Goal: Information Seeking & Learning: Learn about a topic

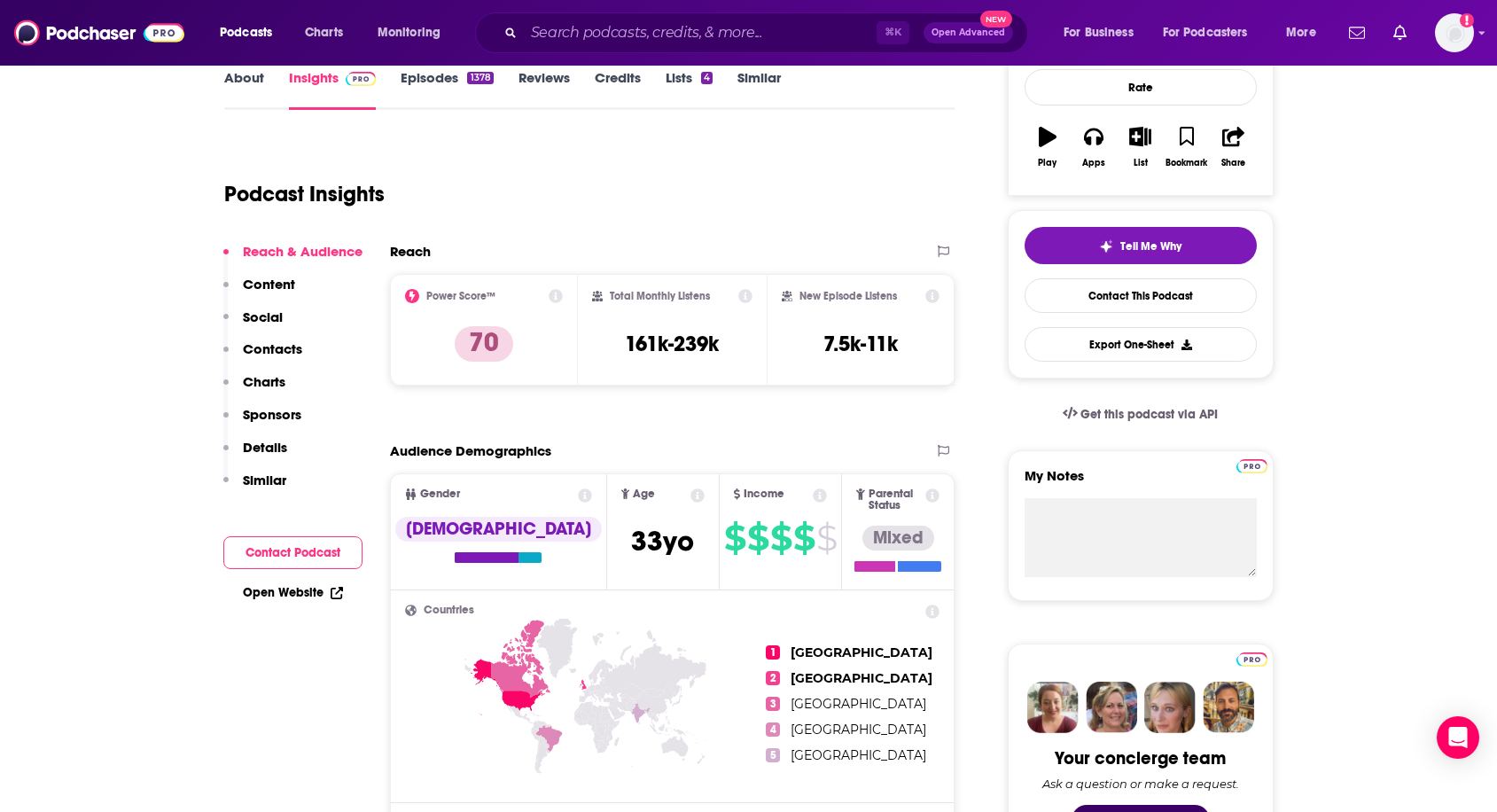
scroll to position [270, 0]
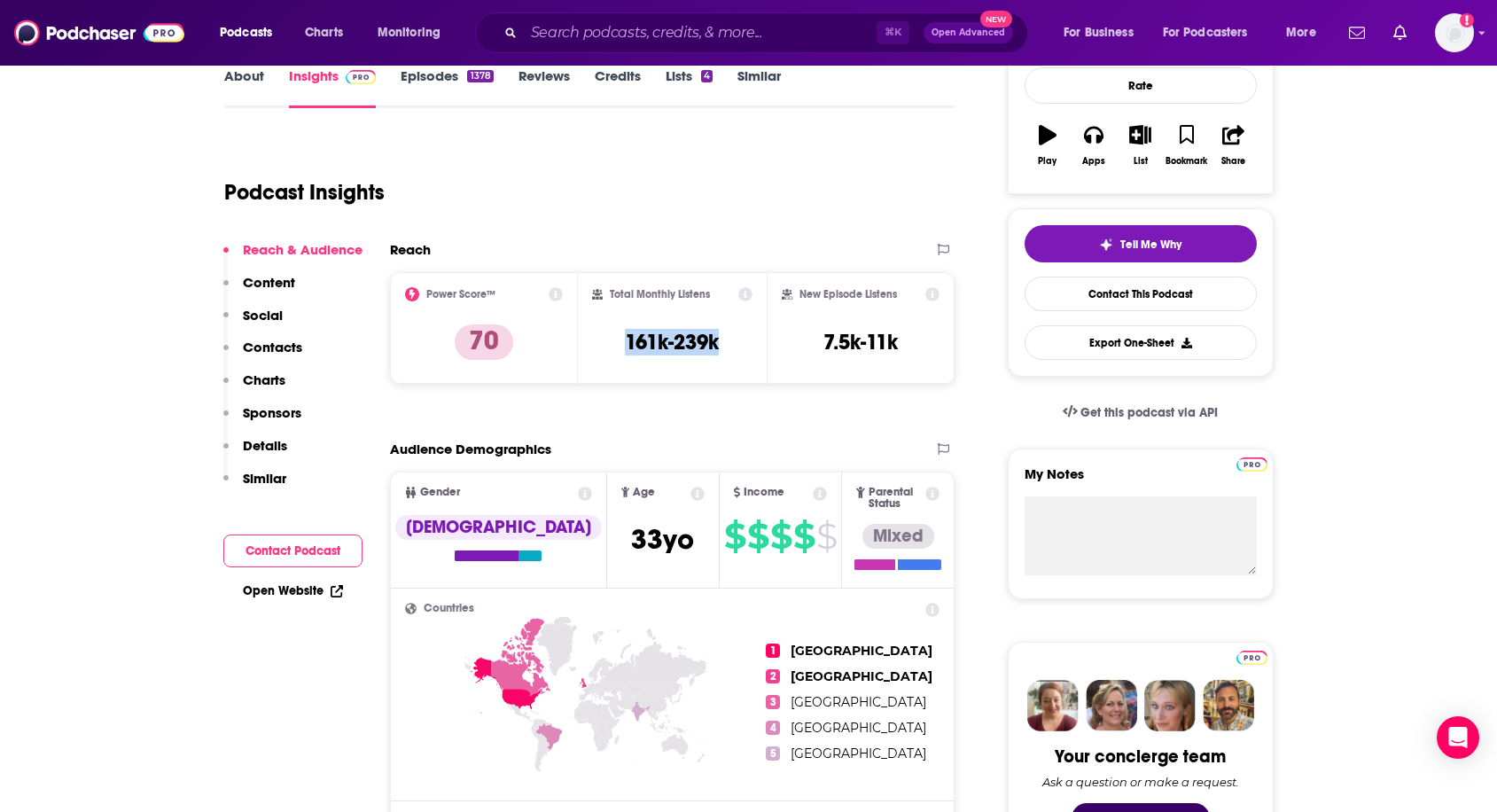
drag, startPoint x: 614, startPoint y: 337, endPoint x: 736, endPoint y: 347, distance: 122.4
click at [736, 347] on div "Total Monthly Listens 161k-239k" at bounding box center [672, 328] width 160 height 81
copy h3 "161k-239k"
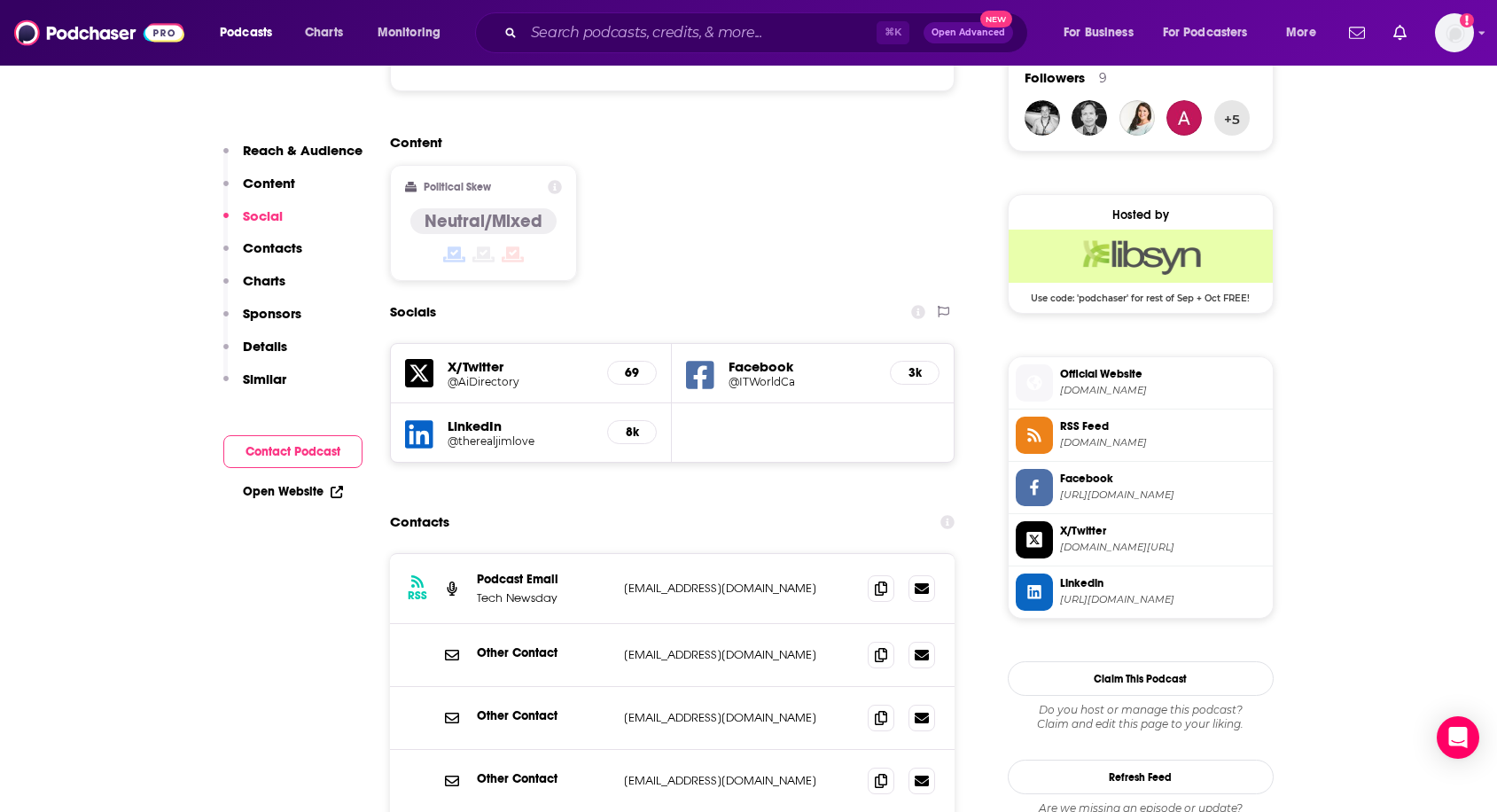
scroll to position [1310, 0]
click at [883, 579] on icon at bounding box center [881, 587] width 13 height 14
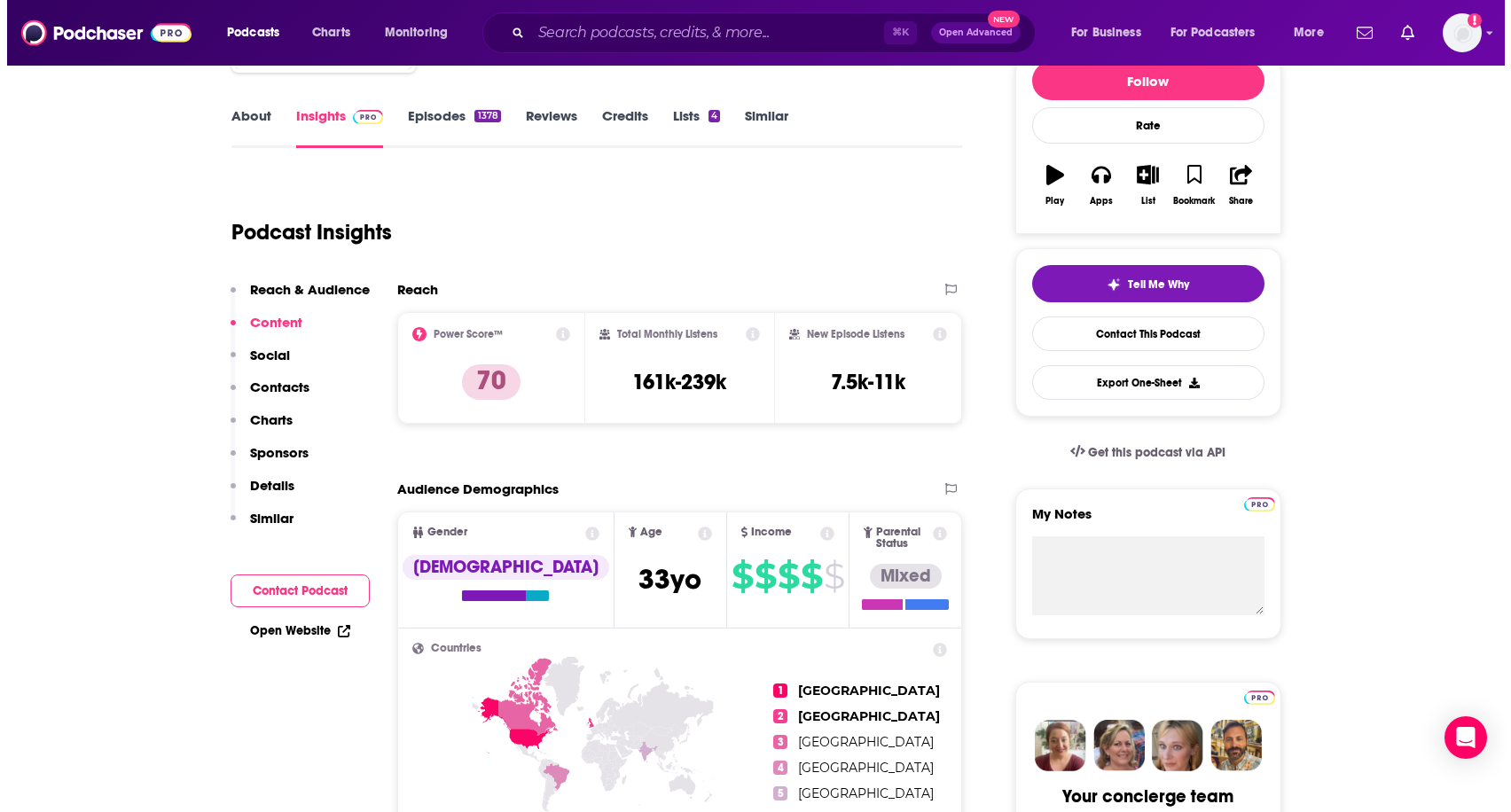
scroll to position [0, 0]
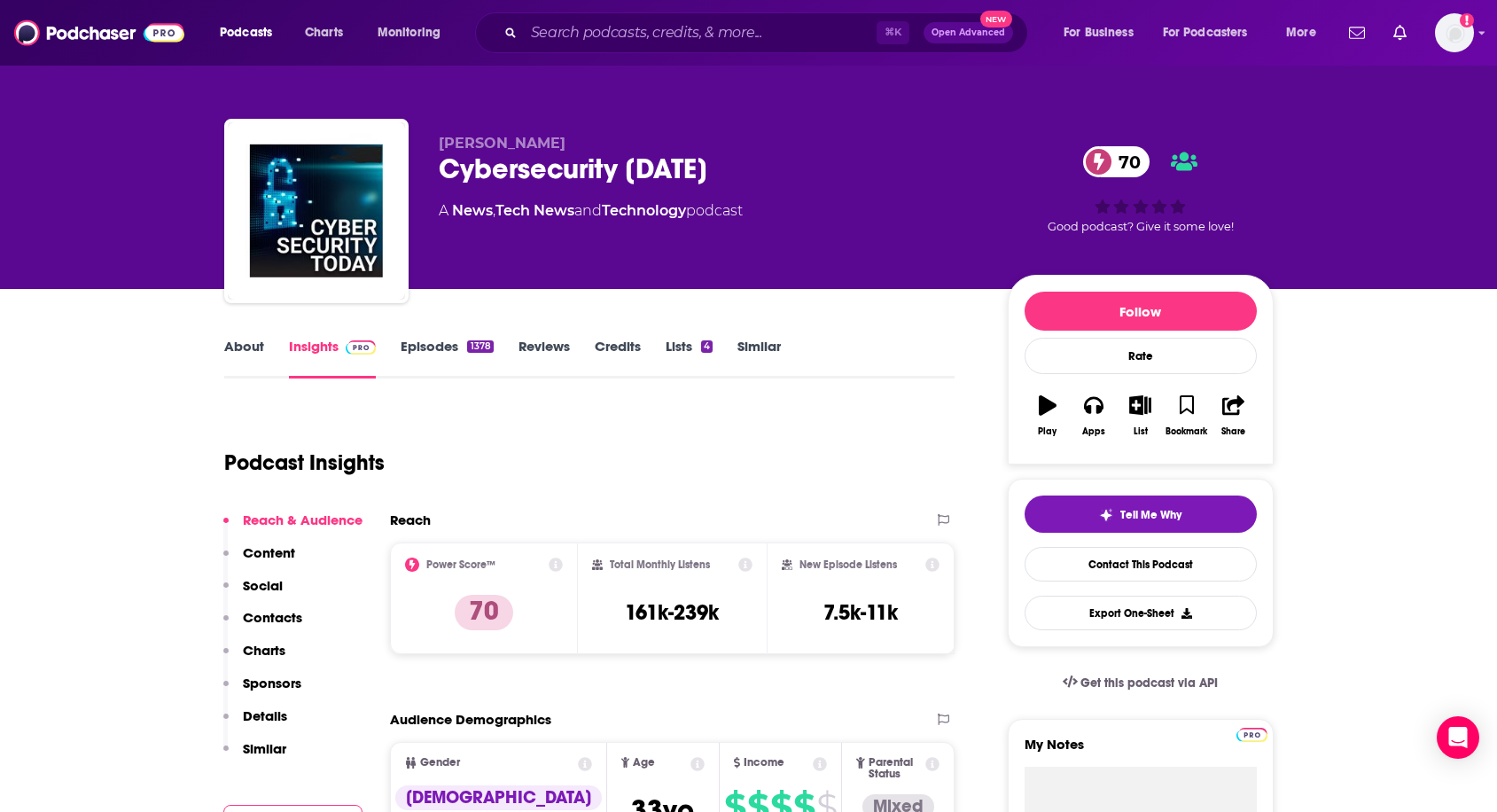
drag, startPoint x: 428, startPoint y: 209, endPoint x: 768, endPoint y: 211, distance: 340.0
click at [768, 211] on div "Jim Love Cybersecurity Today 70 A News , Tech News and Technology podcast 70 Go…" at bounding box center [749, 214] width 1049 height 191
copy div "A News , Tech News and Technology podcast"
click at [712, 37] on input "Search podcasts, credits, & more..." at bounding box center [699, 32] width 352 height 28
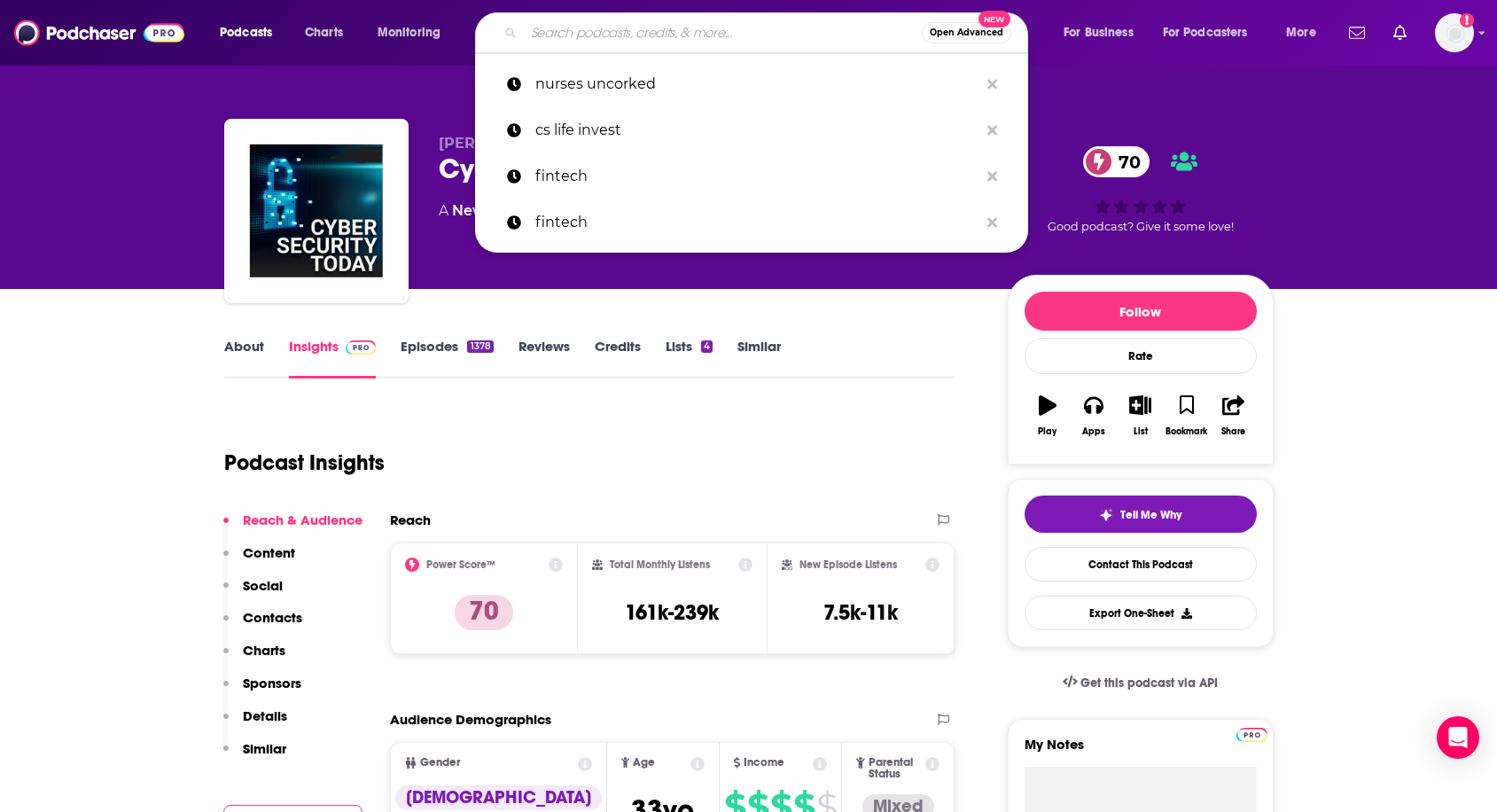
paste input "Click Here"
type input "Click Here"
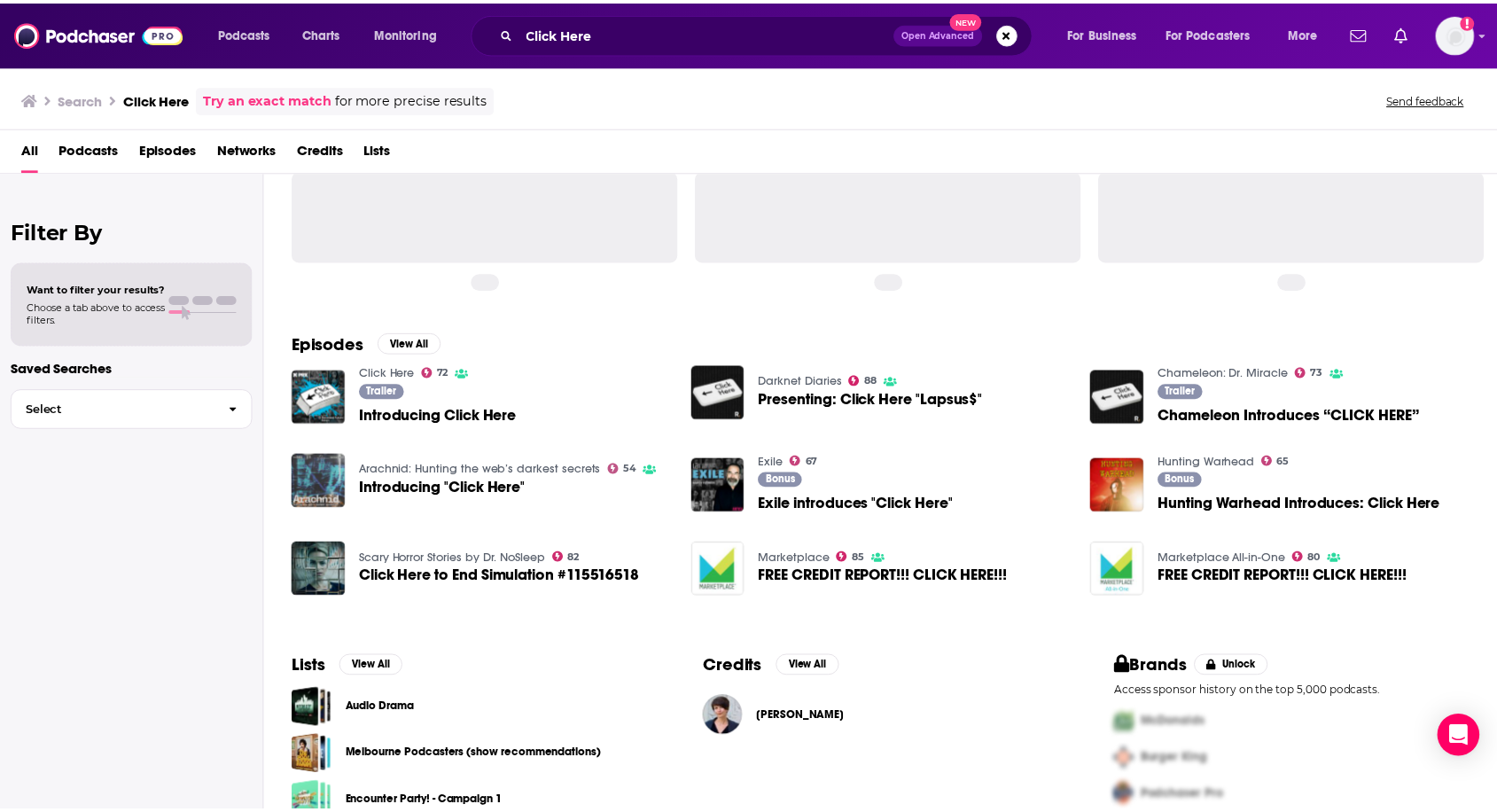
scroll to position [86, 0]
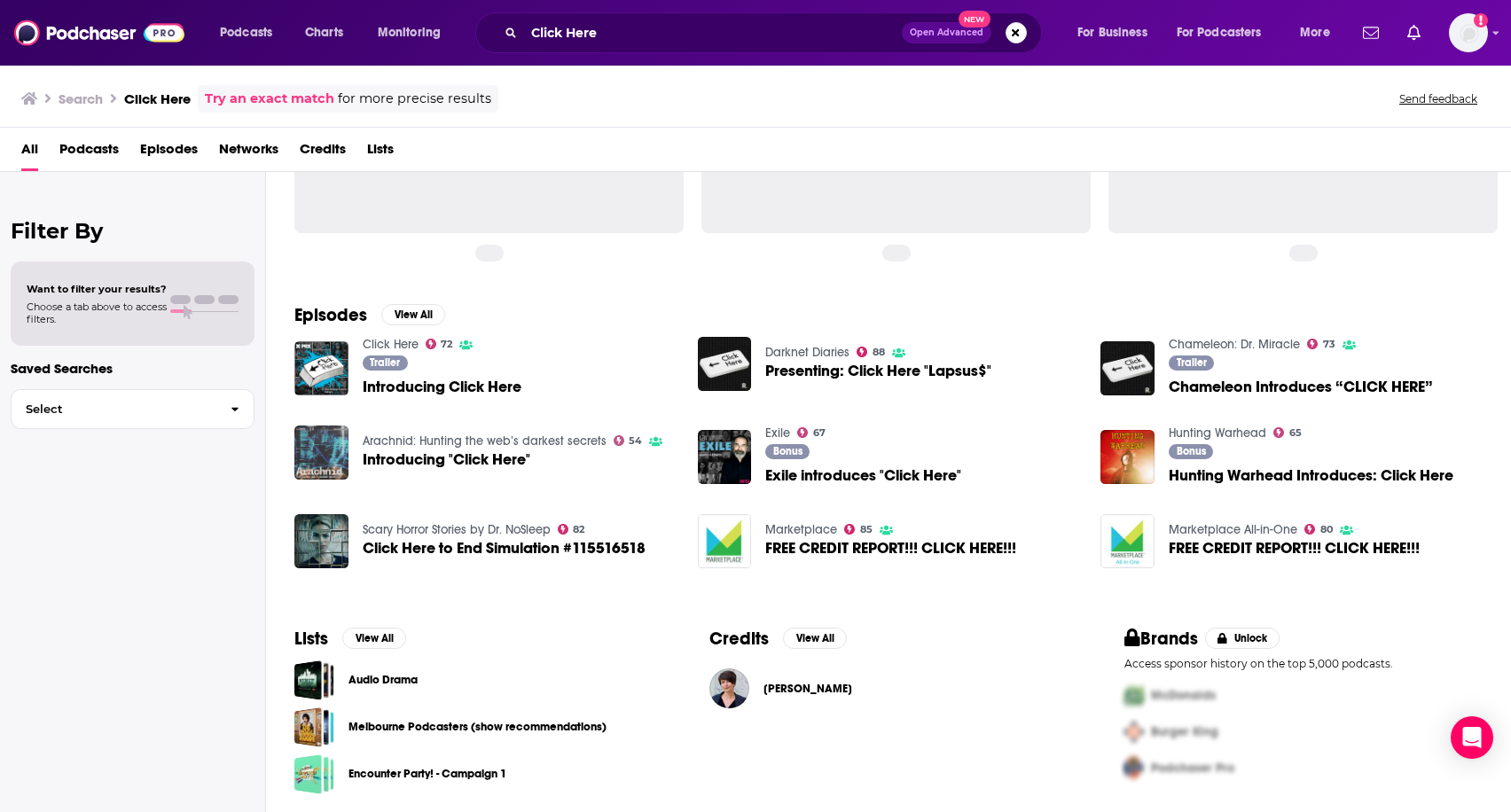
click at [384, 342] on link "Click Here" at bounding box center [390, 344] width 56 height 15
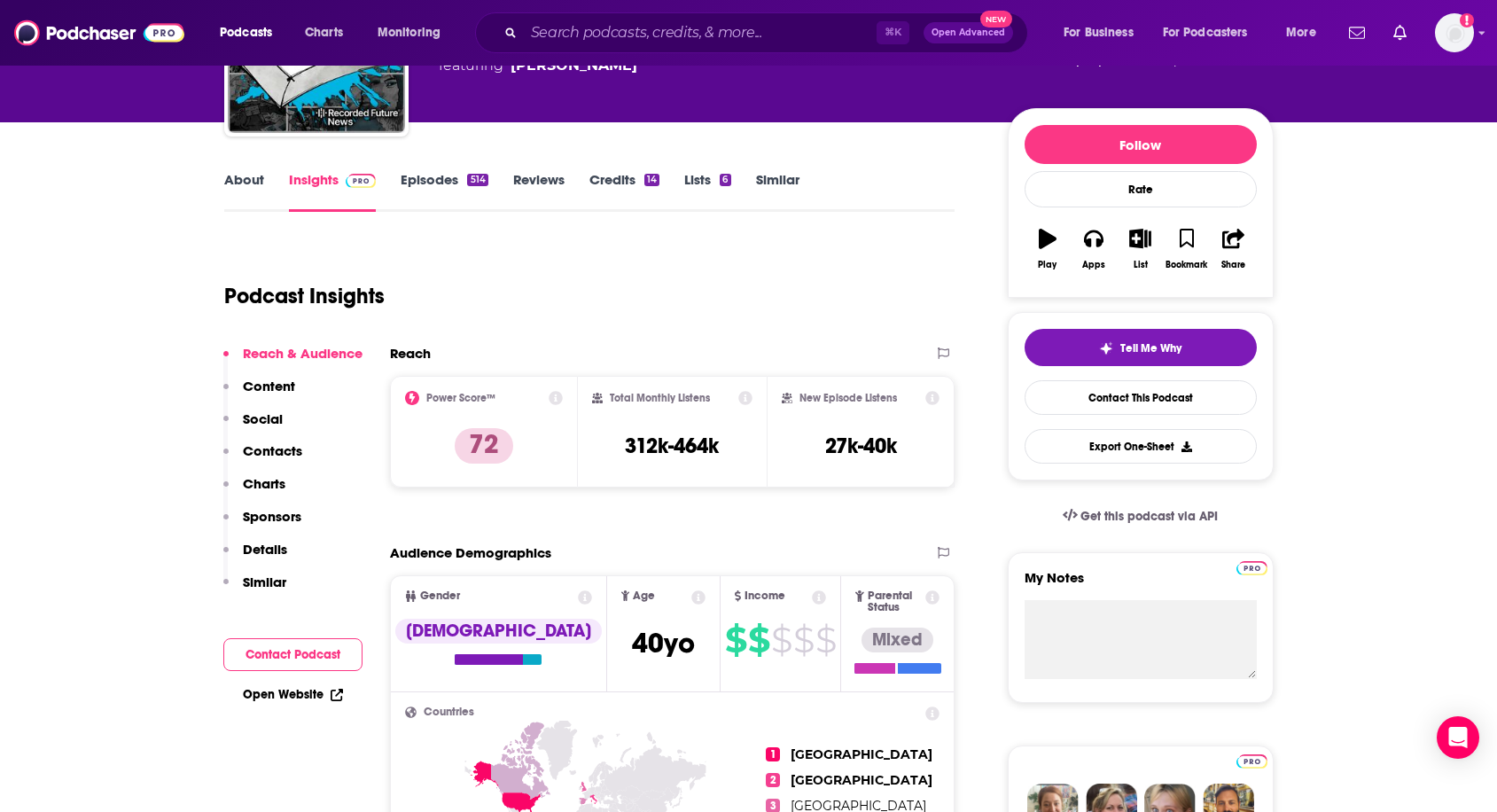
scroll to position [224, 0]
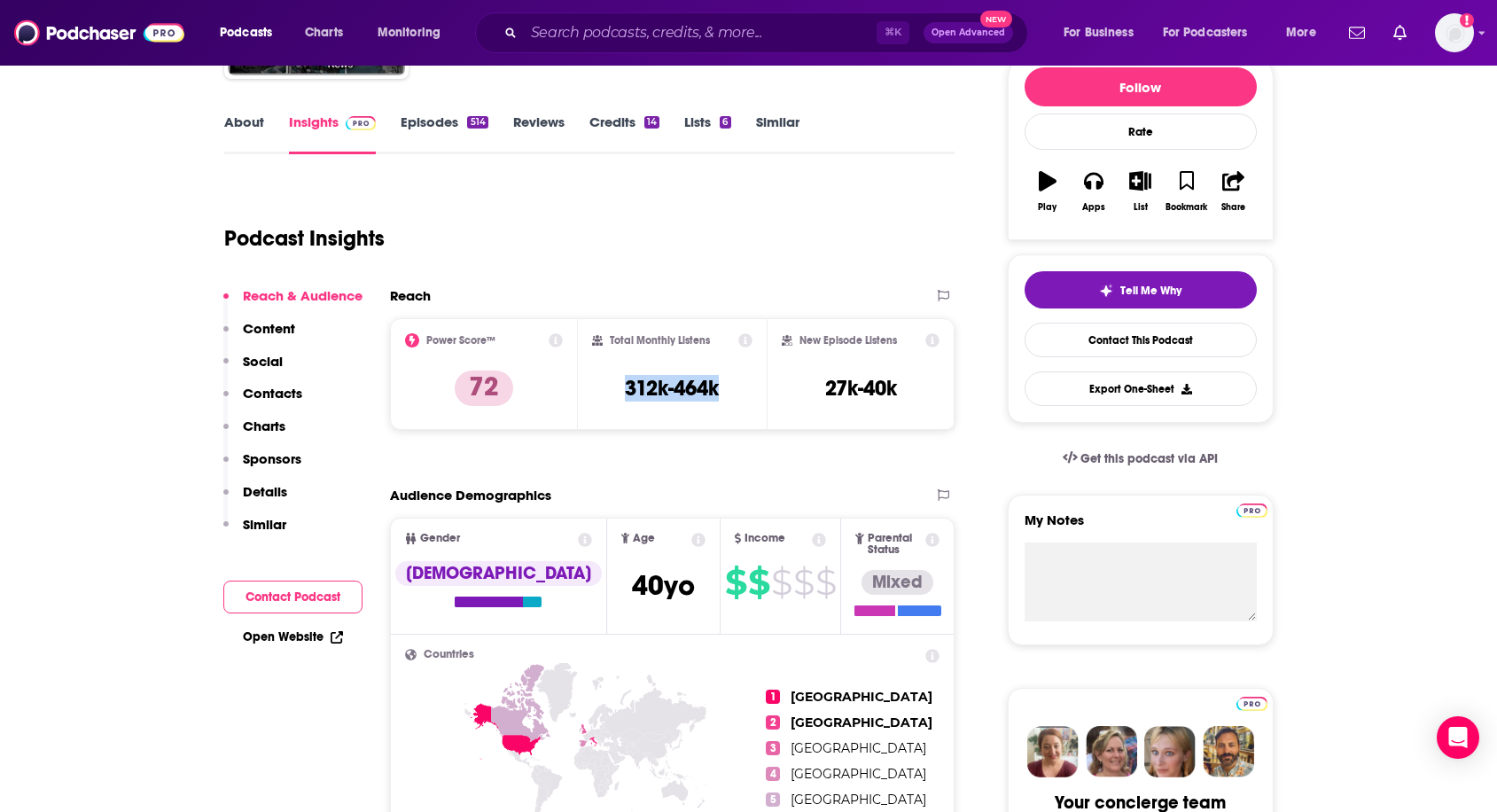
drag, startPoint x: 616, startPoint y: 383, endPoint x: 746, endPoint y: 383, distance: 130.0
click at [746, 383] on div "Total Monthly Listens 312k-464k" at bounding box center [672, 374] width 160 height 81
copy h3 "312k-464k"
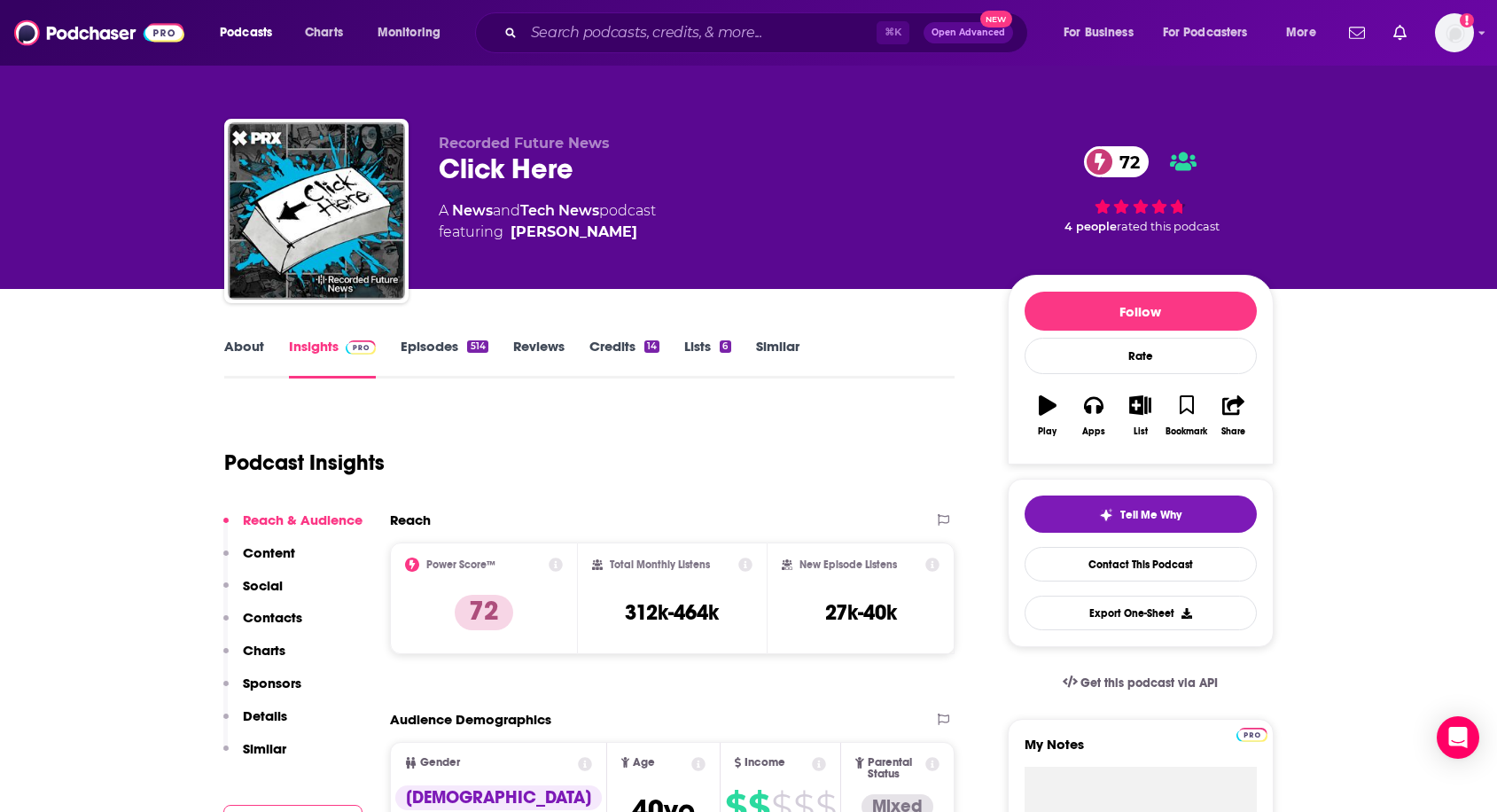
drag, startPoint x: 507, startPoint y: 233, endPoint x: 605, endPoint y: 235, distance: 98.0
click at [605, 235] on span "featuring Dina Raston" at bounding box center [547, 233] width 217 height 22
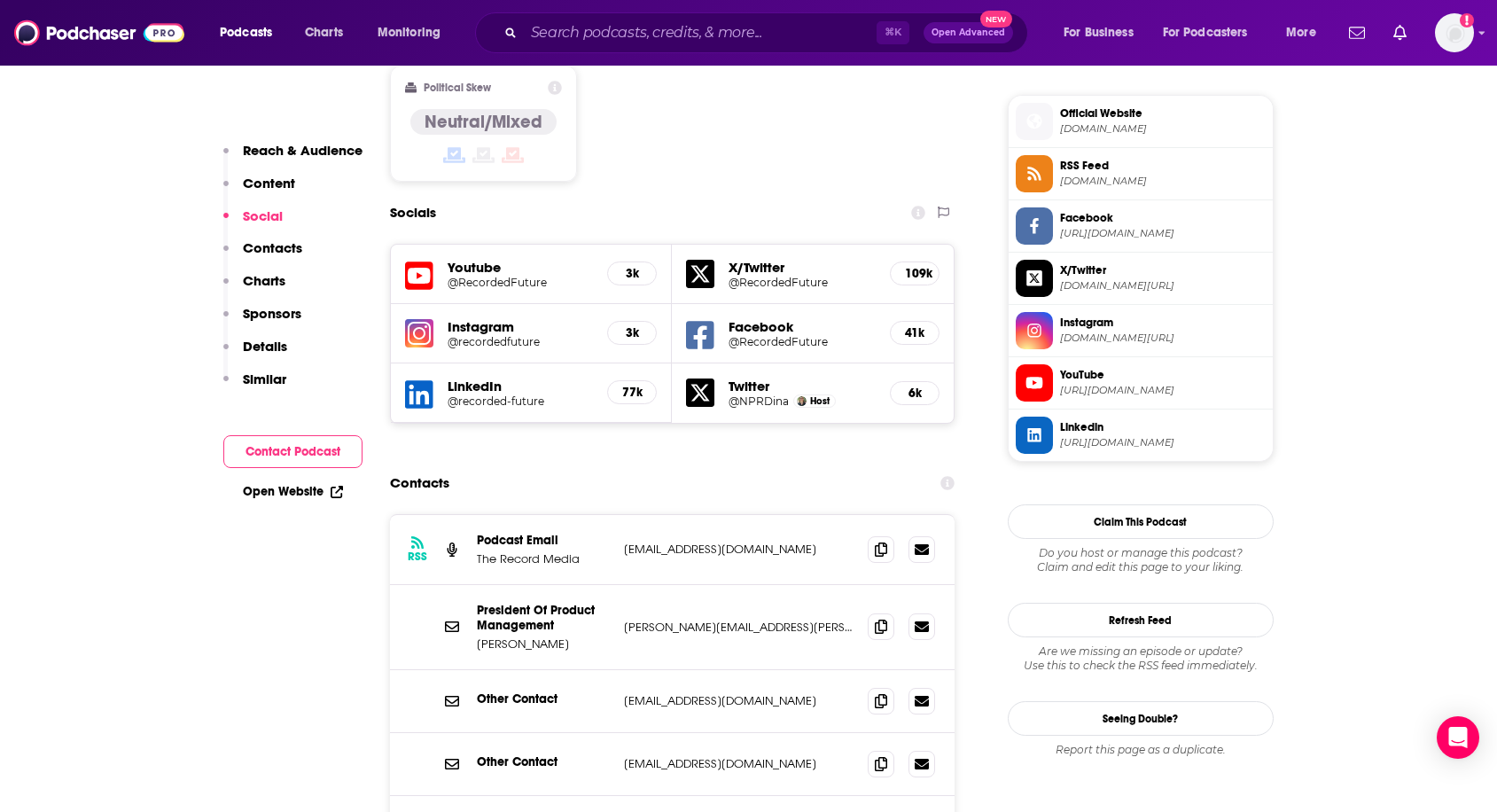
scroll to position [1454, 0]
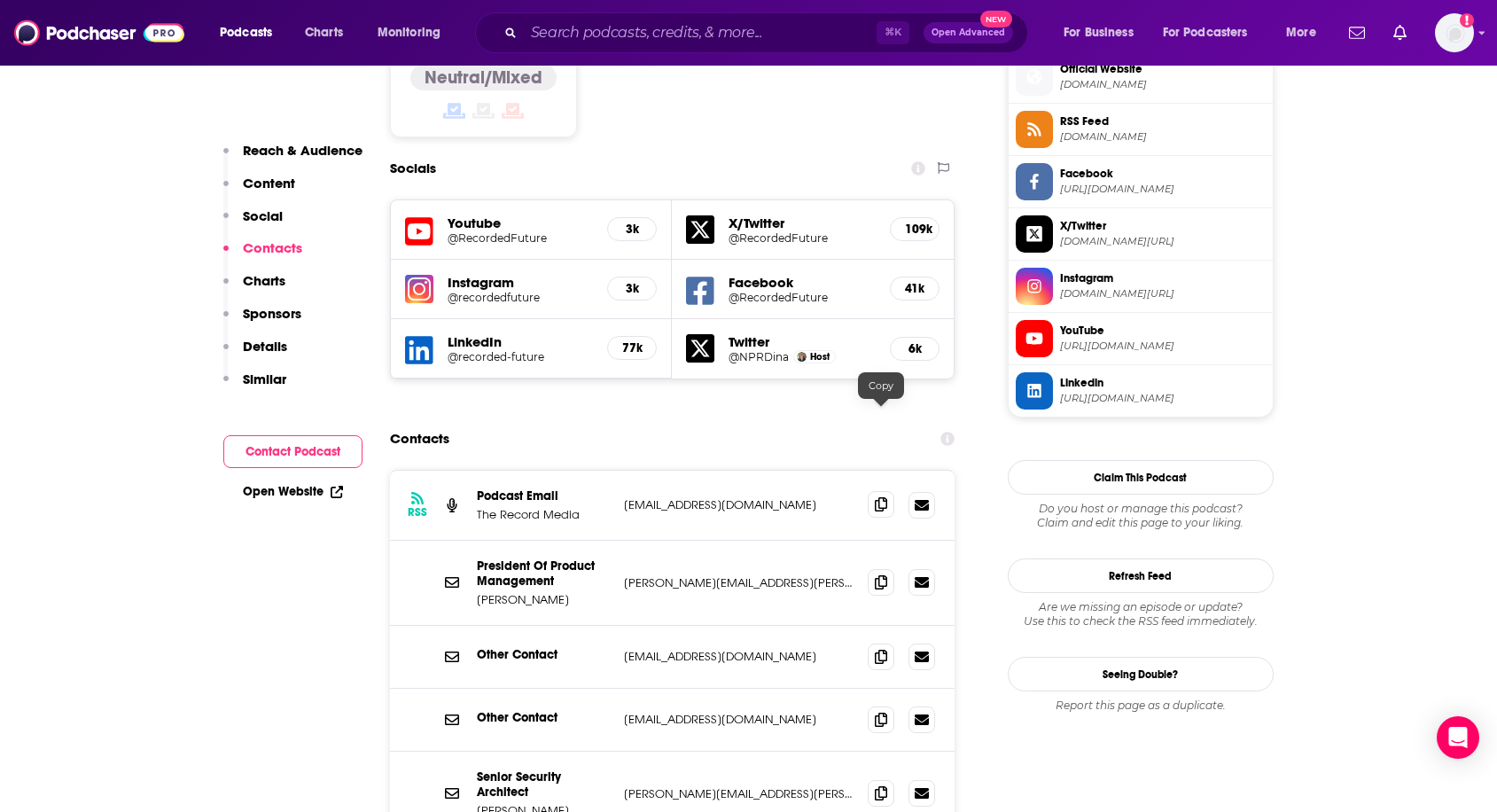
click at [882, 497] on icon at bounding box center [881, 505] width 13 height 14
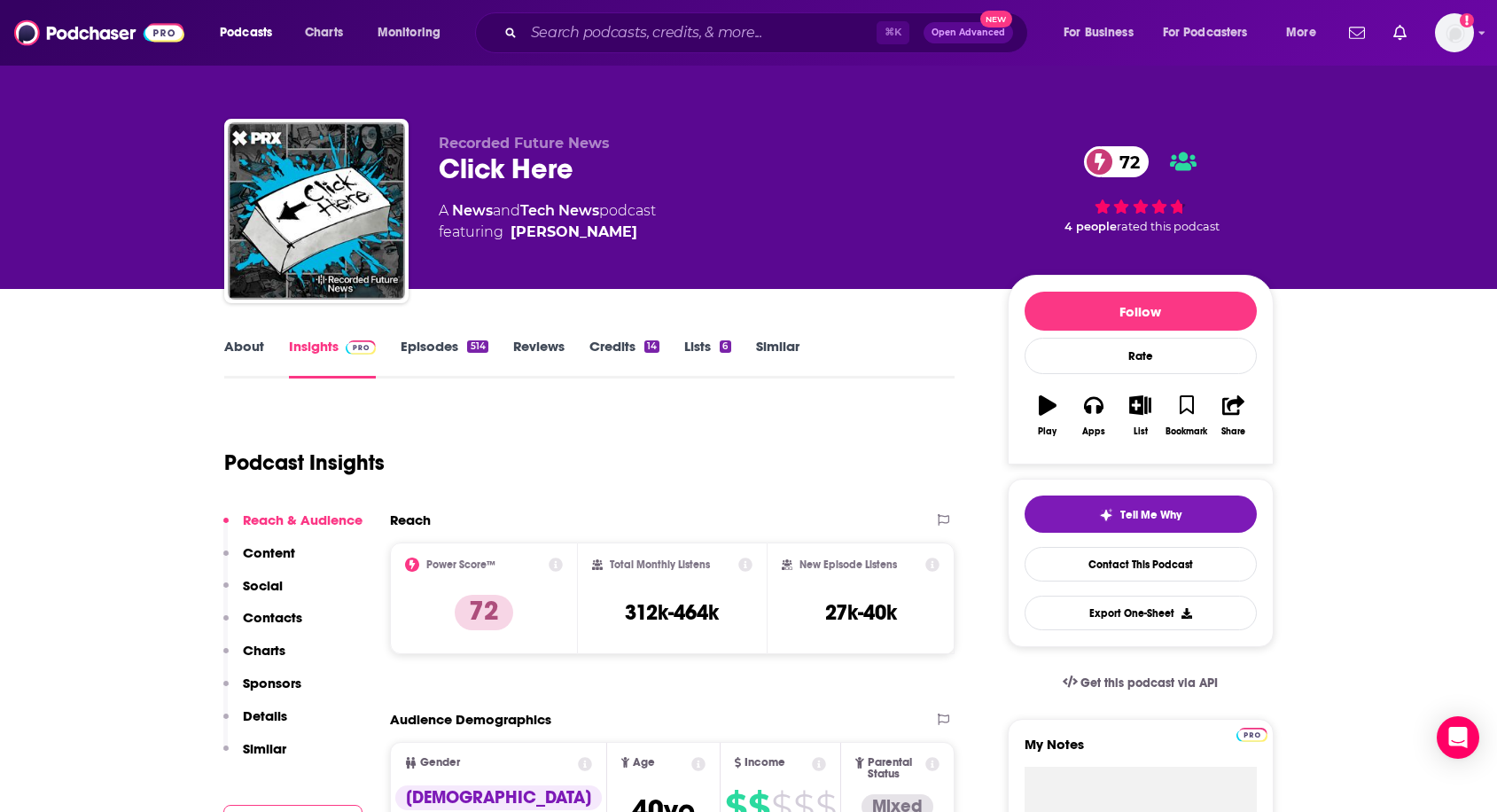
scroll to position [5, 0]
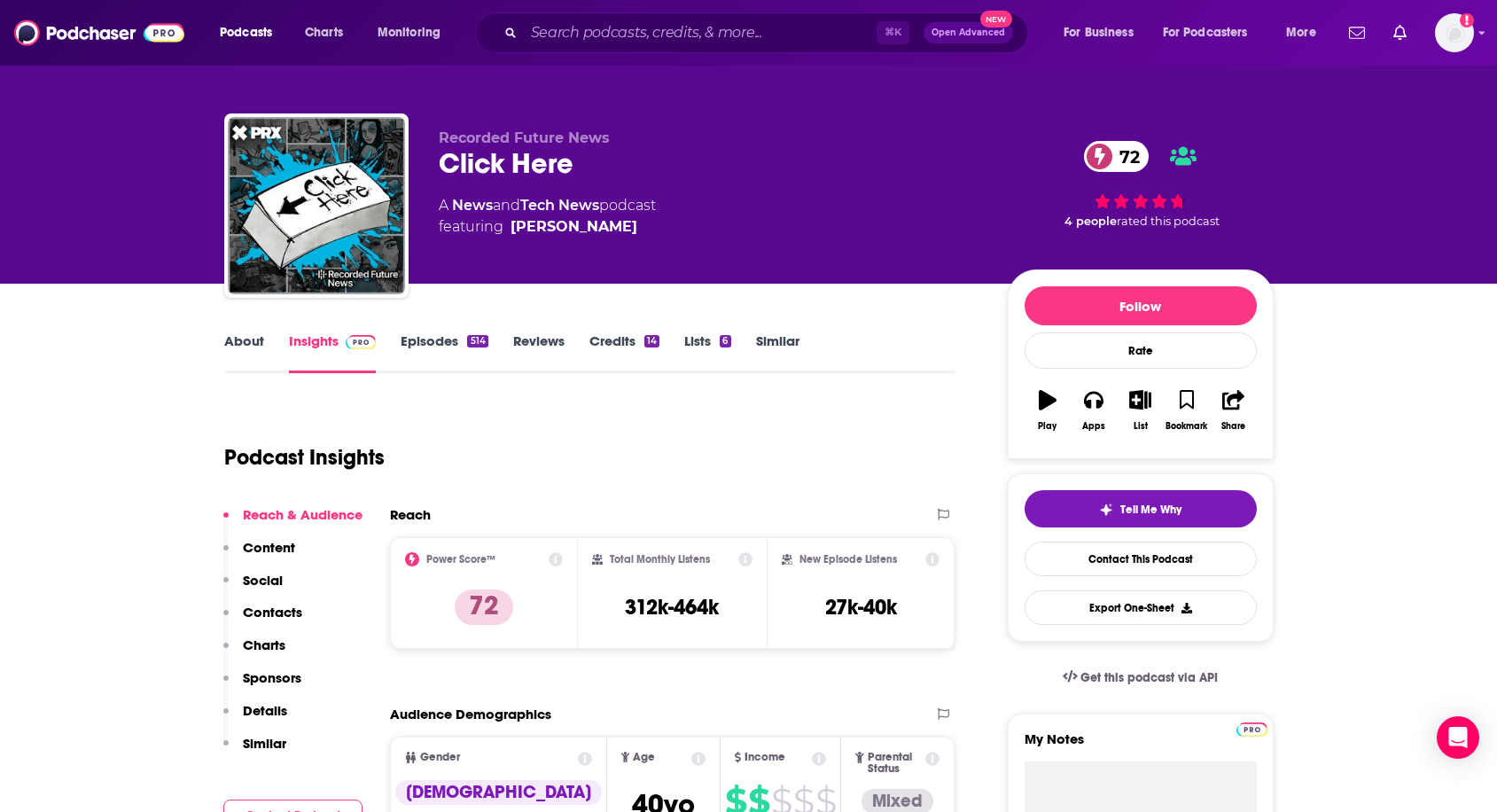
drag, startPoint x: 421, startPoint y: 202, endPoint x: 677, endPoint y: 205, distance: 256.0
click at [677, 205] on div "Recorded Future News Click Here 72 A News and Tech News podcast featuring Dina …" at bounding box center [749, 209] width 1049 height 191
copy div "A News and Tech News podcast"
click at [604, 49] on div "⌘ K Open Advanced New" at bounding box center [752, 32] width 553 height 41
click at [598, 41] on input "Search podcasts, credits, & more..." at bounding box center [699, 32] width 352 height 28
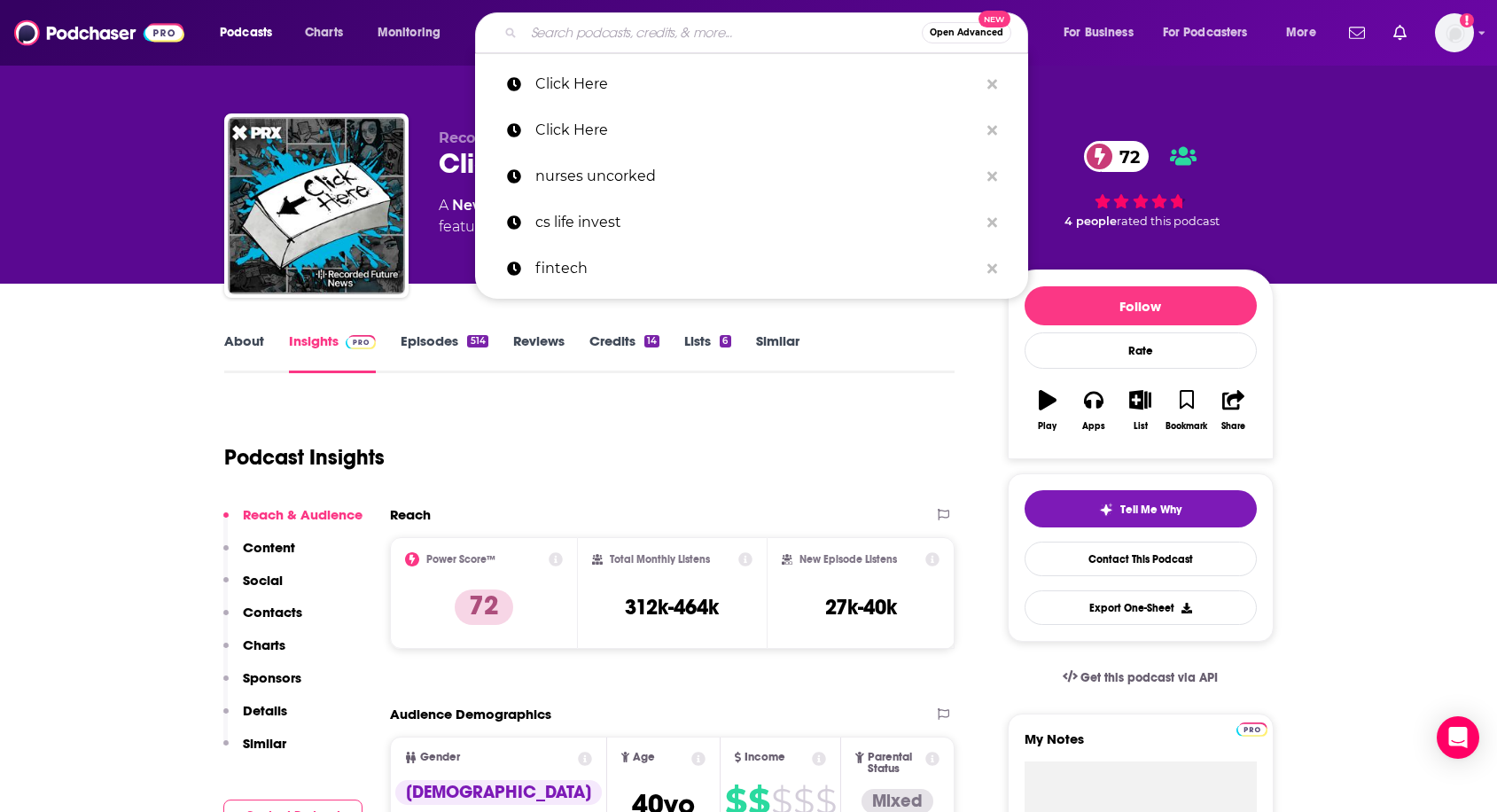
paste input "Trustworthy AI"
type input "Trustworthy AI"
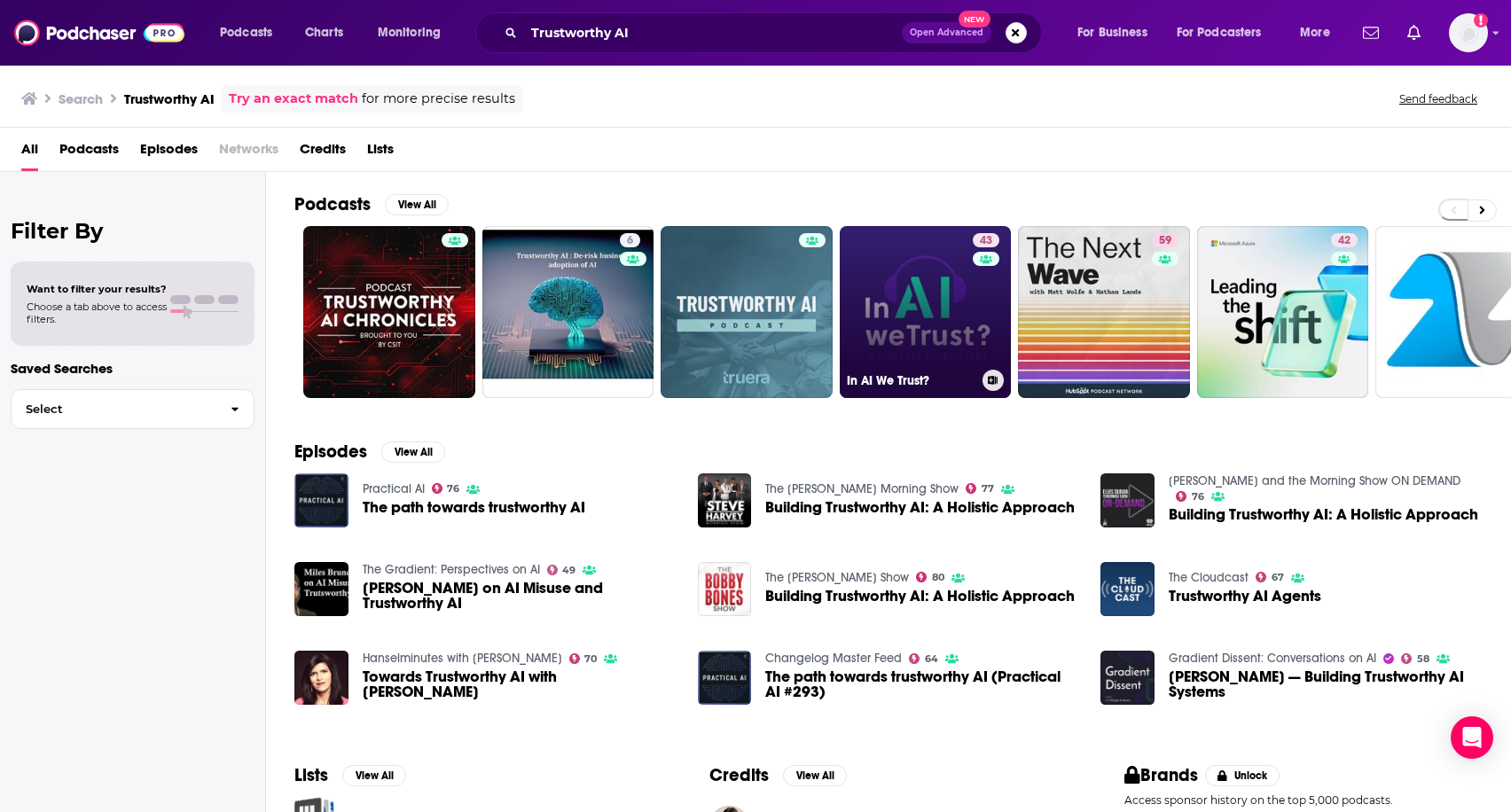
click at [911, 305] on link "43 In AI We Trust?" at bounding box center [925, 312] width 172 height 172
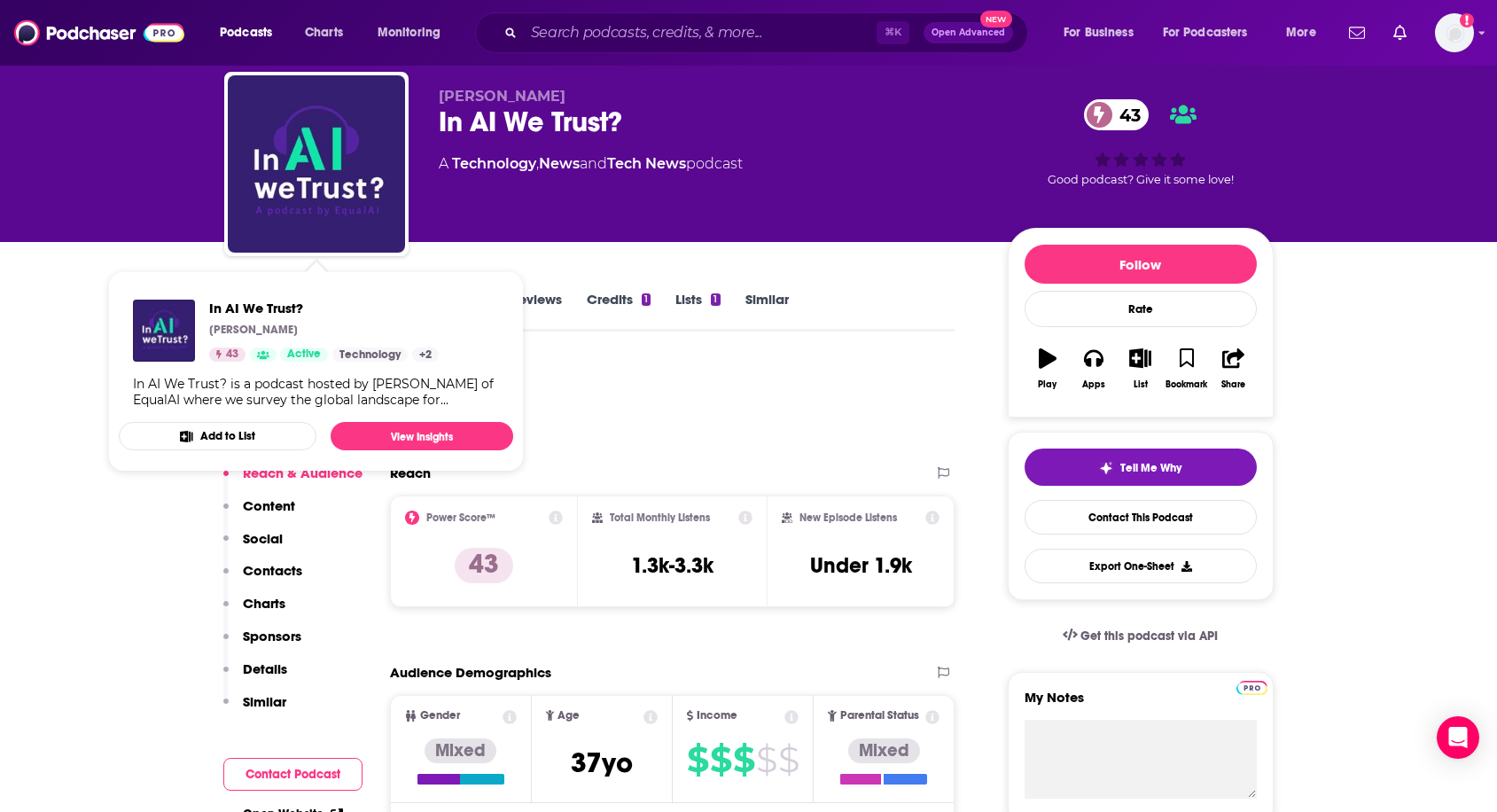
scroll to position [58, 0]
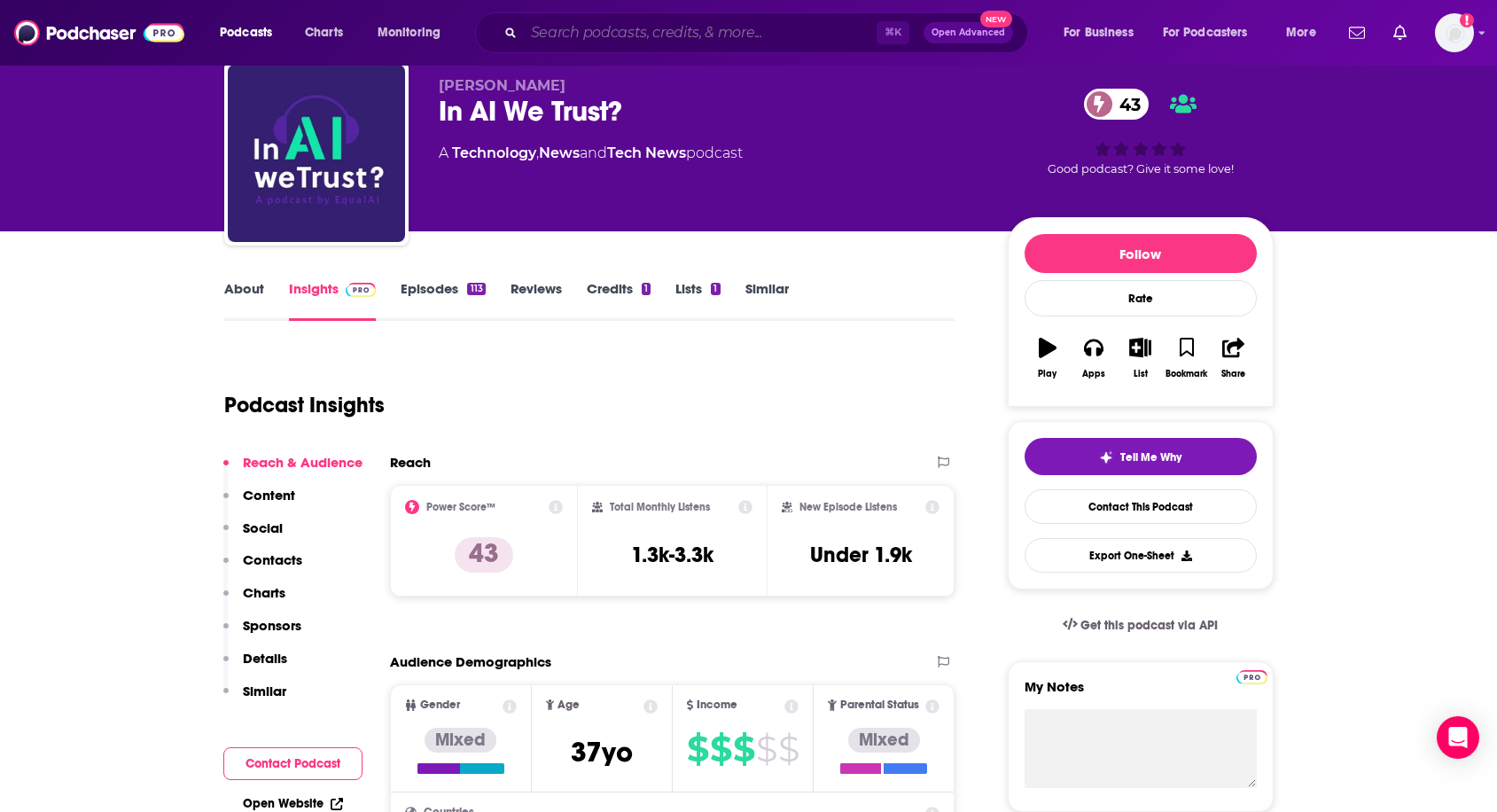
click at [614, 33] on input "Search podcasts, credits, & more..." at bounding box center [699, 32] width 352 height 28
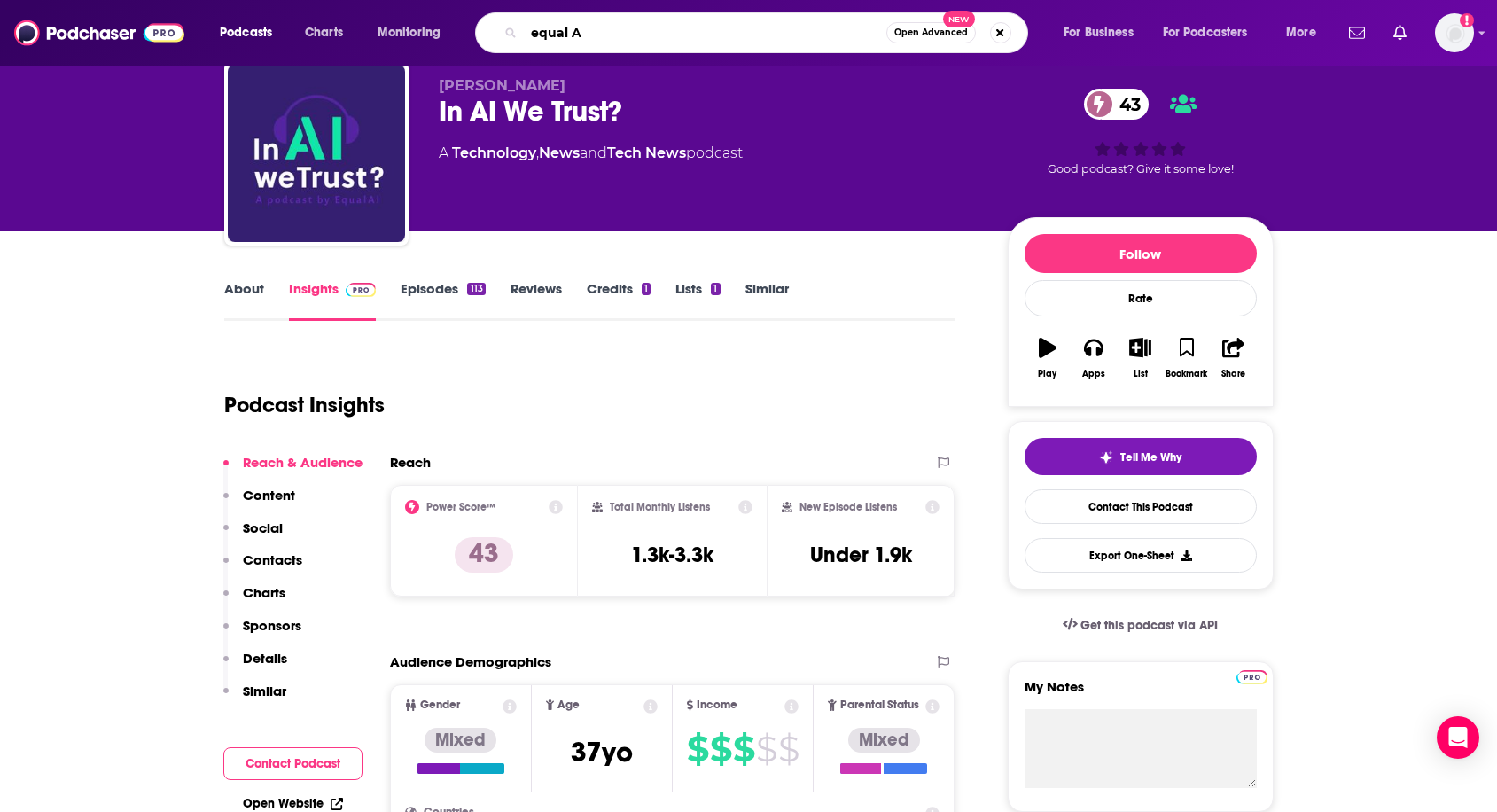
type input "equal AI"
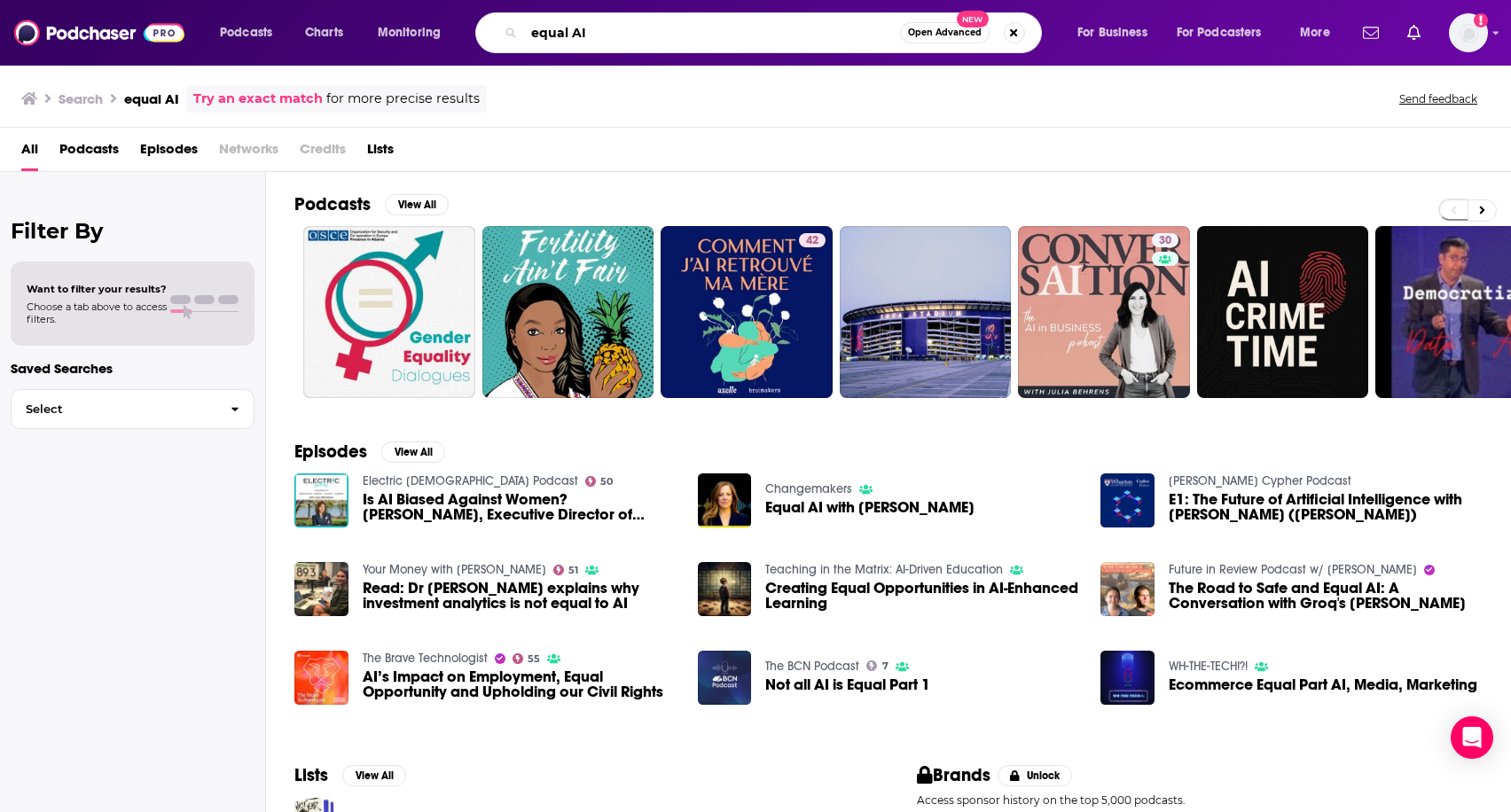
click at [659, 26] on input "equal AI" at bounding box center [711, 32] width 376 height 28
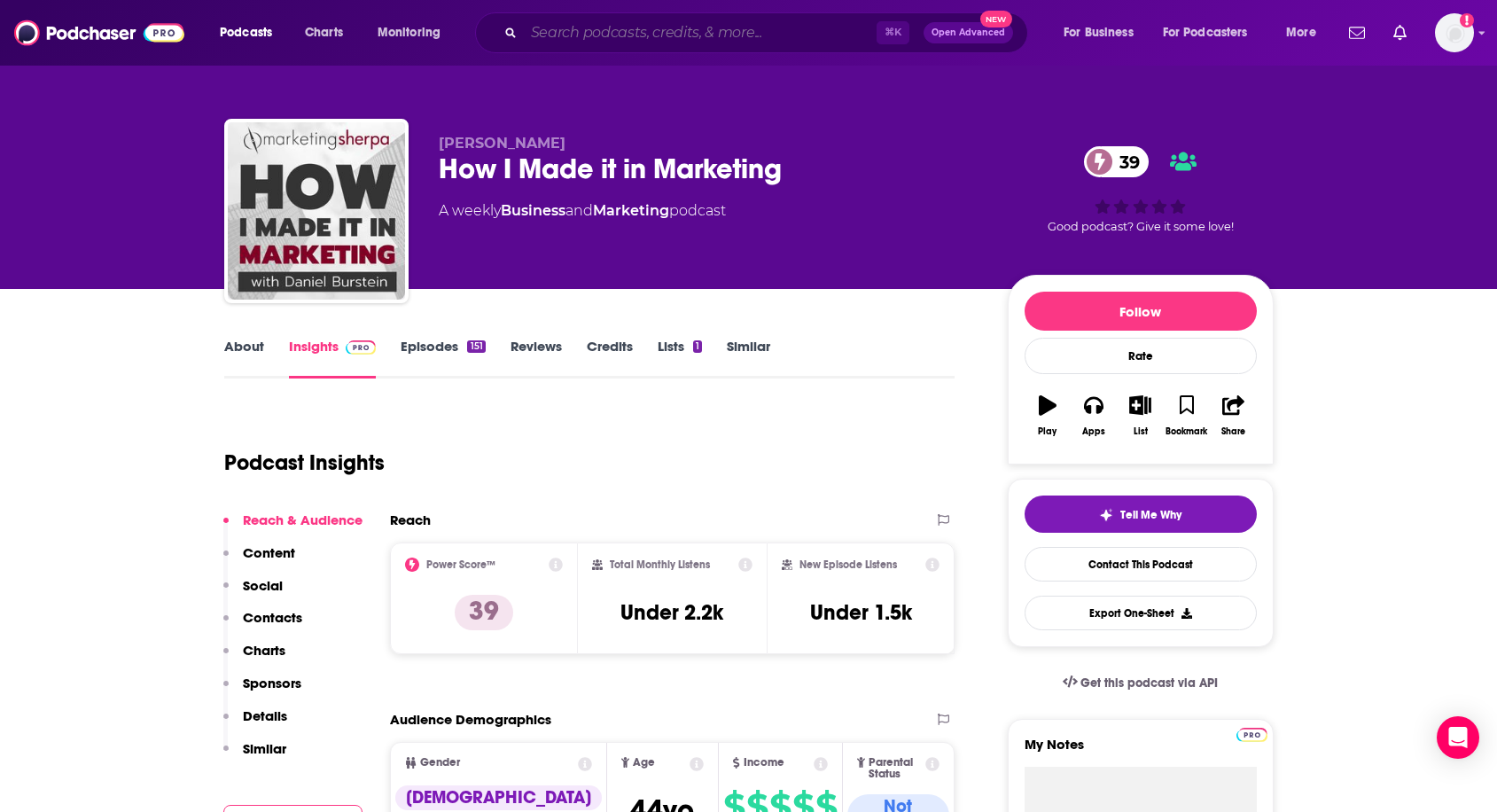
click at [608, 45] on input "Search podcasts, credits, & more..." at bounding box center [699, 32] width 352 height 28
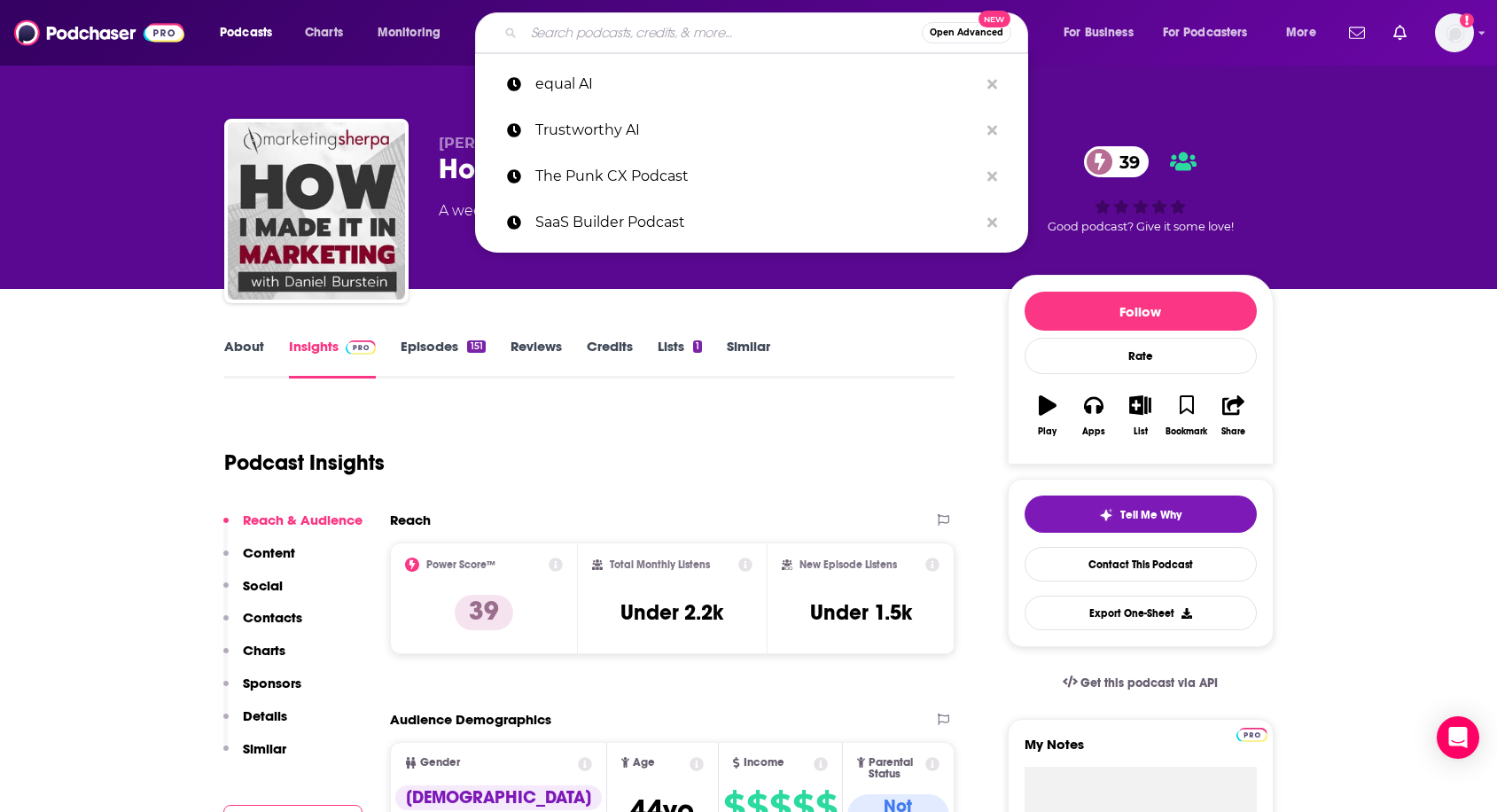
paste input "Before AGI"
type input "Before AGI"
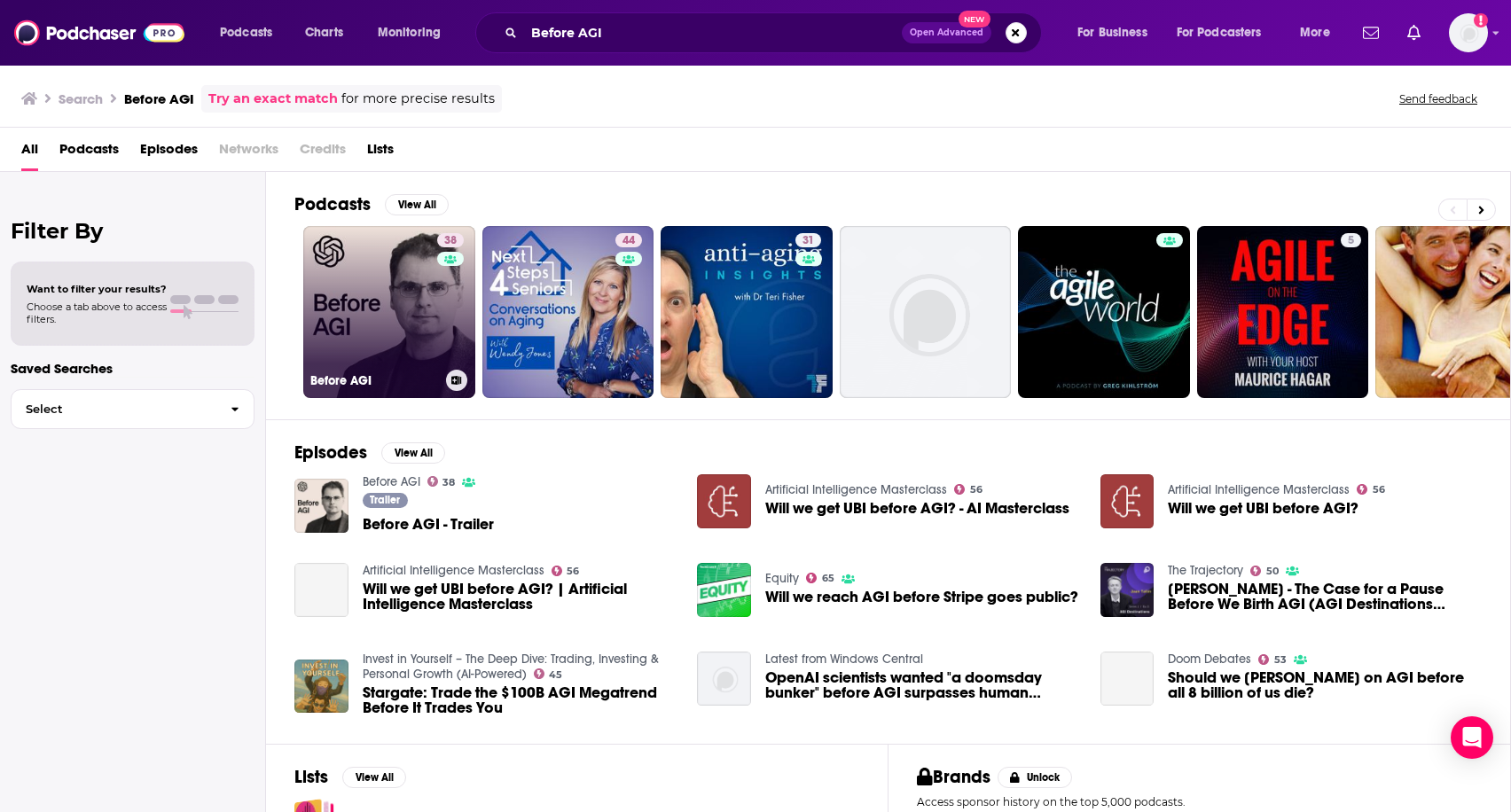
click at [390, 286] on link "38 Before AGI" at bounding box center [389, 312] width 172 height 172
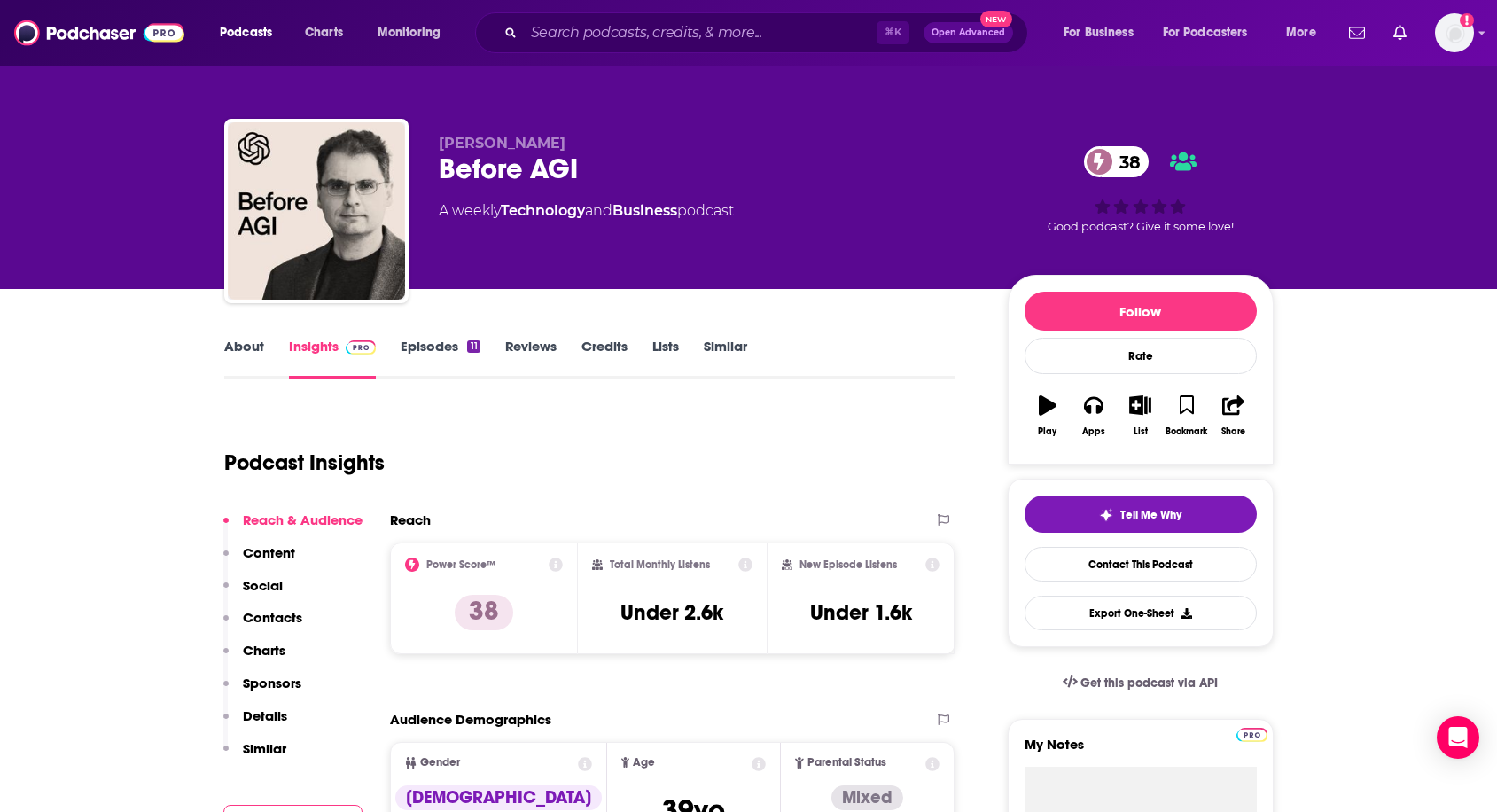
click at [259, 342] on link "About" at bounding box center [244, 358] width 40 height 41
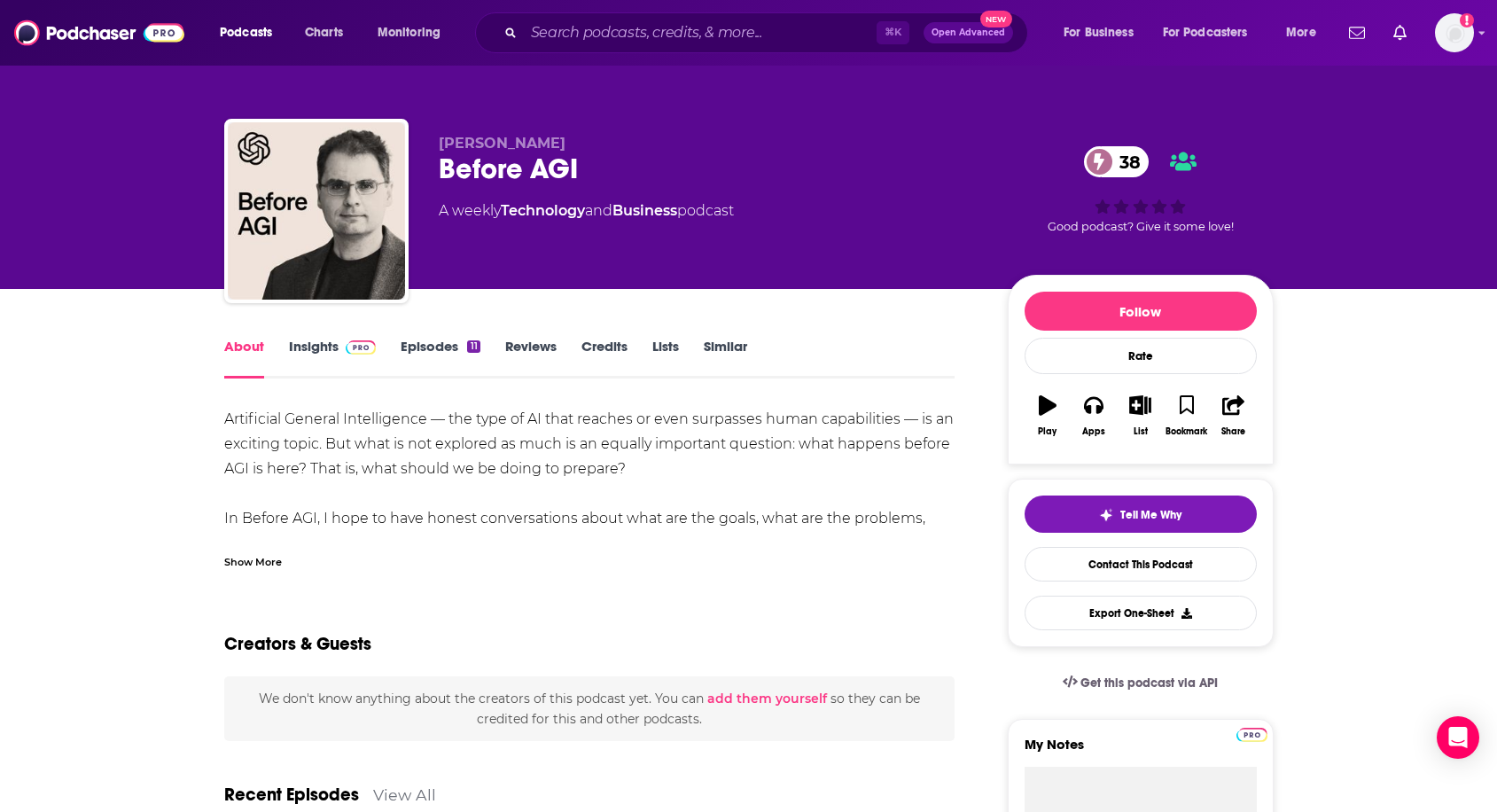
click at [255, 564] on div "Show More" at bounding box center [253, 561] width 58 height 17
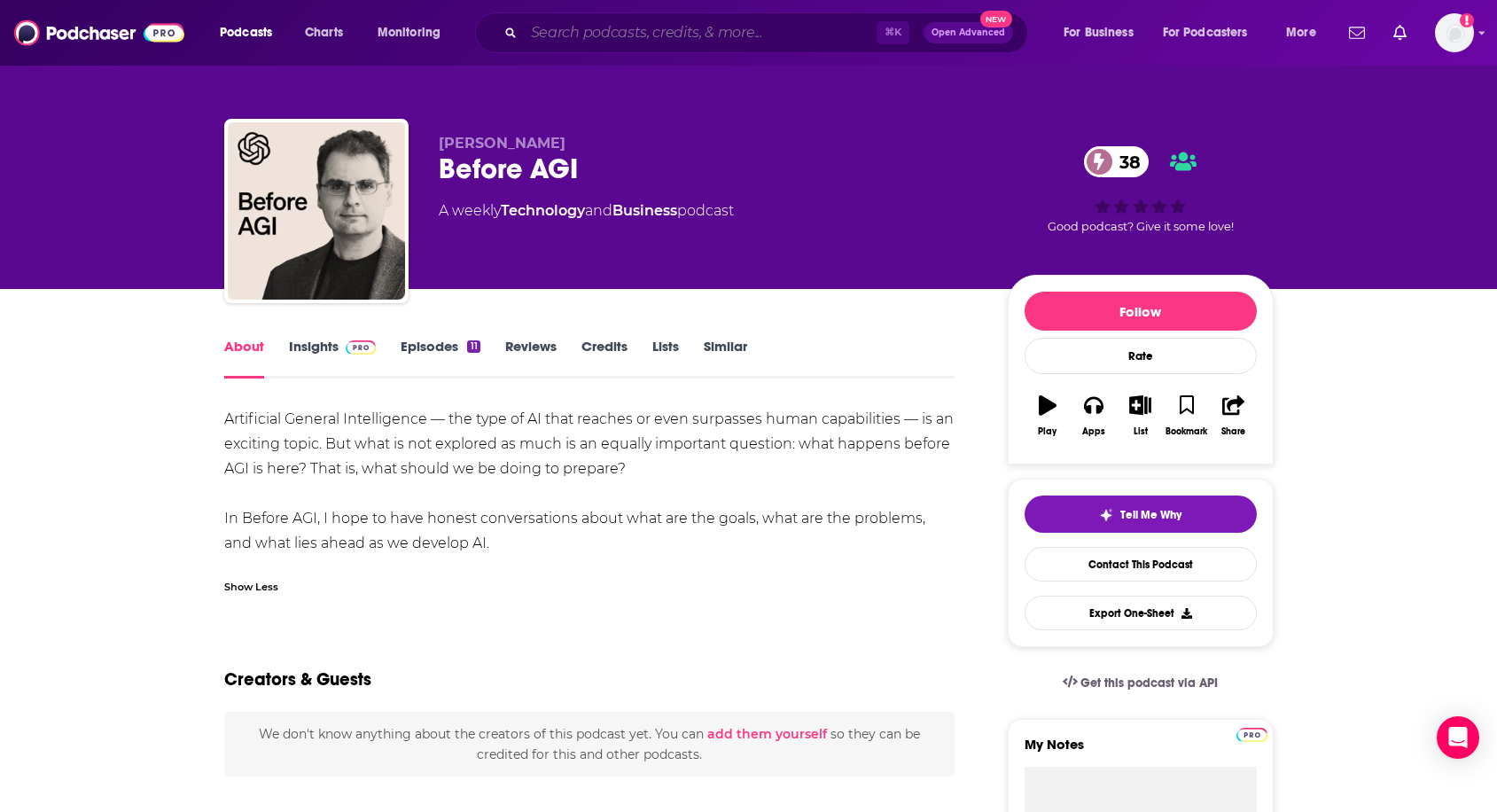
click at [787, 41] on input "Search podcasts, credits, & more..." at bounding box center [699, 32] width 352 height 28
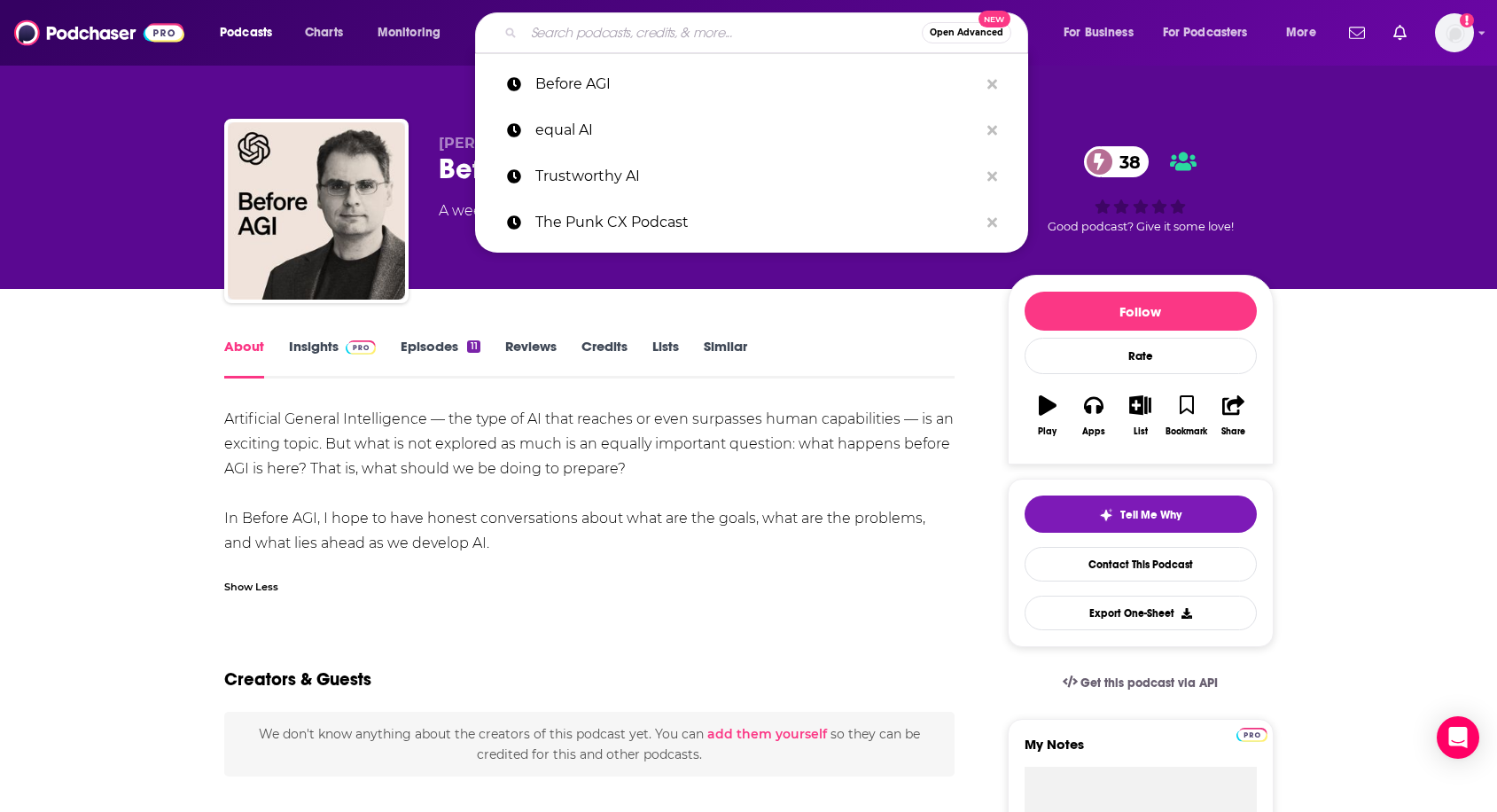
paste input "Eye on AI"
type input "Eye on AI"
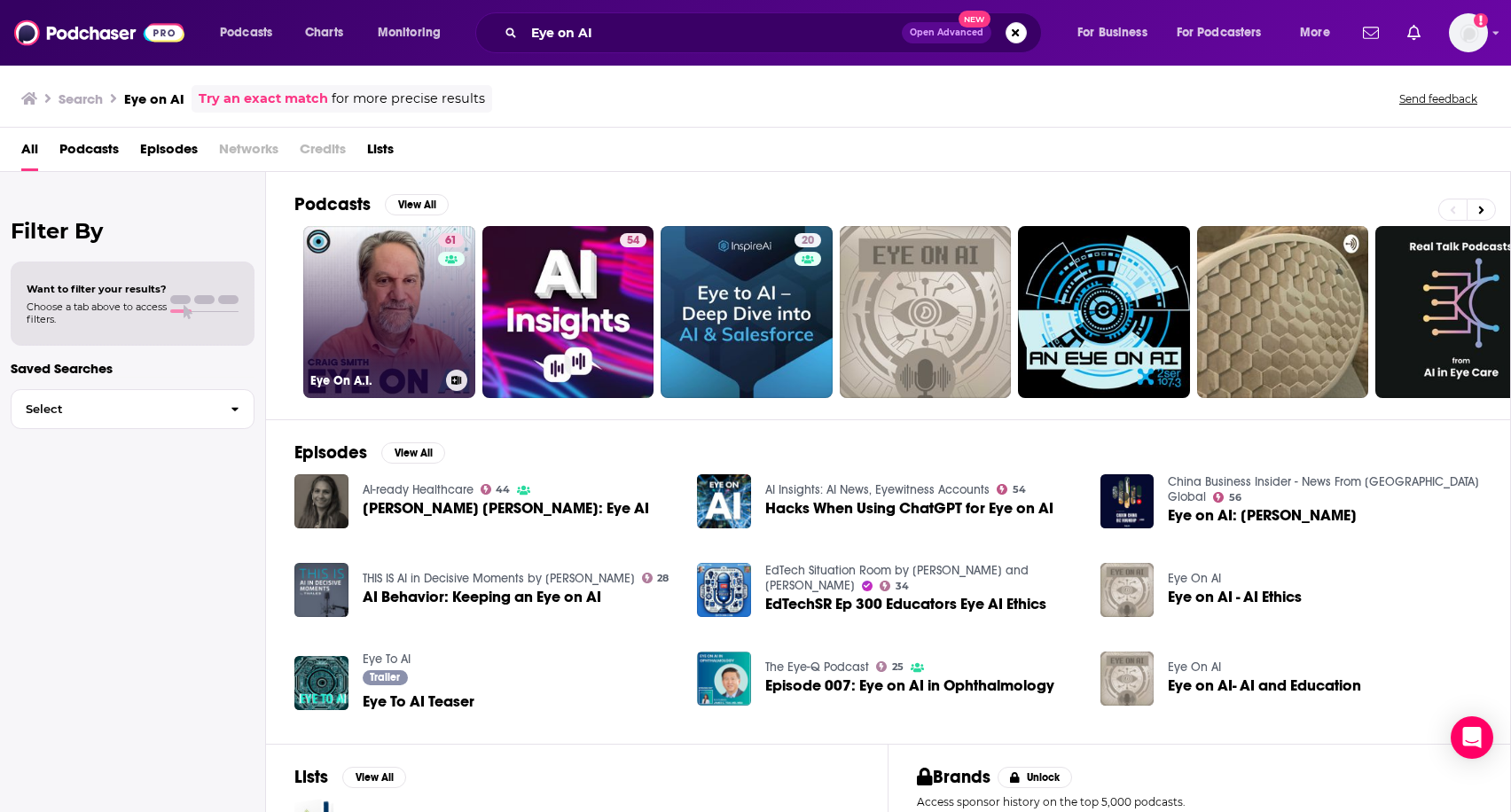
click at [362, 304] on link "61 Eye On A.I." at bounding box center [389, 312] width 172 height 172
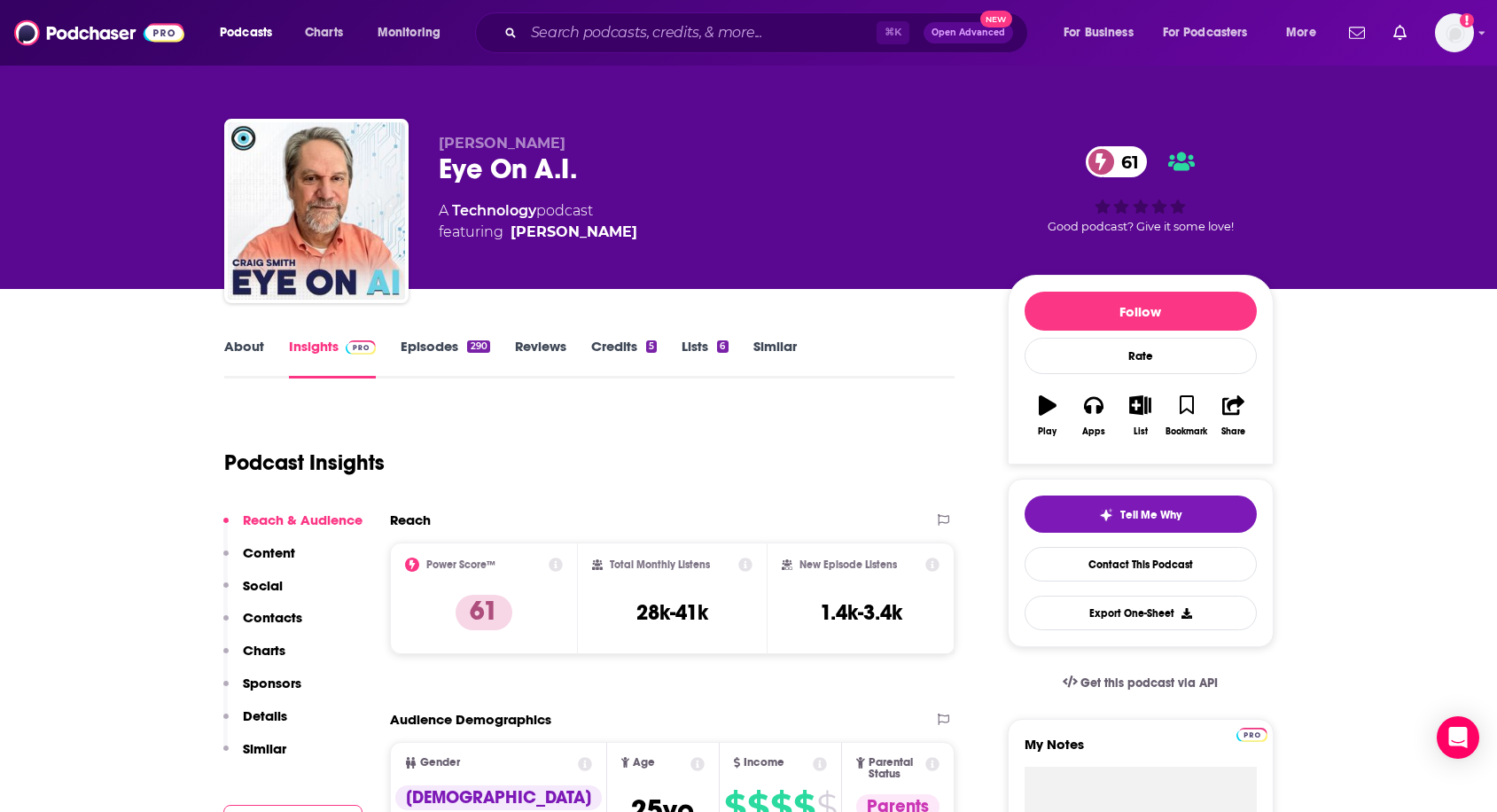
click at [249, 345] on link "About" at bounding box center [244, 358] width 40 height 41
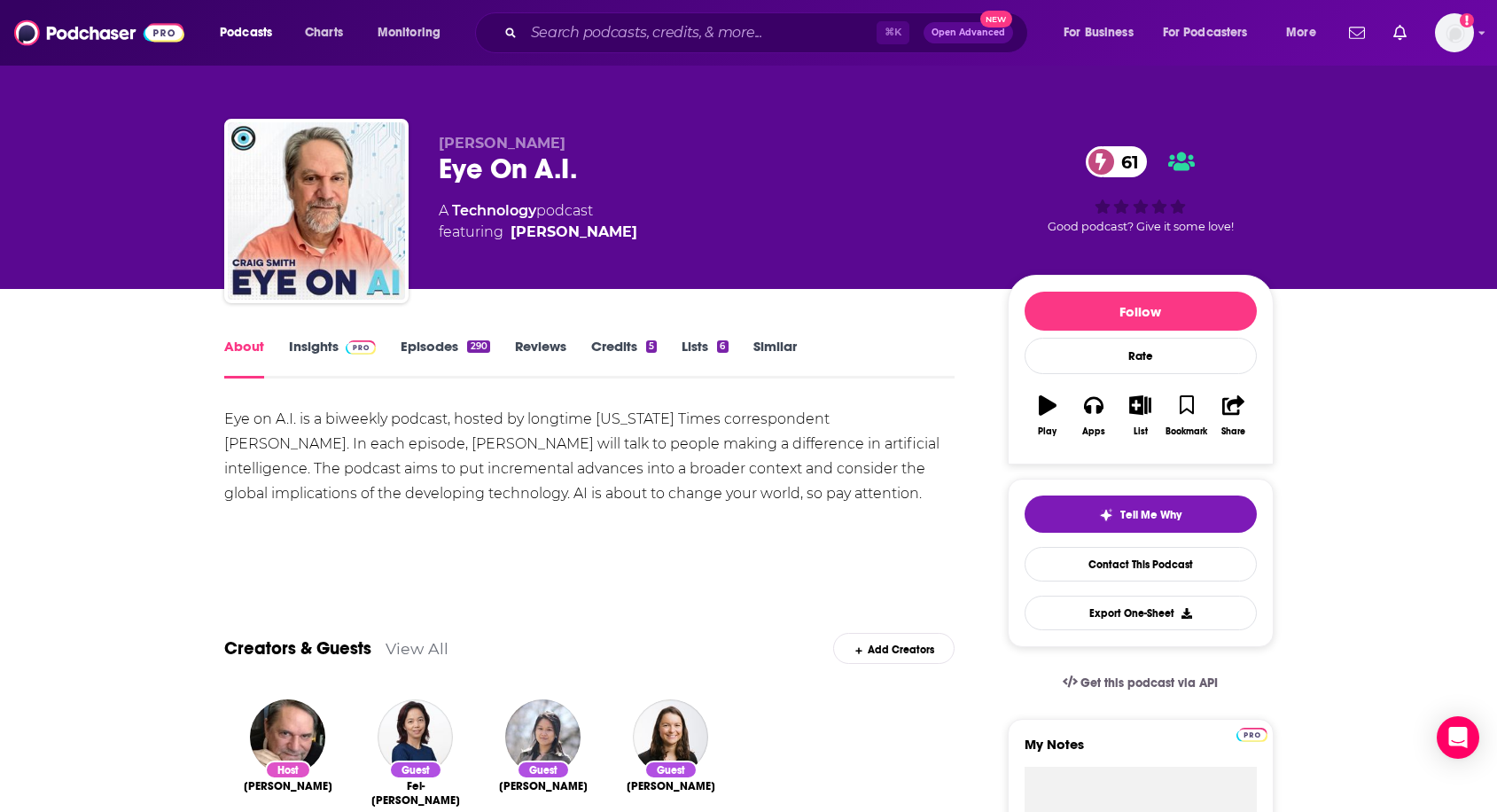
click at [314, 353] on link "Insights" at bounding box center [333, 358] width 87 height 41
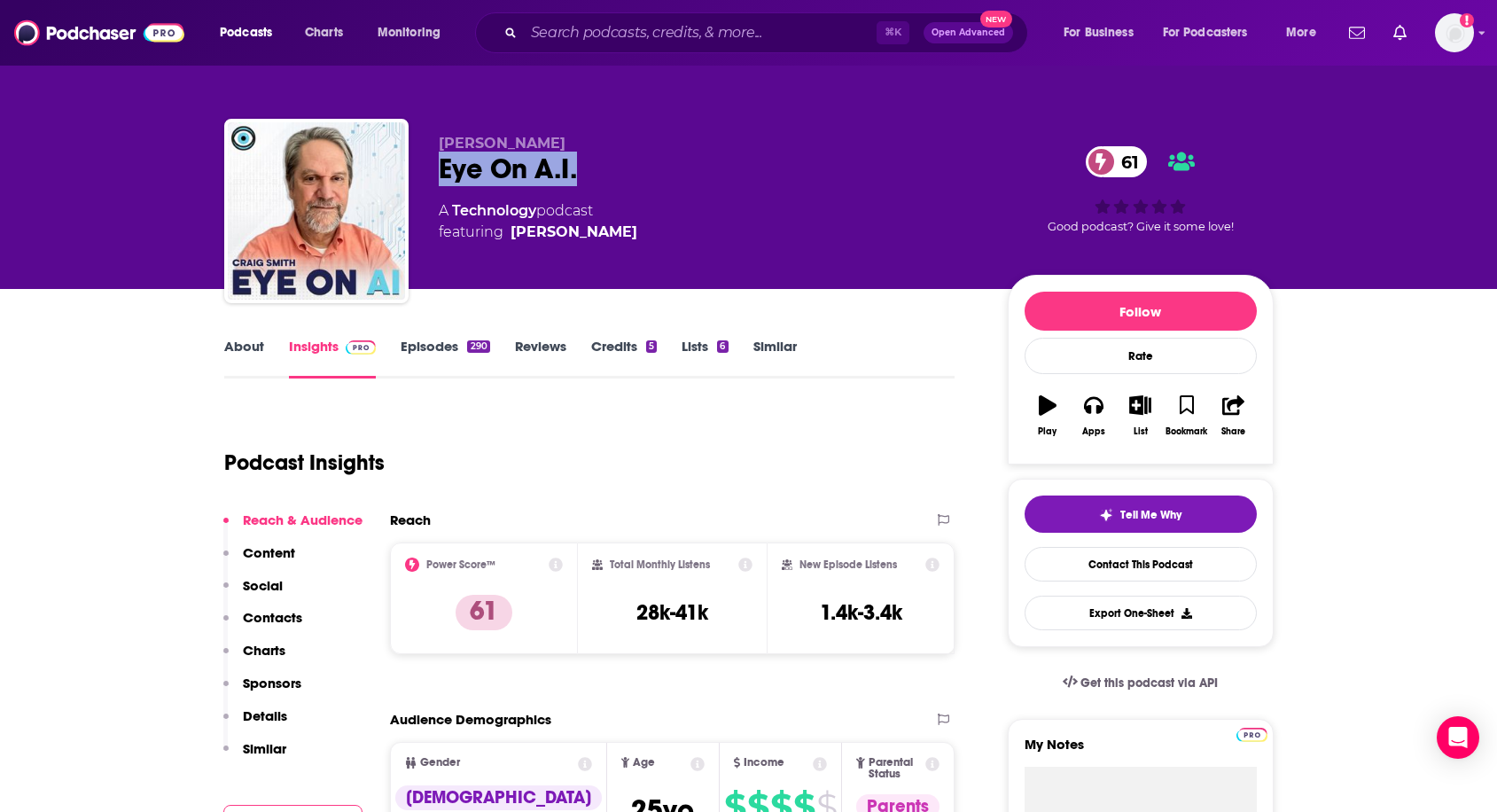
drag, startPoint x: 439, startPoint y: 169, endPoint x: 581, endPoint y: 170, distance: 142.0
click at [581, 170] on div "Eye On A.I. 61" at bounding box center [709, 169] width 541 height 34
copy h2 "Eye On A.I."
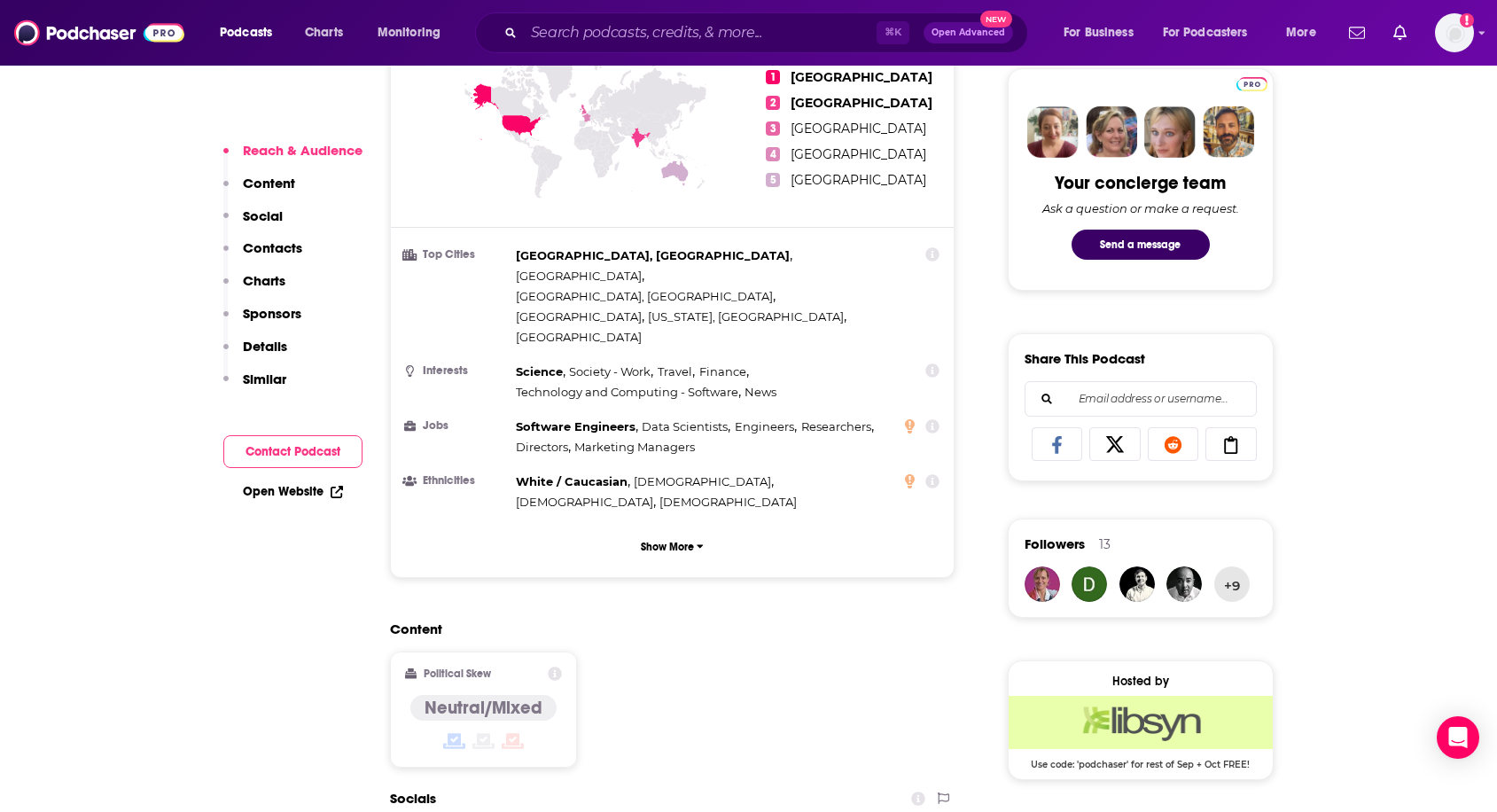
scroll to position [440, 0]
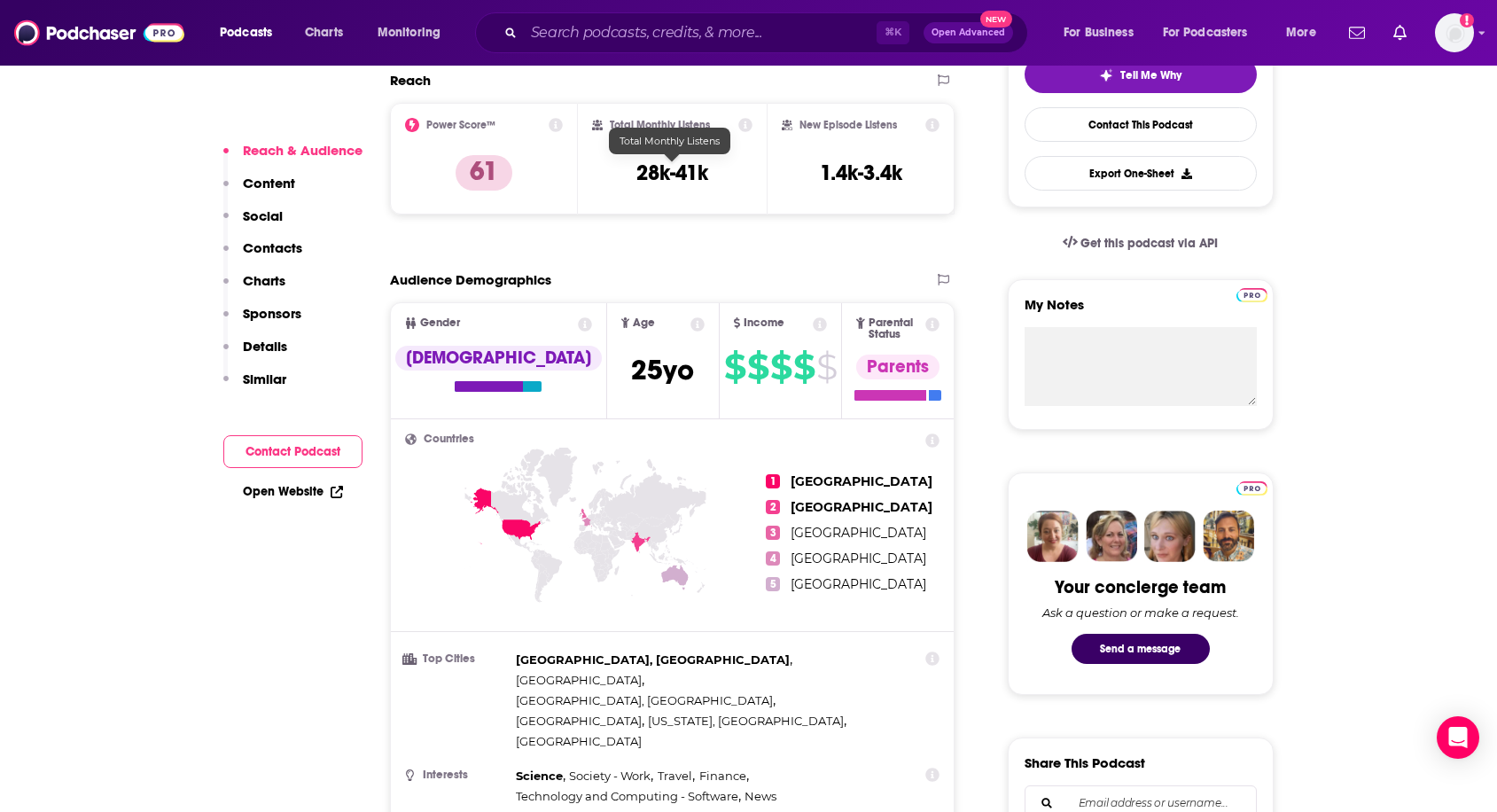
drag, startPoint x: 630, startPoint y: 169, endPoint x: 760, endPoint y: 162, distance: 130.2
click at [760, 162] on div "Total Monthly Listens 28k-41k" at bounding box center [671, 159] width 188 height 112
drag, startPoint x: 615, startPoint y: 171, endPoint x: 708, endPoint y: 172, distance: 93.0
click at [708, 172] on div "Total Monthly Listens 28k-41k" at bounding box center [672, 159] width 160 height 81
copy h3 "28k-41k"
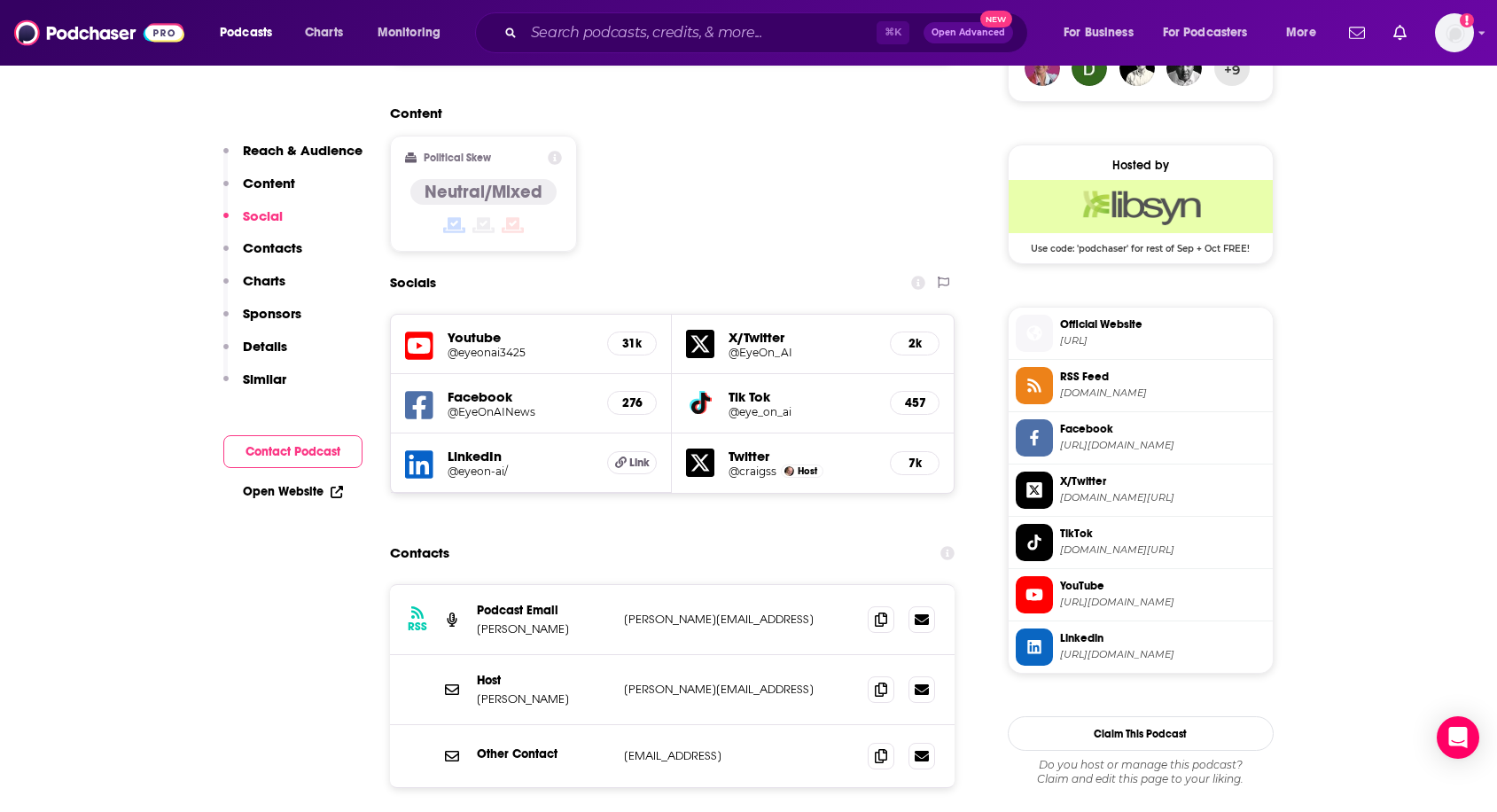
scroll to position [1366, 0]
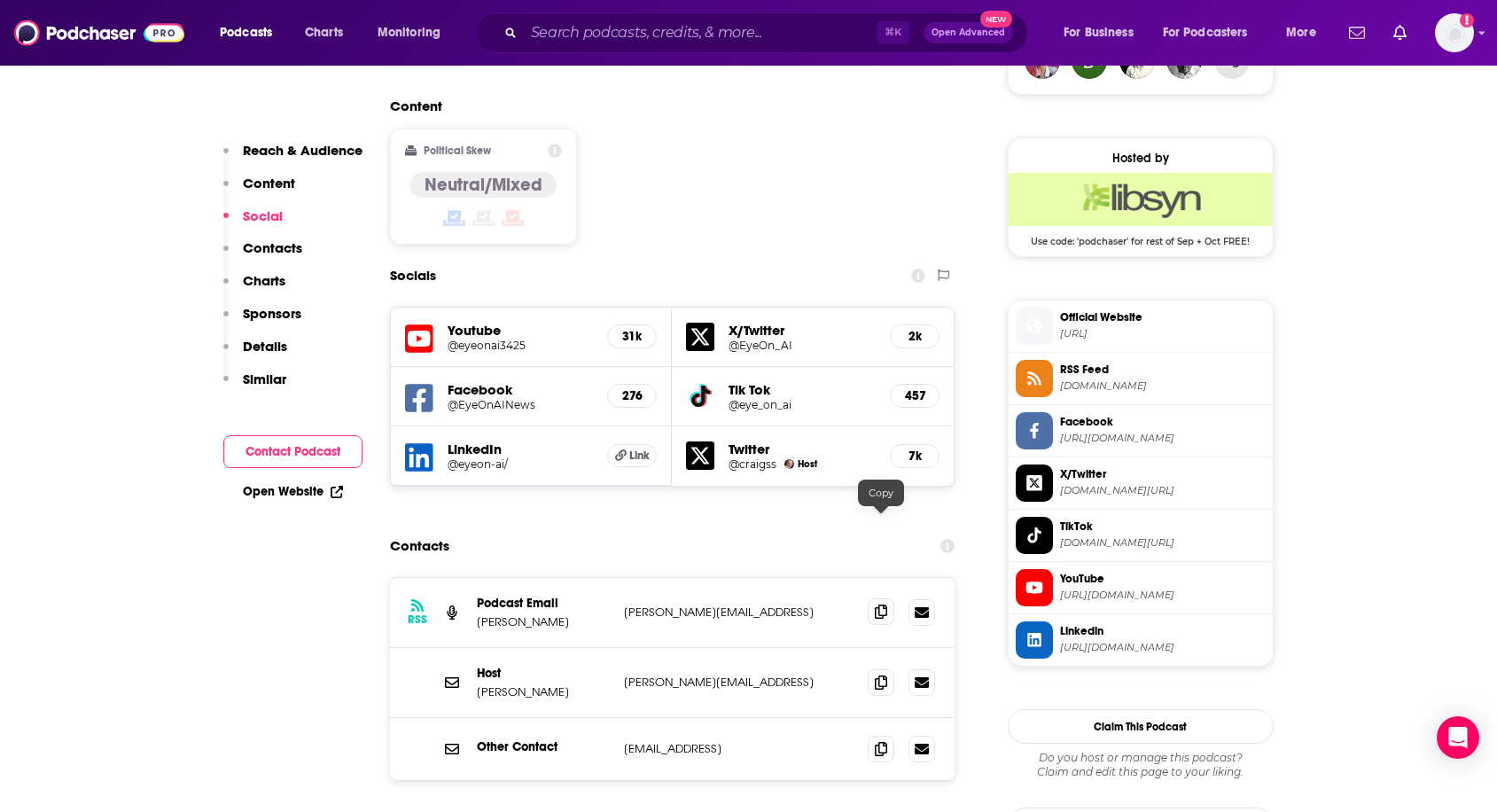
click at [883, 605] on icon at bounding box center [881, 612] width 13 height 14
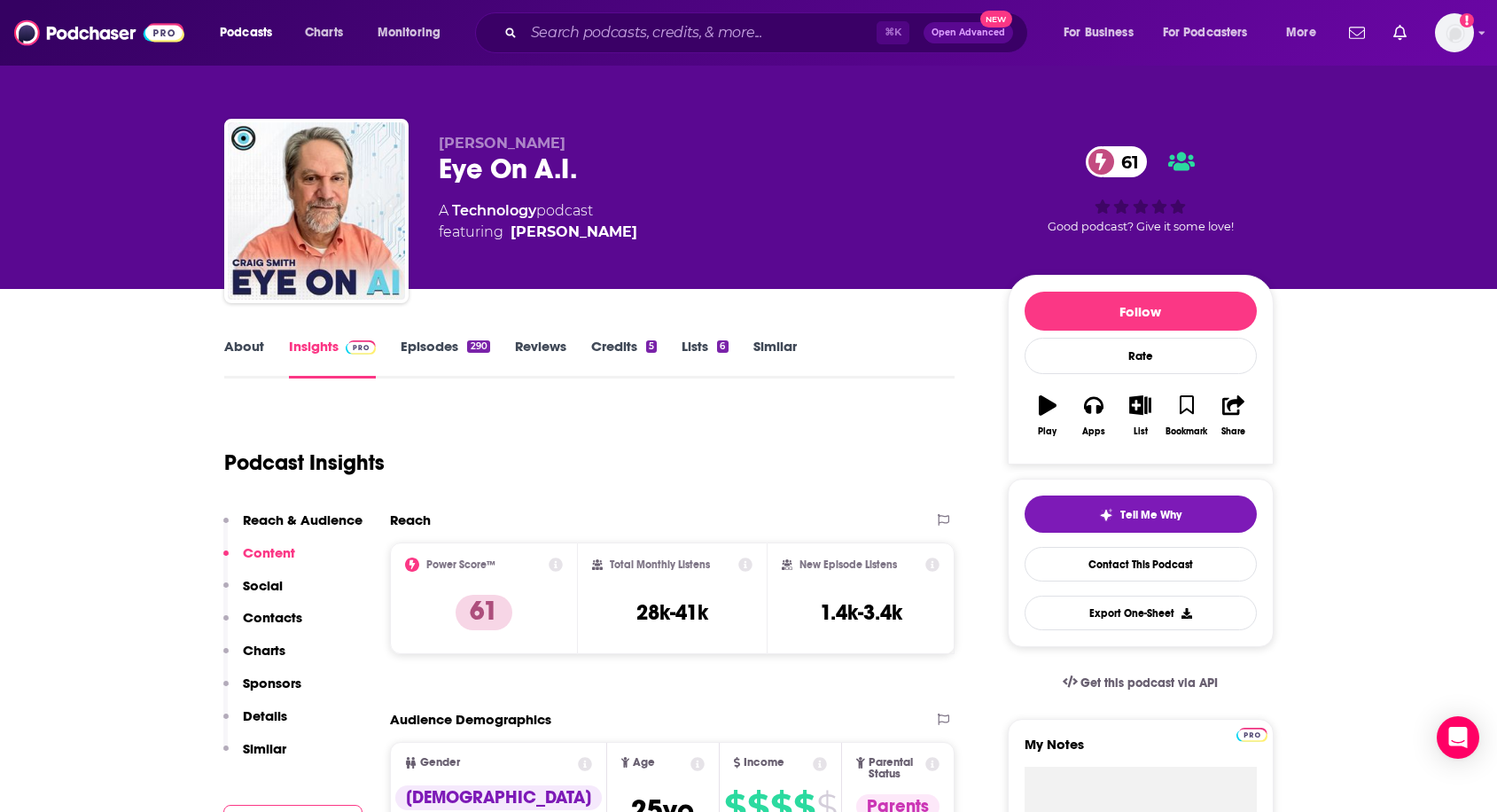
scroll to position [32, 0]
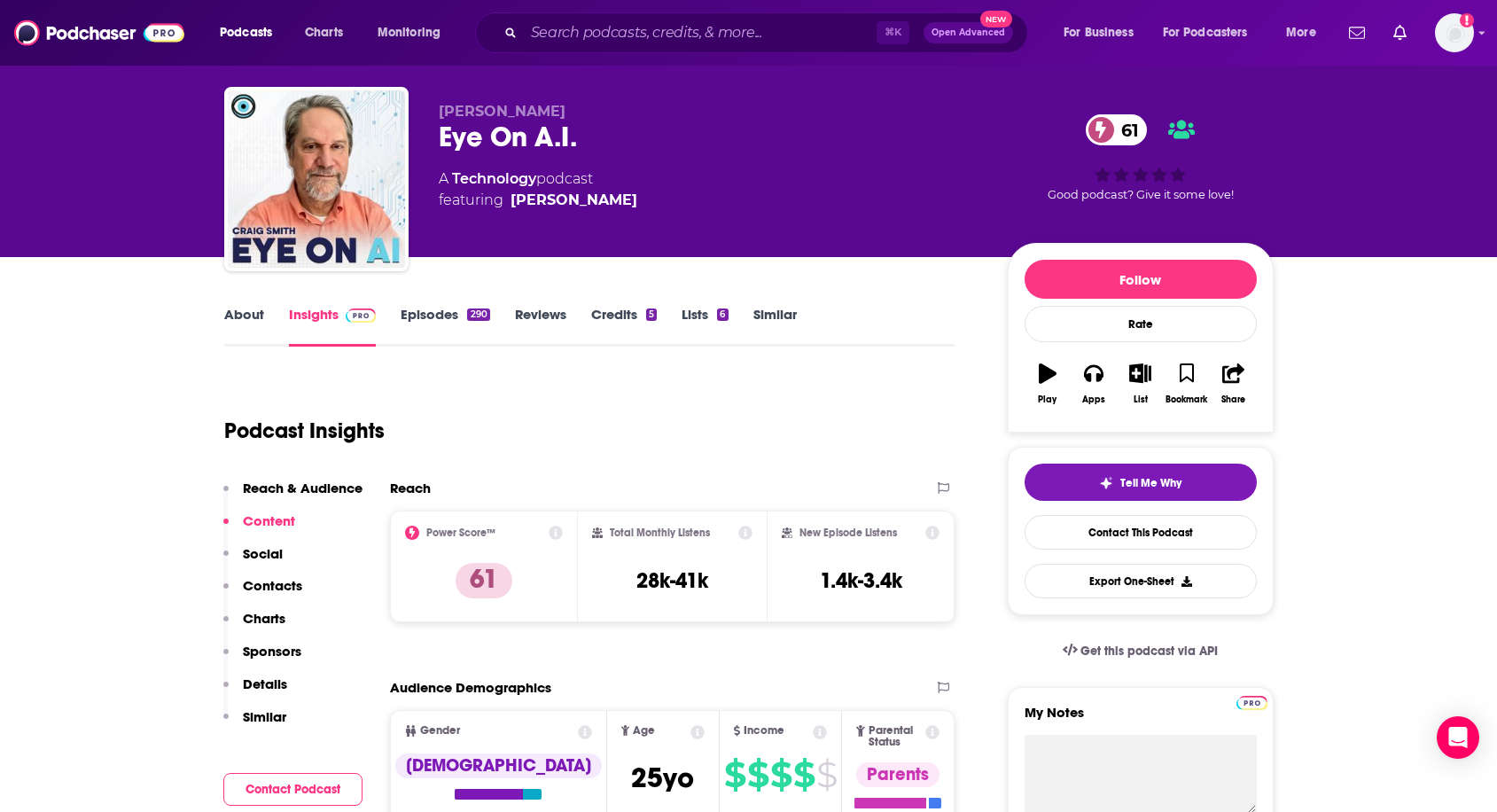
click at [246, 314] on link "About" at bounding box center [244, 325] width 40 height 41
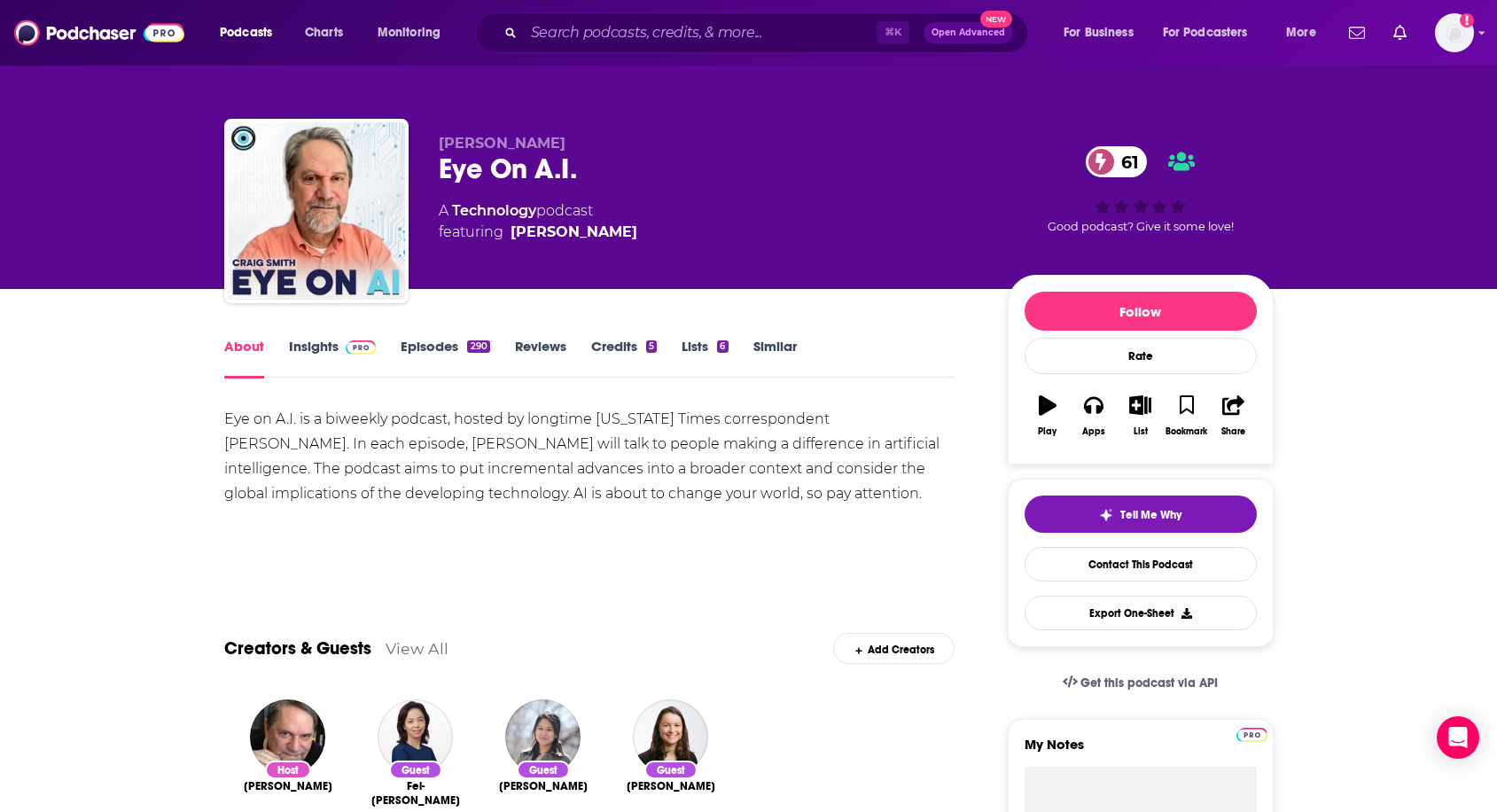
click at [227, 412] on div "Eye on A.I. is a biweekly podcast, hosted by longtime New York Times correspond…" at bounding box center [589, 456] width 731 height 99
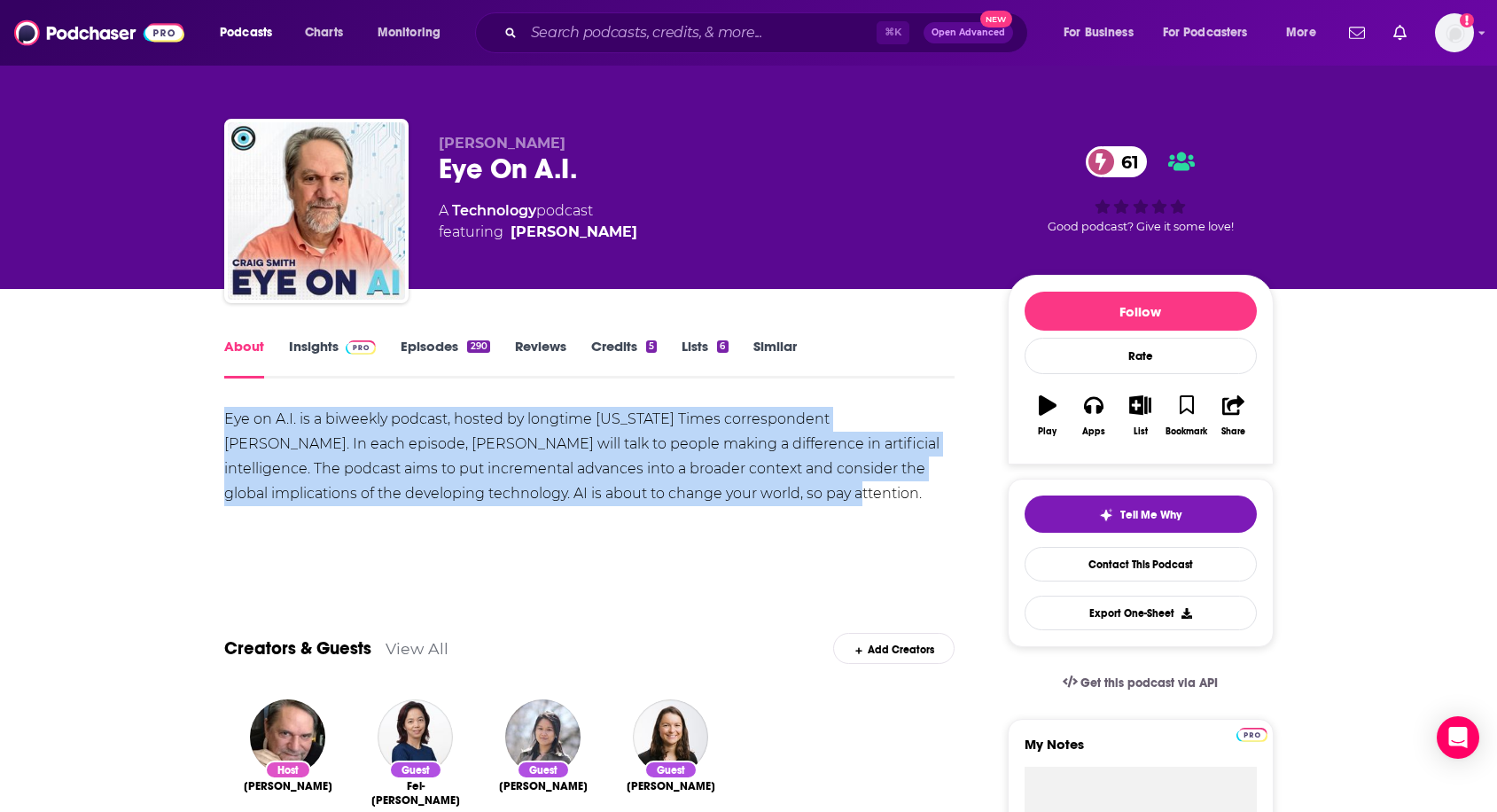
drag, startPoint x: 224, startPoint y: 413, endPoint x: 664, endPoint y: 495, distance: 447.6
click at [664, 495] on div "Eye on A.I. is a biweekly podcast, hosted by longtime New York Times correspond…" at bounding box center [589, 456] width 731 height 99
copy div "Eye on A.I. is a biweekly podcast, hosted by longtime New York Times correspond…"
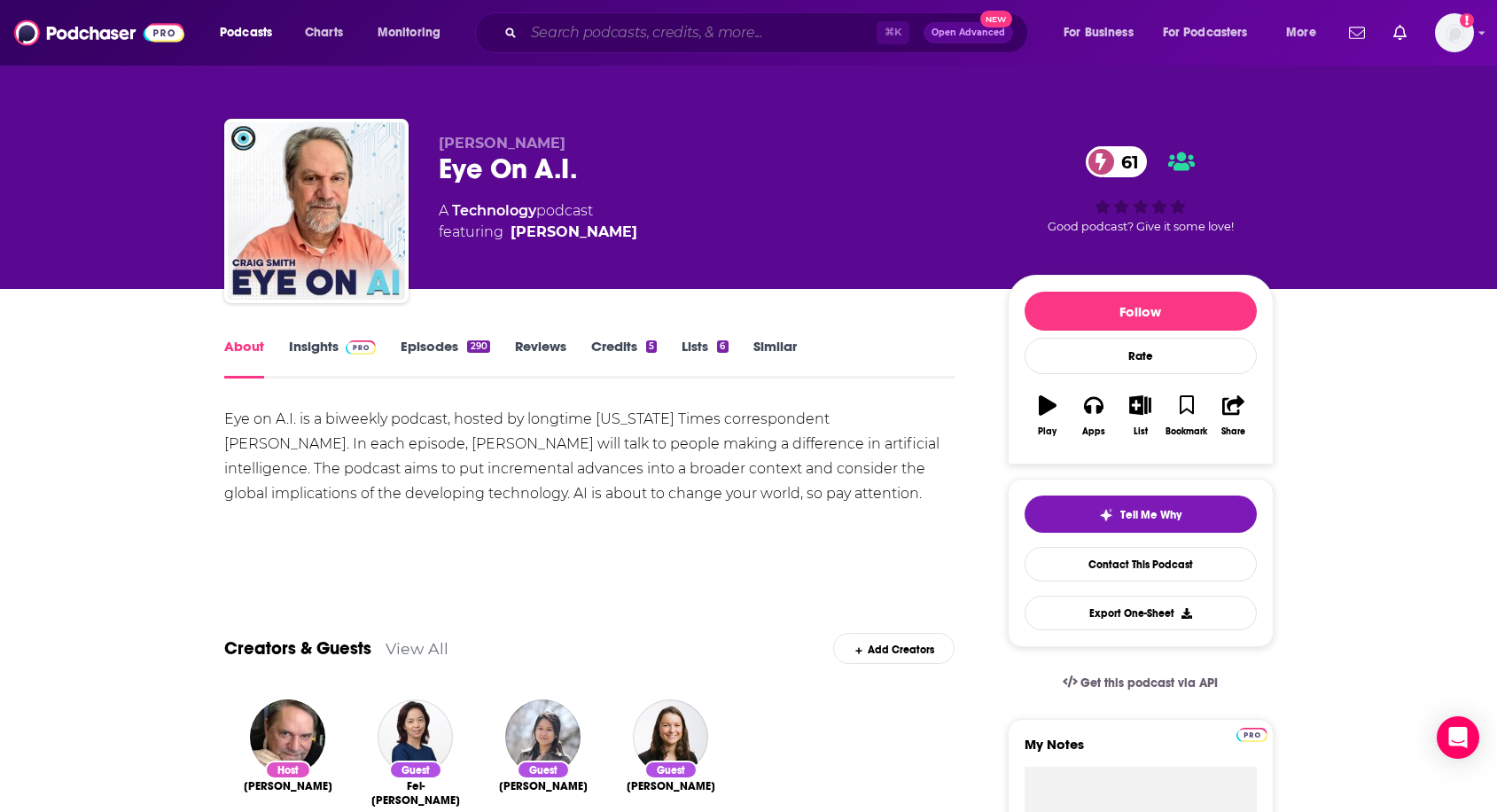
click at [709, 28] on input "Search podcasts, credits, & more..." at bounding box center [699, 32] width 352 height 28
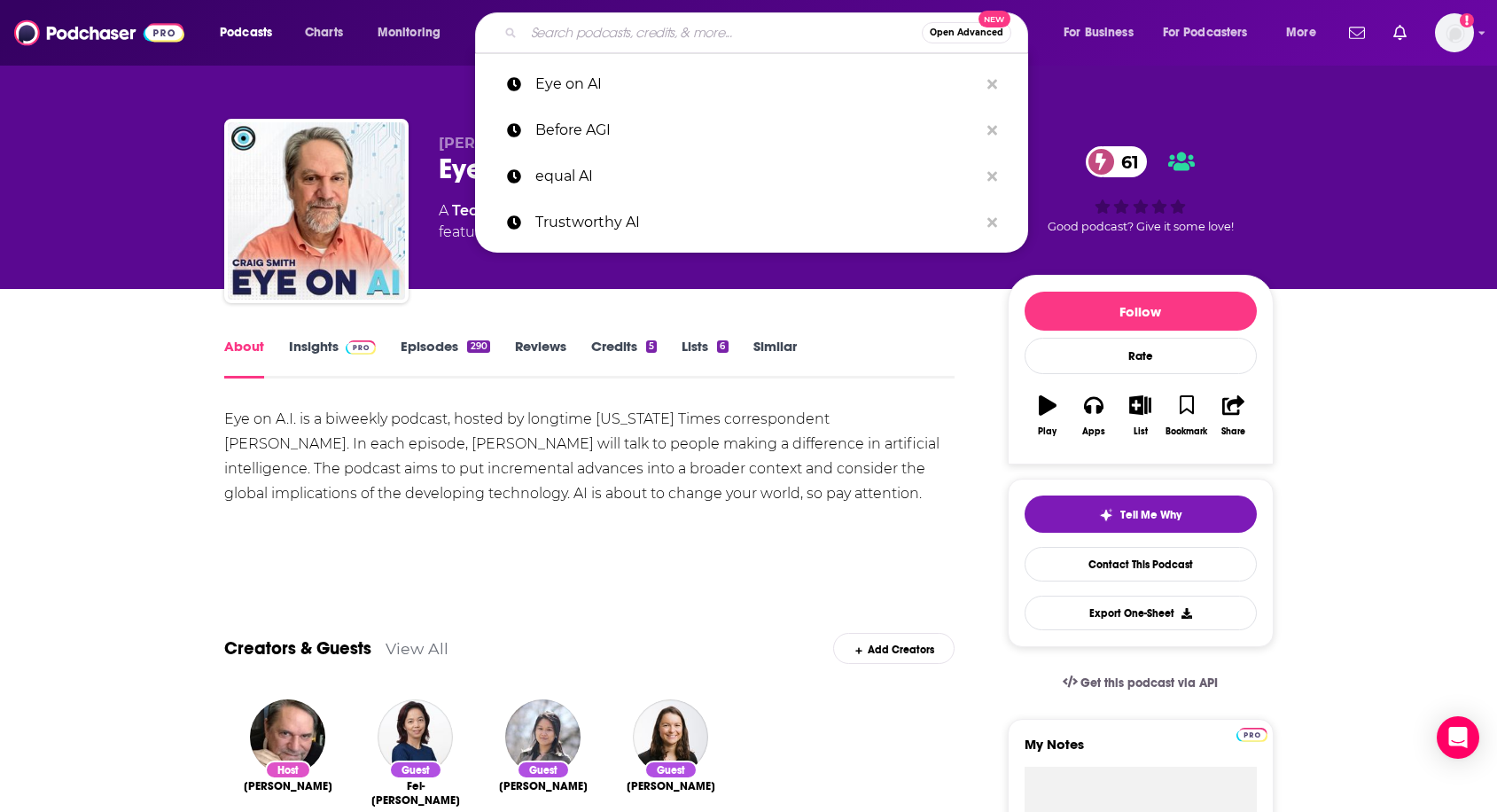
paste input "The Cognitive Revolution"
type input "The Cognitive Revolution"
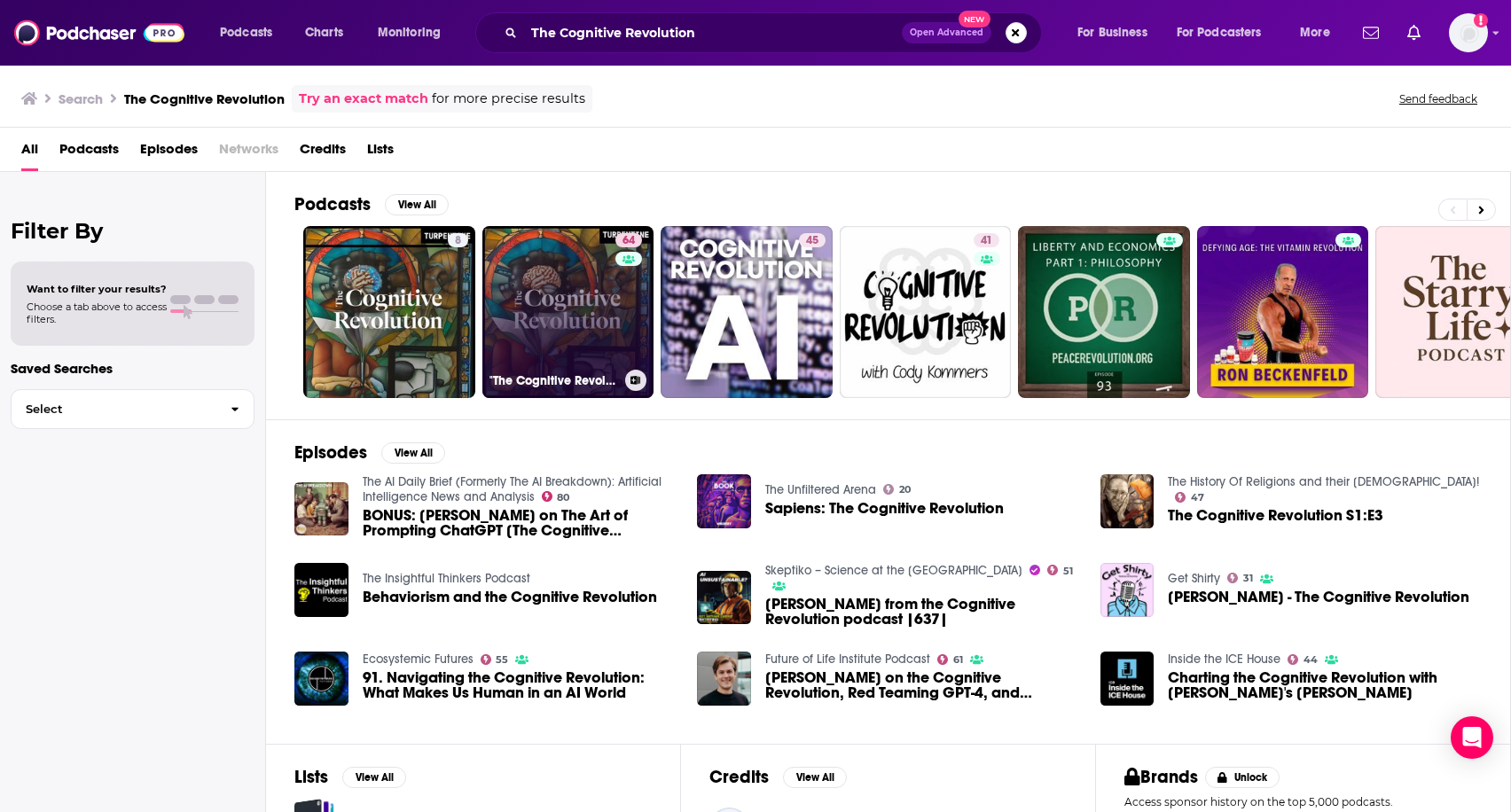
click at [542, 283] on link "64 "The Cognitive Revolution" | AI Builders, Researchers, and Live Player Analy…" at bounding box center [568, 312] width 172 height 172
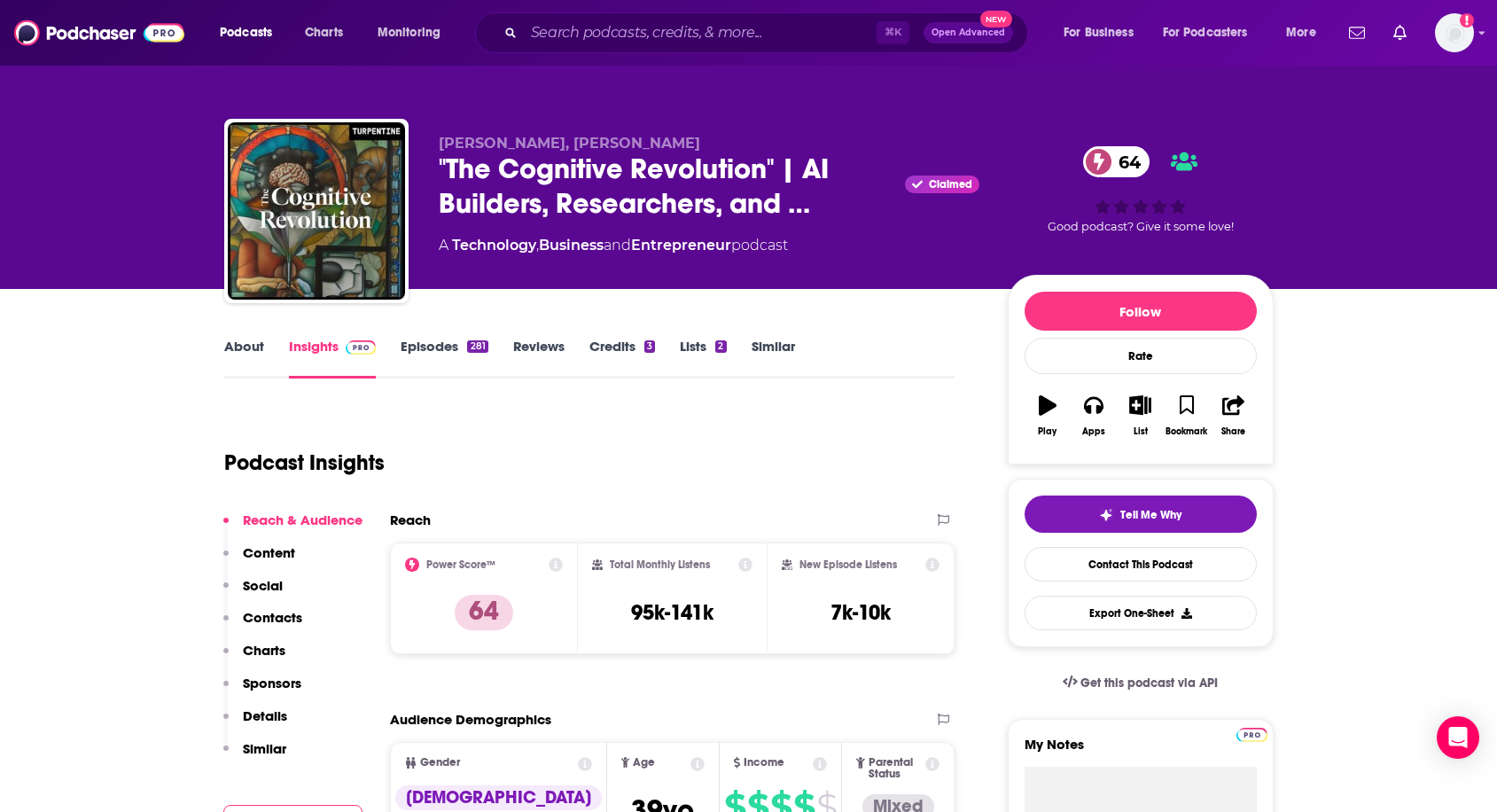
click at [247, 345] on link "About" at bounding box center [244, 358] width 40 height 41
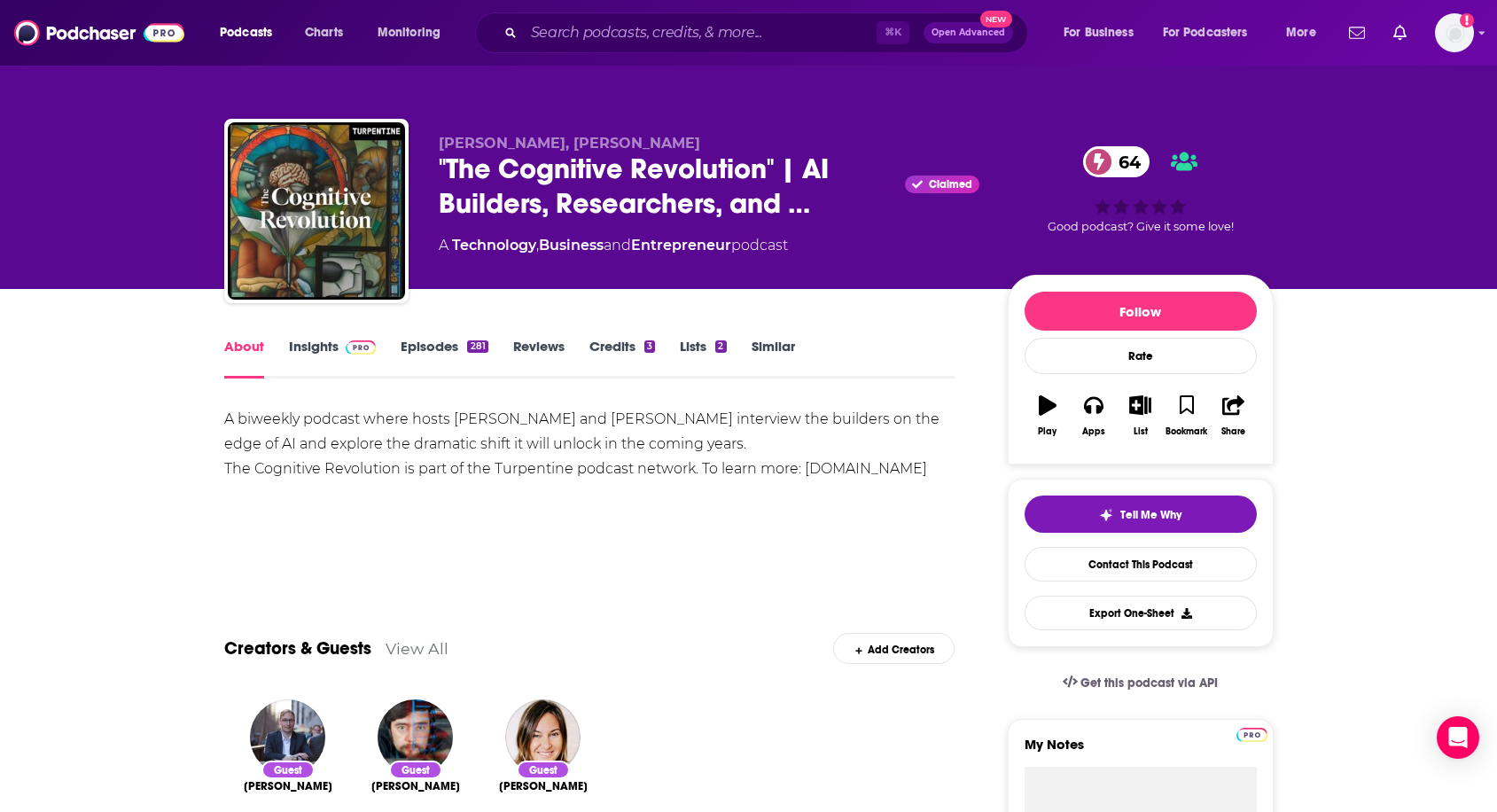
drag, startPoint x: 220, startPoint y: 420, endPoint x: 724, endPoint y: 452, distance: 505.0
copy div "A biweekly podcast where hosts Nathan Labenz and Erik Torenberg interview the b…"
drag, startPoint x: 432, startPoint y: 142, endPoint x: 677, endPoint y: 140, distance: 245.0
click at [677, 140] on div "Erik Torenberg, Nathan Labenz "The Cognitive Revolution" | AI Builders, Researc…" at bounding box center [749, 214] width 1049 height 191
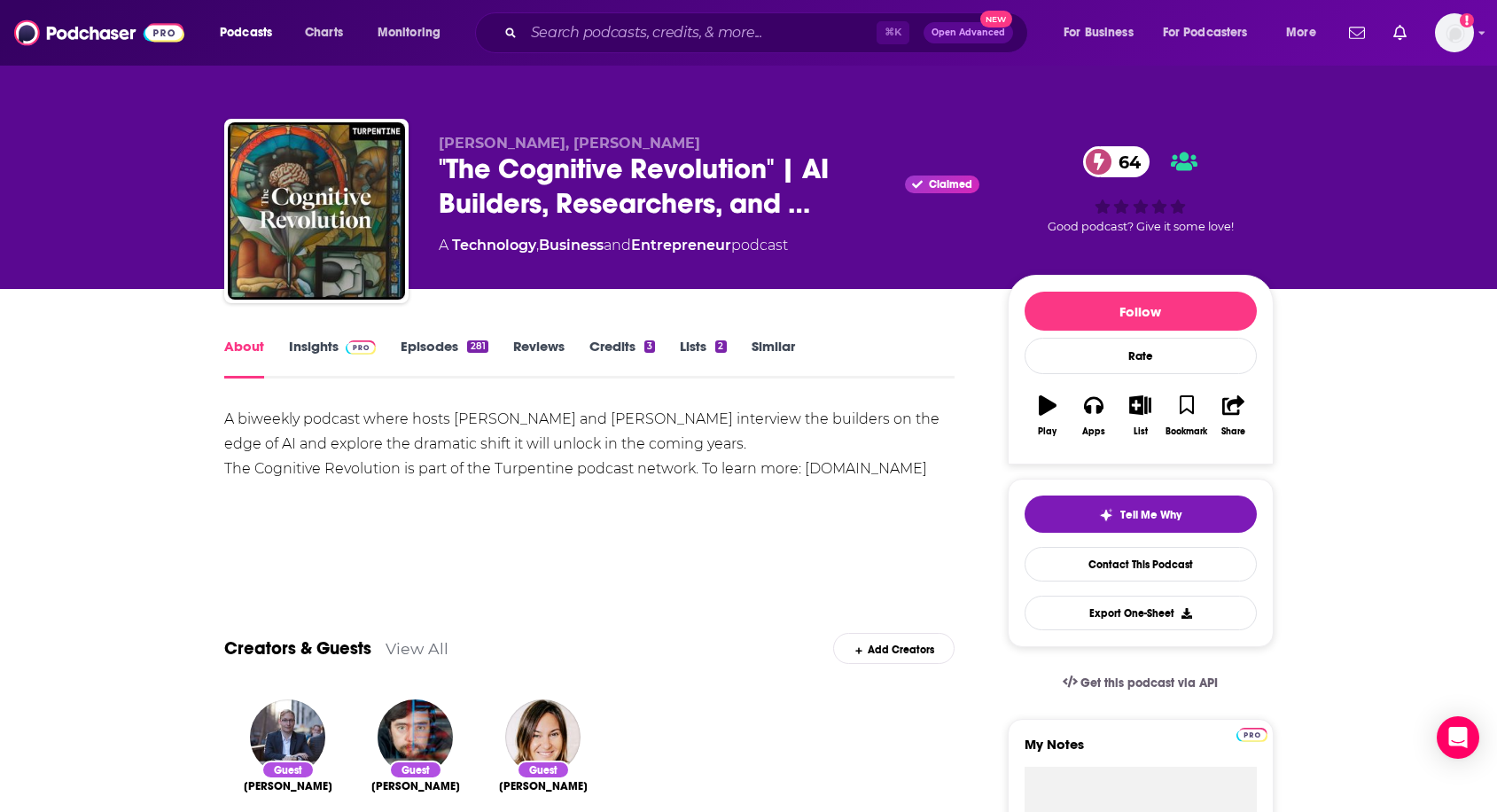
copy span "Erik Torenberg, Nathan Labenz"
click at [590, 140] on span "Erik Torenberg, Nathan Labenz" at bounding box center [570, 142] width 261 height 17
click at [559, 141] on span "Erik Torenberg, Nathan Labenz" at bounding box center [570, 142] width 261 height 17
copy span "Nathan"
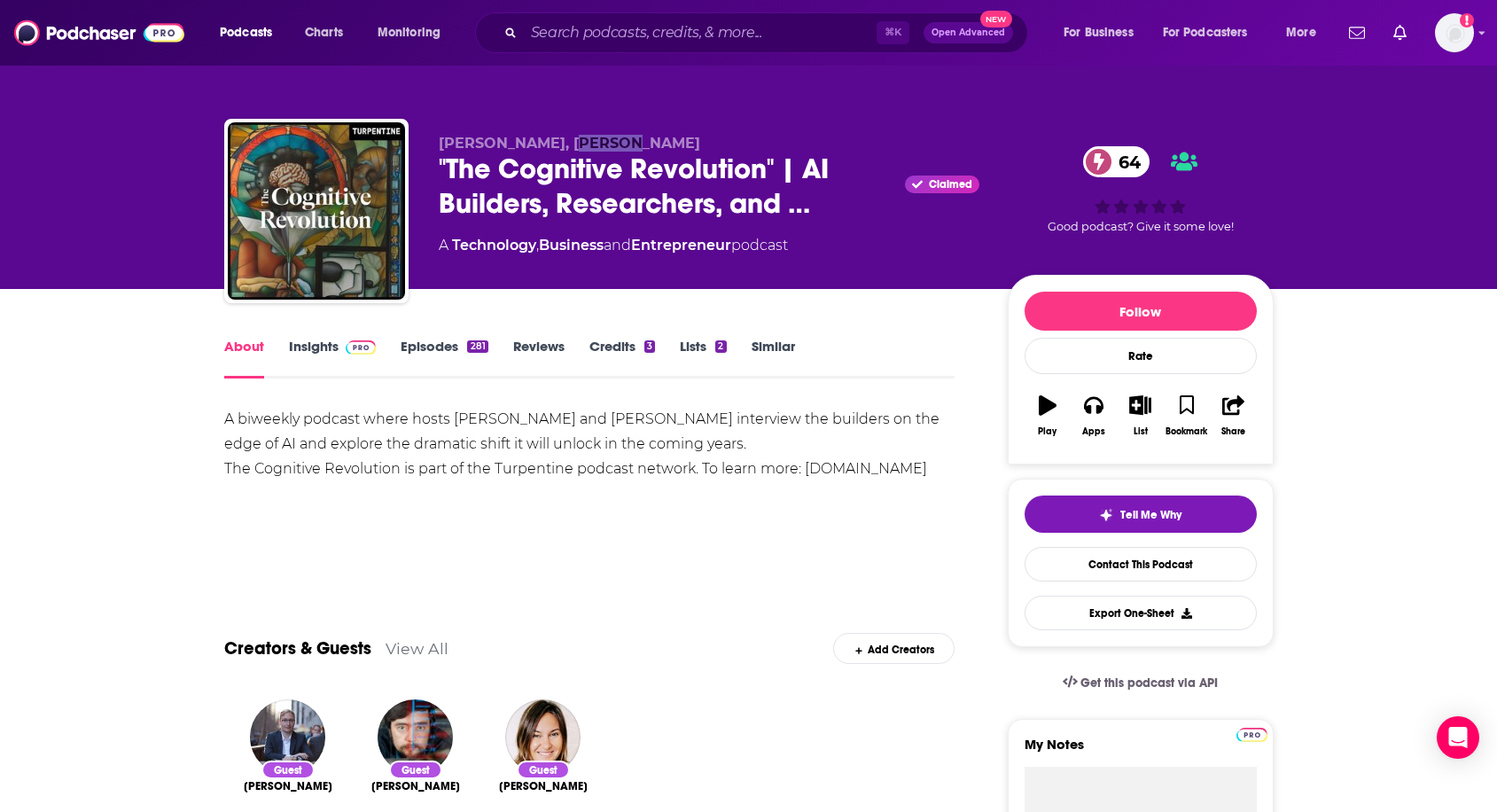
click at [333, 346] on link "Insights" at bounding box center [333, 358] width 87 height 41
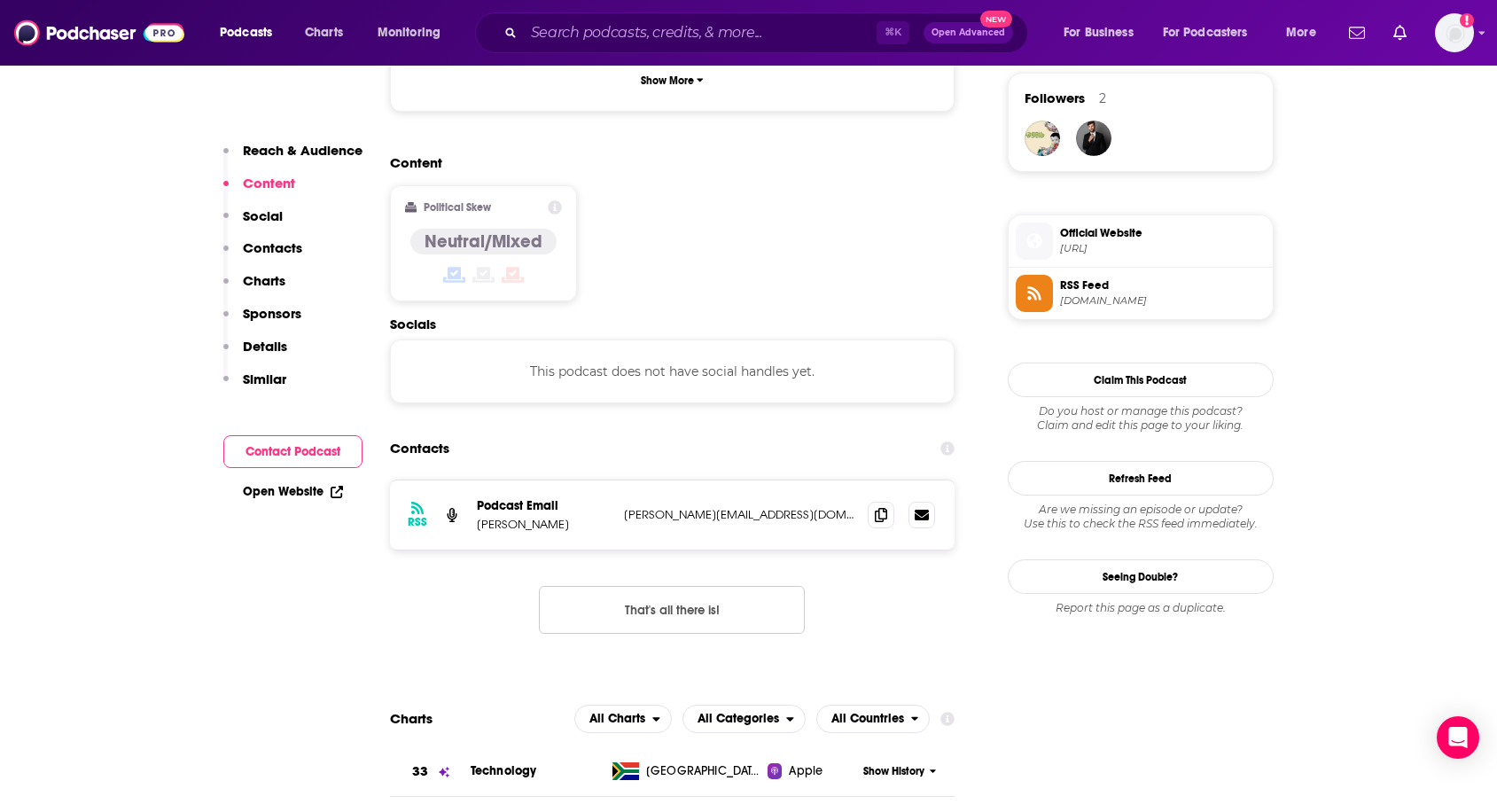
scroll to position [1291, 0]
click at [881, 505] on icon at bounding box center [881, 512] width 13 height 14
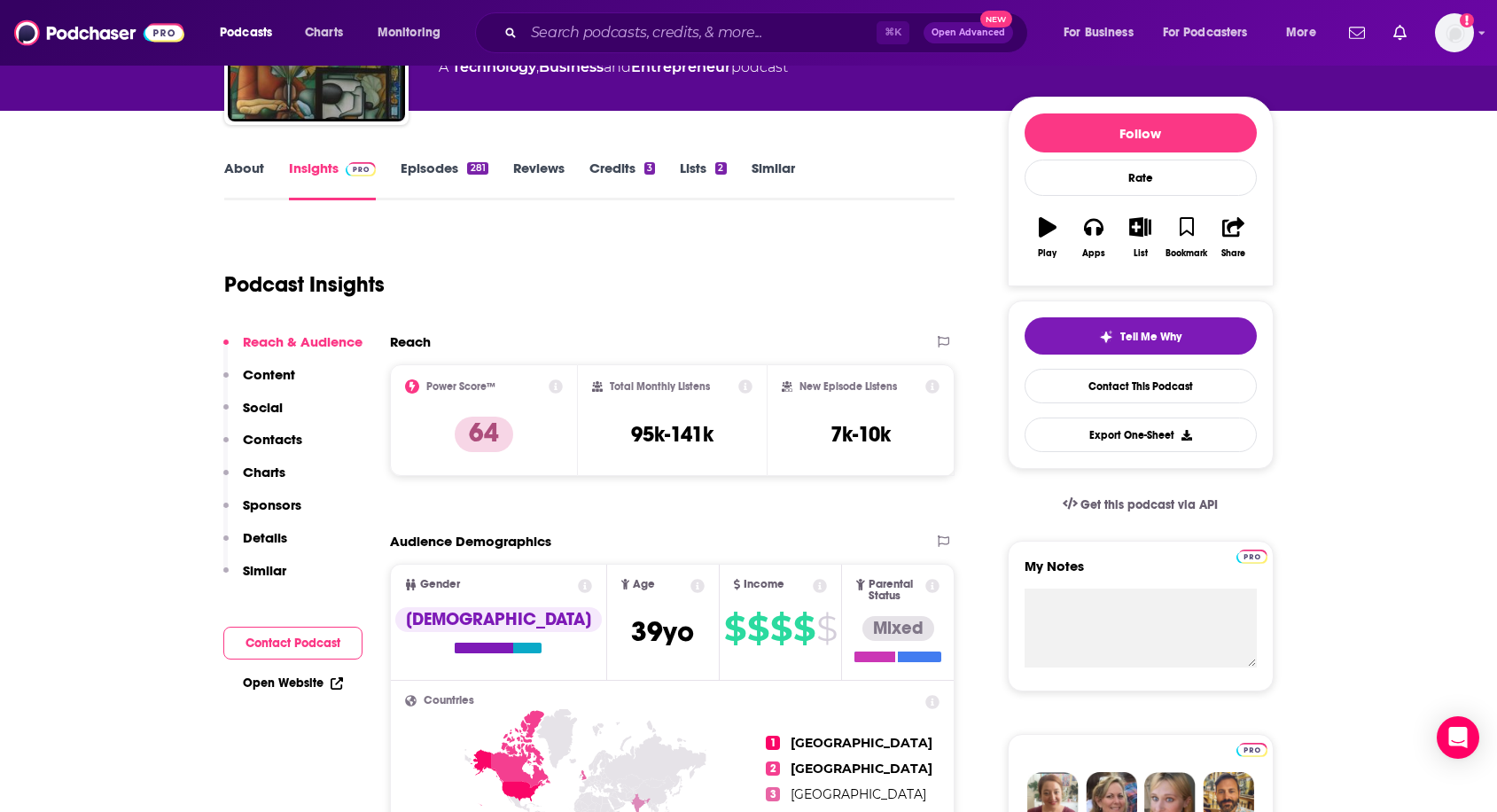
scroll to position [0, 0]
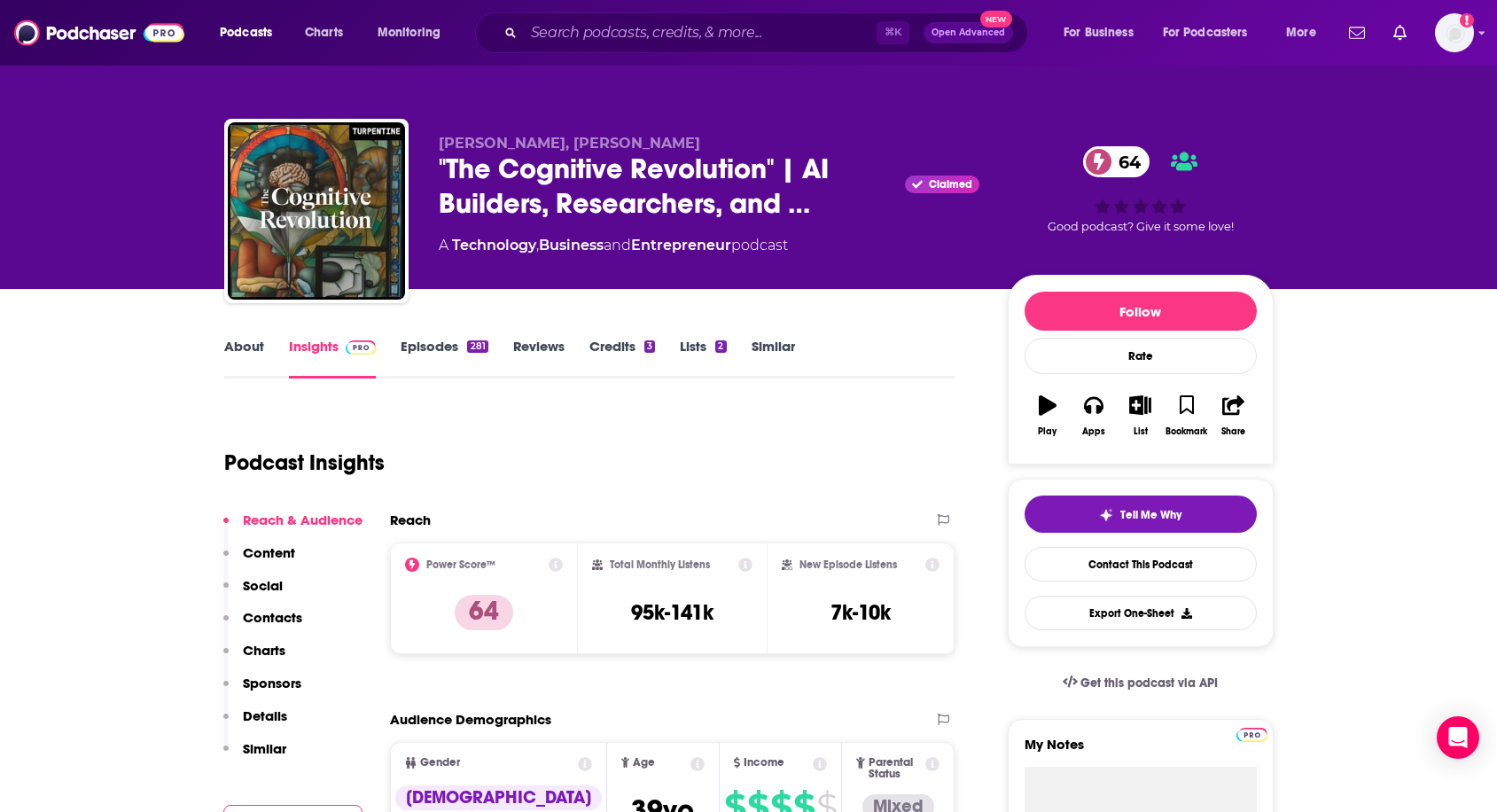
click at [243, 350] on link "About" at bounding box center [244, 358] width 40 height 41
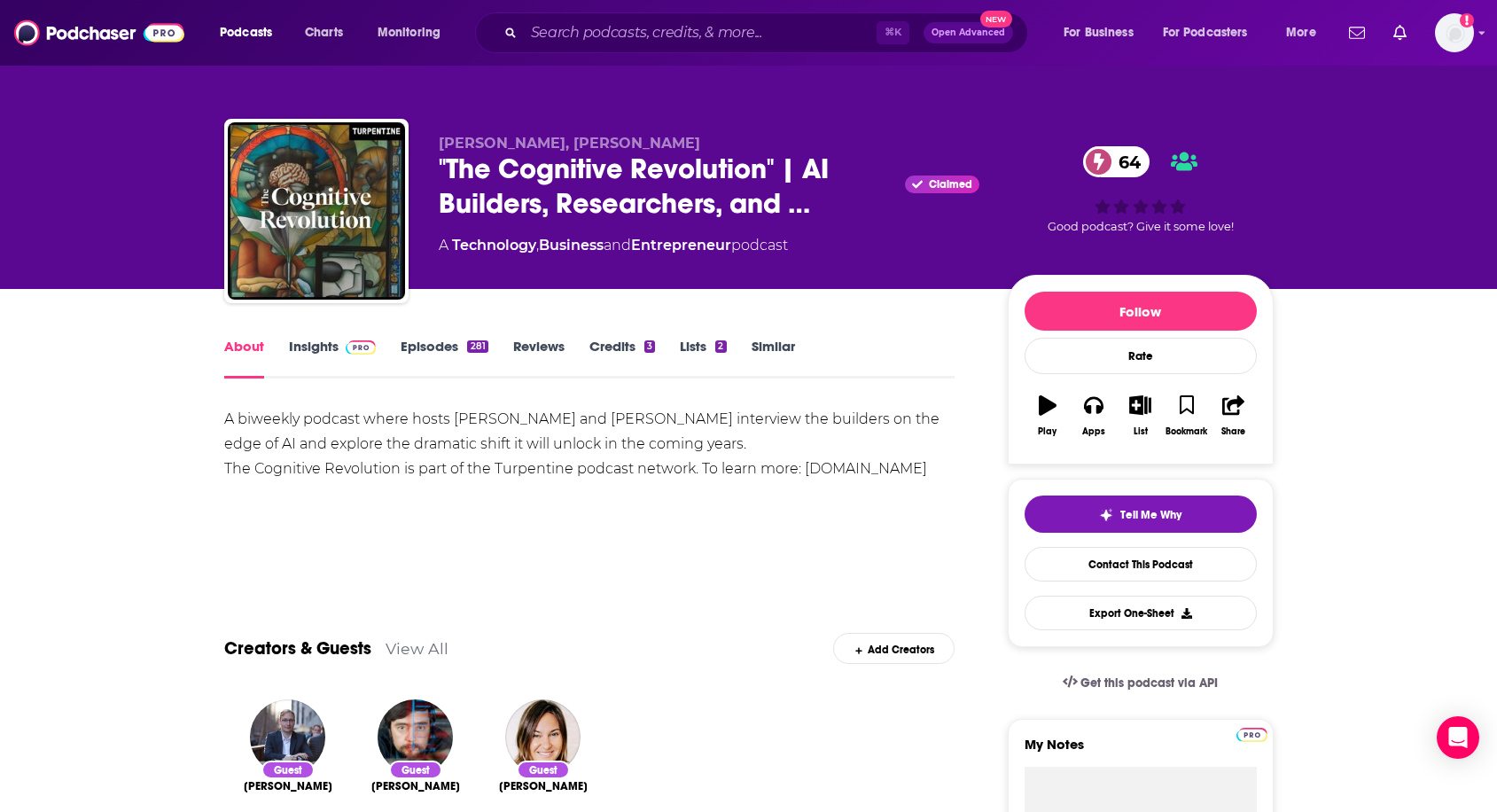
click at [345, 343] on img at bounding box center [361, 348] width 31 height 14
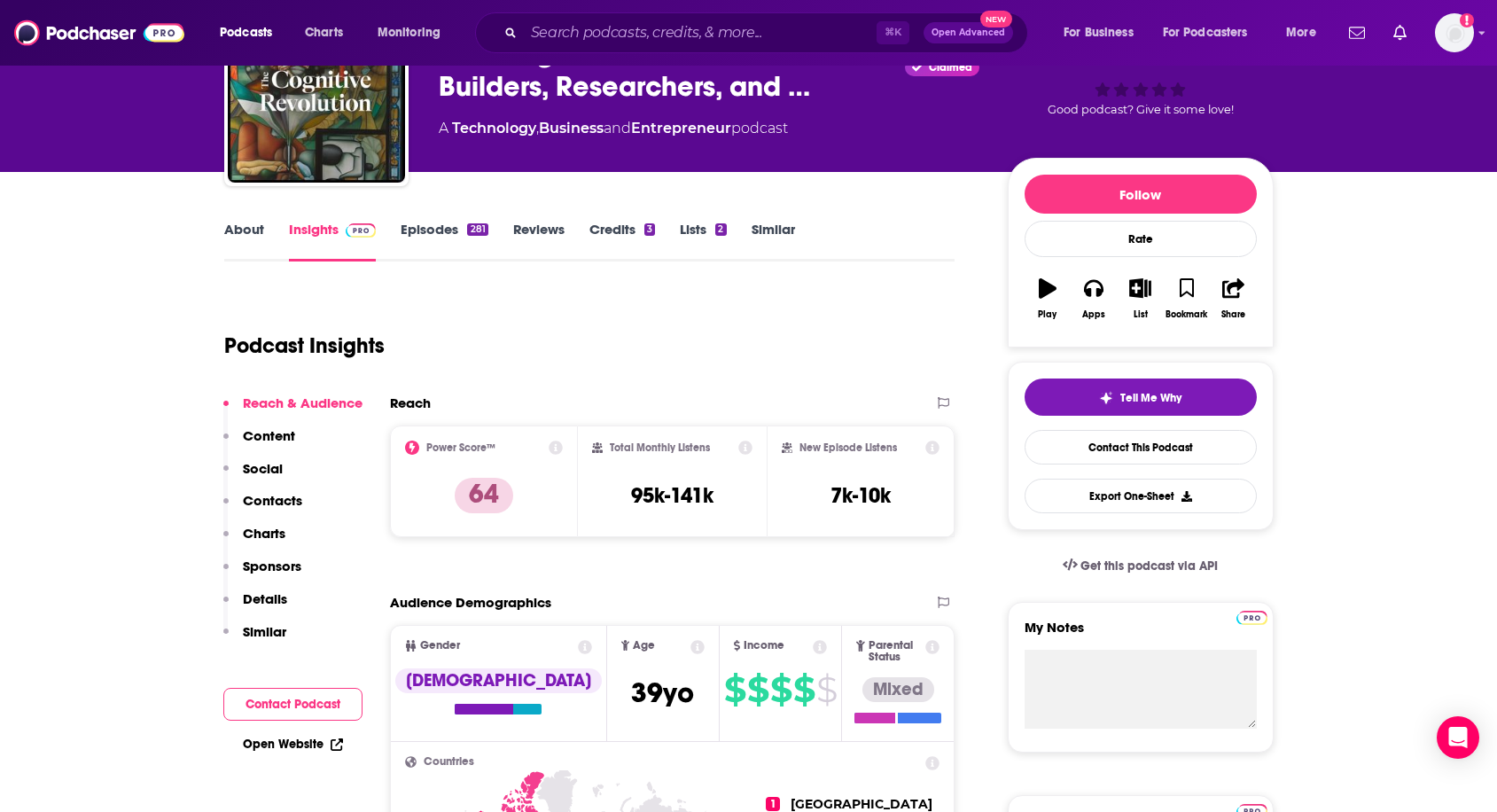
scroll to position [123, 0]
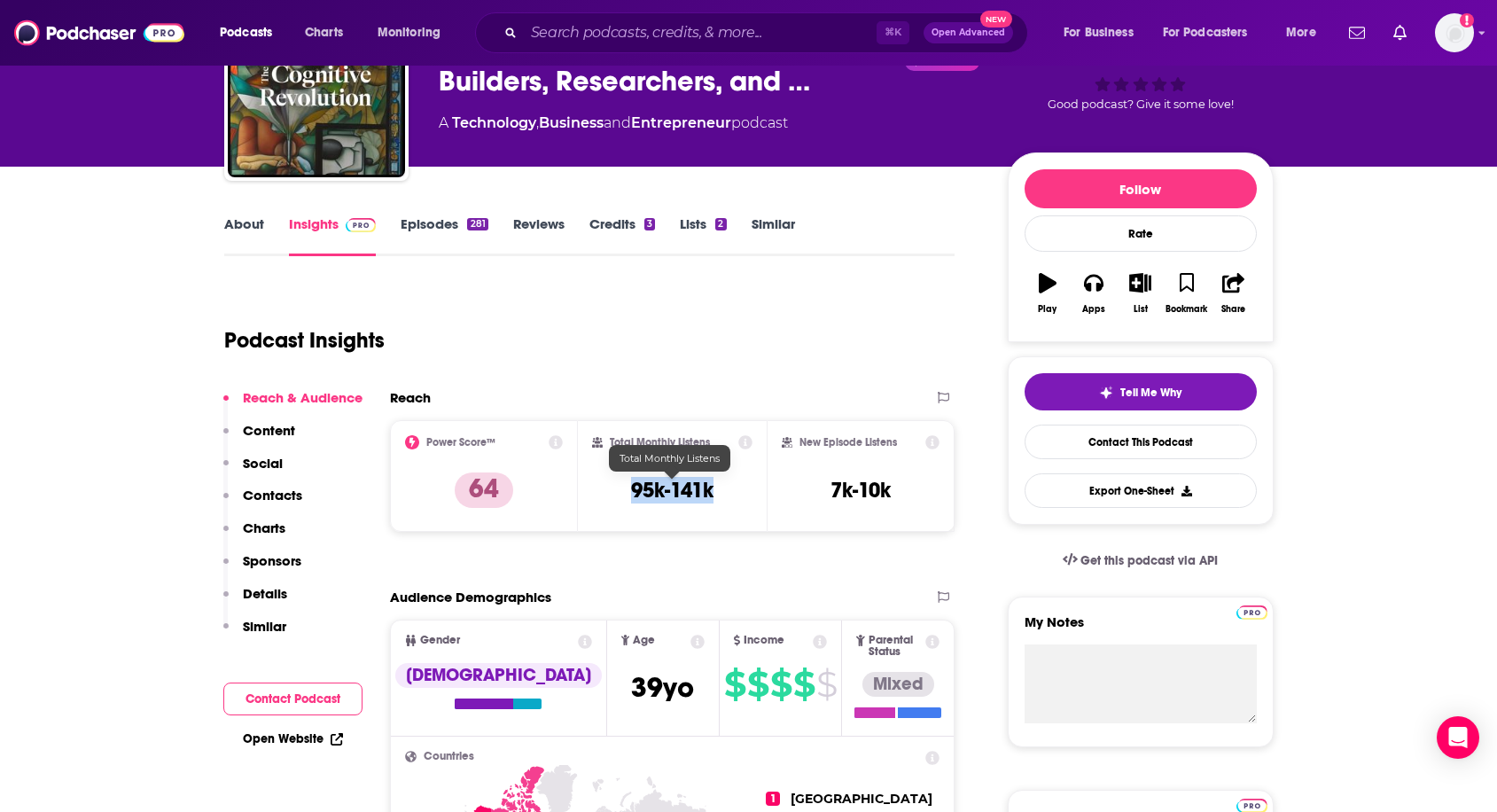
drag, startPoint x: 625, startPoint y: 492, endPoint x: 717, endPoint y: 512, distance: 94.1
click at [717, 512] on div "Total Monthly Listens 95k-141k" at bounding box center [672, 476] width 160 height 81
copy h3 "95k-141k"
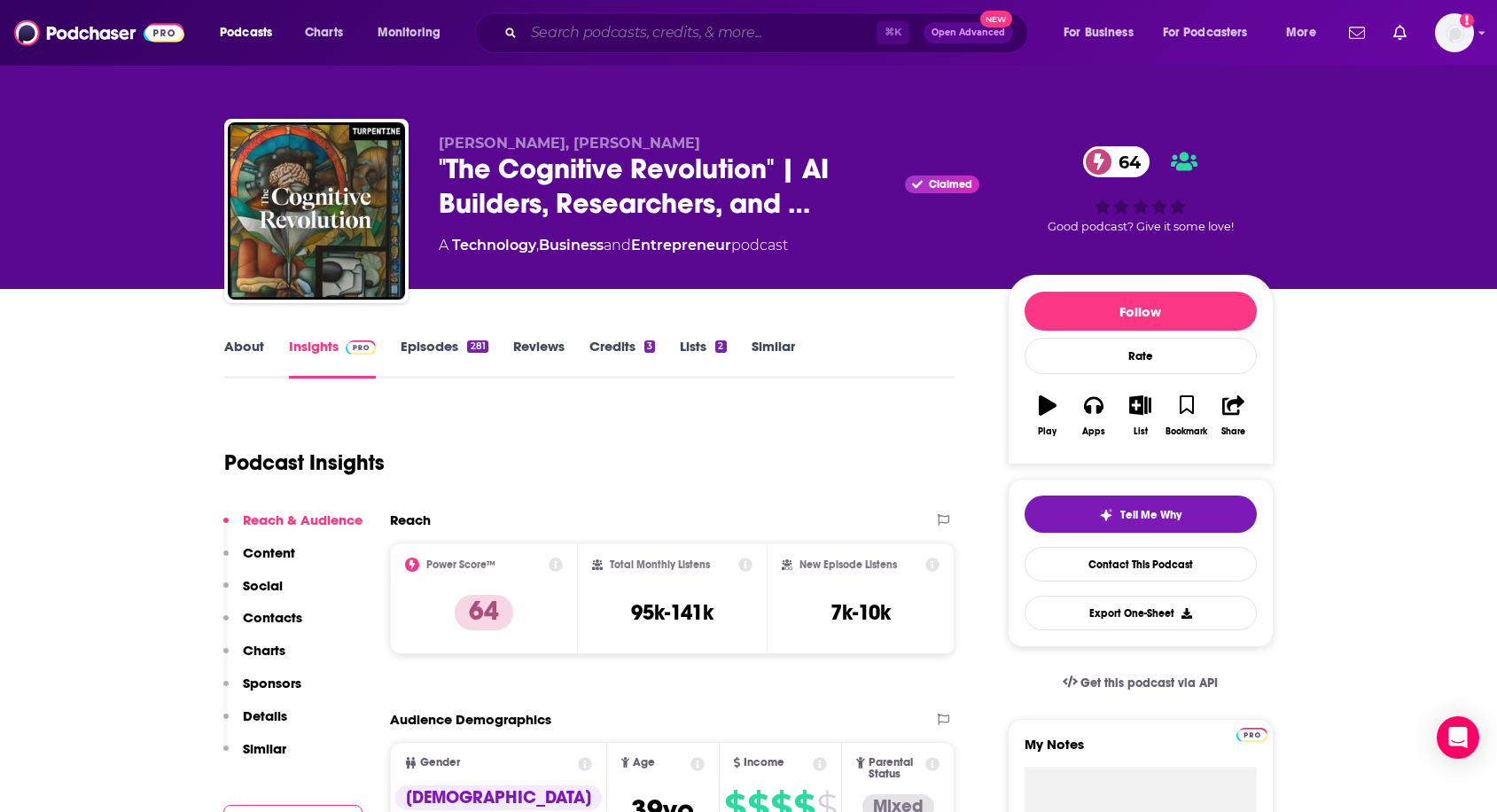
click at [805, 27] on input "Search podcasts, credits, & more..." at bounding box center [699, 32] width 352 height 28
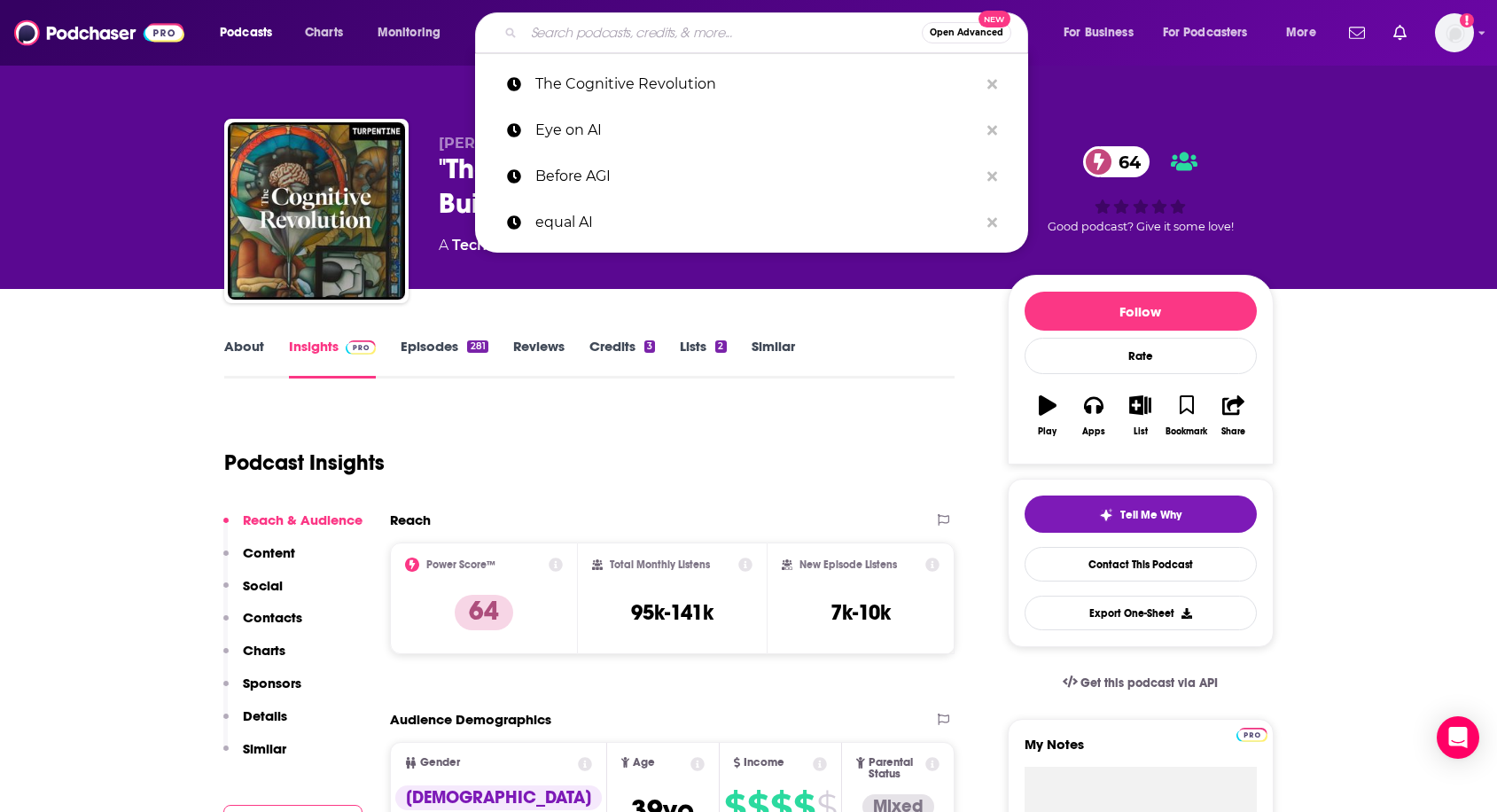
paste input "he Twenty Minute VC (20VC)"
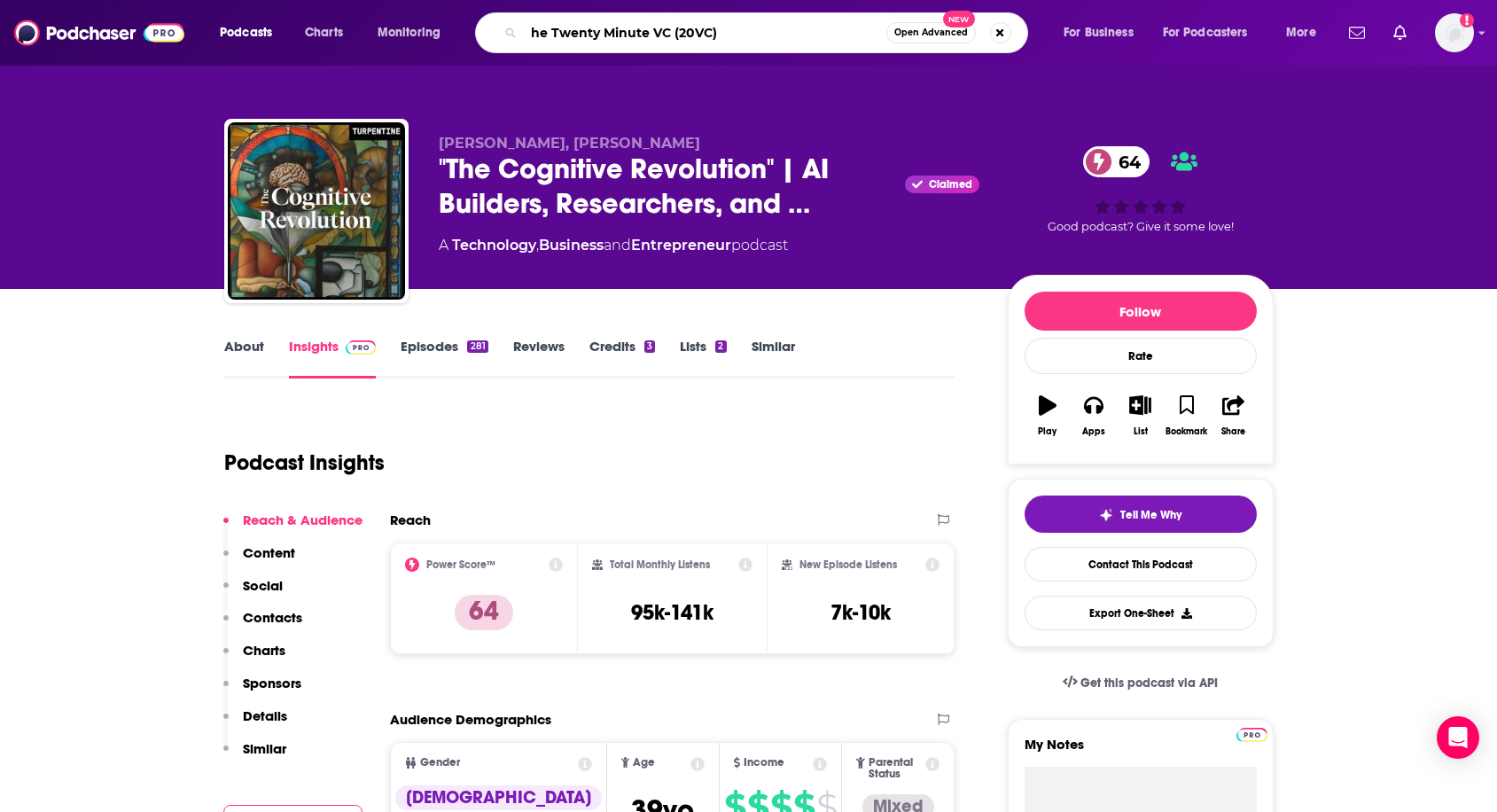
click at [531, 31] on input "he Twenty Minute VC (20VC)" at bounding box center [705, 32] width 362 height 28
type input "The Twenty Minute VC (20VC)"
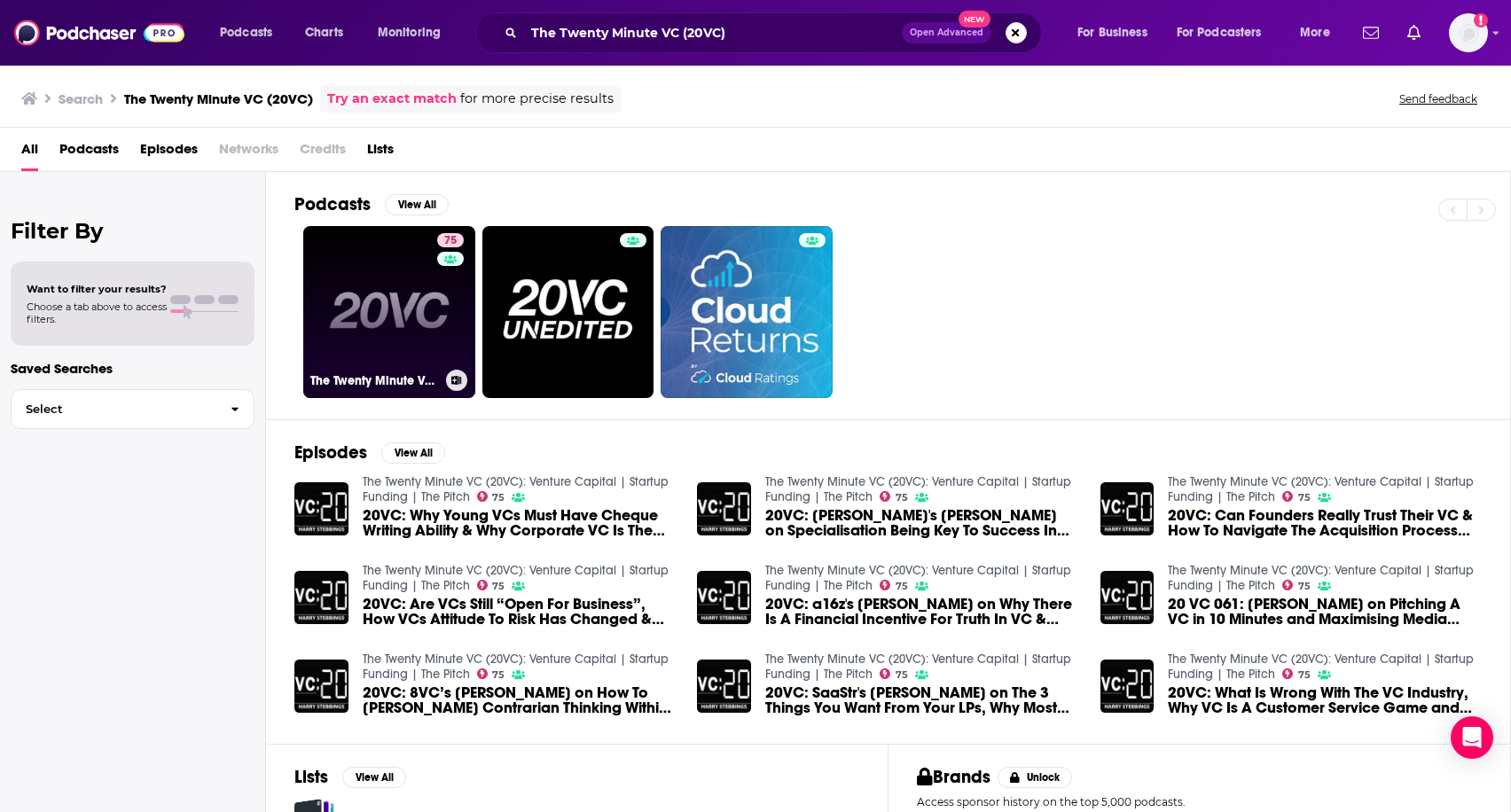
click at [399, 308] on link "75 The Twenty Minute VC (20VC): Venture Capital | Startup Funding | The Pitch" at bounding box center [389, 312] width 172 height 172
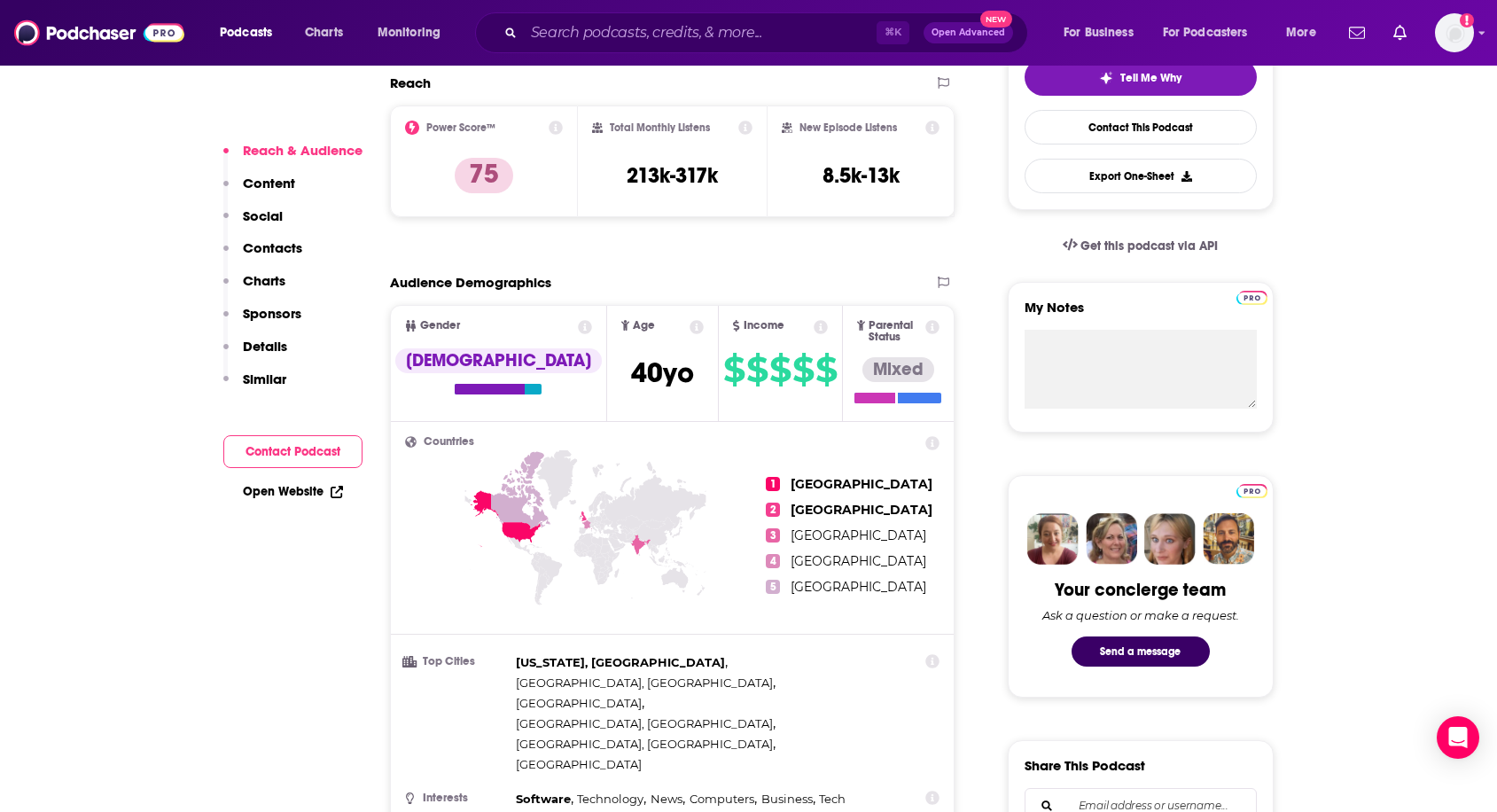
scroll to position [411, 0]
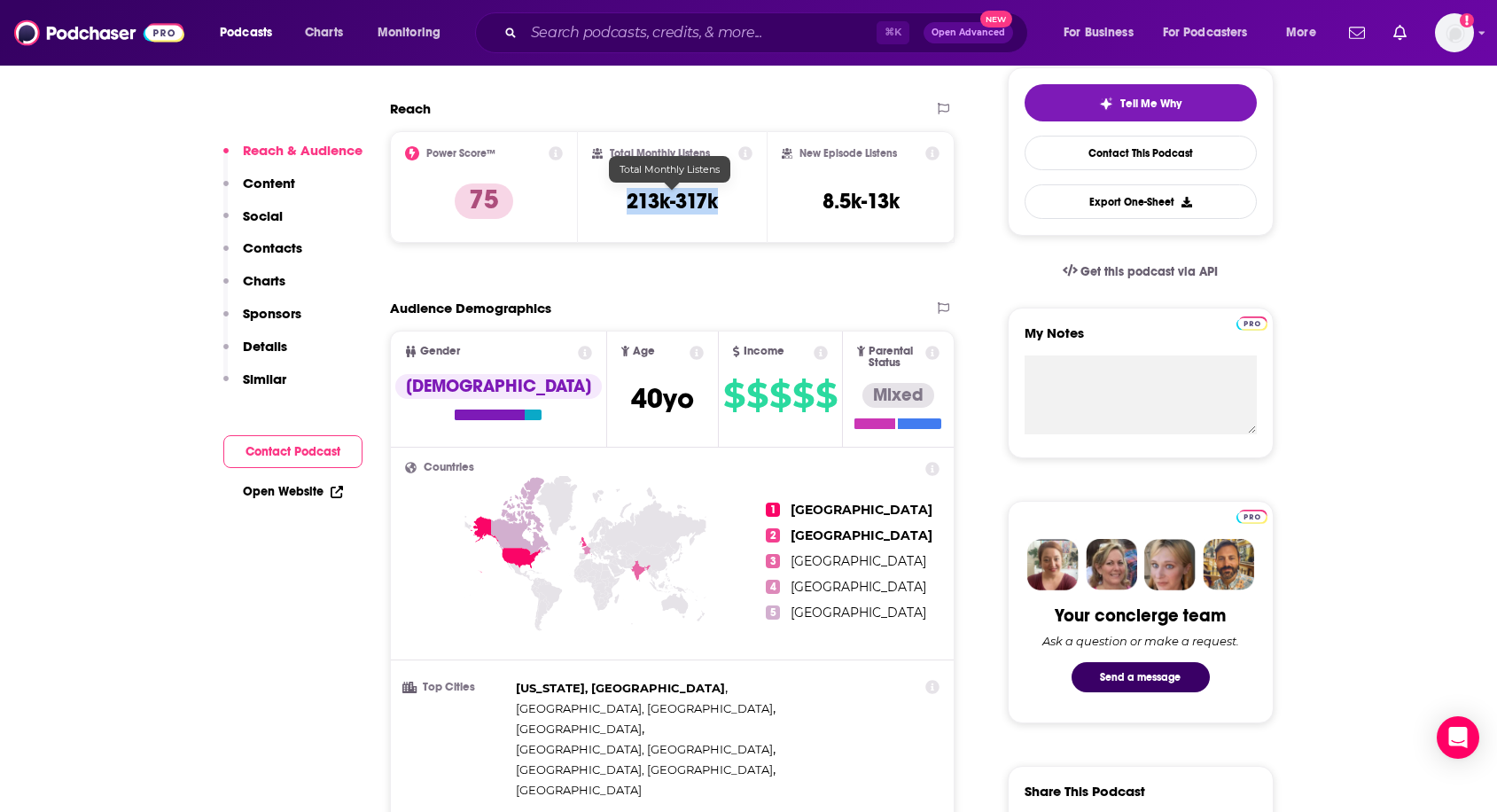
drag, startPoint x: 606, startPoint y: 209, endPoint x: 724, endPoint y: 208, distance: 118.0
click at [724, 208] on div "Total Monthly Listens 213k-317k" at bounding box center [672, 187] width 160 height 81
copy h3 "213k-317k"
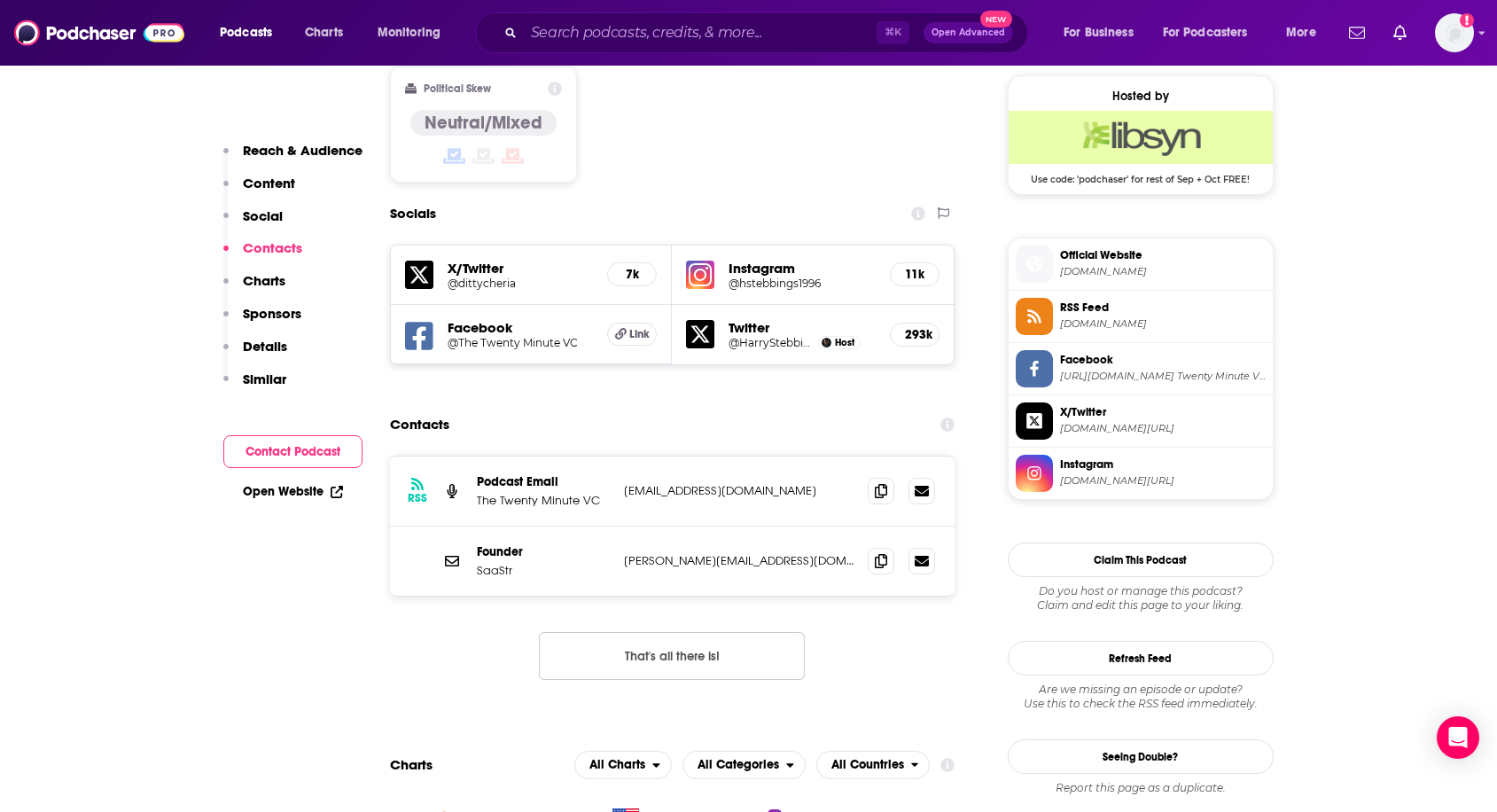
scroll to position [1455, 0]
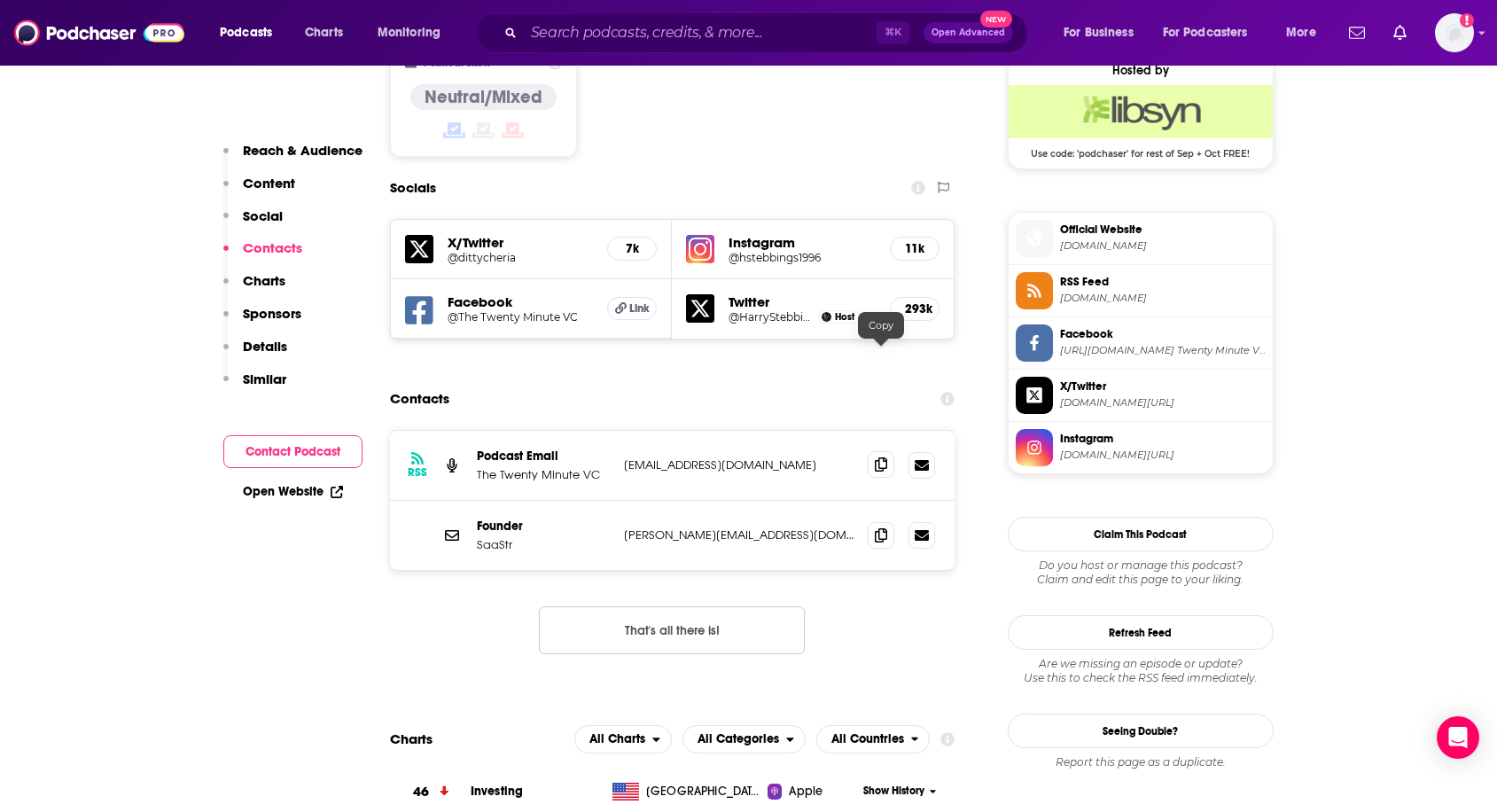
click at [884, 452] on span at bounding box center [881, 464] width 26 height 26
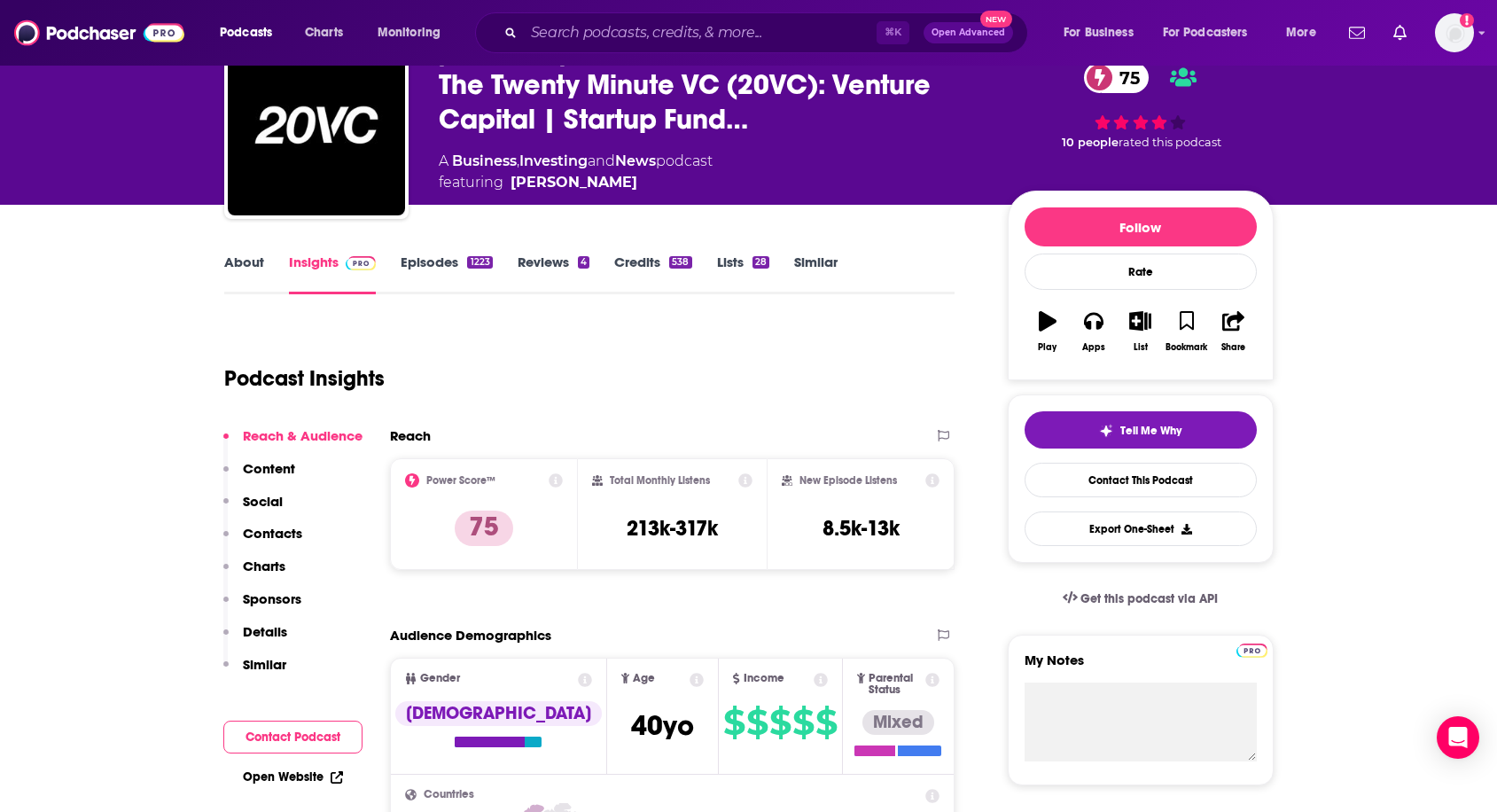
scroll to position [90, 0]
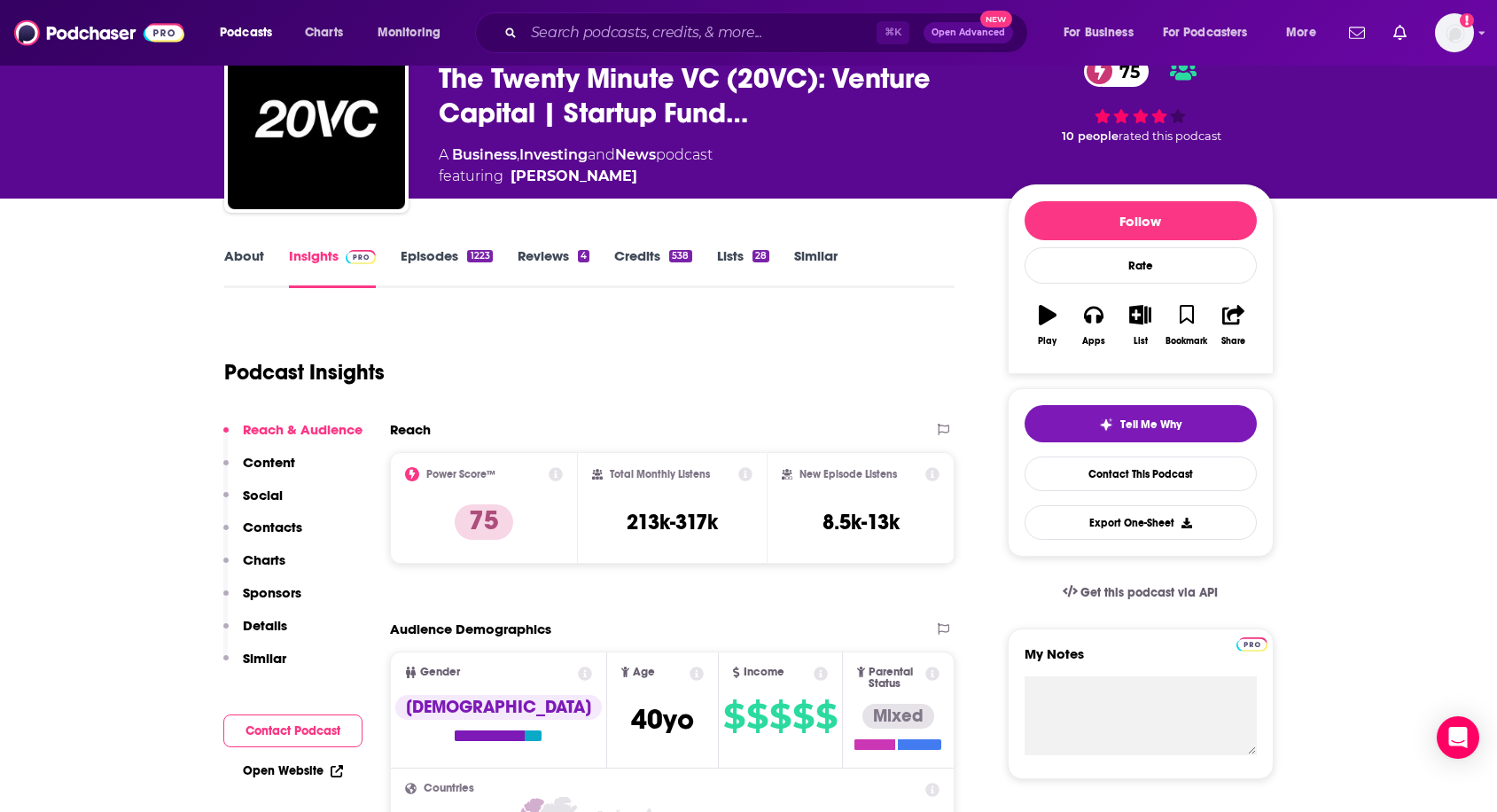
click at [247, 251] on link "About" at bounding box center [244, 267] width 40 height 41
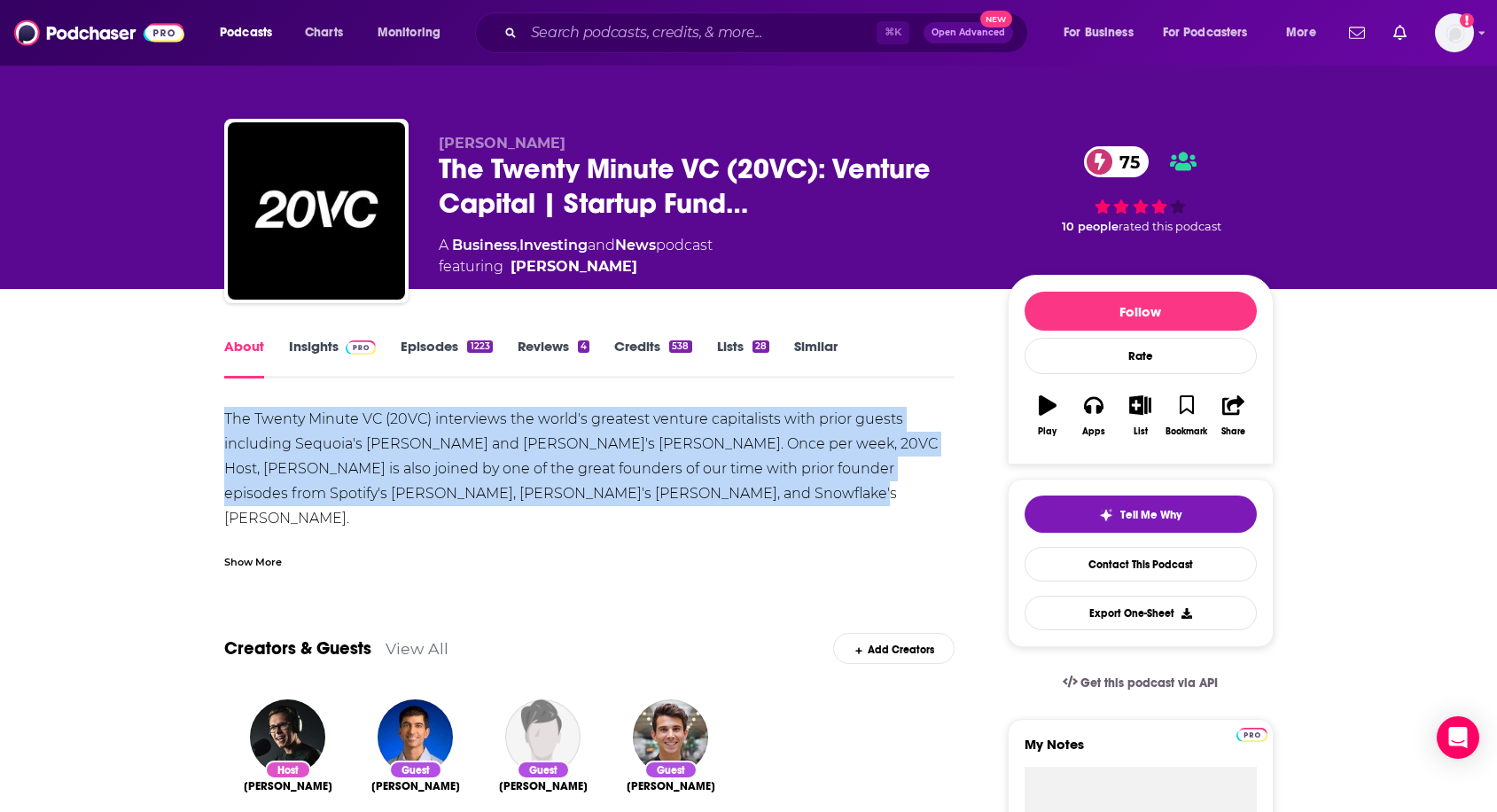
drag, startPoint x: 224, startPoint y: 412, endPoint x: 778, endPoint y: 489, distance: 559.3
click at [778, 489] on div "The Twenty Minute VC (20VC) interviews the world's greatest venture capitalists…" at bounding box center [589, 506] width 731 height 198
copy div "The Twenty Minute VC (20VC) interviews the world's greatest venture capitalists…"
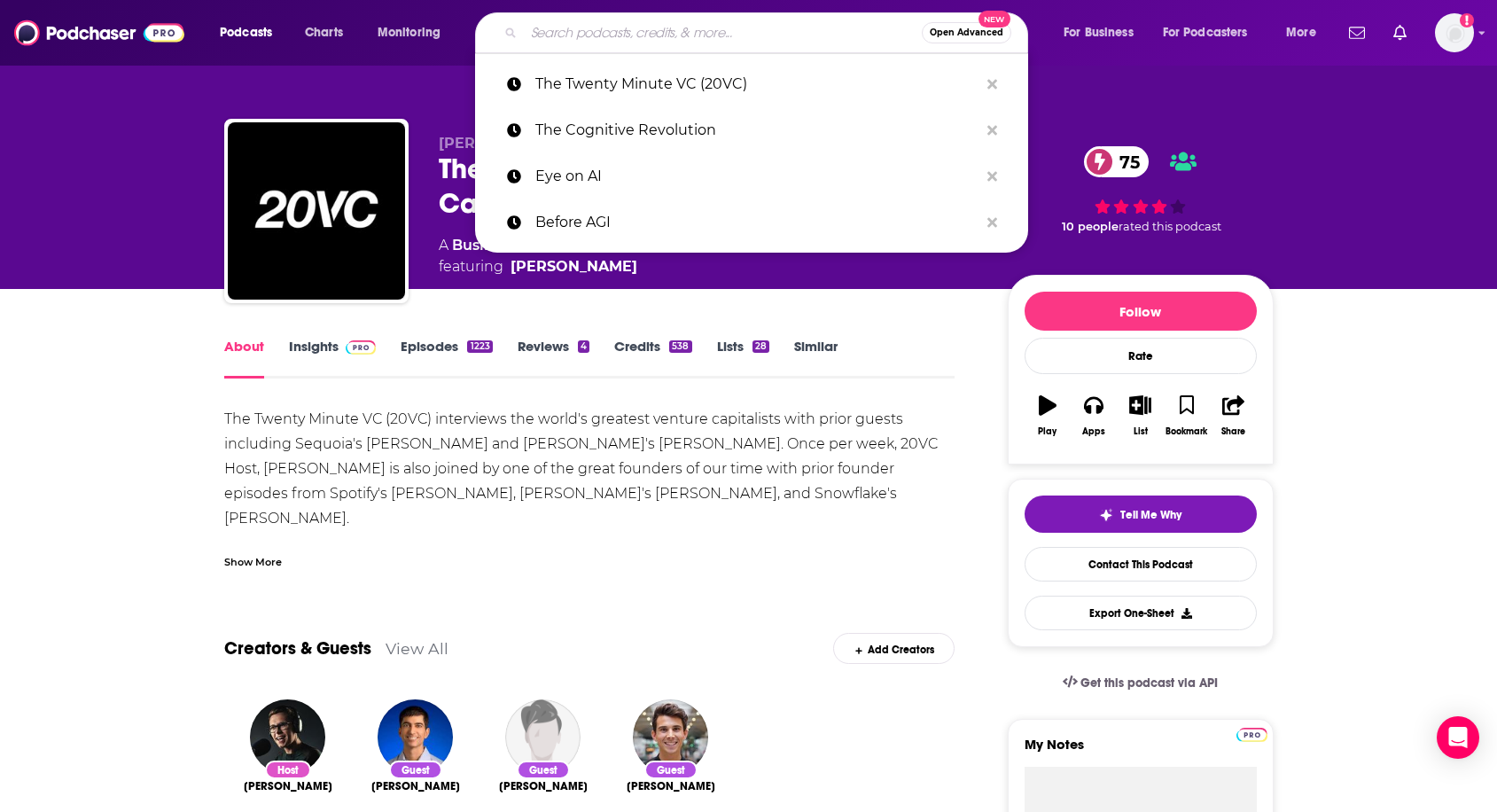
click at [702, 44] on input "Search podcasts, credits, & more..." at bounding box center [723, 32] width 398 height 28
paste input "The Gradient: Perspectives on AI"
type input "The Gradient: Perspectives on AI"
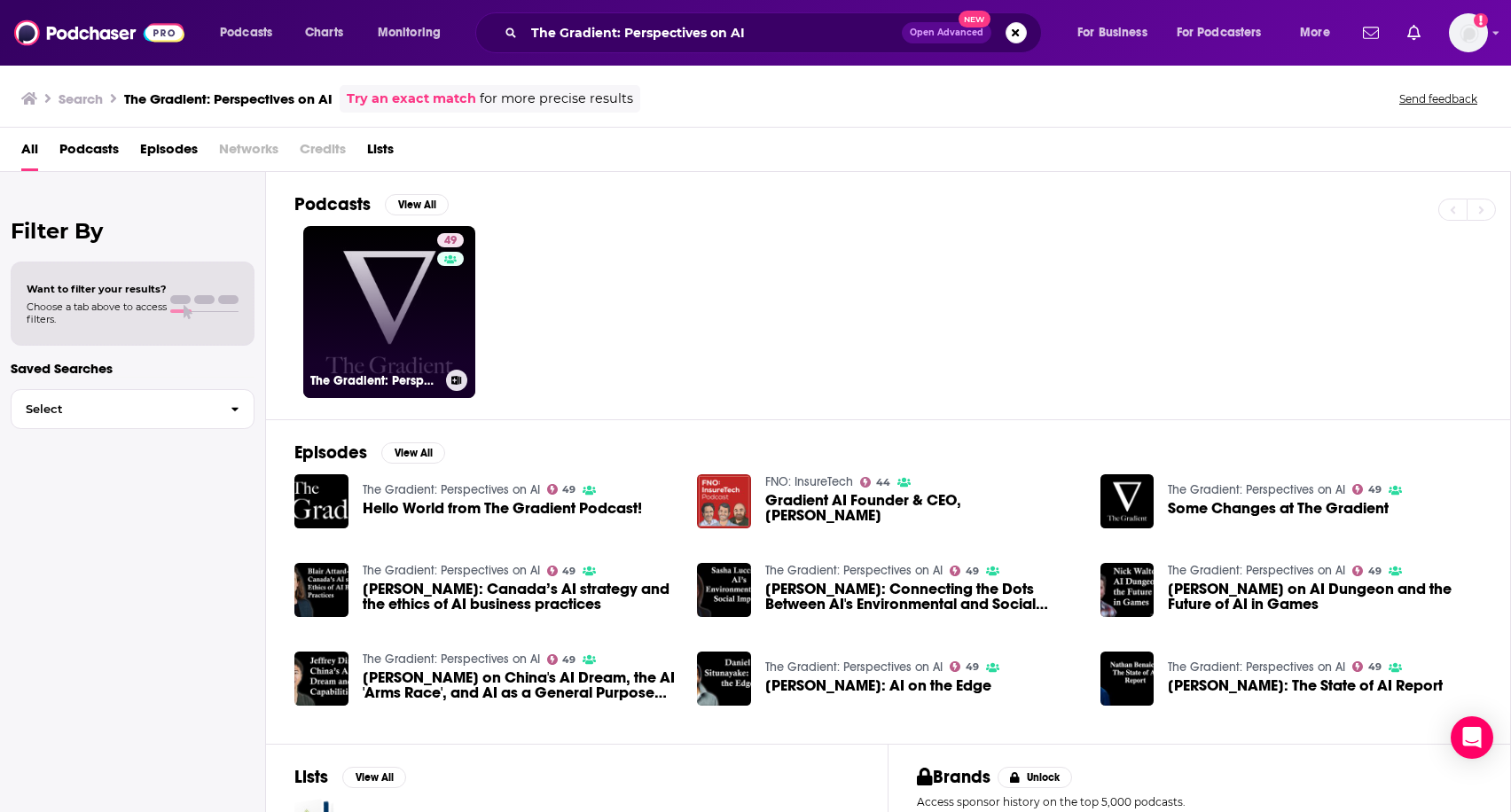
click at [431, 268] on link "49 The Gradient: Perspectives on AI" at bounding box center [389, 312] width 172 height 172
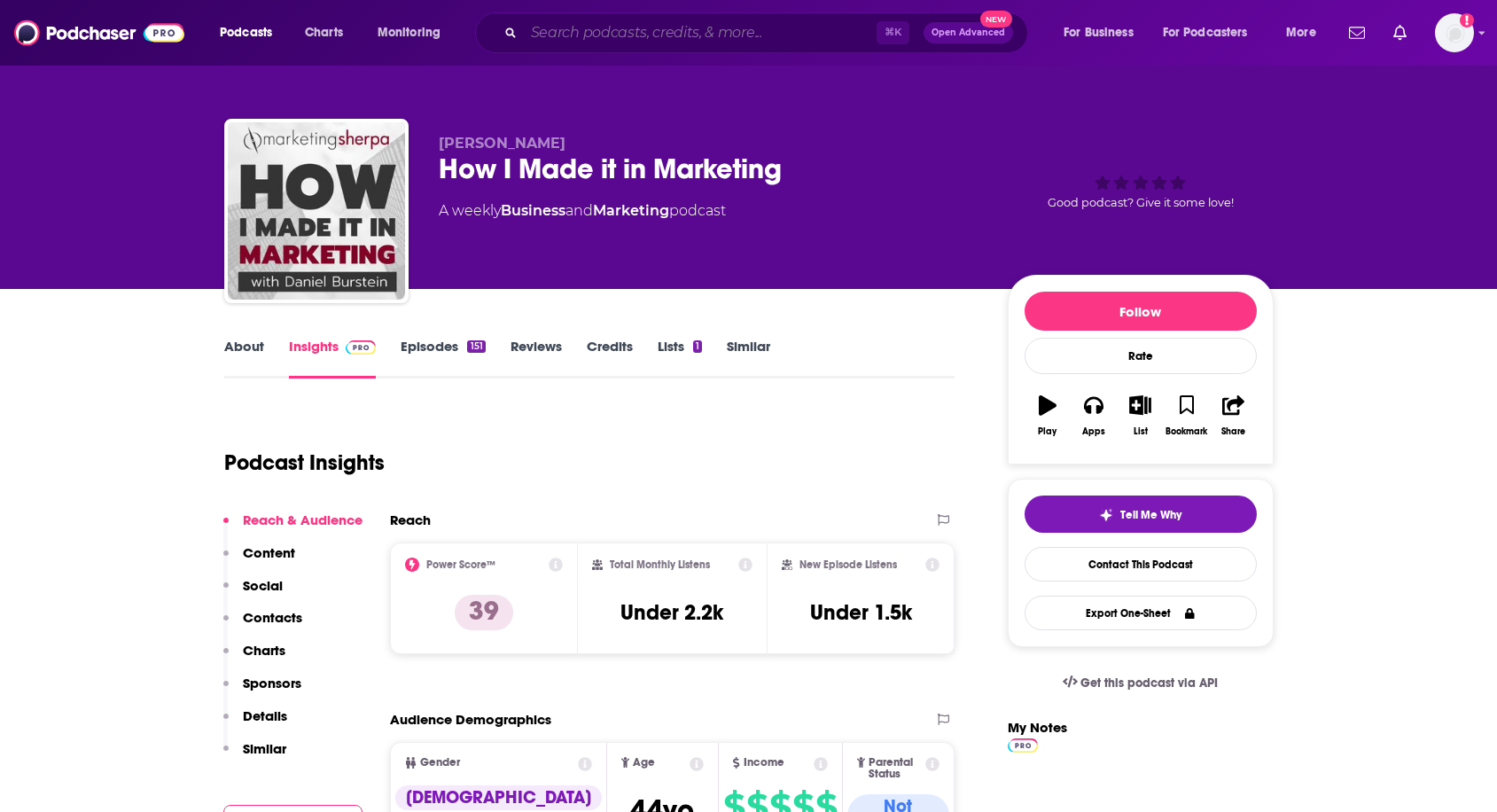
click at [541, 32] on input "Search podcasts, credits, & more..." at bounding box center [699, 32] width 352 height 28
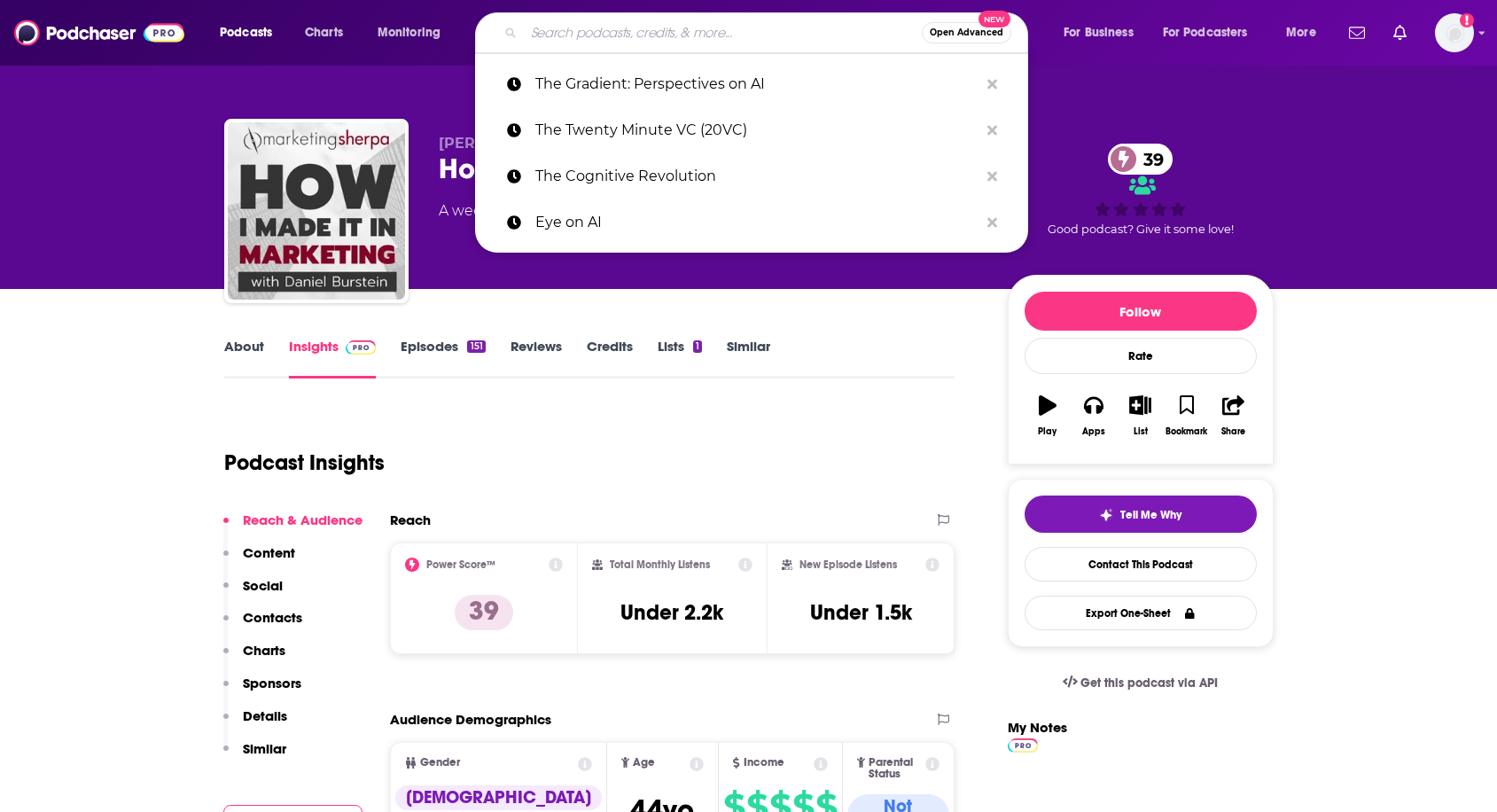
paste input "High Agency: The Podcast for AI Builders"
type input "High Agency: The Podcast for AI Builders"
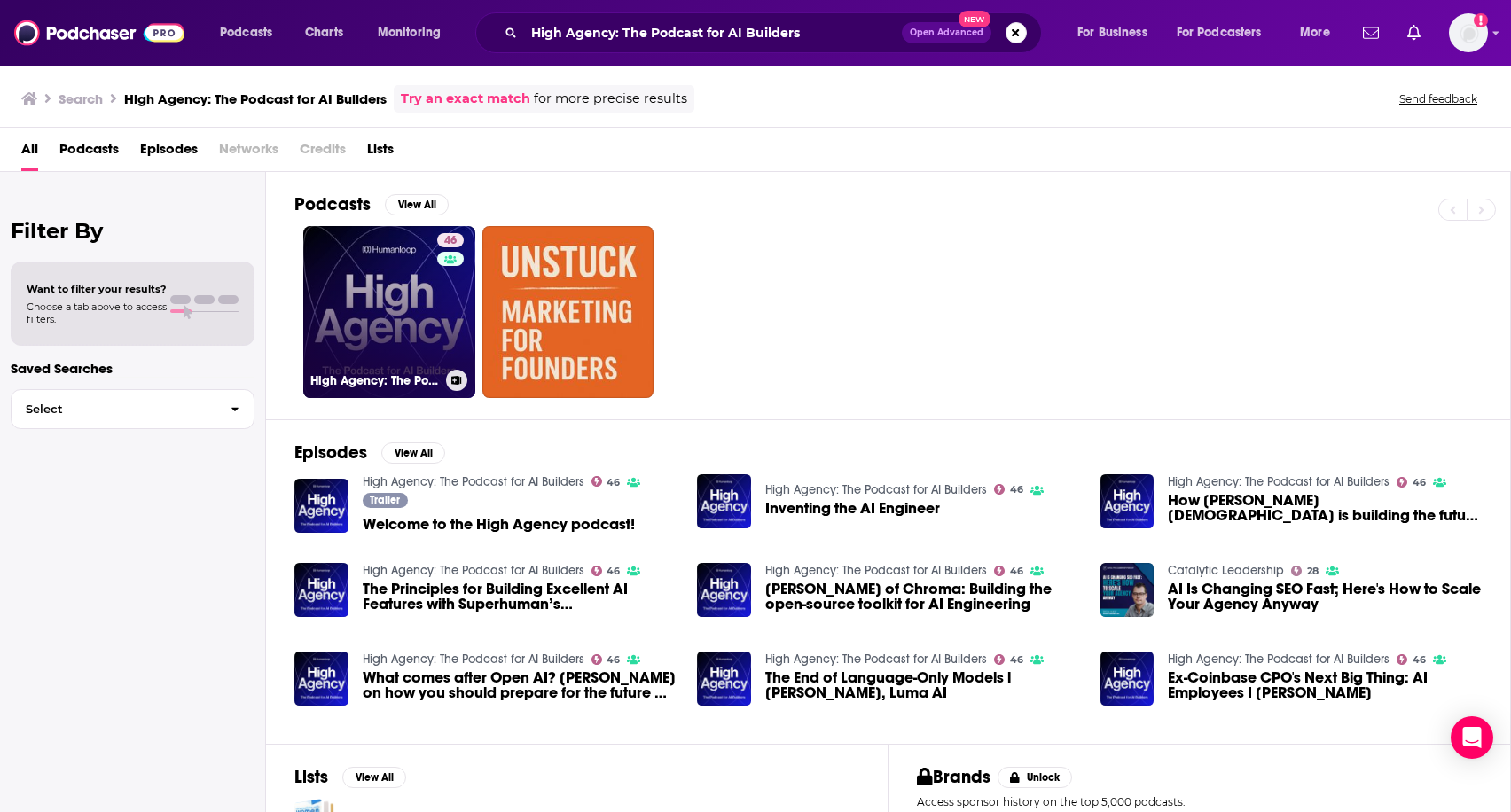
click at [387, 305] on link "46 High Agency: The Podcast for AI Builders" at bounding box center [389, 312] width 172 height 172
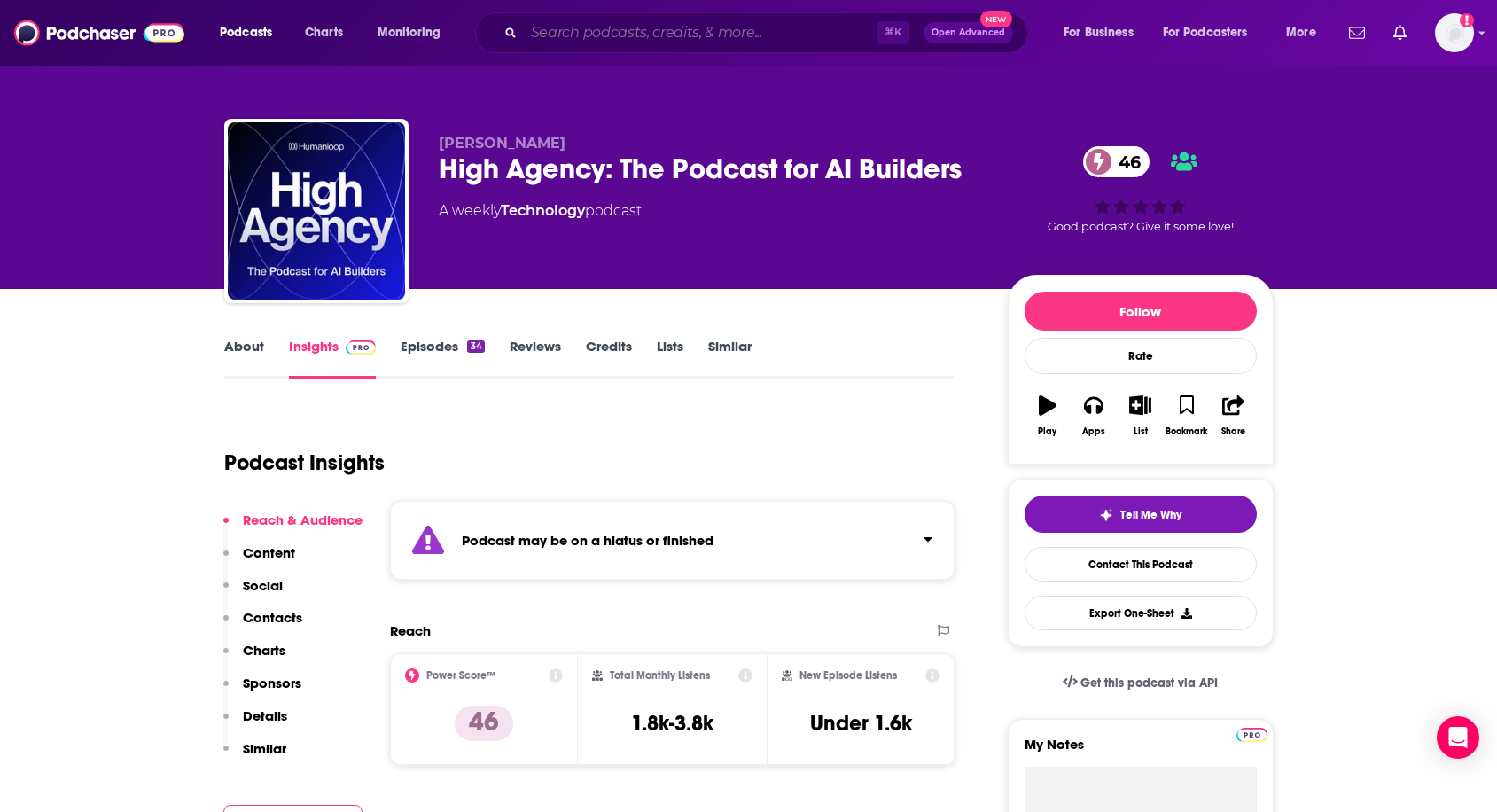
click at [572, 39] on input "Search podcasts, credits, & more..." at bounding box center [699, 32] width 352 height 28
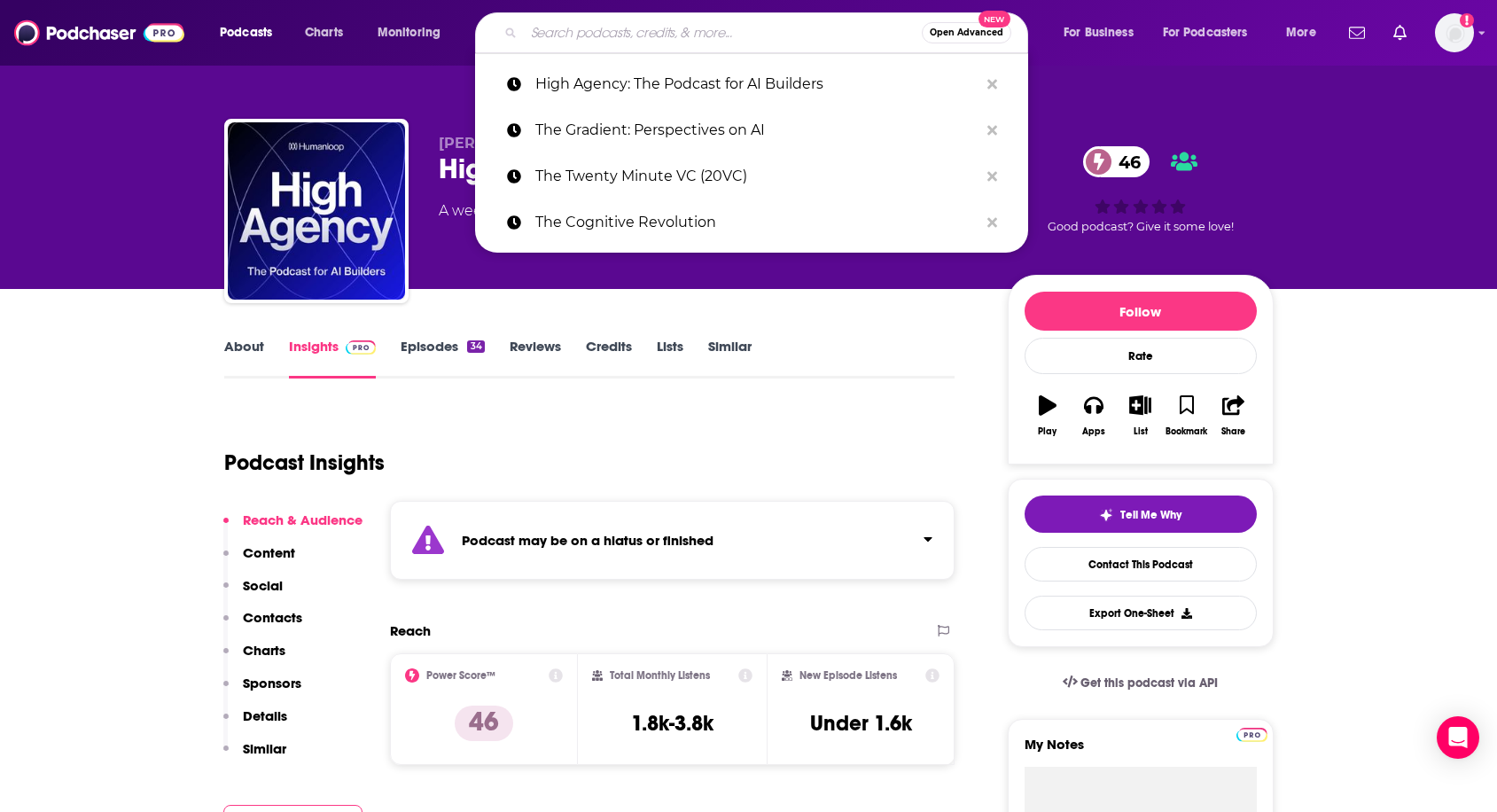
paste input "Founders Podcast"
type input "Founders Podcast"
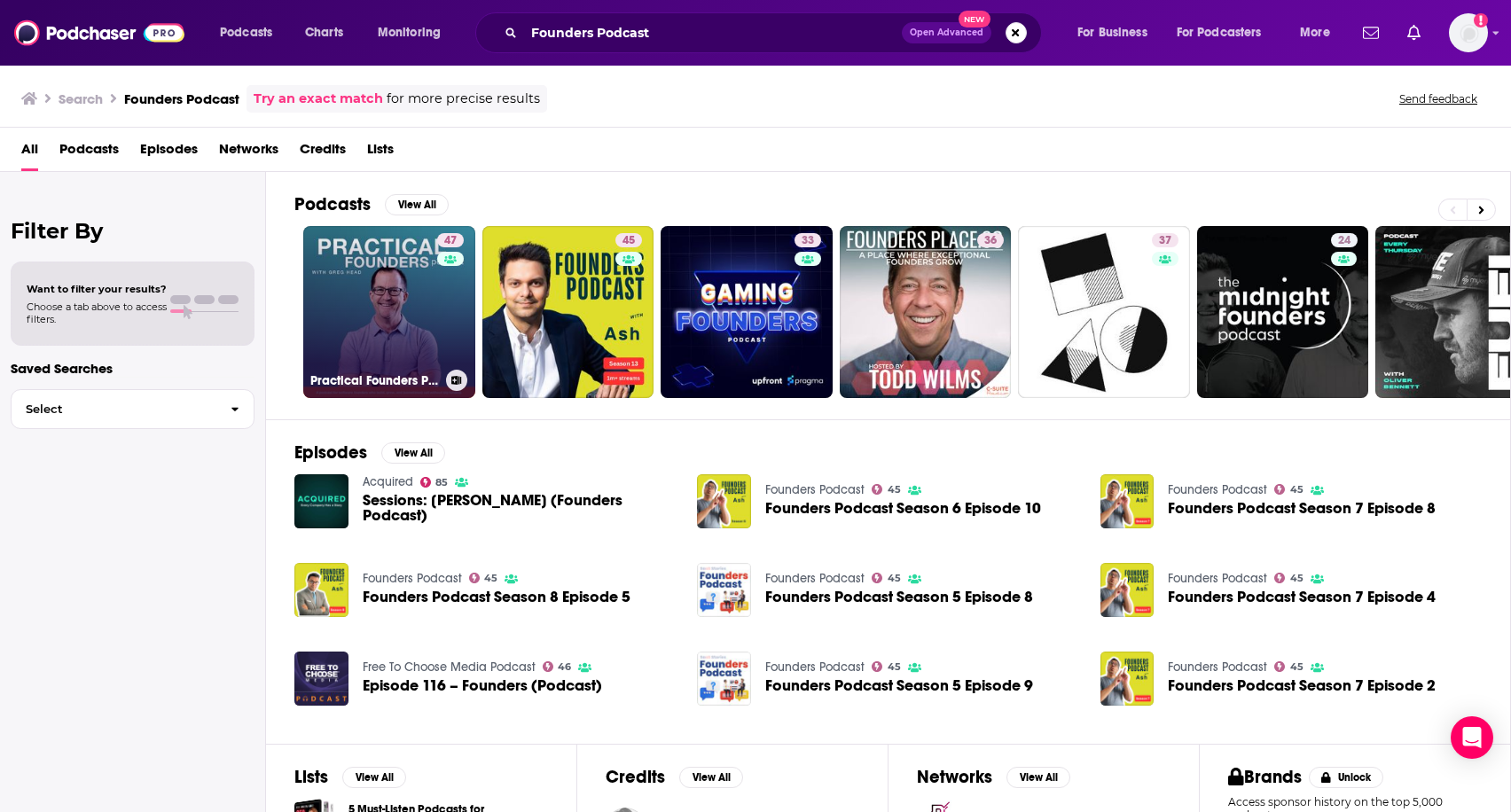
click at [380, 307] on link "47 Practical Founders Podcast" at bounding box center [389, 312] width 172 height 172
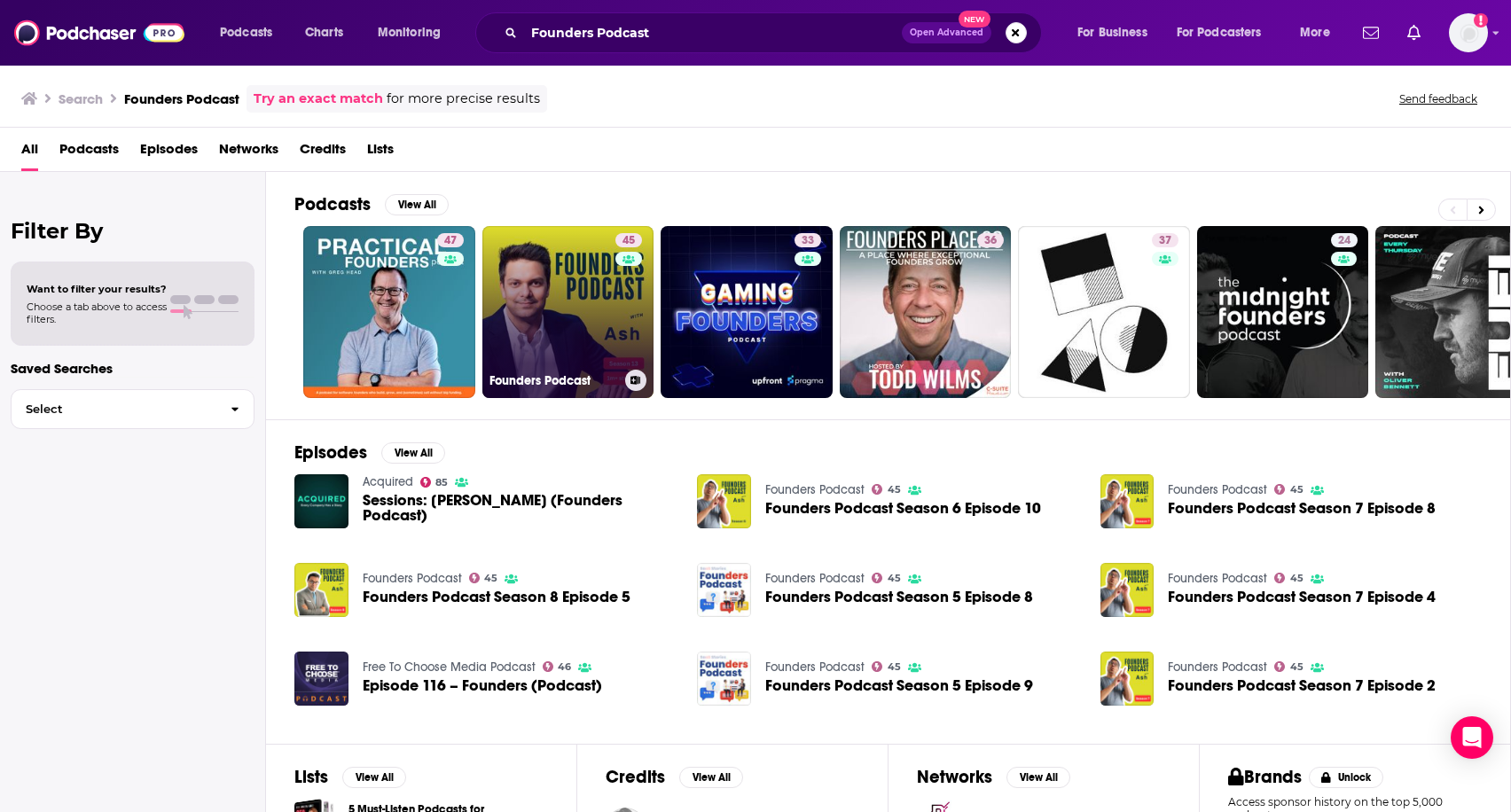
click at [575, 303] on link "45 Founders Podcast" at bounding box center [568, 312] width 172 height 172
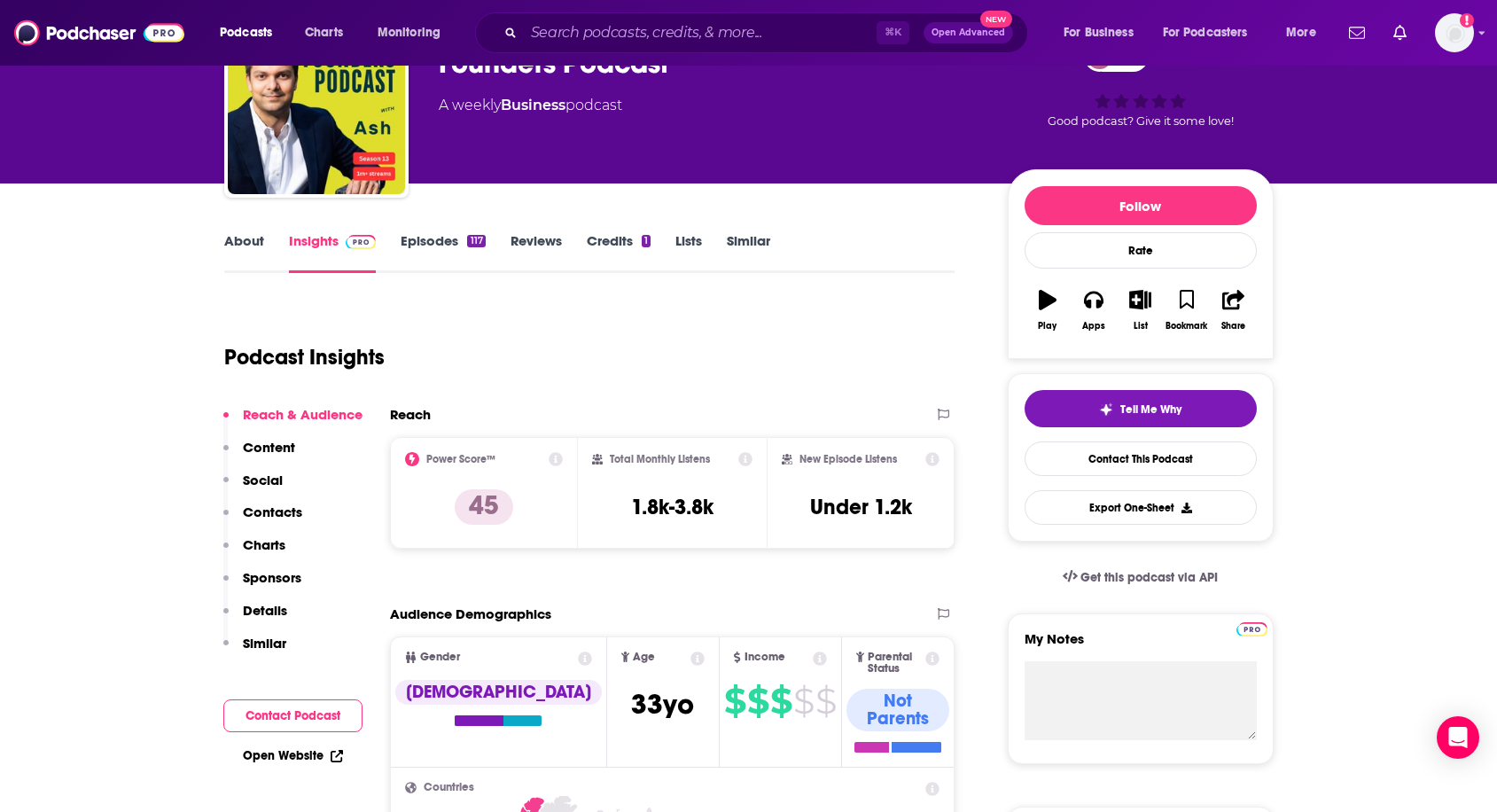
scroll to position [151, 0]
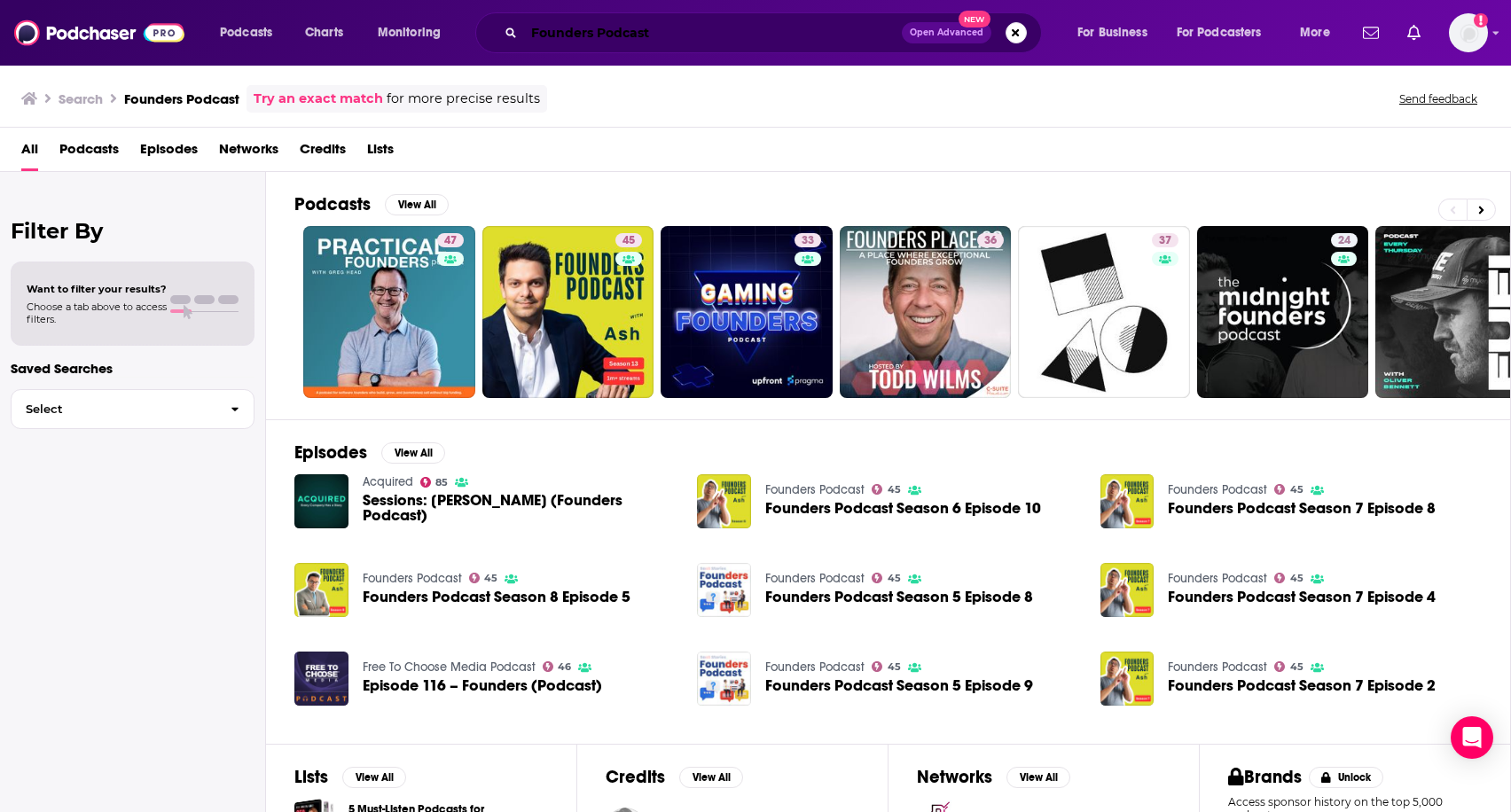
click at [616, 34] on input "Founders Podcast" at bounding box center [712, 32] width 378 height 28
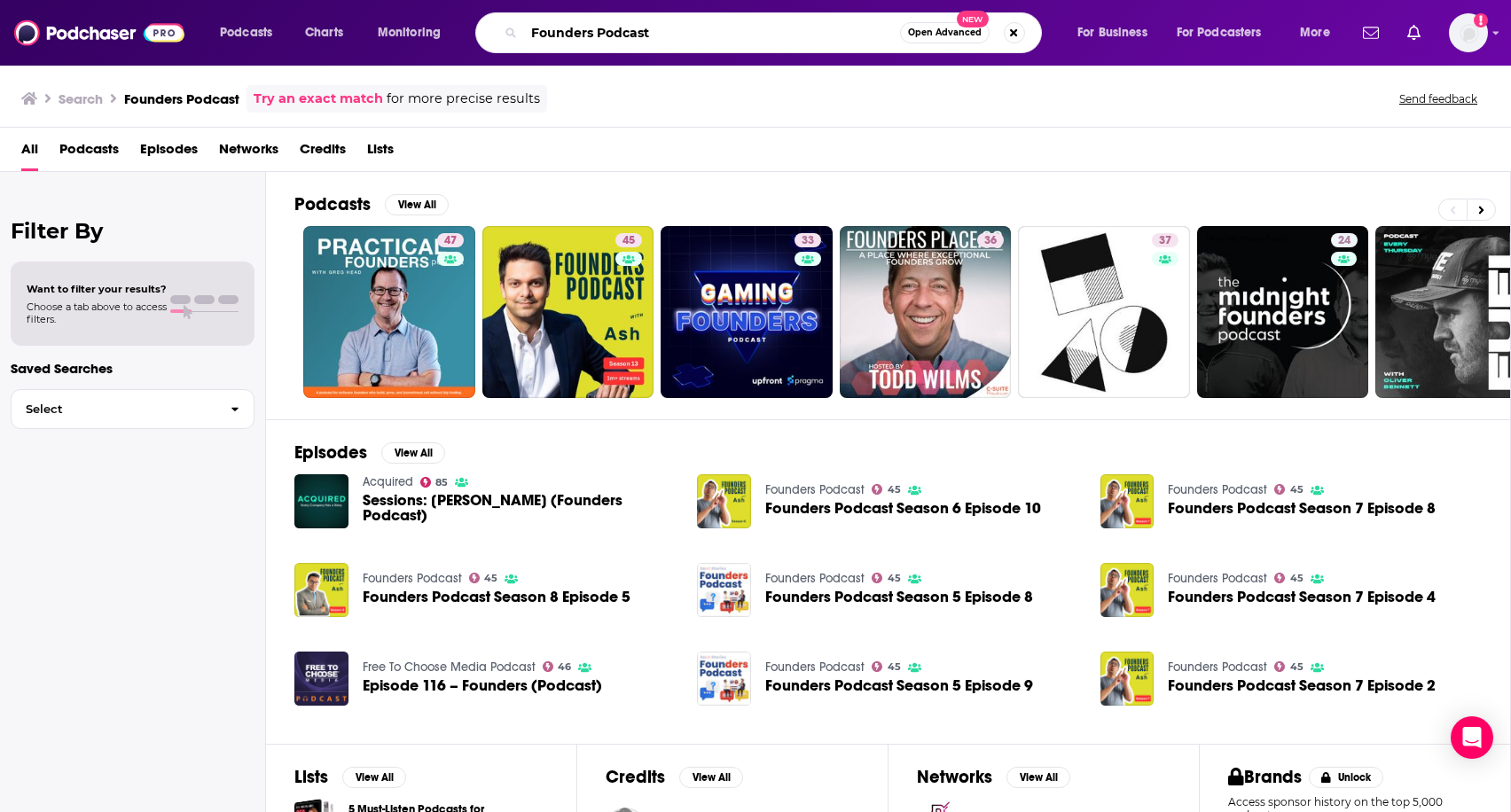
drag, startPoint x: 682, startPoint y: 39, endPoint x: 535, endPoint y: 2, distance: 151.6
click at [535, 2] on div "Podcasts Charts Monitoring Founders Podcast Open Advanced New For Business For …" at bounding box center [756, 32] width 1511 height 66
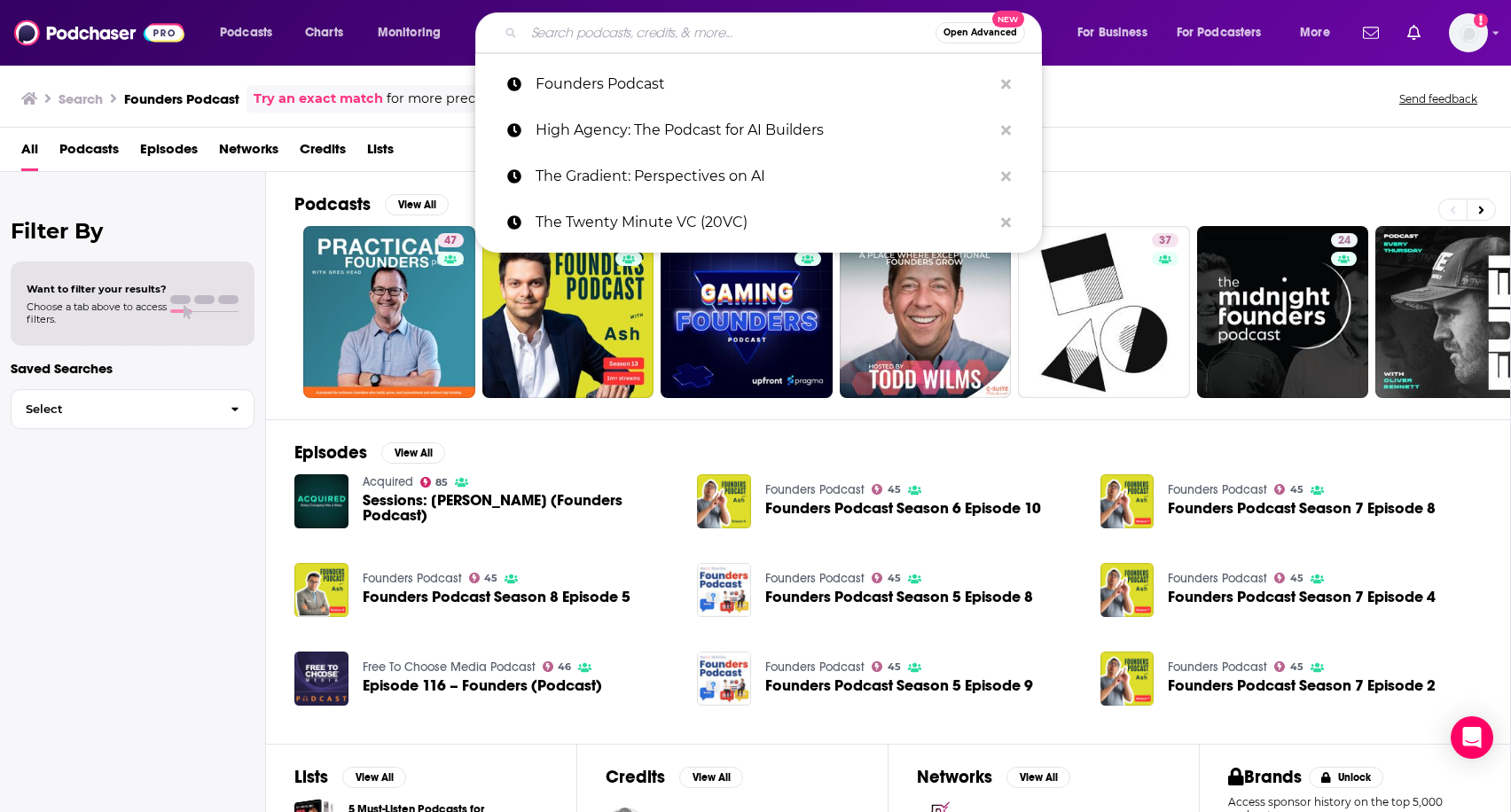
paste input "The Brave Technologist"
type input "The Brave Technologist"
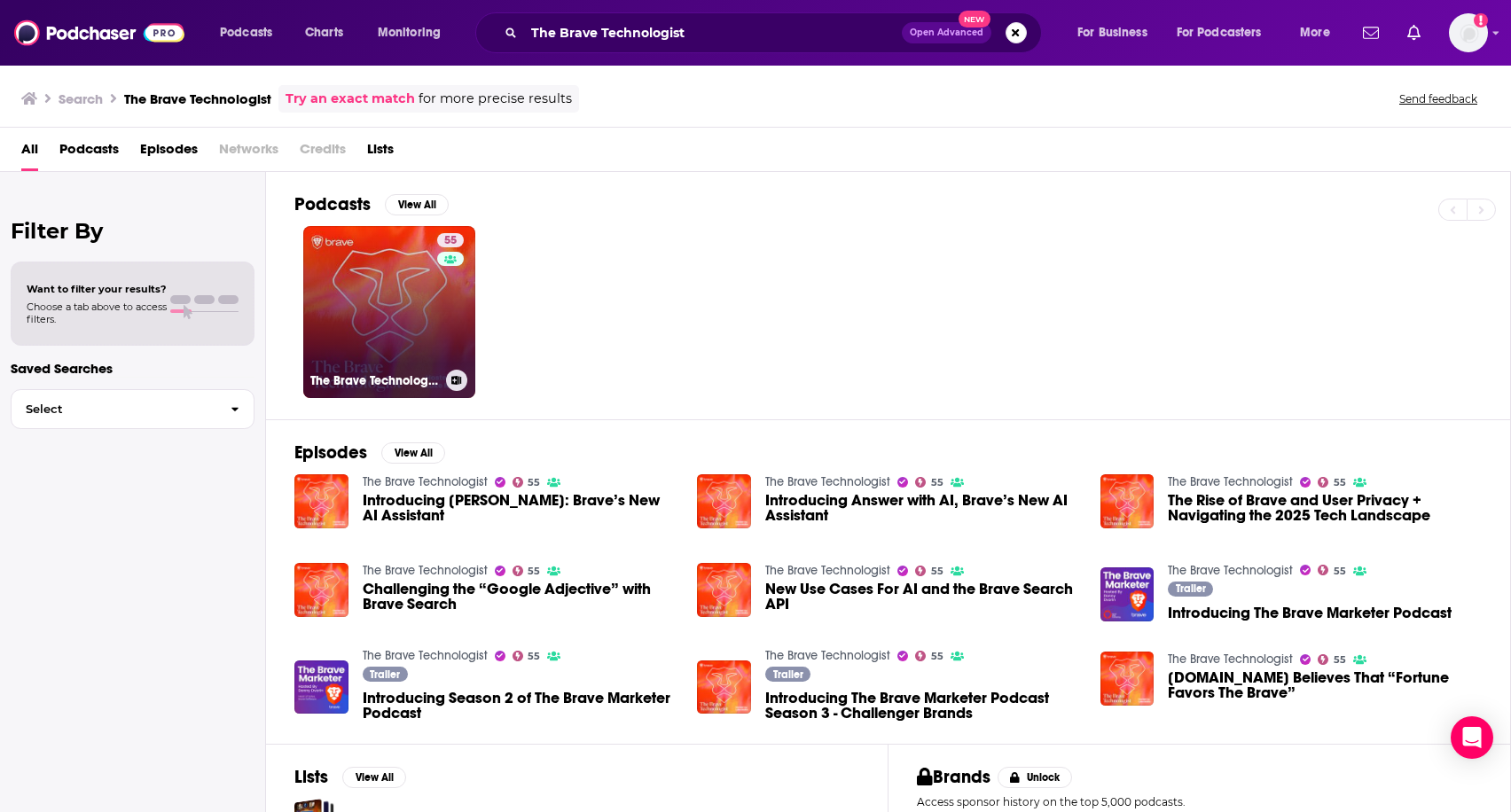
click at [373, 312] on link "55 The Brave Technologist" at bounding box center [389, 312] width 172 height 172
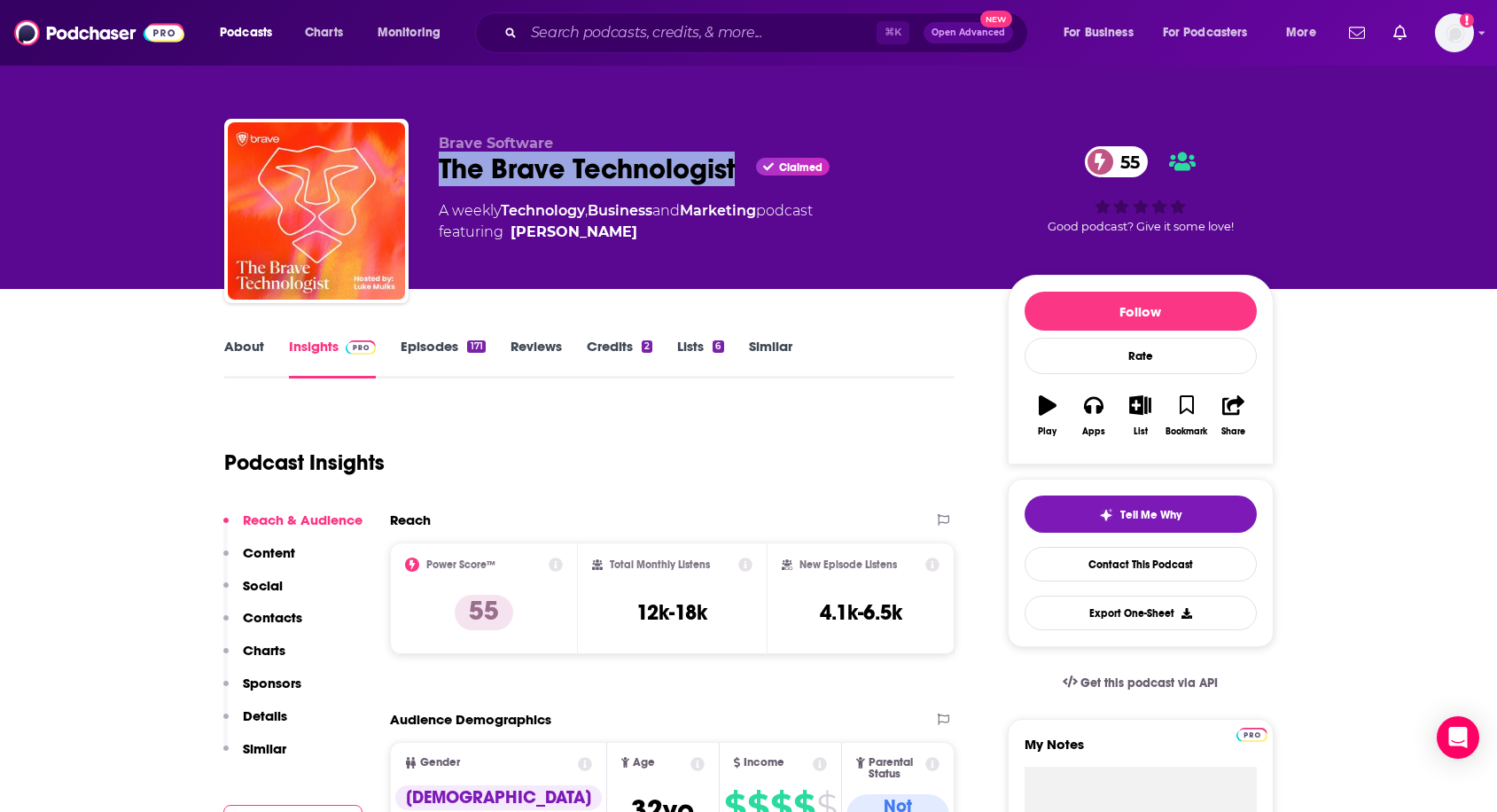
drag, startPoint x: 427, startPoint y: 176, endPoint x: 738, endPoint y: 172, distance: 311.0
click at [738, 172] on div "Brave Software The Brave Technologist Claimed 55 A weekly Technology , Business…" at bounding box center [749, 214] width 1049 height 191
copy h2 "The Brave Technologist"
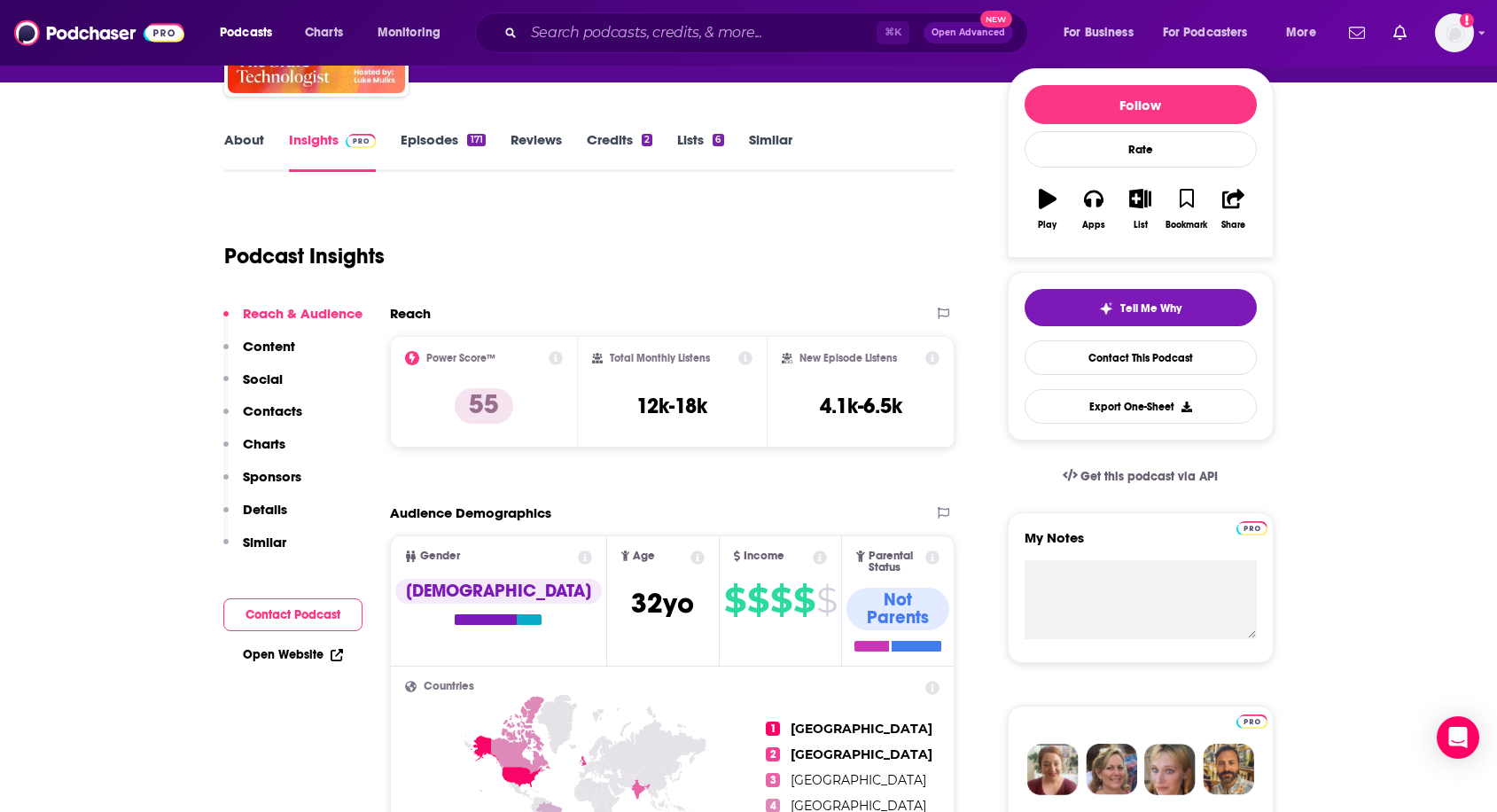
scroll to position [218, 0]
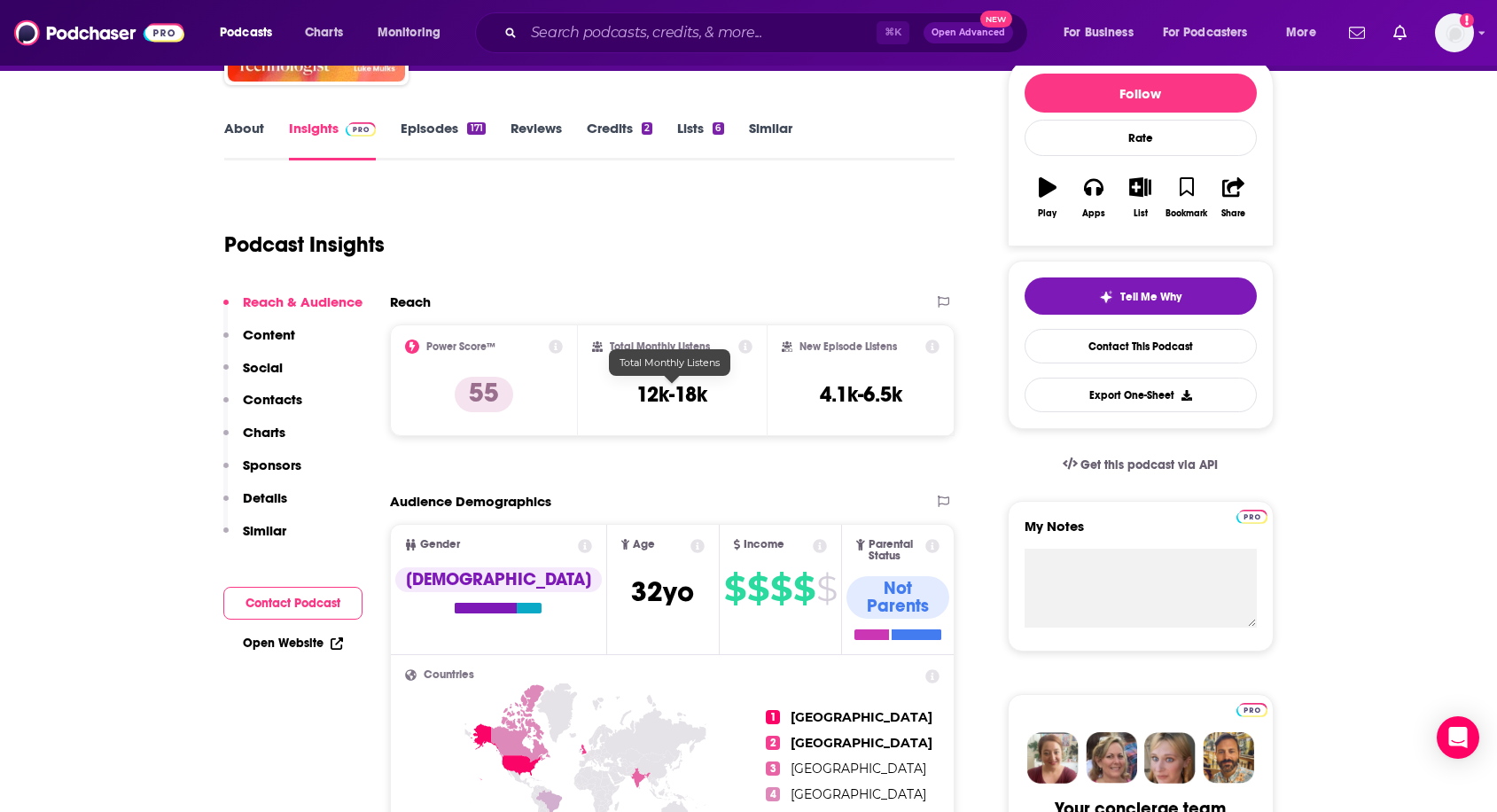
drag, startPoint x: 624, startPoint y: 388, endPoint x: 747, endPoint y: 389, distance: 123.0
click at [747, 389] on div "Total Monthly Listens 12k-18k" at bounding box center [672, 380] width 160 height 81
drag, startPoint x: 630, startPoint y: 393, endPoint x: 717, endPoint y: 392, distance: 87.0
click at [717, 392] on div "Total Monthly Listens 12k-18k" at bounding box center [672, 380] width 160 height 81
copy h3 "12k-18k"
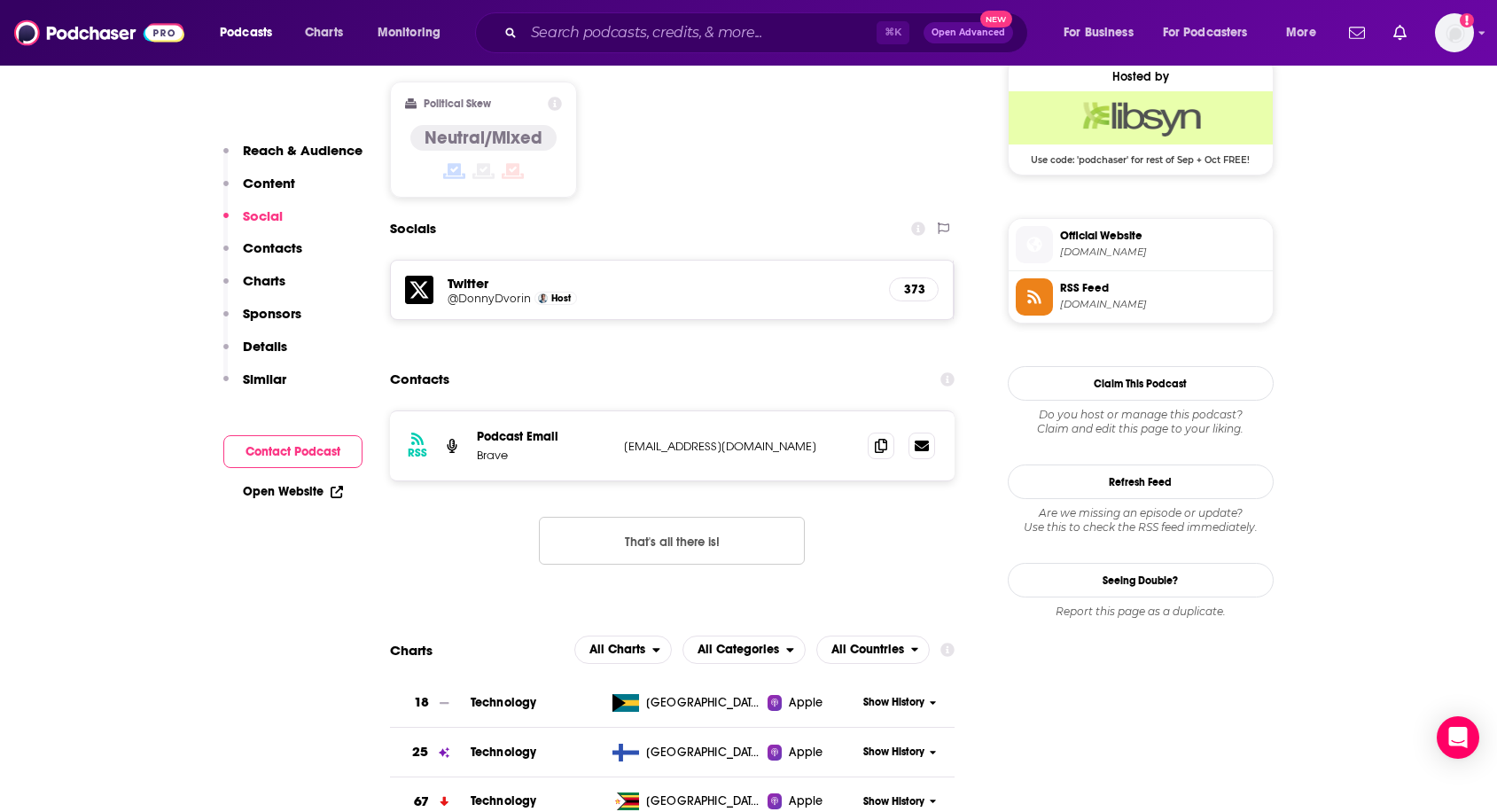
scroll to position [1454, 0]
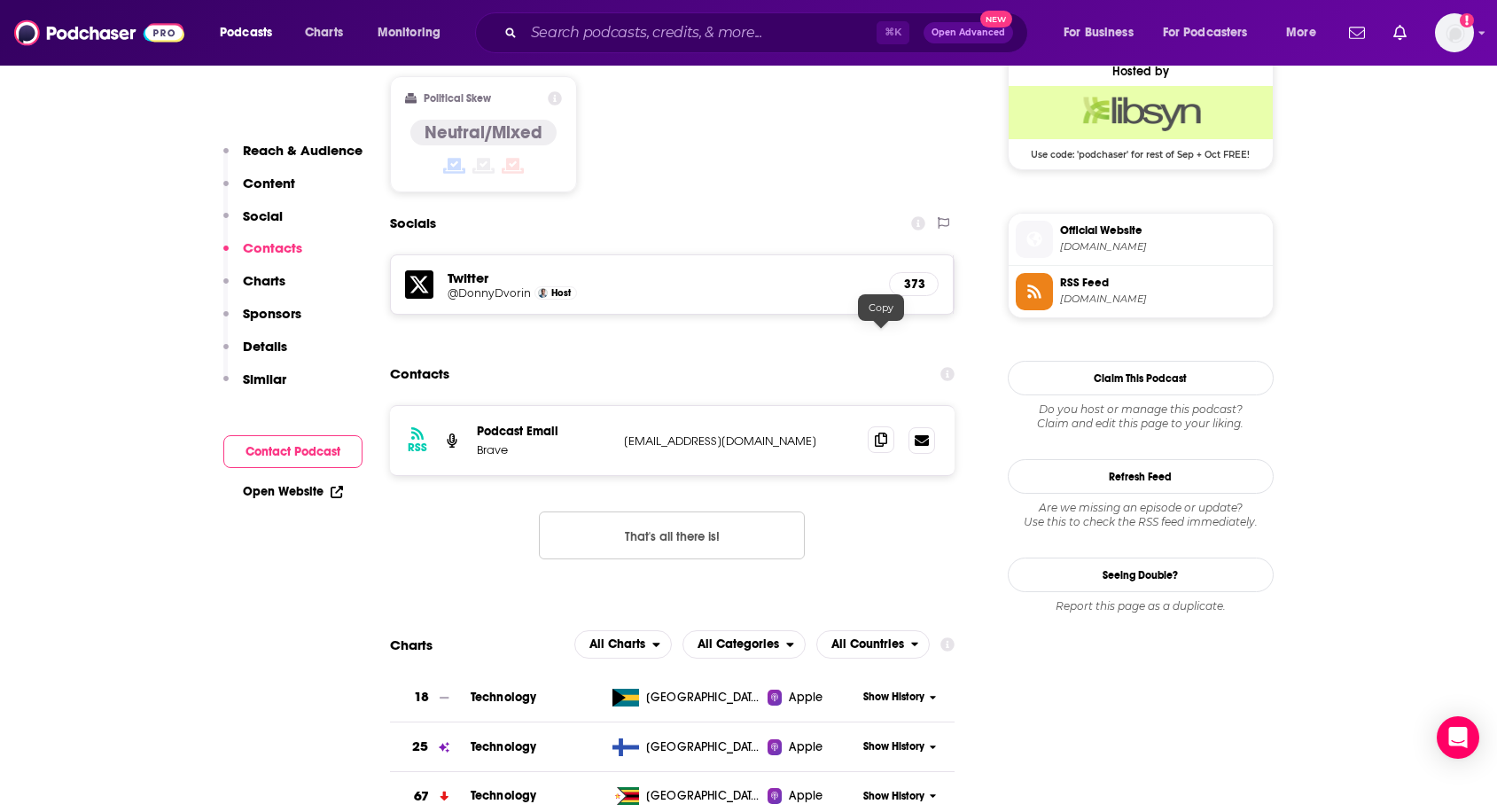
click at [876, 433] on icon at bounding box center [881, 440] width 13 height 14
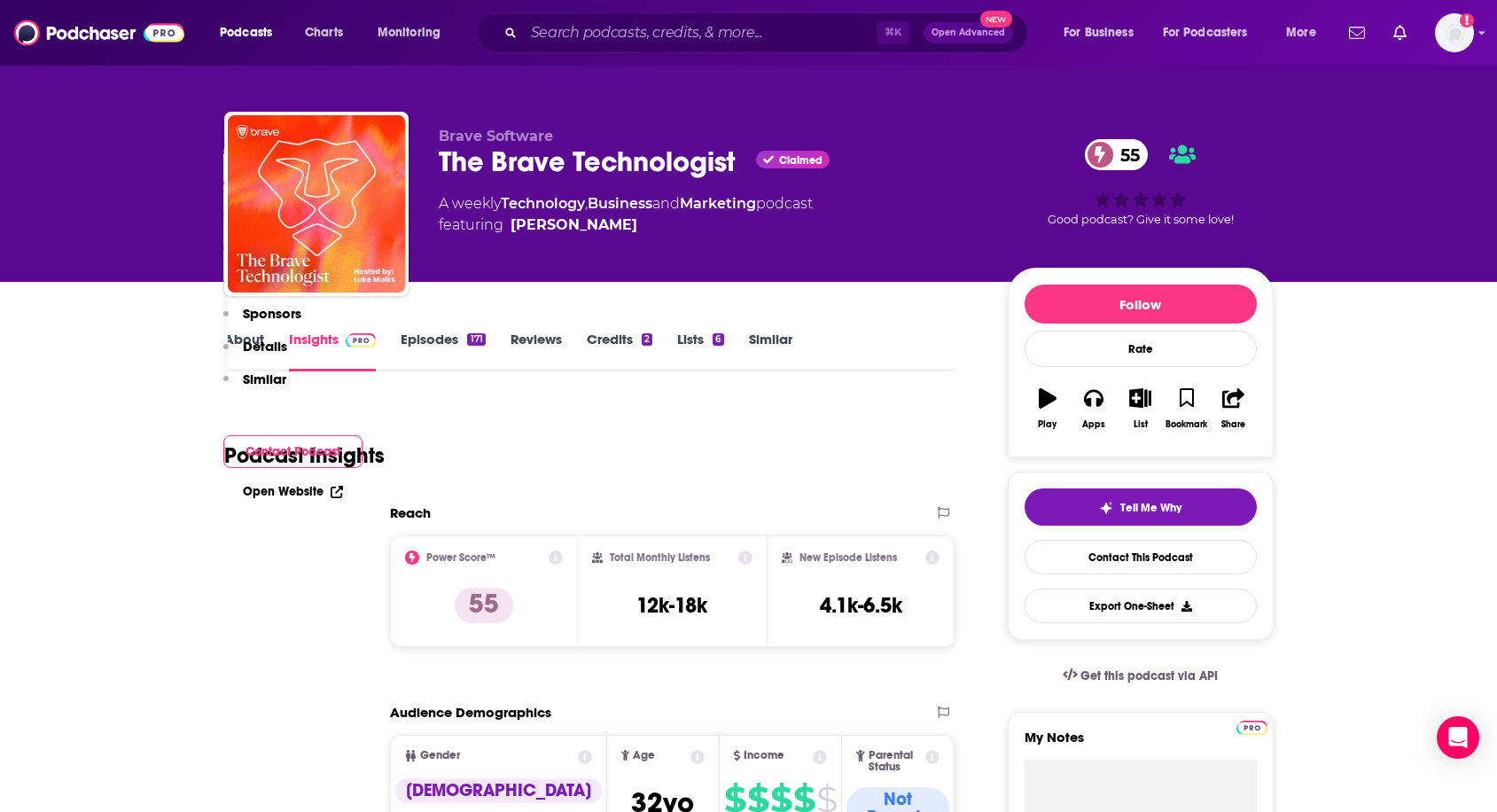
scroll to position [0, 0]
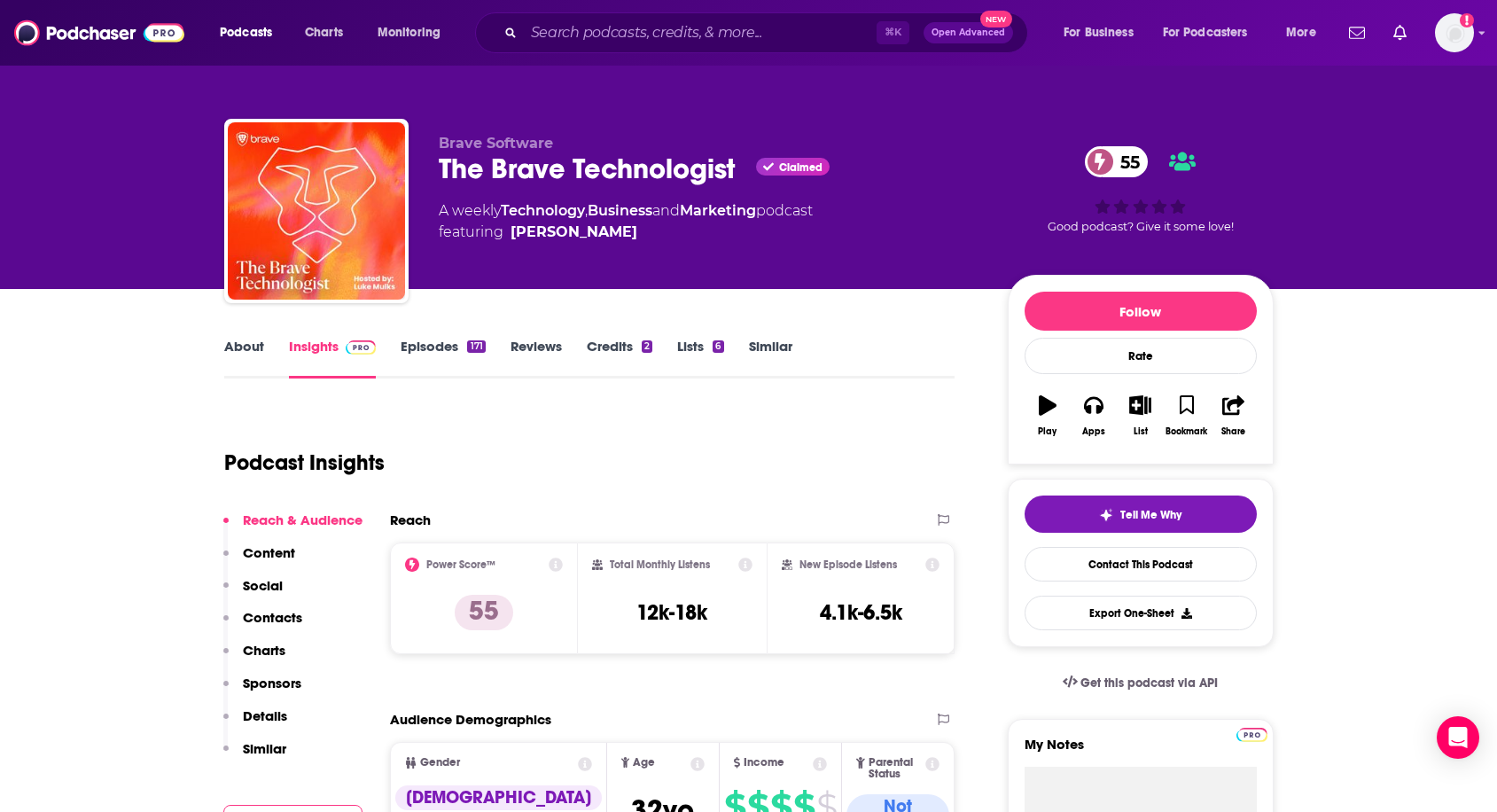
click at [251, 354] on link "About" at bounding box center [244, 358] width 40 height 41
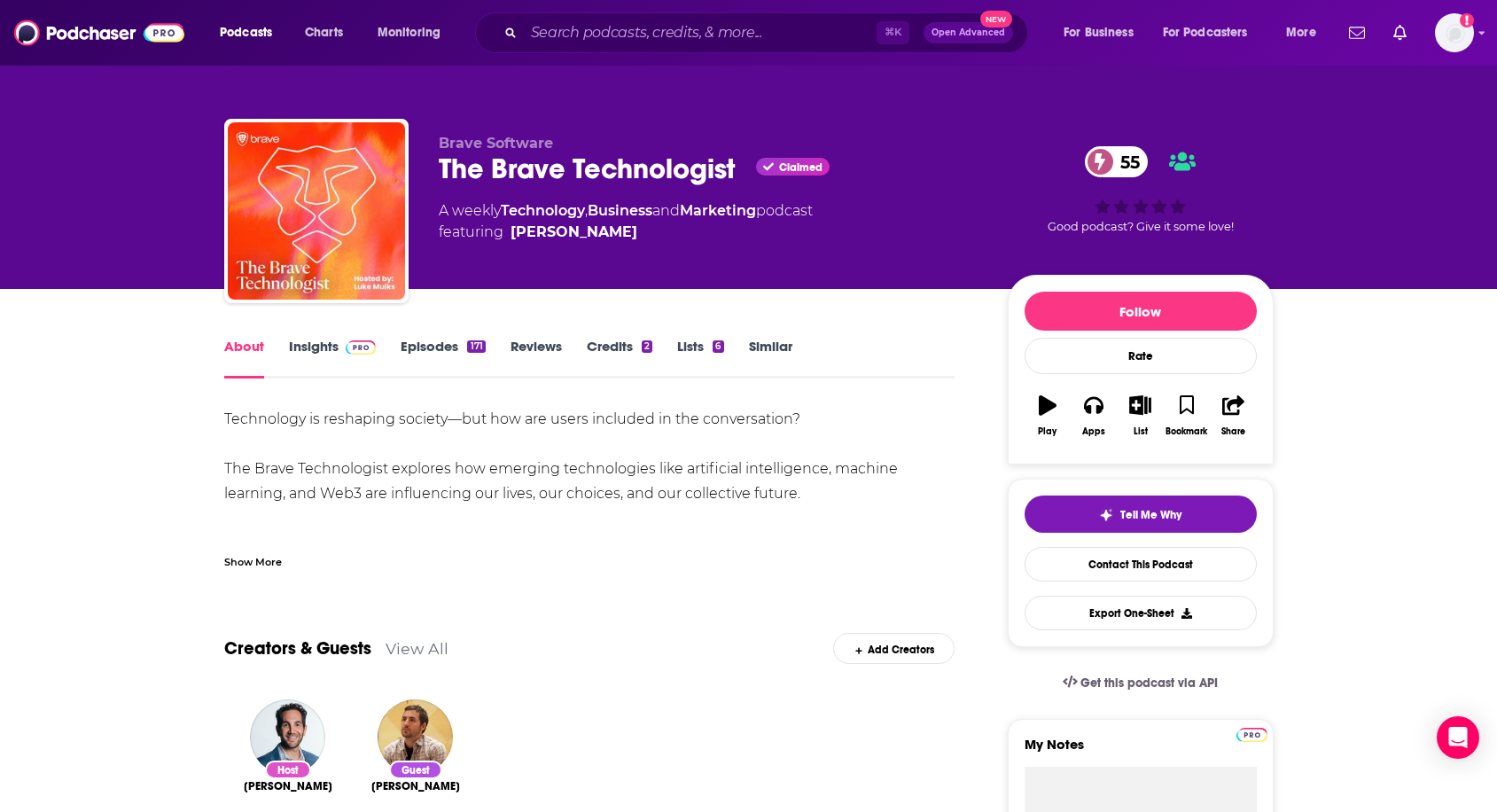
drag, startPoint x: 223, startPoint y: 466, endPoint x: 820, endPoint y: 504, distance: 598.2
copy div "The Brave Technologist explores how emerging technologies like artificial intel…"
click at [325, 343] on link "Insights" at bounding box center [333, 358] width 87 height 41
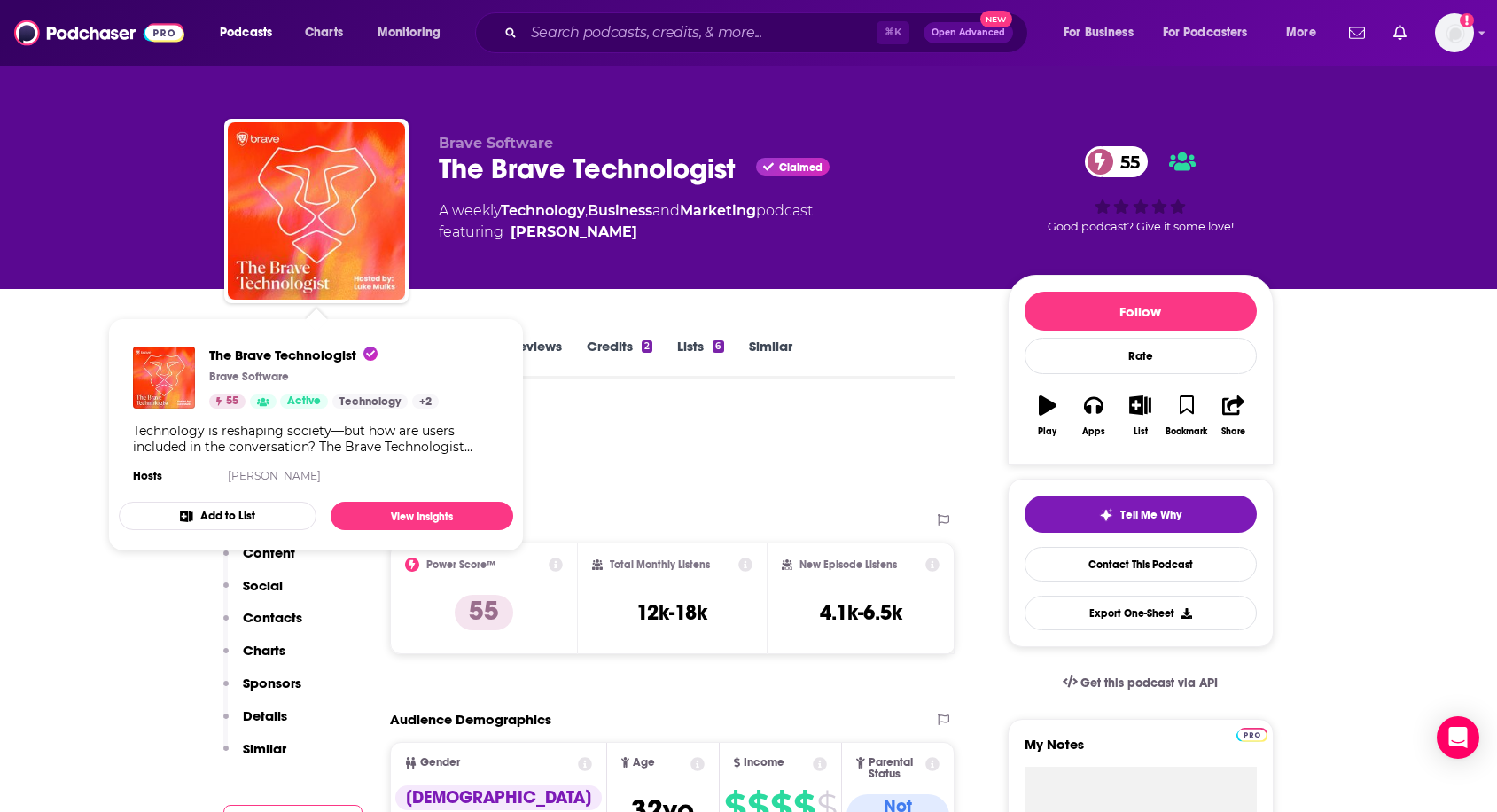
click at [264, 401] on icon "Show Podcast Details" at bounding box center [263, 402] width 13 height 10
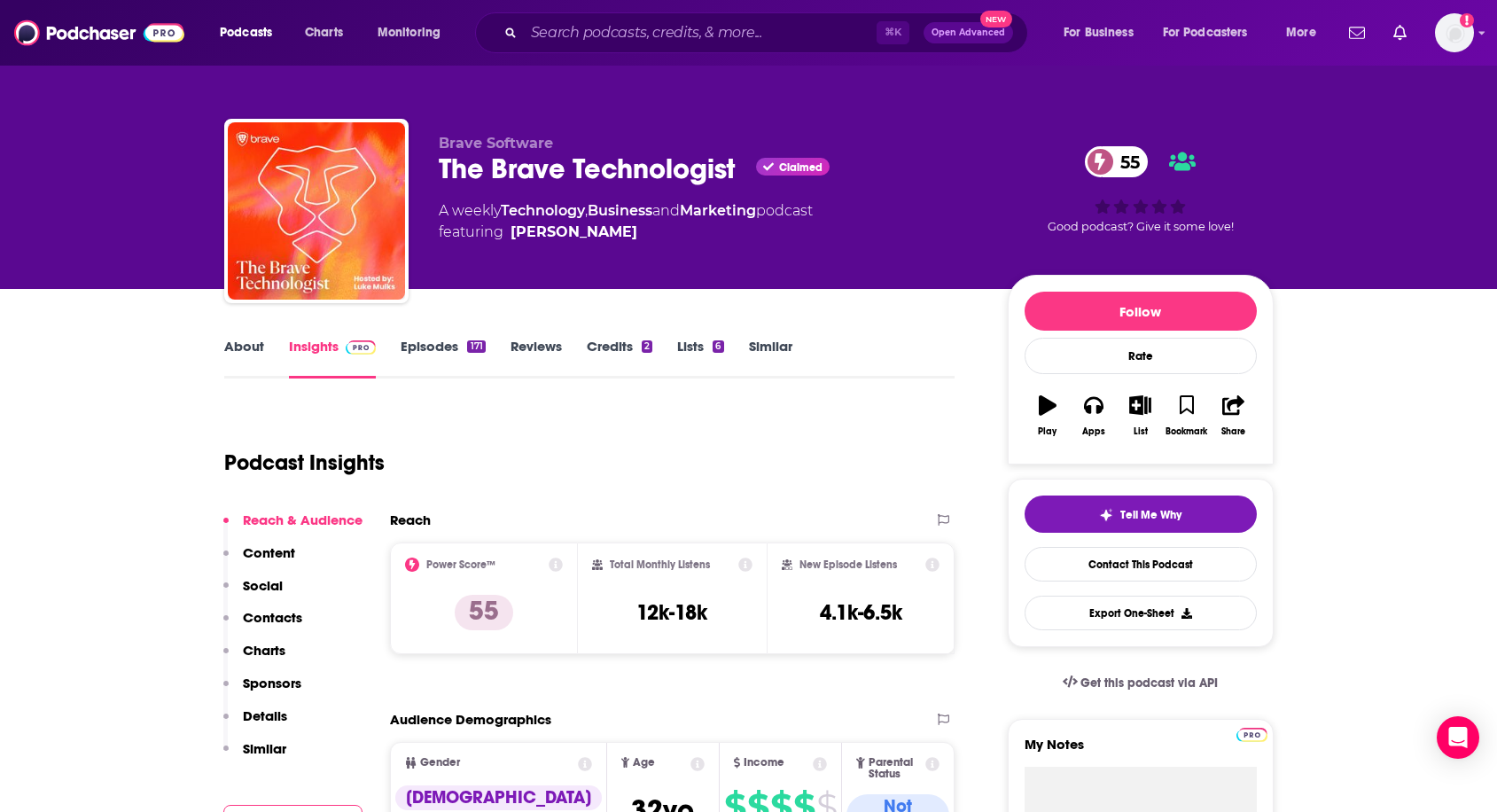
click at [662, 487] on div "Podcast Insights" at bounding box center [582, 452] width 717 height 90
click at [626, 33] on input "Search podcasts, credits, & more..." at bounding box center [699, 32] width 352 height 28
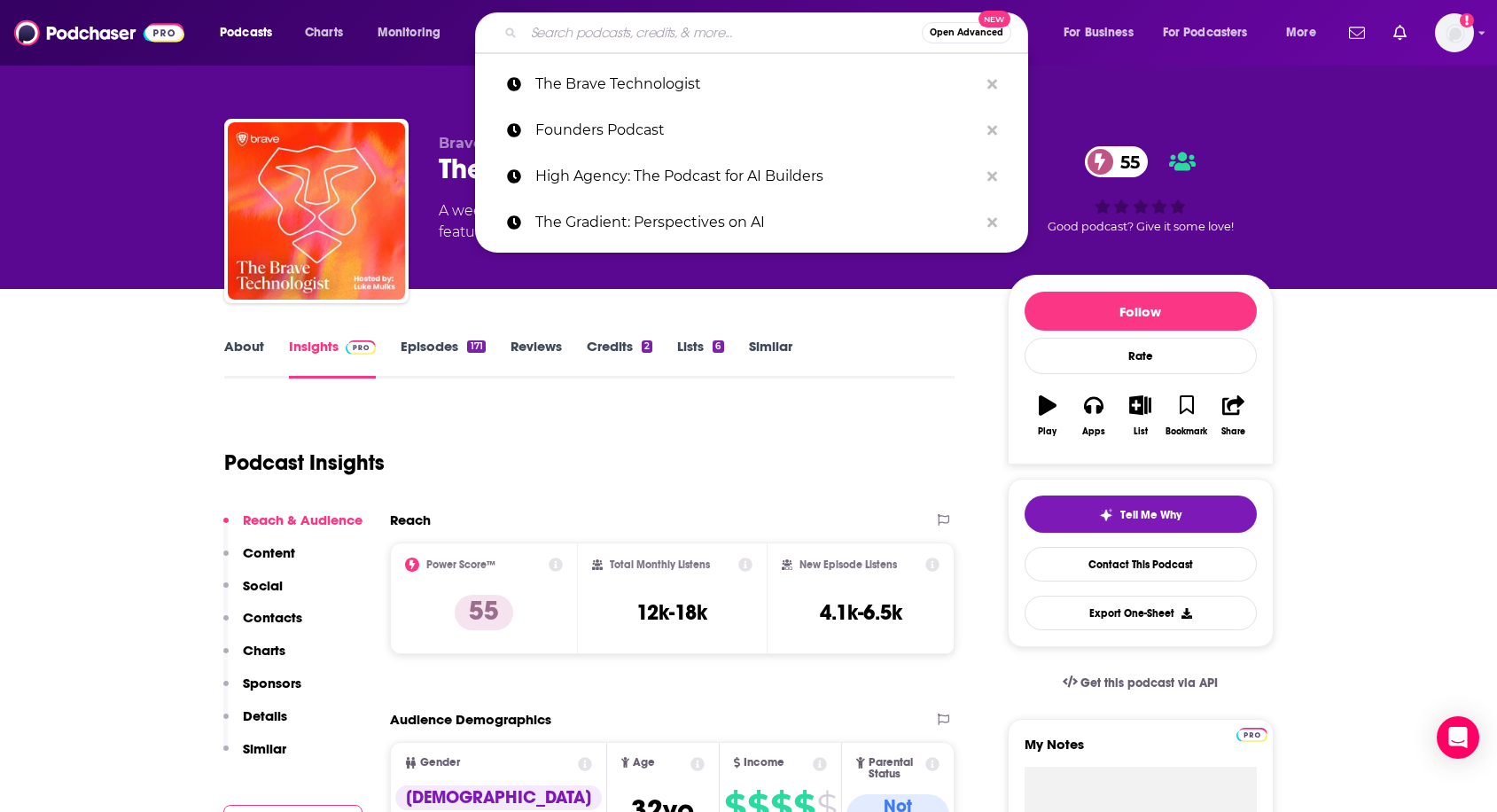
paste input "In AI We Trust?"
type input "In AI We Trust?"
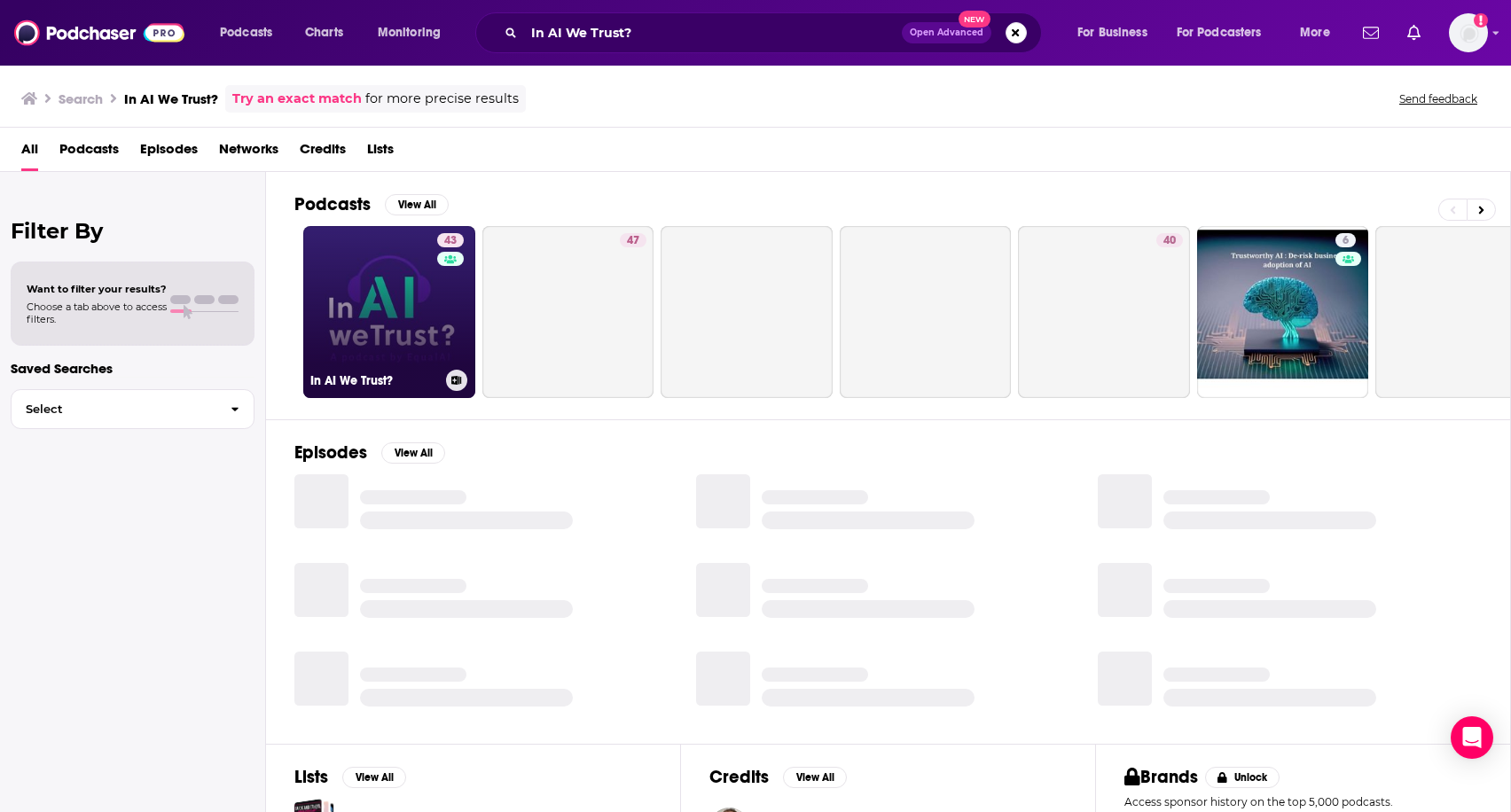
click at [389, 324] on link "43 In AI We Trust?" at bounding box center [389, 312] width 172 height 172
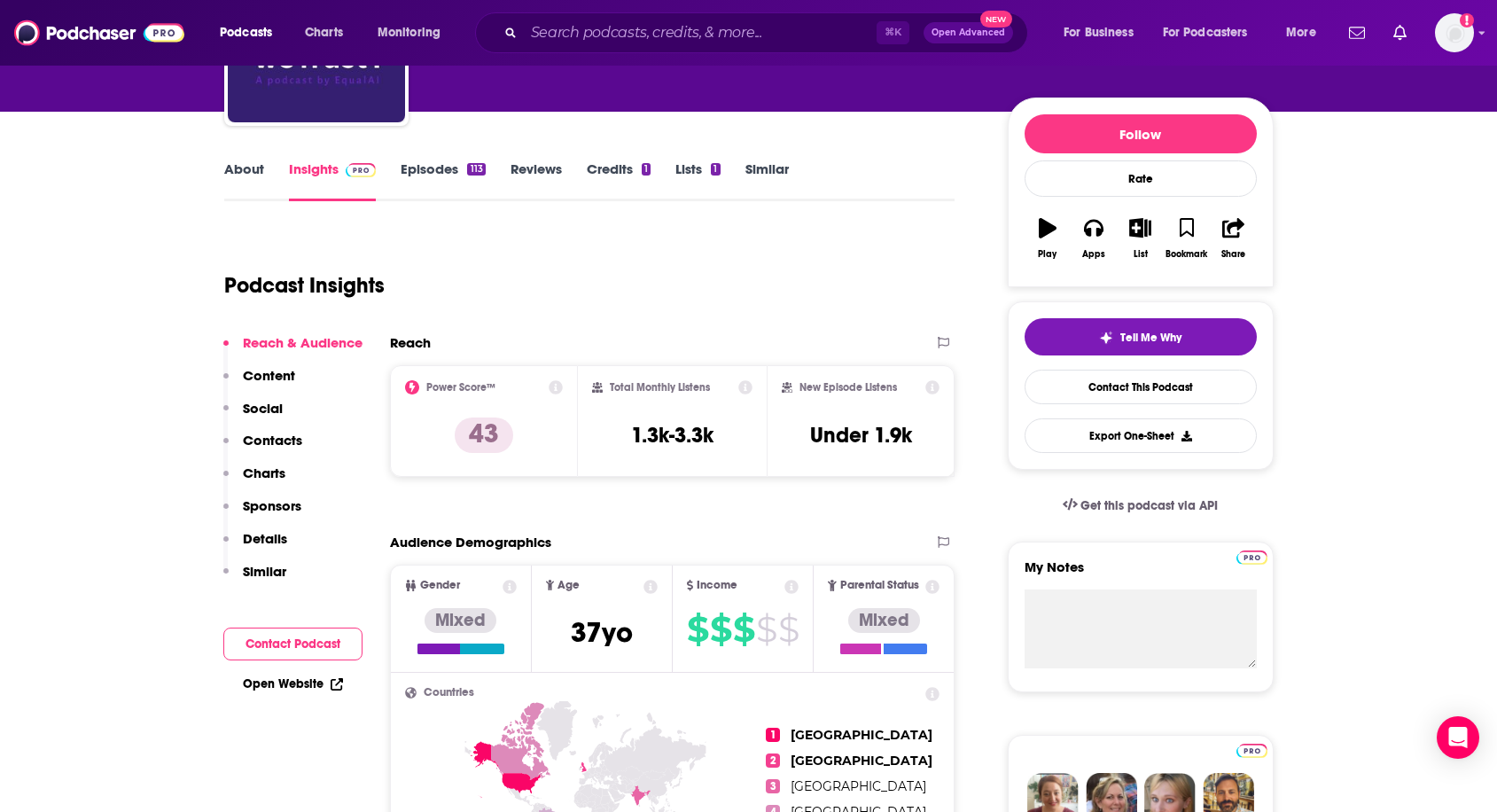
scroll to position [180, 0]
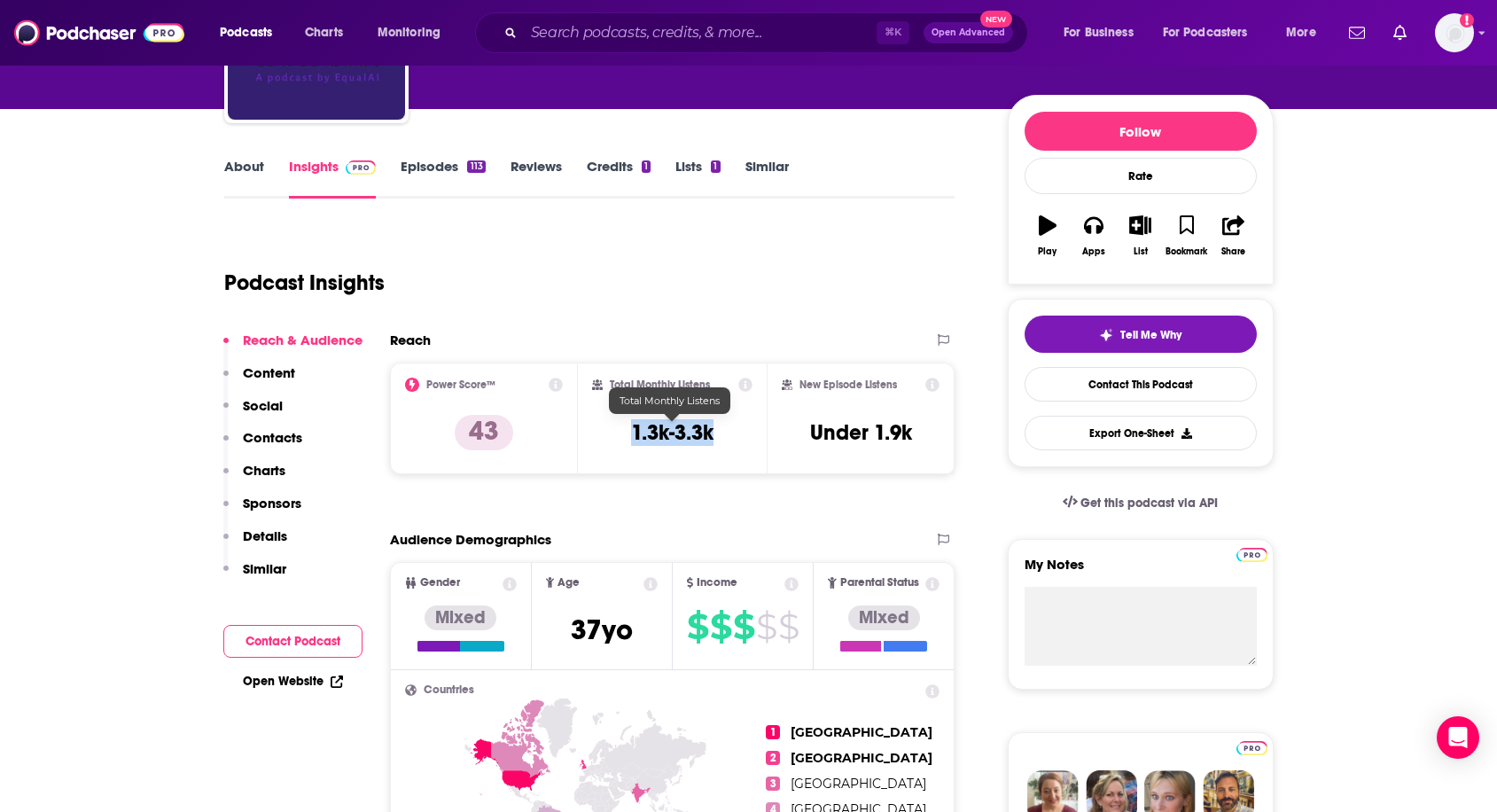
drag, startPoint x: 611, startPoint y: 441, endPoint x: 726, endPoint y: 442, distance: 115.0
click at [726, 442] on div "Total Monthly Listens 1.3k-3.3k" at bounding box center [672, 418] width 160 height 81
copy h3 "1.3k-3.3k"
click at [234, 173] on link "About" at bounding box center [244, 178] width 40 height 41
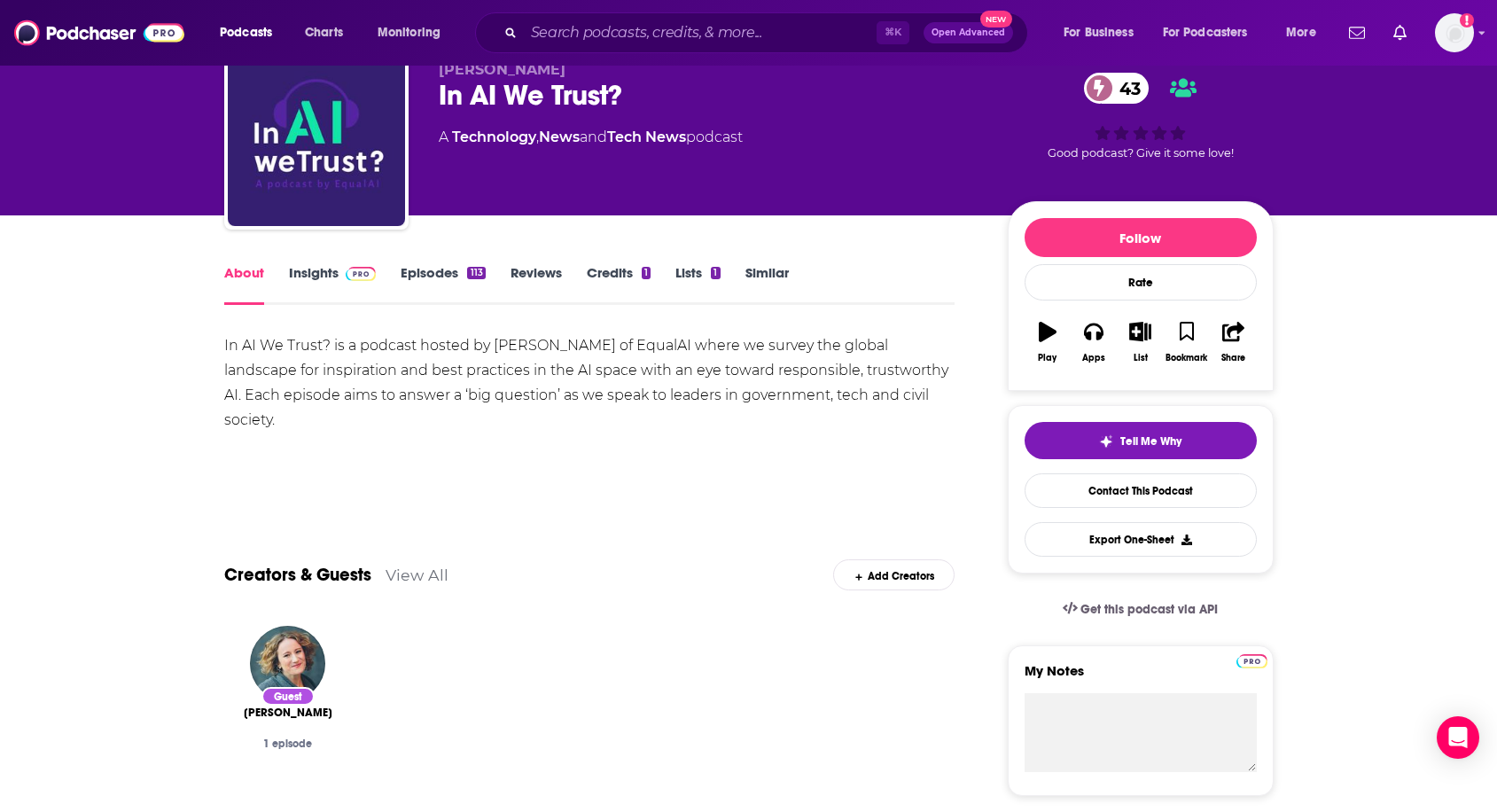
scroll to position [79, 0]
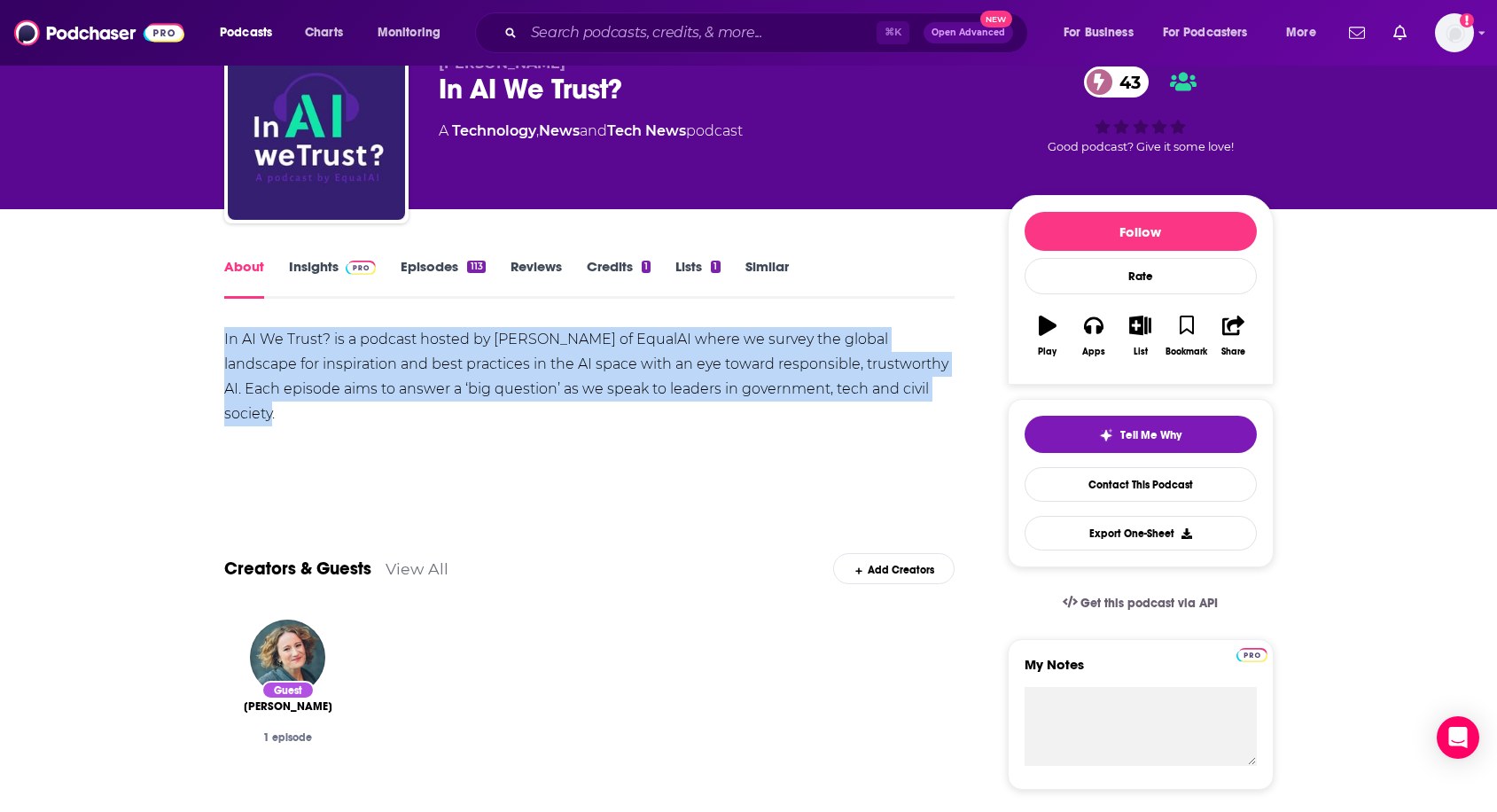
drag, startPoint x: 218, startPoint y: 340, endPoint x: 946, endPoint y: 403, distance: 730.7
copy div "In AI We Trust? is a podcast hosted by Miriam Vogel of EqualAI where we survey …"
click at [346, 270] on img at bounding box center [361, 268] width 31 height 14
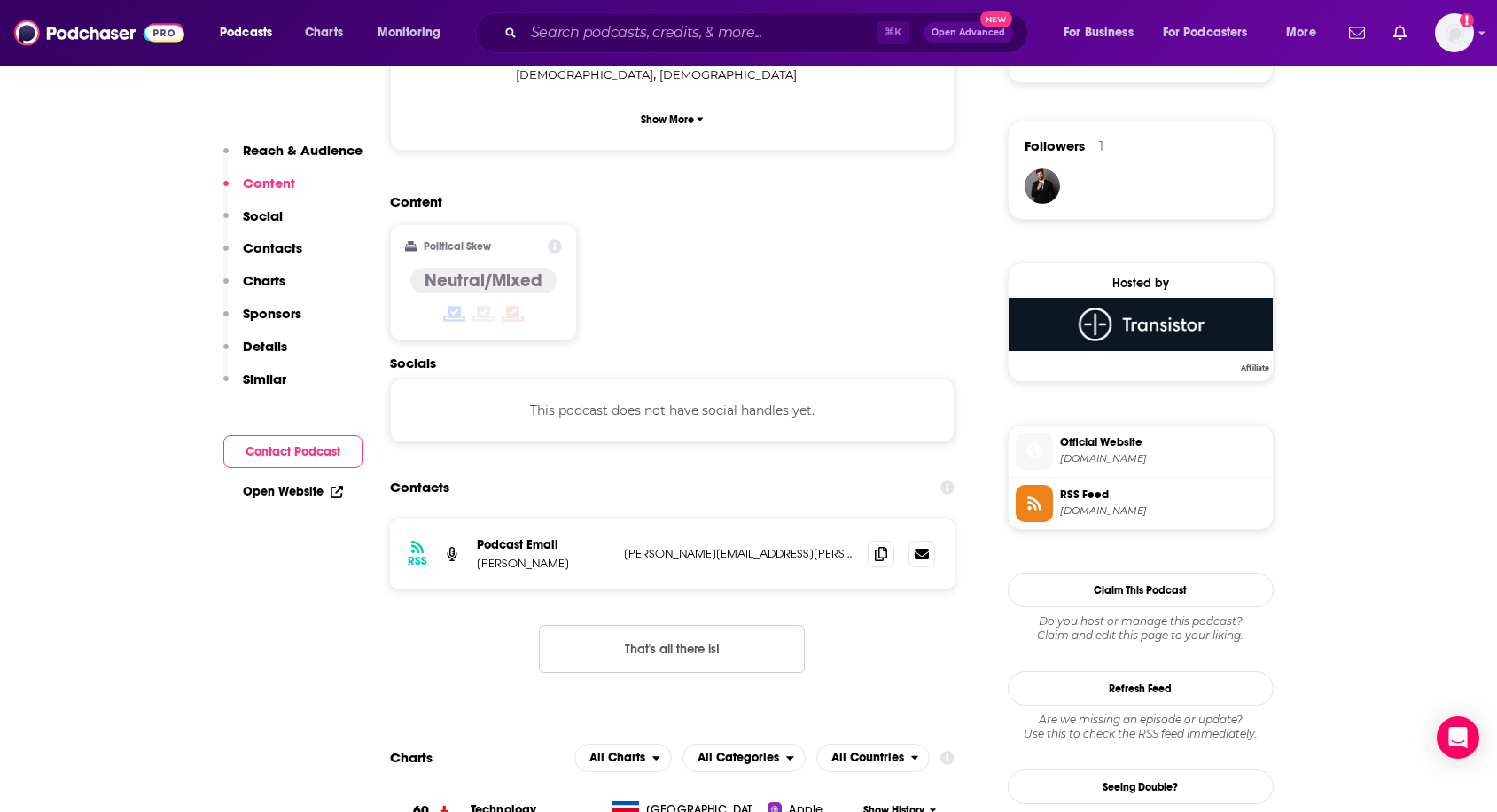
scroll to position [1254, 0]
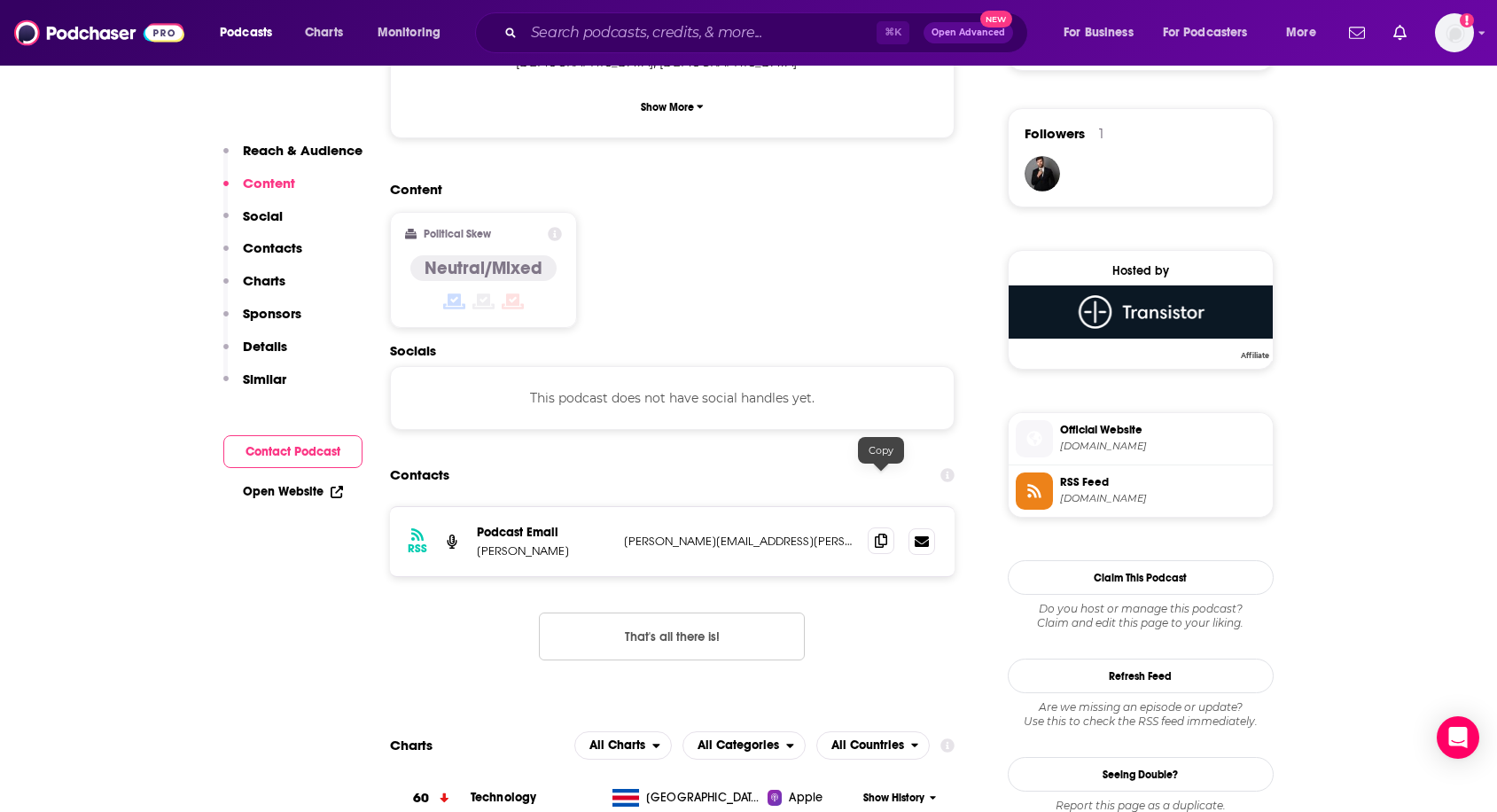
click at [881, 534] on icon at bounding box center [881, 541] width 13 height 14
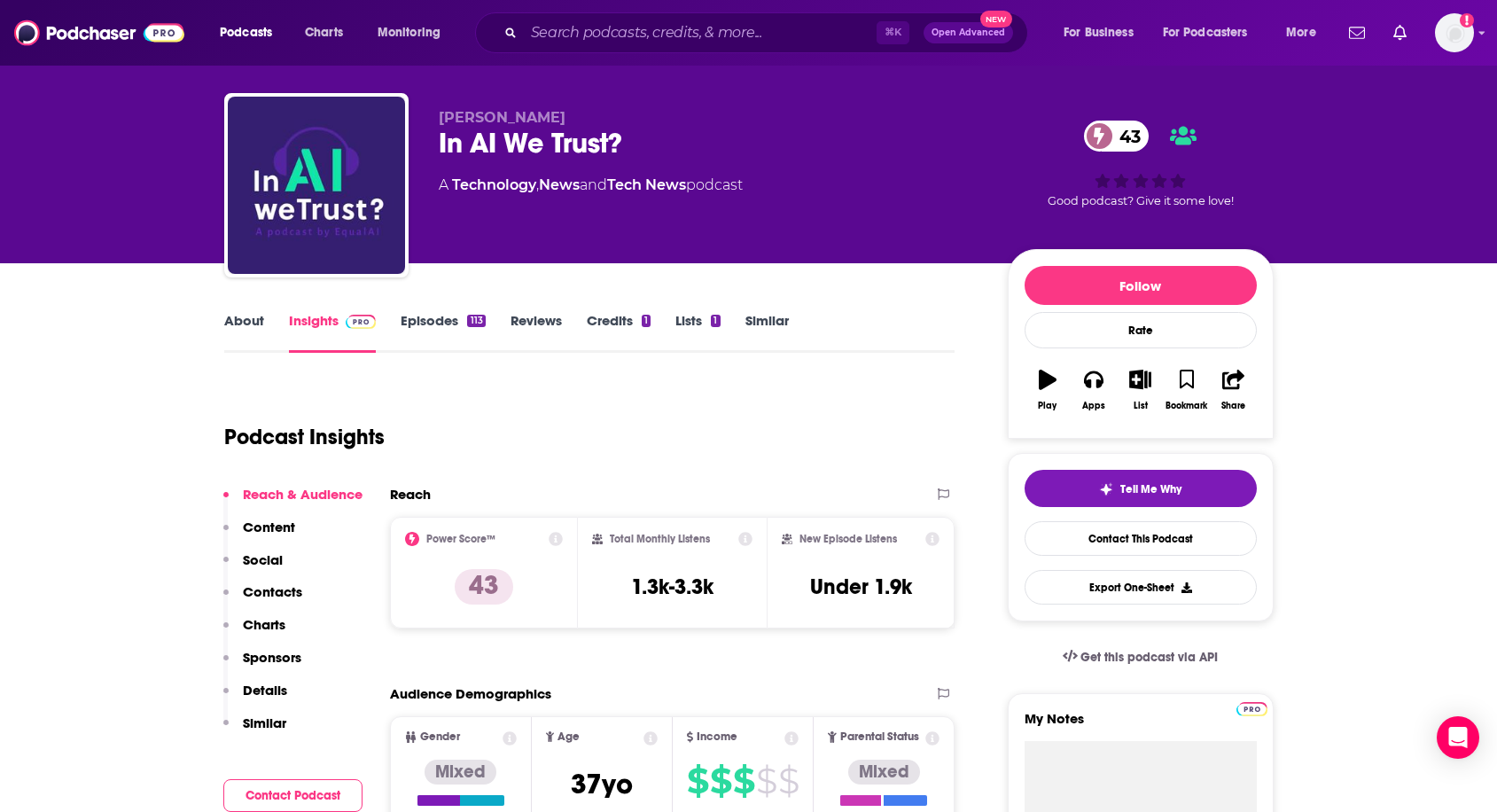
scroll to position [0, 0]
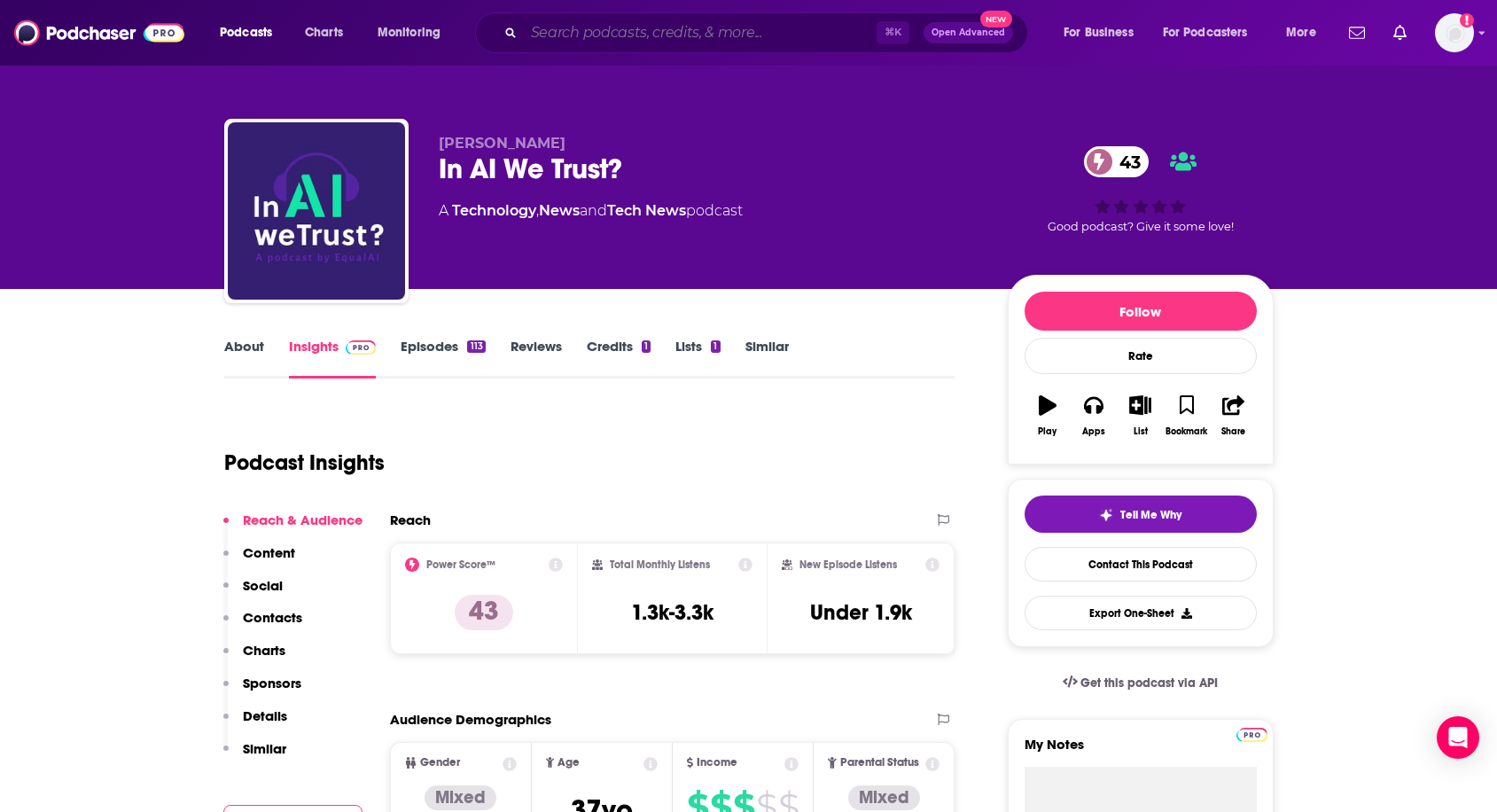
click at [607, 37] on input "Search podcasts, credits, & more..." at bounding box center [699, 32] width 352 height 28
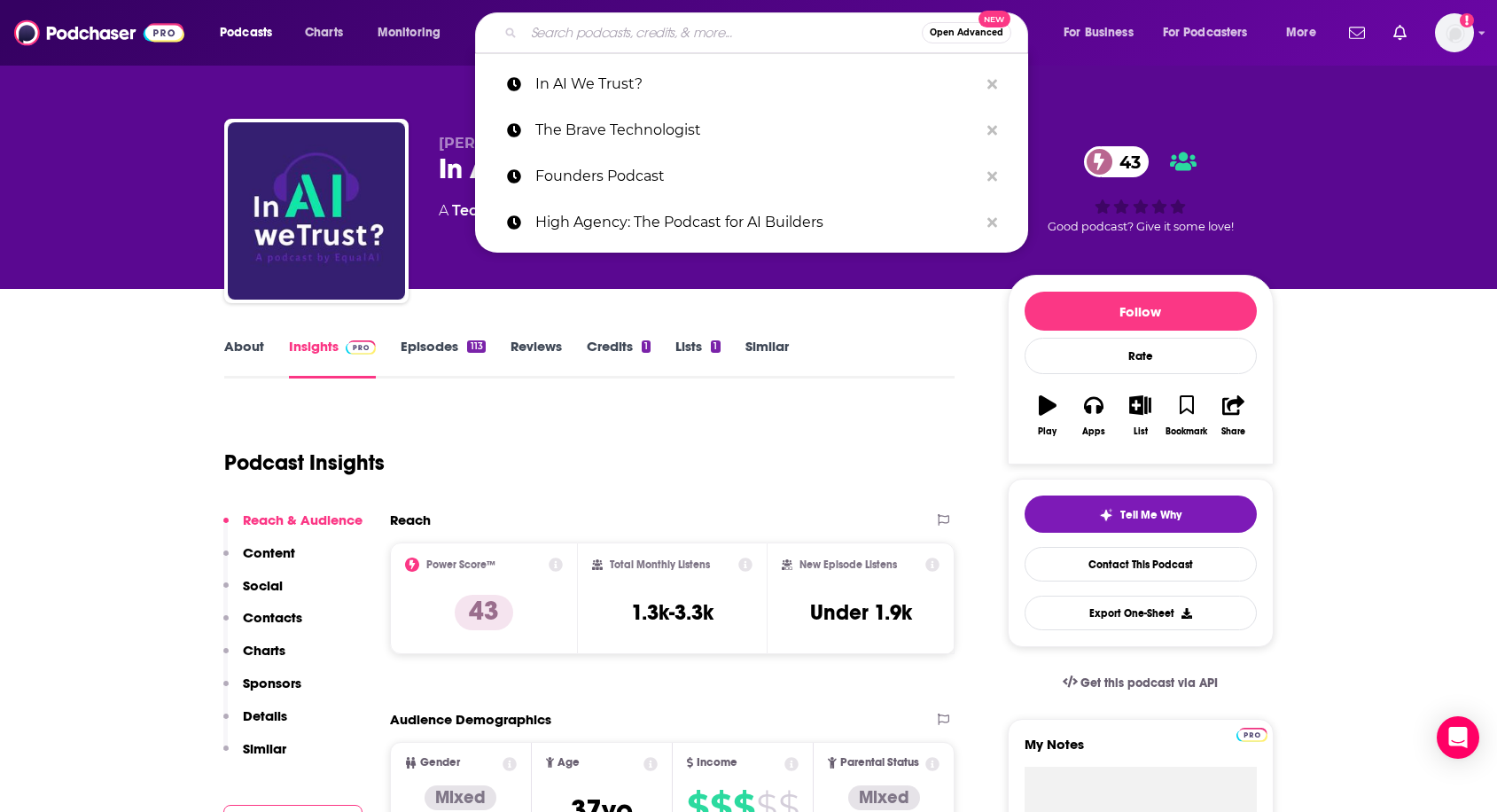
paste input "Daily Tech News Show"
type input "Daily Tech News Show"
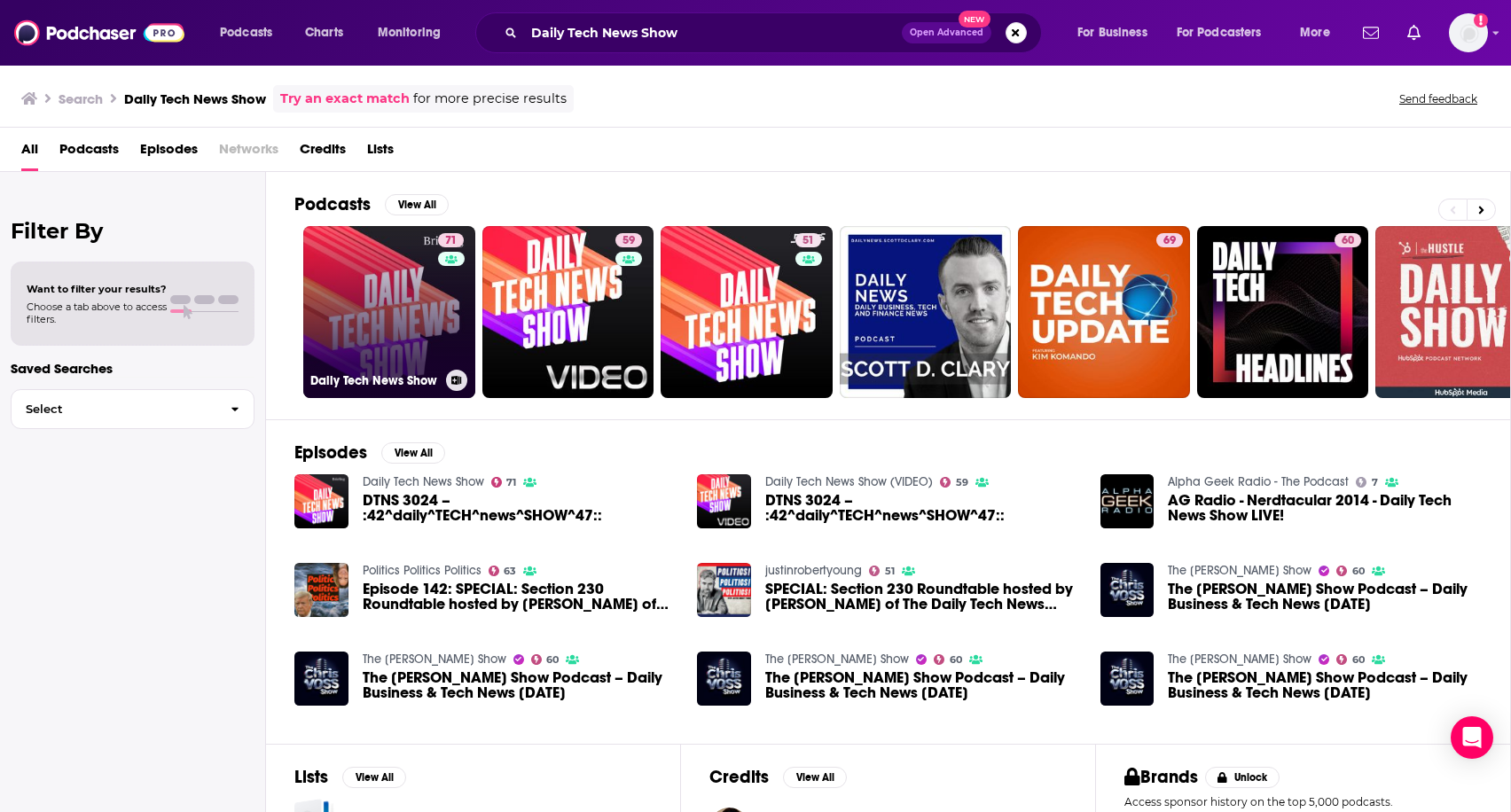
click at [399, 316] on link "71 Daily Tech News Show" at bounding box center [389, 312] width 172 height 172
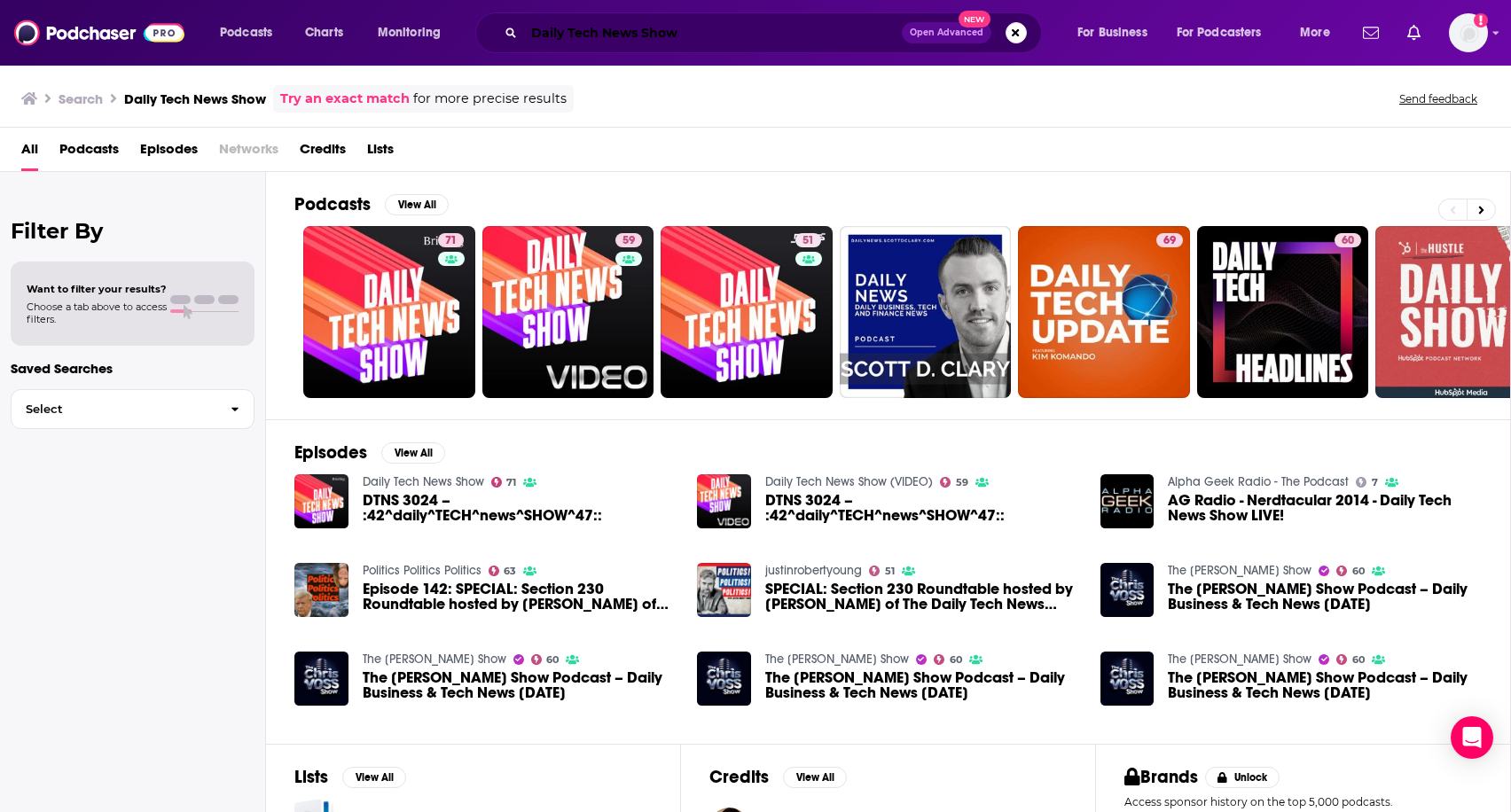
click at [636, 31] on input "Daily Tech News Show" at bounding box center [712, 32] width 378 height 28
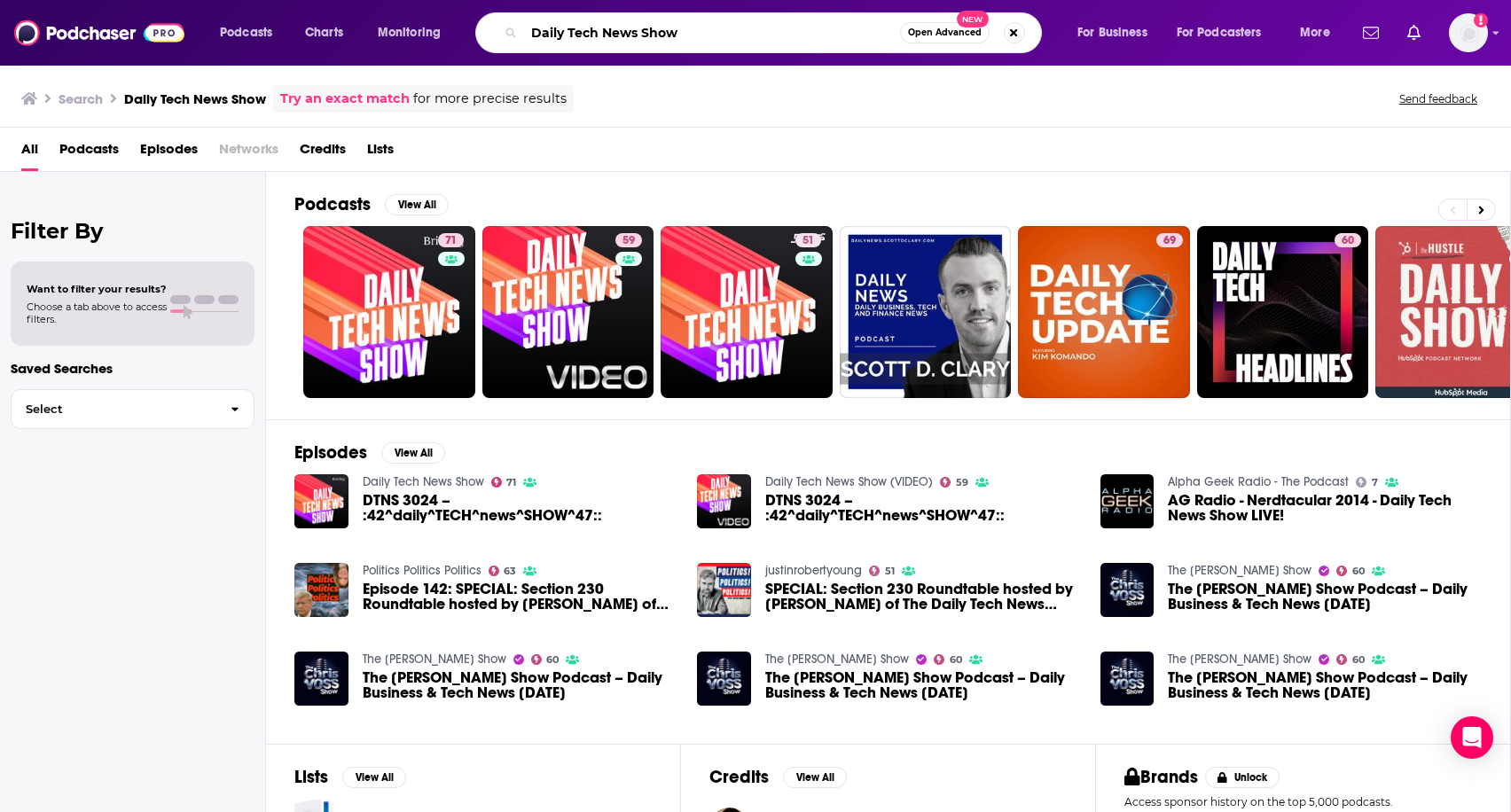
drag, startPoint x: 696, startPoint y: 33, endPoint x: 557, endPoint y: 24, distance: 139.3
click at [557, 24] on input "Daily Tech News Show" at bounding box center [711, 32] width 376 height 28
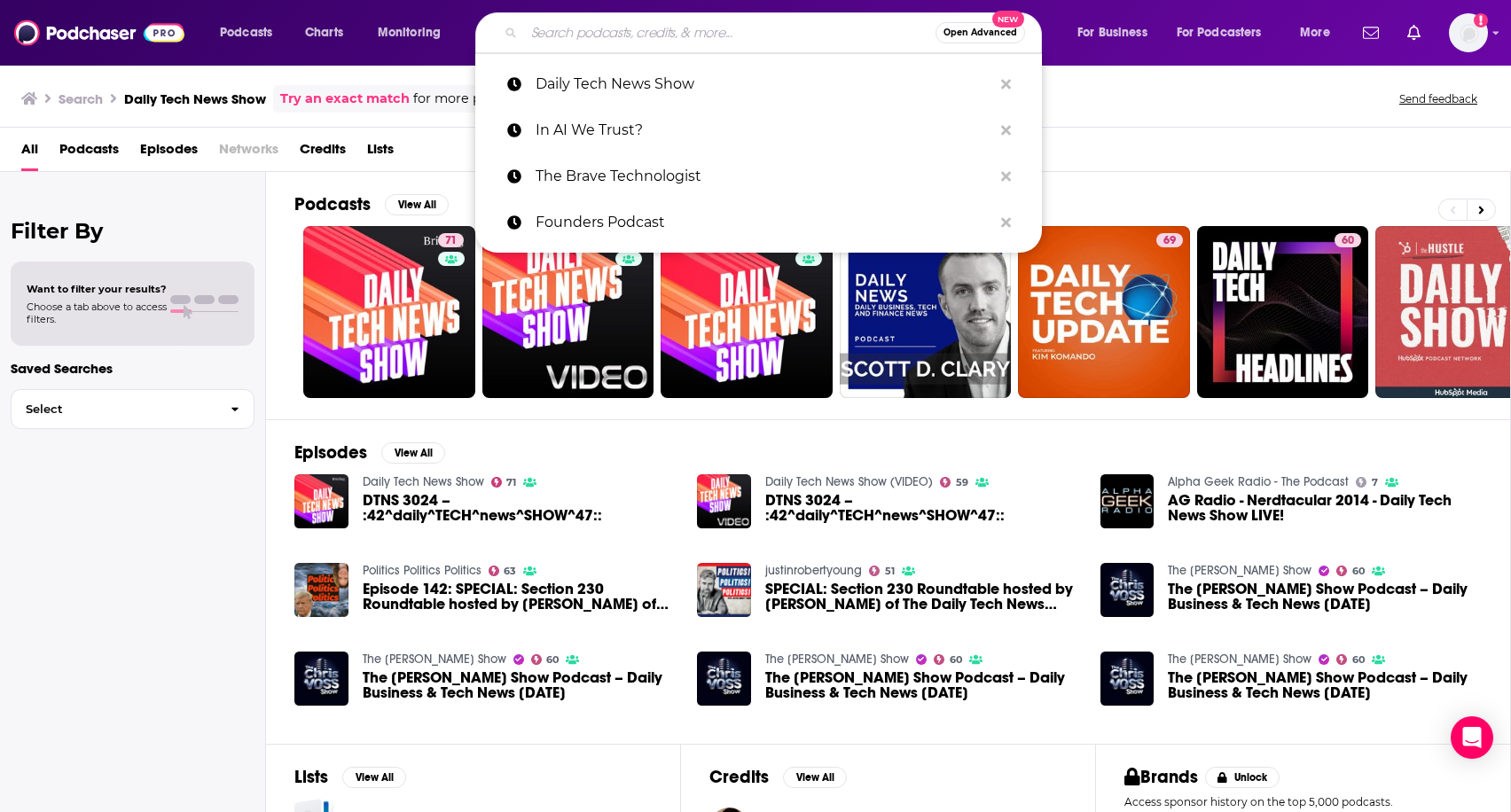
paste input "Smarter Tech Podcast"
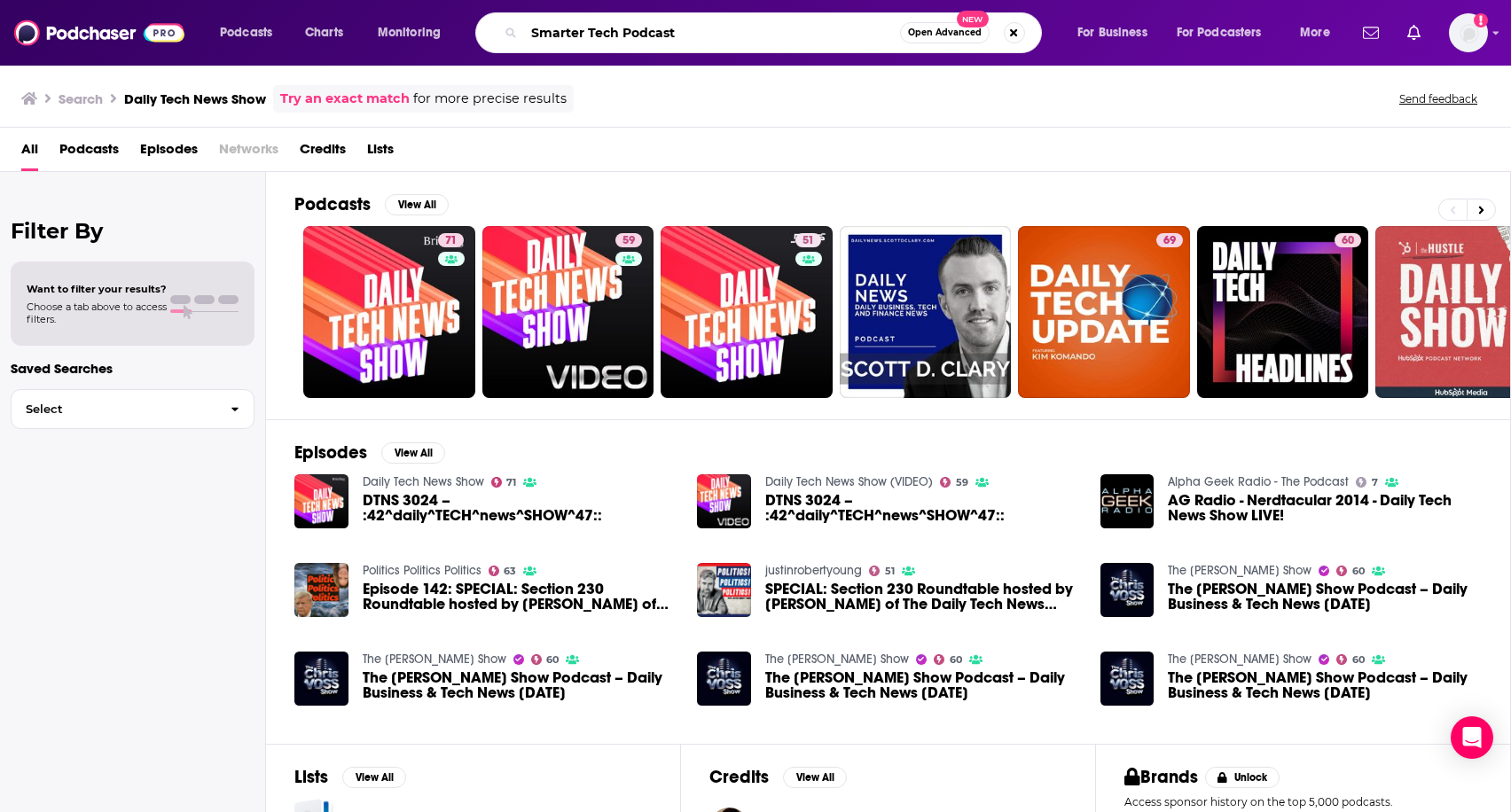
type input "Smarter Tech Podcast"
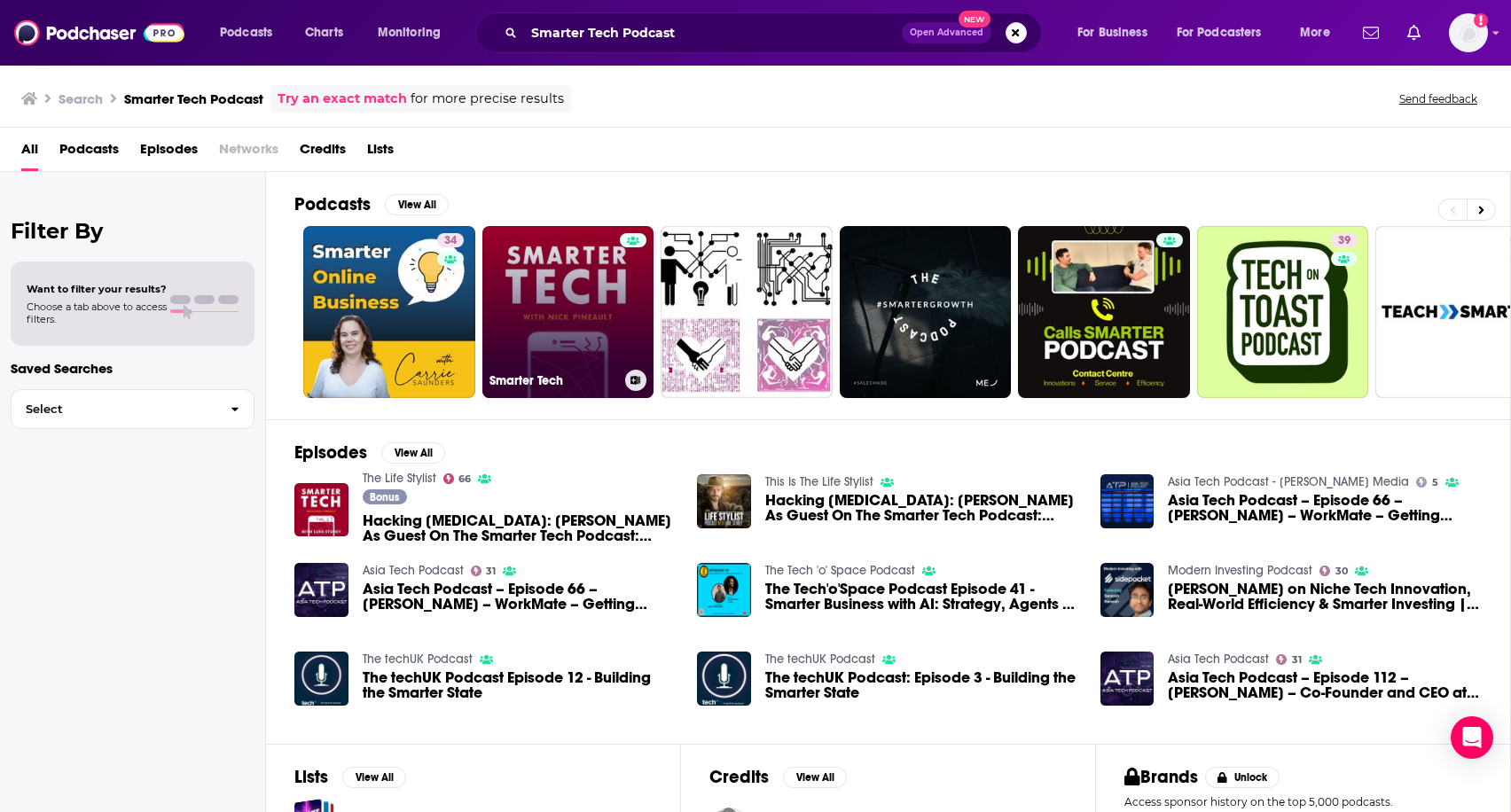
click at [609, 297] on link "Smarter Tech" at bounding box center [568, 312] width 172 height 172
click at [601, 337] on link "Smarter Tech" at bounding box center [568, 312] width 172 height 172
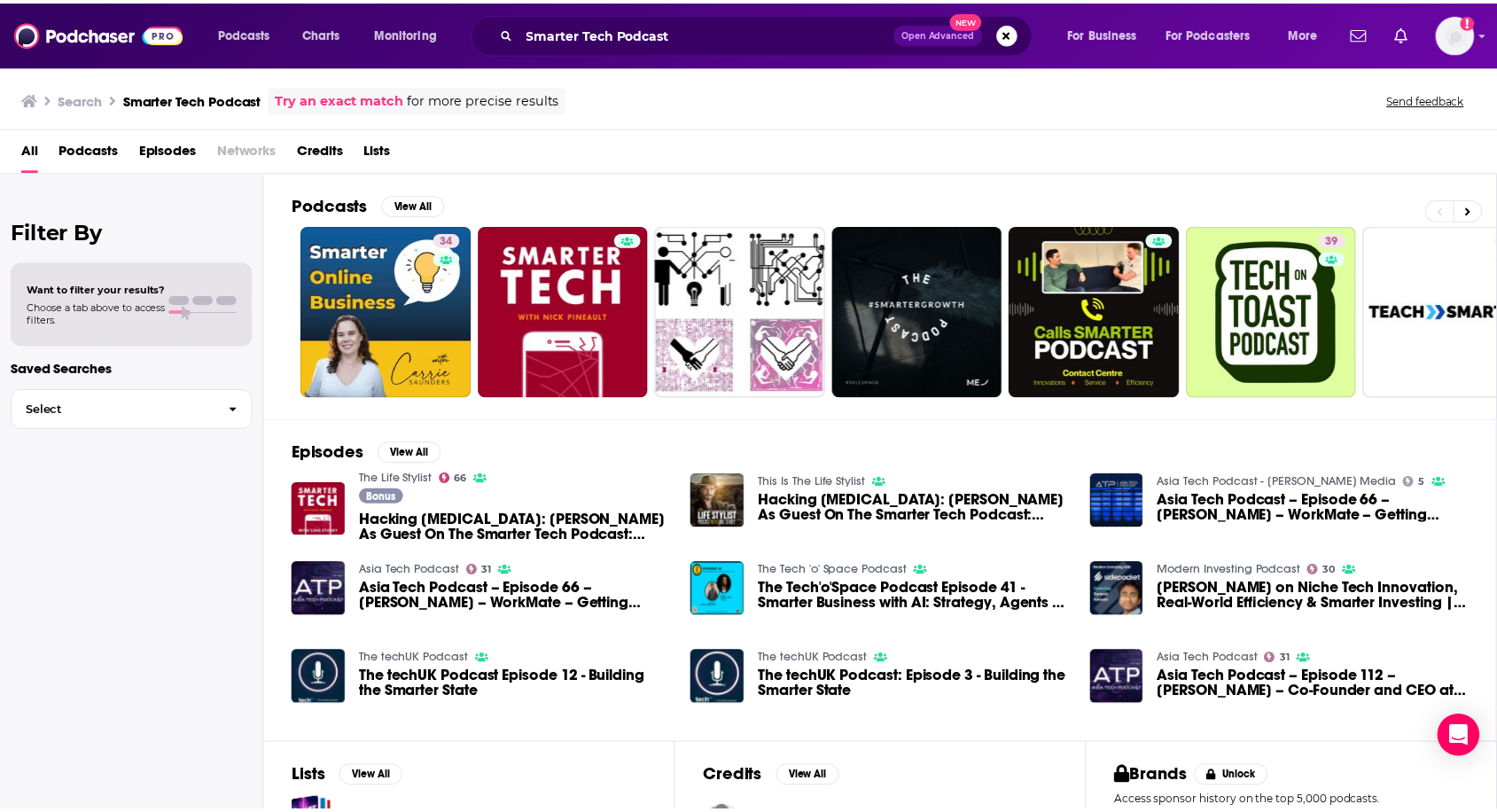
scroll to position [20, 0]
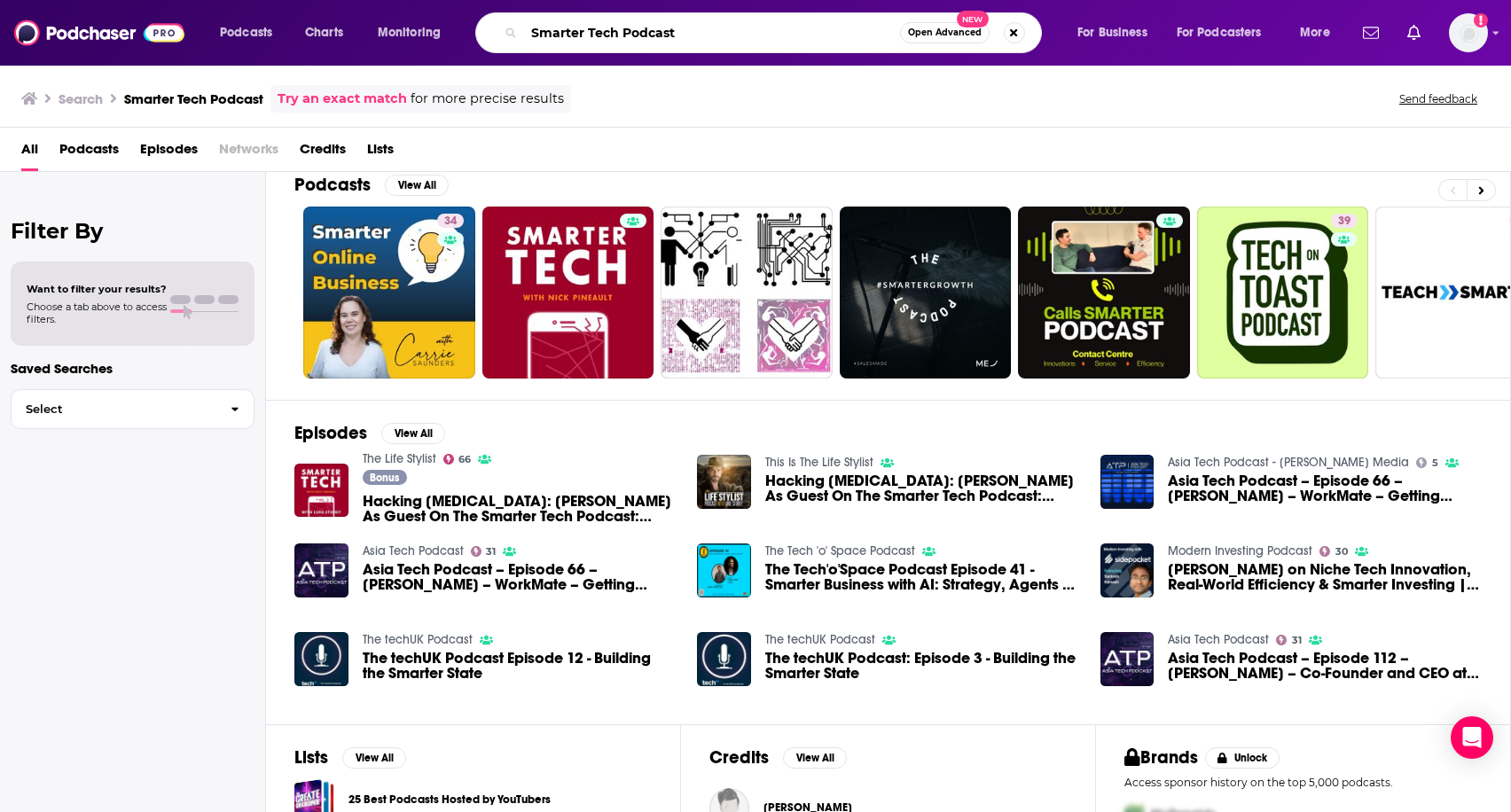
drag, startPoint x: 683, startPoint y: 35, endPoint x: 562, endPoint y: -3, distance: 126.8
click at [562, 0] on html "Podcasts Charts Monitoring Smarter Tech Podcast Open Advanced New For Business …" at bounding box center [756, 406] width 1511 height 812
type input "tech"
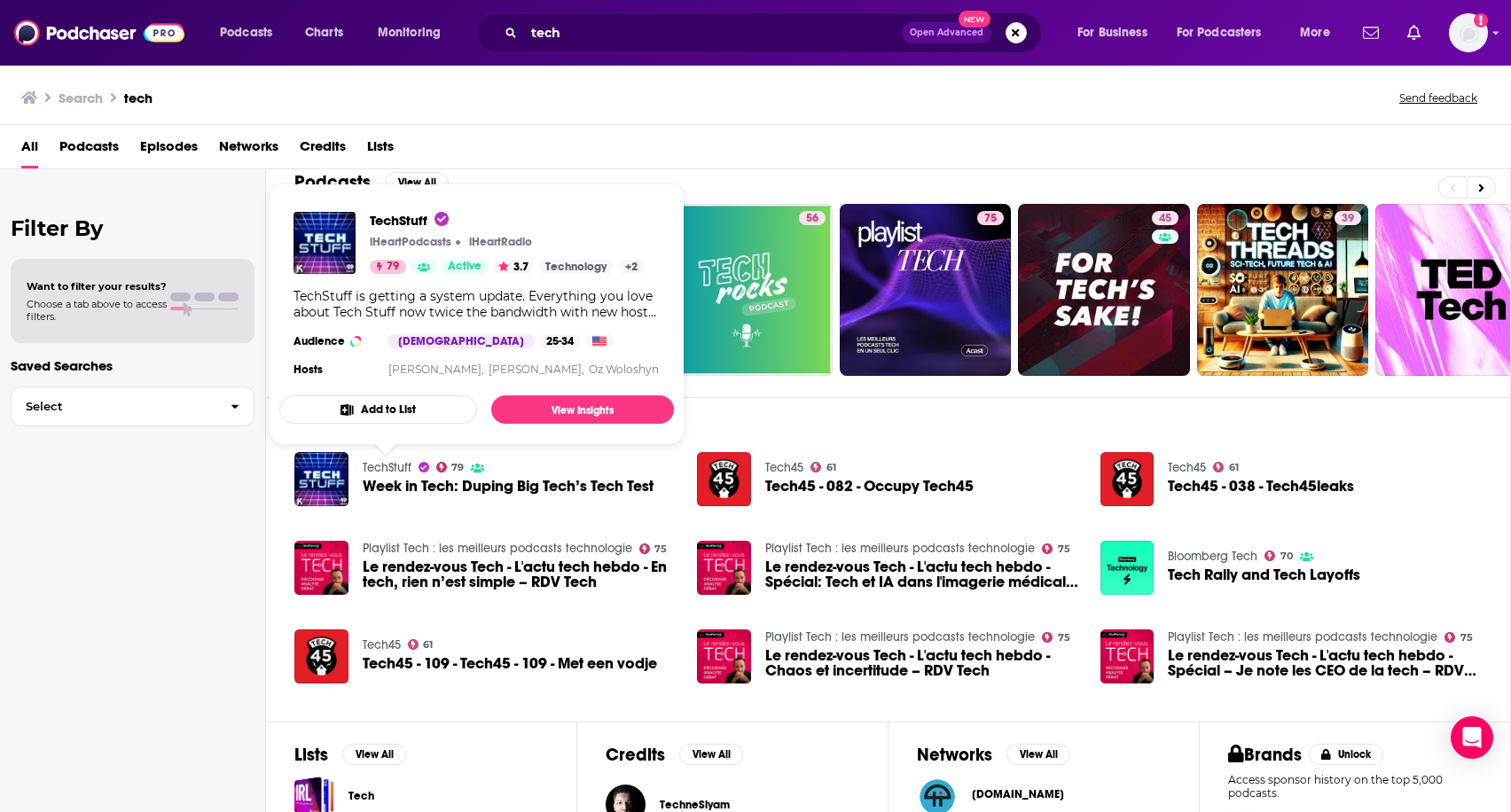
click at [391, 464] on link "TechStuff" at bounding box center [387, 467] width 49 height 15
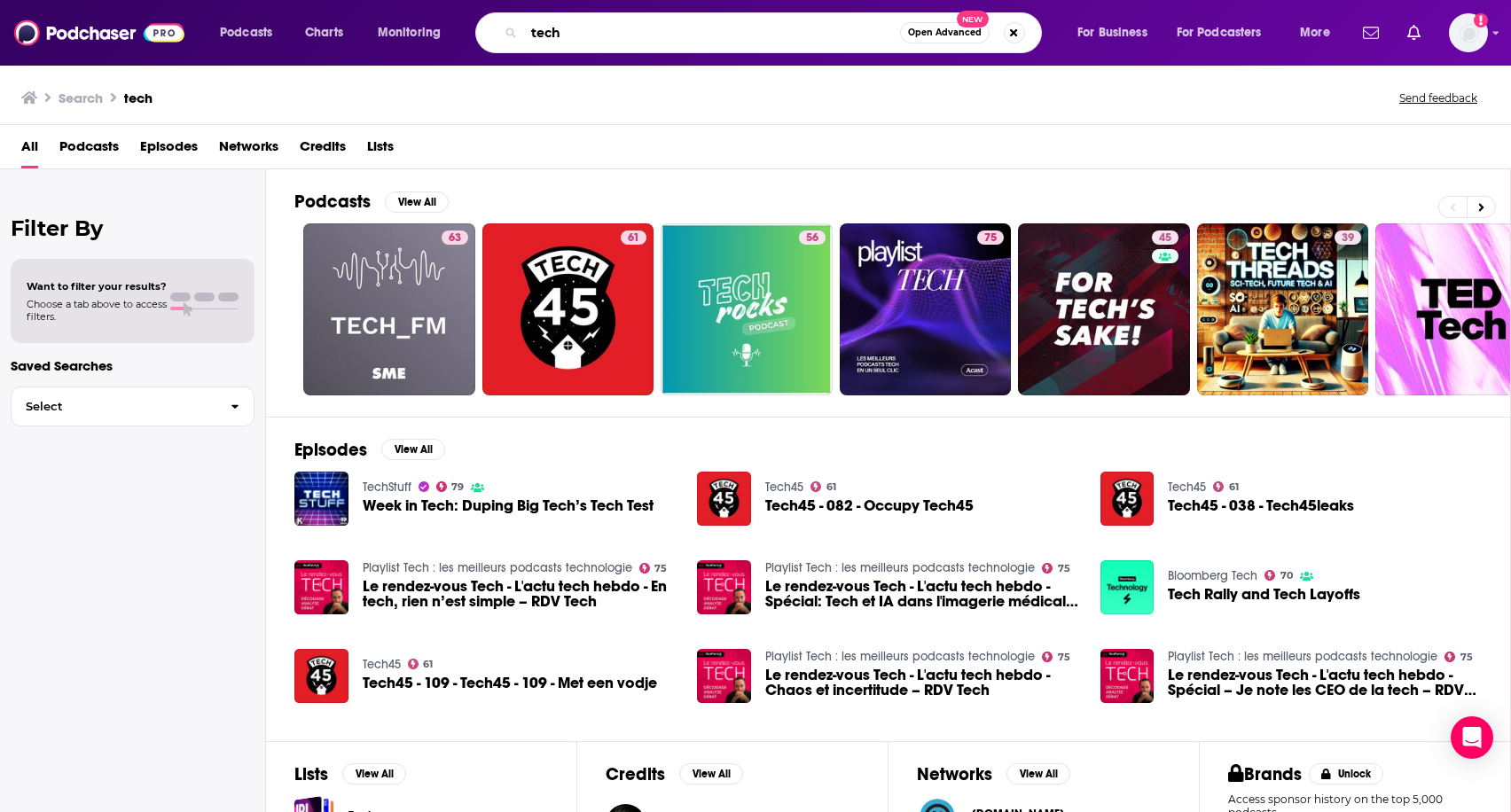
click at [597, 41] on input "tech" at bounding box center [711, 32] width 376 height 28
type input "t"
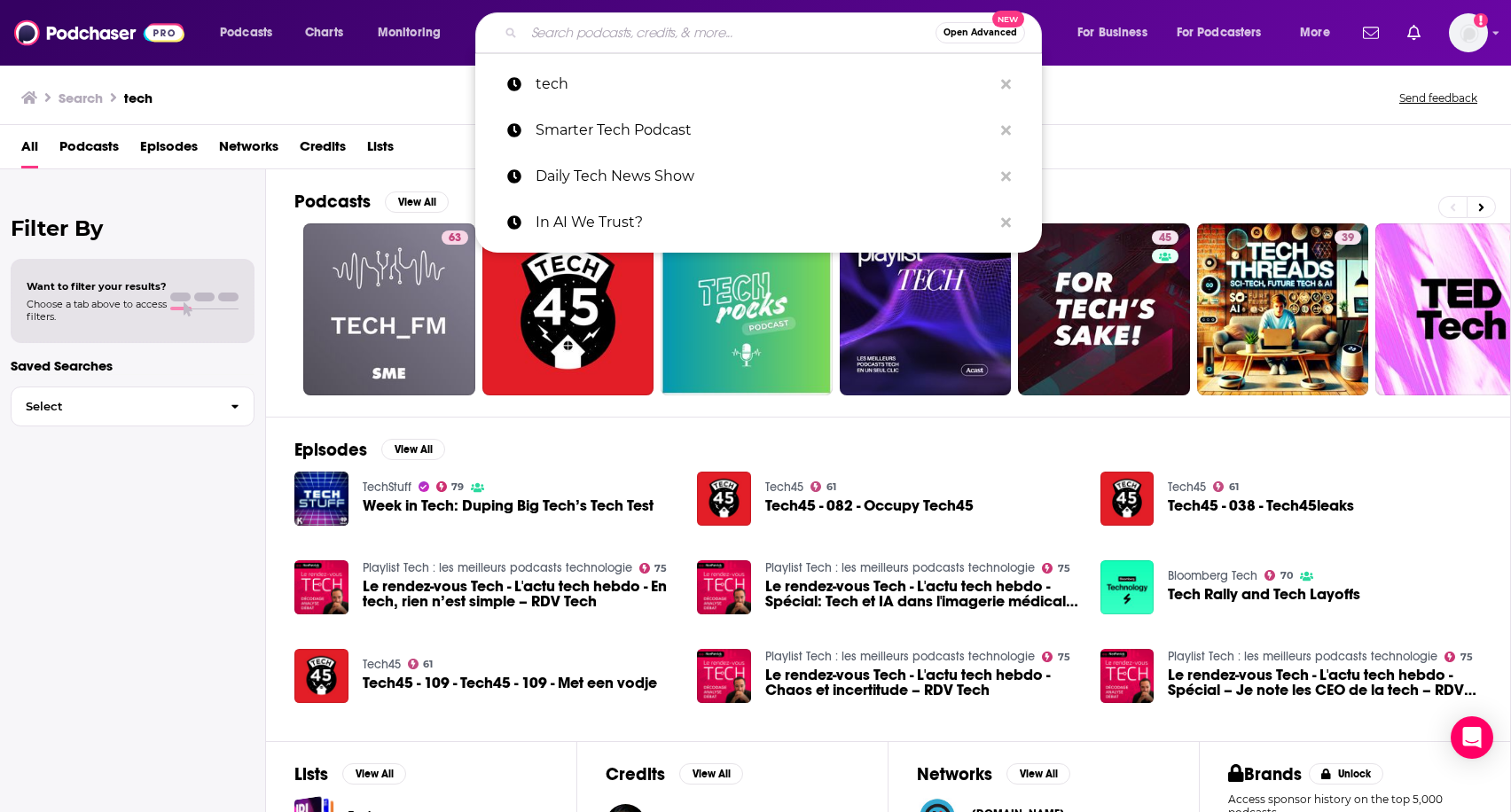
paste input "AI Founders Podcast"
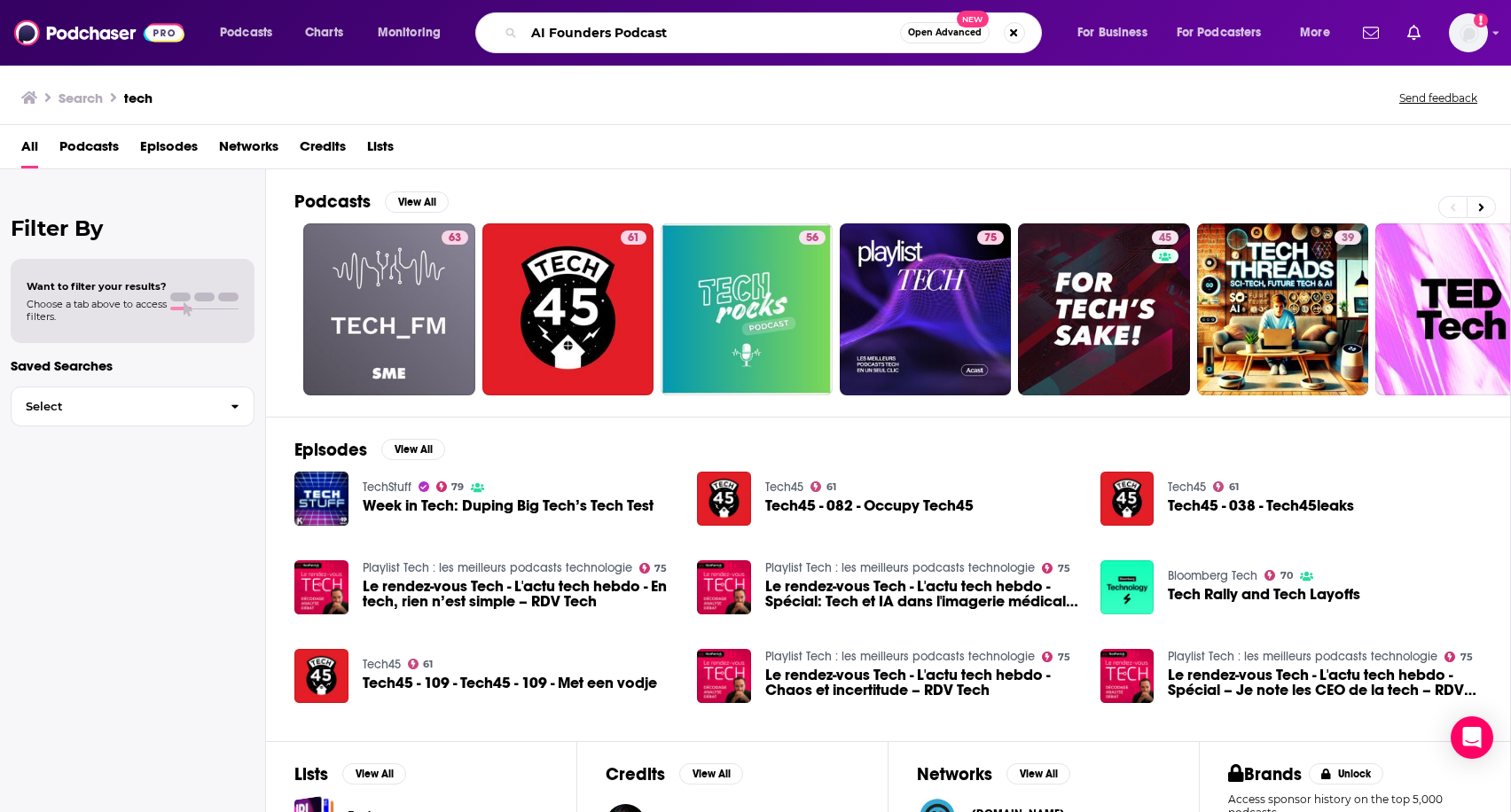
type input "AI Founders Podcast"
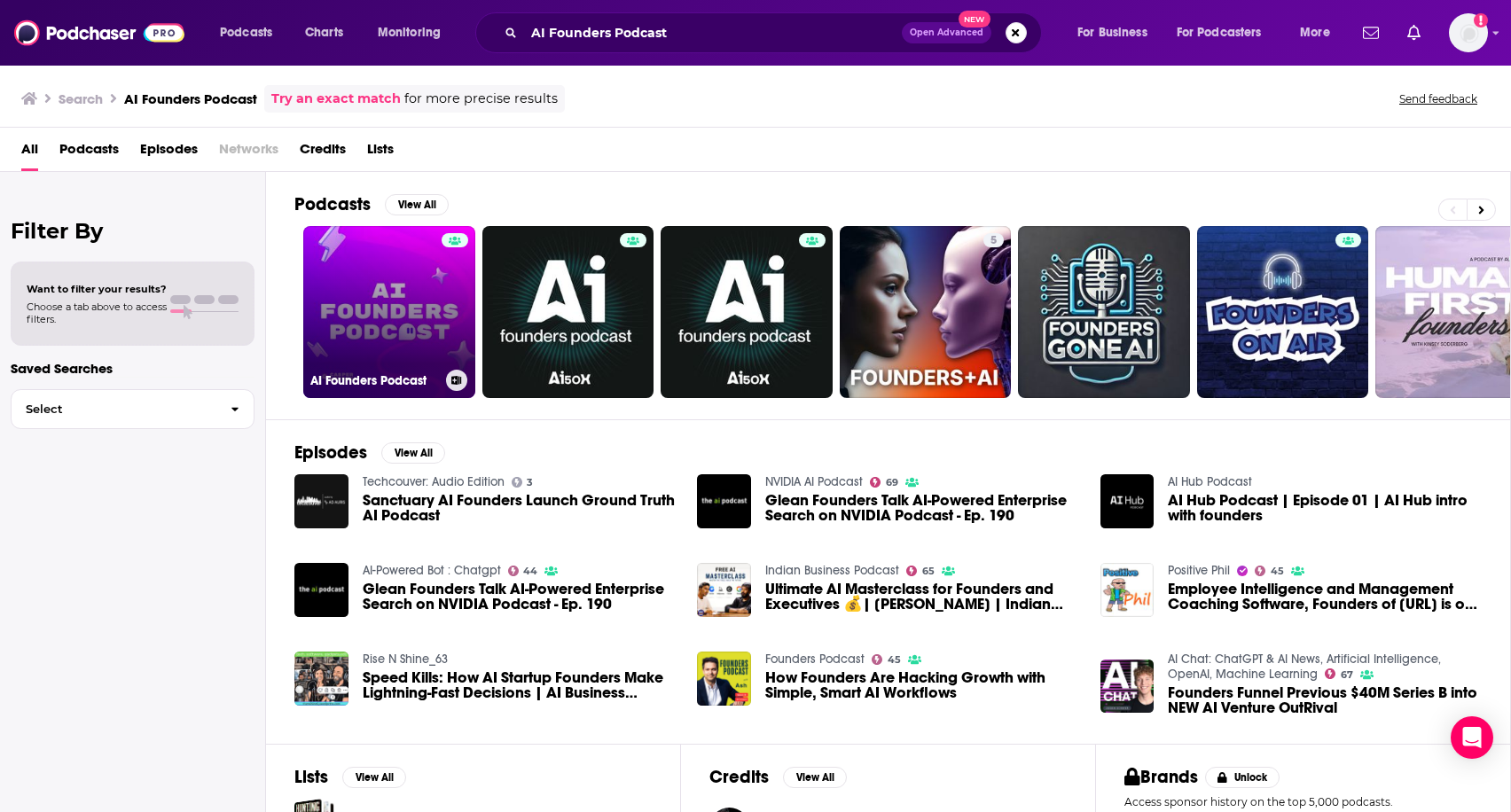
click at [415, 277] on link "AI Founders Podcast" at bounding box center [389, 312] width 172 height 172
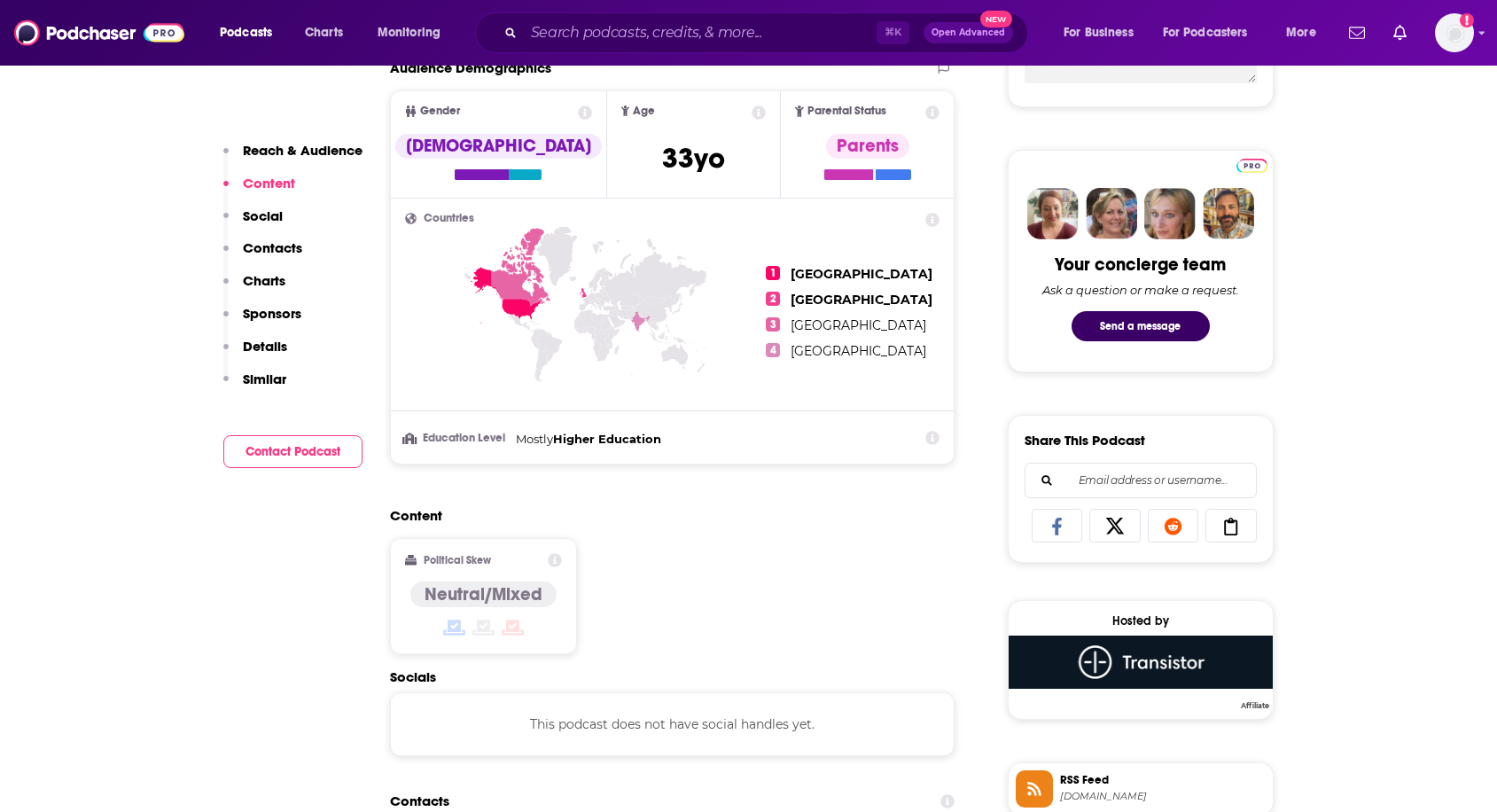
scroll to position [222, 0]
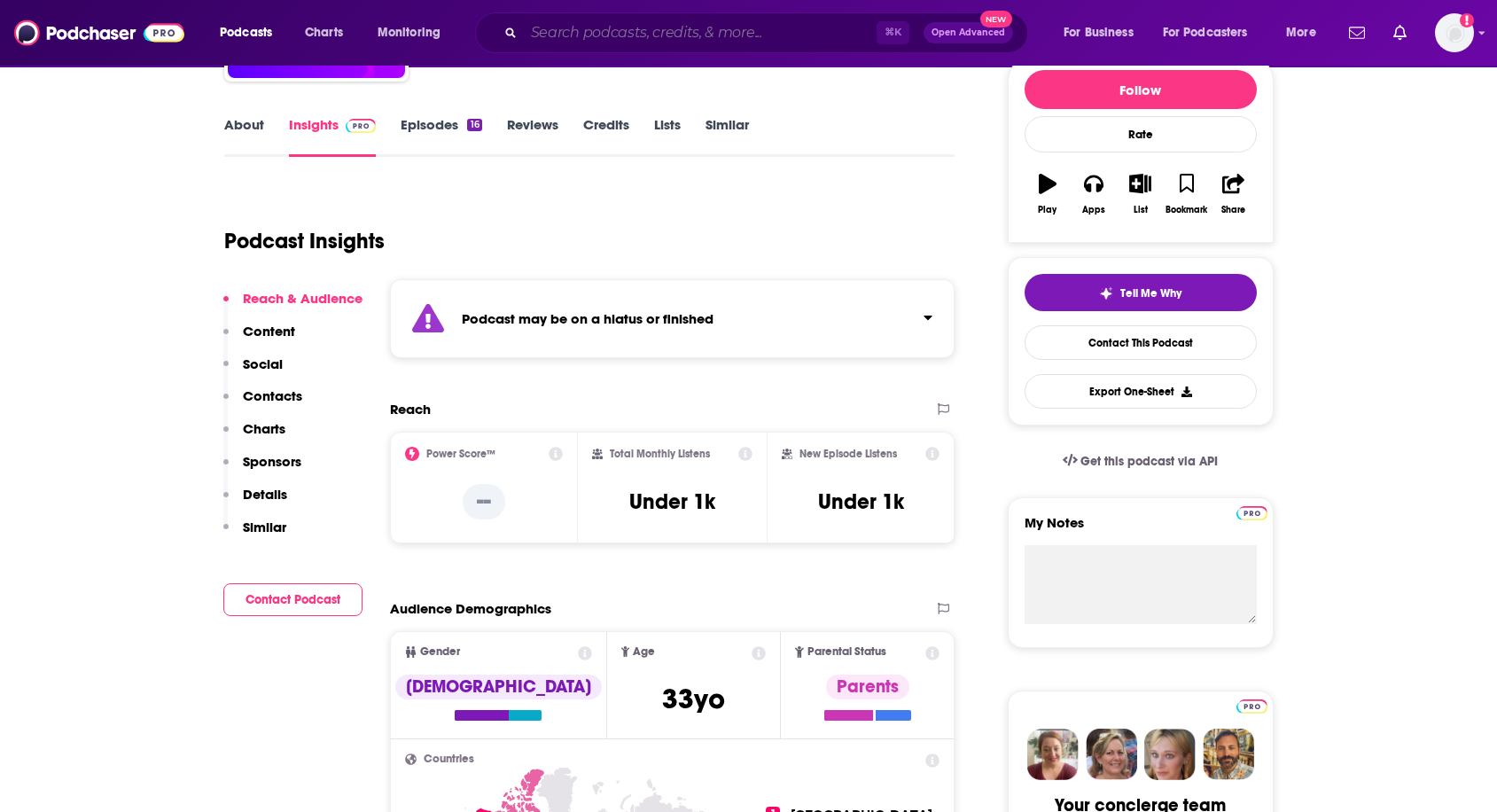
click at [647, 32] on input "Search podcasts, credits, & more..." at bounding box center [699, 32] width 352 height 28
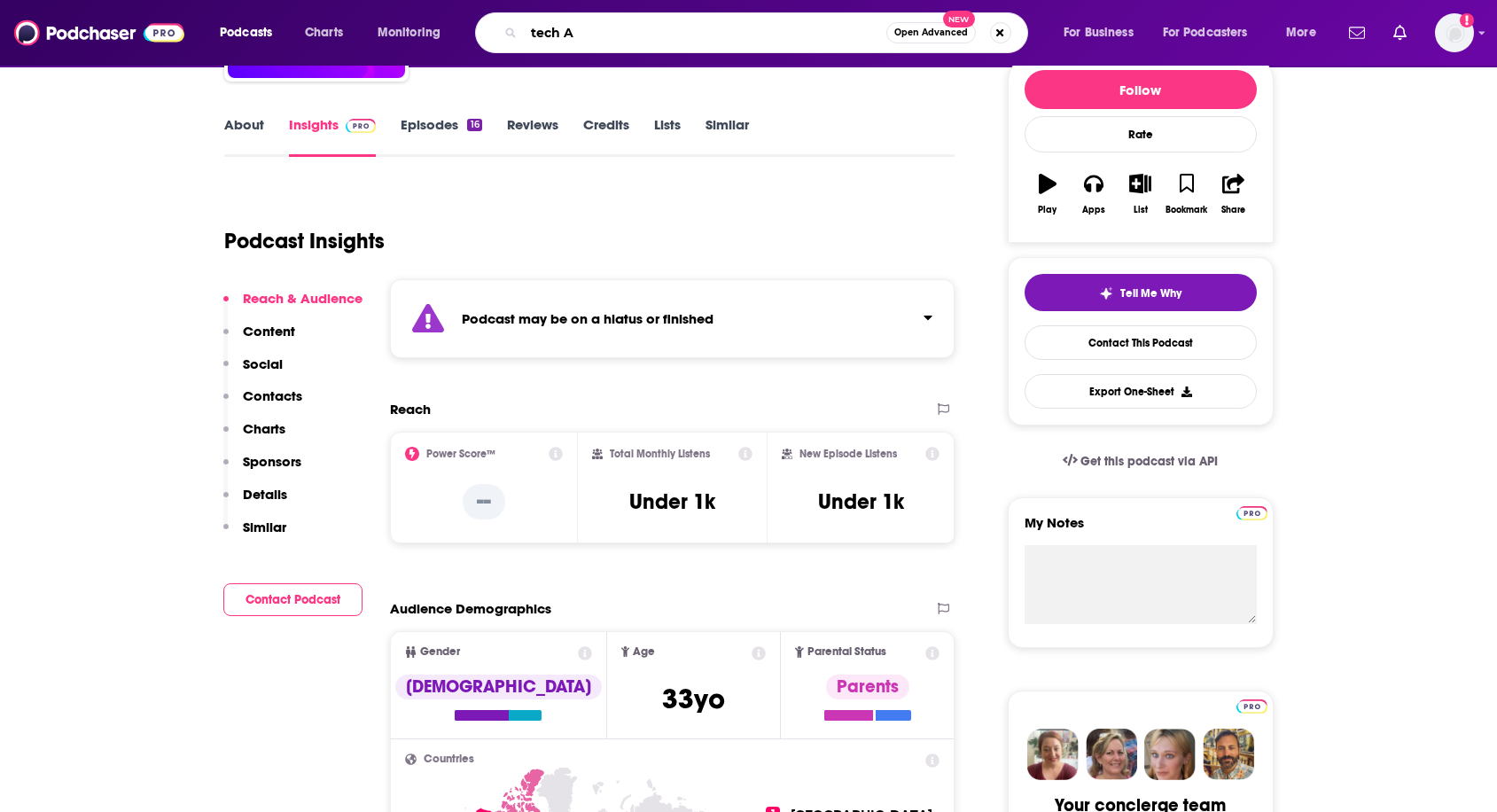
type input "tech AI"
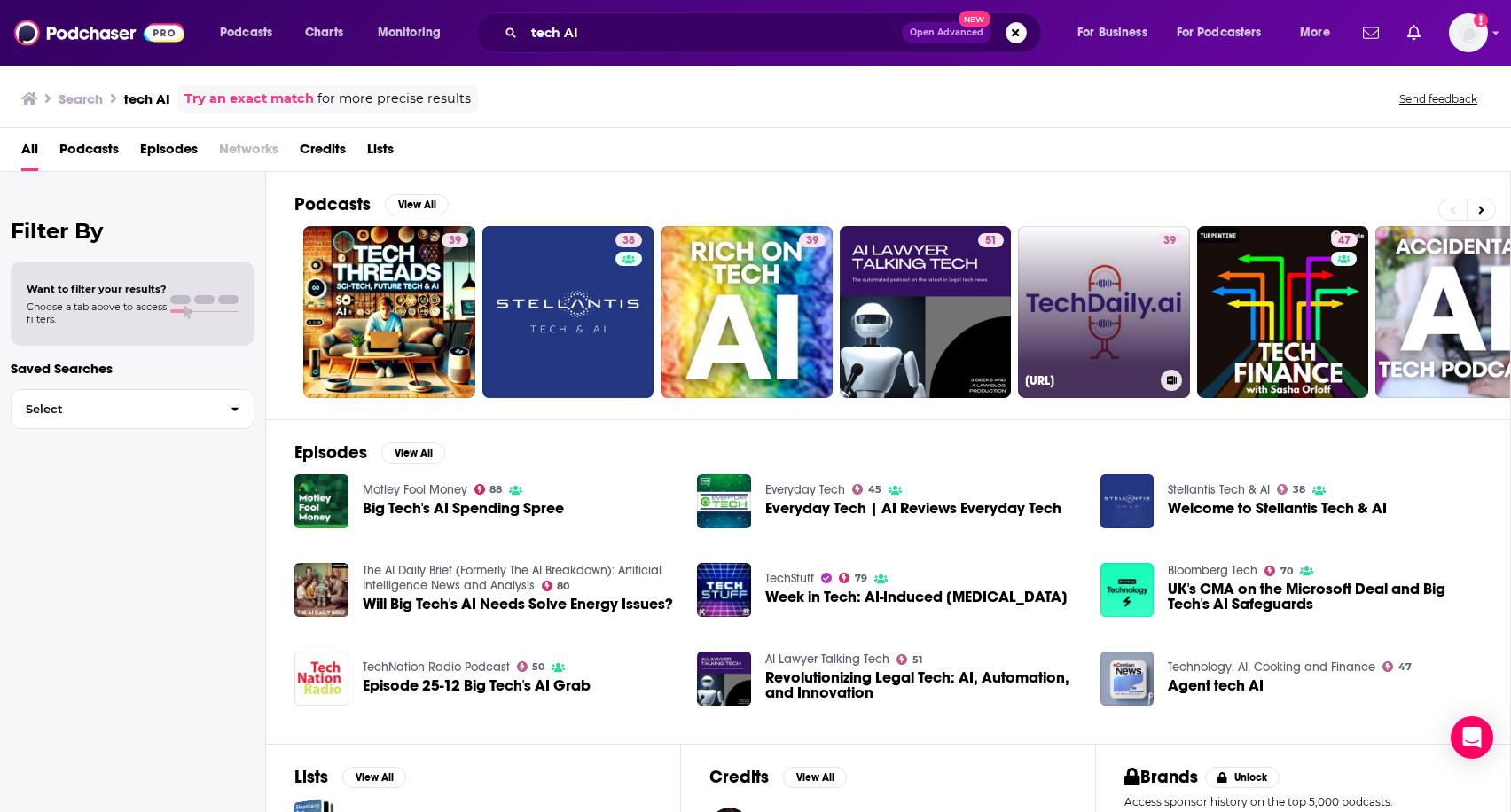
click at [1096, 295] on link "39 TechDaily.ai" at bounding box center [1103, 312] width 172 height 172
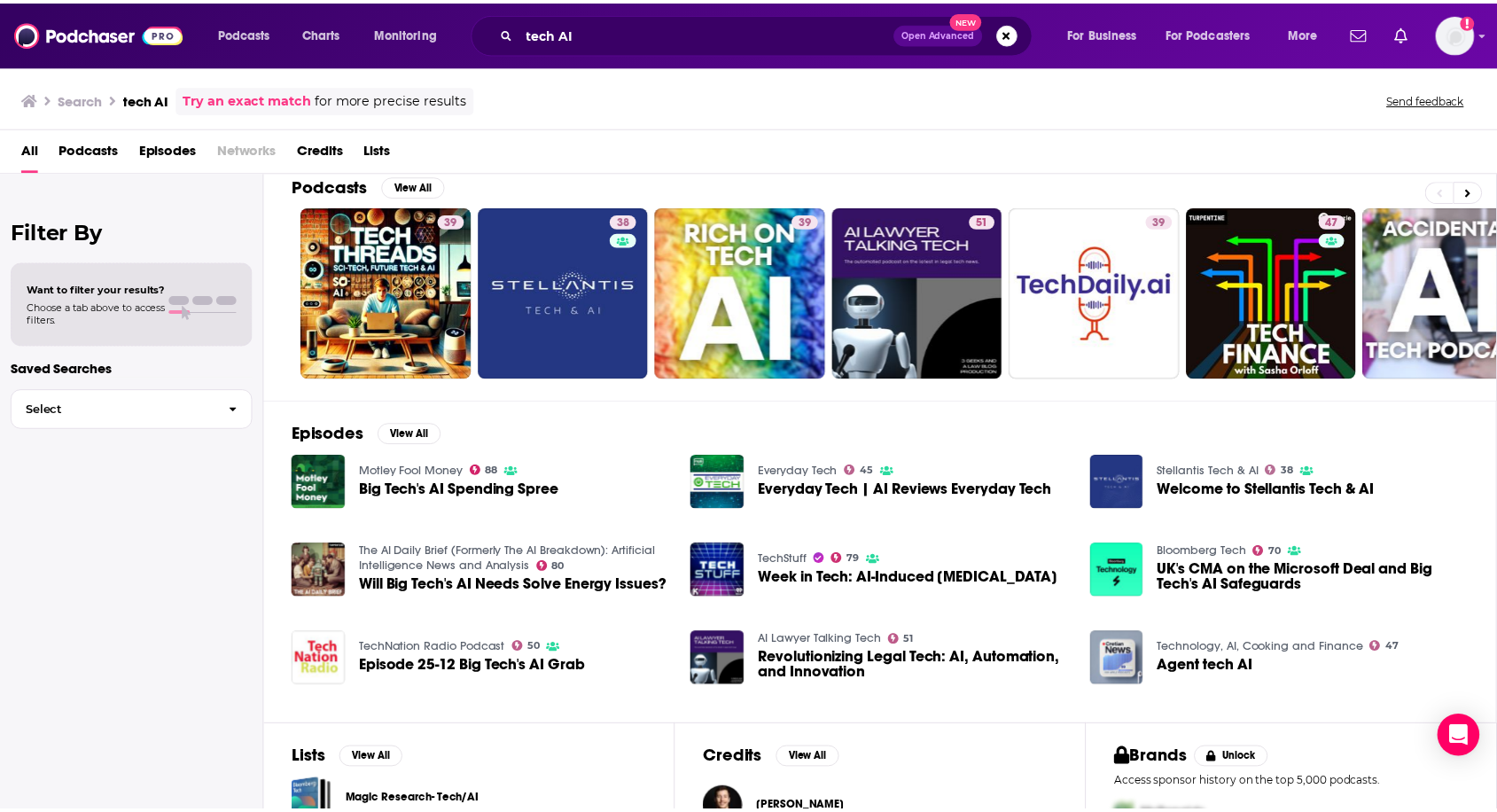
scroll to position [22, 0]
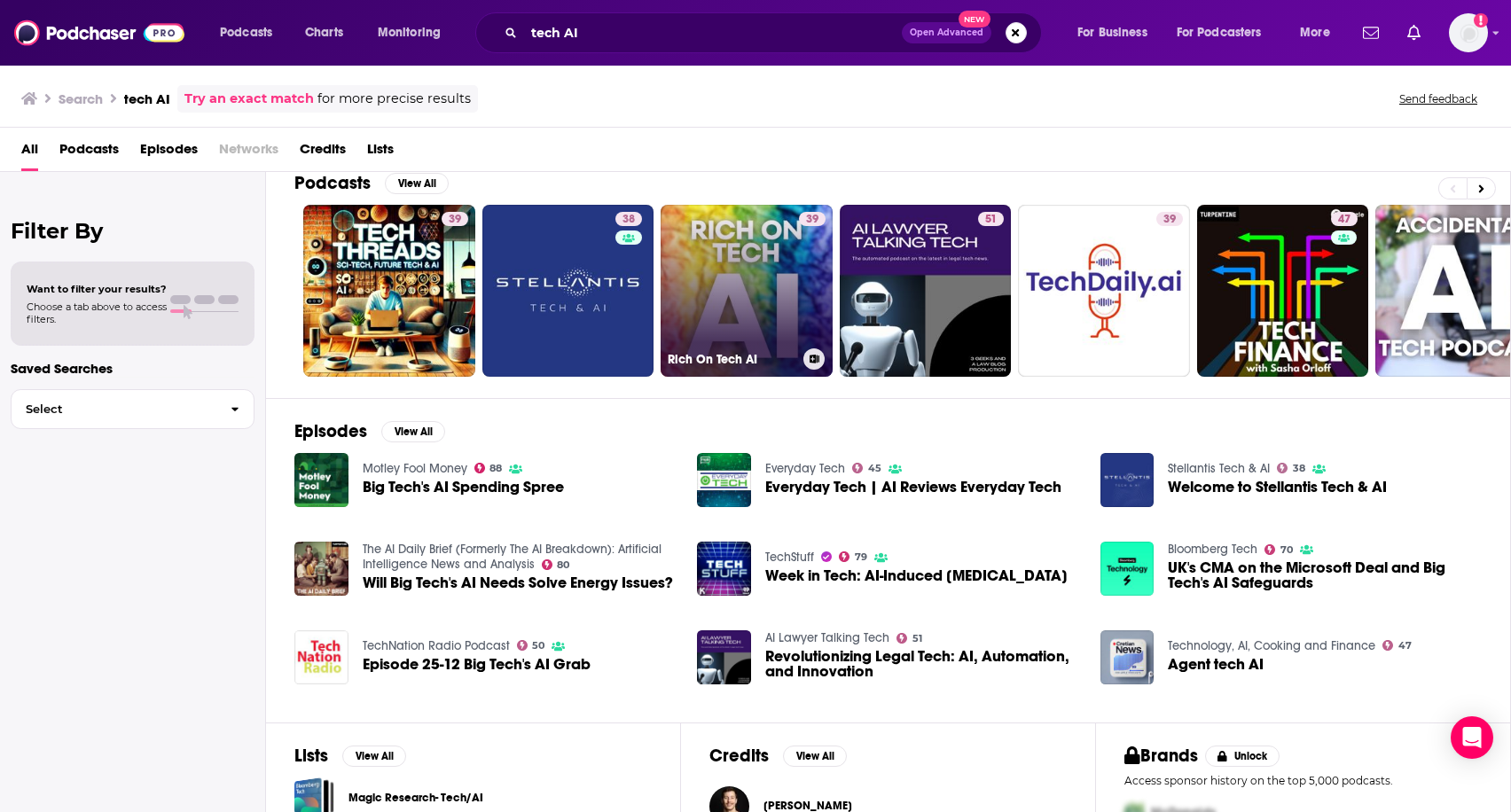
click at [728, 333] on link "39 Rich On Tech AI" at bounding box center [746, 290] width 172 height 172
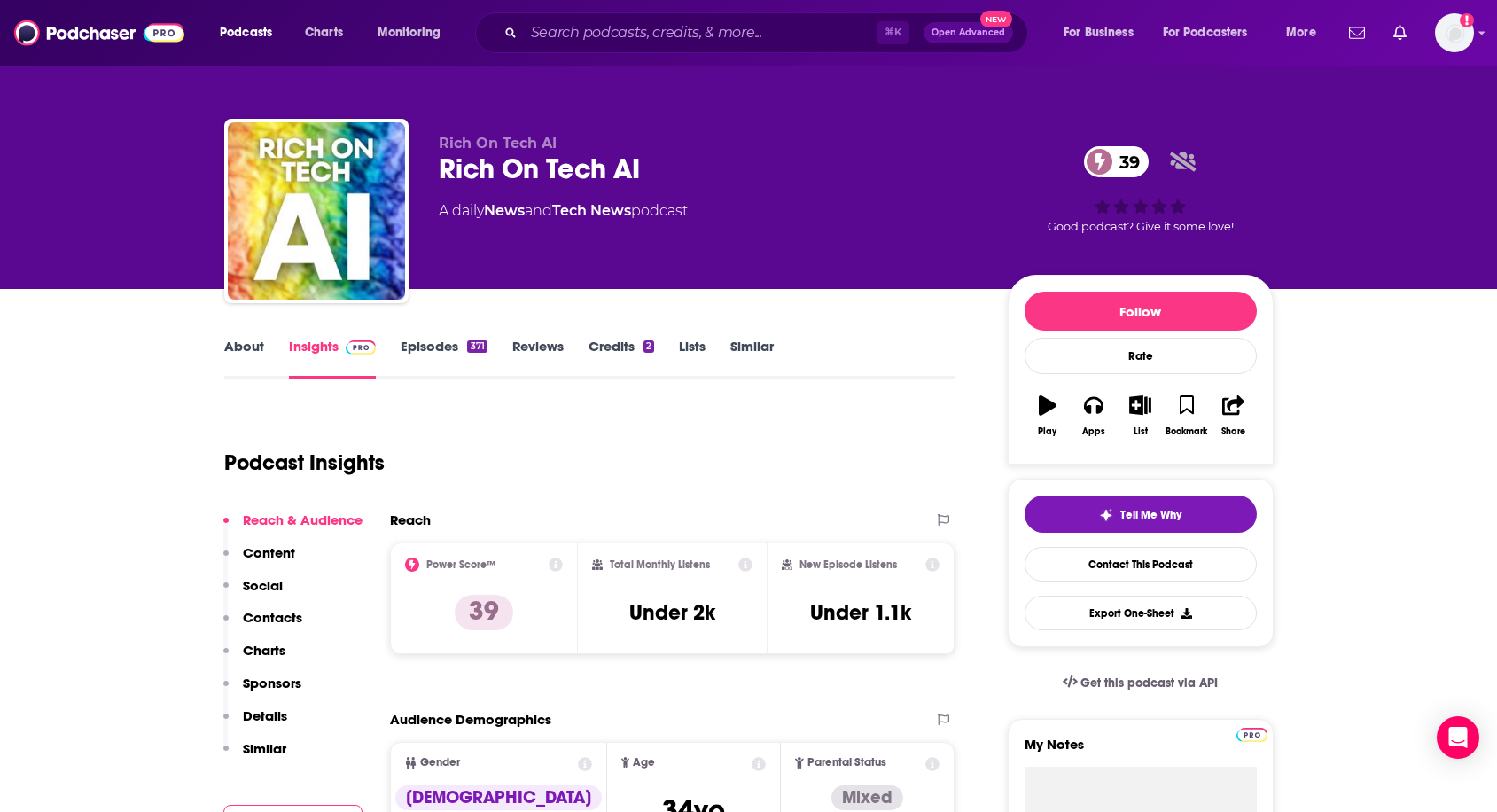
scroll to position [12, 0]
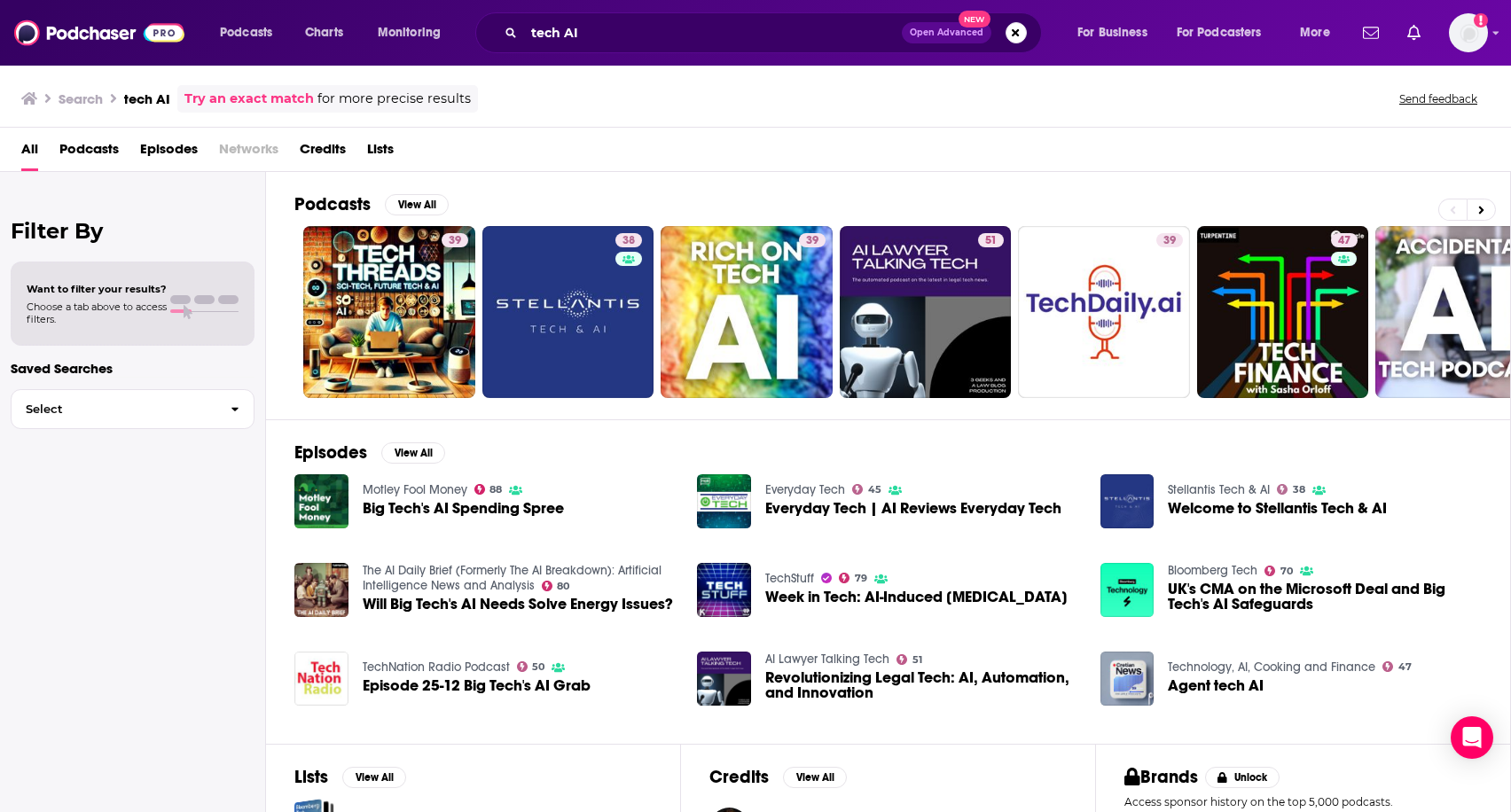
click at [71, 145] on span "Podcasts" at bounding box center [89, 152] width 60 height 36
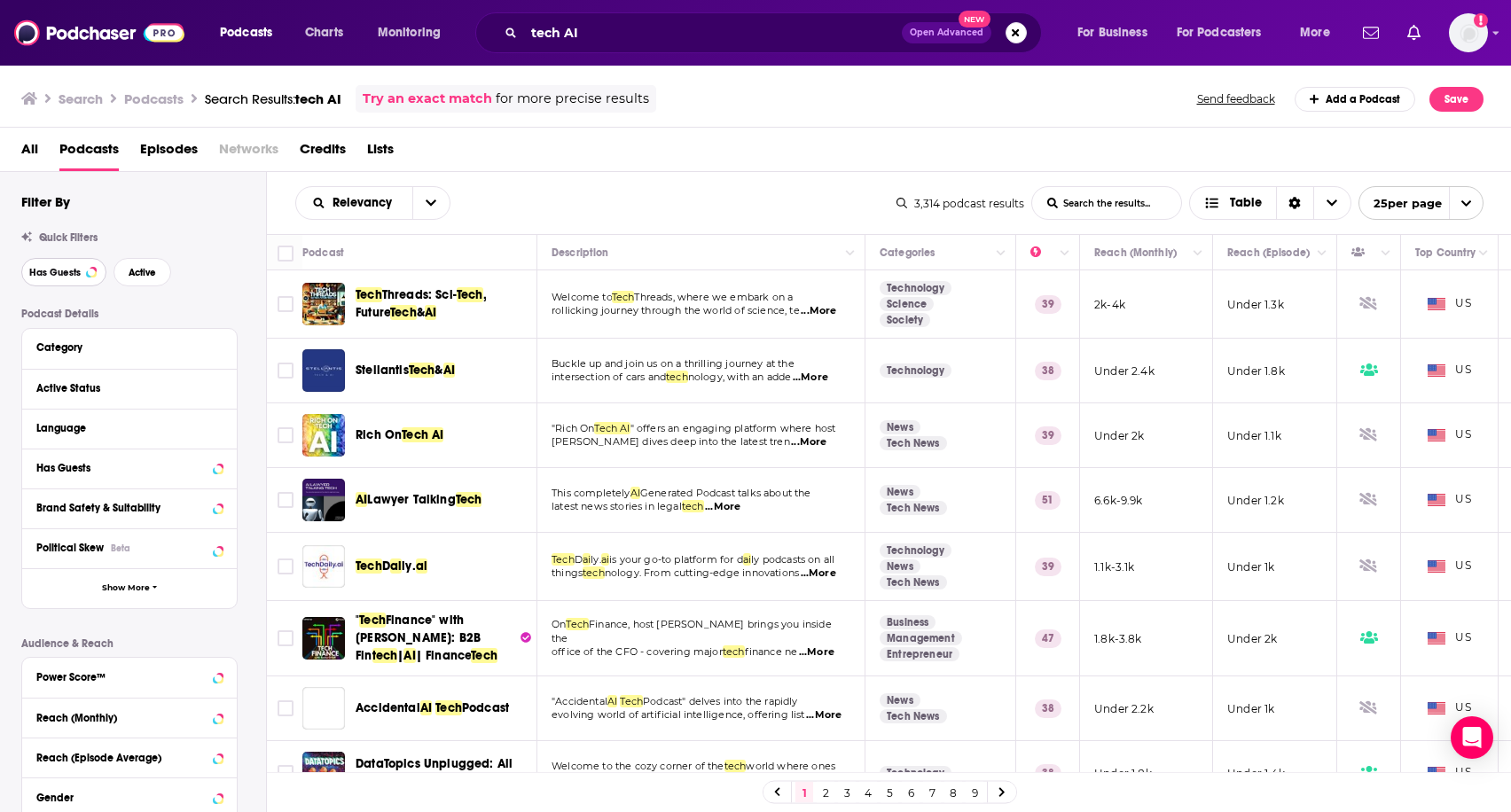
click at [68, 269] on span "Has Guests" at bounding box center [54, 272] width 51 height 10
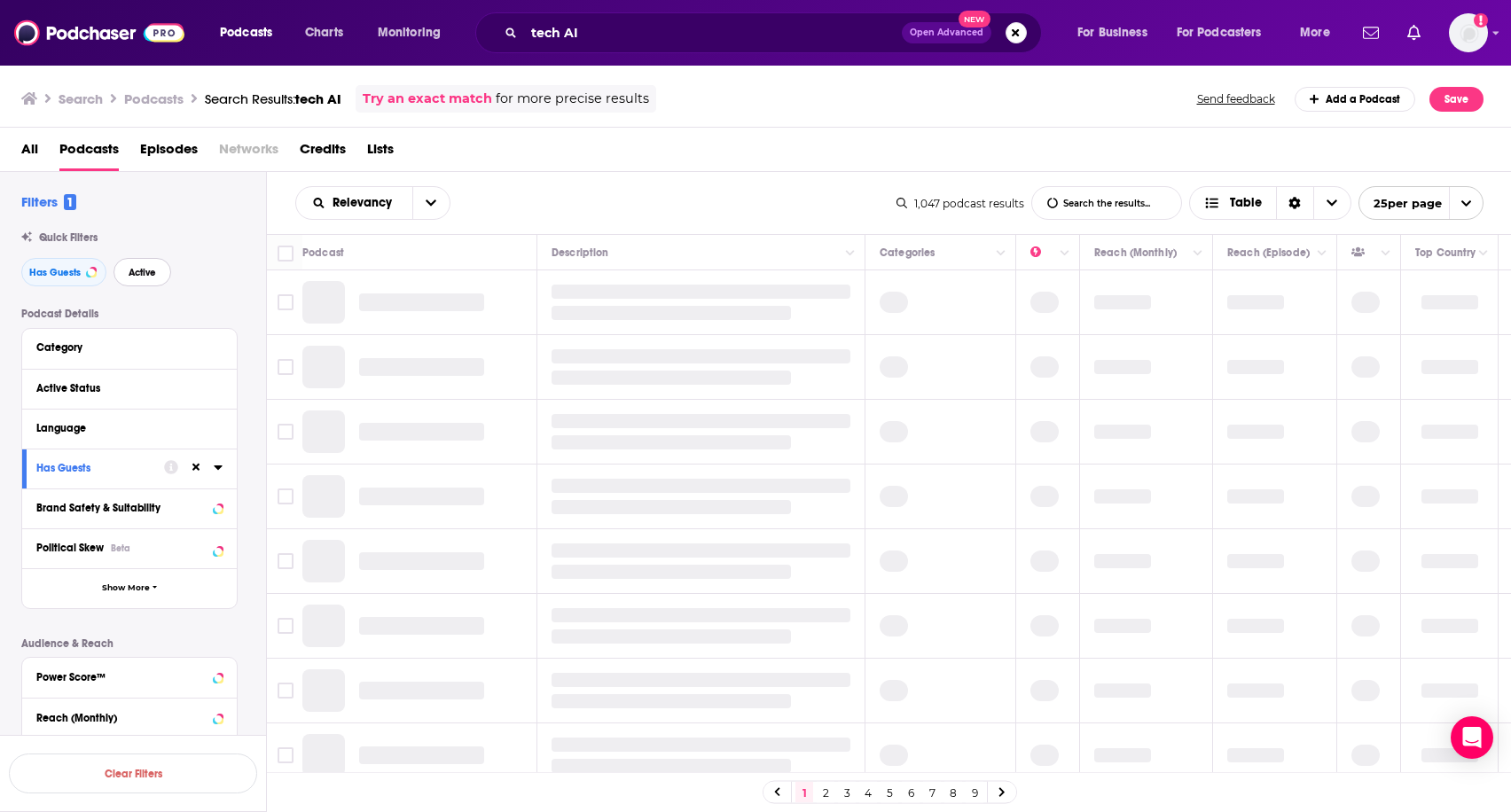
click at [156, 277] on span "Active" at bounding box center [142, 272] width 27 height 10
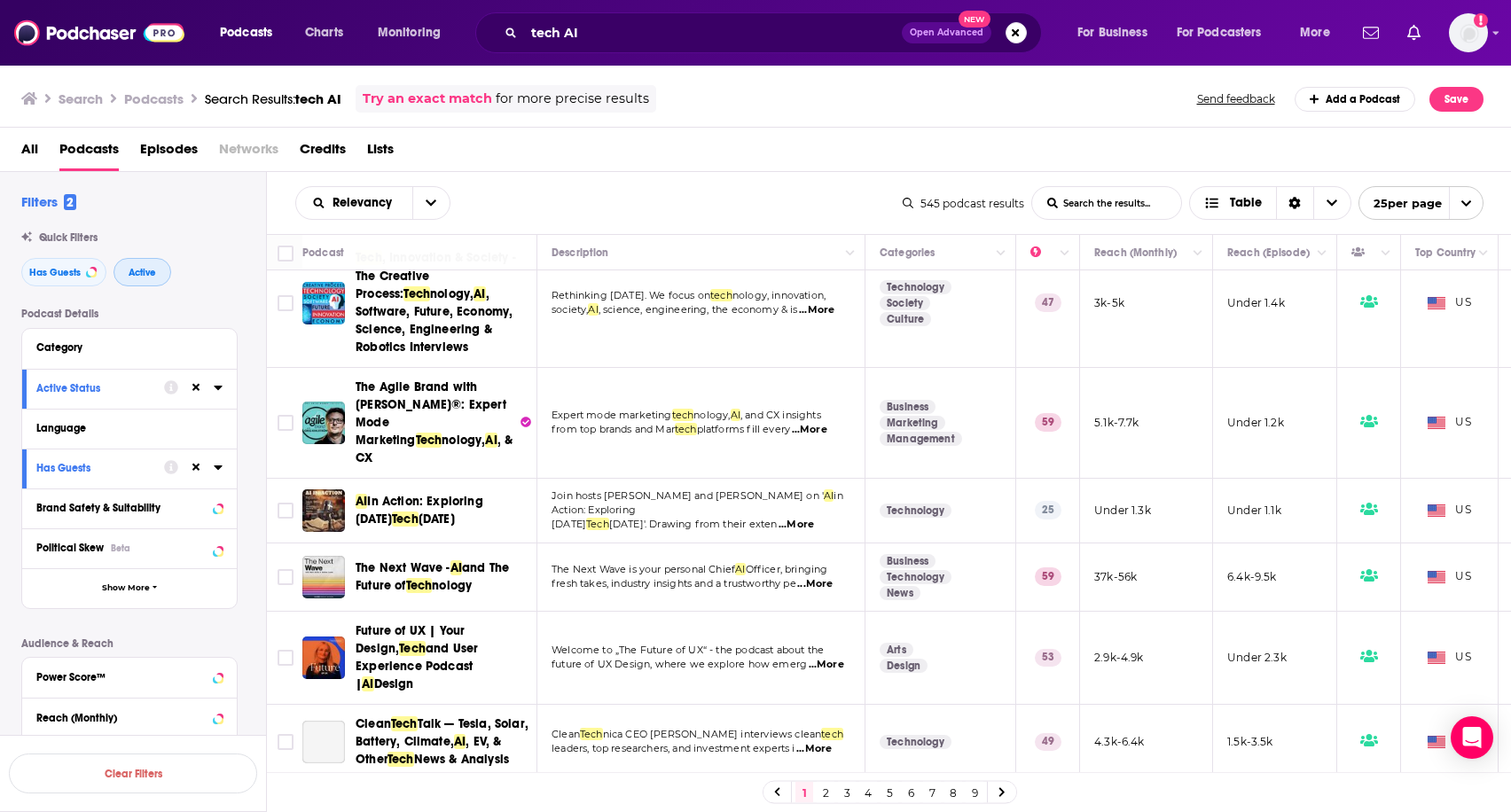
scroll to position [310, 0]
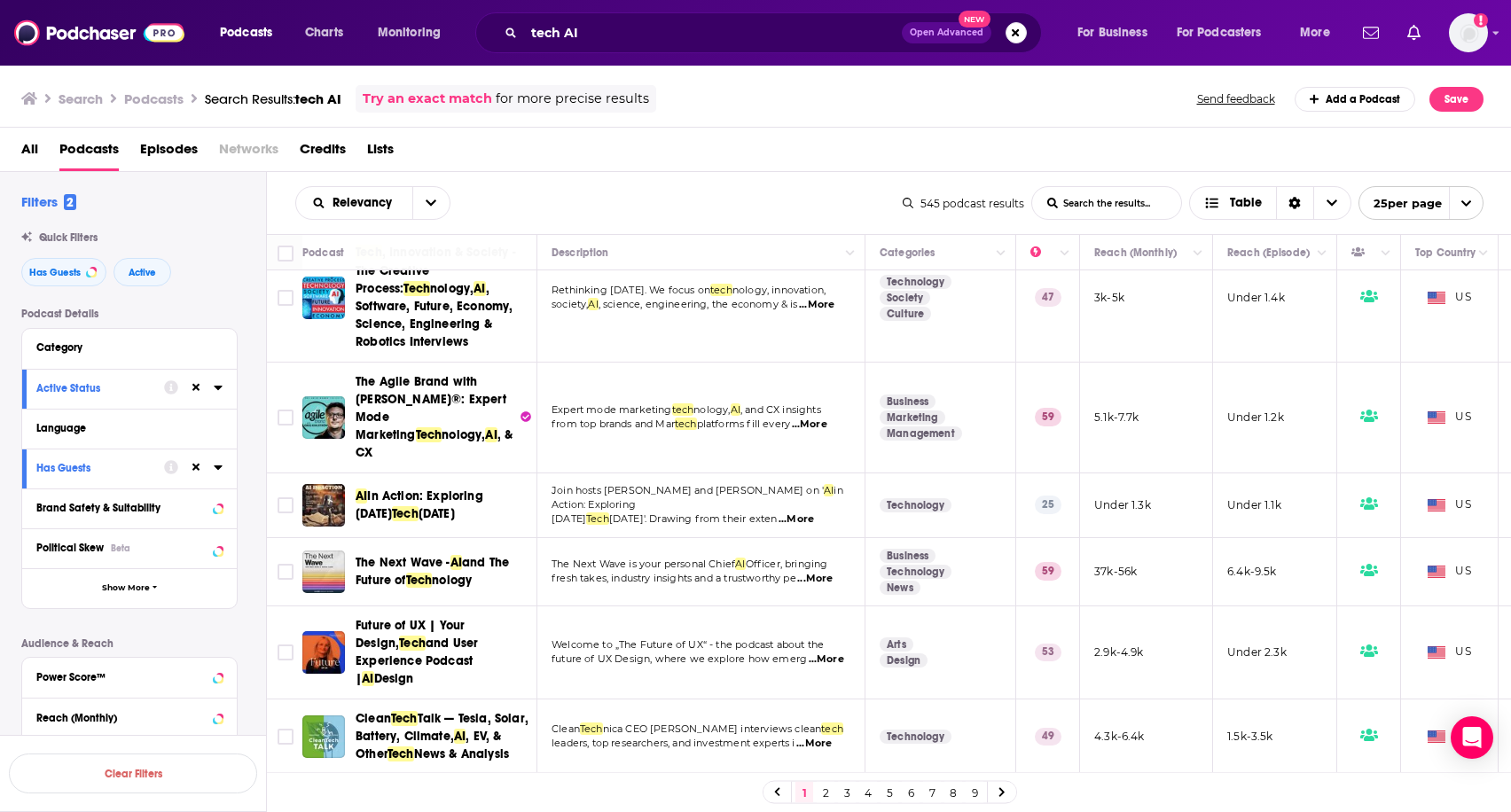
click at [832, 571] on span "...More" at bounding box center [814, 579] width 35 height 14
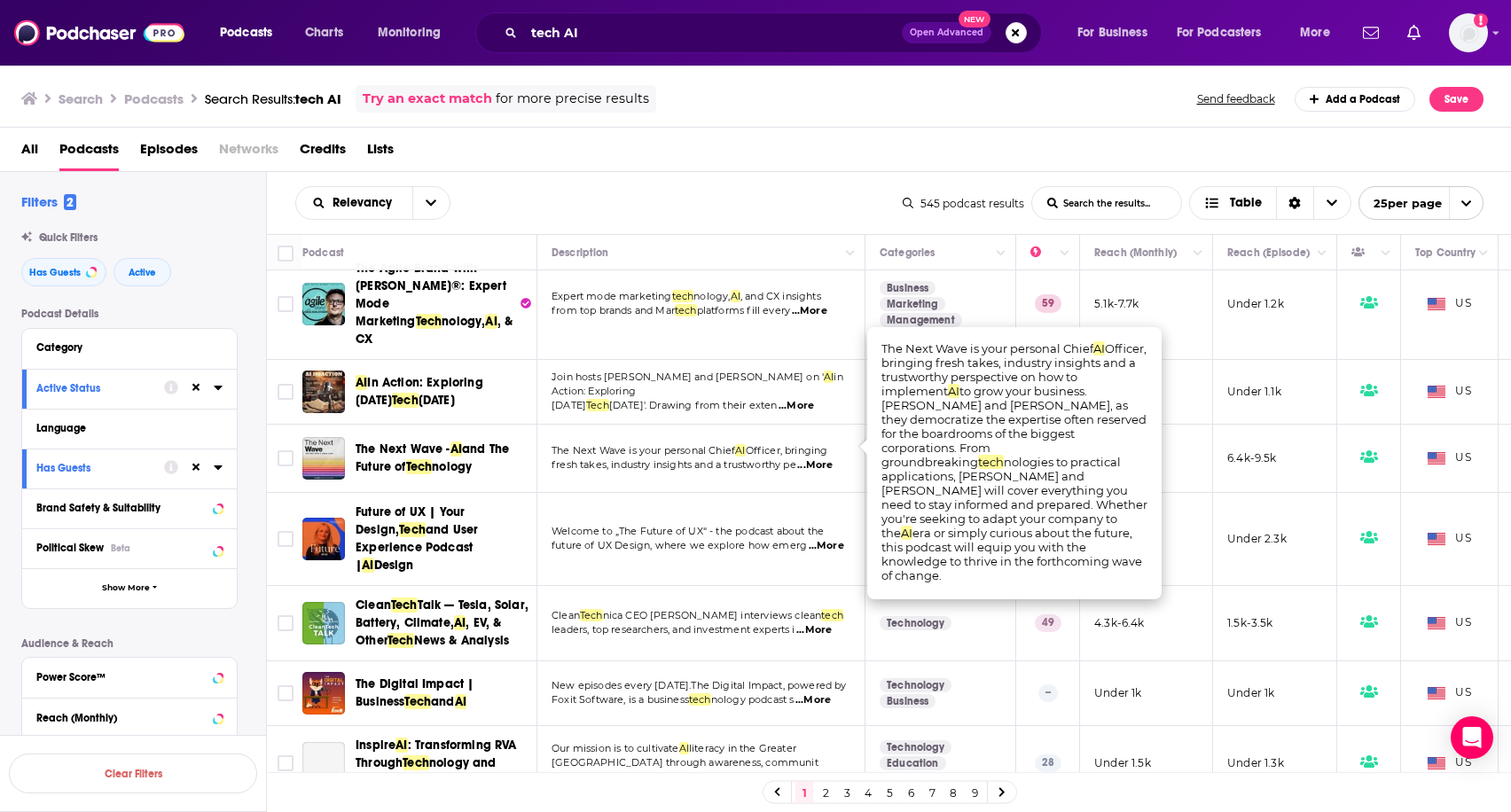
click at [678, 586] on td "Clean Tech nica CEO Zach Shahan interviews clean tech leaders, top researchers,…" at bounding box center [701, 624] width 328 height 76
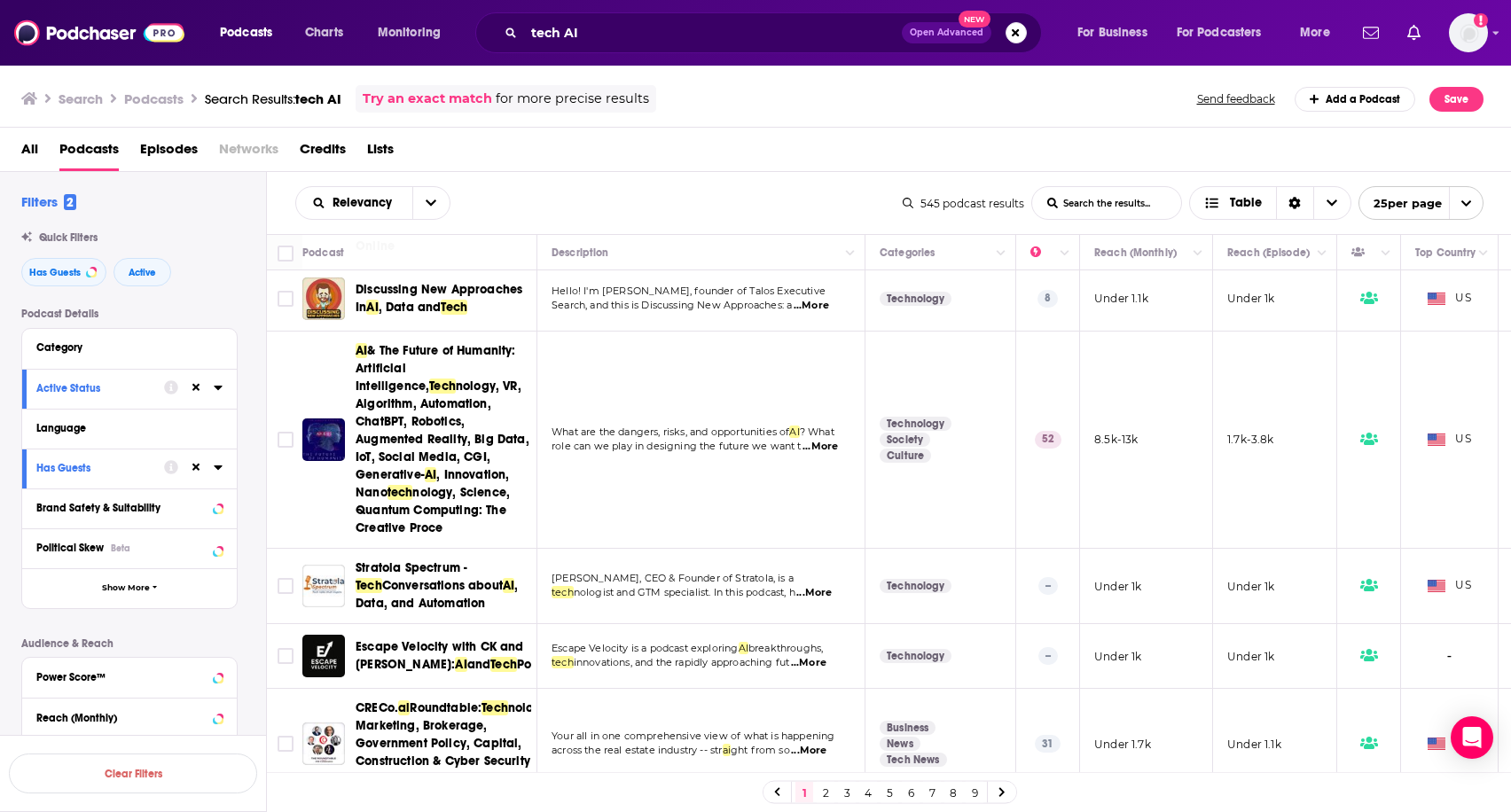
scroll to position [1249, 0]
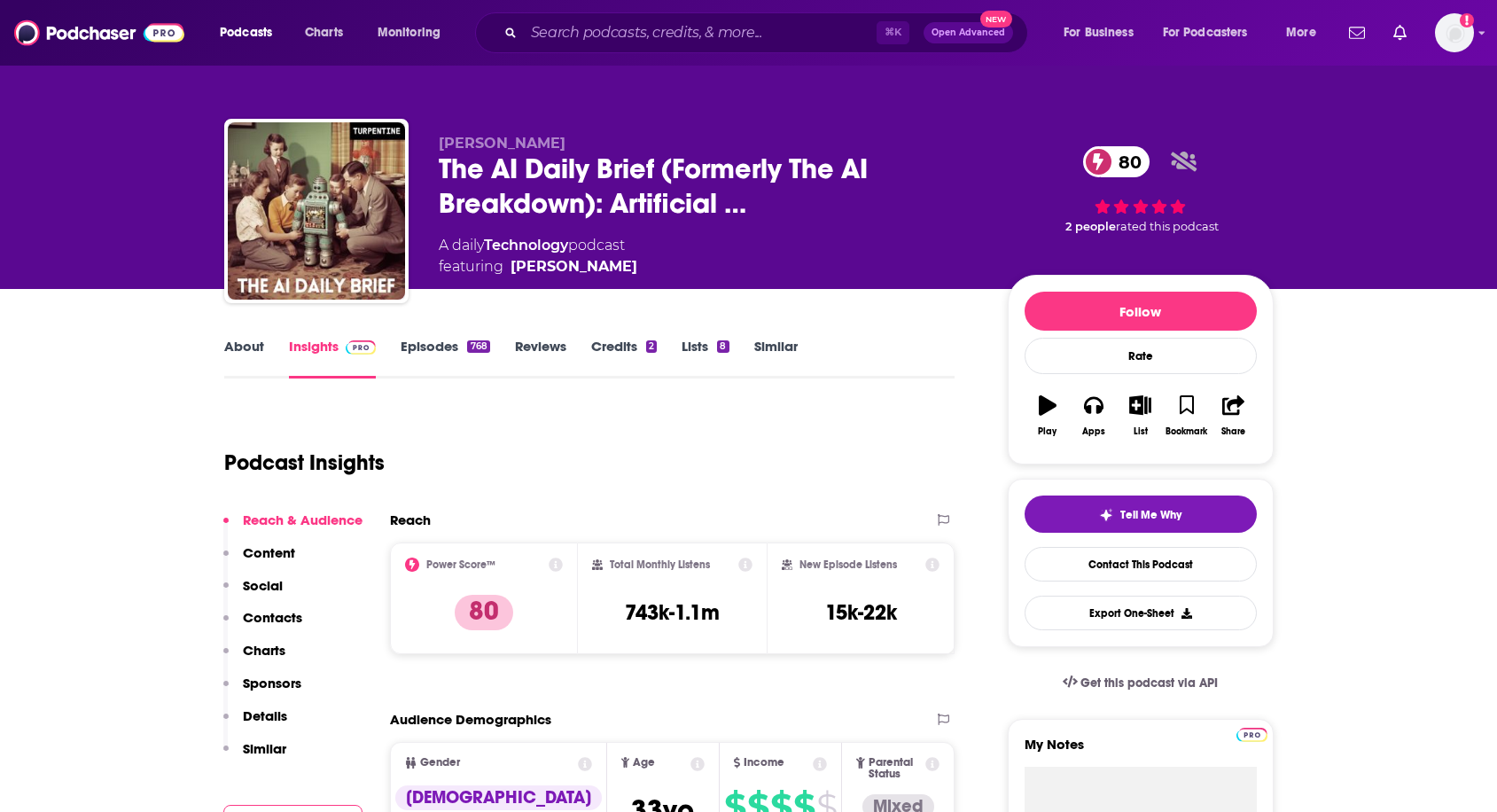
click at [256, 343] on link "About" at bounding box center [244, 358] width 40 height 41
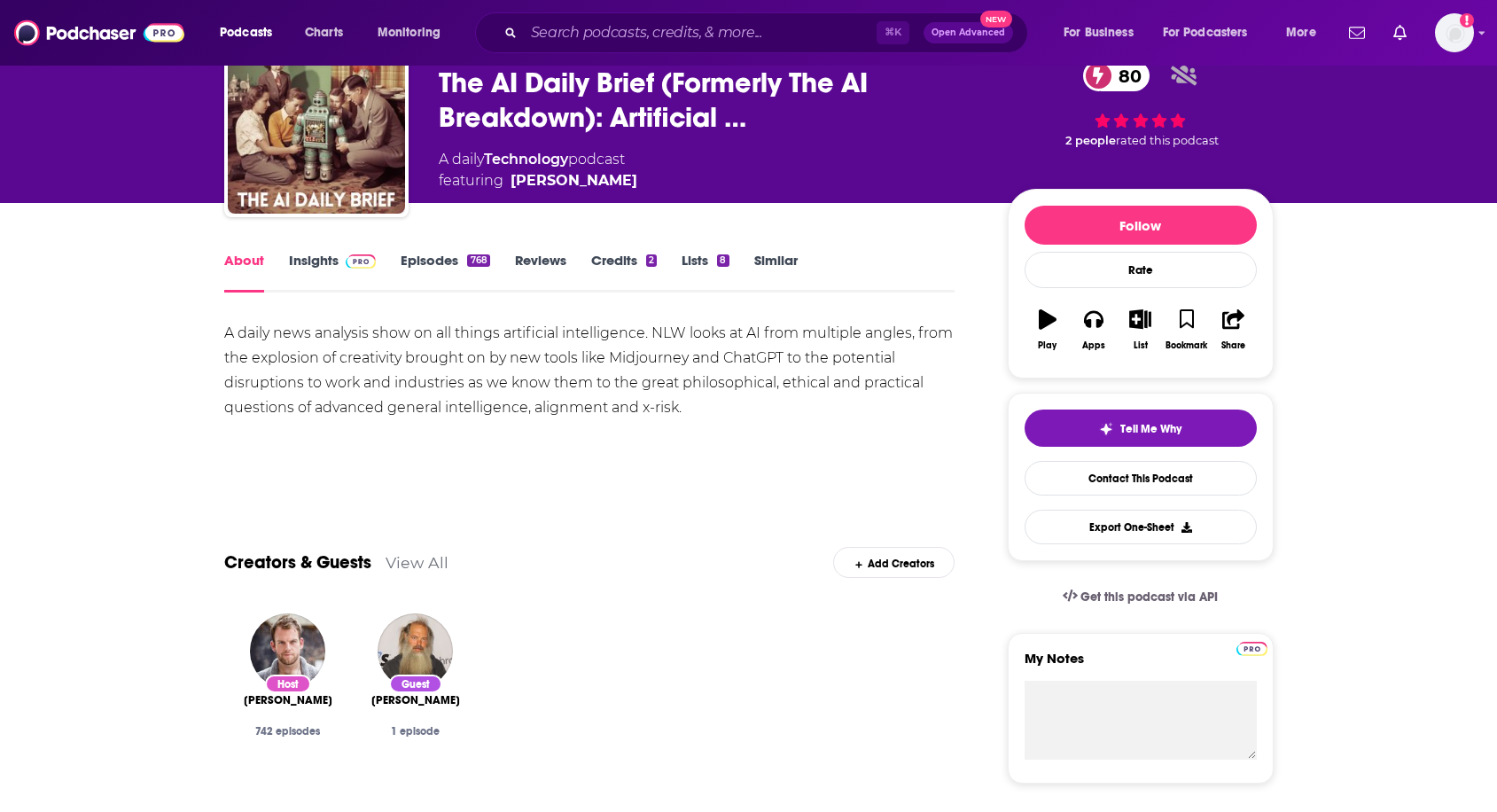
scroll to position [36, 0]
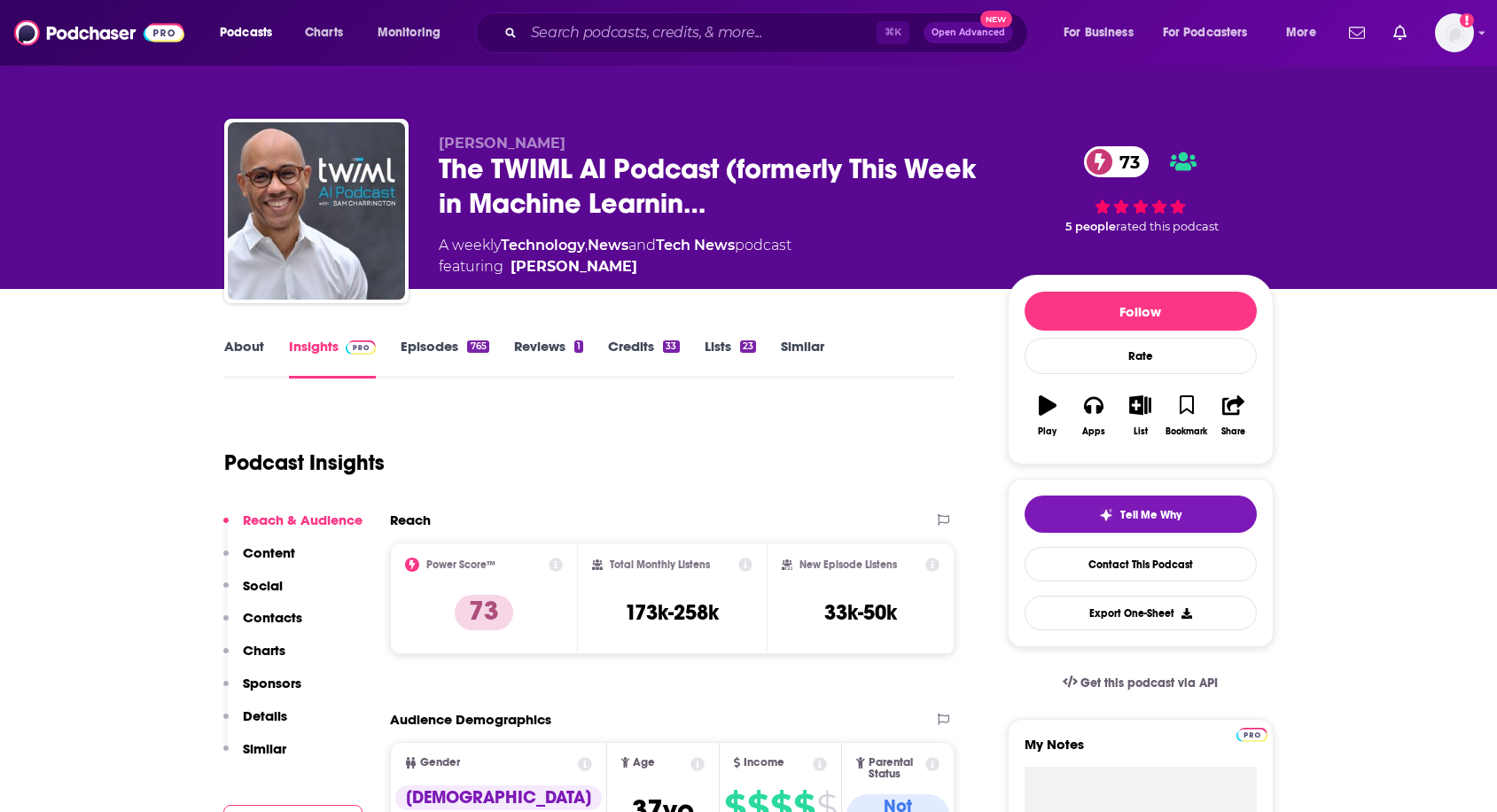
click at [249, 345] on link "About" at bounding box center [244, 358] width 40 height 41
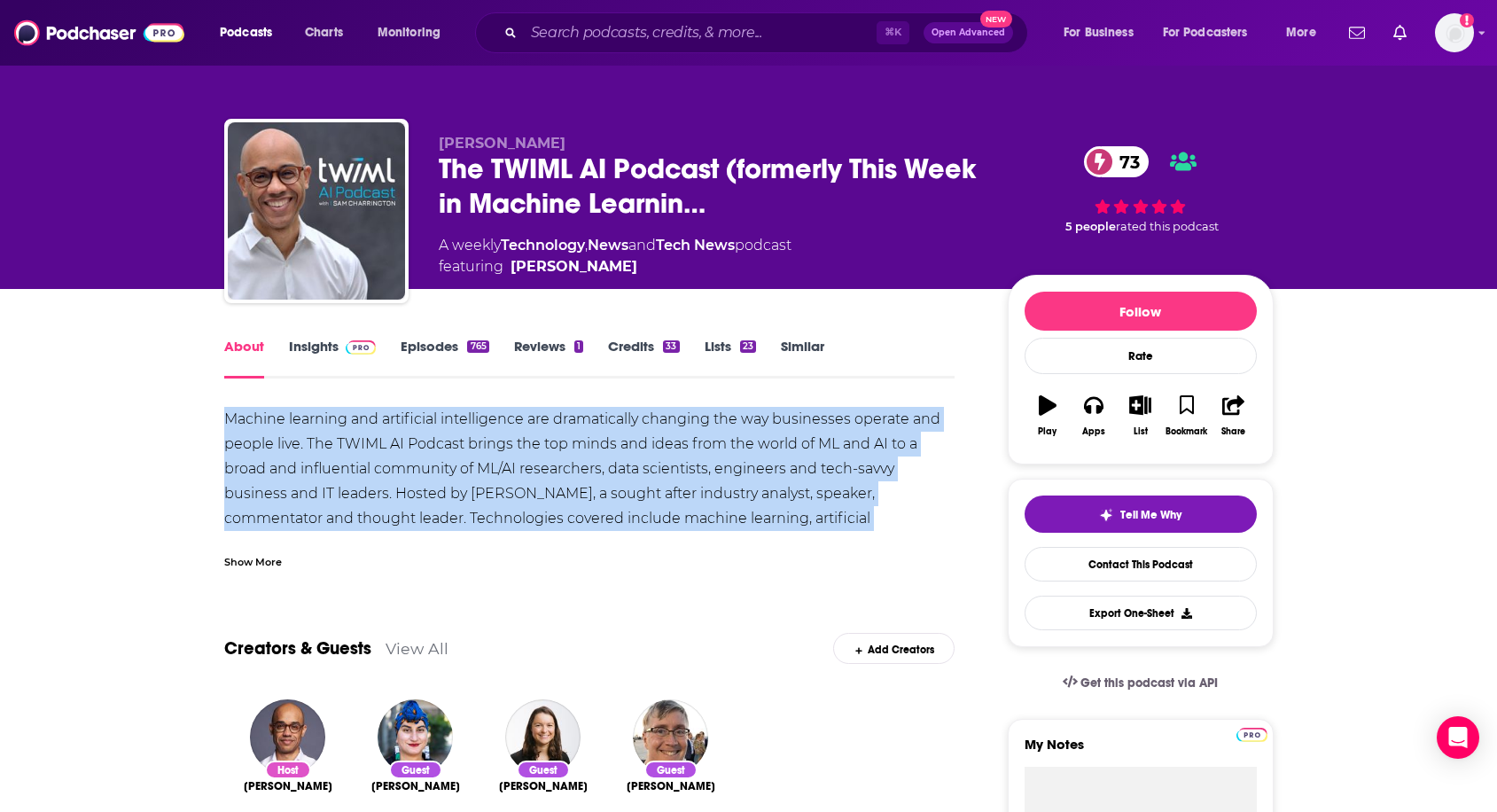
drag, startPoint x: 222, startPoint y: 411, endPoint x: 925, endPoint y: 512, distance: 710.2
copy div "Machine learning and artificial intelligence are dramatically changing the way …"
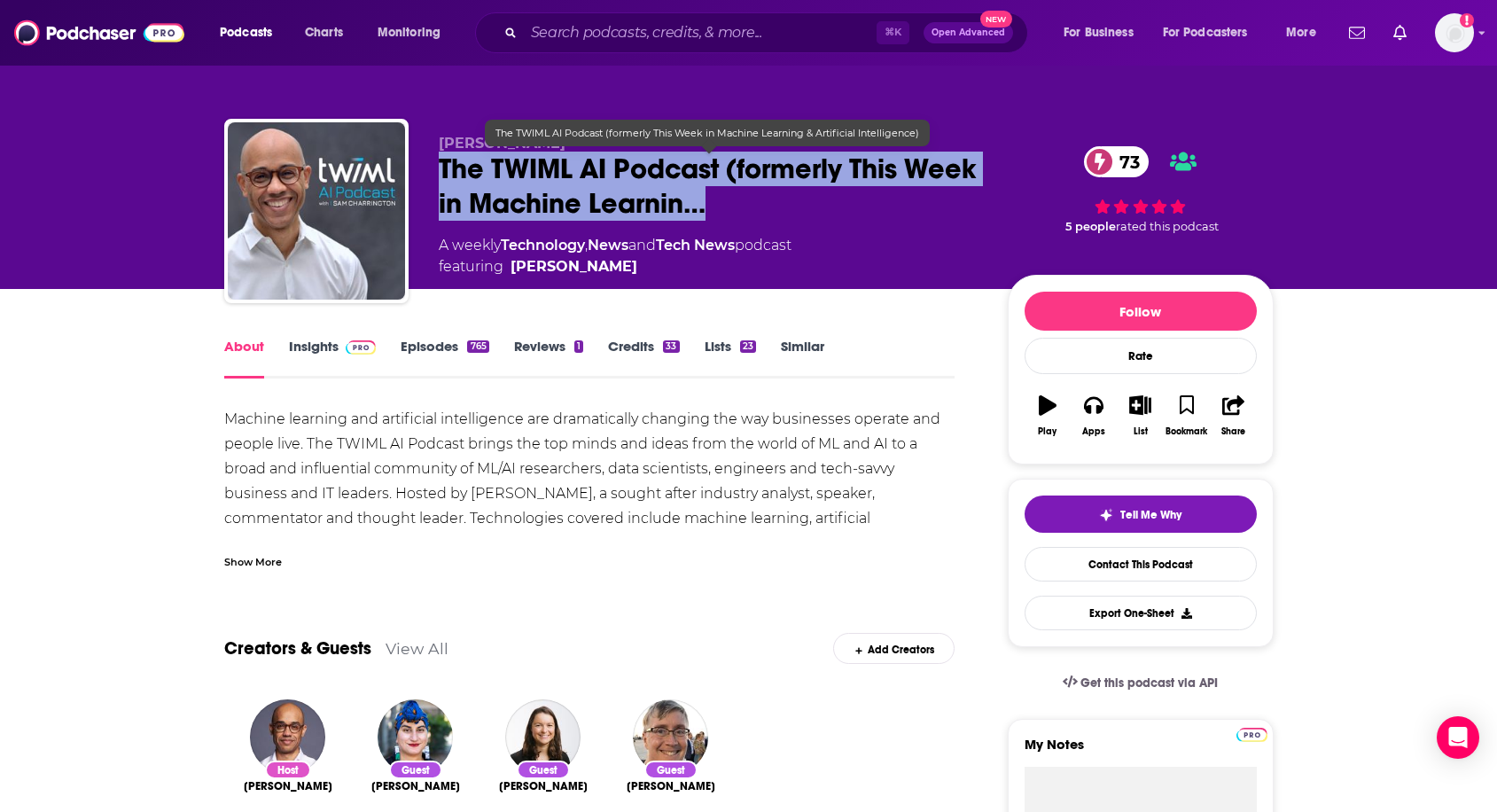
drag, startPoint x: 433, startPoint y: 169, endPoint x: 800, endPoint y: 199, distance: 368.2
click at [800, 199] on div "Sam Charrington The TWIML AI Podcast (formerly This Week in Machine Learnin… 73…" at bounding box center [749, 214] width 1049 height 191
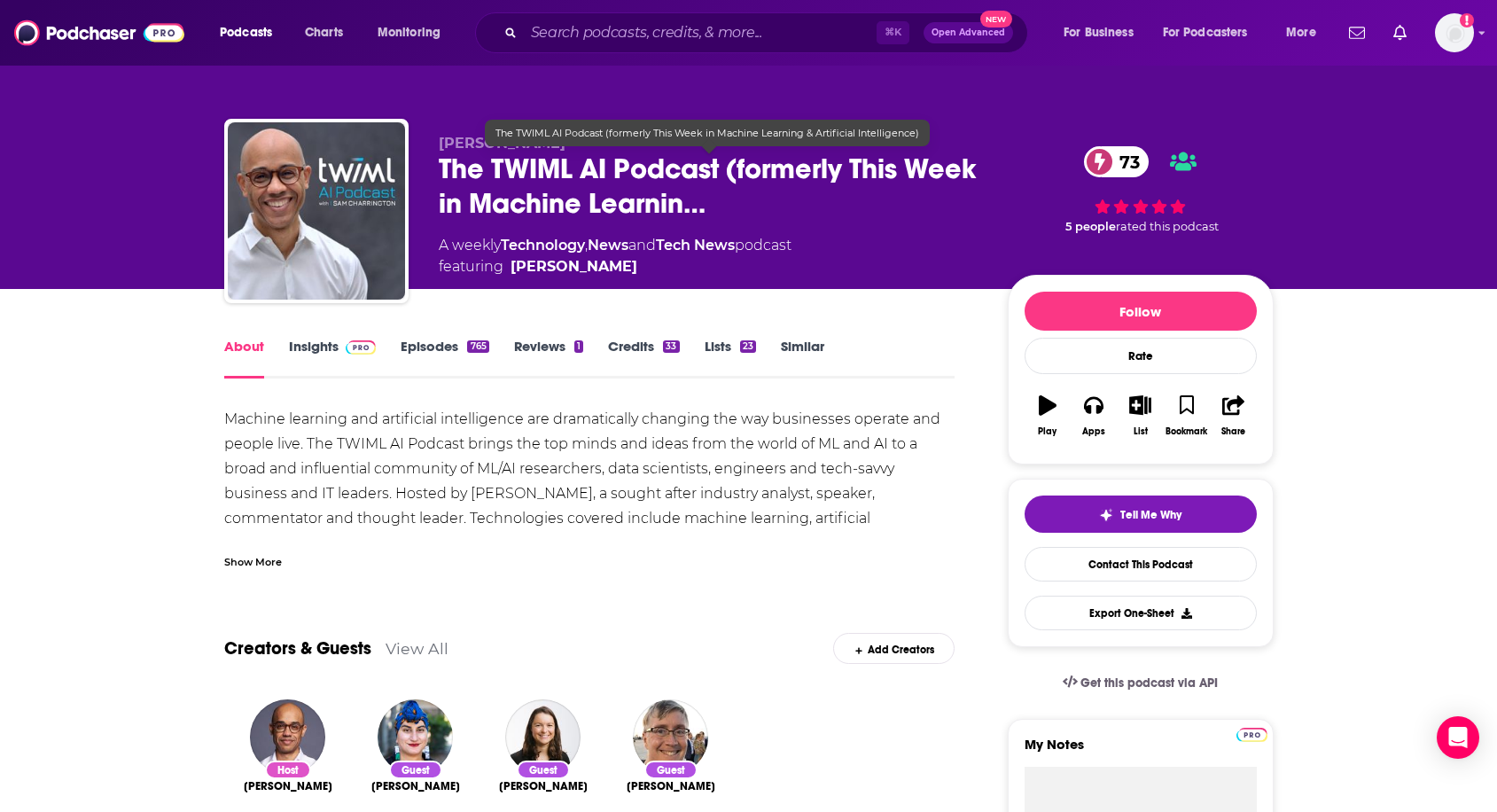
click at [703, 201] on span "The TWIML AI Podcast (formerly This Week in Machine Learnin…" at bounding box center [709, 186] width 541 height 69
click at [557, 200] on span "The TWIML AI Podcast (formerly This Week in Machine Learnin…" at bounding box center [709, 186] width 541 height 69
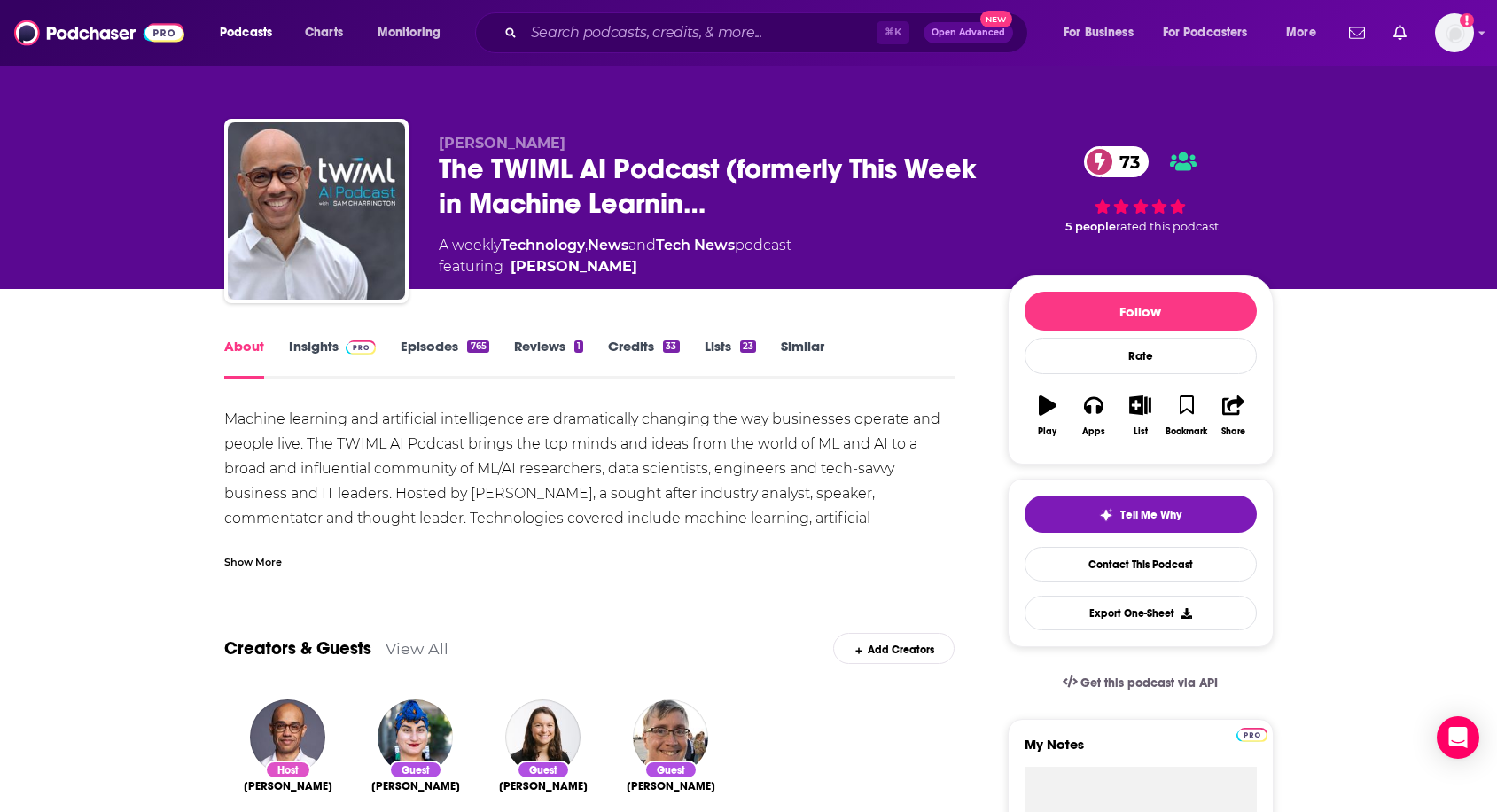
click at [466, 245] on div "A weekly Technology , News and Tech News podcast featuring Sam Charrington" at bounding box center [615, 256] width 352 height 42
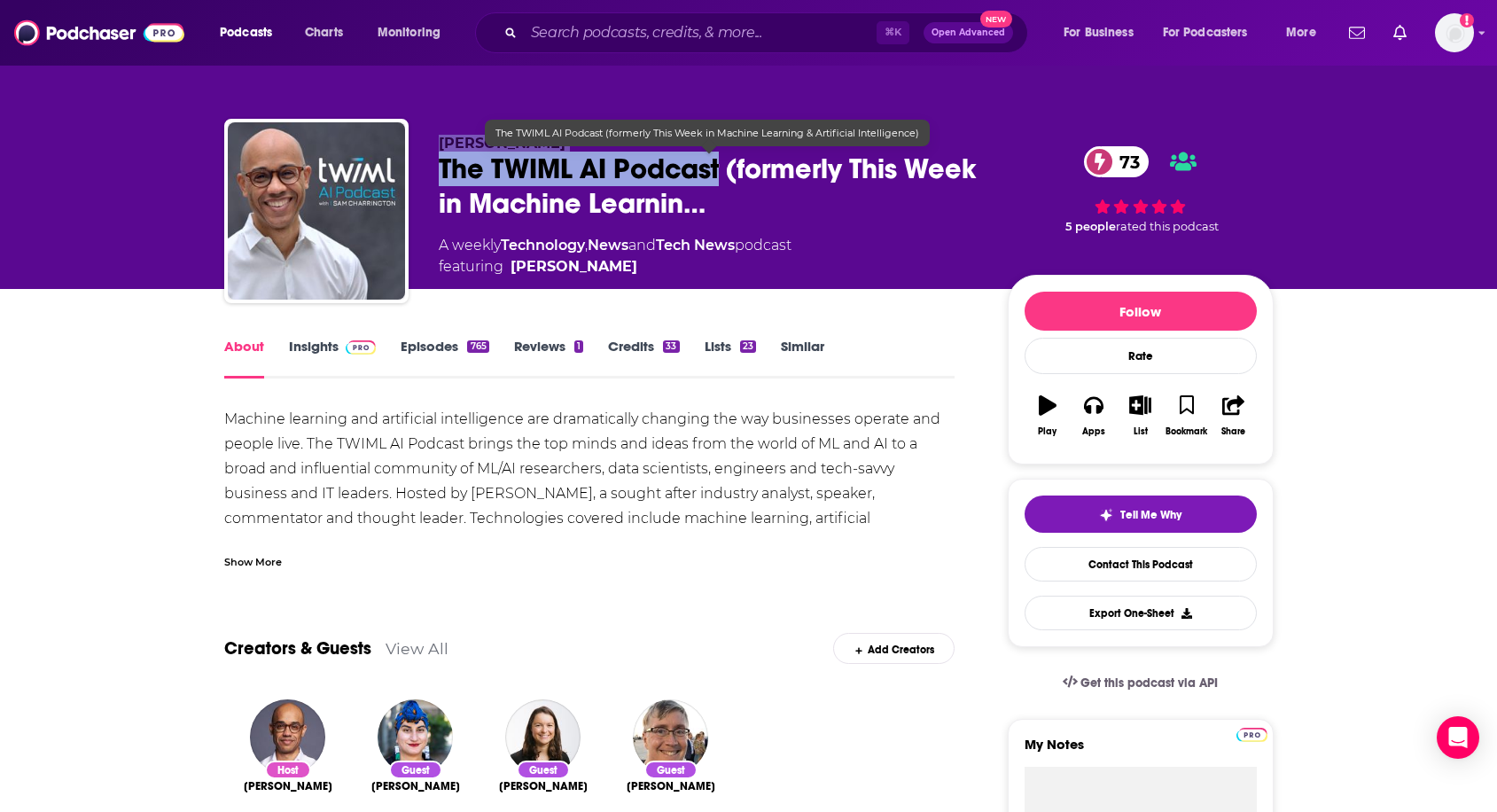
drag, startPoint x: 416, startPoint y: 149, endPoint x: 718, endPoint y: 163, distance: 302.3
click at [718, 163] on div "Sam Charrington The TWIML AI Podcast (formerly This Week in Machine Learnin… 73…" at bounding box center [749, 214] width 1049 height 191
click at [584, 167] on span "The TWIML AI Podcast (formerly This Week in Machine Learnin…" at bounding box center [709, 186] width 541 height 69
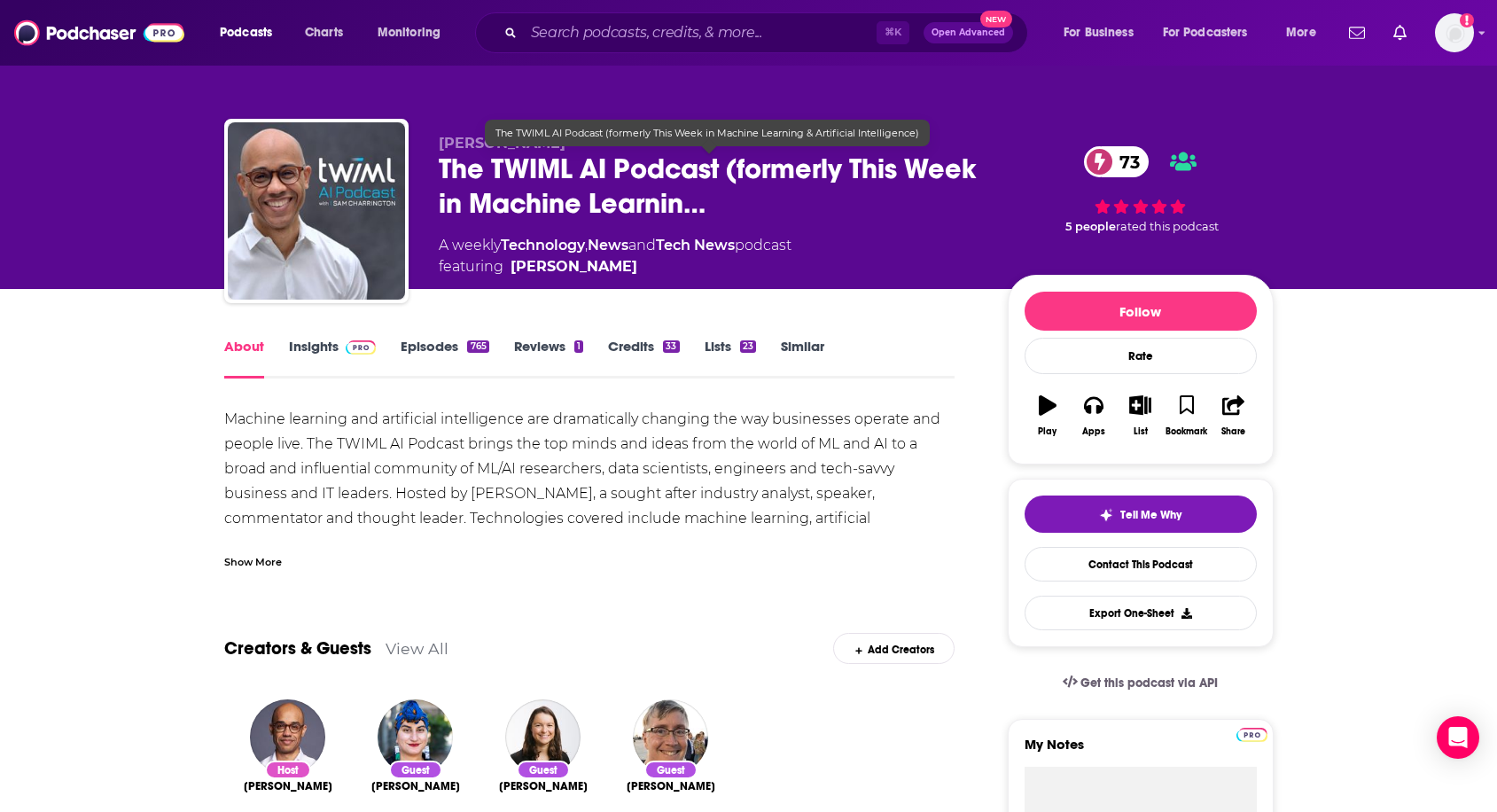
click at [457, 169] on span "The TWIML AI Podcast (formerly This Week in Machine Learnin…" at bounding box center [709, 186] width 541 height 69
drag, startPoint x: 431, startPoint y: 168, endPoint x: 717, endPoint y: 167, distance: 286.0
click at [717, 167] on div "Sam Charrington The TWIML AI Podcast (formerly This Week in Machine Learnin… 73…" at bounding box center [749, 214] width 1049 height 191
copy h1 "The TWIML AI Podcast"
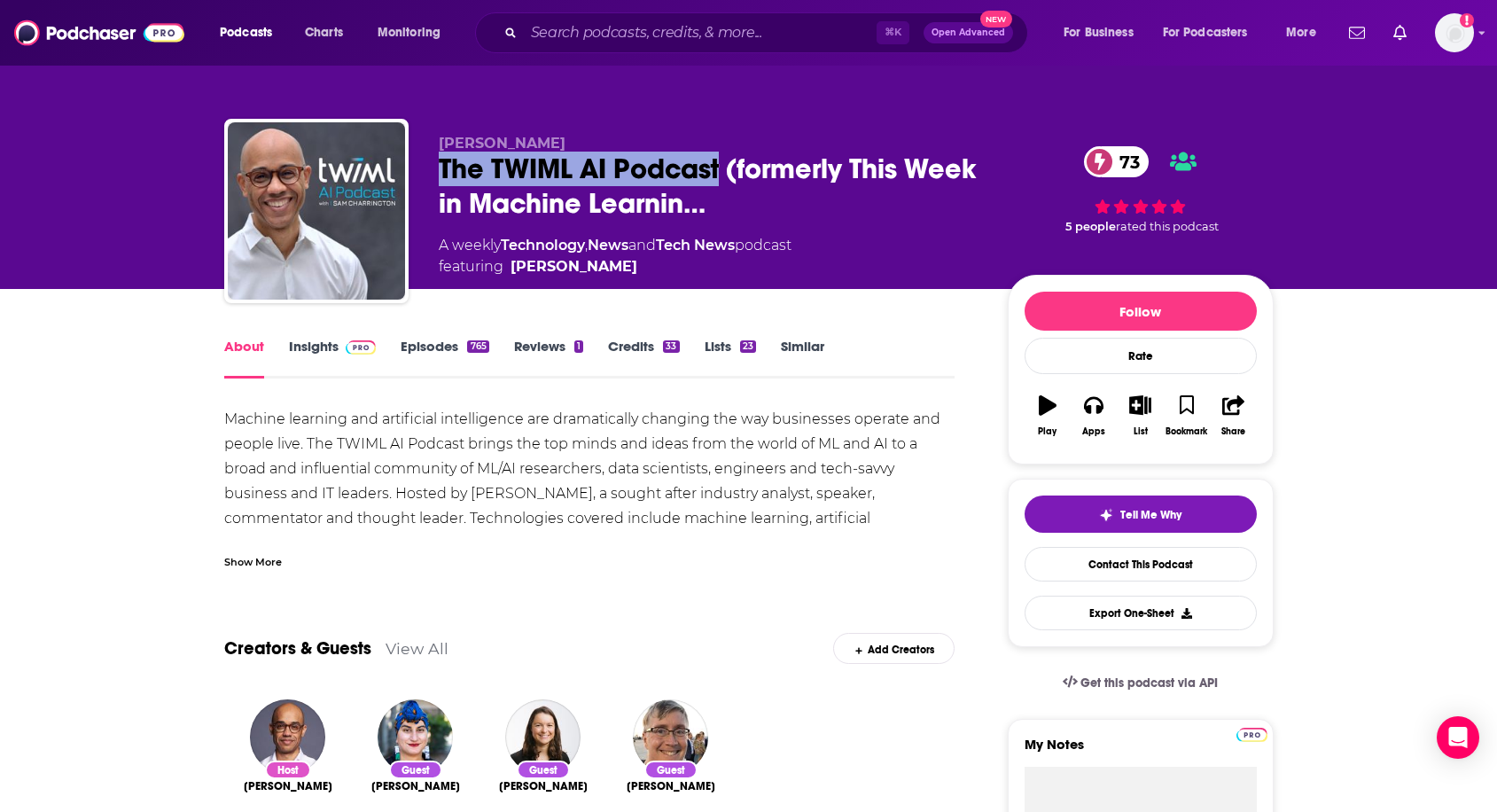
click at [292, 361] on link "Insights" at bounding box center [333, 358] width 87 height 41
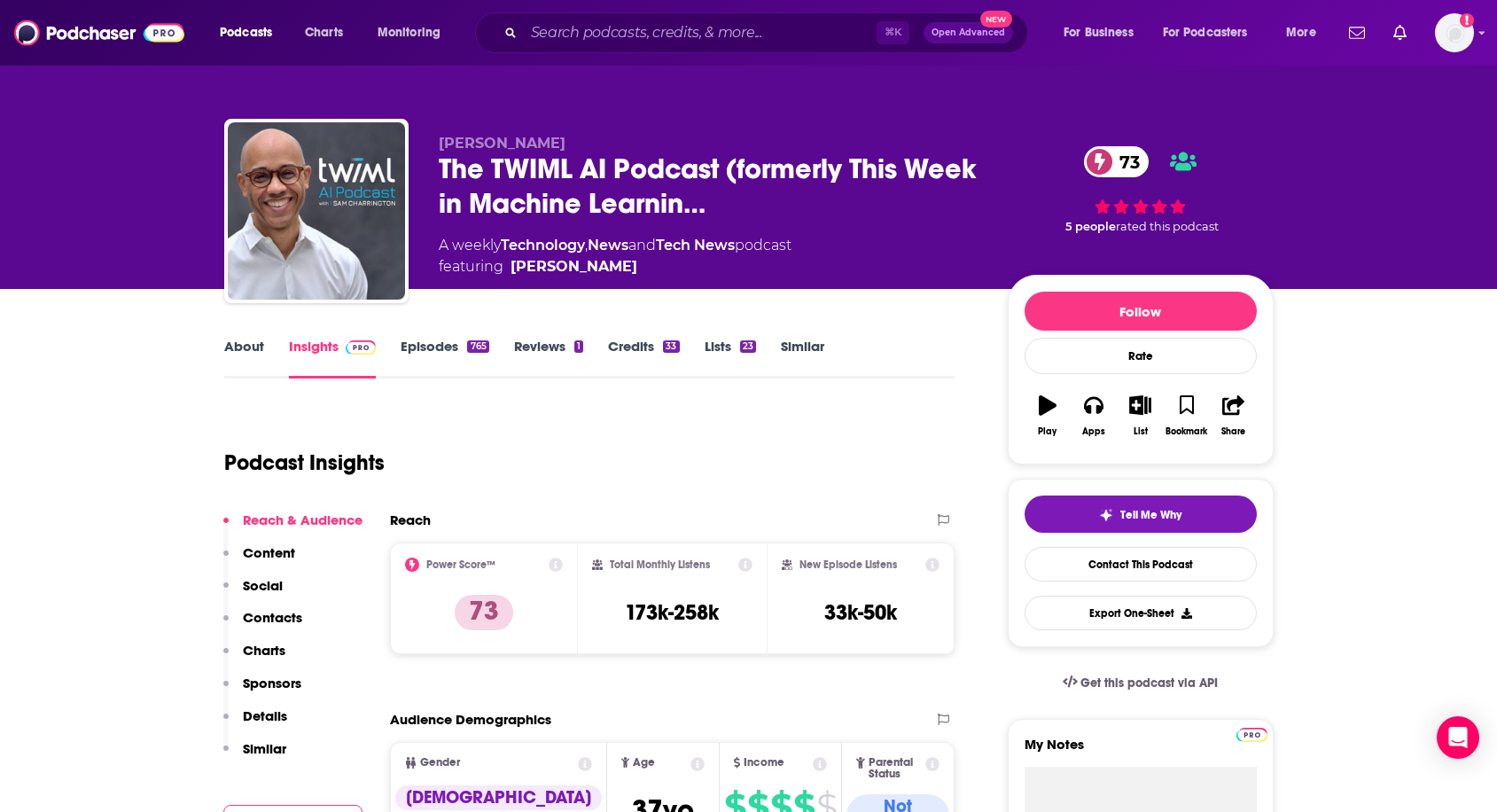
click at [315, 355] on link "Insights" at bounding box center [333, 358] width 87 height 41
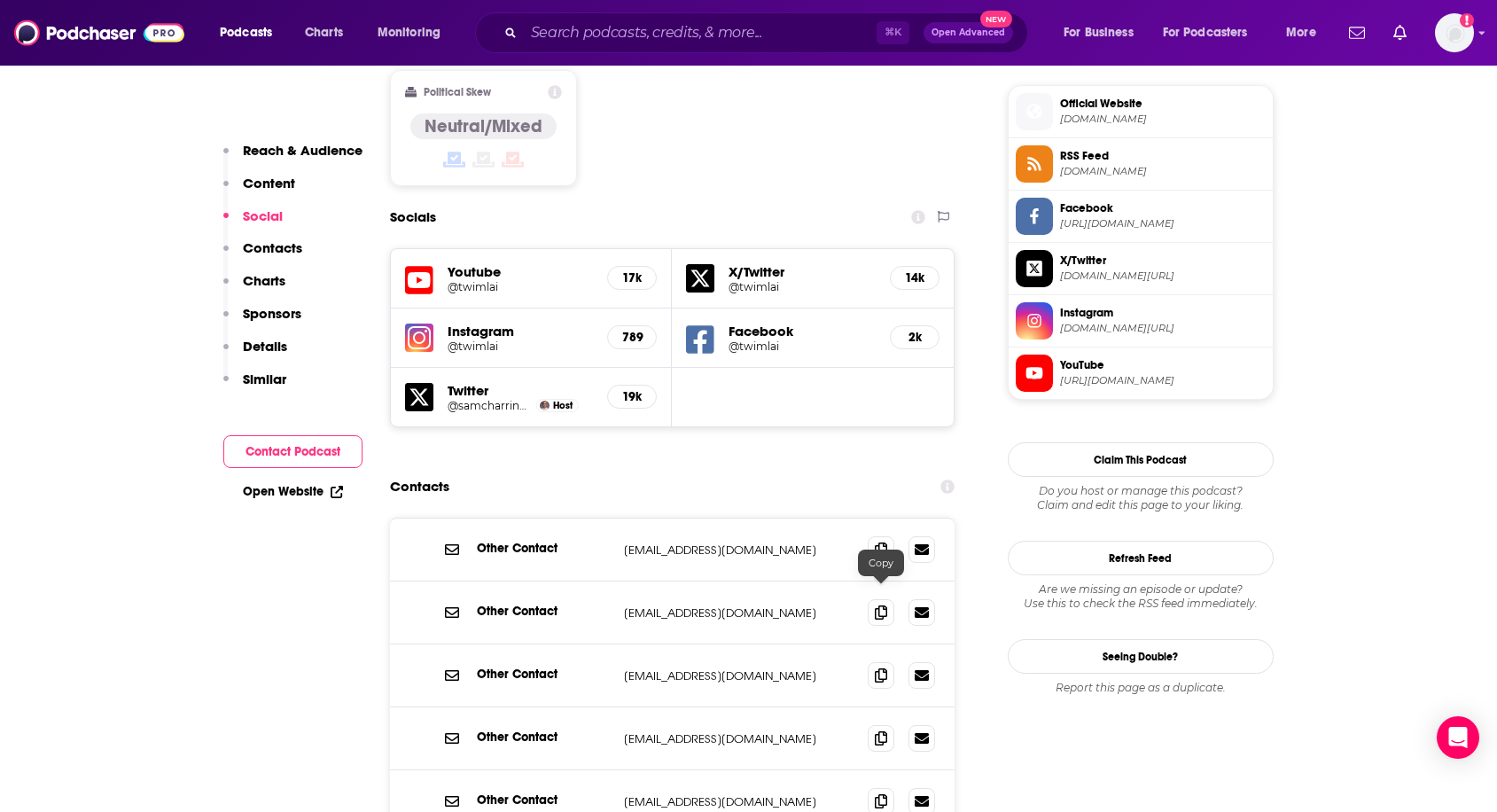
scroll to position [1426, 0]
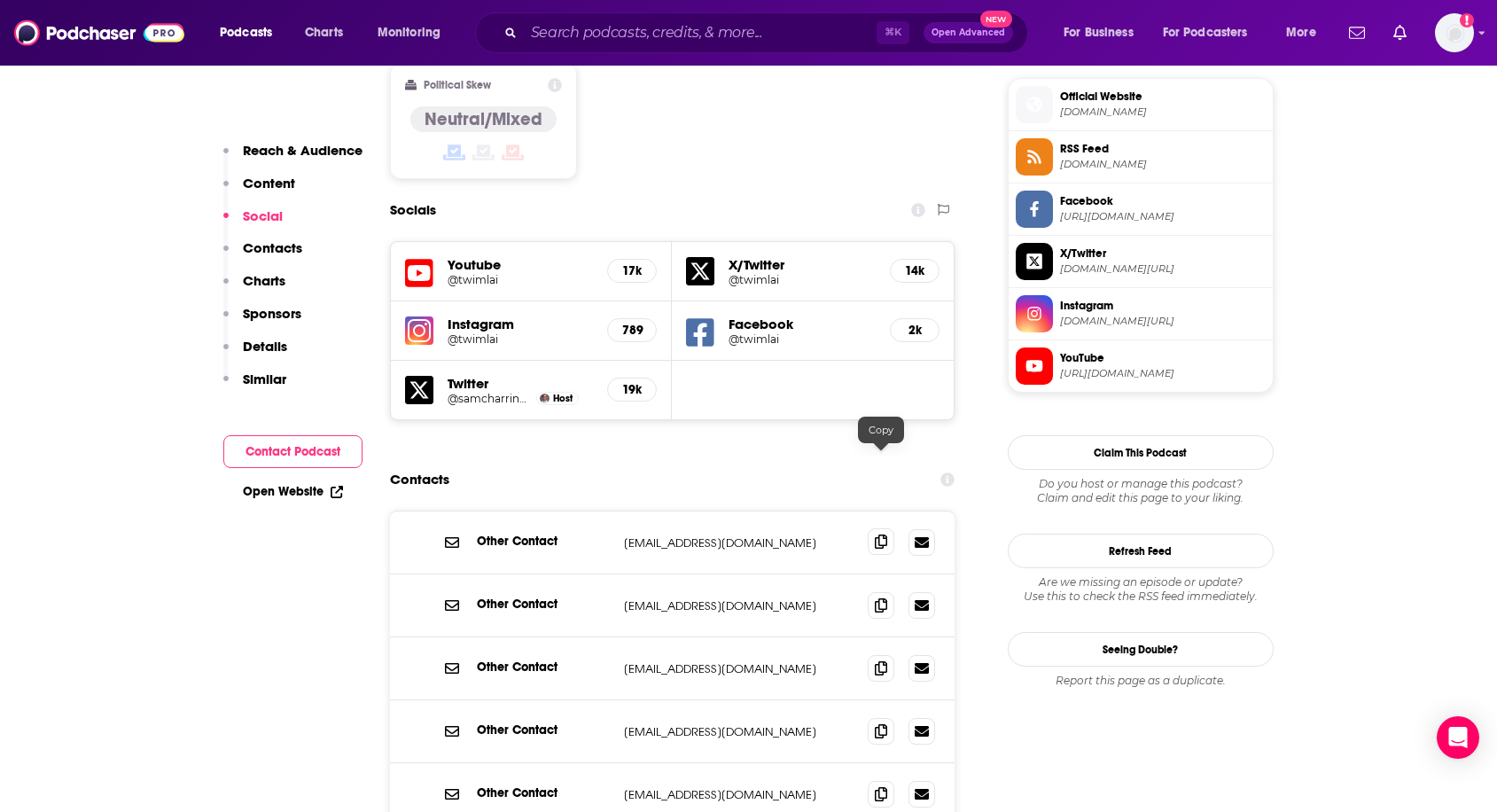
click at [886, 534] on icon at bounding box center [881, 542] width 13 height 14
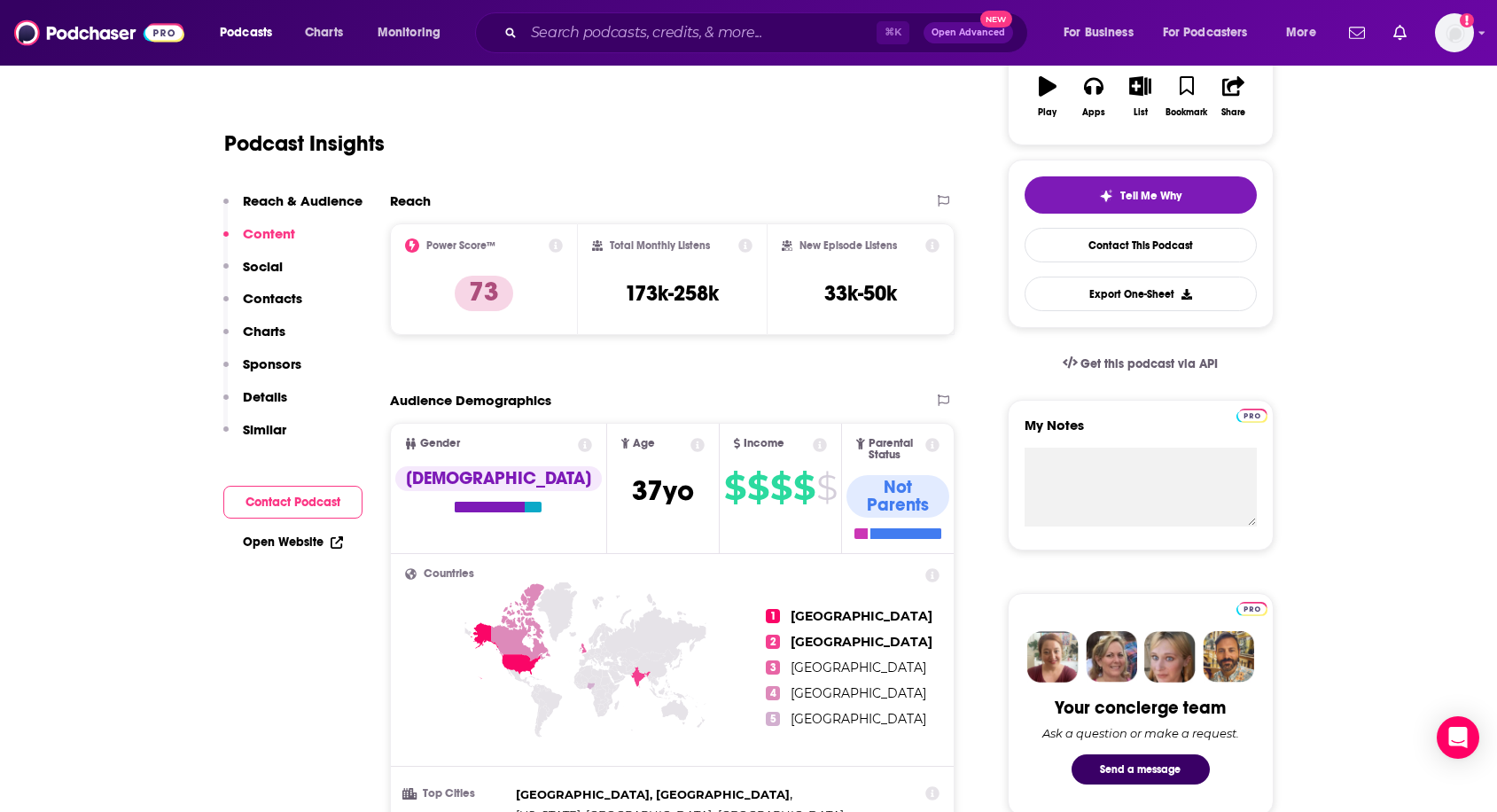
scroll to position [315, 0]
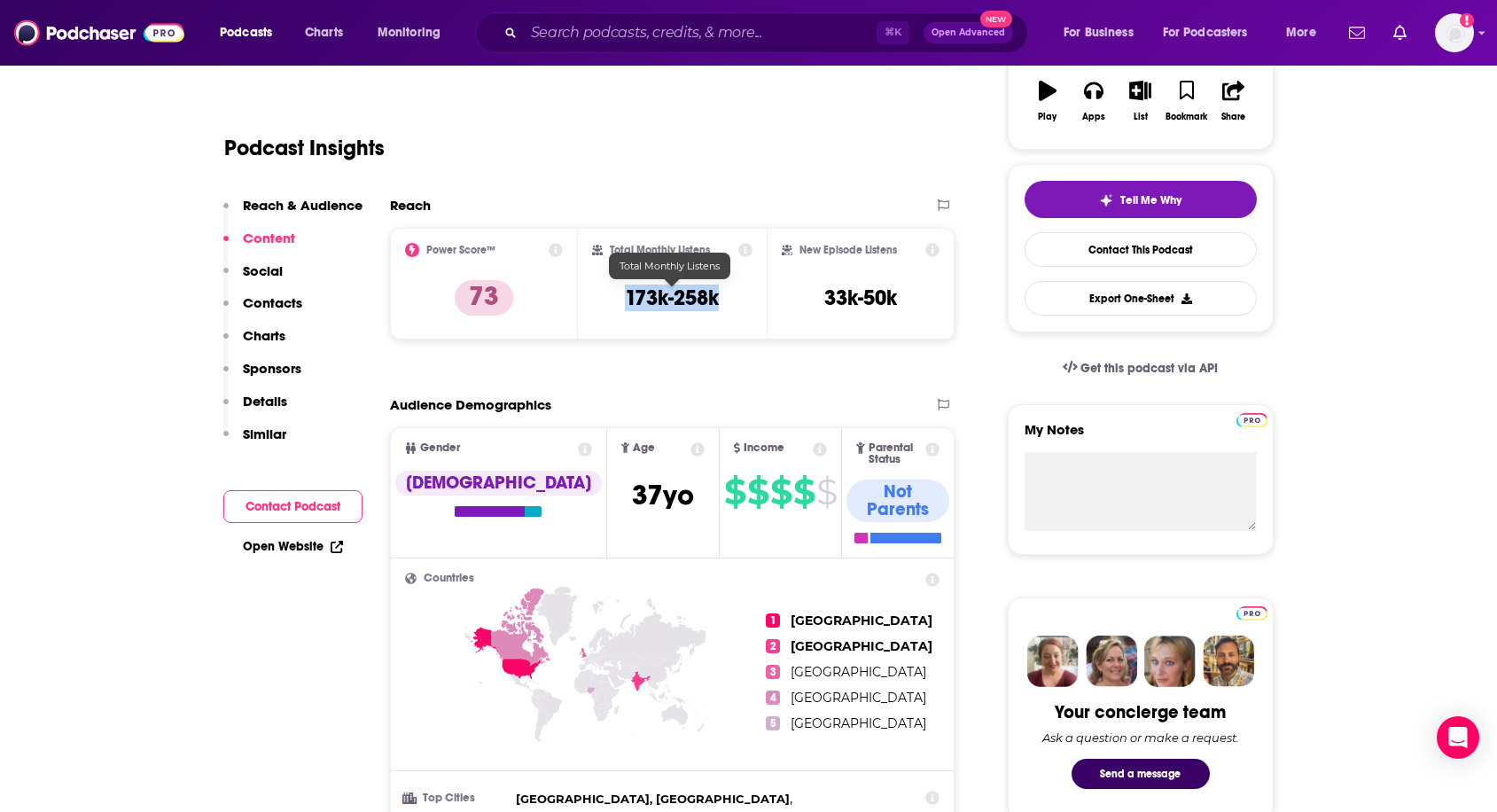
drag, startPoint x: 616, startPoint y: 296, endPoint x: 738, endPoint y: 295, distance: 122.0
click at [738, 295] on div "Total Monthly Listens 173k-258k" at bounding box center [672, 283] width 160 height 81
copy h3 "173k-258k"
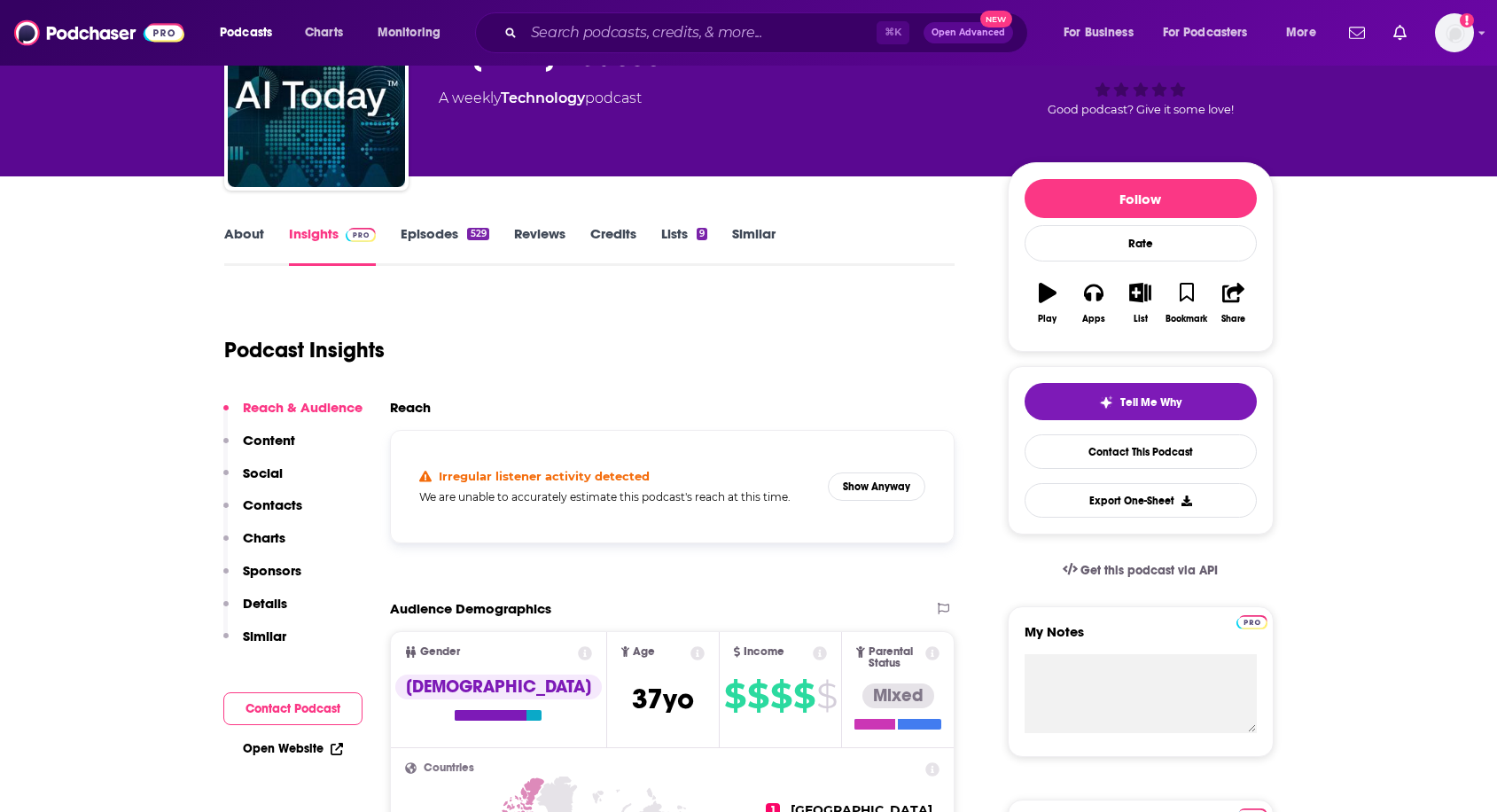
scroll to position [15, 0]
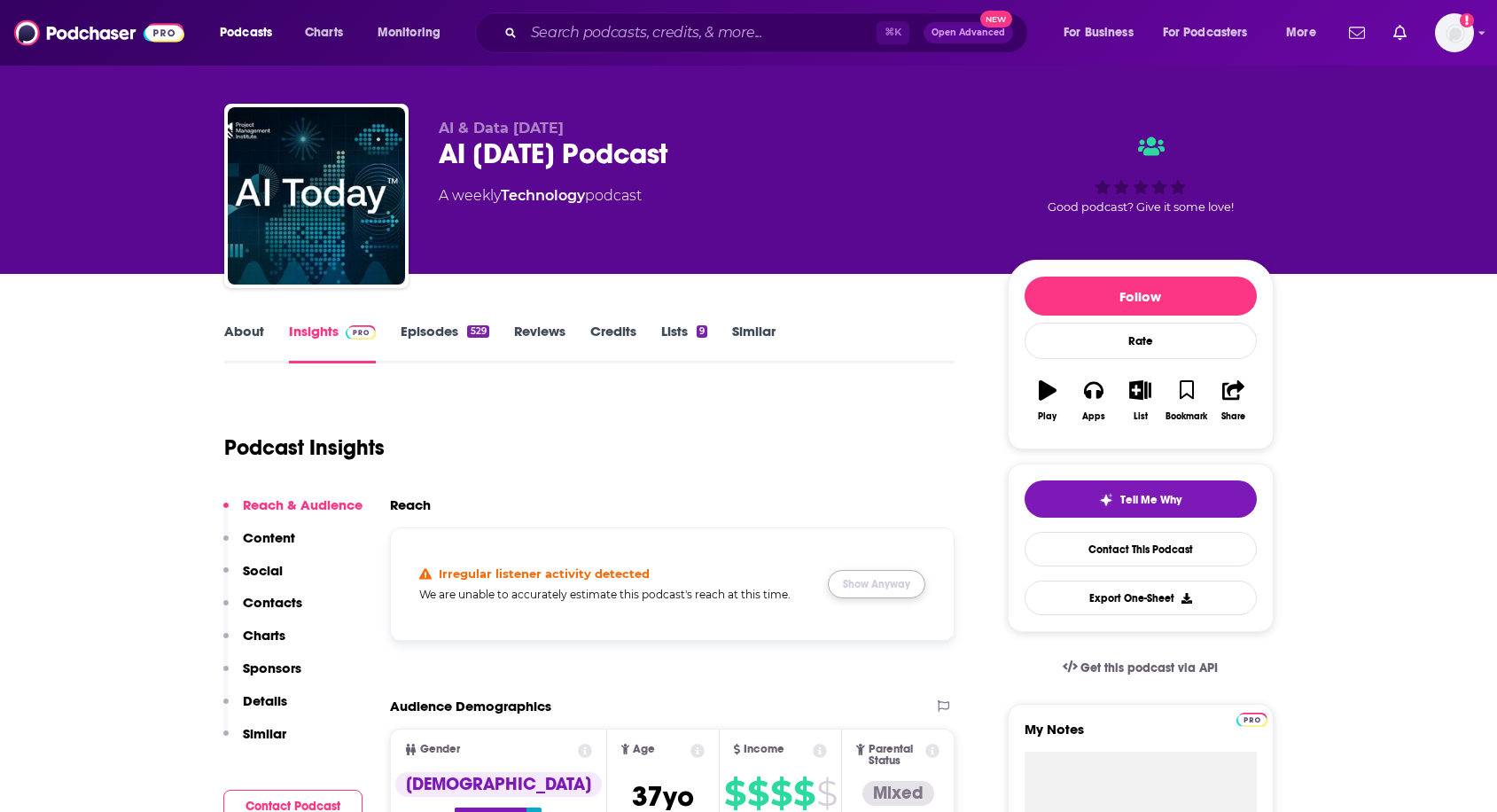
click at [856, 585] on button "Show Anyway" at bounding box center [876, 583] width 97 height 28
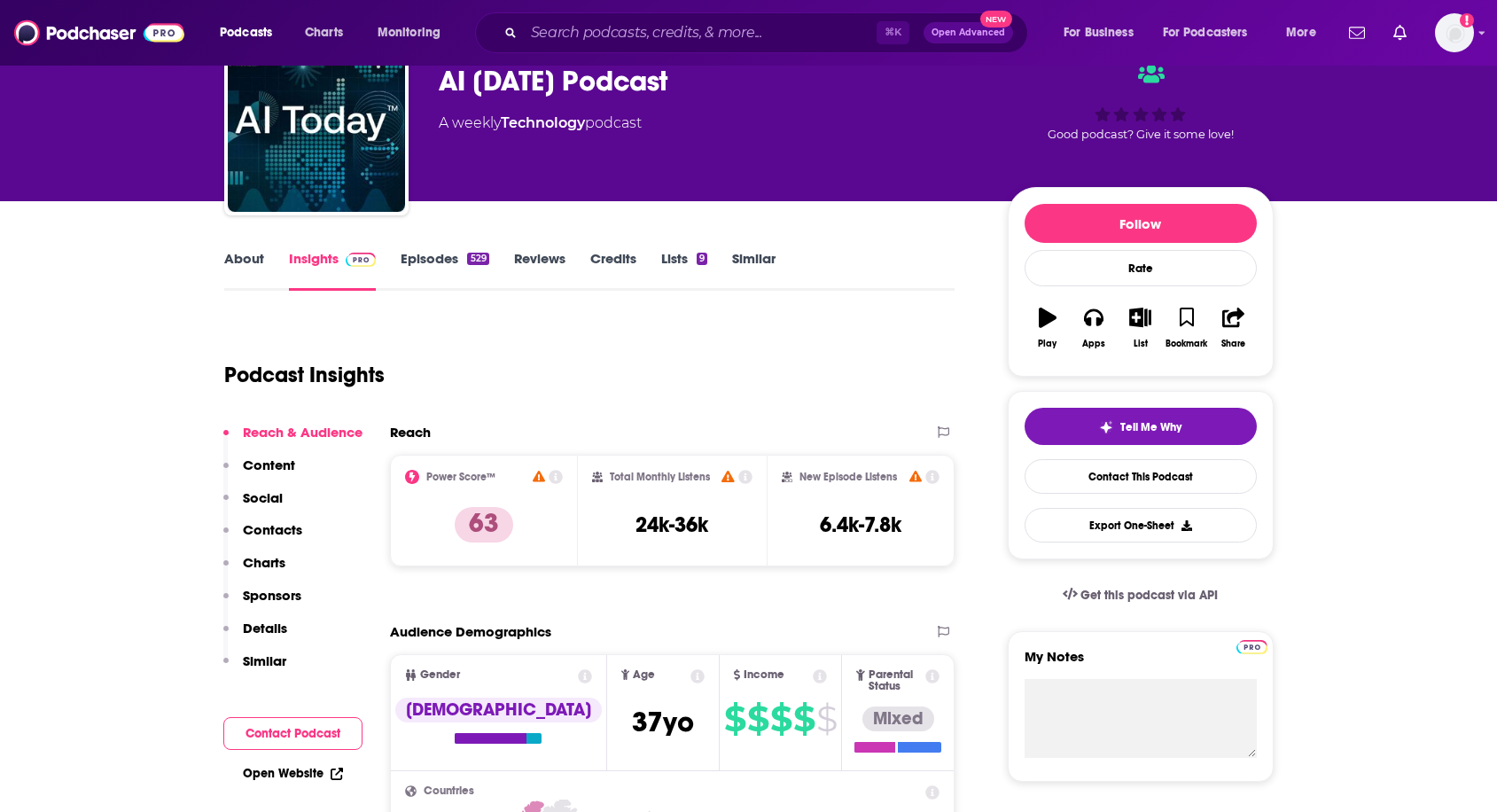
scroll to position [103, 0]
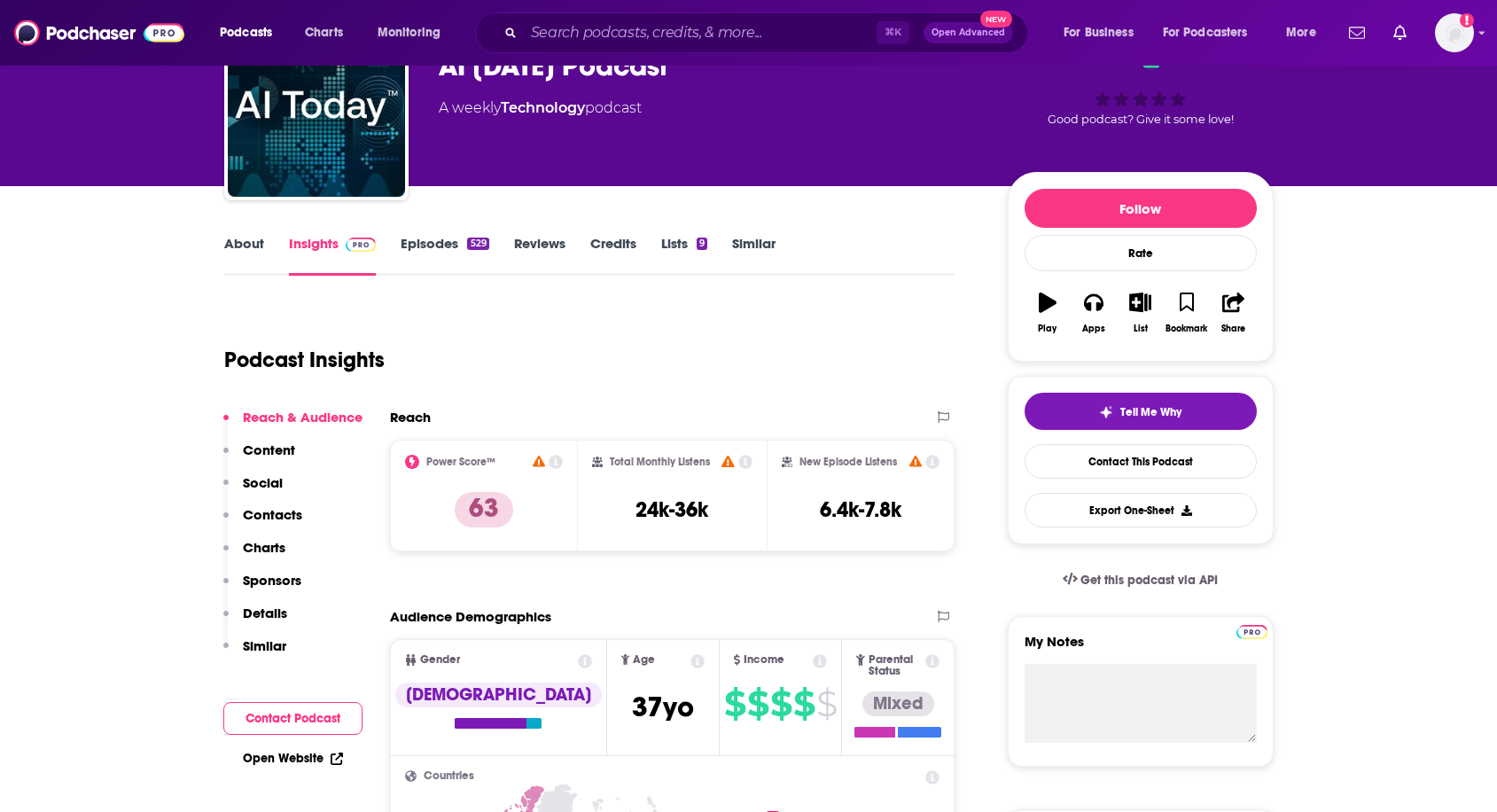
click at [251, 244] on link "About" at bounding box center [244, 255] width 40 height 41
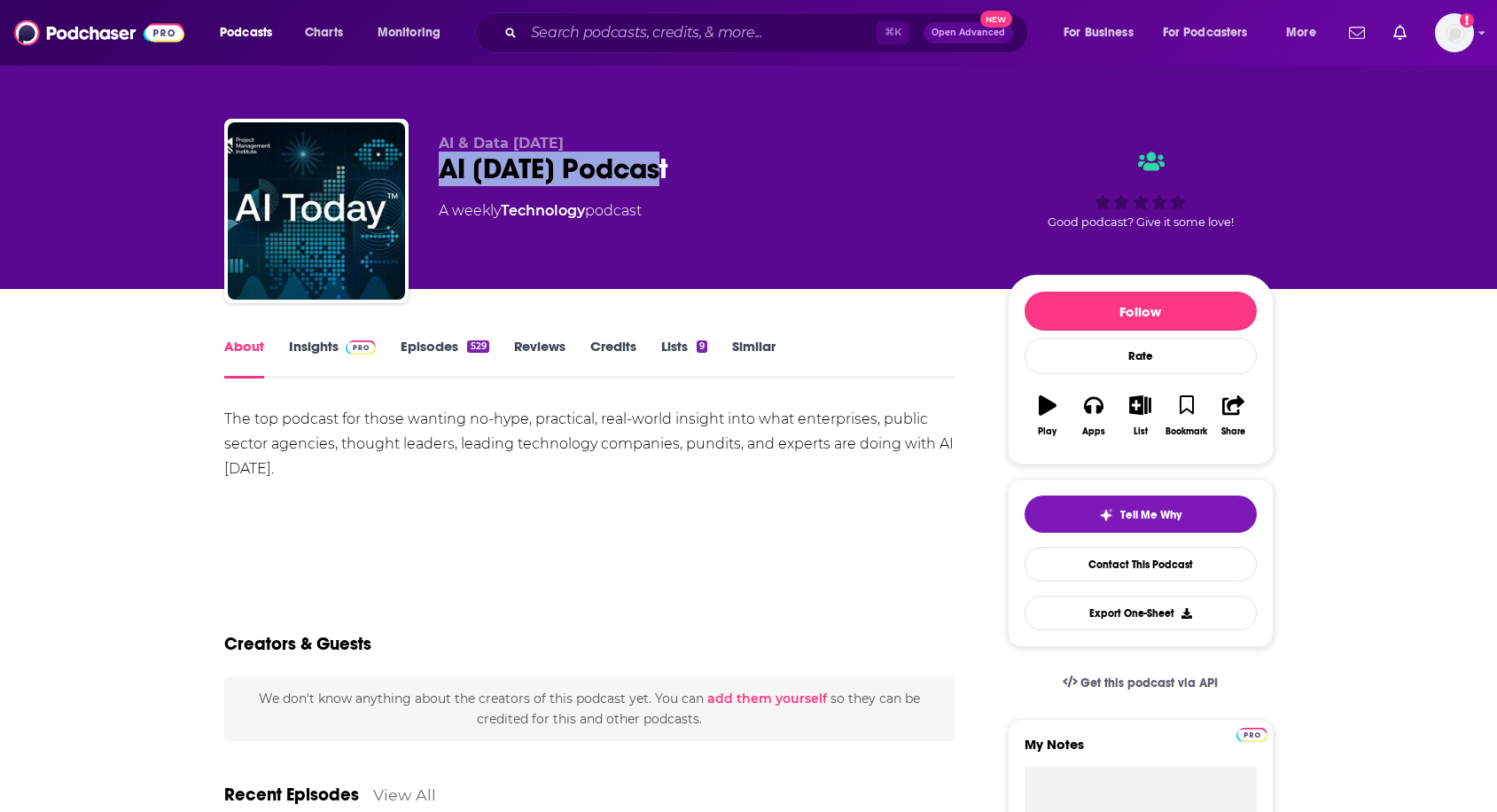
drag, startPoint x: 432, startPoint y: 160, endPoint x: 712, endPoint y: 178, distance: 280.6
click at [712, 178] on div "AI & Data [DATE] AI [DATE] Podcast A weekly Technology podcast Good podcast? Gi…" at bounding box center [749, 214] width 1049 height 191
copy h1 "AI [DATE] Podcast"
click at [330, 348] on link "Insights" at bounding box center [333, 358] width 87 height 41
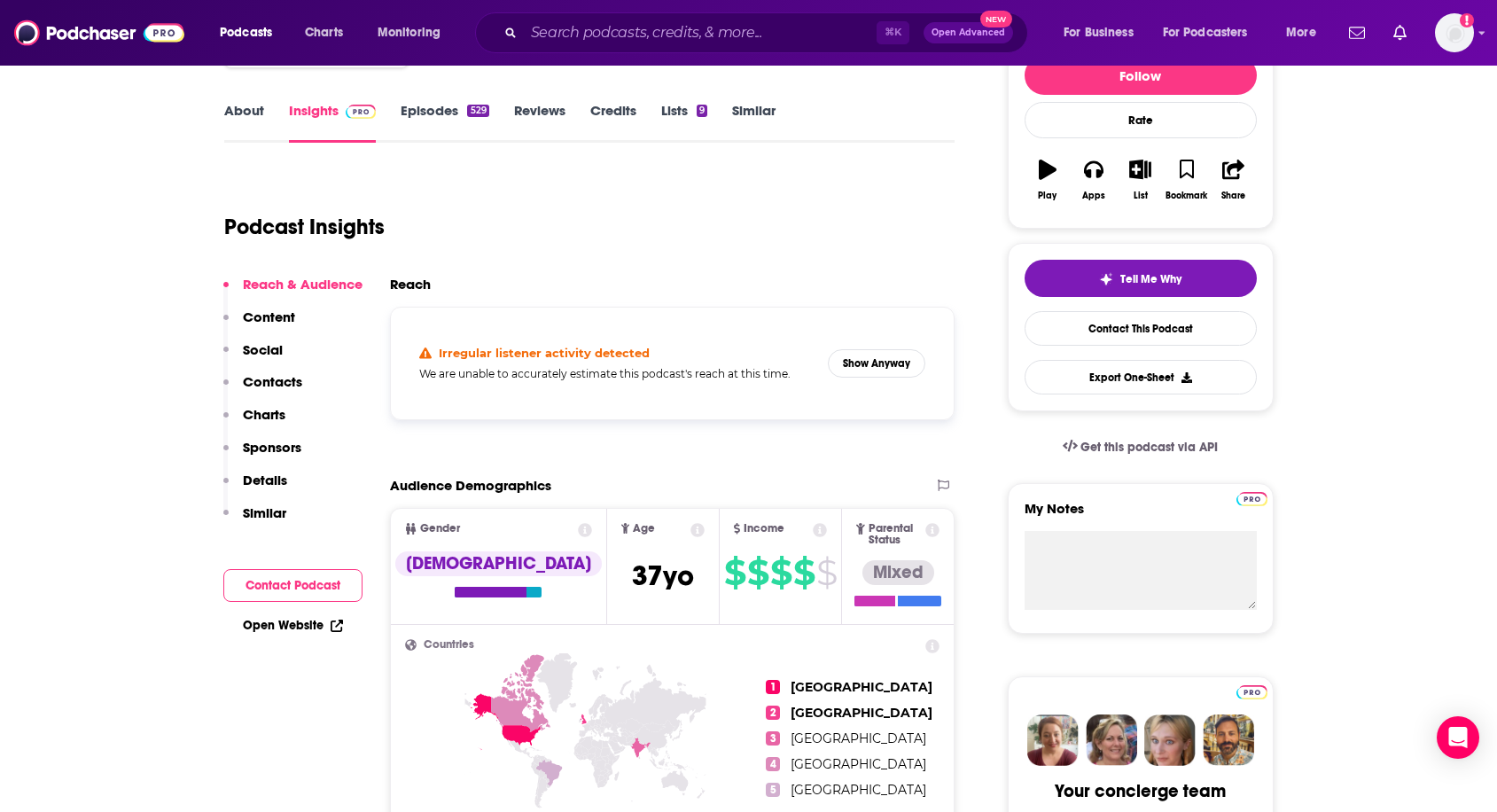
scroll to position [289, 0]
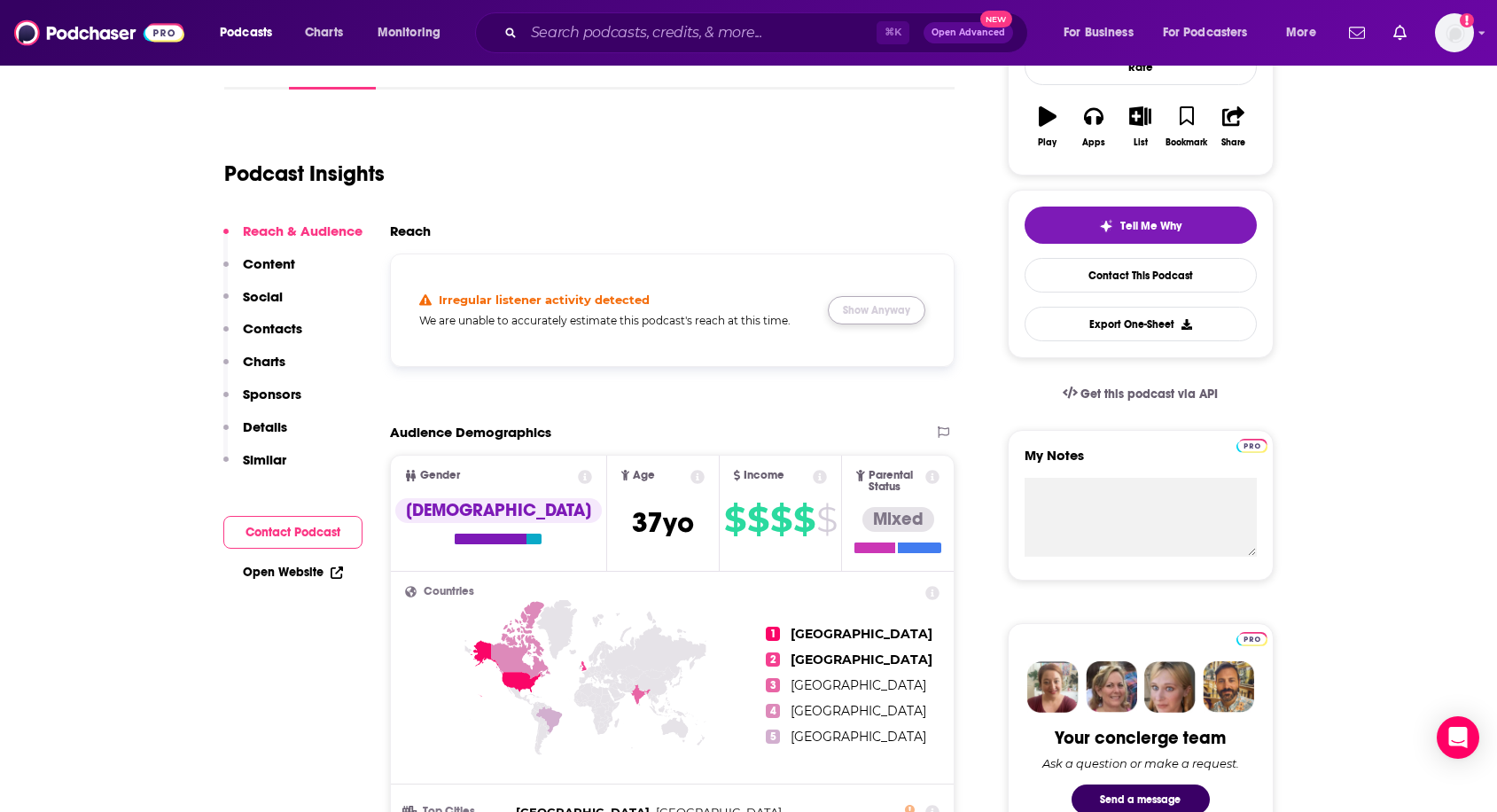
click at [891, 316] on button "Show Anyway" at bounding box center [876, 309] width 97 height 28
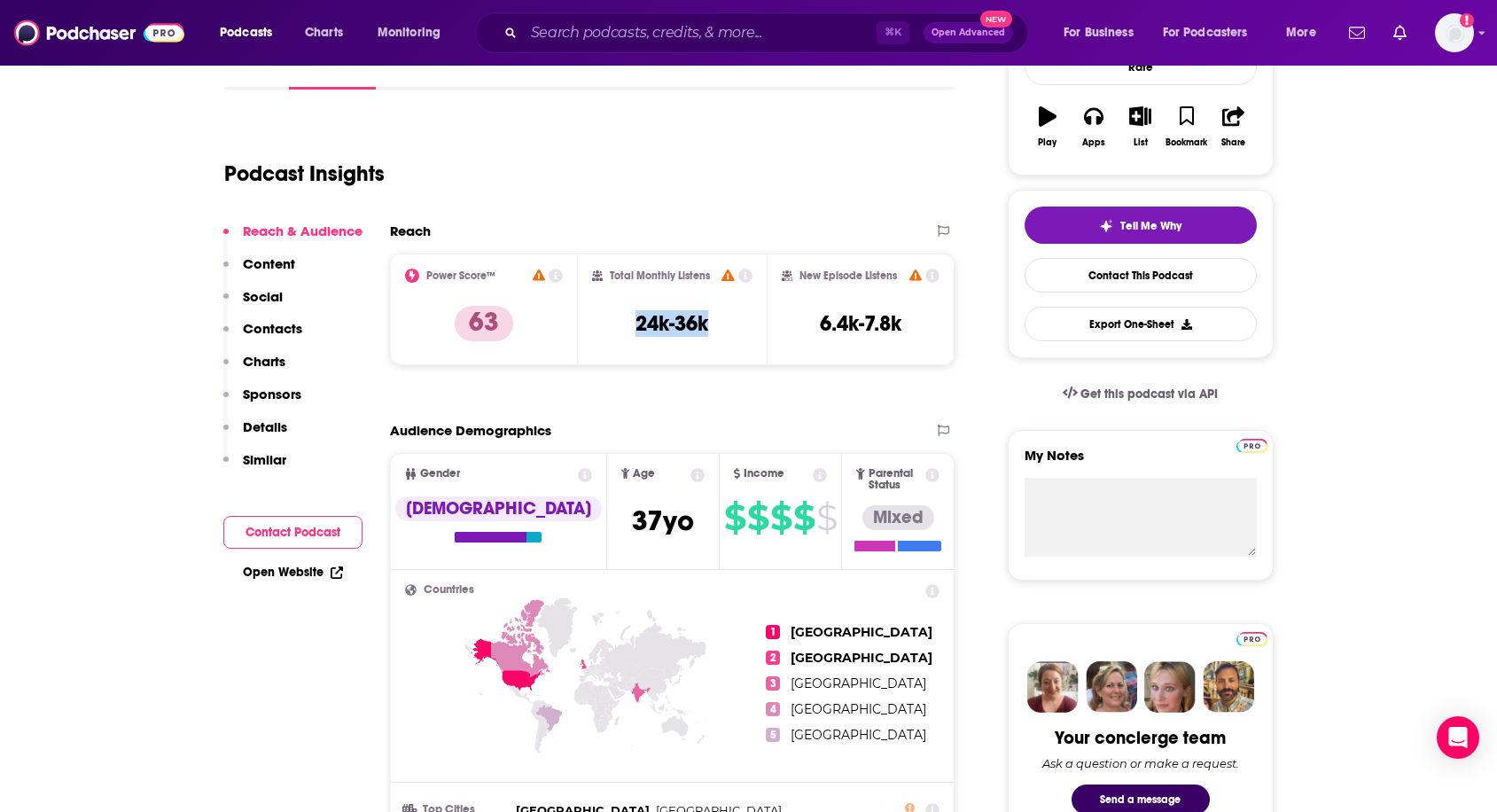
drag, startPoint x: 601, startPoint y: 335, endPoint x: 737, endPoint y: 336, distance: 136.0
click at [737, 336] on div "Total Monthly Listens 24k-36k" at bounding box center [672, 309] width 160 height 81
copy h3 "24k-36k"
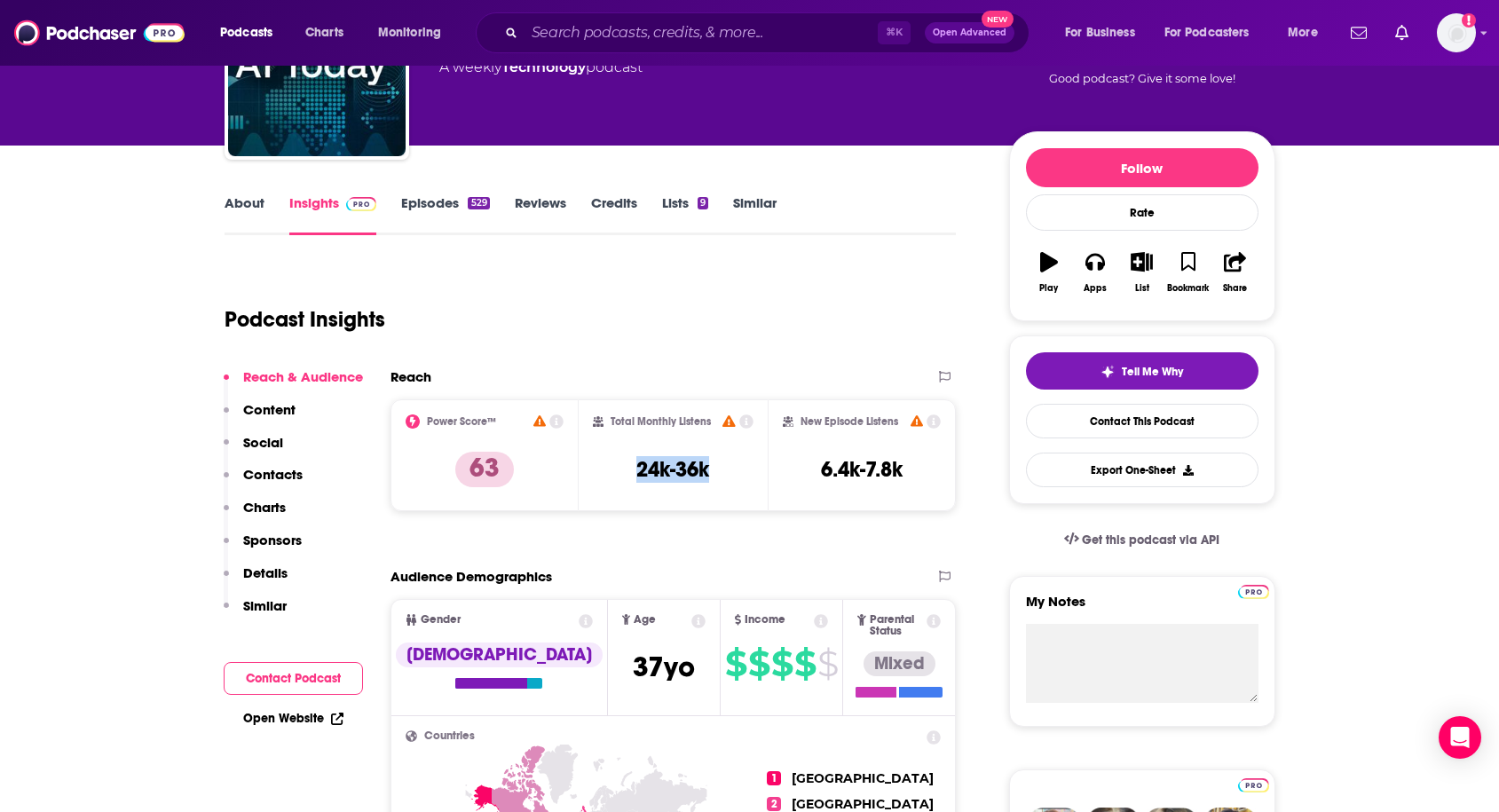
scroll to position [0, 0]
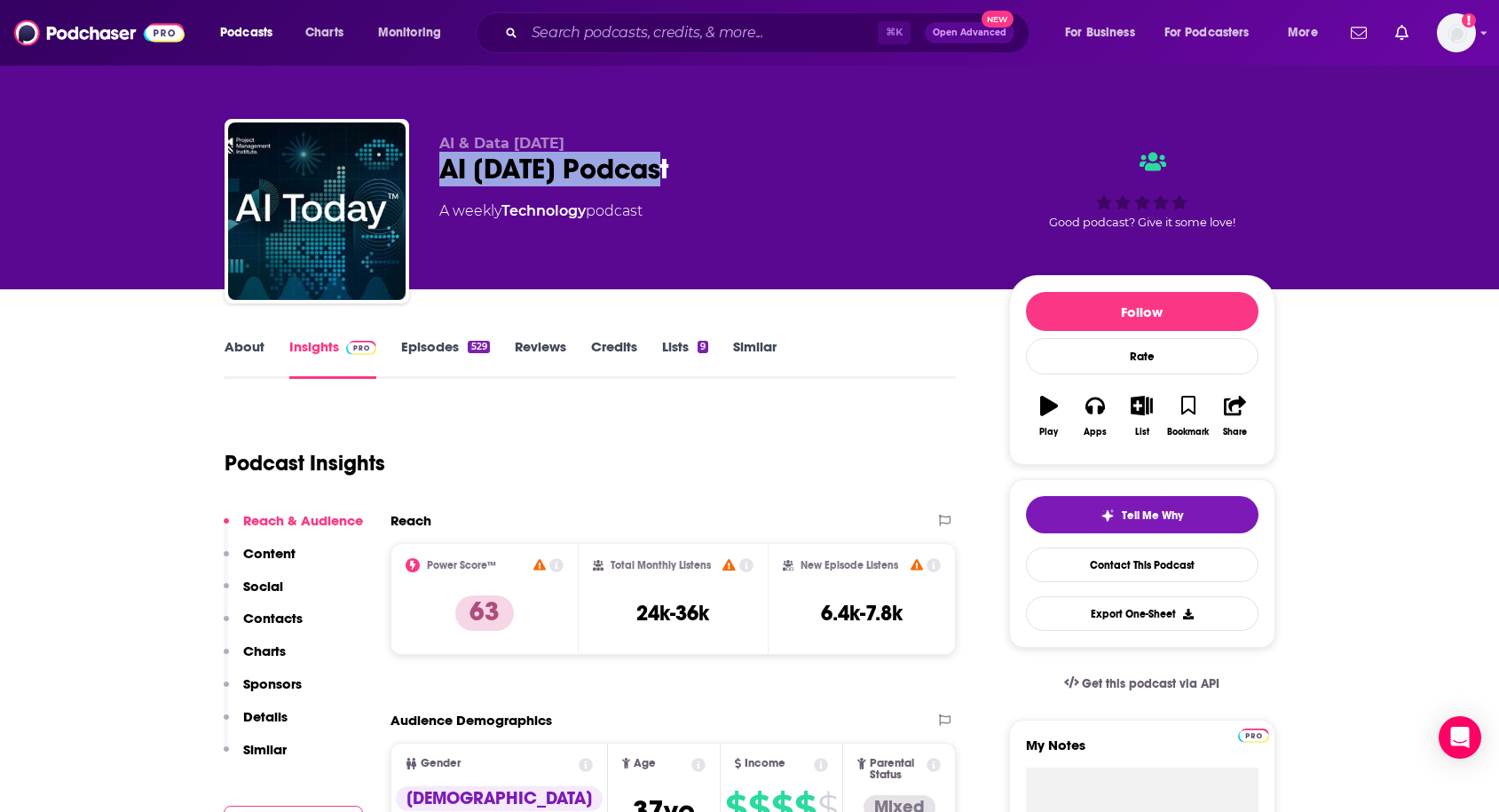
drag, startPoint x: 439, startPoint y: 167, endPoint x: 681, endPoint y: 172, distance: 242.1
click at [681, 172] on div "AI [DATE] Podcast" at bounding box center [710, 169] width 541 height 34
copy h2 "AI [DATE] Podcast"
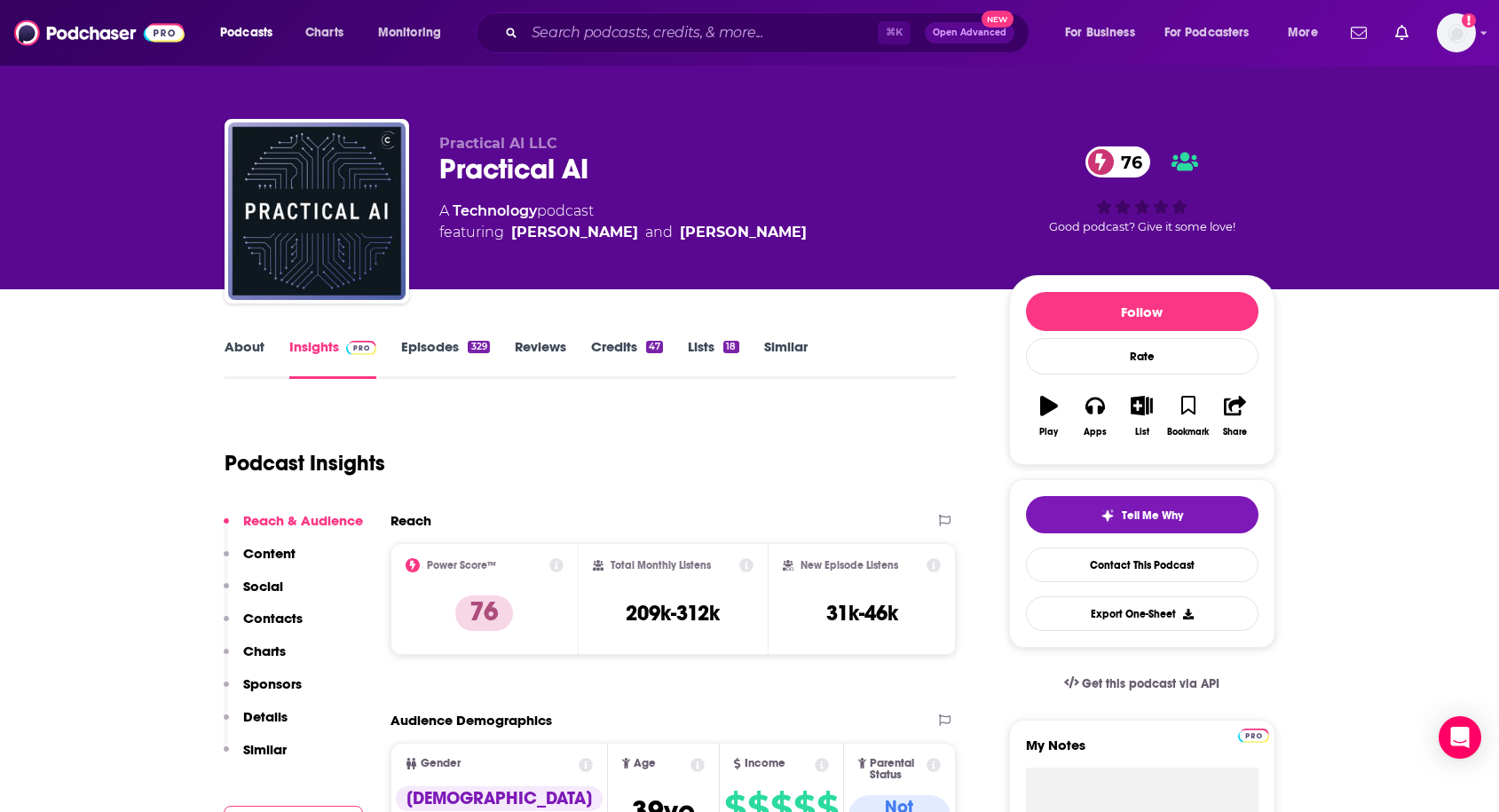
click at [242, 375] on link "About" at bounding box center [245, 358] width 40 height 41
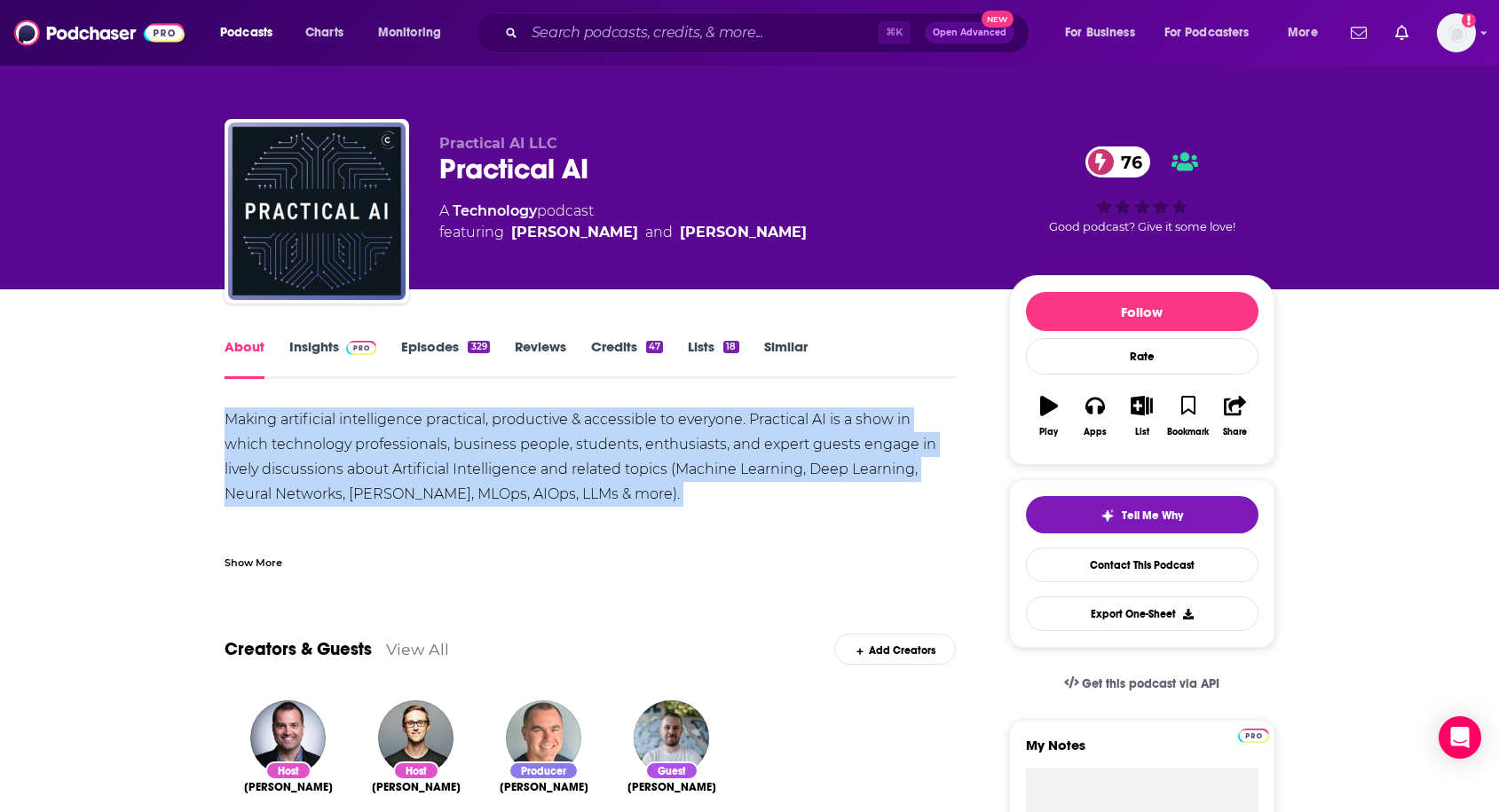
drag, startPoint x: 203, startPoint y: 415, endPoint x: 604, endPoint y: 511, distance: 412.3
copy div "Making artificial intelligence practical, productive & accessible to everyone. …"
click at [355, 357] on link "Insights" at bounding box center [333, 358] width 88 height 41
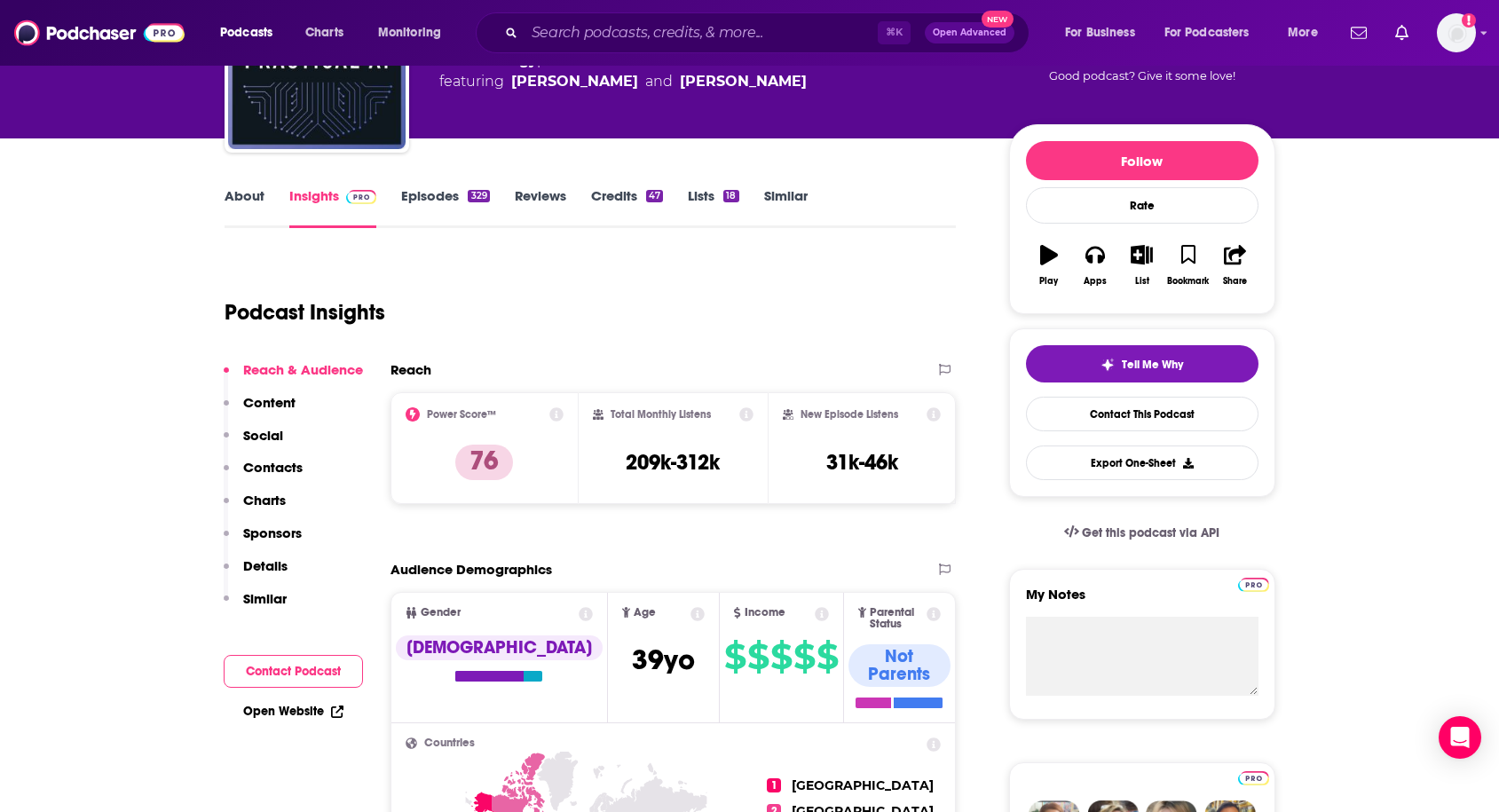
scroll to position [168, 0]
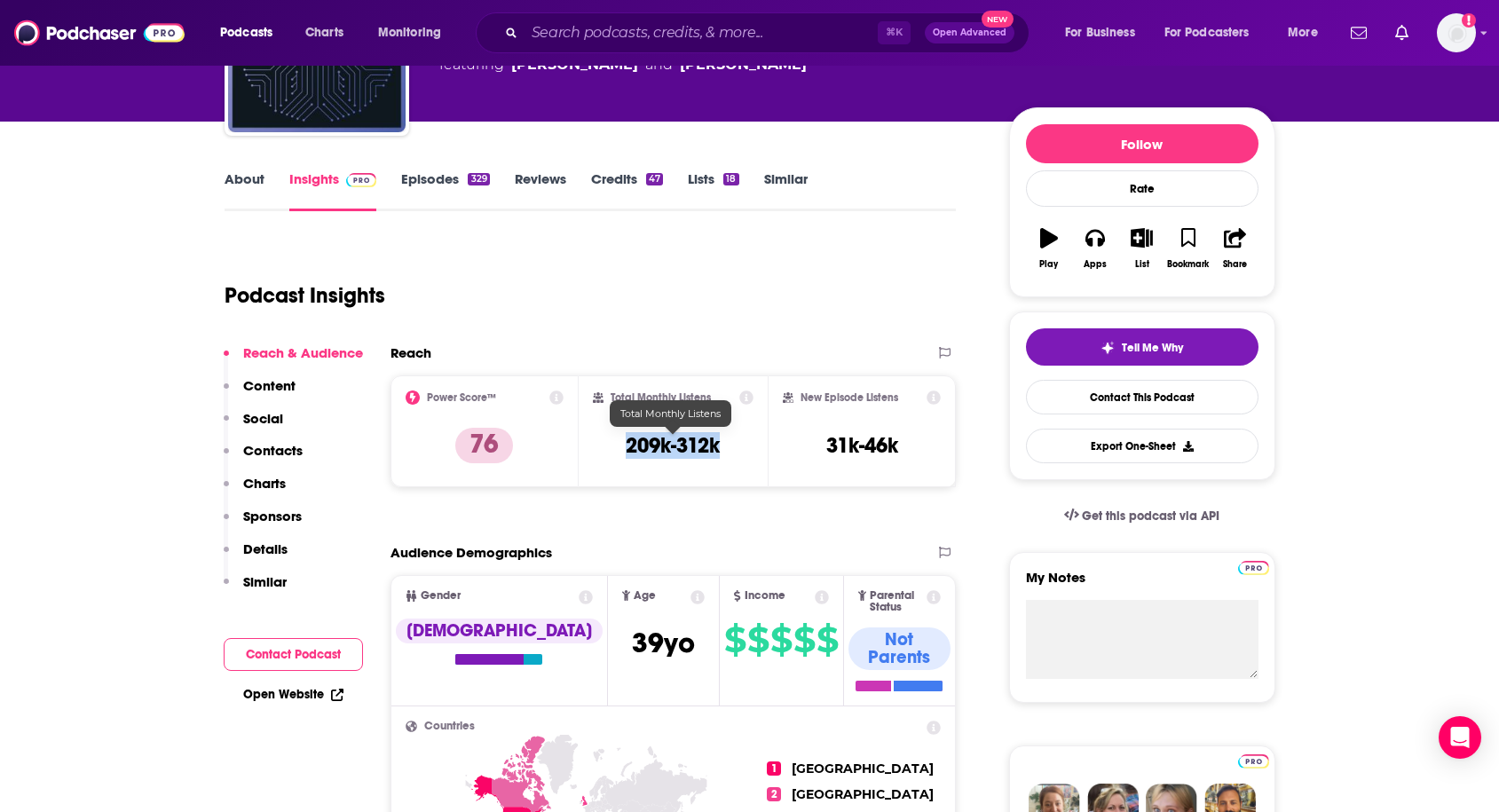
drag, startPoint x: 619, startPoint y: 448, endPoint x: 755, endPoint y: 449, distance: 136.0
click at [755, 449] on div "Total Monthly Listens 209k-312k" at bounding box center [672, 431] width 189 height 112
copy h3 "209k-312k"
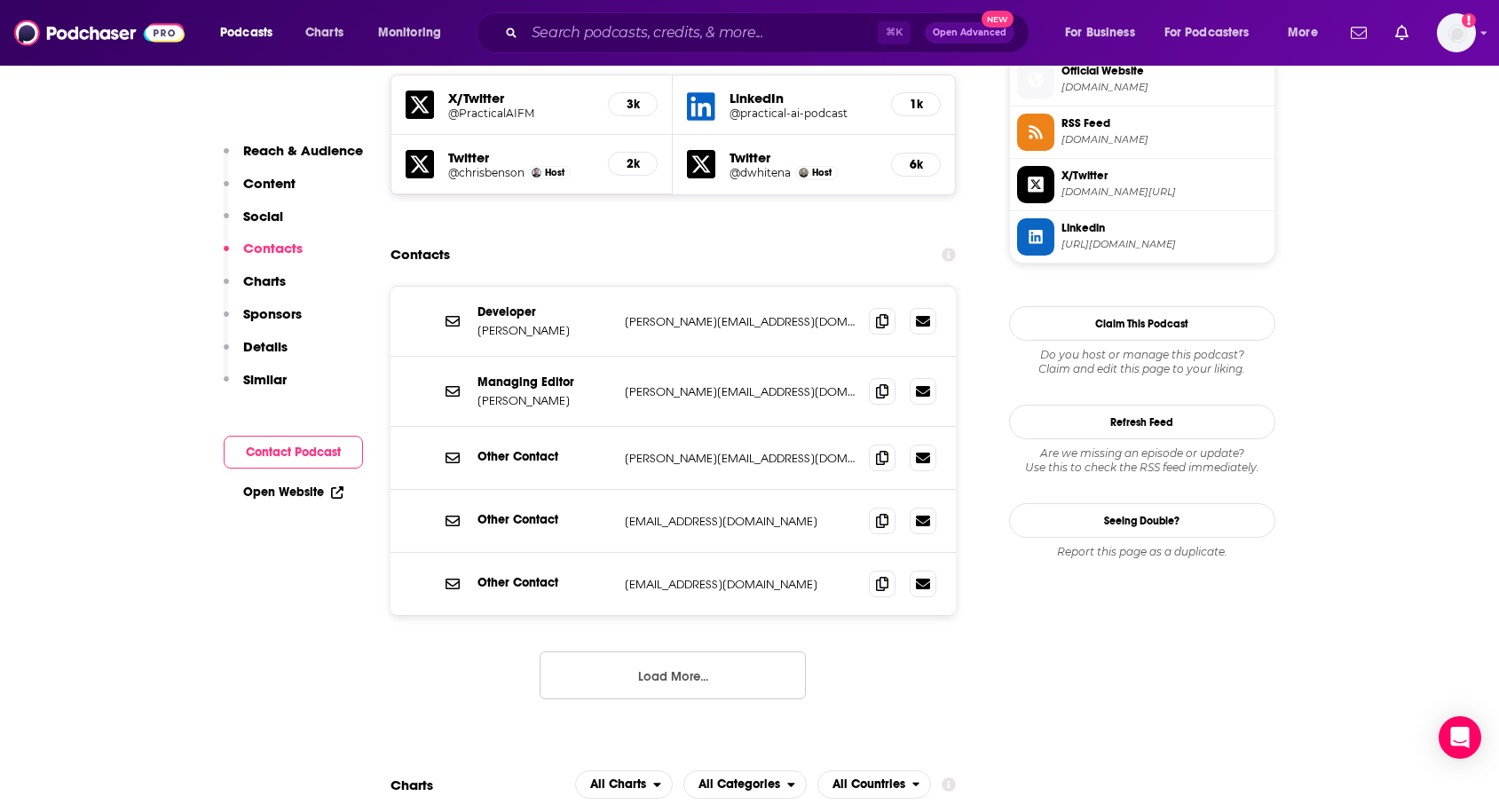
scroll to position [1616, 0]
click at [877, 512] on icon at bounding box center [883, 519] width 13 height 14
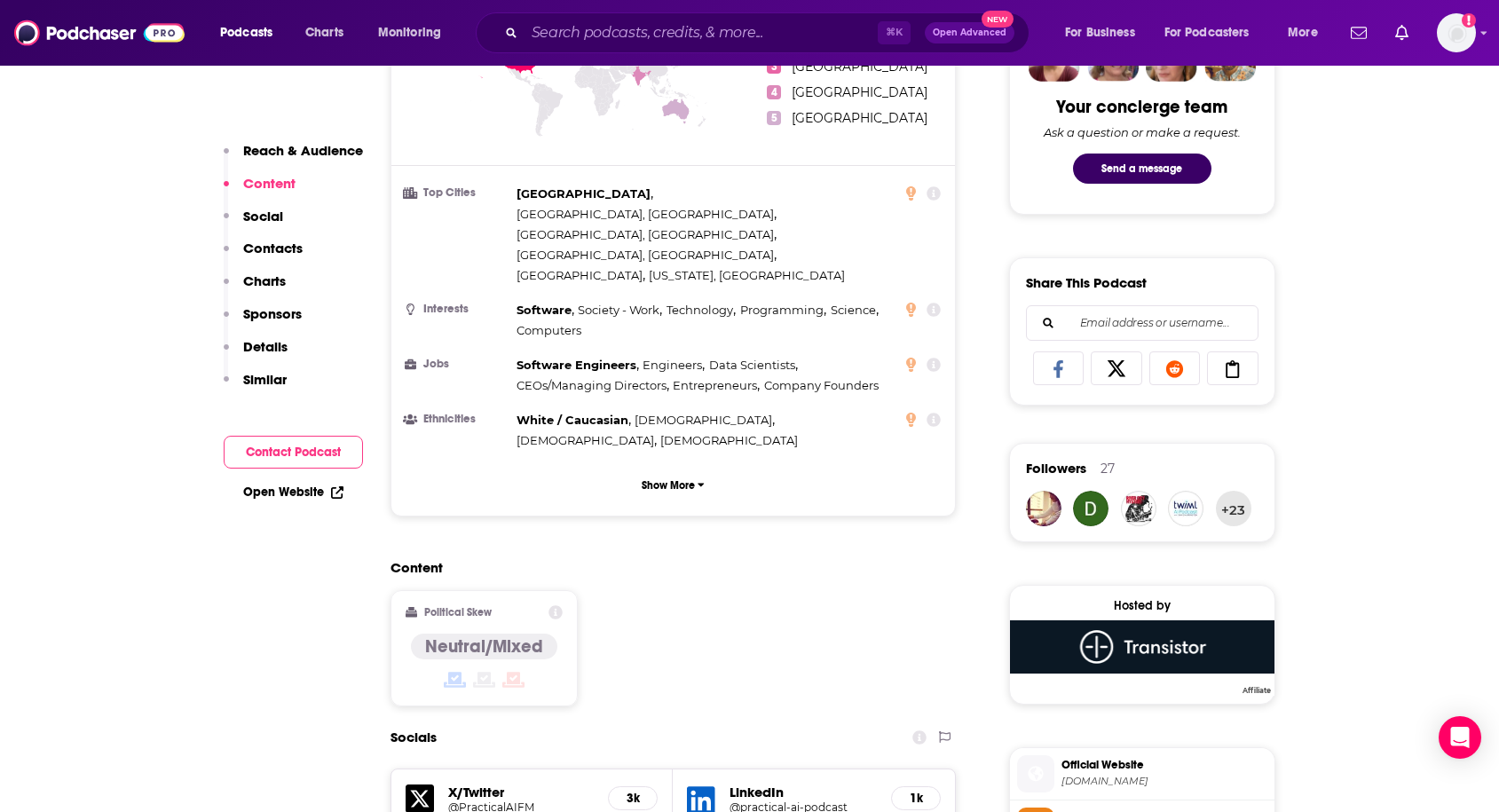
scroll to position [0, 0]
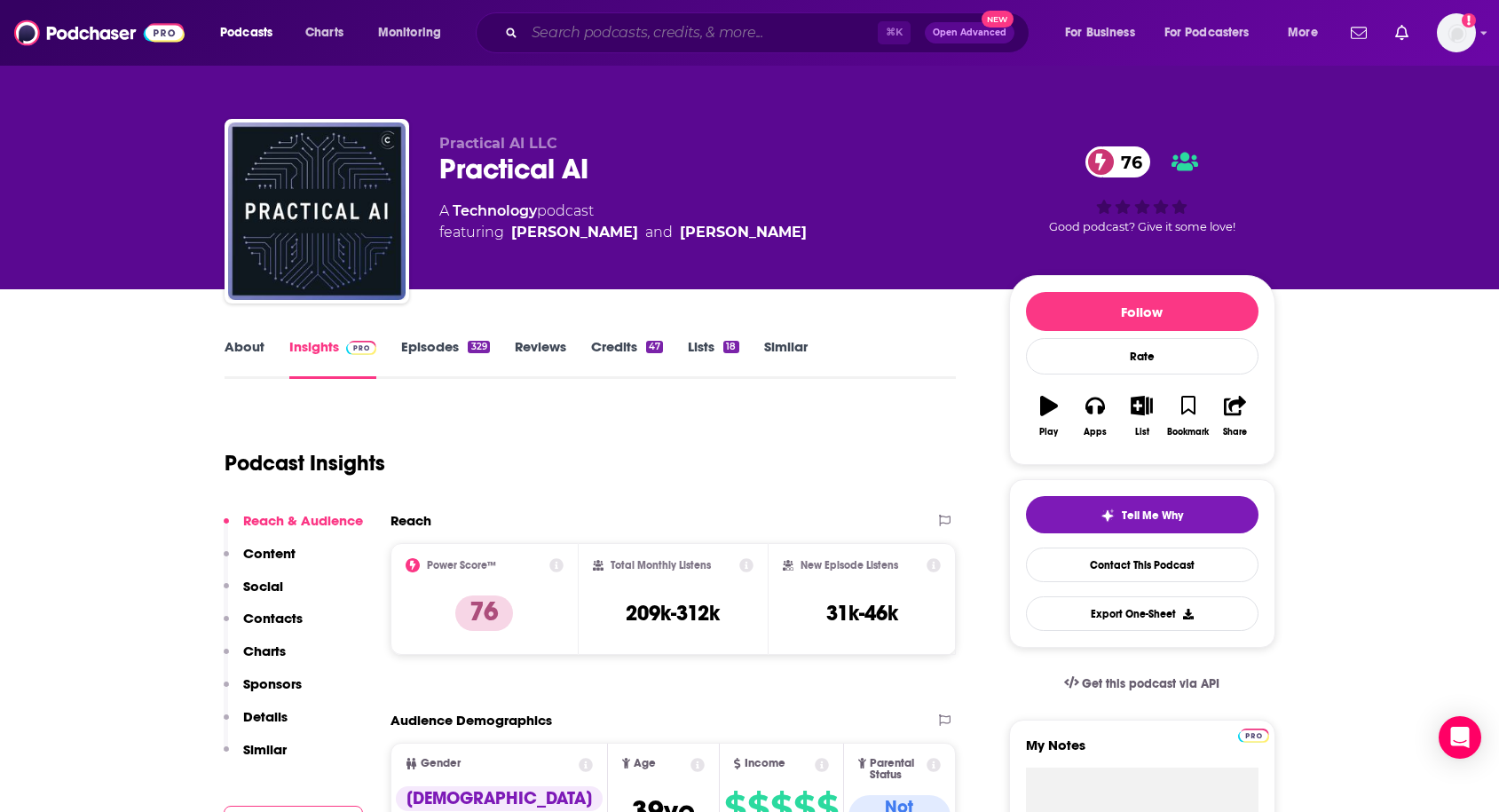
click at [736, 38] on input "Search podcasts, credits, & more..." at bounding box center [700, 32] width 353 height 28
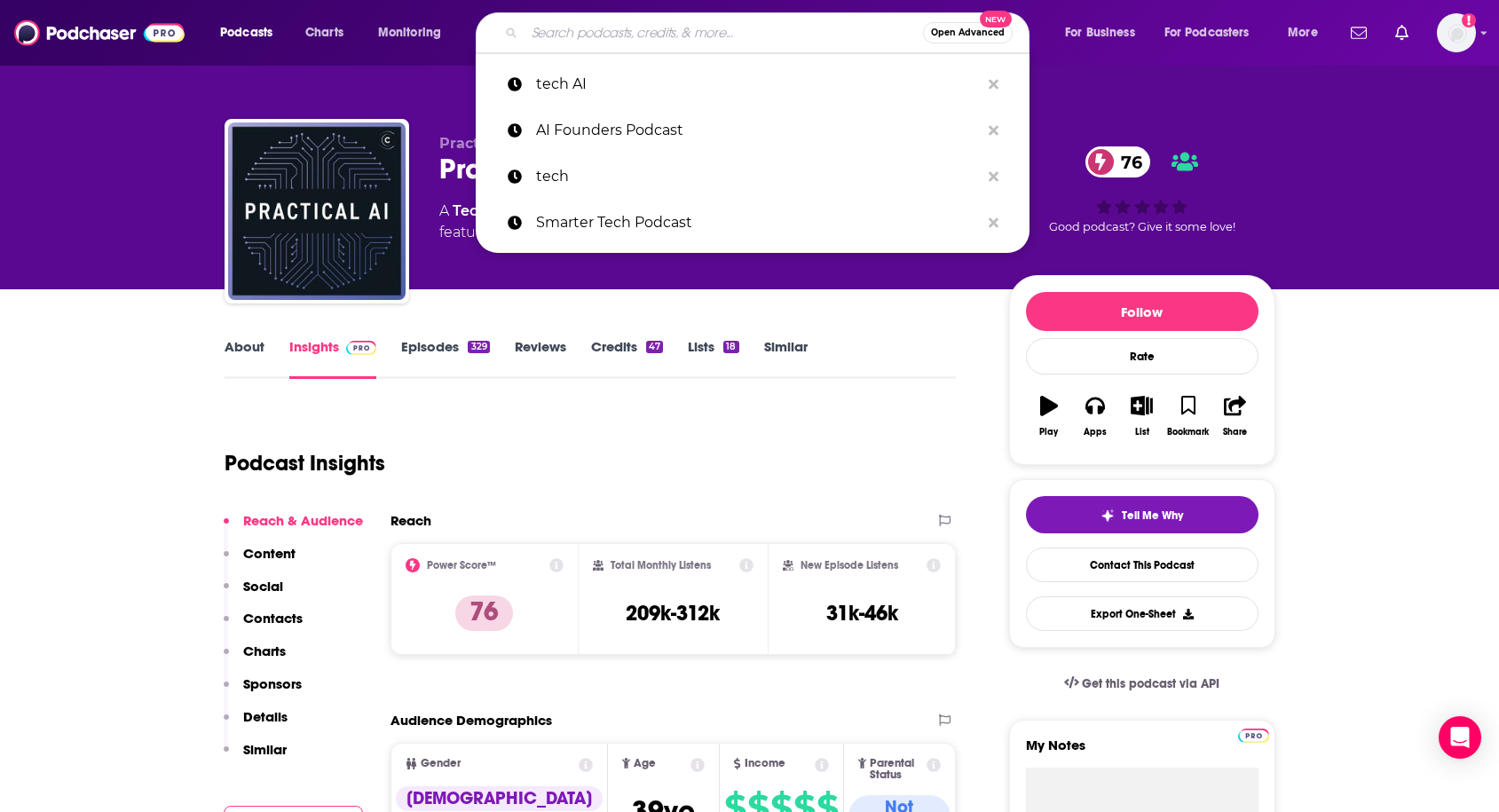
paste input "The Pulse of AI"
type input "The Pulse of AI"
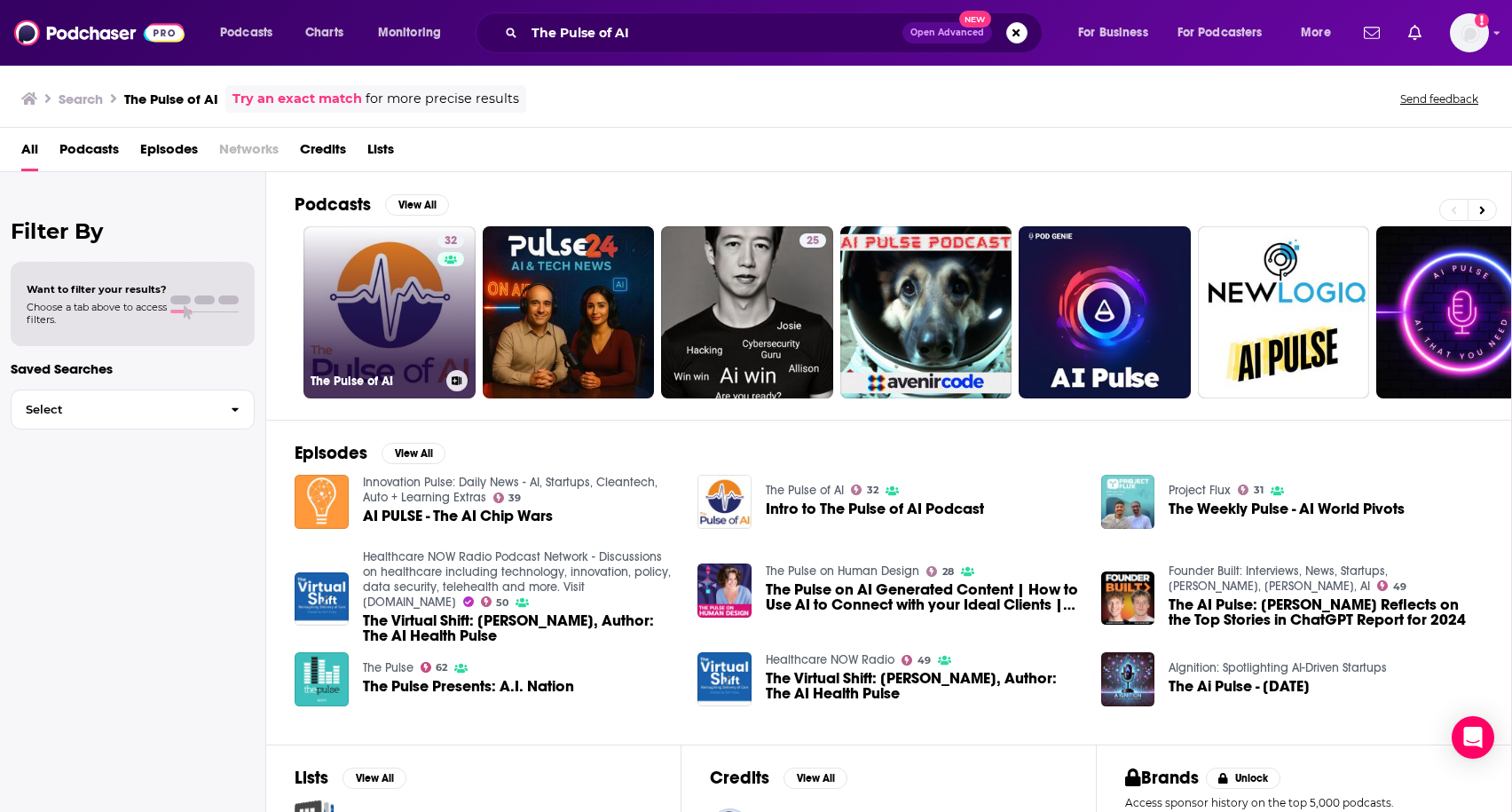
click at [390, 317] on link "32 The Pulse of AI" at bounding box center [389, 312] width 172 height 172
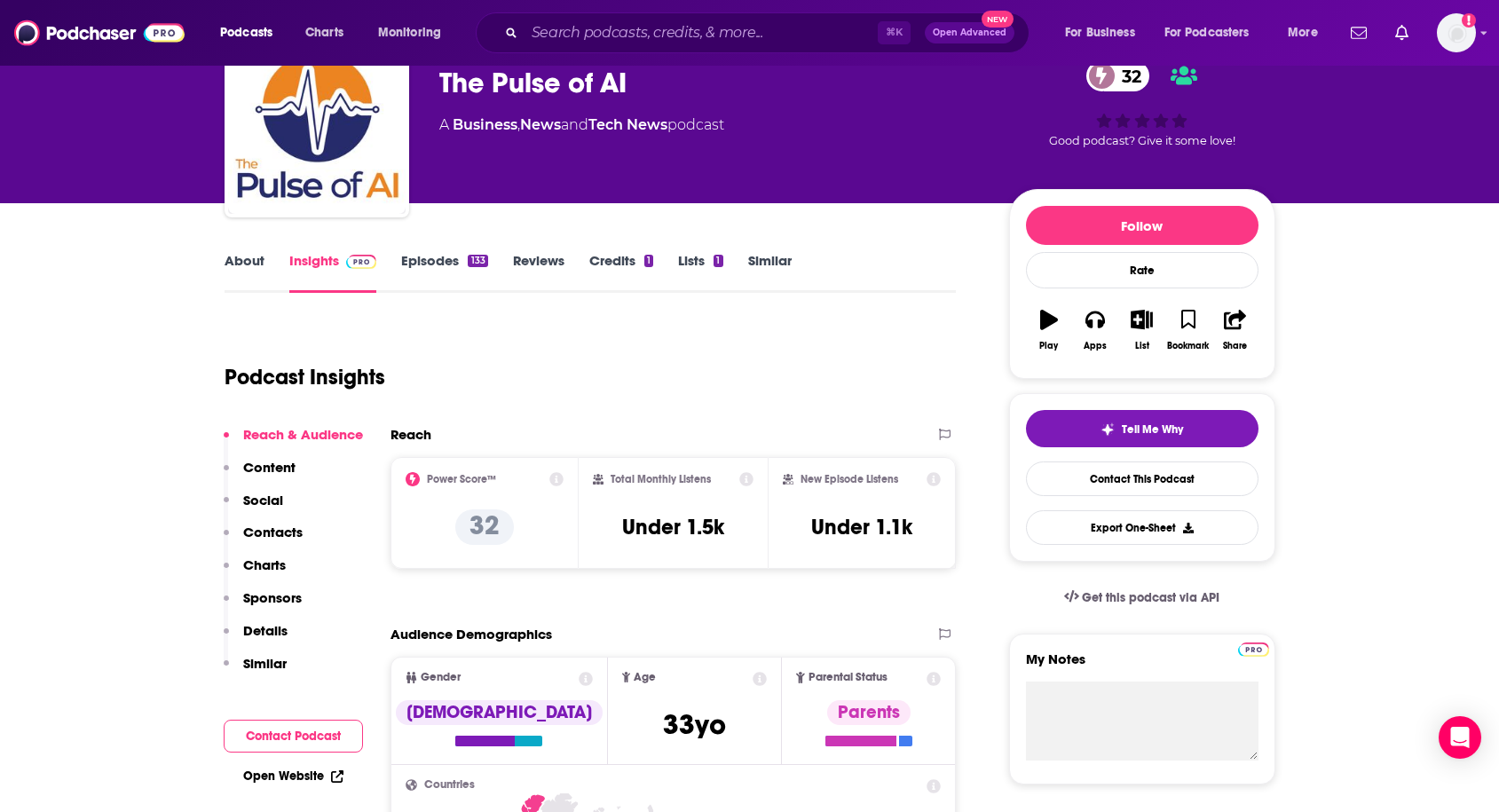
scroll to position [84, 0]
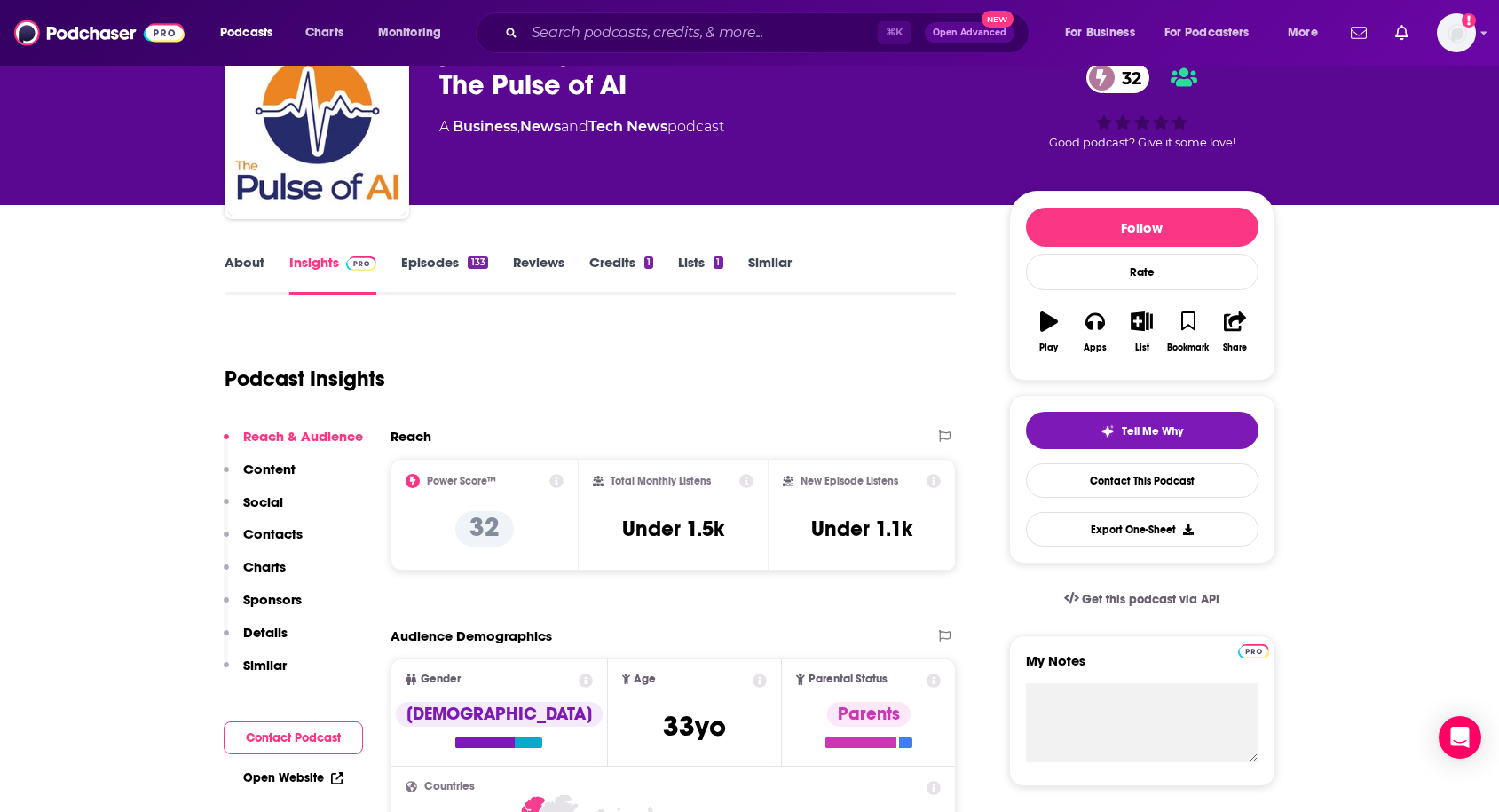
click at [249, 265] on link "About" at bounding box center [245, 273] width 40 height 41
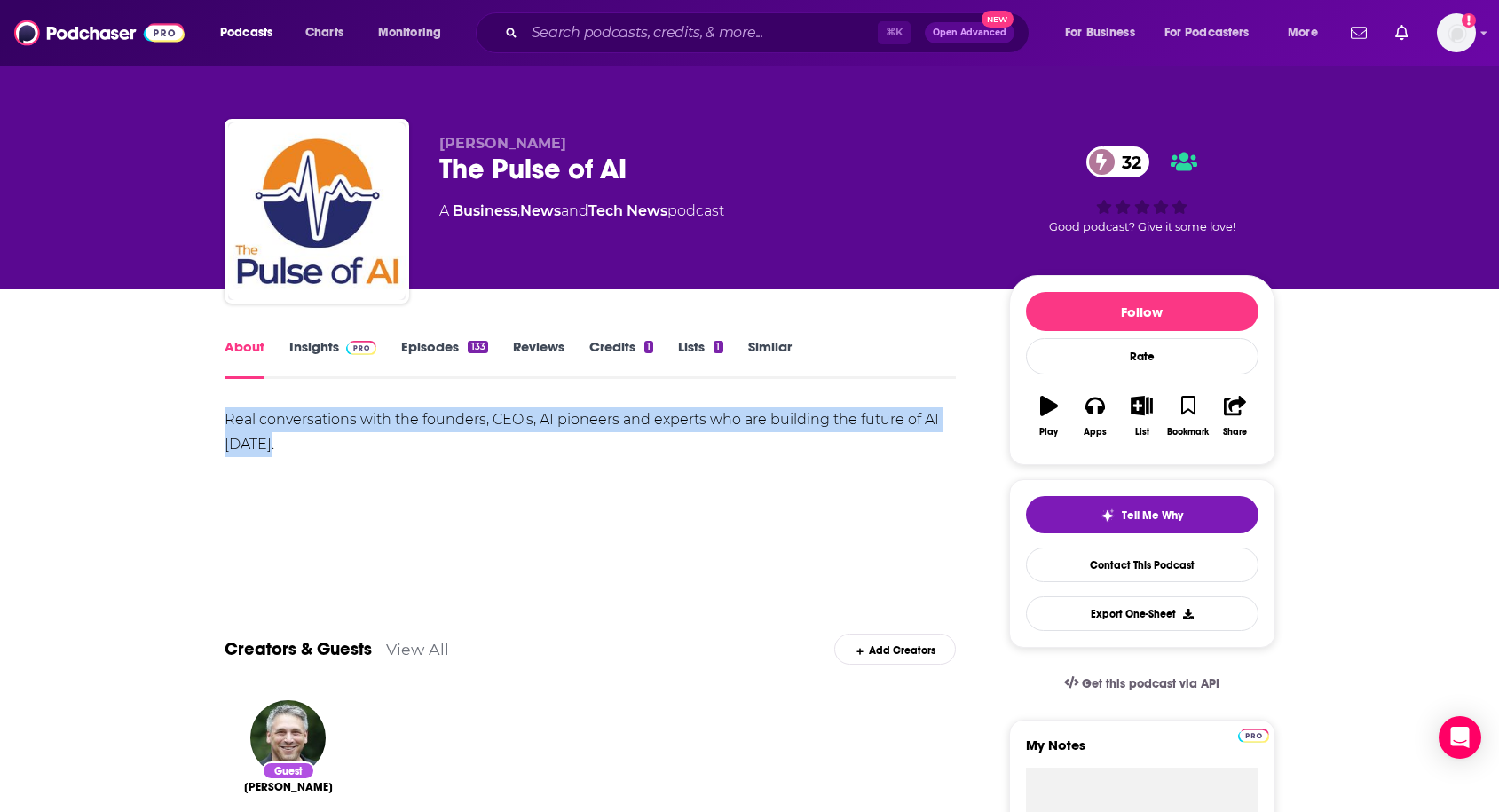
drag, startPoint x: 221, startPoint y: 418, endPoint x: 336, endPoint y: 434, distance: 116.1
copy div "Real conversations with the founders, CEO's, AI pioneers and experts who are bu…"
click at [312, 346] on link "Insights" at bounding box center [333, 358] width 88 height 41
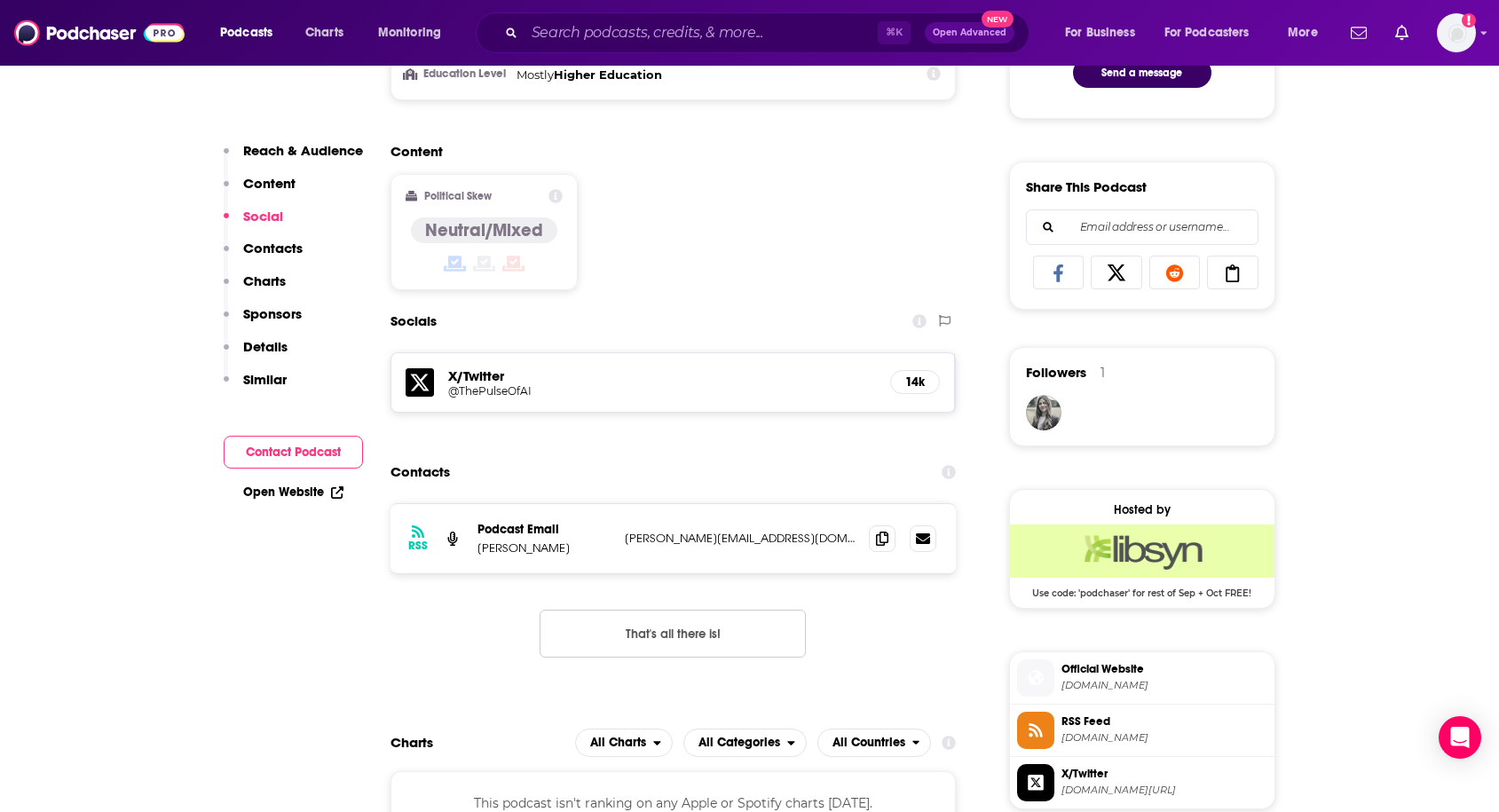
scroll to position [1029, 0]
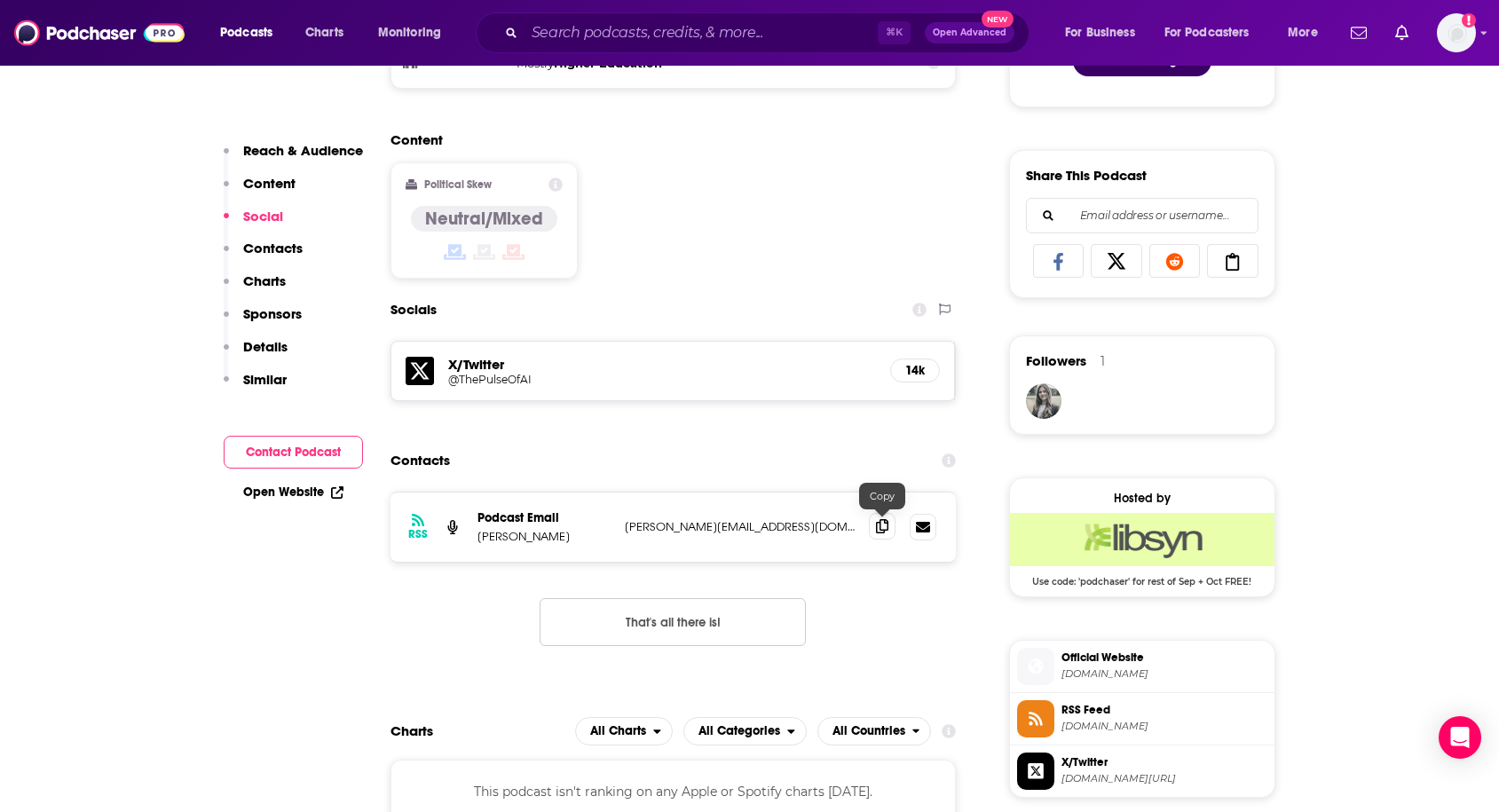
click at [886, 535] on span at bounding box center [882, 525] width 26 height 26
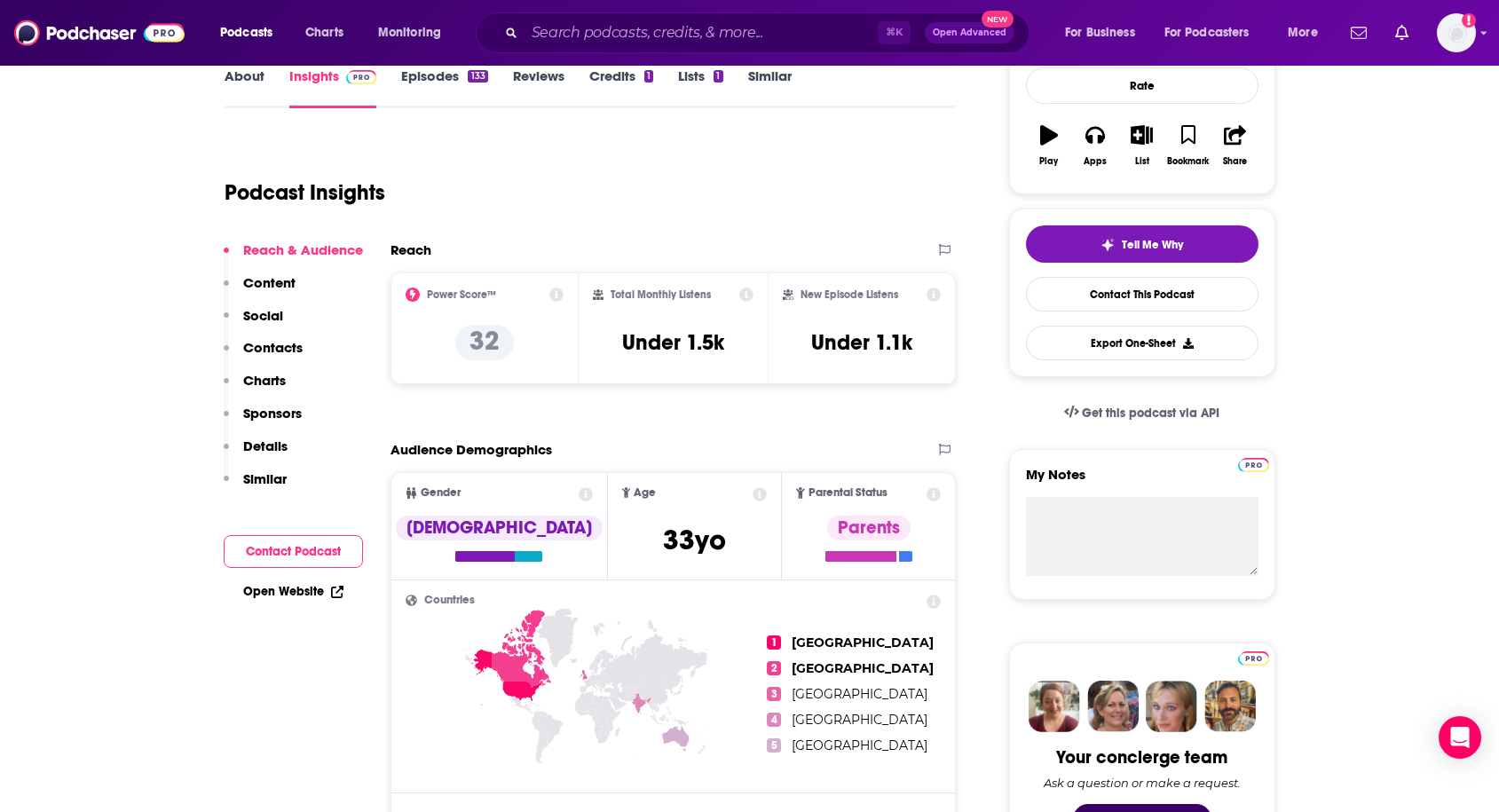
scroll to position [0, 0]
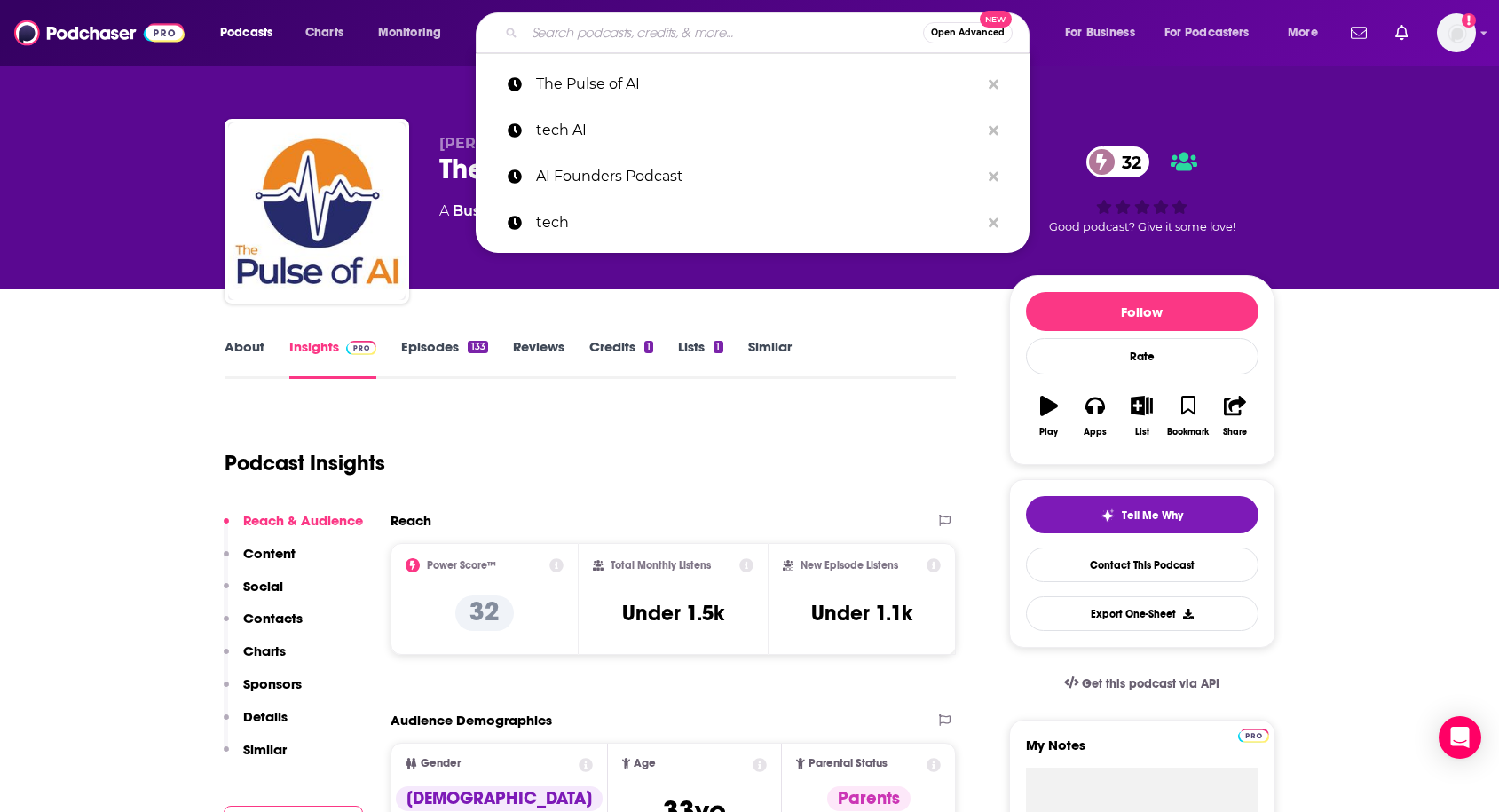
click at [762, 34] on input "Search podcasts, credits, & more..." at bounding box center [724, 32] width 399 height 28
paste input "No Priors: Artificial Intelligence | Technology | Startups"
type input "No Priors: Artificial Intelligence | Technology | Startups"
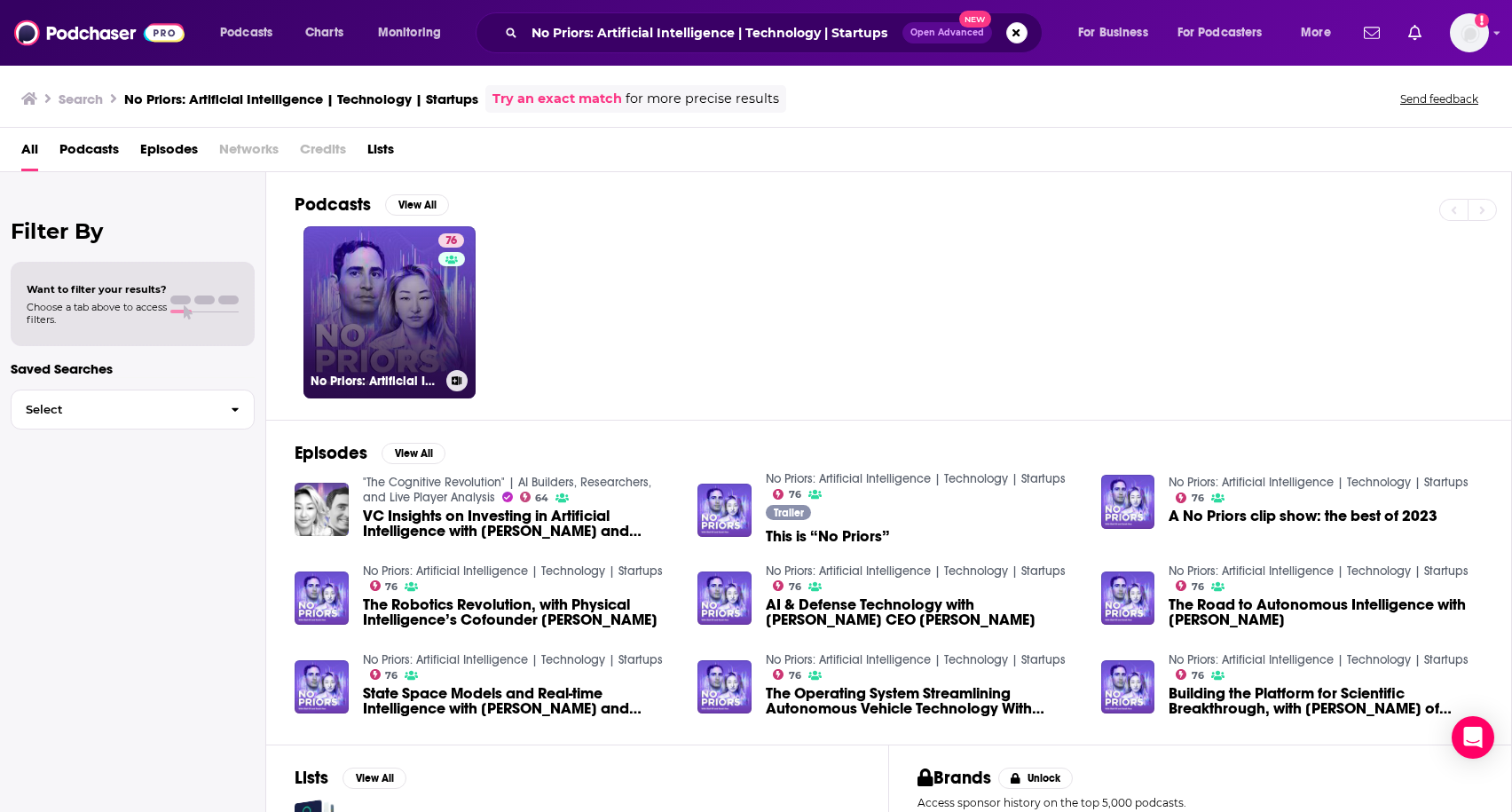
click at [425, 281] on link "76 No Priors: Artificial Intelligence | Technology | Startups" at bounding box center [389, 312] width 172 height 172
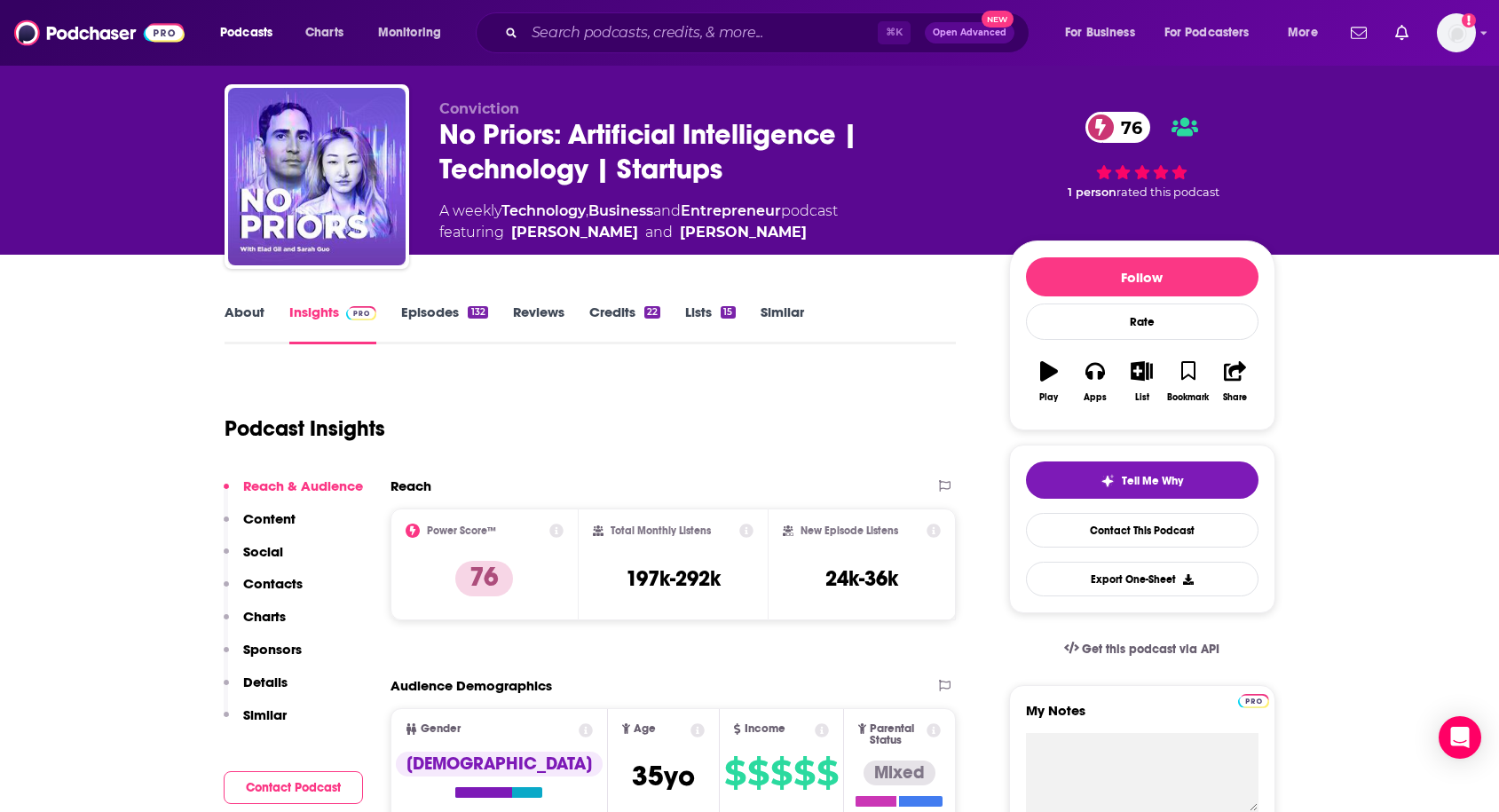
scroll to position [35, 0]
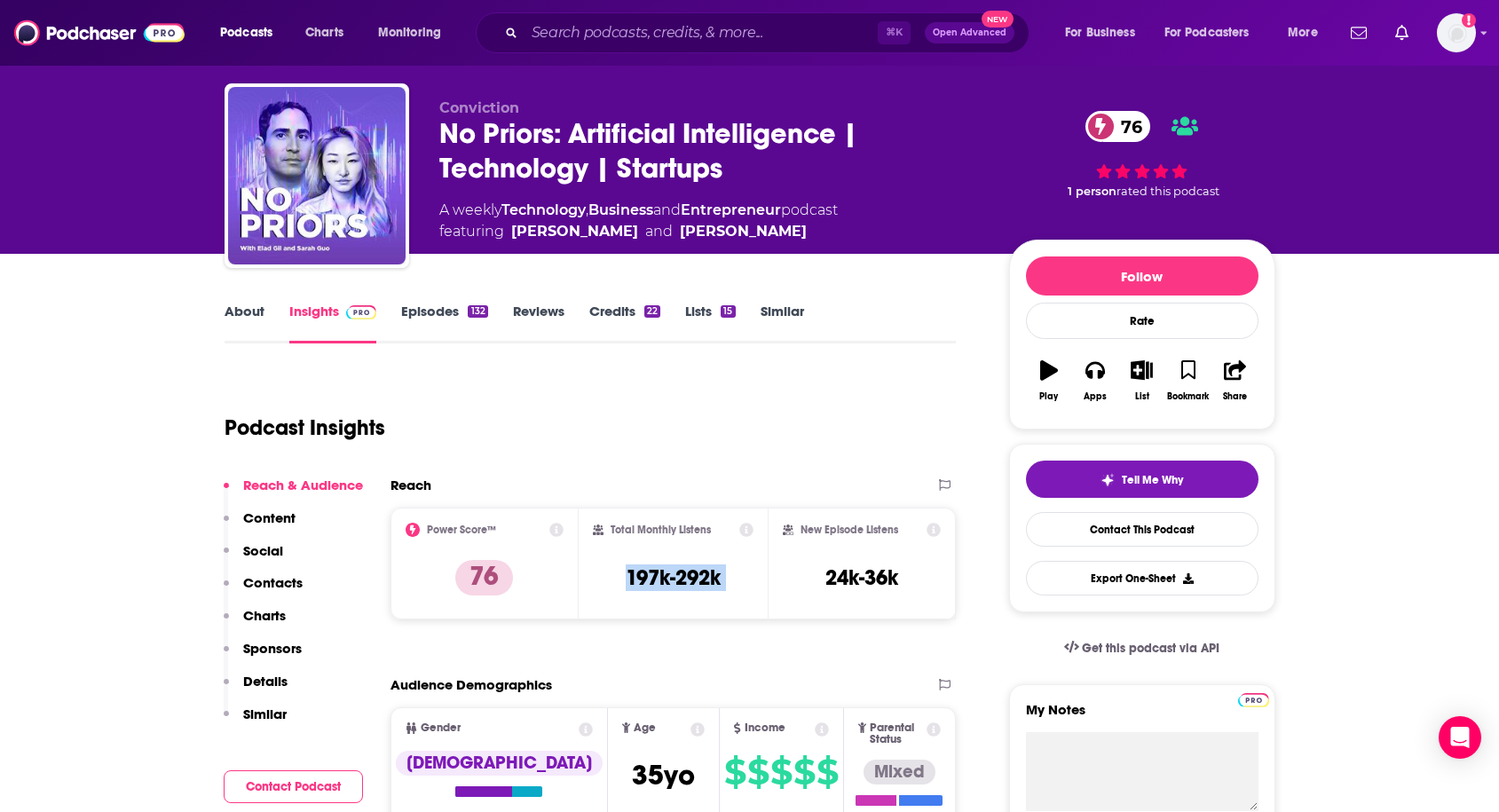
drag, startPoint x: 615, startPoint y: 567, endPoint x: 783, endPoint y: 570, distance: 168.0
click at [783, 570] on div "Power Score™ 76 Total Monthly Listens 197k-292k New Episode Listens 24k-36k" at bounding box center [673, 563] width 566 height 112
copy div "197k-292k"
click at [247, 314] on link "About" at bounding box center [245, 322] width 40 height 41
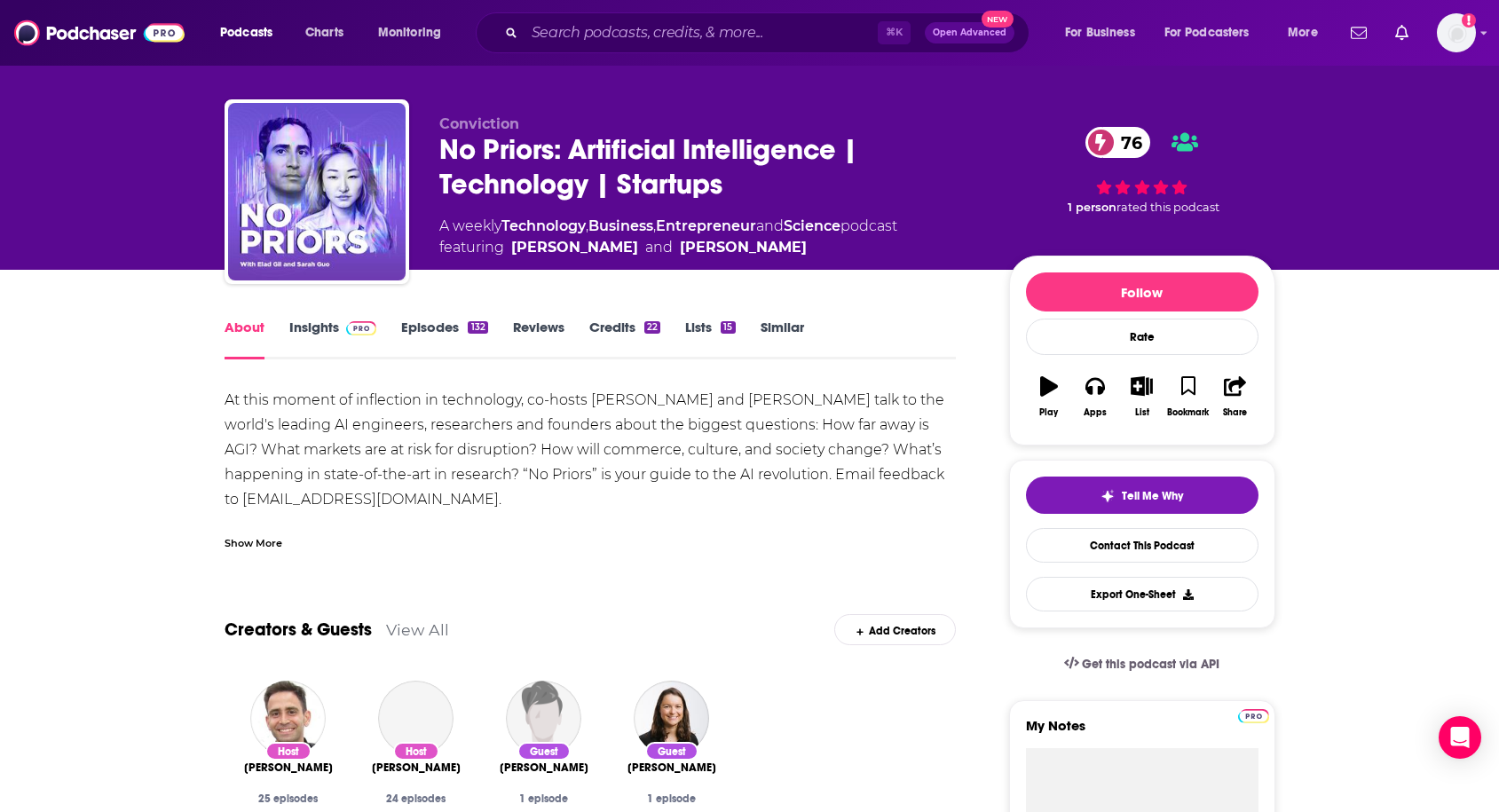
scroll to position [21, 0]
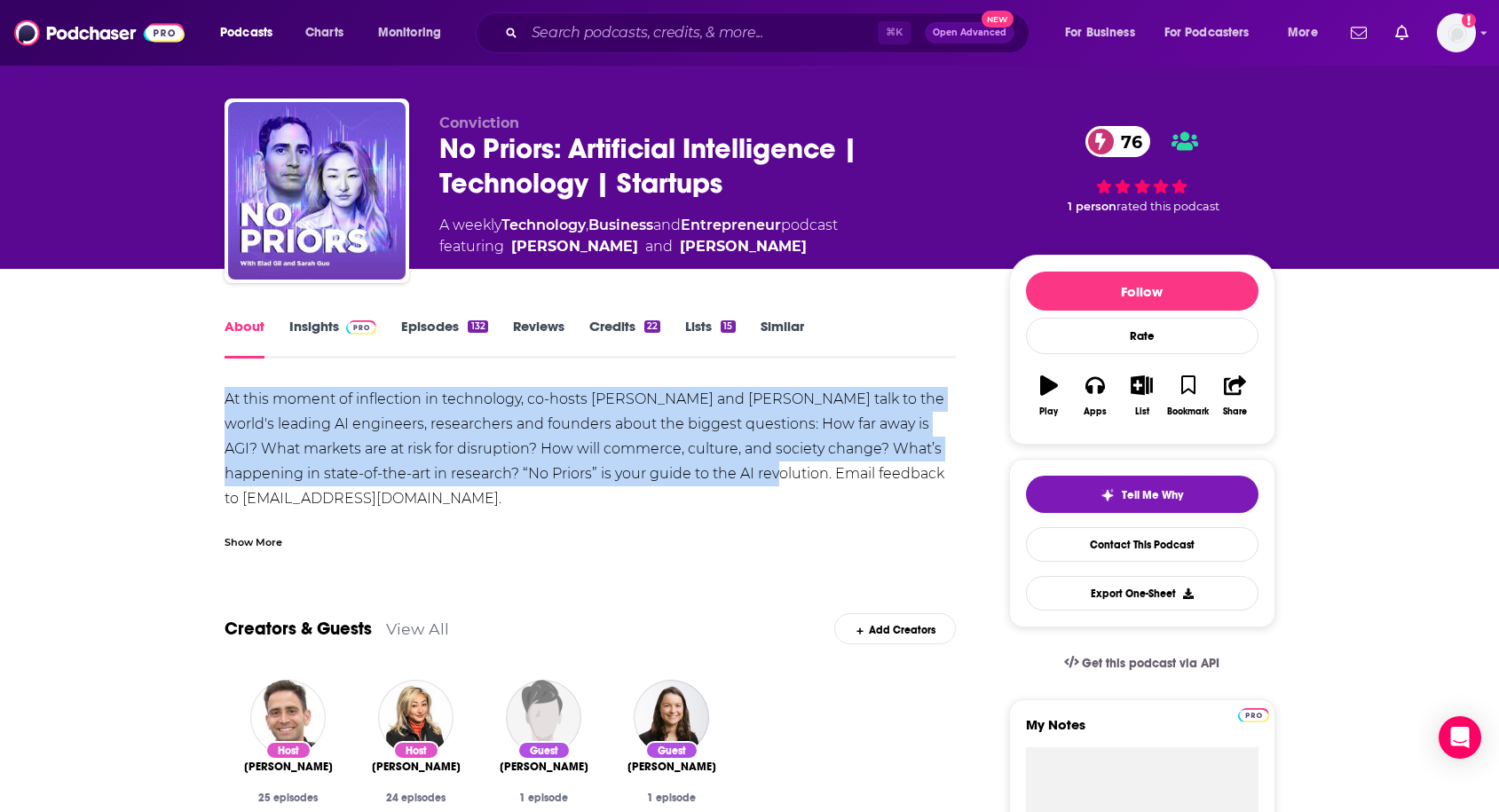
drag, startPoint x: 218, startPoint y: 395, endPoint x: 695, endPoint y: 480, distance: 484.5
copy div "At this moment of inflection in technology, co-hosts Elad Gil and Sarah Guo tal…"
click at [537, 458] on div "At this moment of inflection in technology, co-hosts Elad Gil and Sarah Guo tal…" at bounding box center [590, 523] width 732 height 273
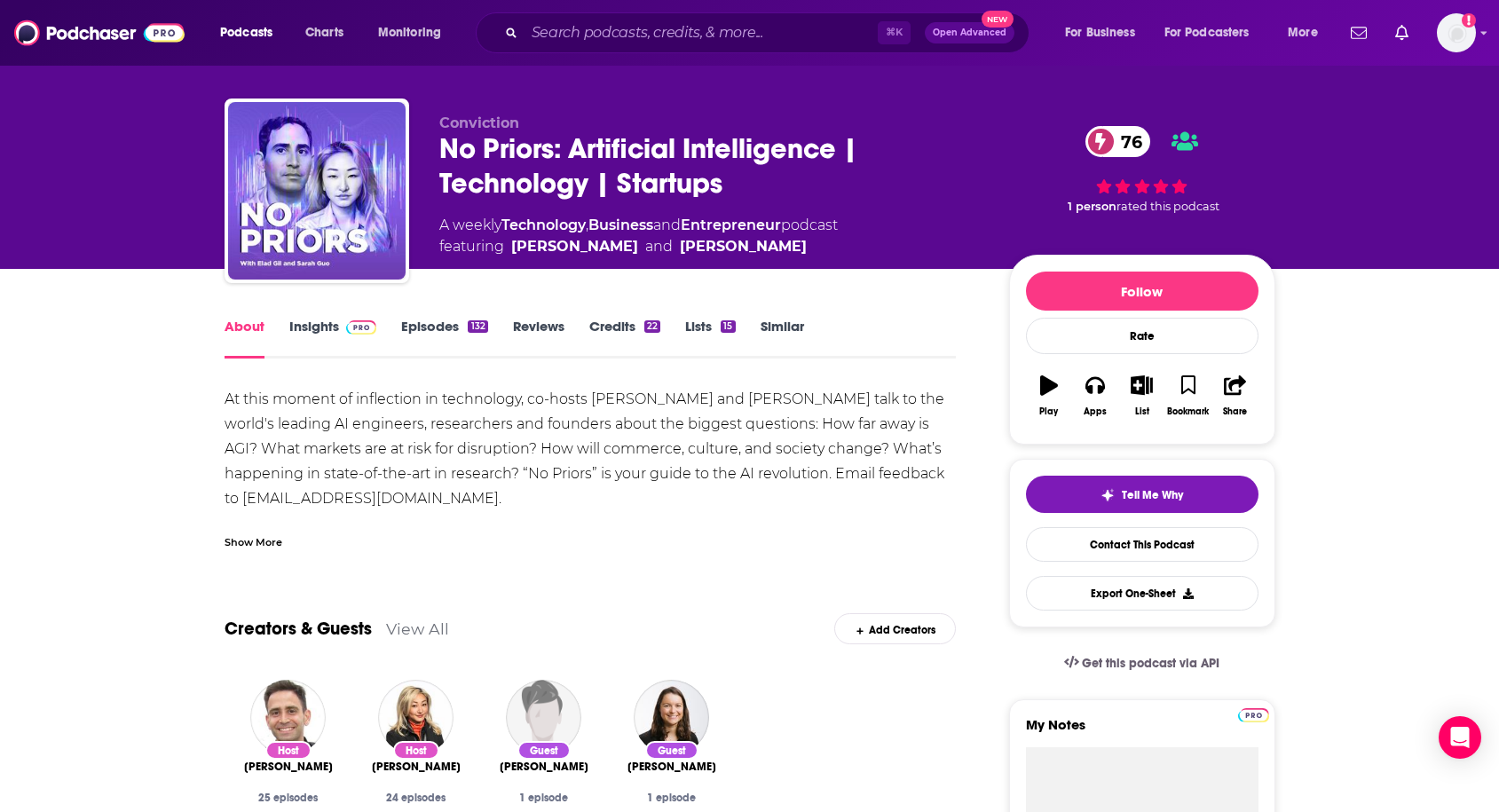
click at [281, 540] on div "Show More" at bounding box center [254, 540] width 58 height 17
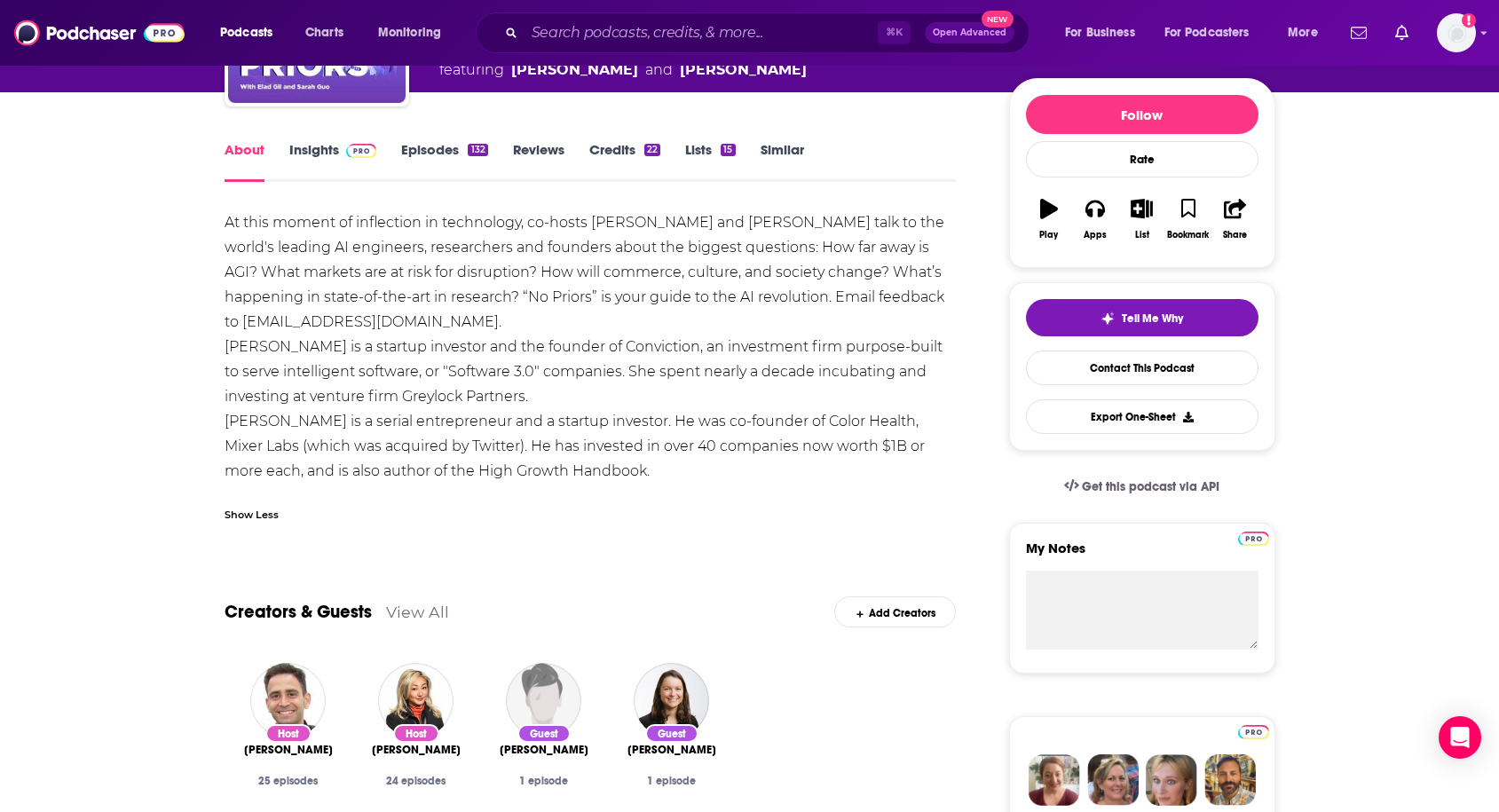
scroll to position [0, 0]
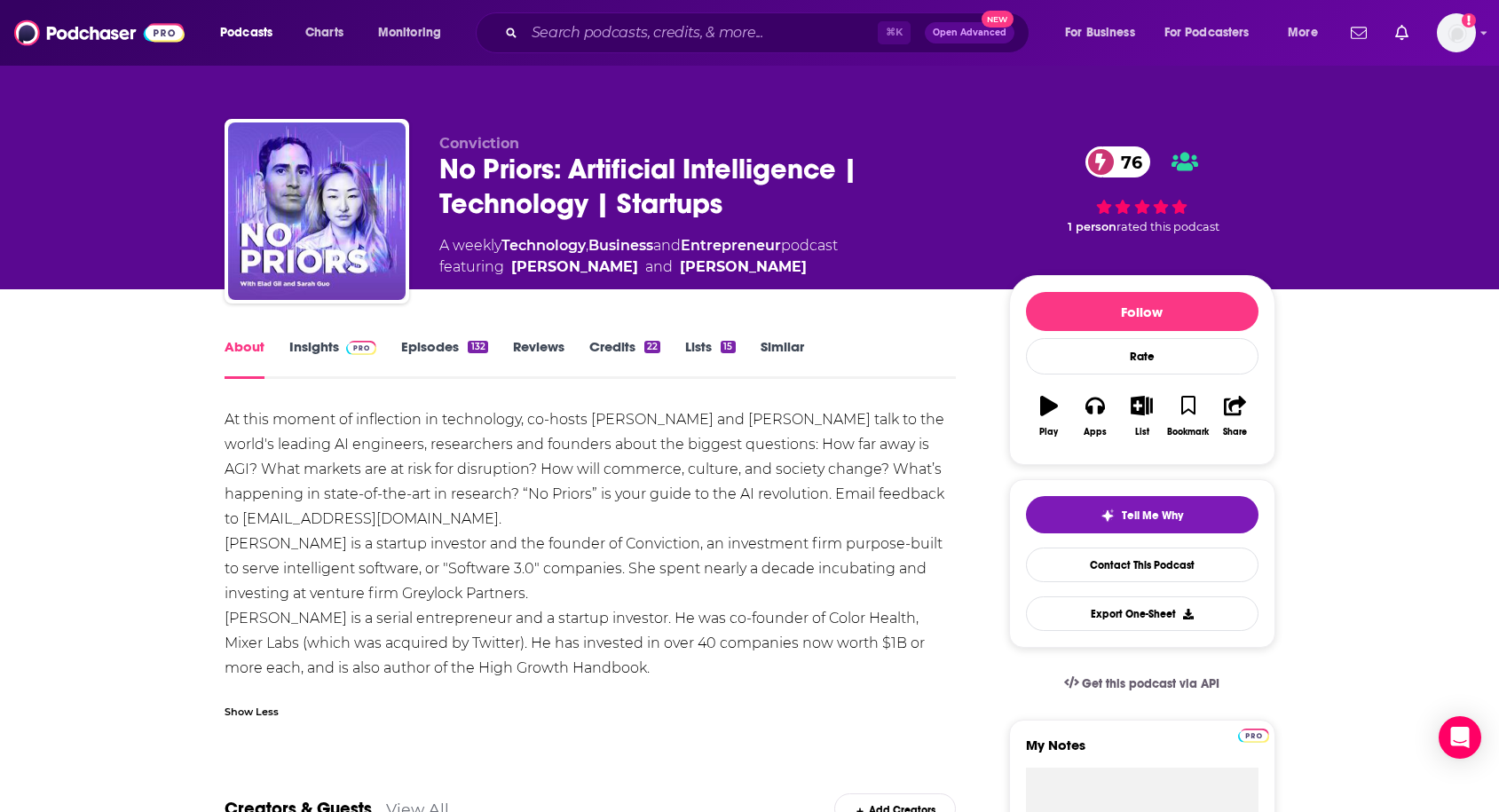
click at [346, 346] on img at bounding box center [361, 348] width 31 height 14
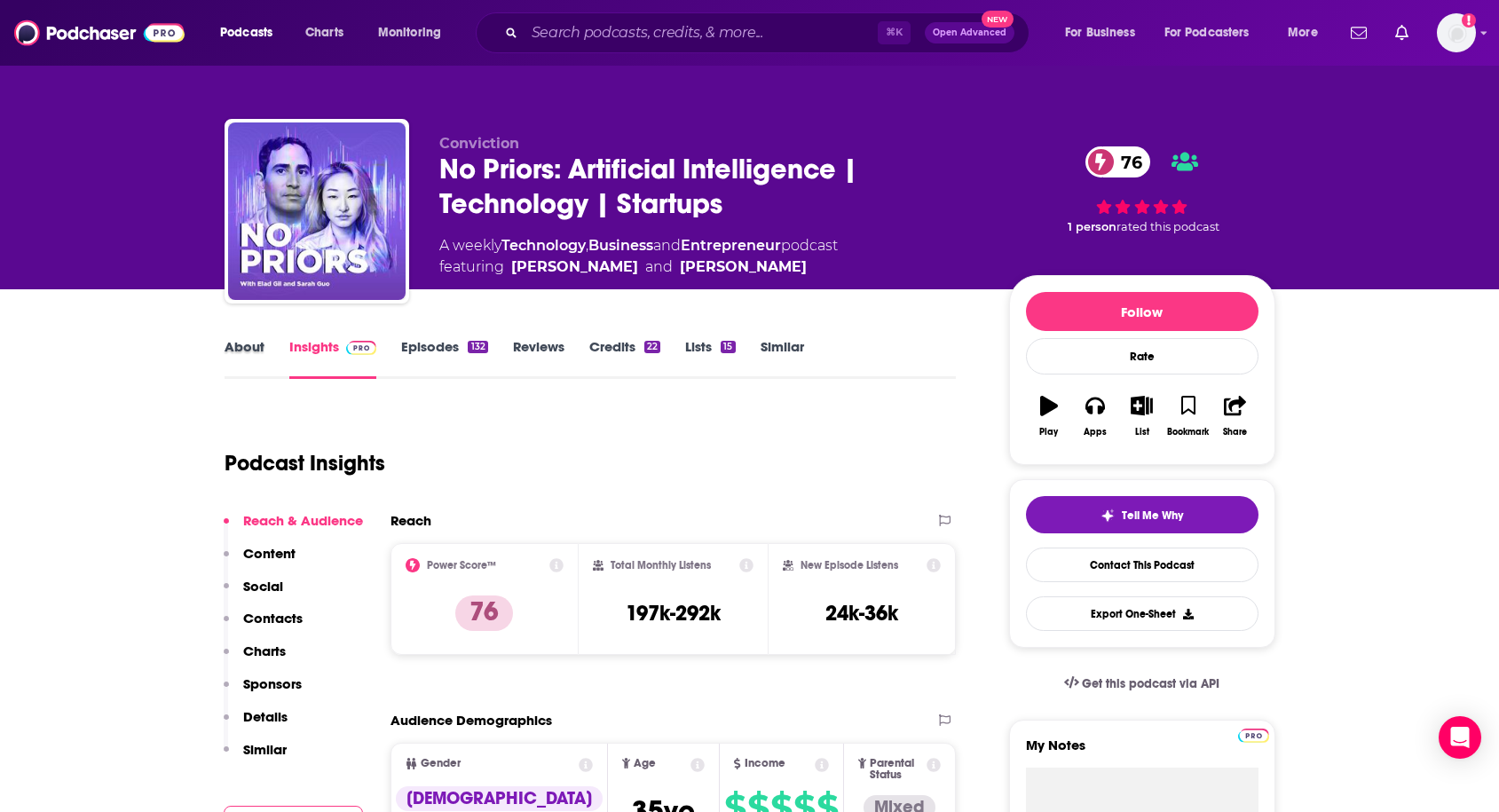
click at [273, 348] on div "About" at bounding box center [257, 358] width 65 height 41
click at [239, 351] on link "About" at bounding box center [245, 358] width 40 height 41
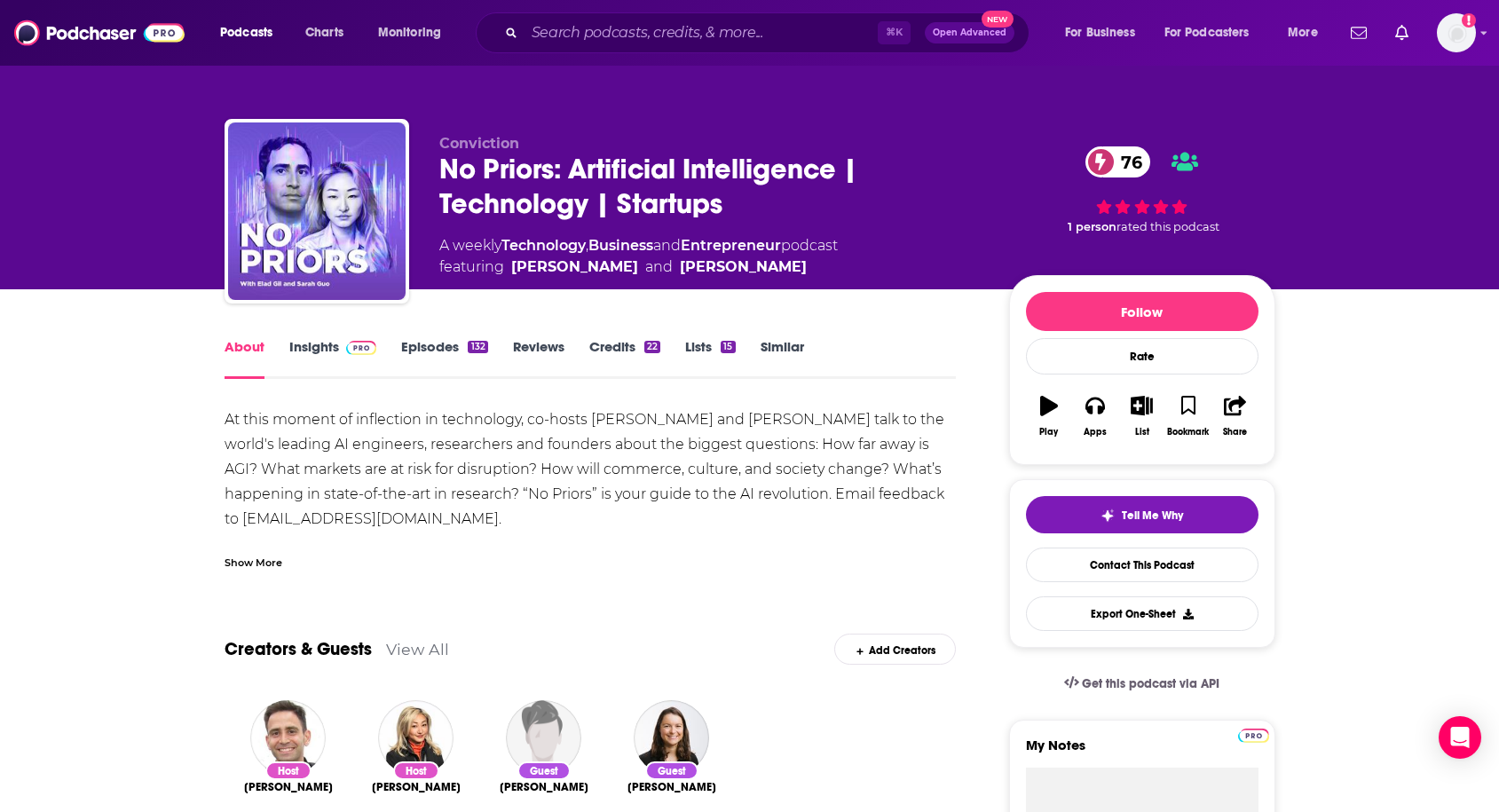
click at [332, 349] on link "Insights" at bounding box center [333, 358] width 88 height 41
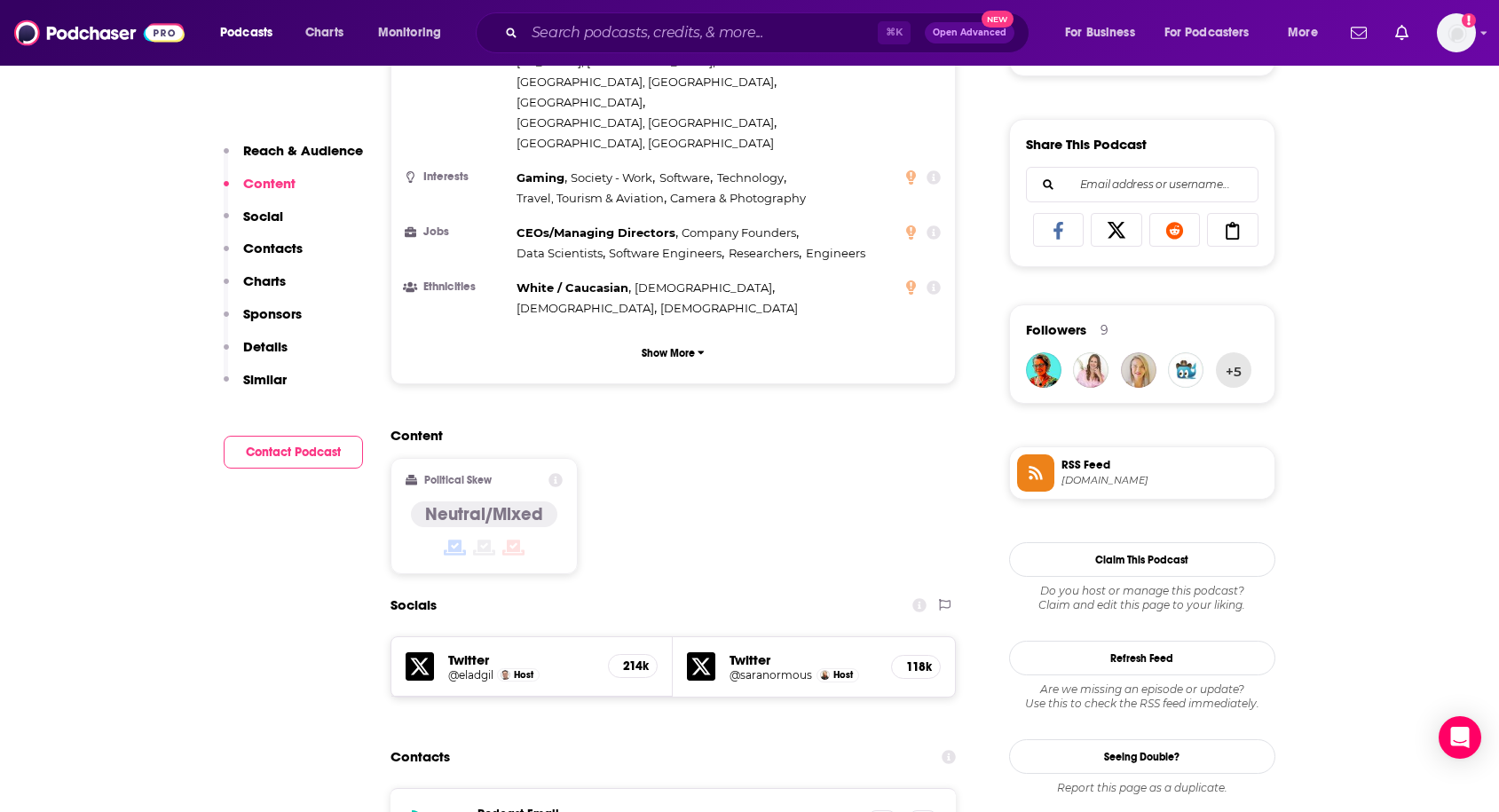
scroll to position [1174, 0]
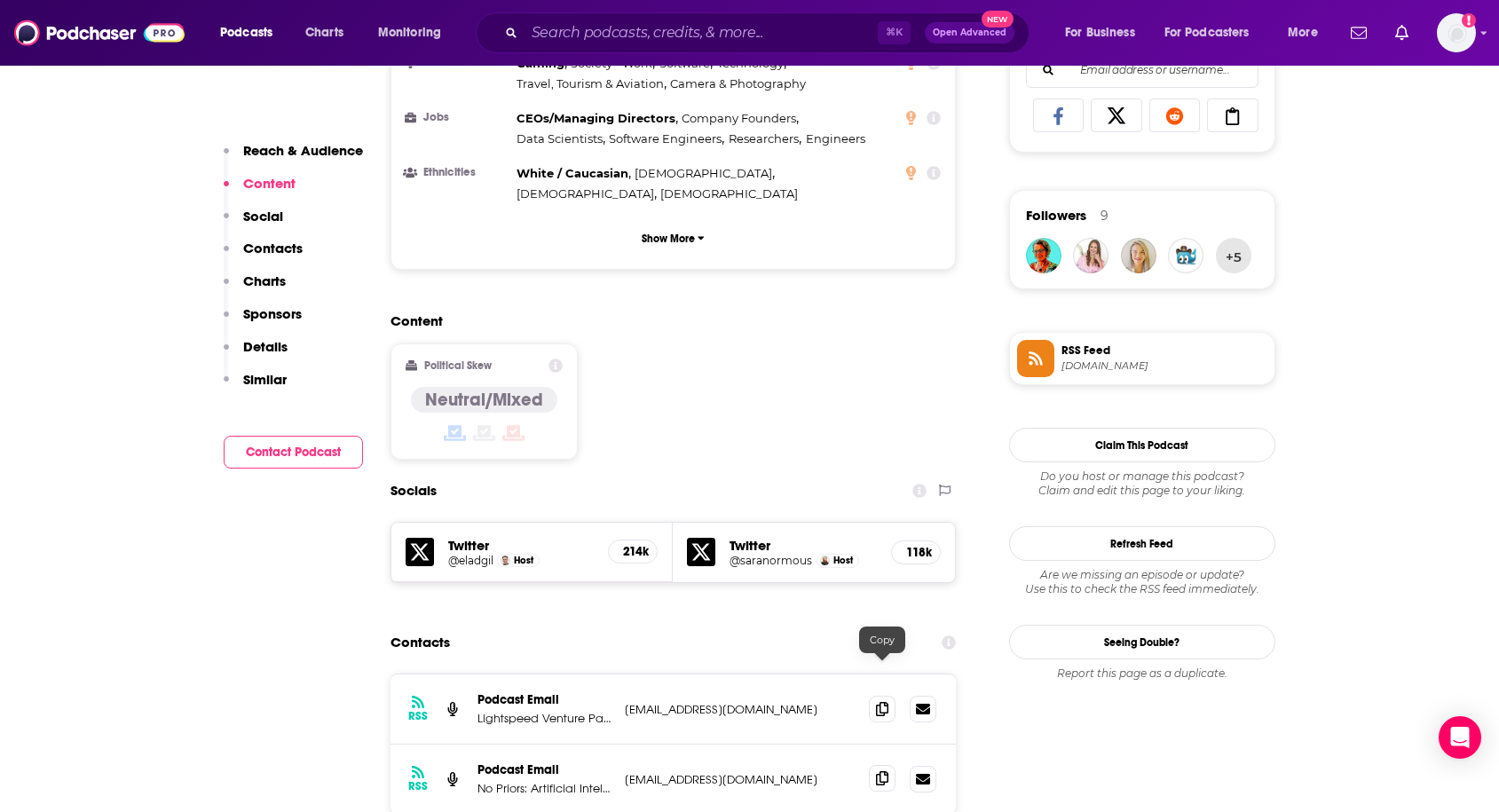
click at [878, 770] on icon at bounding box center [883, 778] width 13 height 14
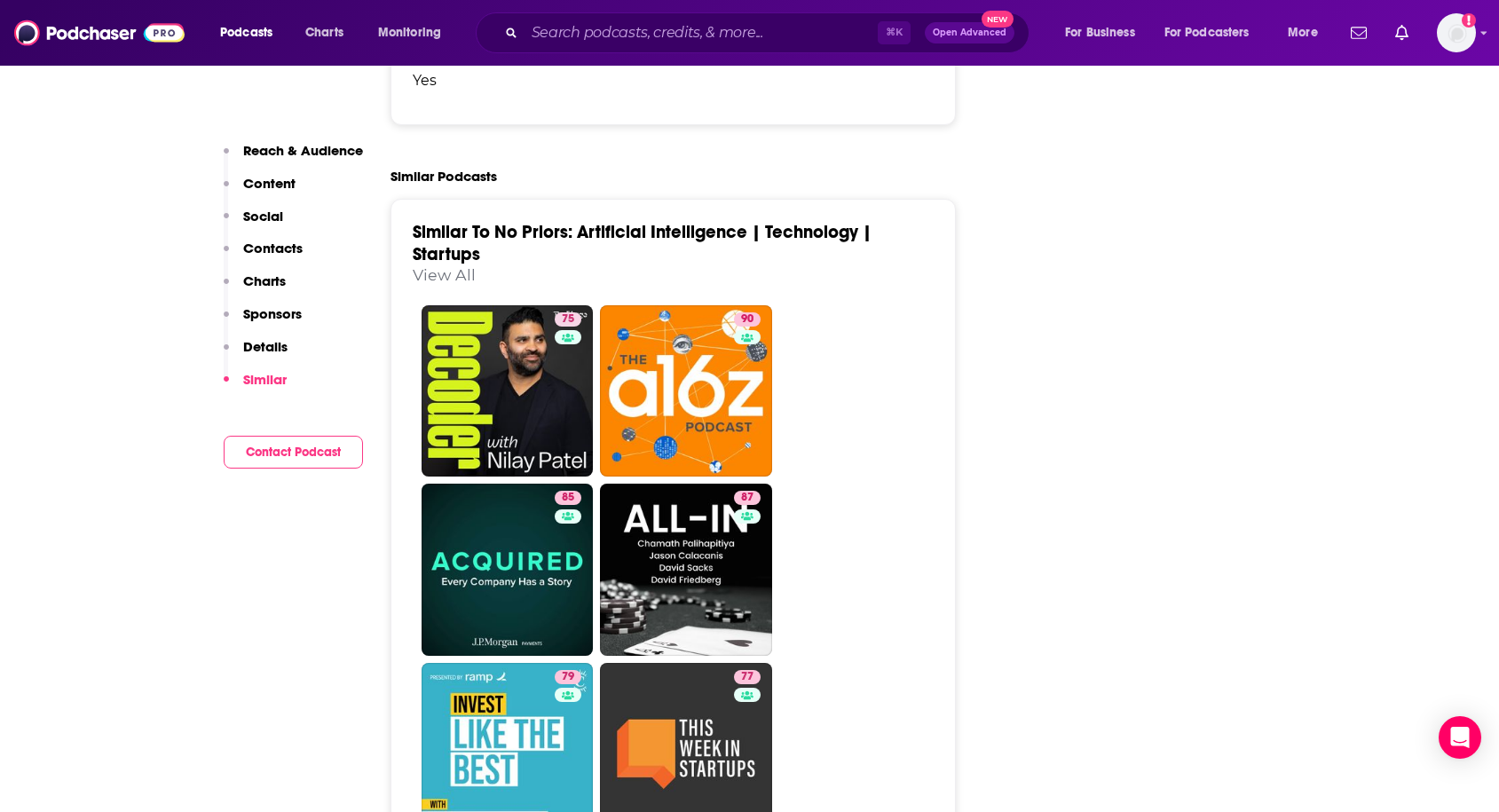
scroll to position [3502, 0]
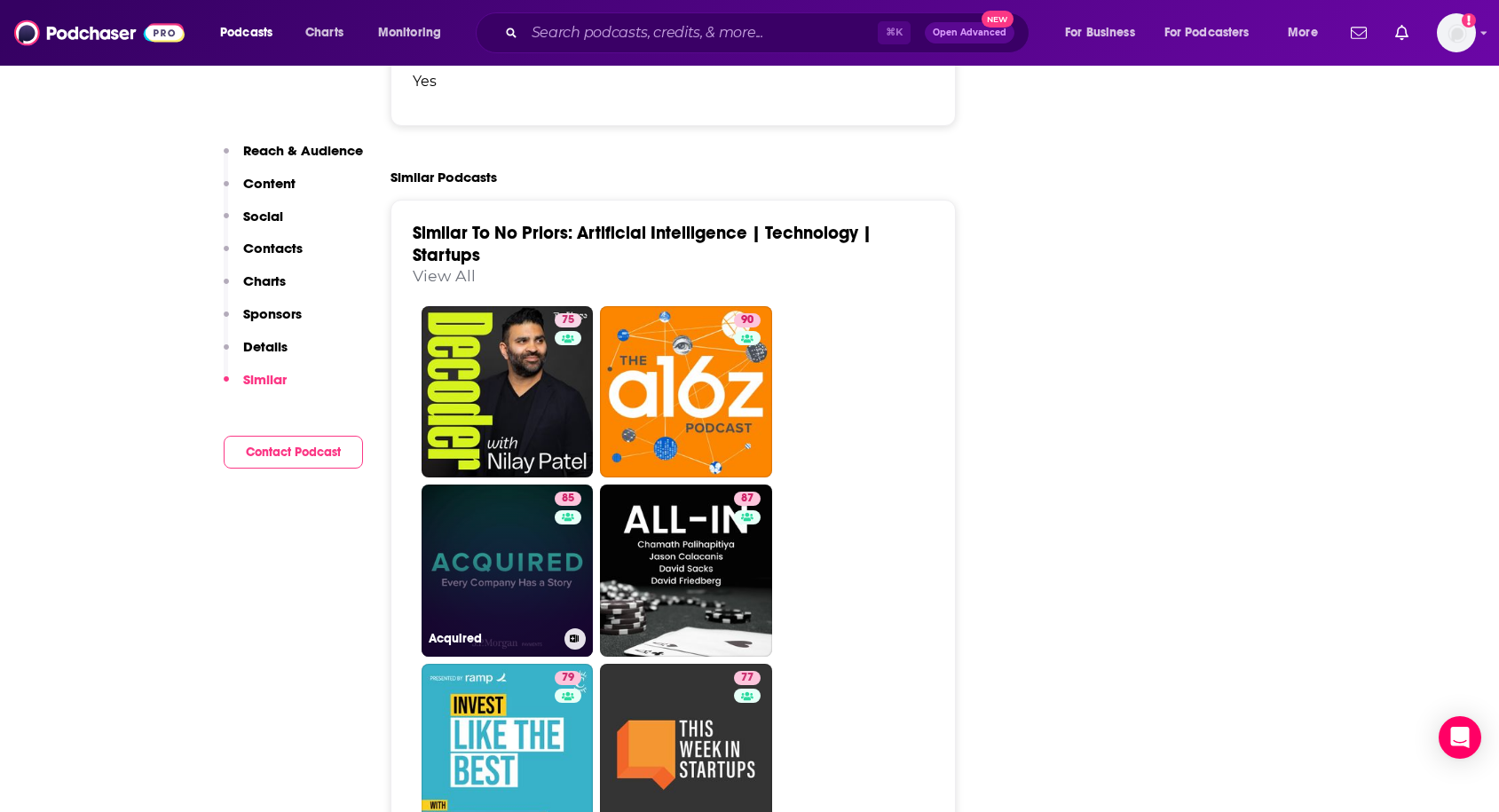
click at [527, 484] on link "85 Acquired" at bounding box center [507, 570] width 172 height 172
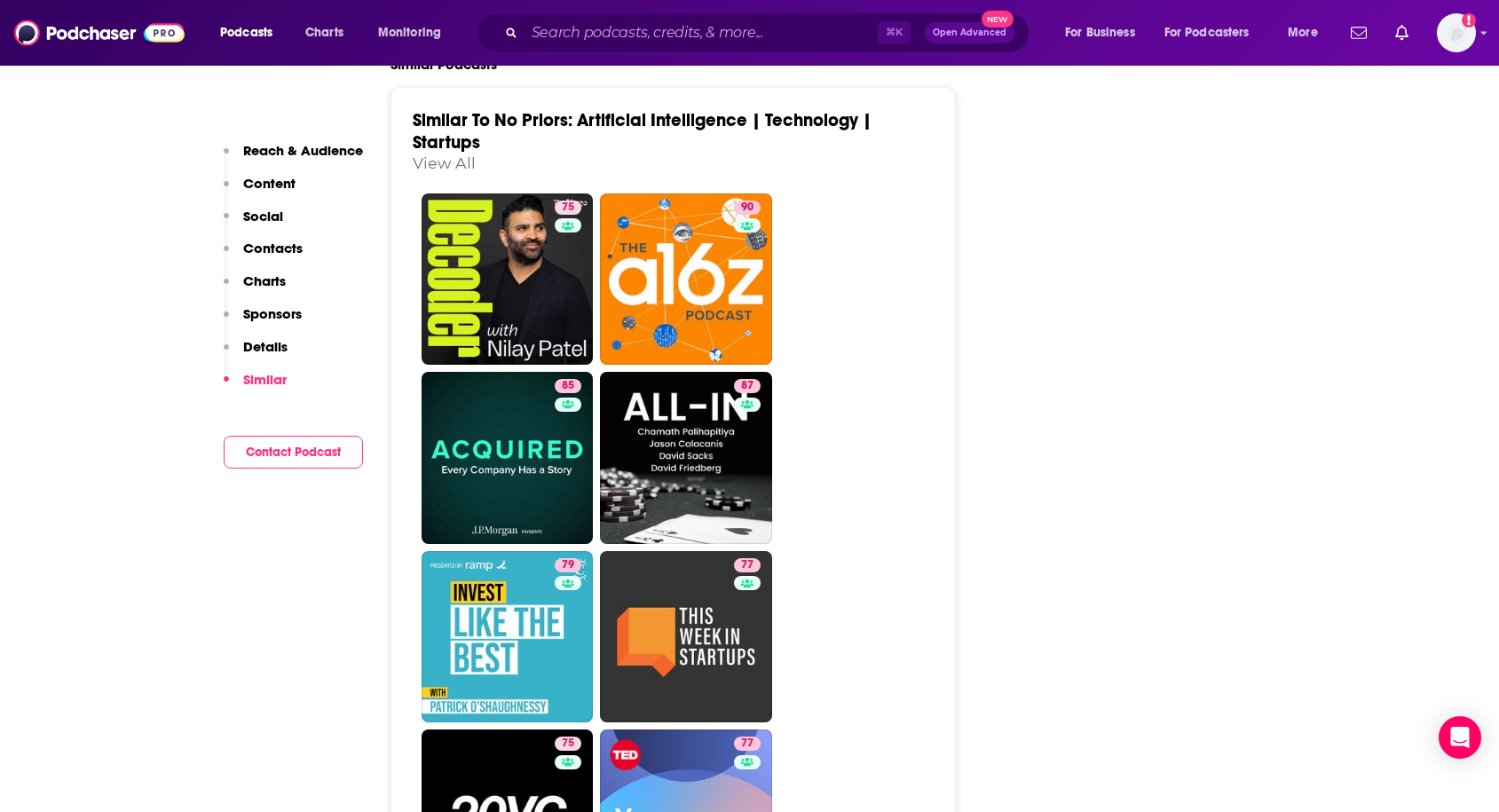
scroll to position [3740, 0]
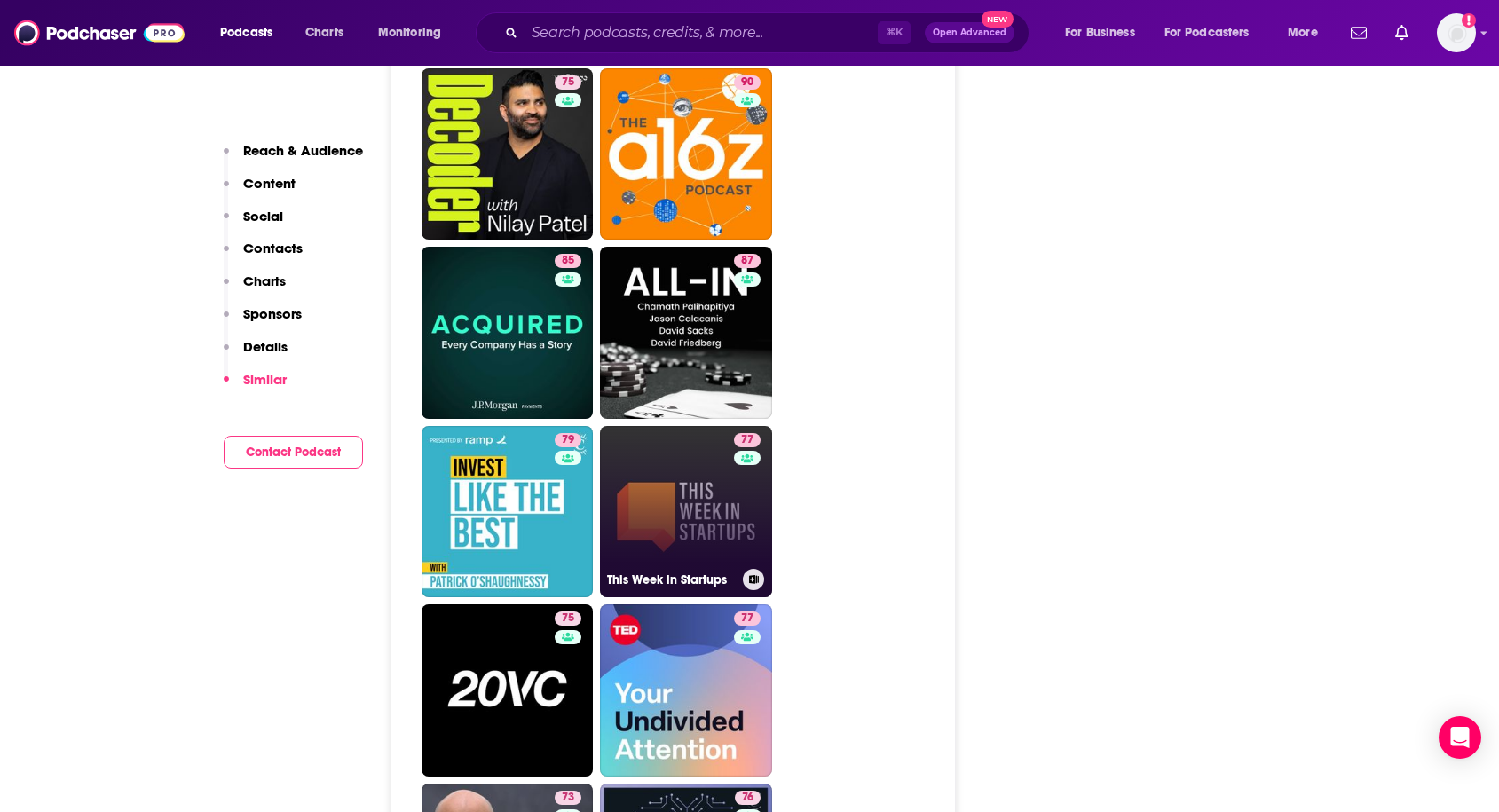
click at [674, 426] on link "77 This Week in Startups" at bounding box center [686, 512] width 172 height 172
type input "https://www.podchaser.com/podcasts/this-week-in-startups-3175"
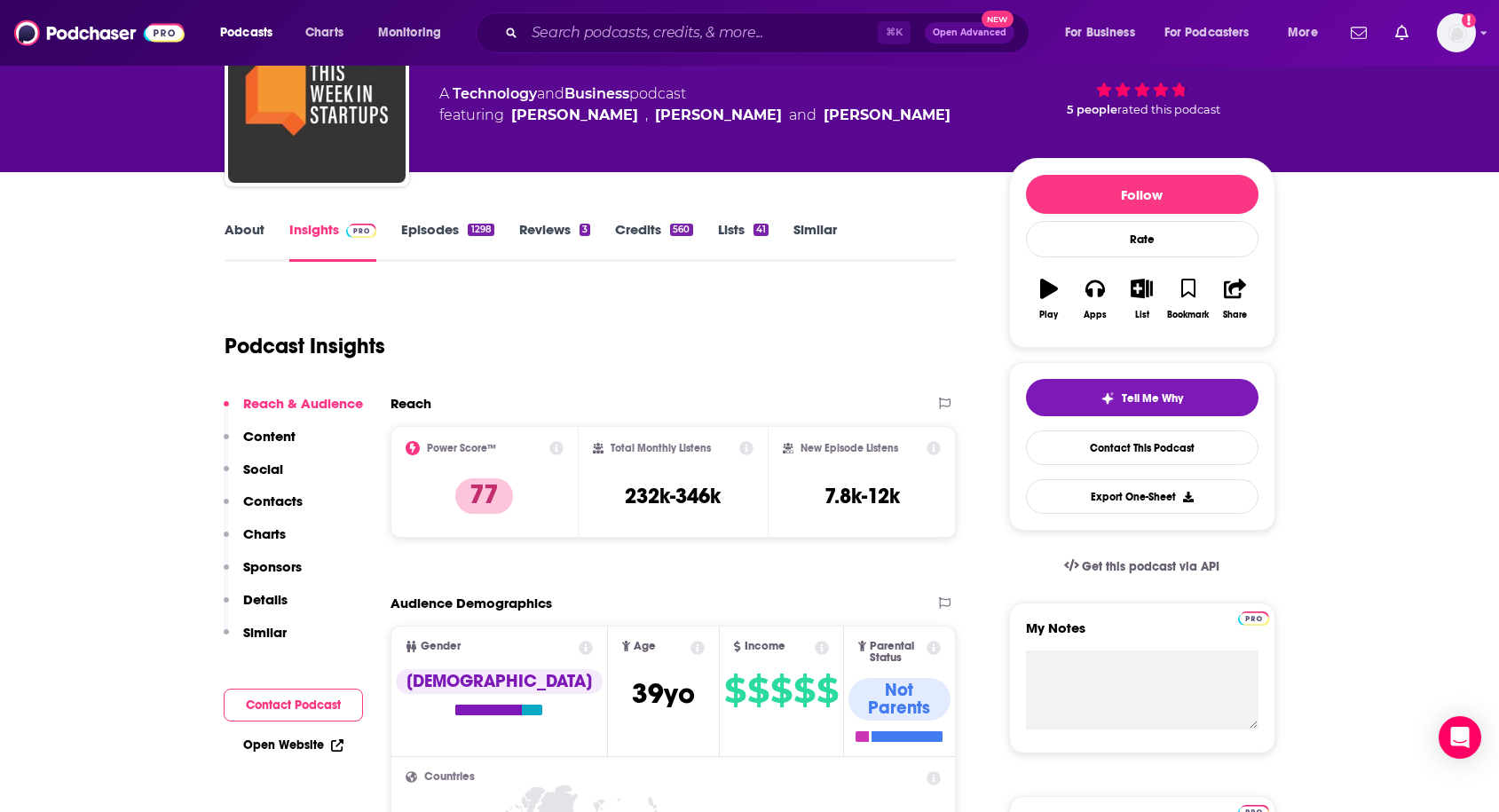
scroll to position [133, 0]
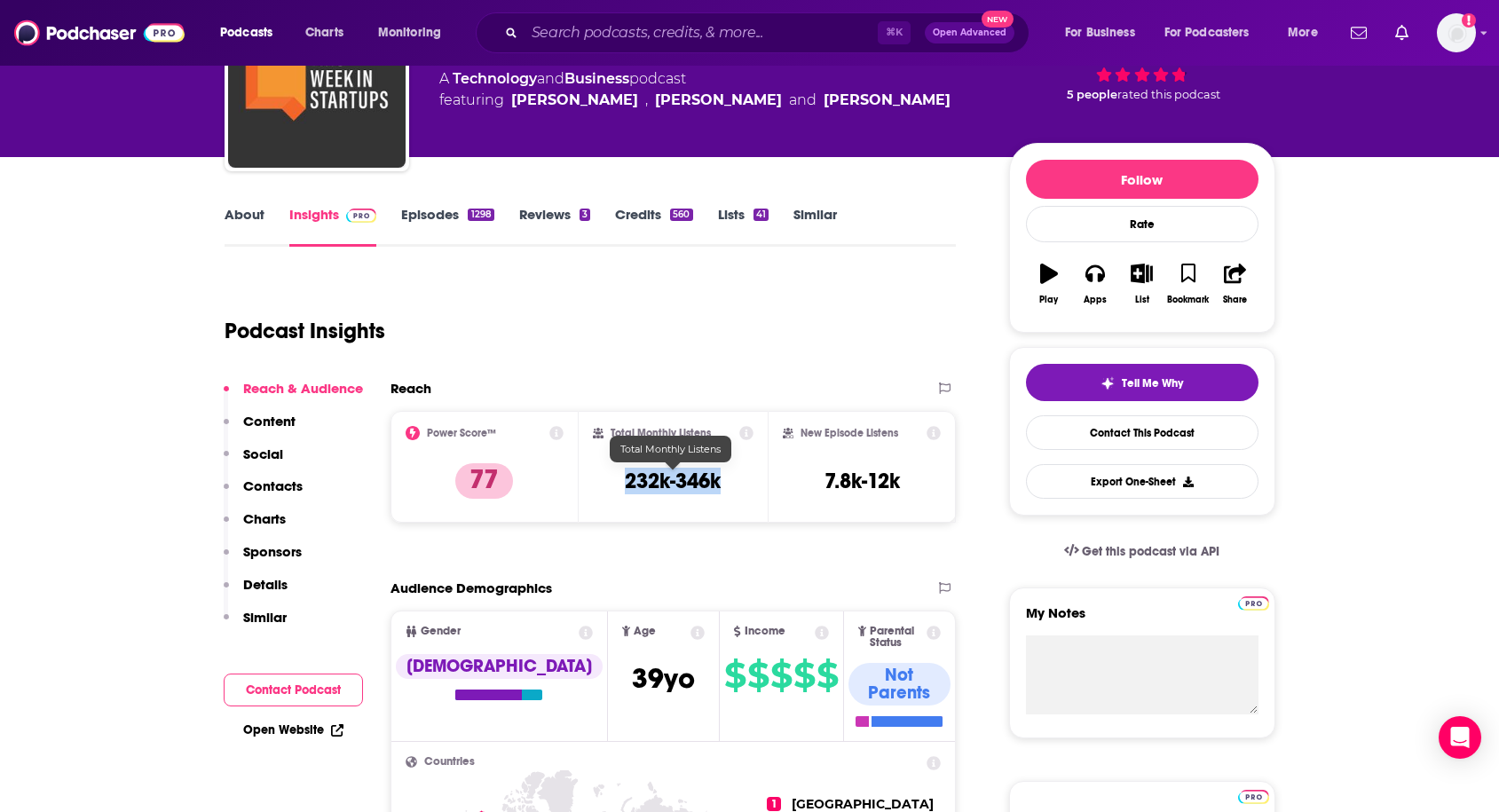
drag, startPoint x: 620, startPoint y: 485, endPoint x: 733, endPoint y: 485, distance: 113.0
click at [733, 485] on div "Total Monthly Listens 232k-346k" at bounding box center [673, 466] width 161 height 81
copy h3 "232k-346k"
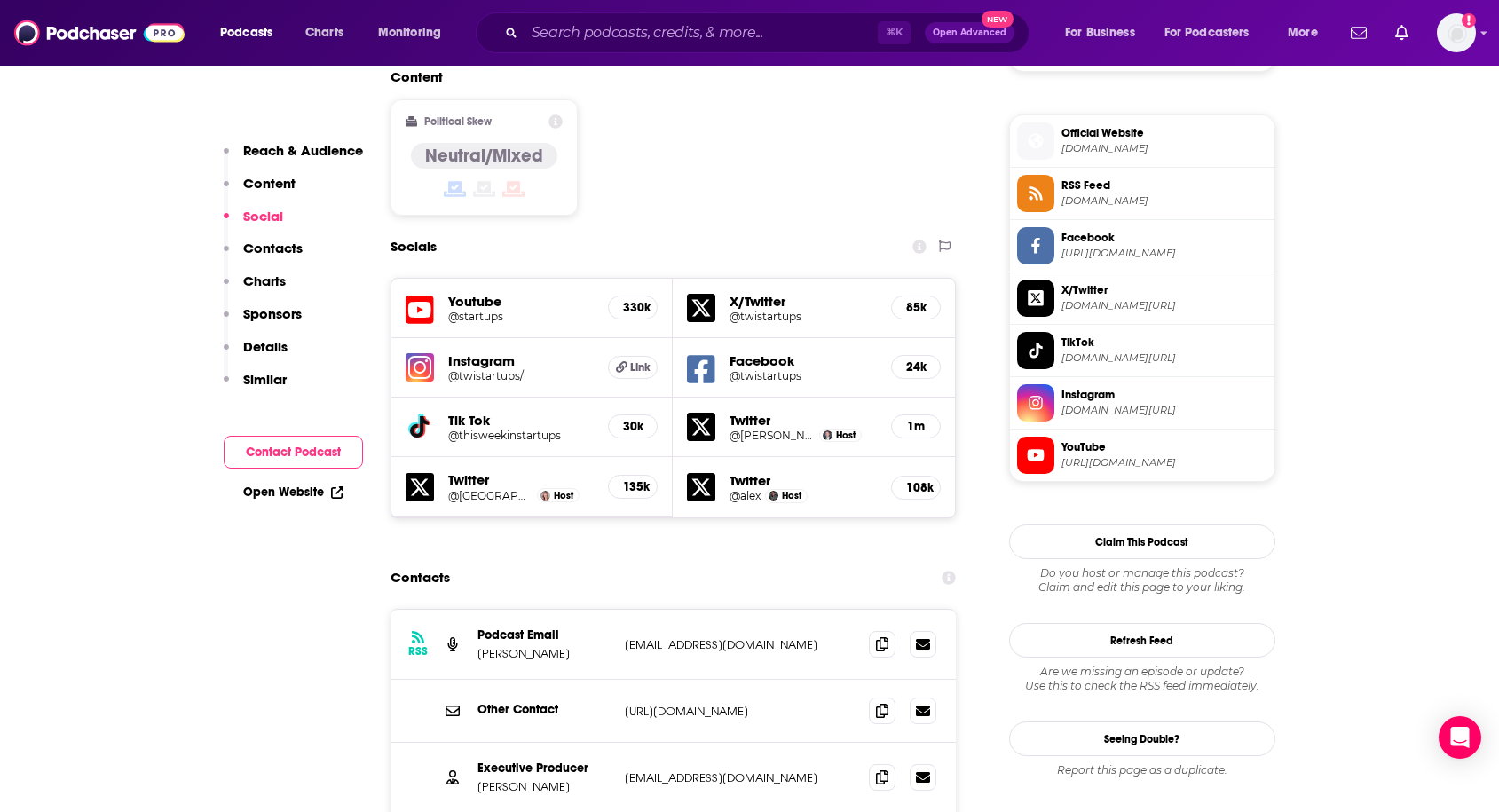
scroll to position [1396, 0]
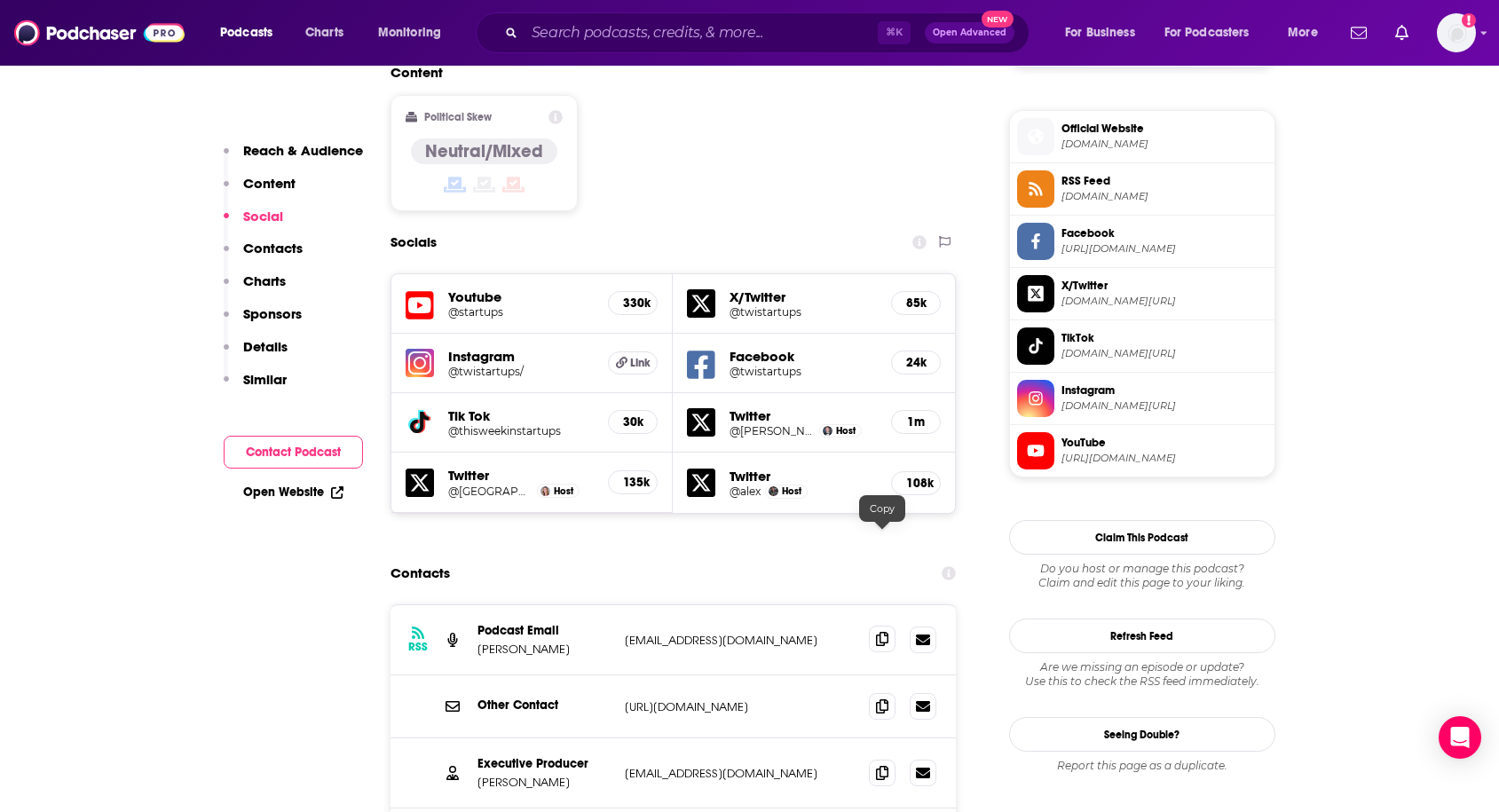
click at [878, 632] on icon at bounding box center [883, 639] width 13 height 14
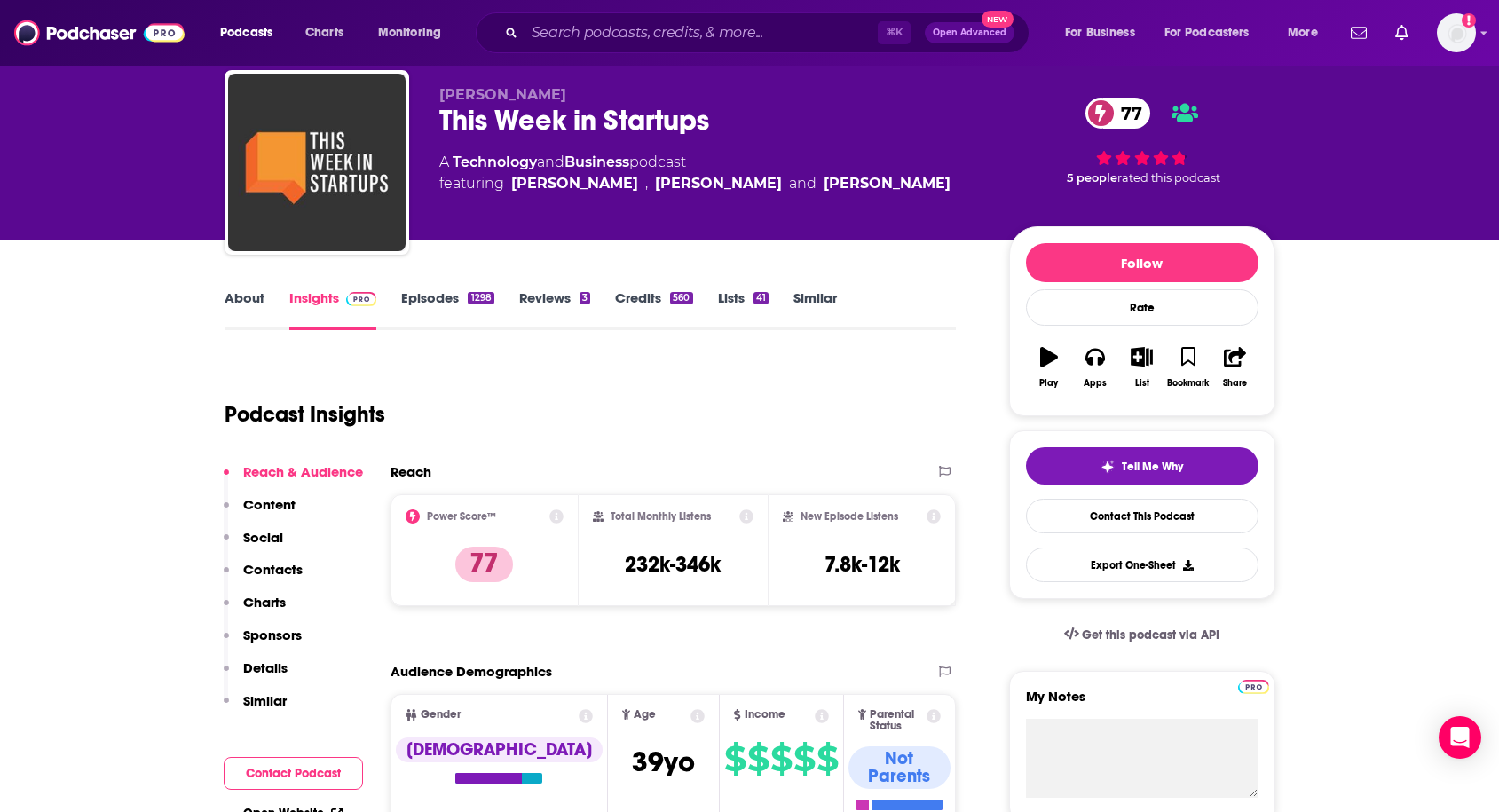
scroll to position [0, 0]
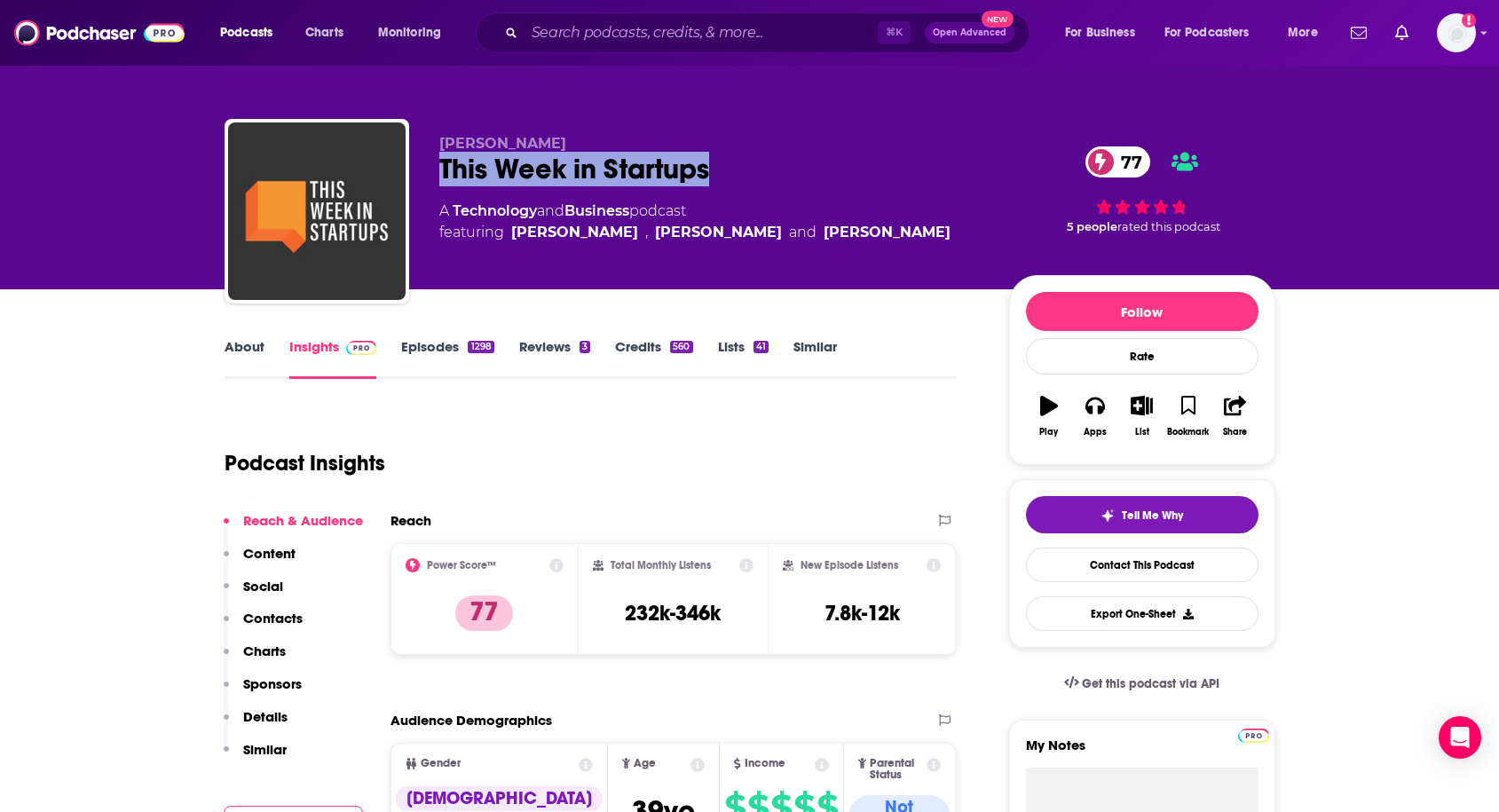
drag, startPoint x: 441, startPoint y: 168, endPoint x: 747, endPoint y: 170, distance: 306.0
click at [747, 170] on div "This Week in Startups 77" at bounding box center [710, 169] width 541 height 34
copy h2 "This Week in Startups"
click at [225, 346] on link "About" at bounding box center [245, 358] width 40 height 41
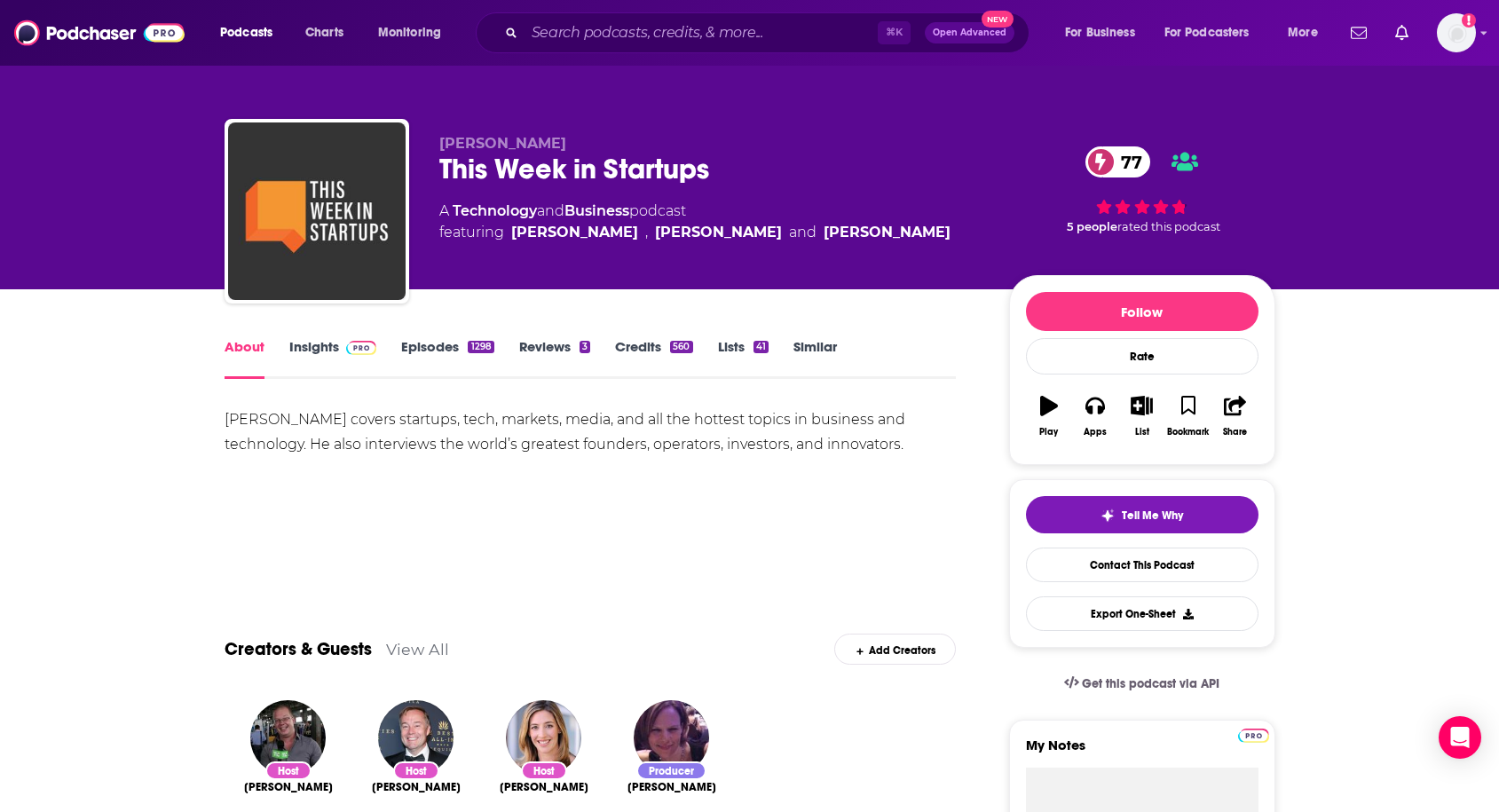
drag, startPoint x: 221, startPoint y: 418, endPoint x: 488, endPoint y: 489, distance: 276.3
copy div "Jason Calacanis covers startups, tech, markets, media, and all the hottest topi…"
click at [609, 45] on input "Search podcasts, credits, & more..." at bounding box center [700, 32] width 353 height 28
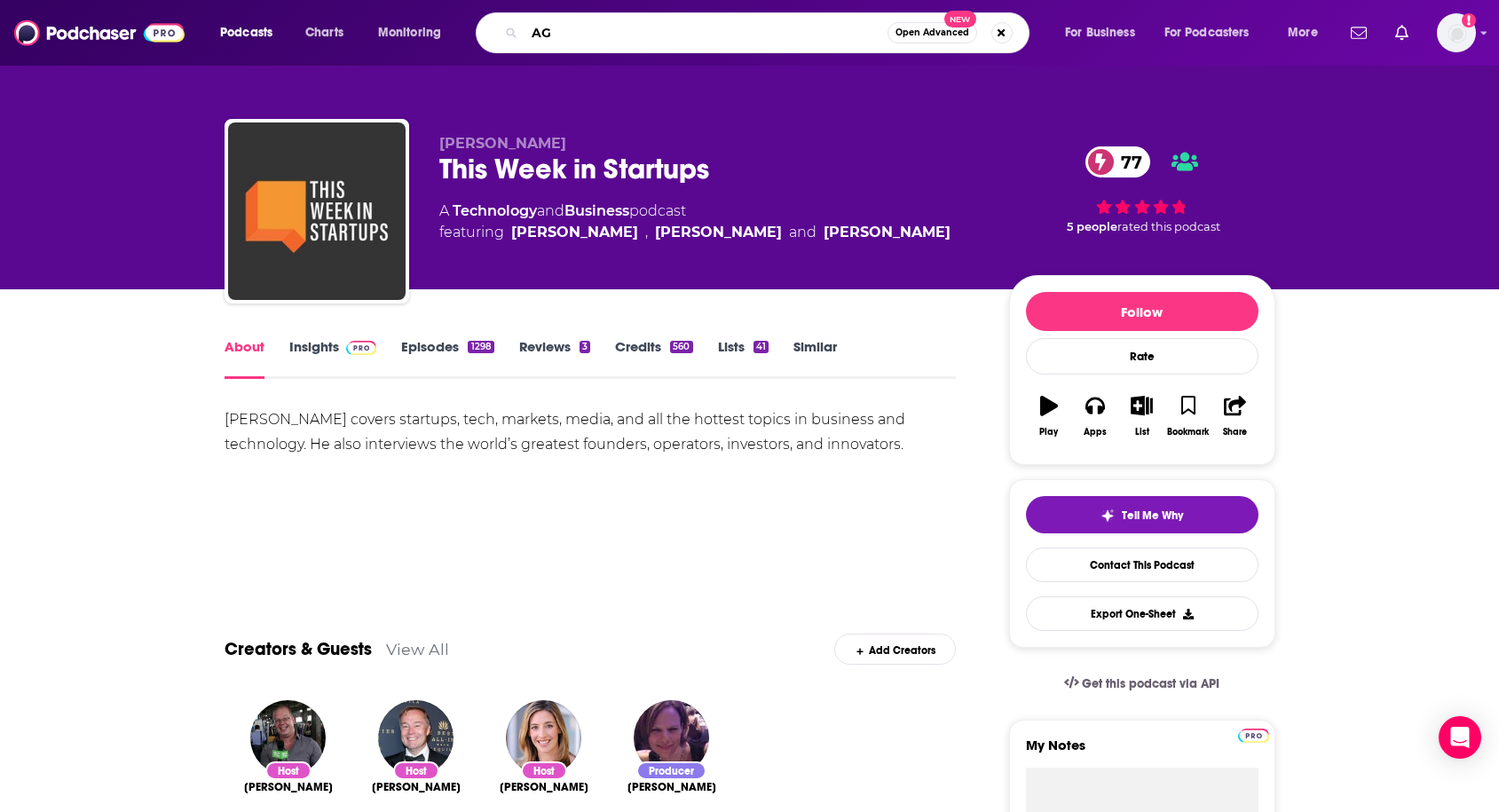
type input "AGI"
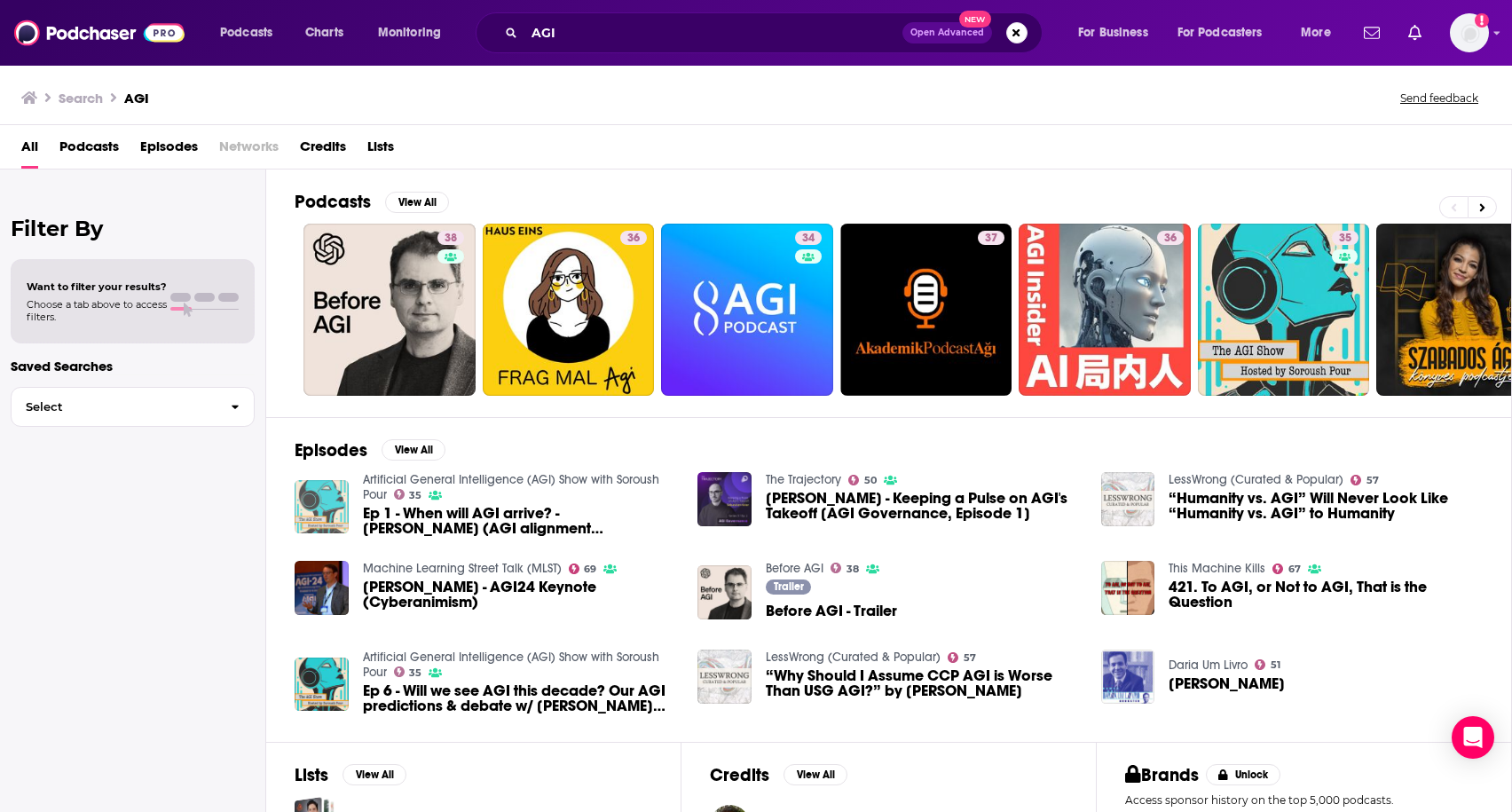
click at [318, 509] on img "Ep 1 - When will AGI arrive? - Logan Riggs Smith (AGI alignment researcher)" at bounding box center [321, 507] width 54 height 54
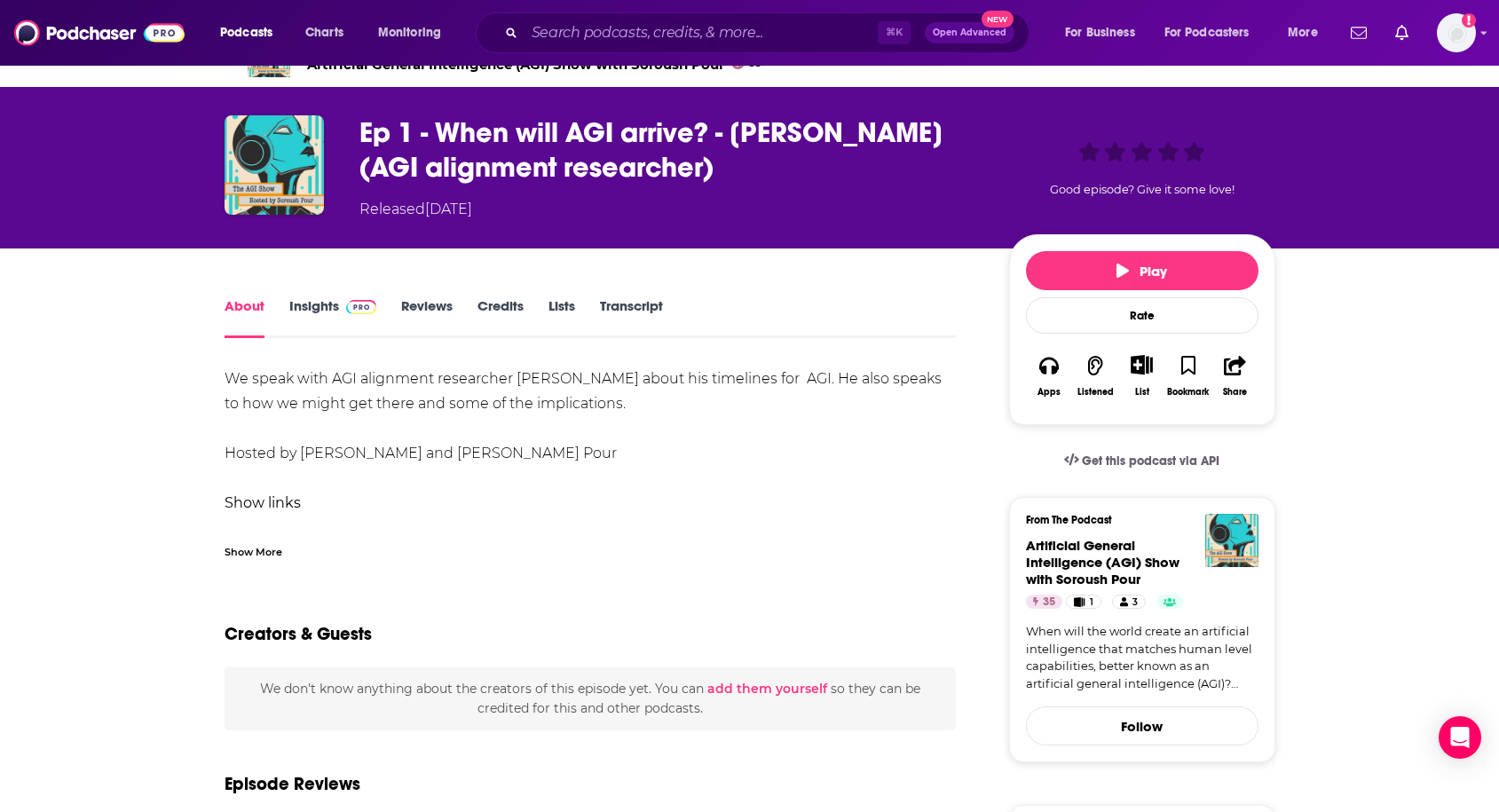
scroll to position [37, 0]
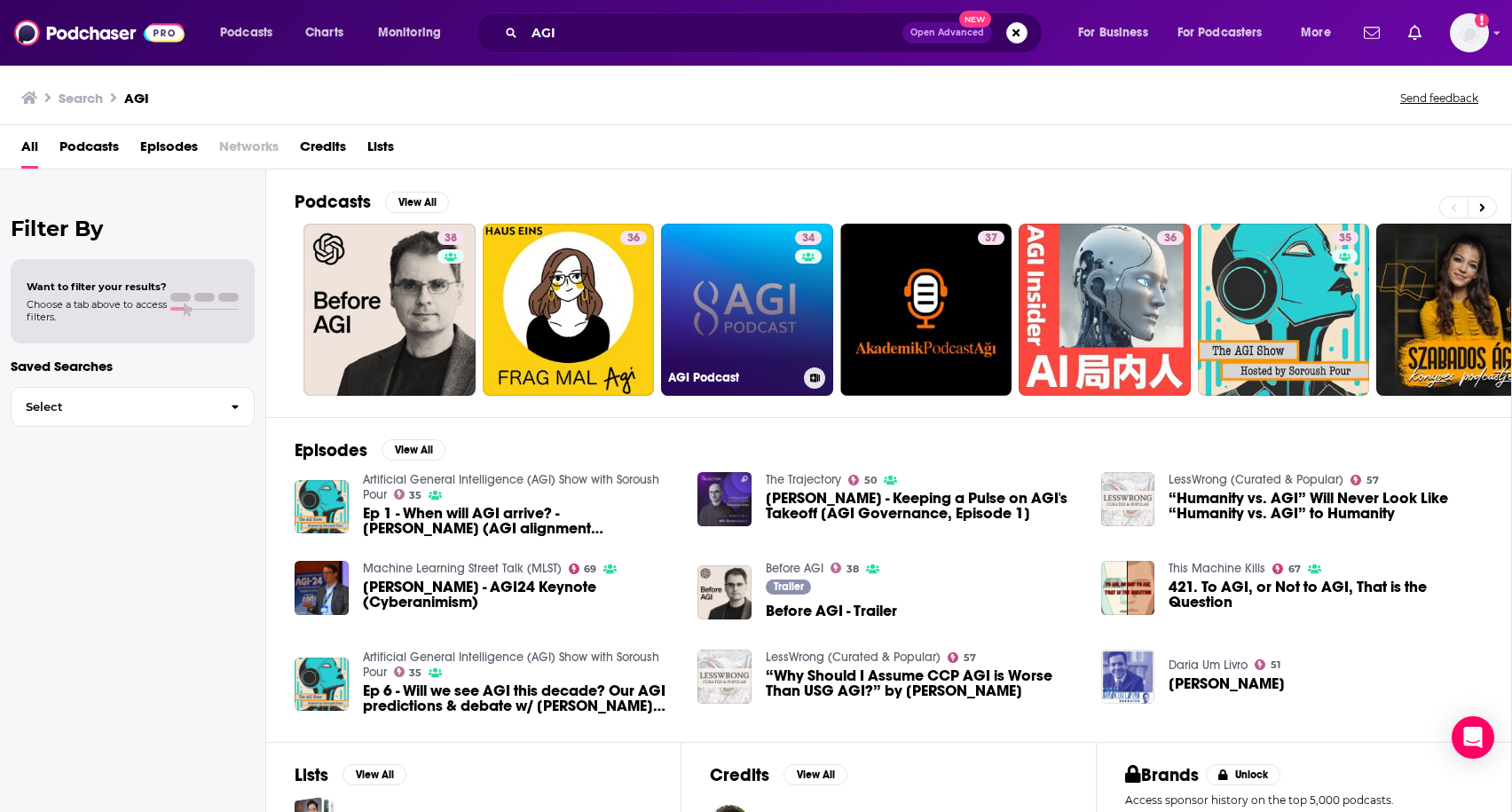
click at [723, 344] on link "34 AGI Podcast" at bounding box center [747, 309] width 172 height 172
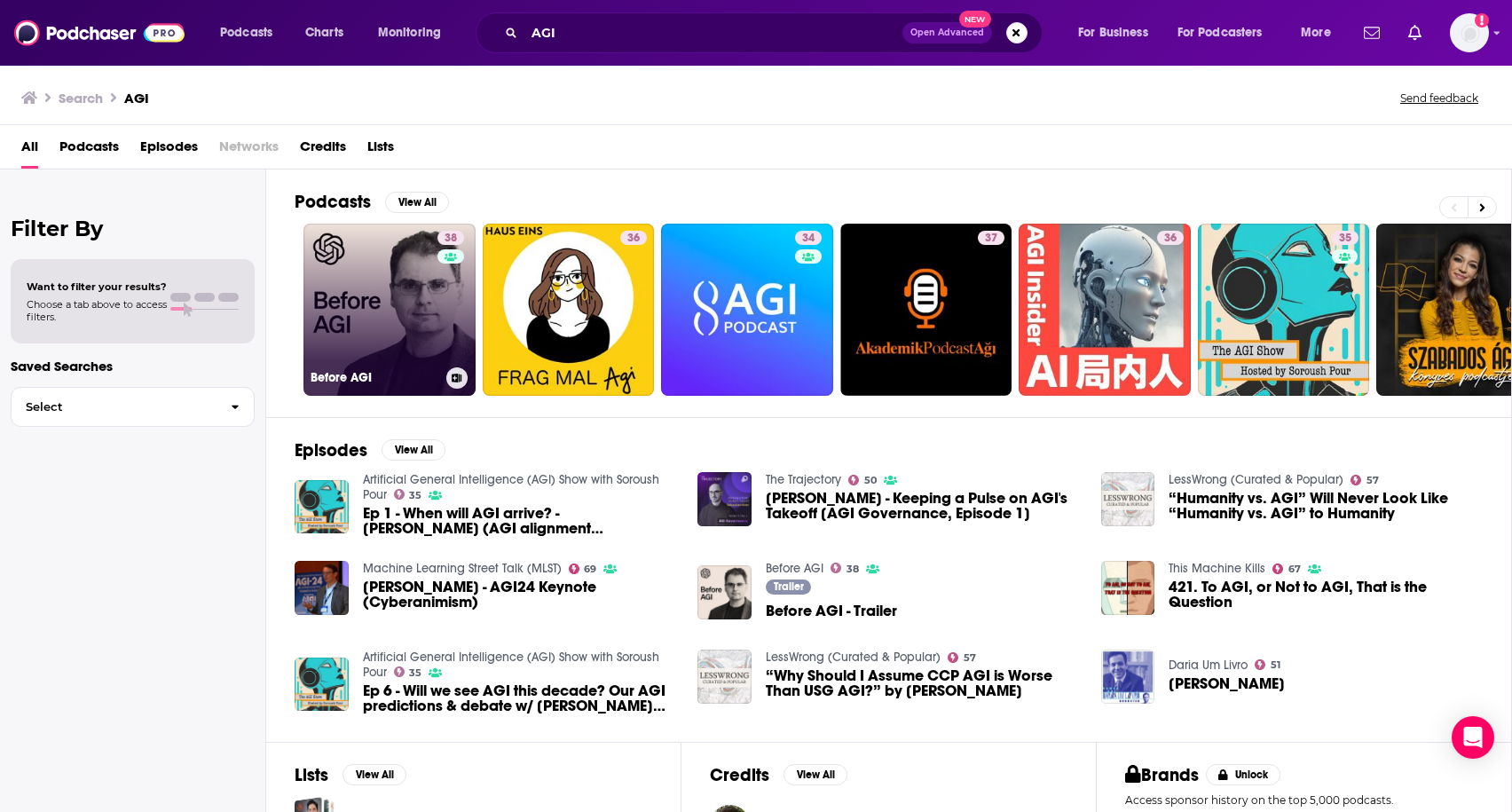
click at [399, 253] on link "38 Before AGI" at bounding box center [389, 309] width 172 height 172
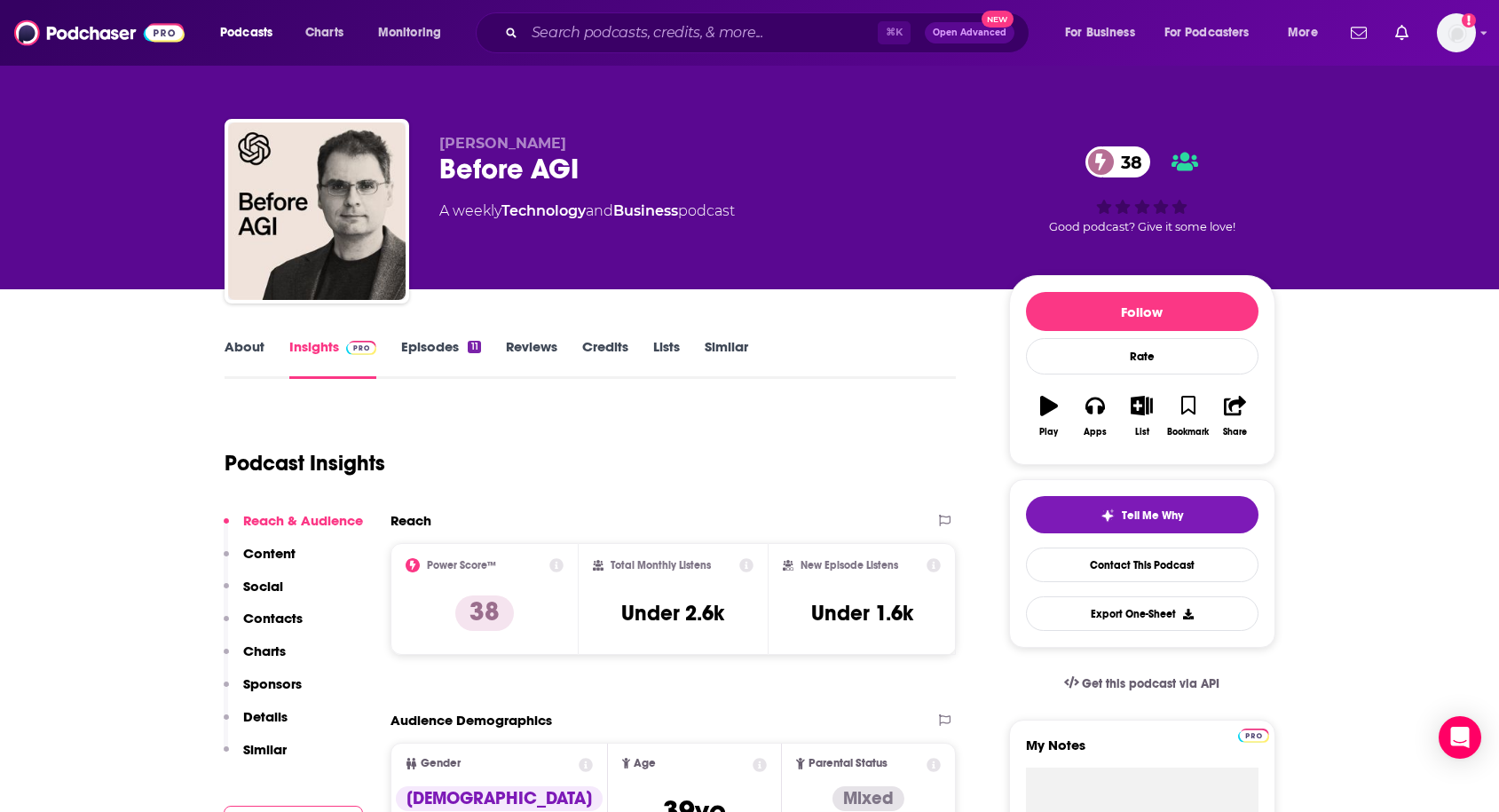
scroll to position [35, 0]
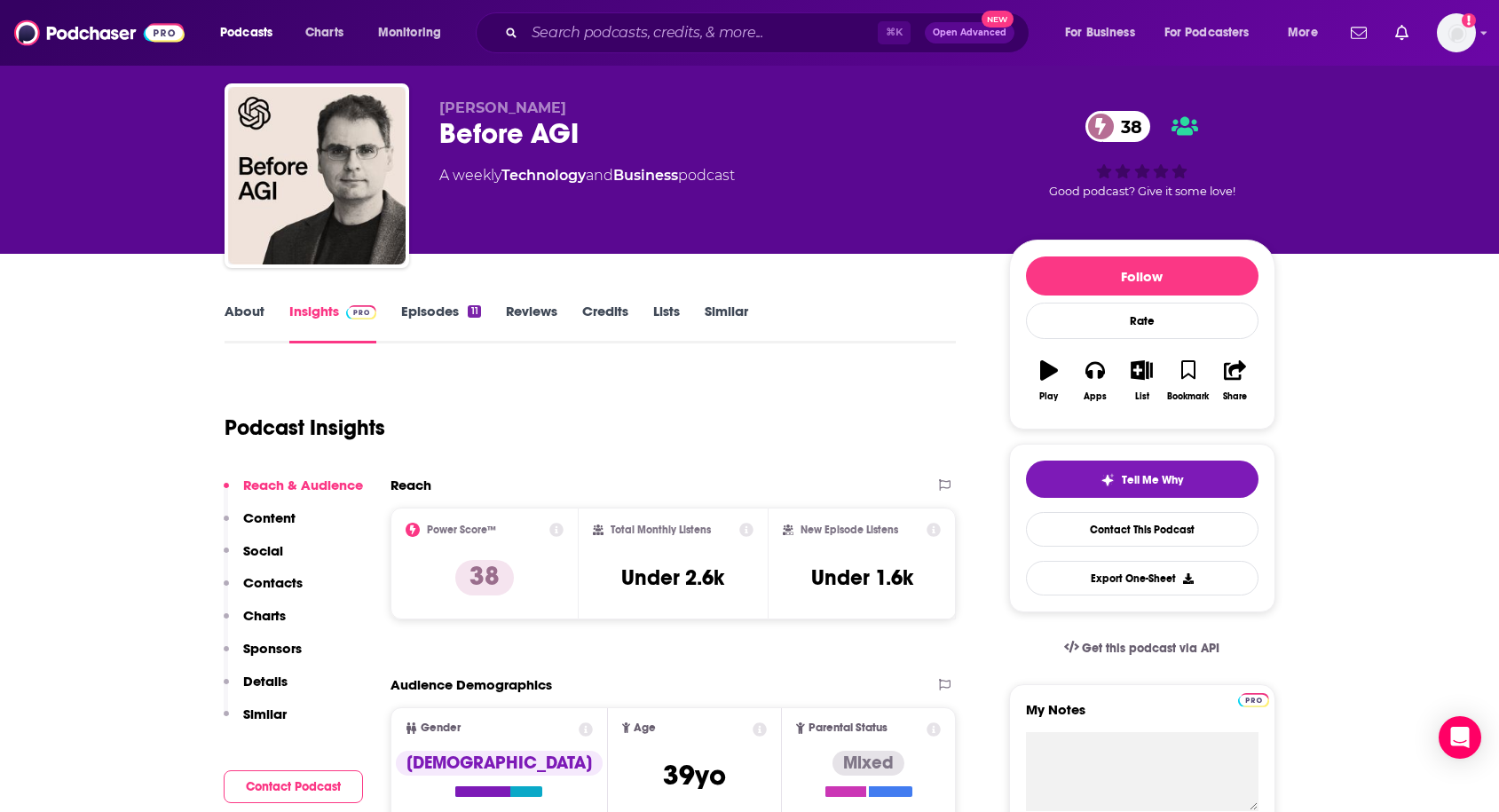
click at [255, 309] on link "About" at bounding box center [245, 322] width 40 height 41
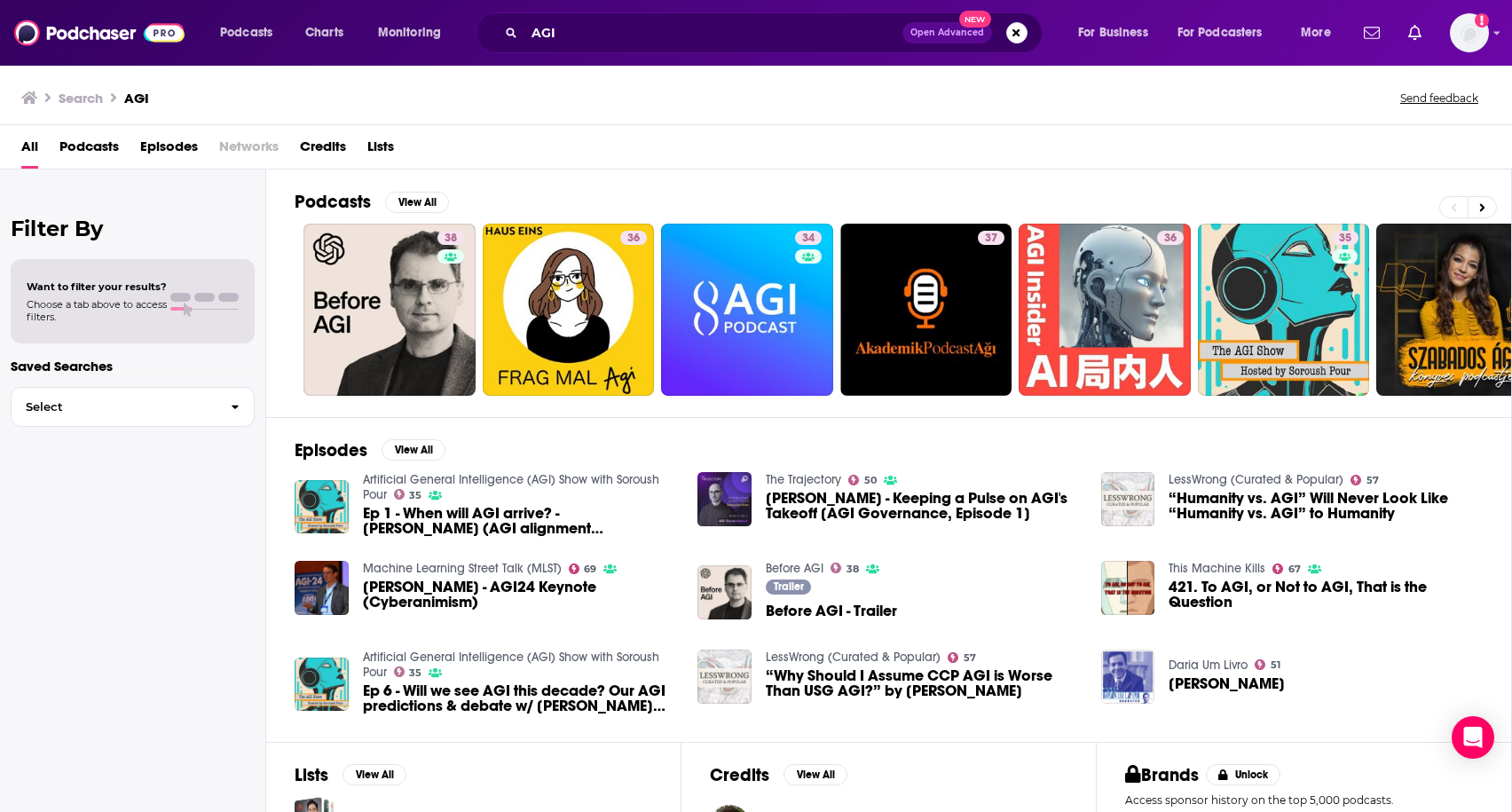
scroll to position [11, 0]
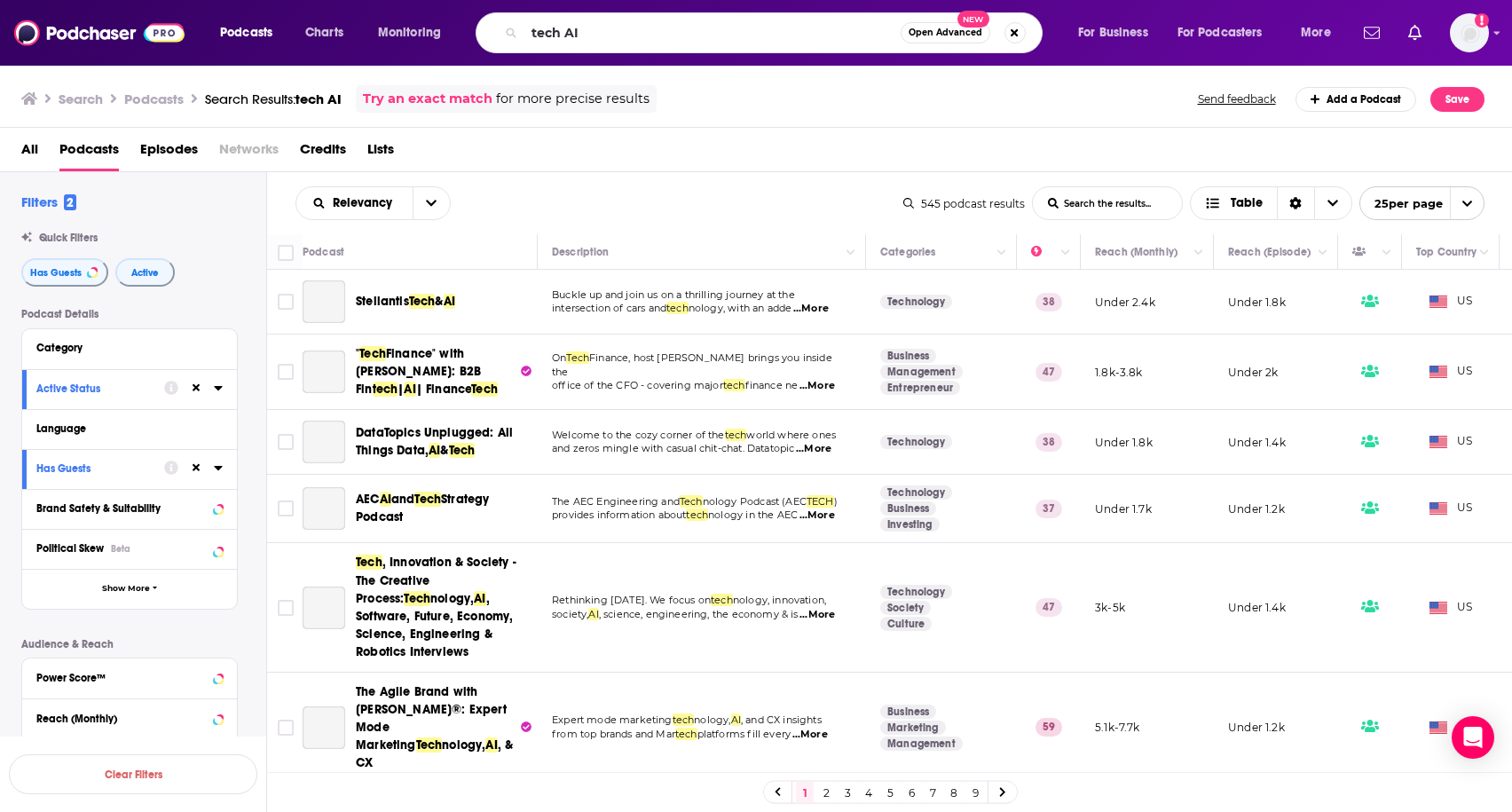
click at [627, 37] on input "tech AI" at bounding box center [712, 32] width 376 height 28
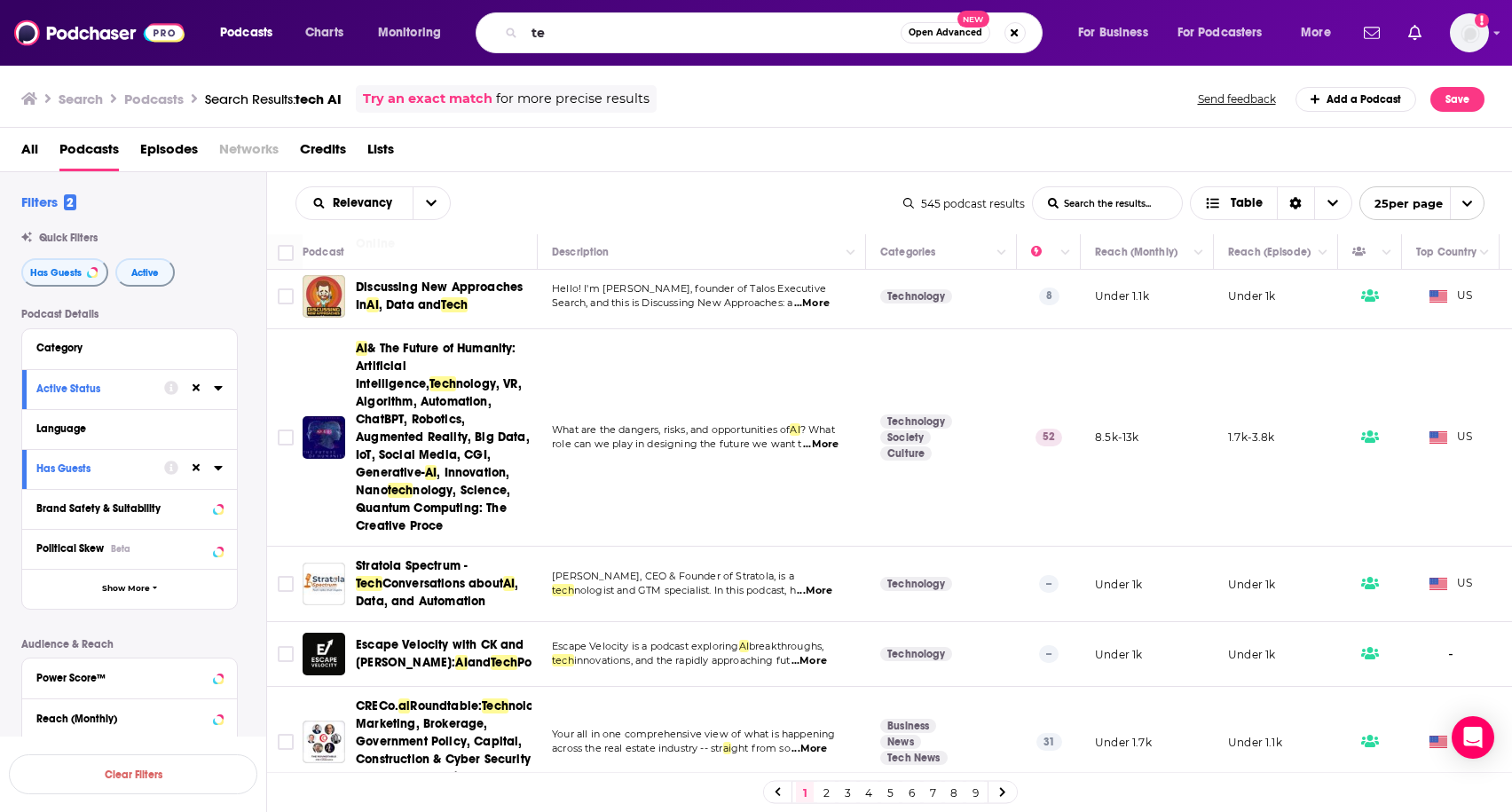
type input "t"
type input "CyberWire Daily"
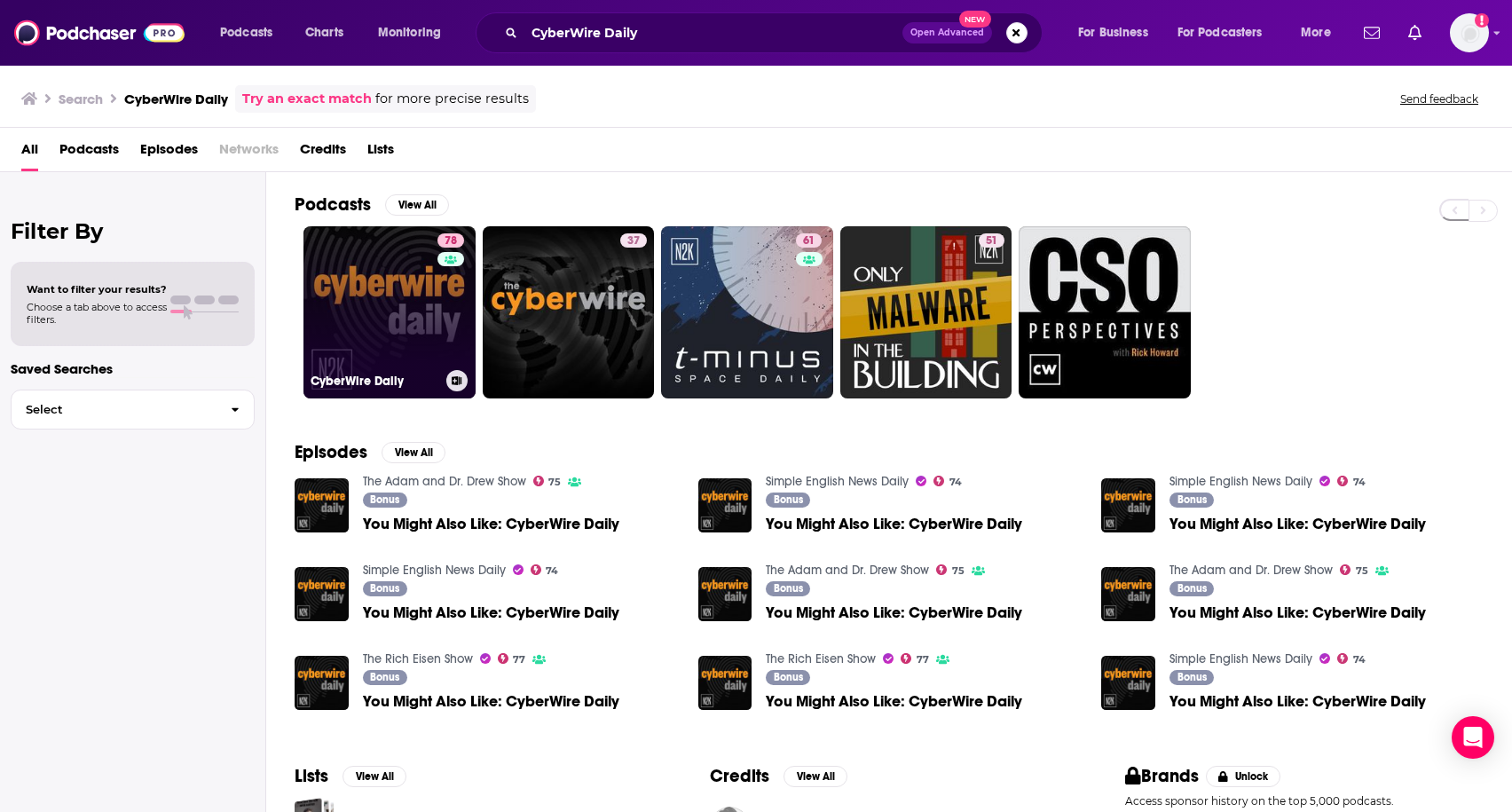
click at [349, 329] on link "78 CyberWire Daily" at bounding box center [389, 312] width 172 height 172
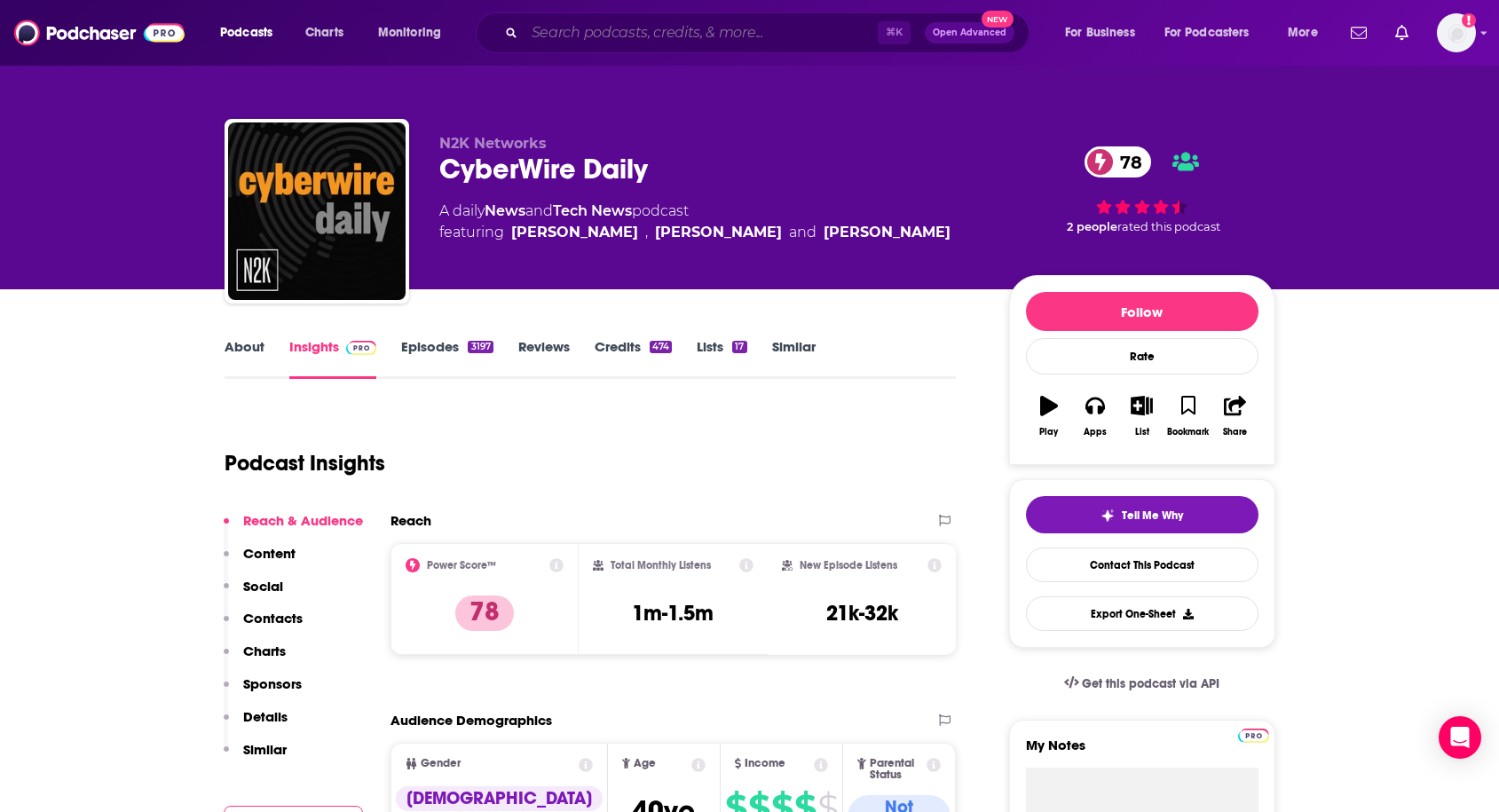
click at [663, 35] on input "Search podcasts, credits, & more..." at bounding box center [700, 32] width 353 height 28
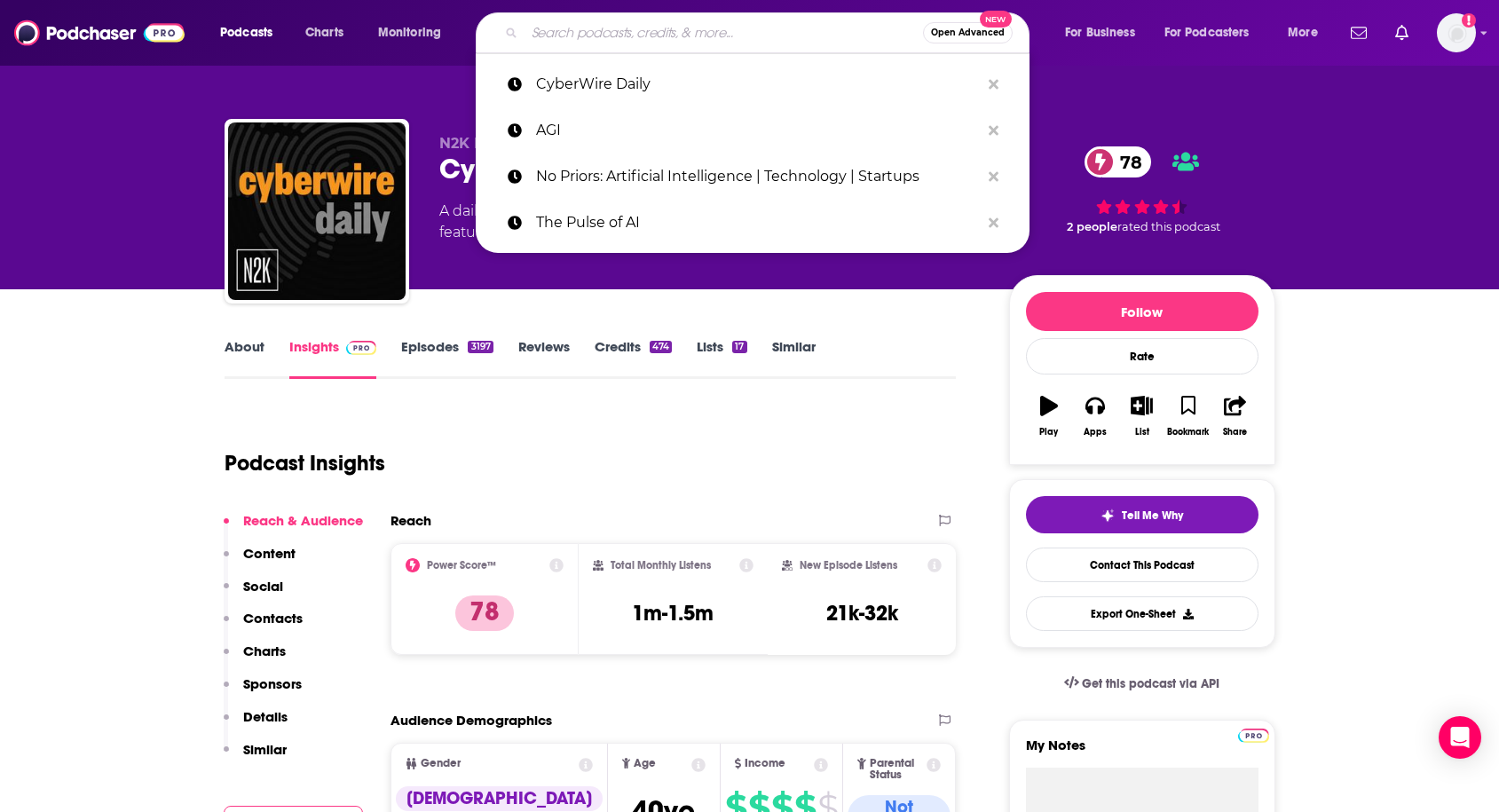
paste input "Security Now!"
type input "Security Now!"
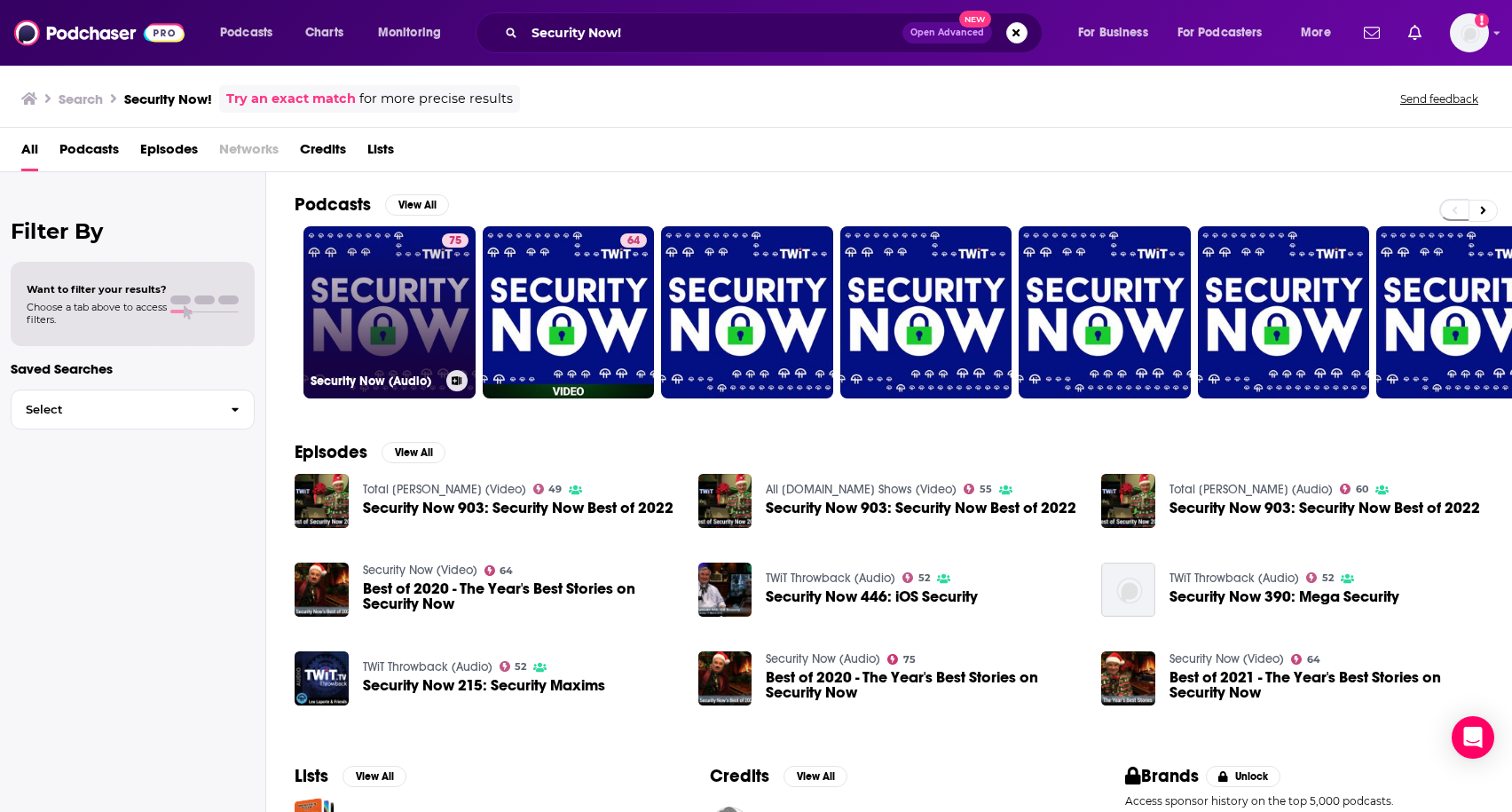
click at [398, 299] on link "75 Security Now (Audio)" at bounding box center [389, 312] width 172 height 172
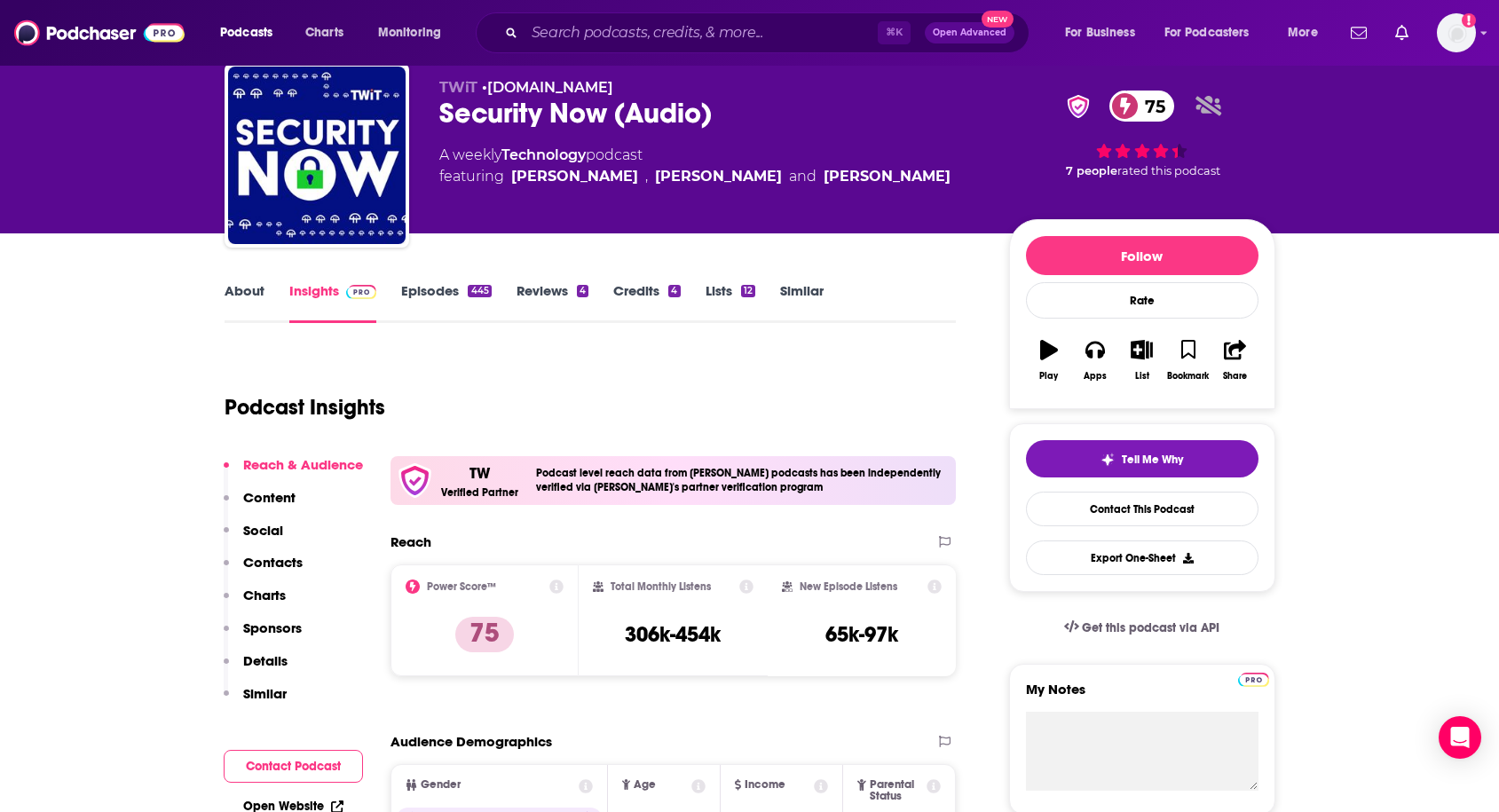
scroll to position [74, 0]
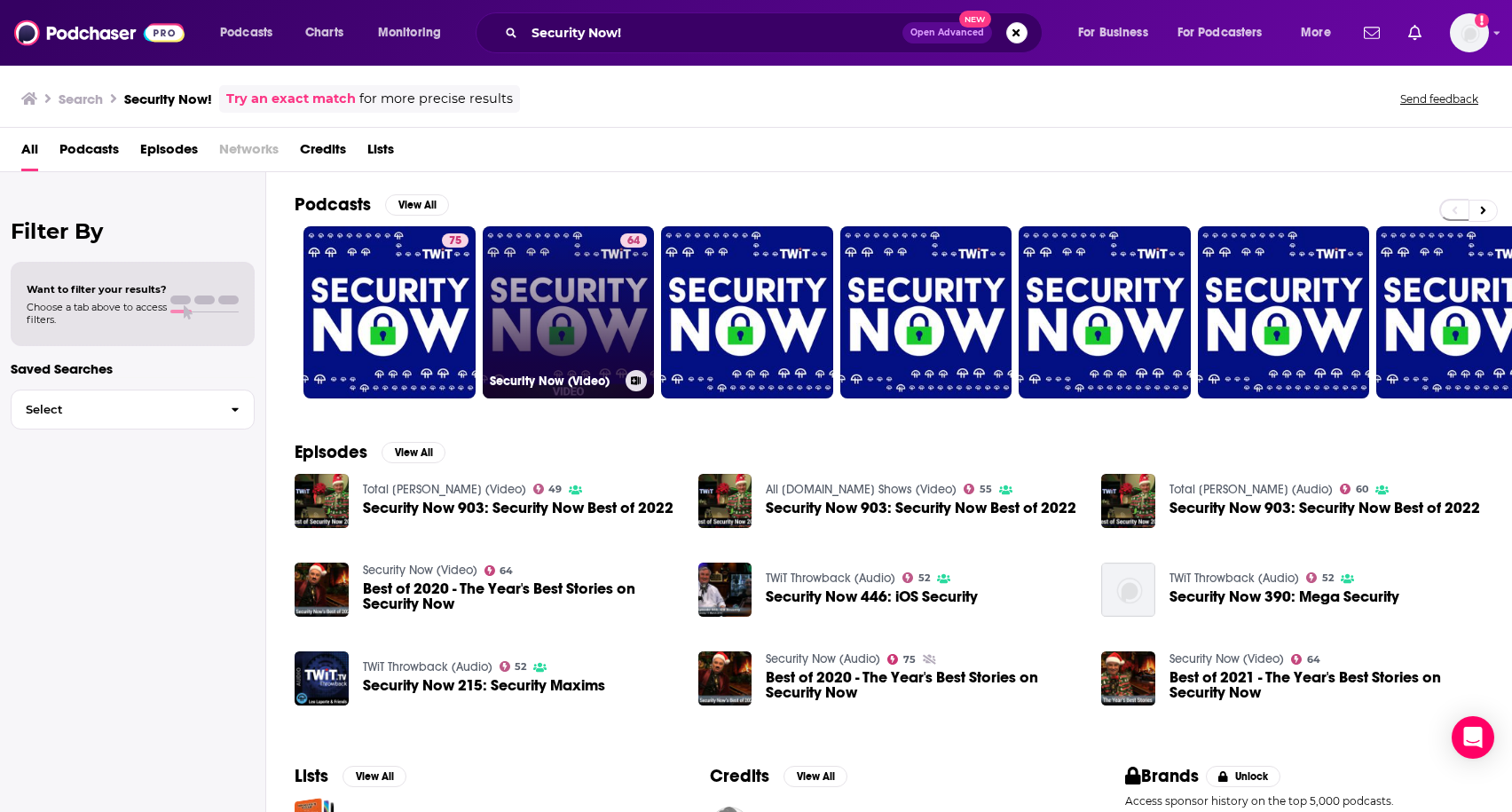
click at [570, 289] on link "64 Security Now (Video)" at bounding box center [568, 312] width 172 height 172
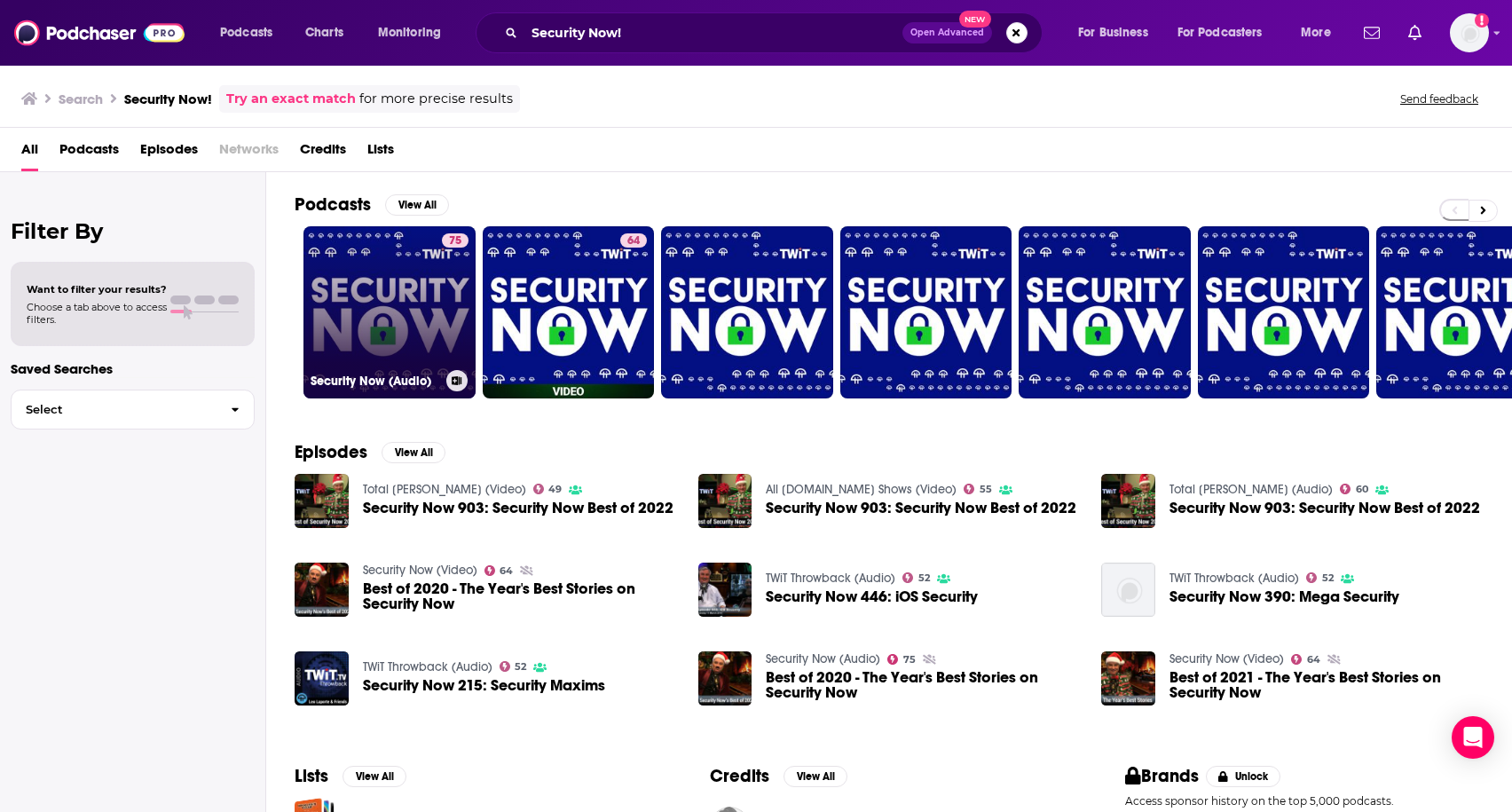
click at [356, 252] on link "75 Security Now (Audio)" at bounding box center [389, 312] width 172 height 172
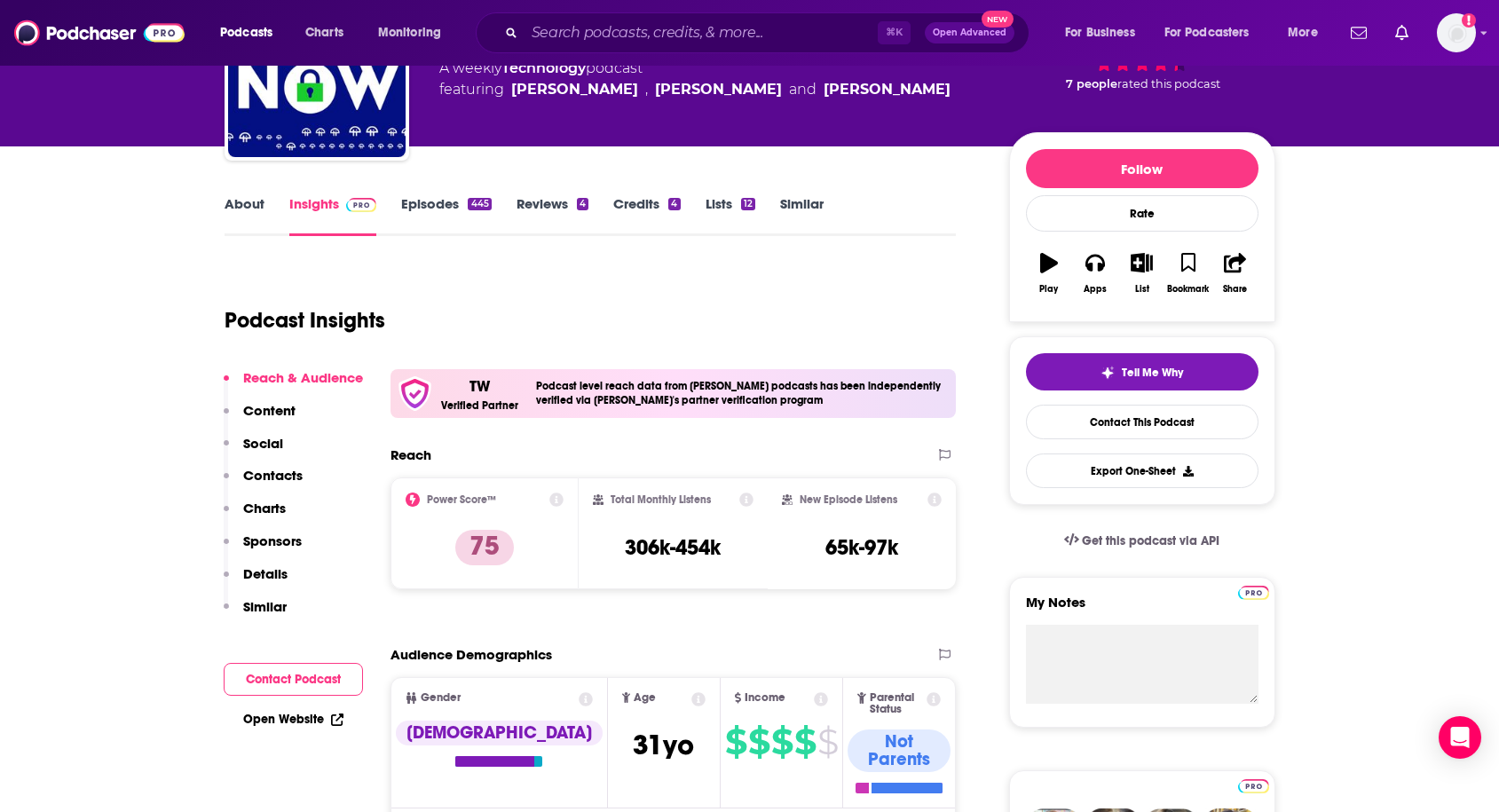
scroll to position [165, 0]
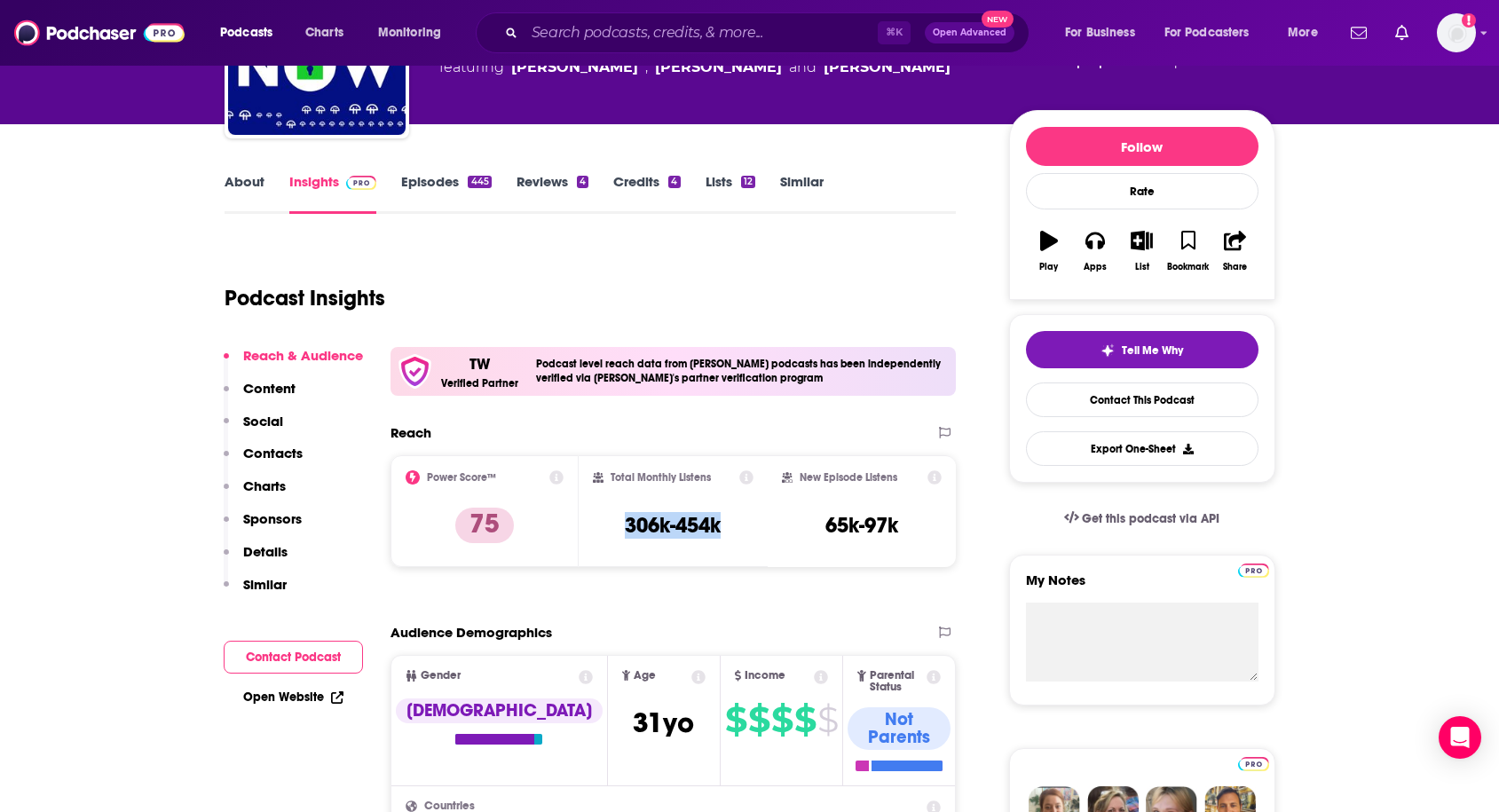
drag, startPoint x: 614, startPoint y: 520, endPoint x: 742, endPoint y: 523, distance: 128.0
click at [742, 523] on div "Total Monthly Listens 306k-454k" at bounding box center [673, 511] width 161 height 81
copy h3 "306k-454k"
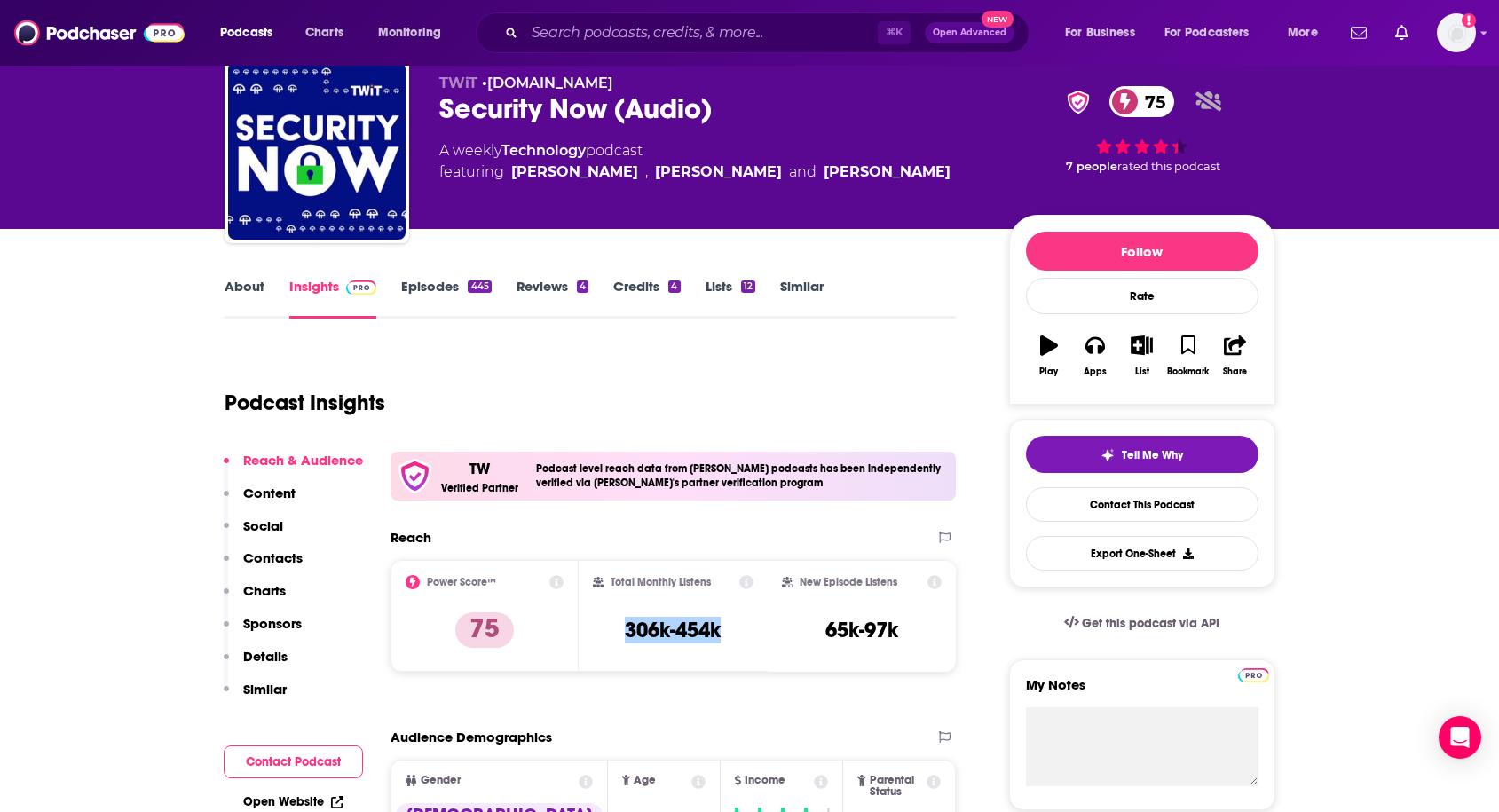
scroll to position [55, 0]
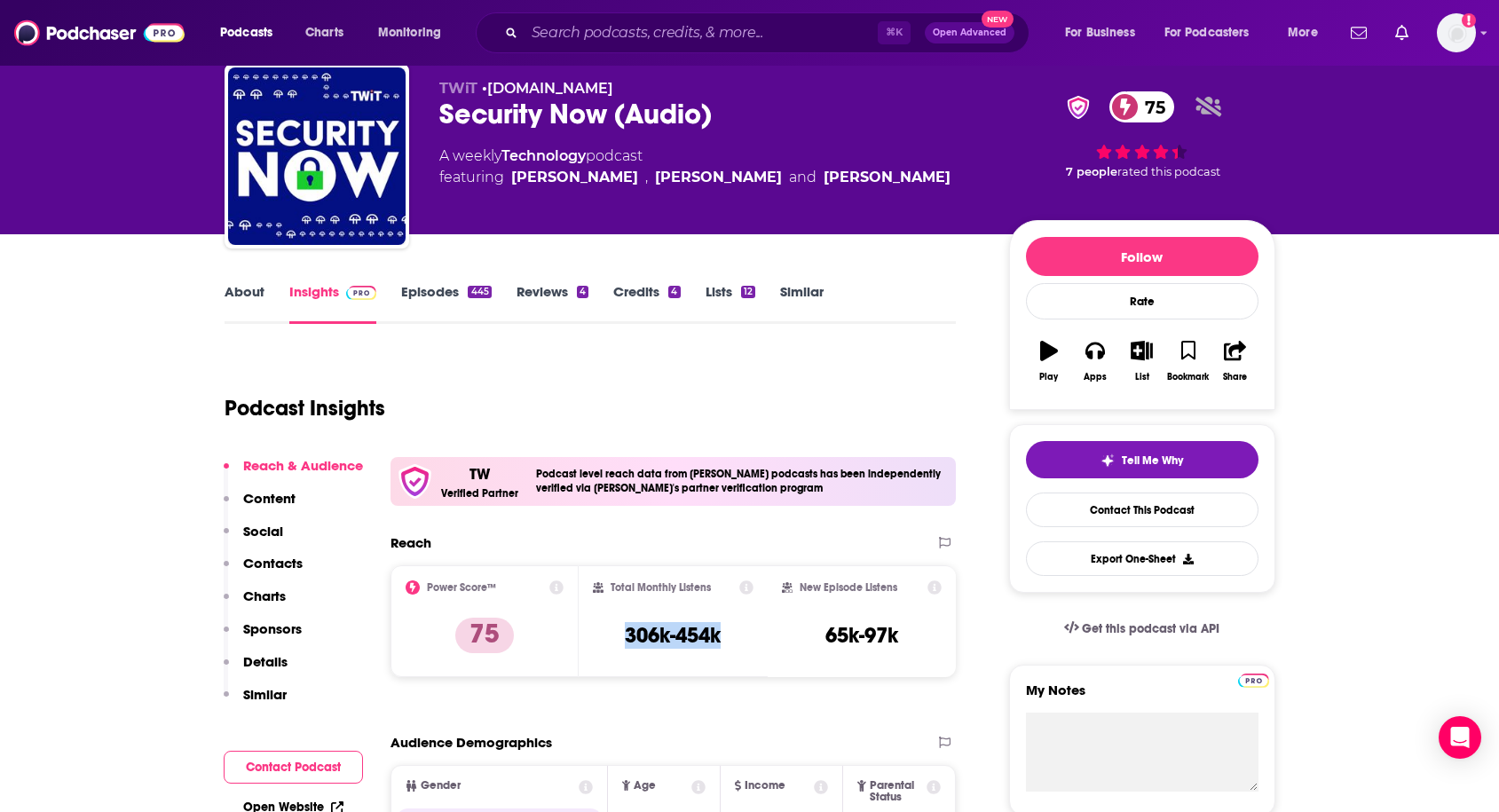
click at [241, 295] on link "About" at bounding box center [245, 303] width 40 height 41
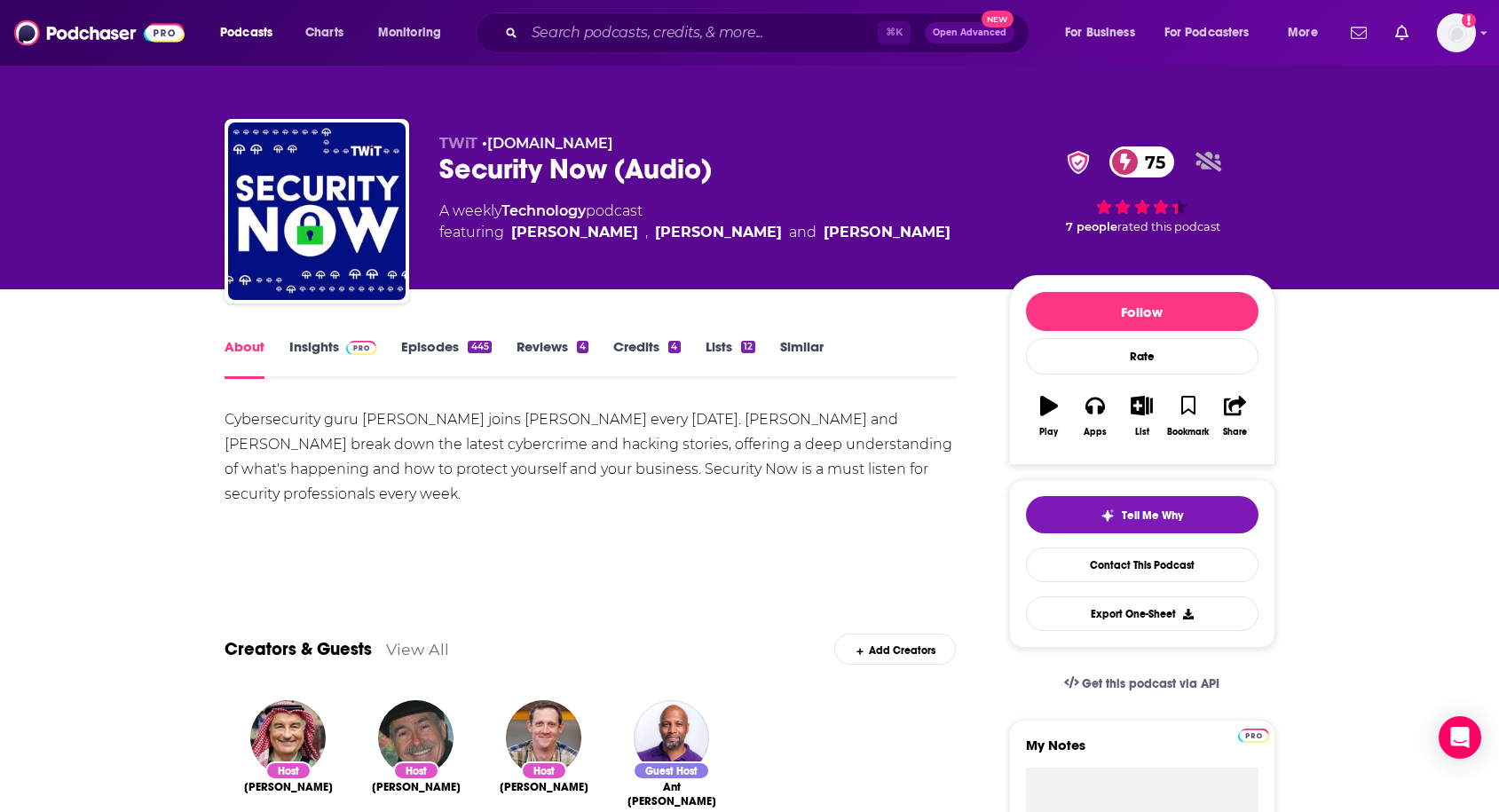
click at [305, 351] on link "Insights" at bounding box center [333, 358] width 88 height 41
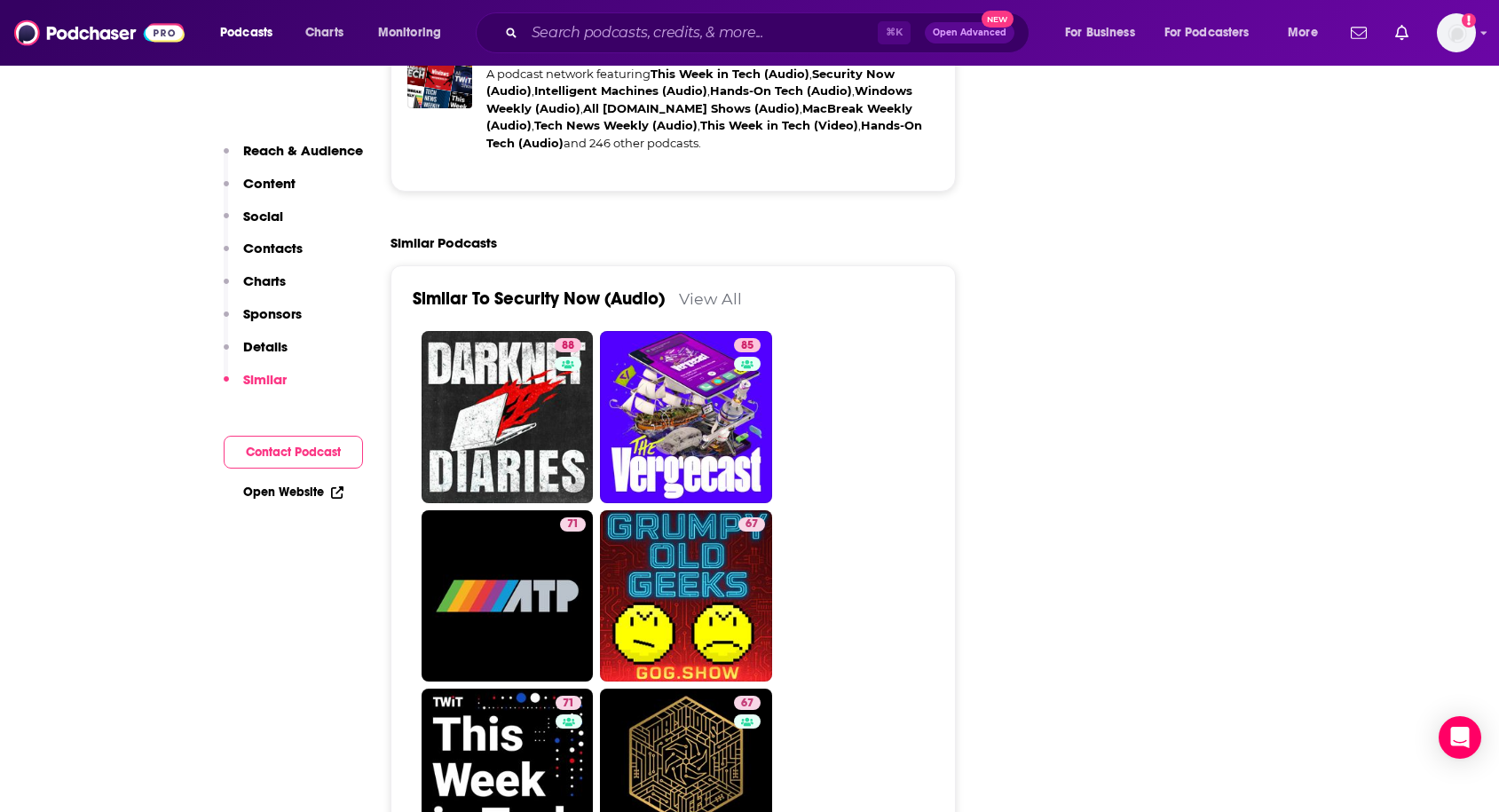
scroll to position [3964, 0]
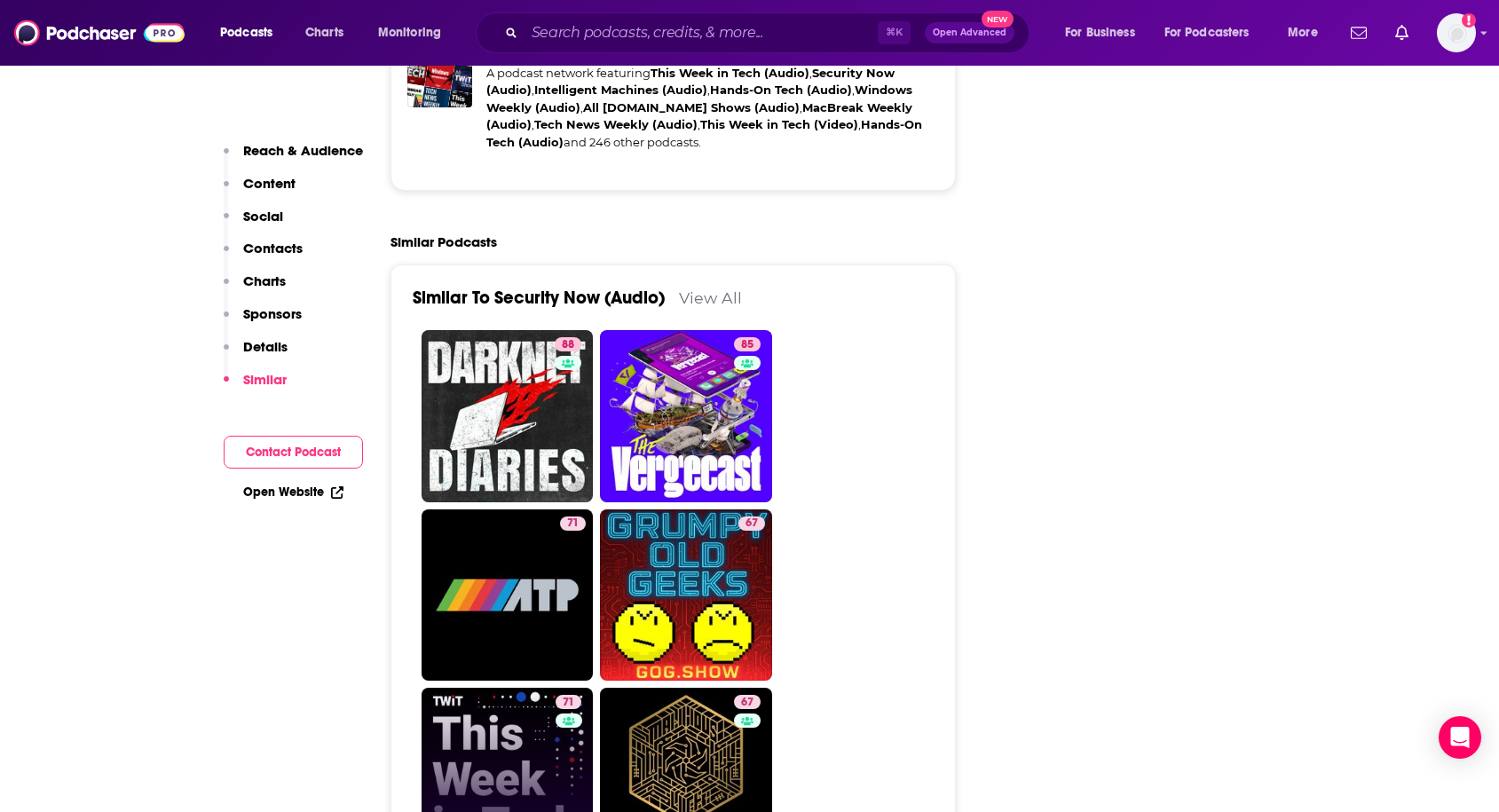
click at [504, 687] on link "71 This Week in Tech (Audio)" at bounding box center [507, 773] width 172 height 172
type input "[URL][DOMAIN_NAME]"
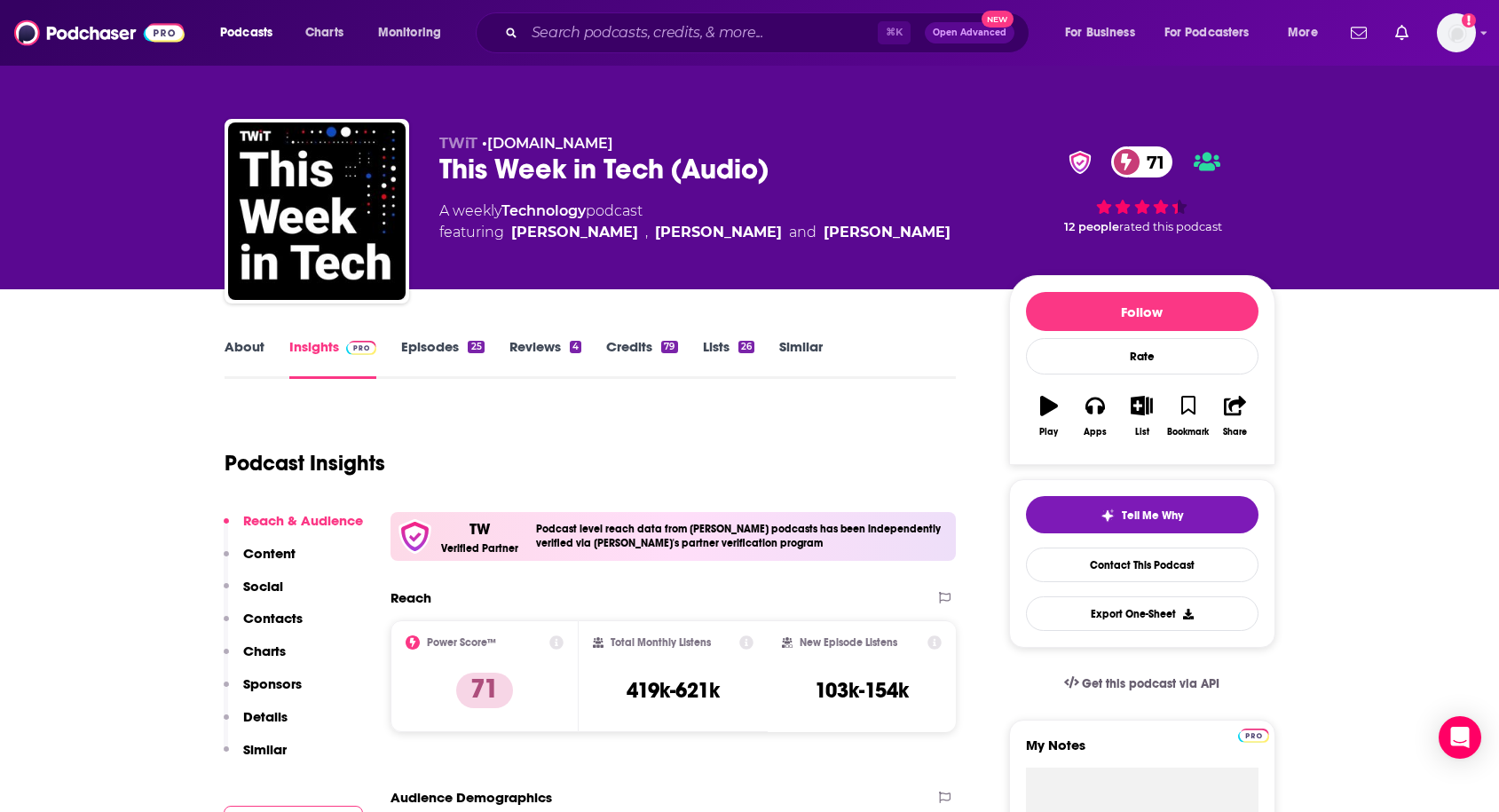
click at [261, 346] on link "About" at bounding box center [245, 358] width 40 height 41
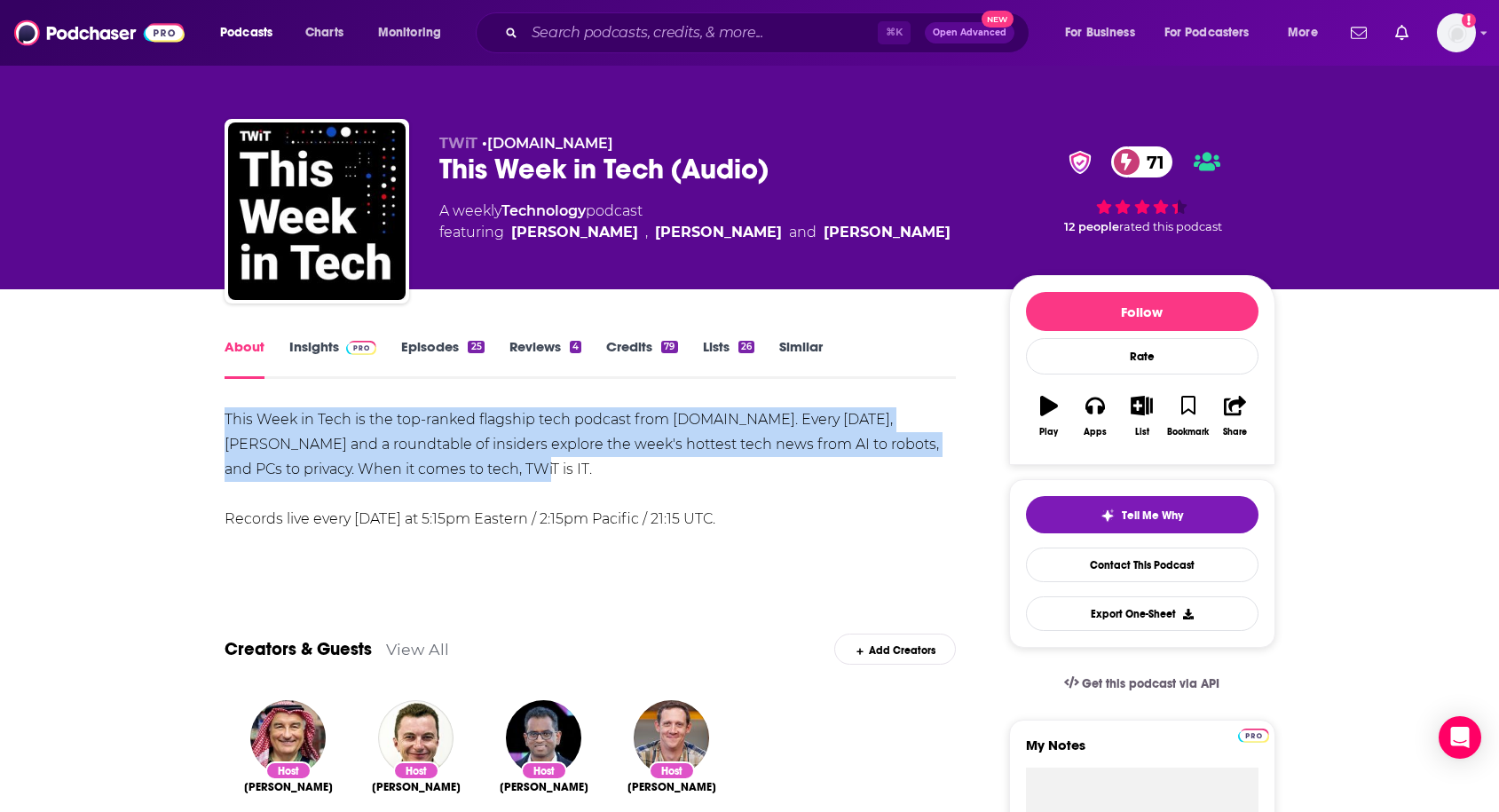
drag, startPoint x: 208, startPoint y: 413, endPoint x: 435, endPoint y: 466, distance: 233.1
copy div "This Week in Tech is the top-ranked flagship tech podcast from [DOMAIN_NAME]. E…"
click at [327, 346] on link "Insights" at bounding box center [333, 358] width 88 height 41
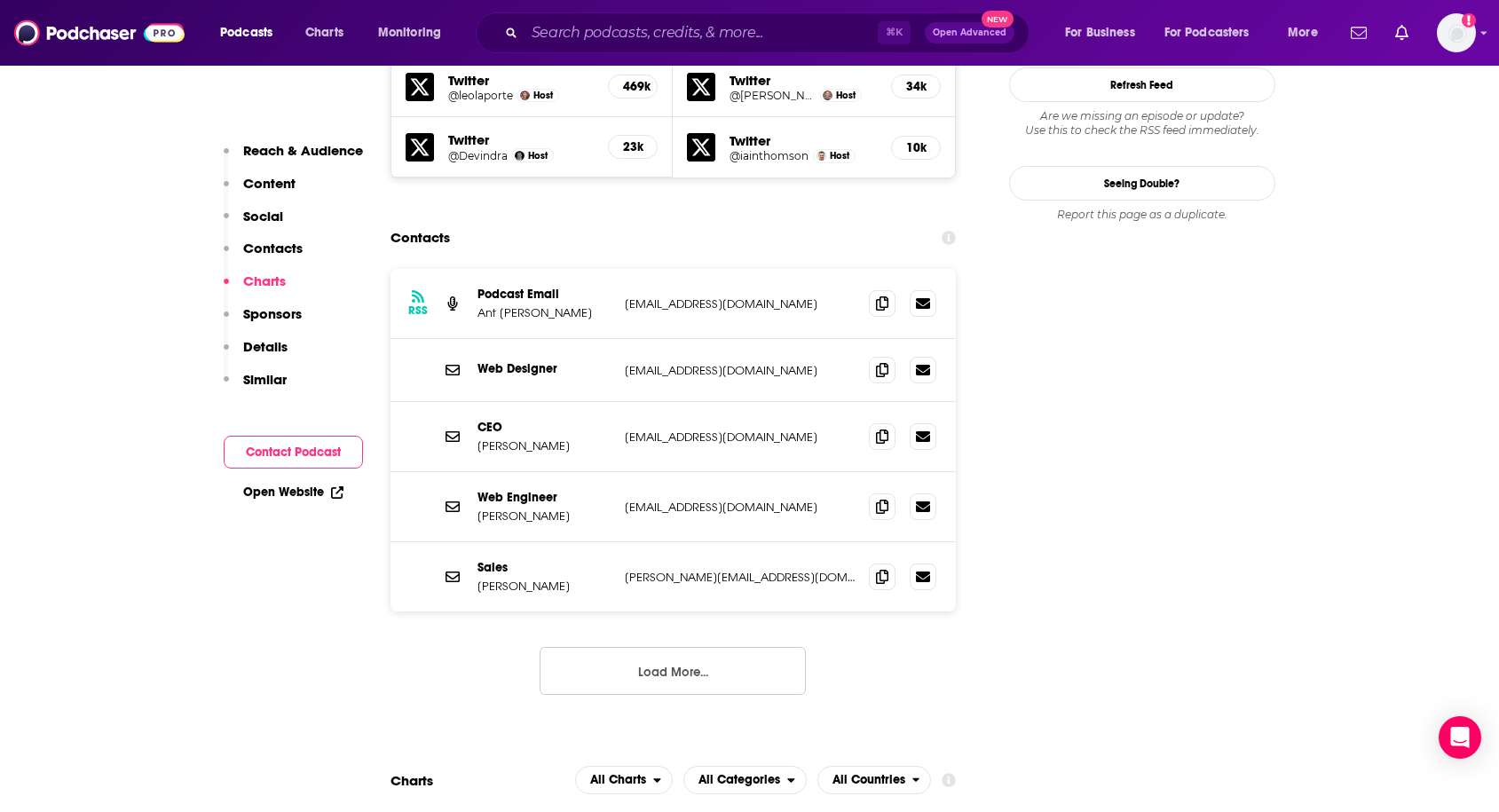
scroll to position [1785, 0]
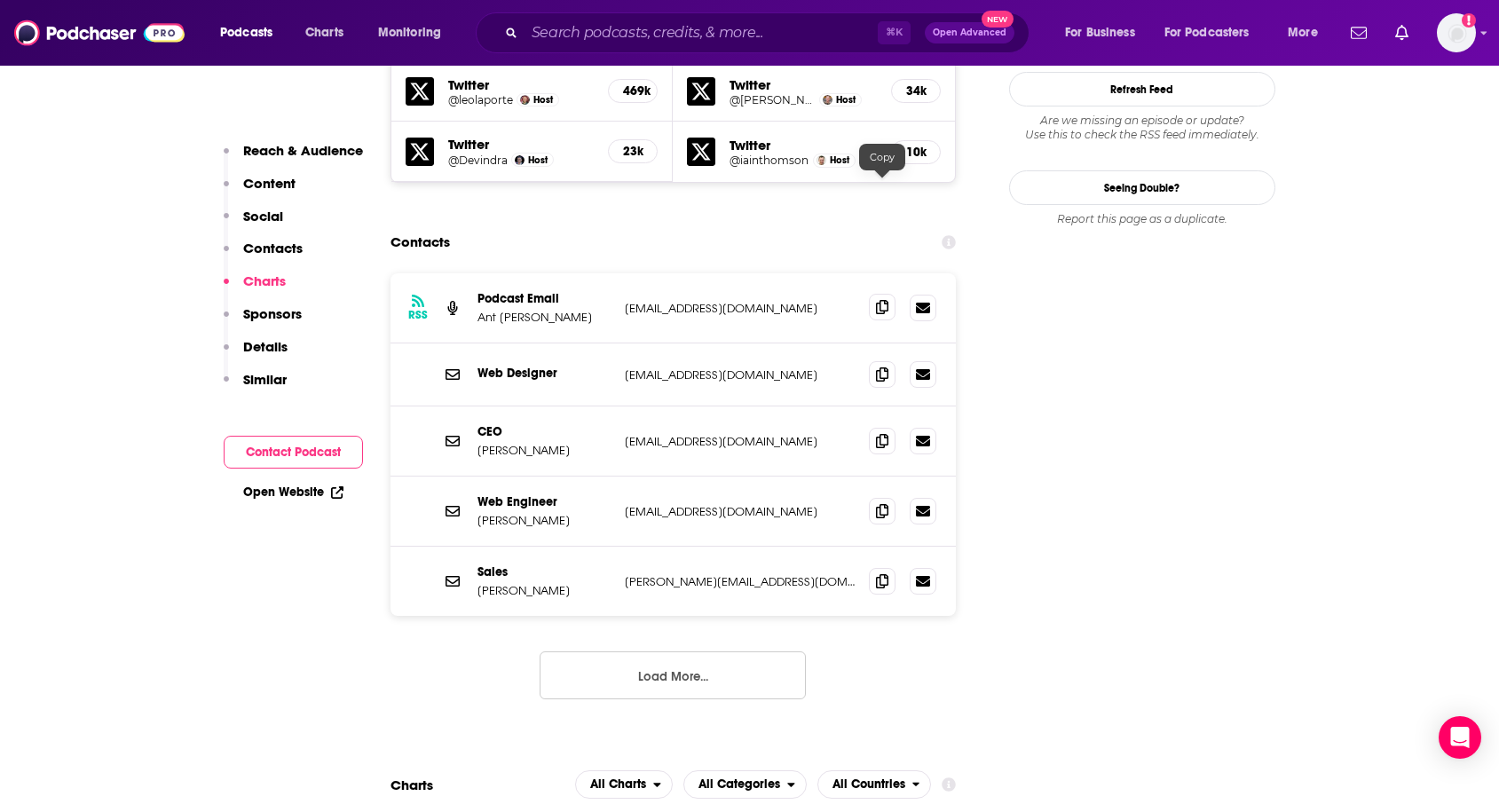
click at [885, 300] on icon at bounding box center [883, 307] width 13 height 14
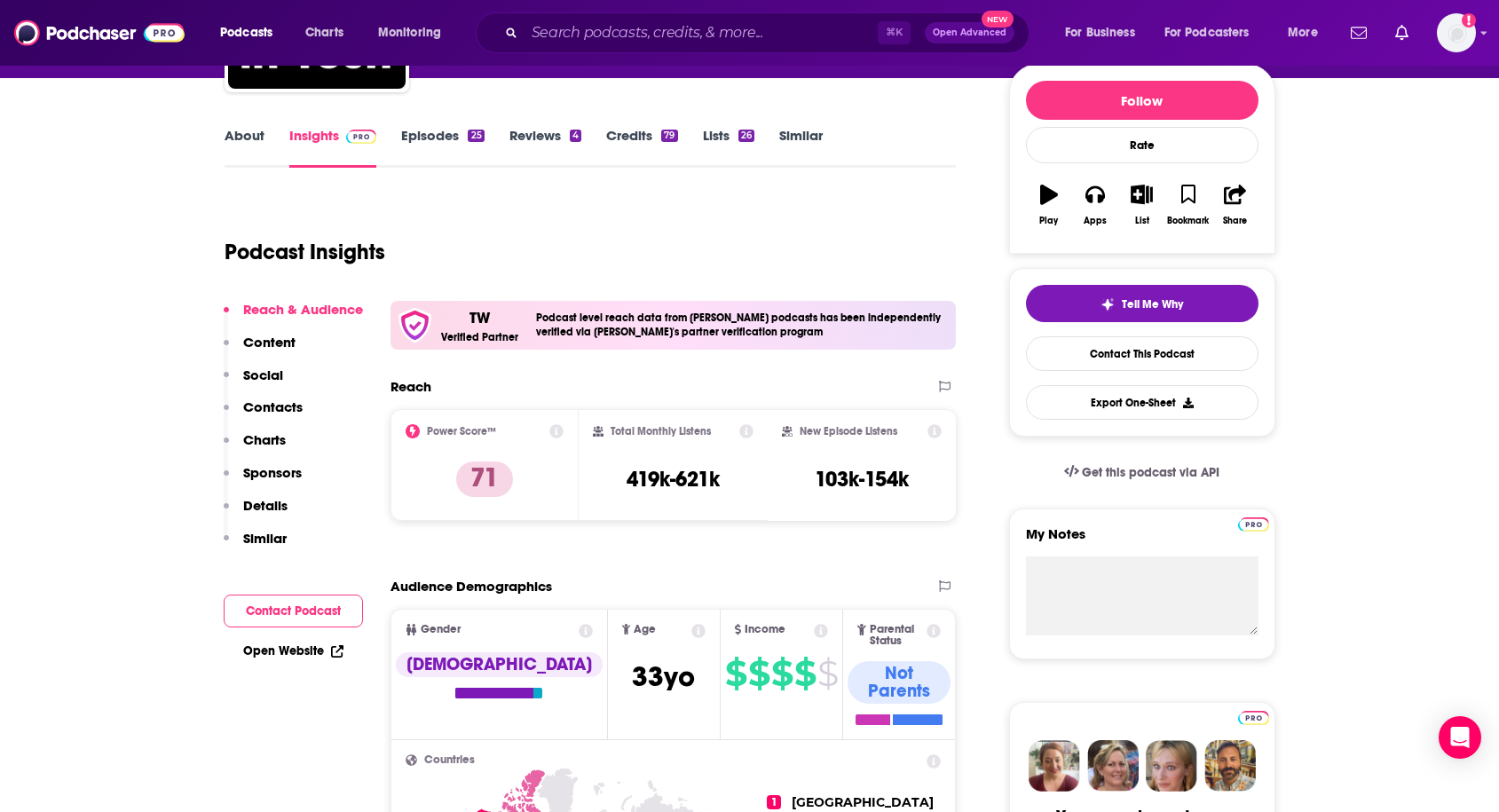
scroll to position [232, 0]
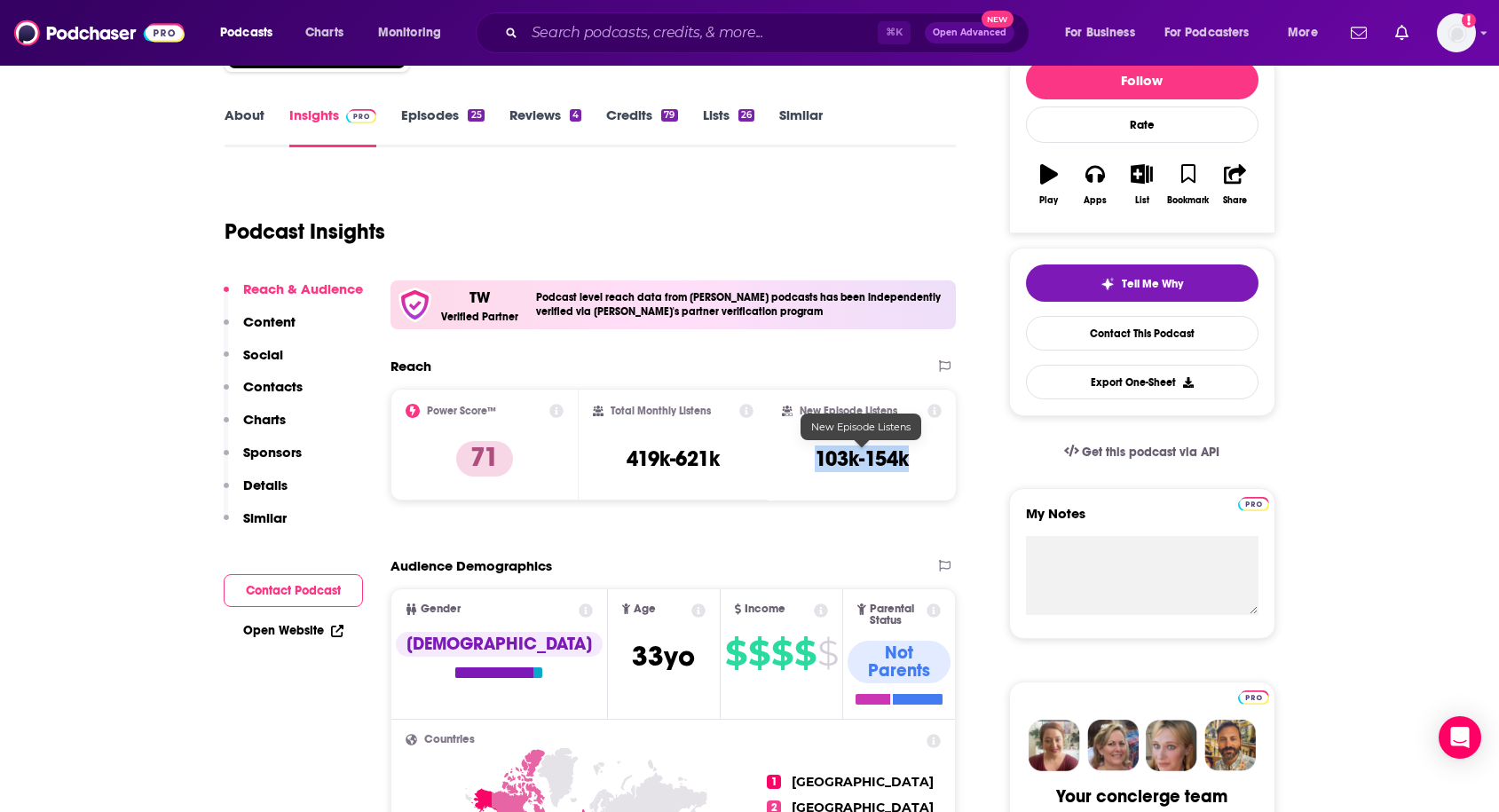
drag, startPoint x: 808, startPoint y: 462, endPoint x: 909, endPoint y: 466, distance: 101.1
click at [909, 466] on div "New Episode Listens 103k-154k" at bounding box center [862, 444] width 161 height 81
copy h3 "103k-154k"
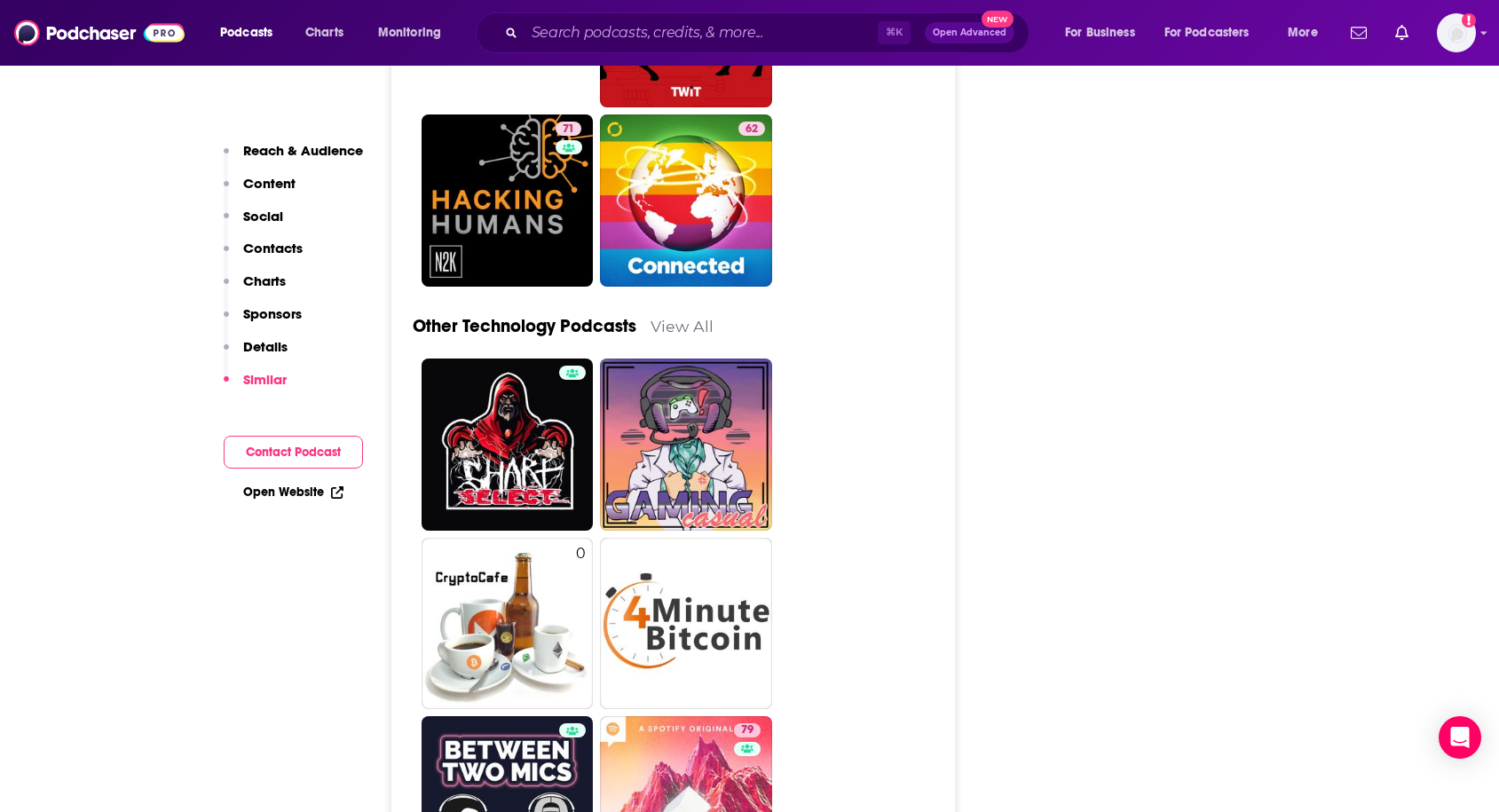
scroll to position [5956, 0]
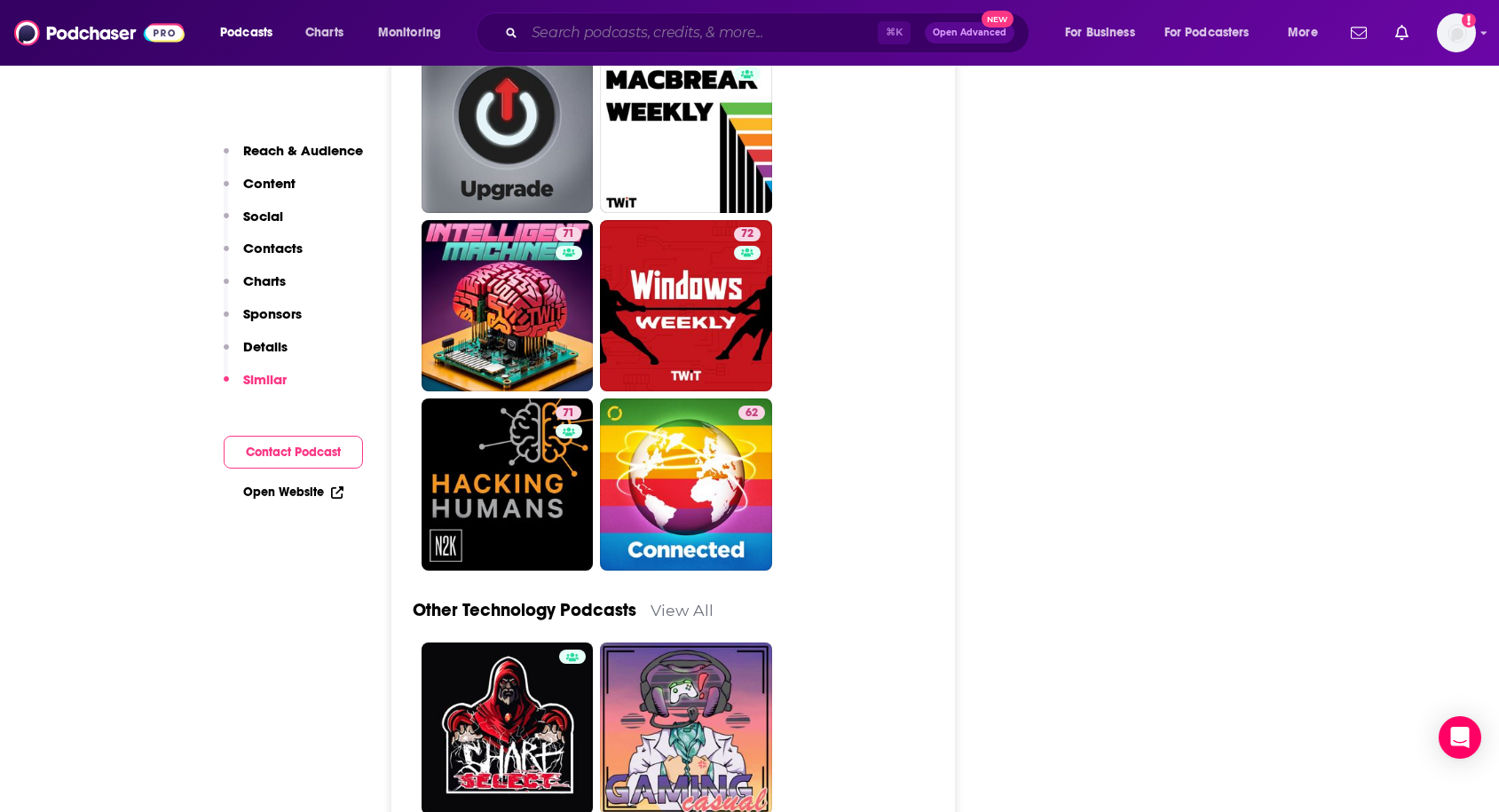
click at [625, 25] on input "Search podcasts, credits, & more..." at bounding box center [700, 32] width 353 height 28
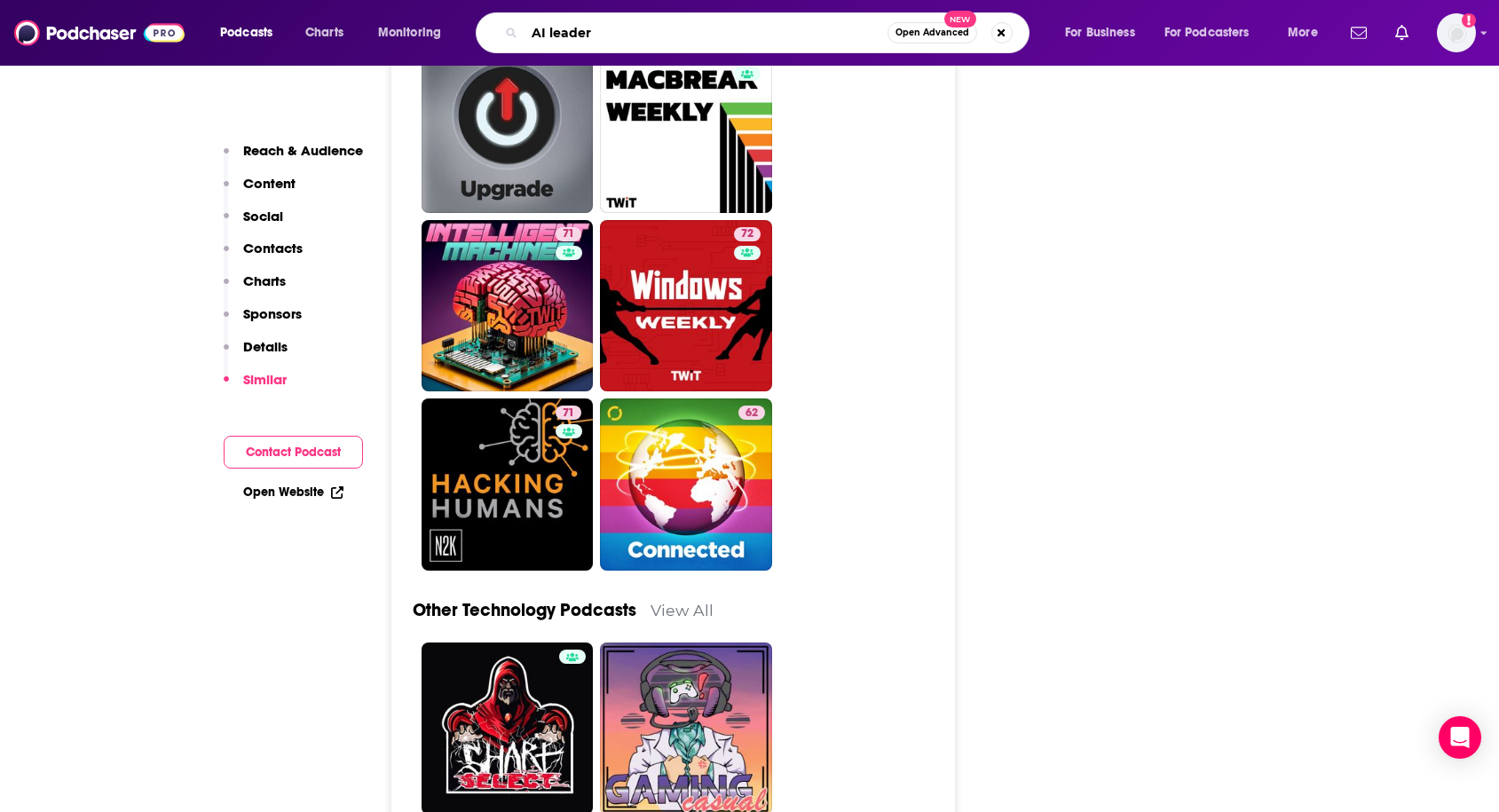
type input "AI leaders"
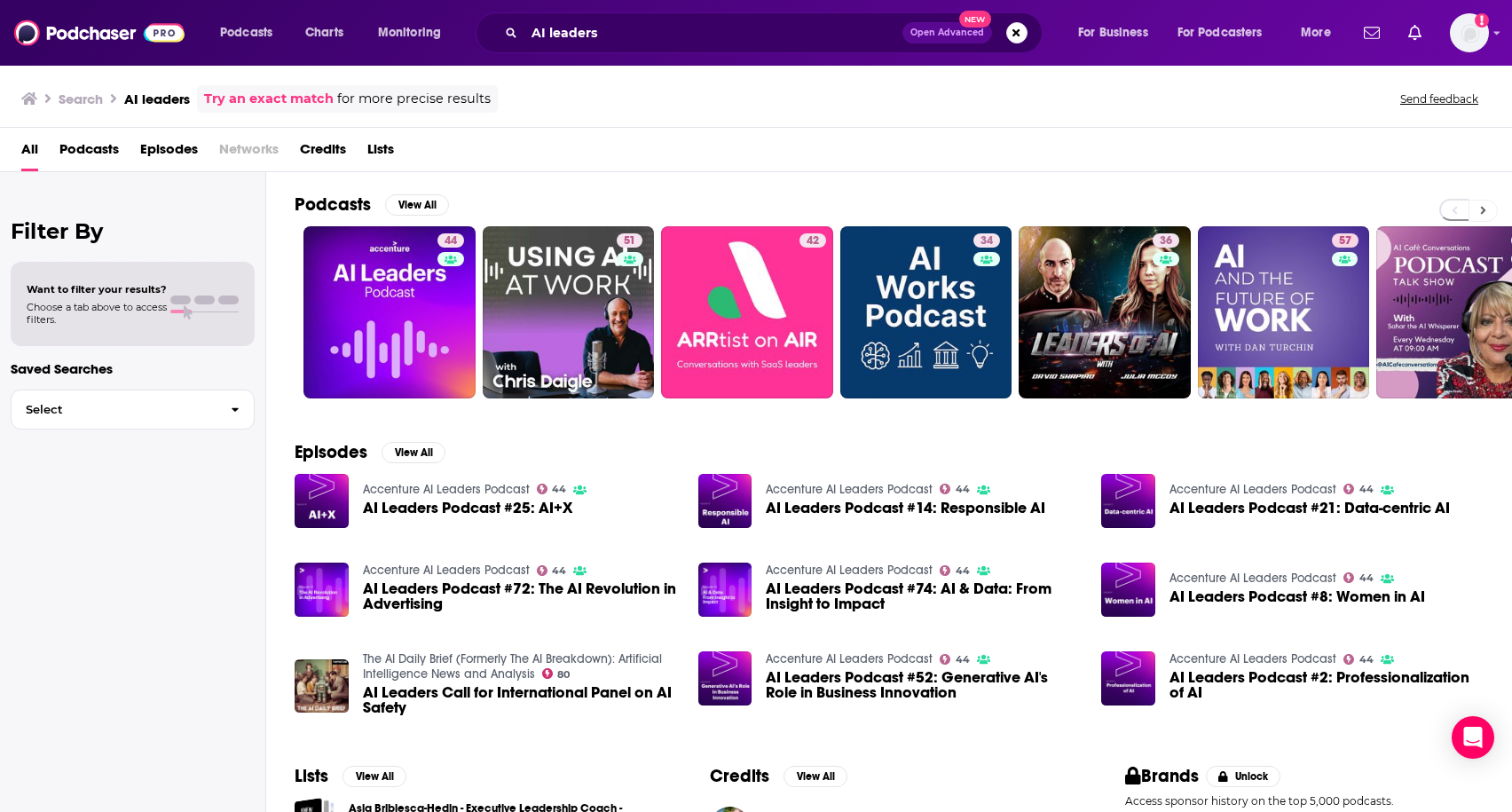
click at [1484, 204] on icon at bounding box center [1482, 210] width 6 height 13
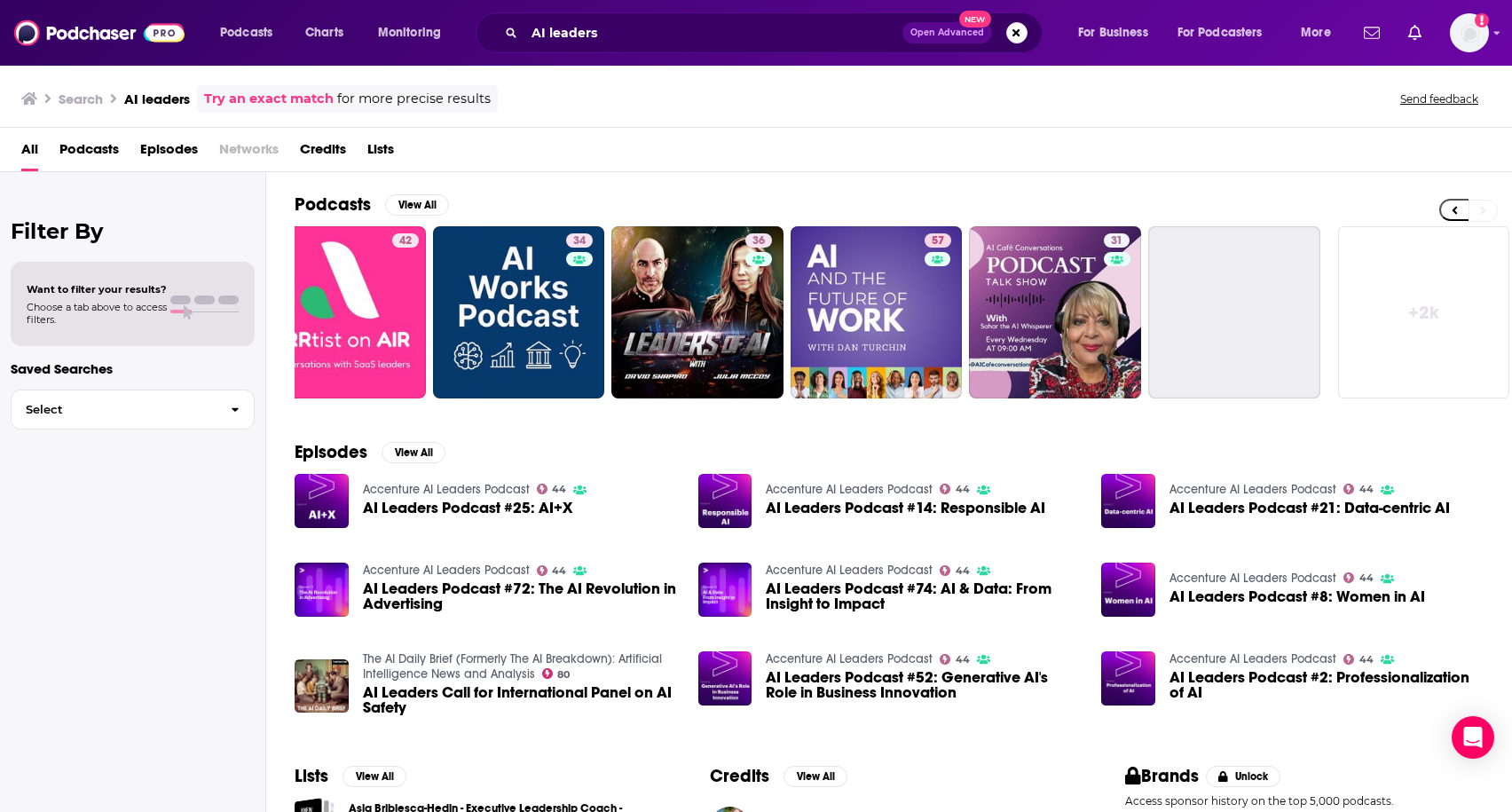
scroll to position [0, 412]
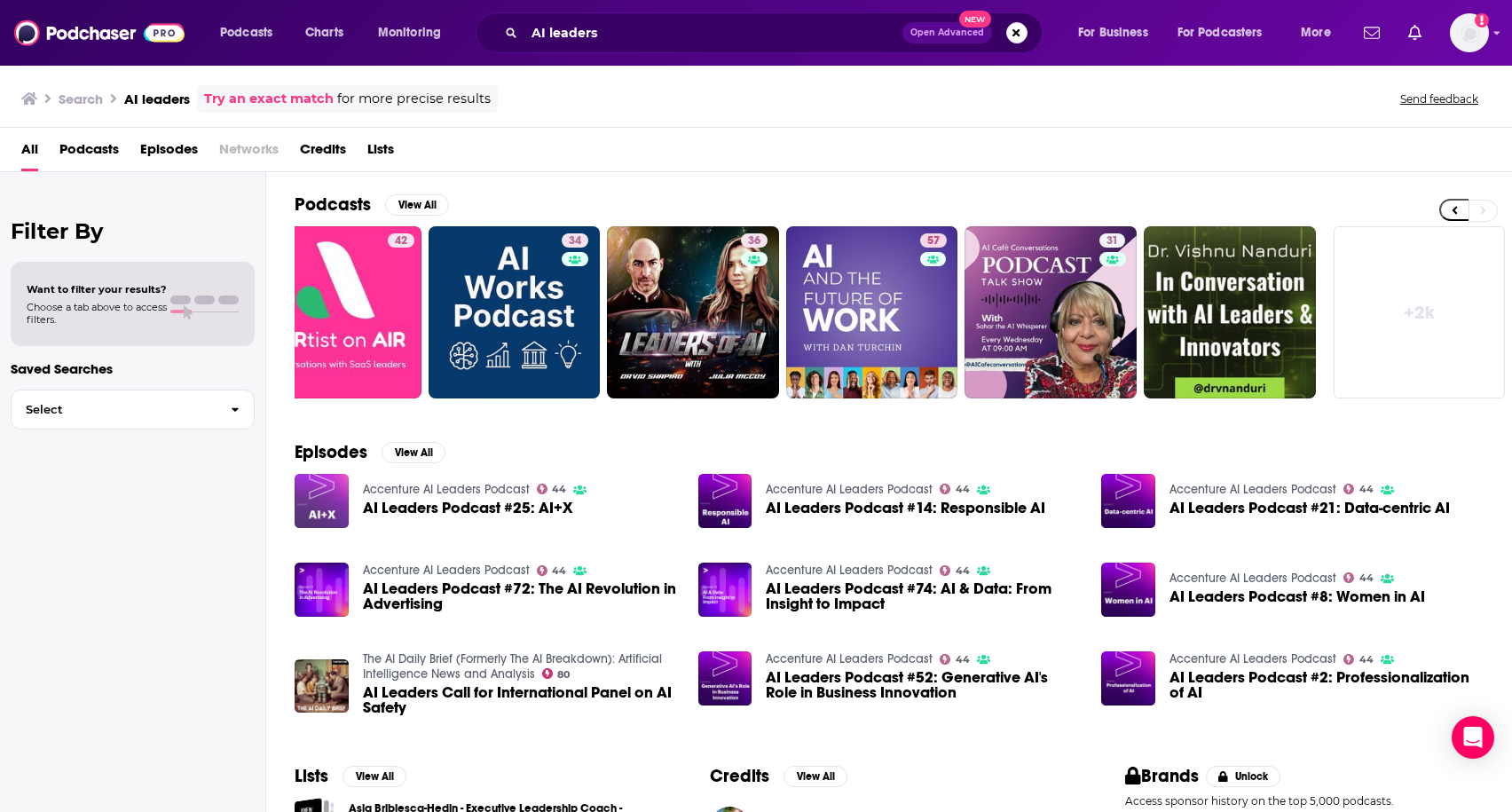
click at [321, 495] on img "AI Leaders Podcast #25: AI+X" at bounding box center [321, 501] width 54 height 54
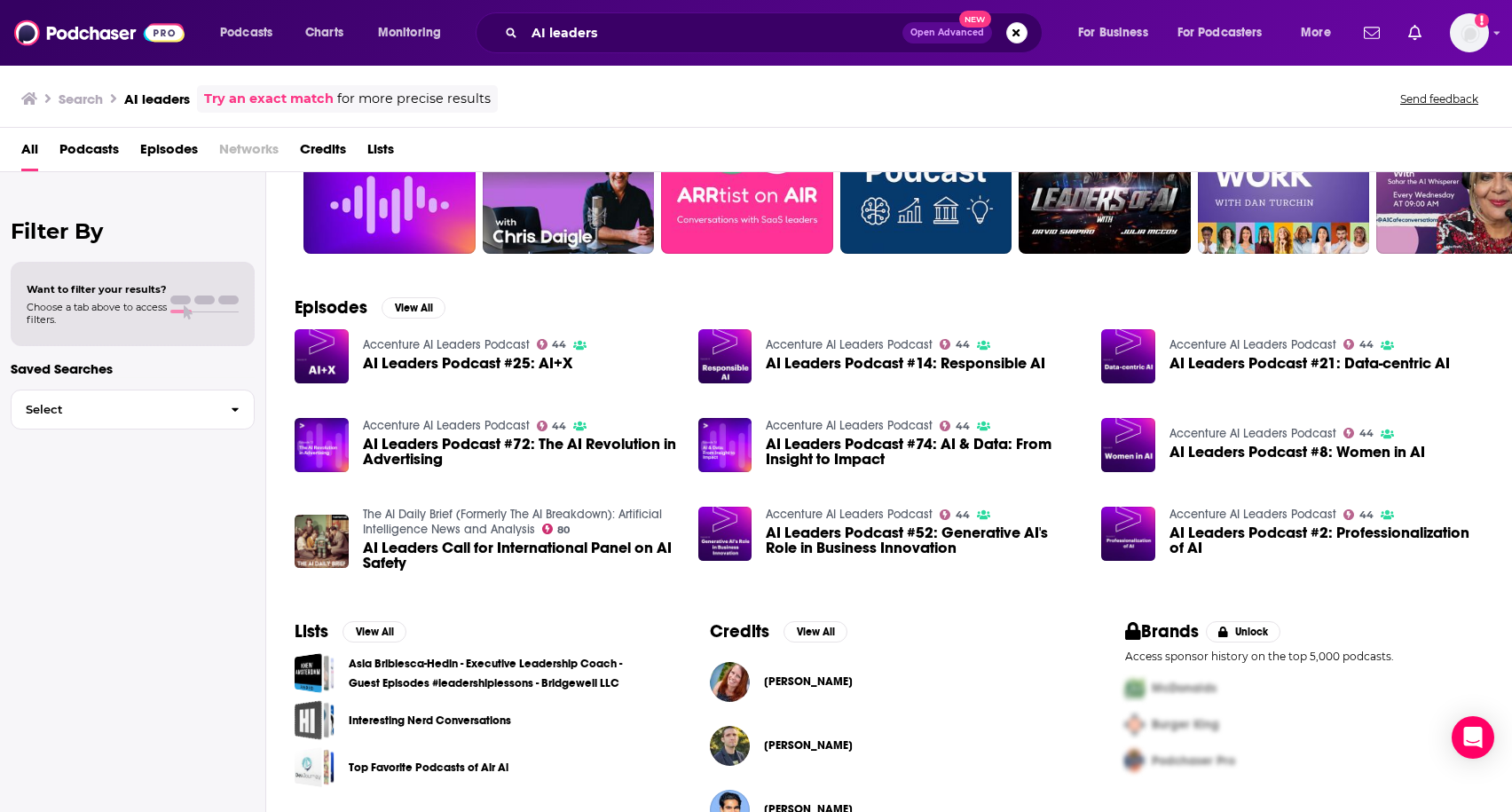
scroll to position [189, 0]
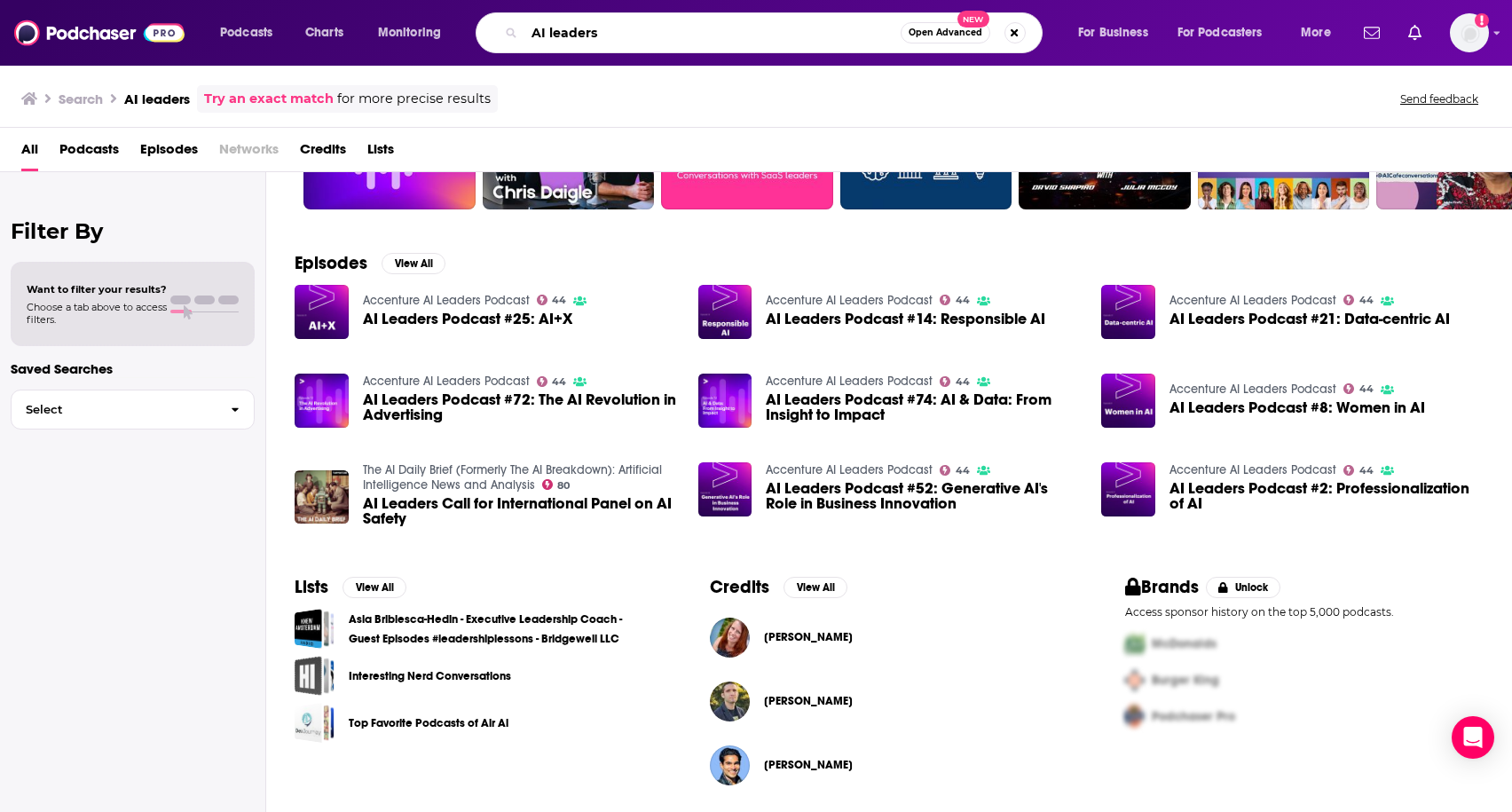
drag, startPoint x: 643, startPoint y: 39, endPoint x: 544, endPoint y: 26, distance: 99.8
click at [543, 27] on input "AI leaders" at bounding box center [712, 32] width 376 height 28
type input "A"
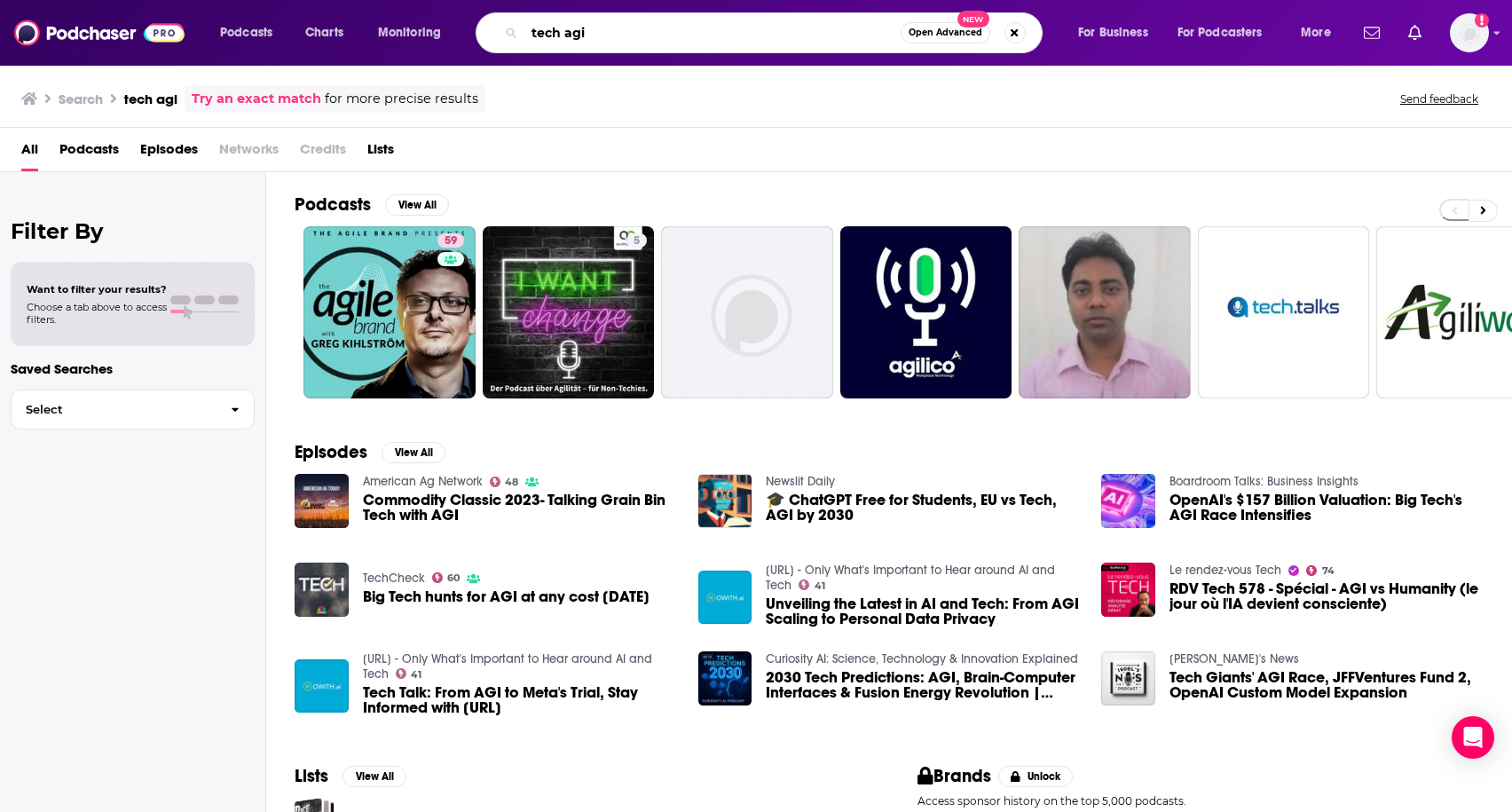
click at [611, 36] on input "tech agi" at bounding box center [712, 32] width 376 height 28
type input "tech"
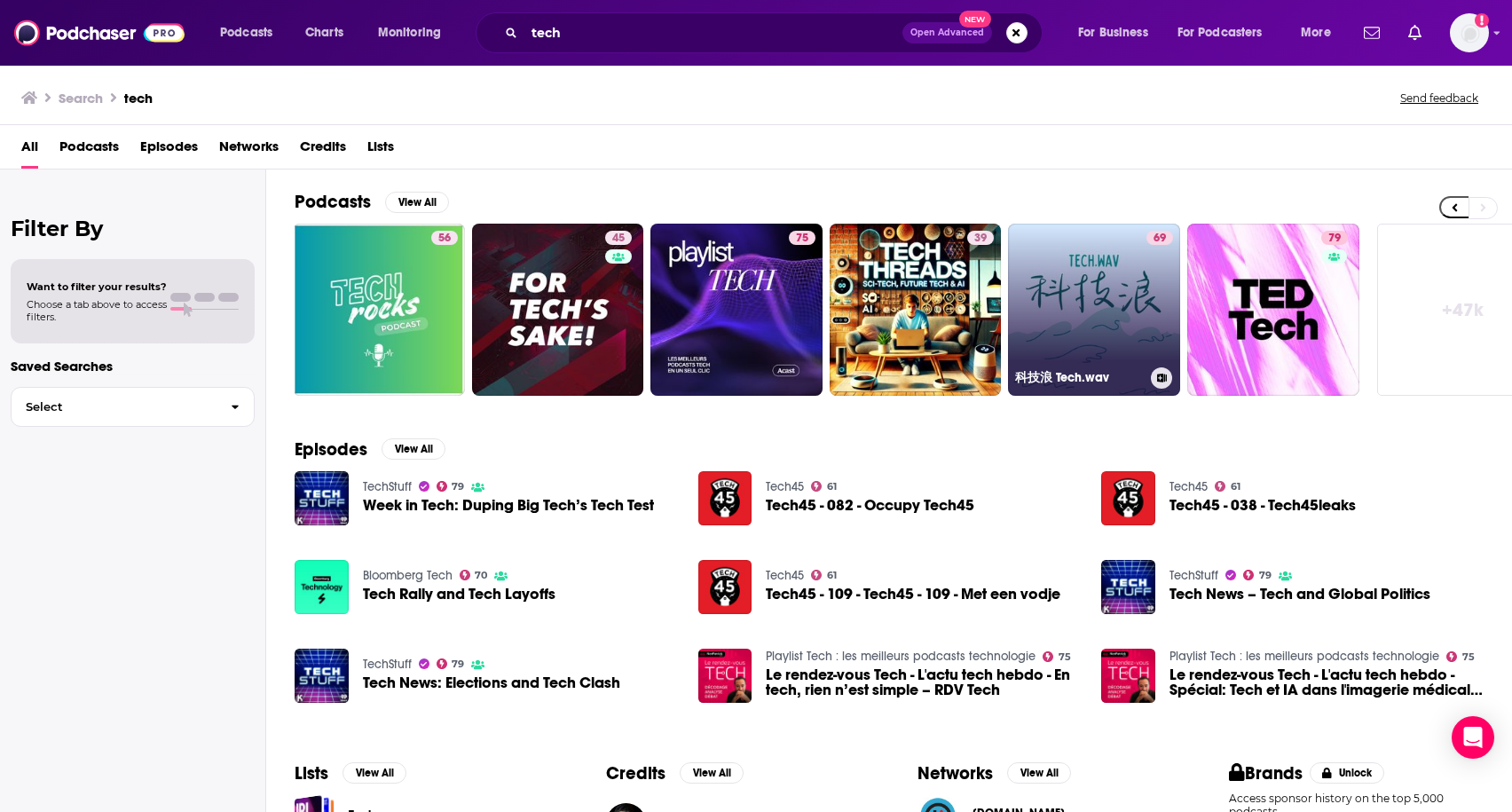
scroll to position [0, 412]
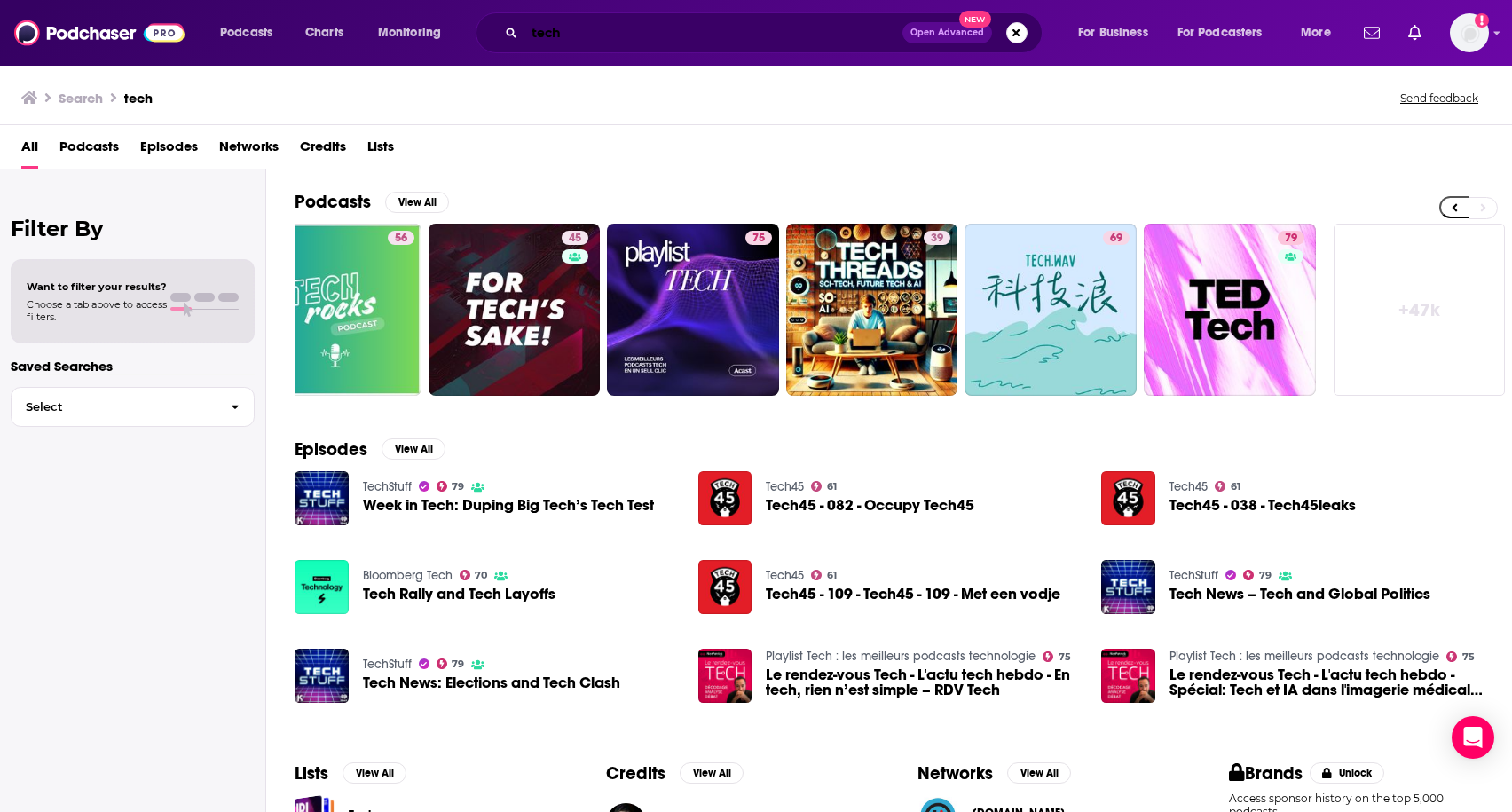
click at [620, 29] on input "tech" at bounding box center [713, 32] width 378 height 28
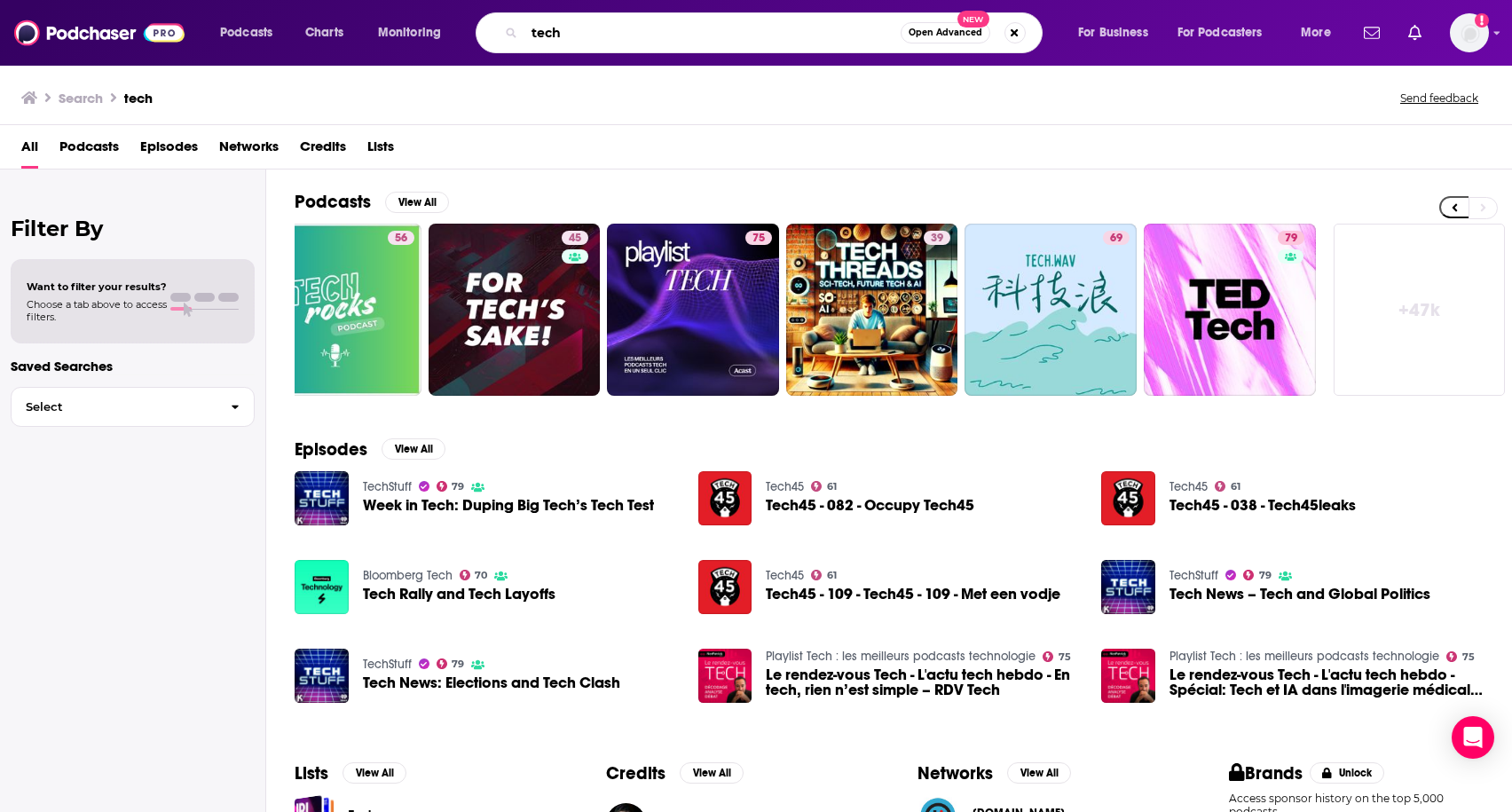
drag, startPoint x: 651, startPoint y: 27, endPoint x: 510, endPoint y: 8, distance: 142.3
click at [510, 8] on div "Podcasts Charts Monitoring tech Open Advanced New For Business For Podcasters M…" at bounding box center [756, 32] width 1512 height 66
type input "AI"
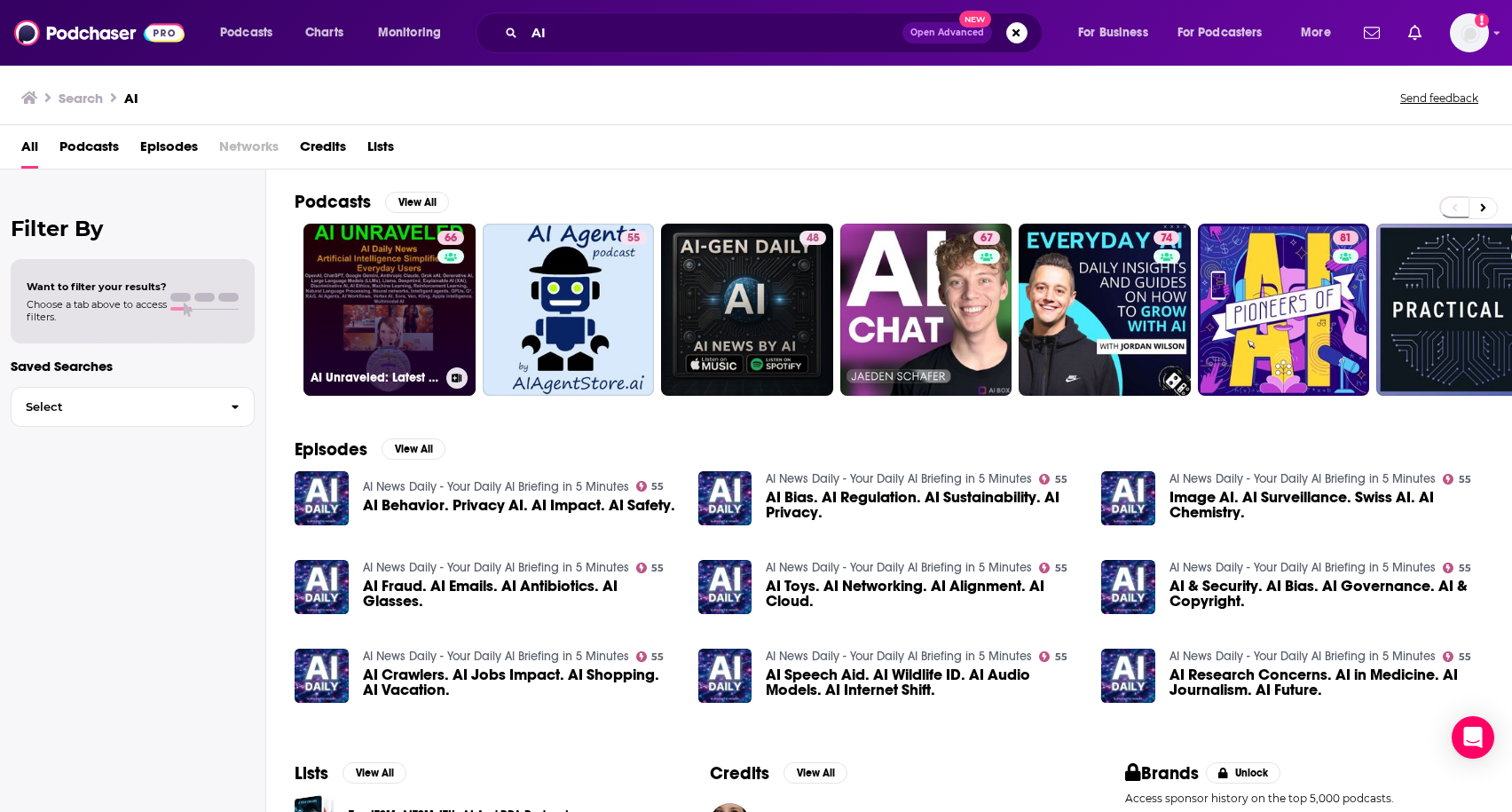
click at [396, 291] on link "66 AI Unraveled: Latest AI News & Trends, ChatGPT, Gemini, DeepSeek, Gen AI, LL…" at bounding box center [389, 309] width 172 height 172
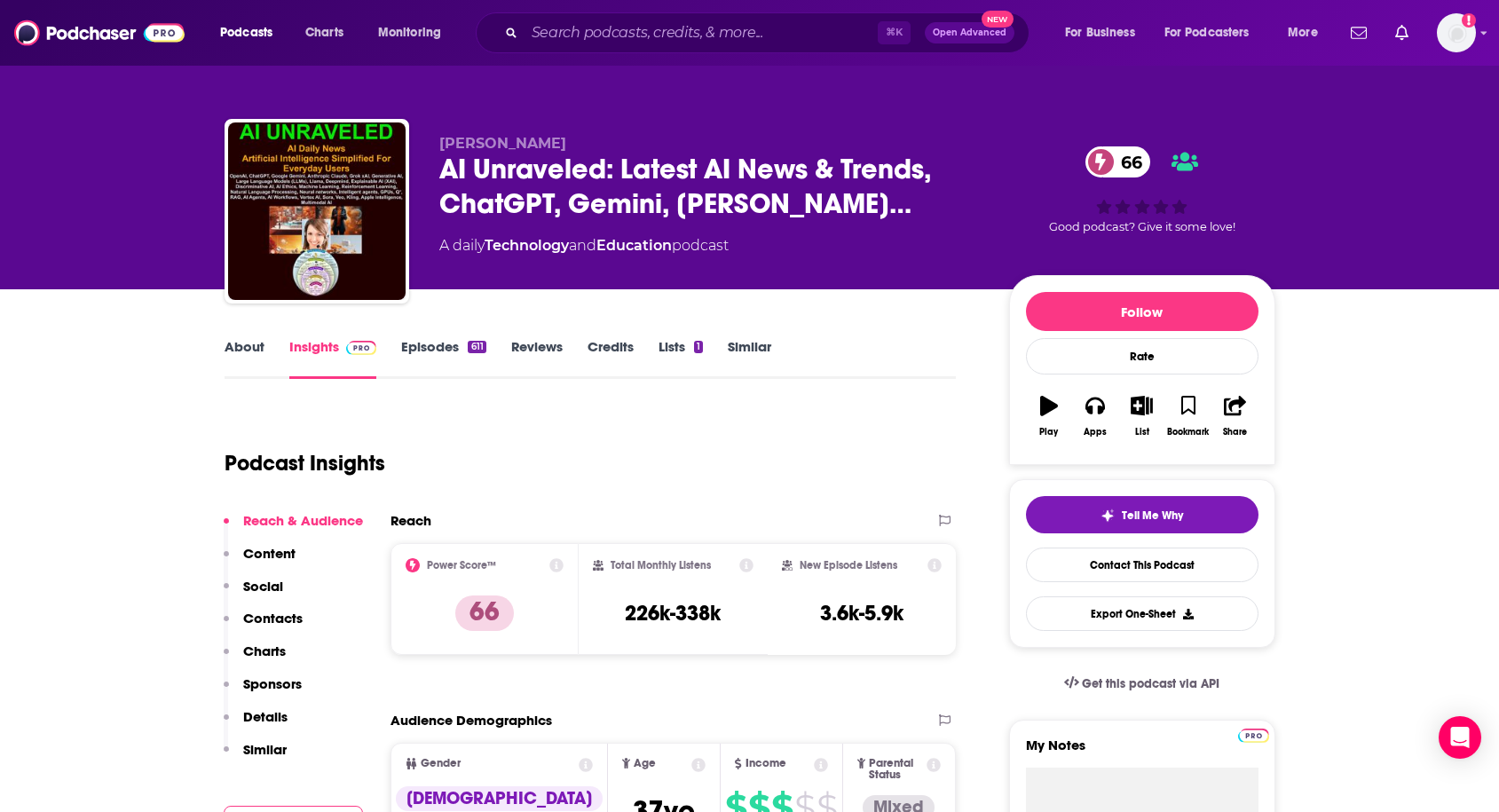
click at [251, 352] on link "About" at bounding box center [245, 358] width 40 height 41
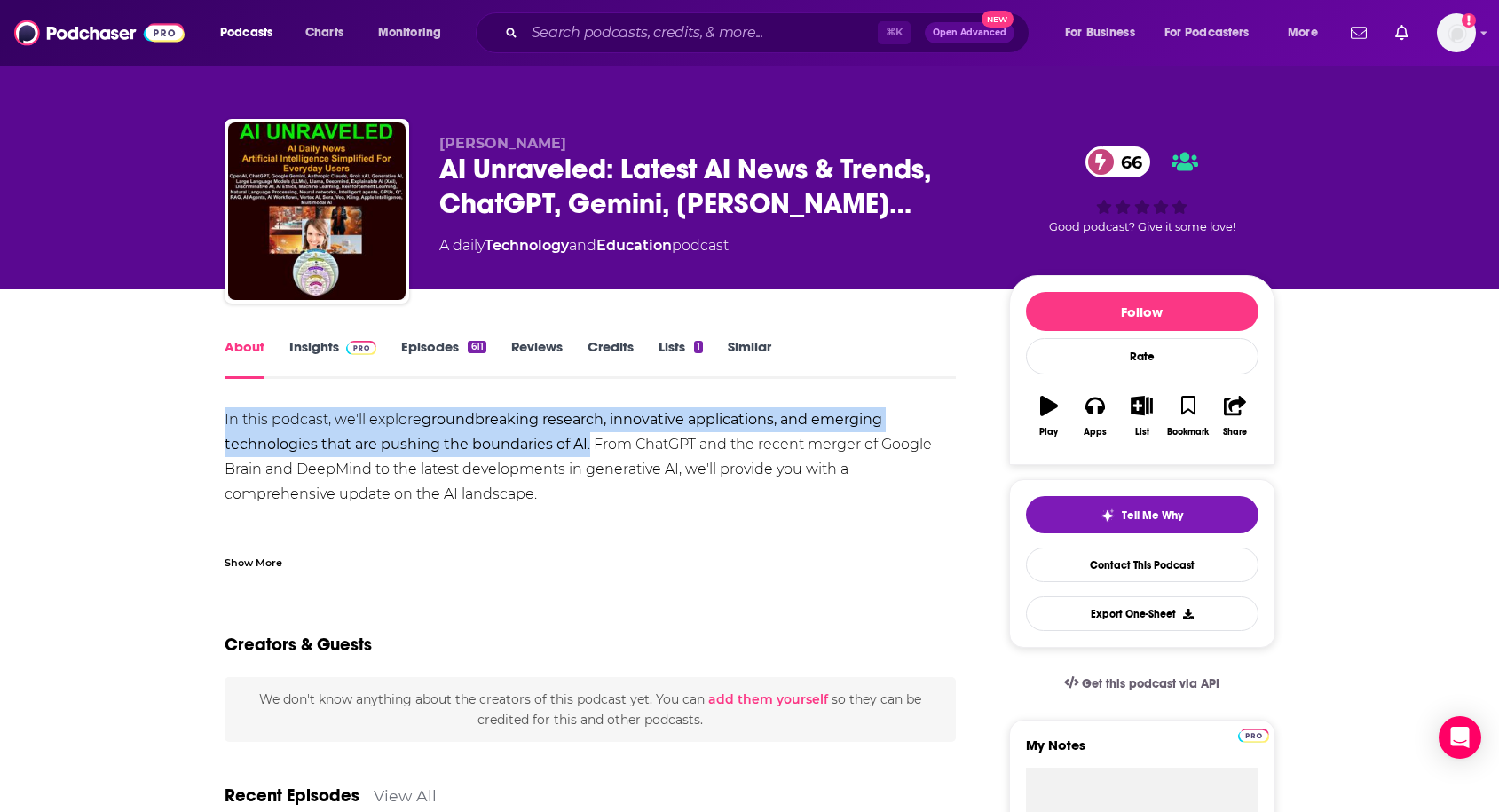
drag, startPoint x: 218, startPoint y: 417, endPoint x: 588, endPoint y: 444, distance: 371.0
copy div "In this podcast, we'll explore groundbreaking research, innovative applications…"
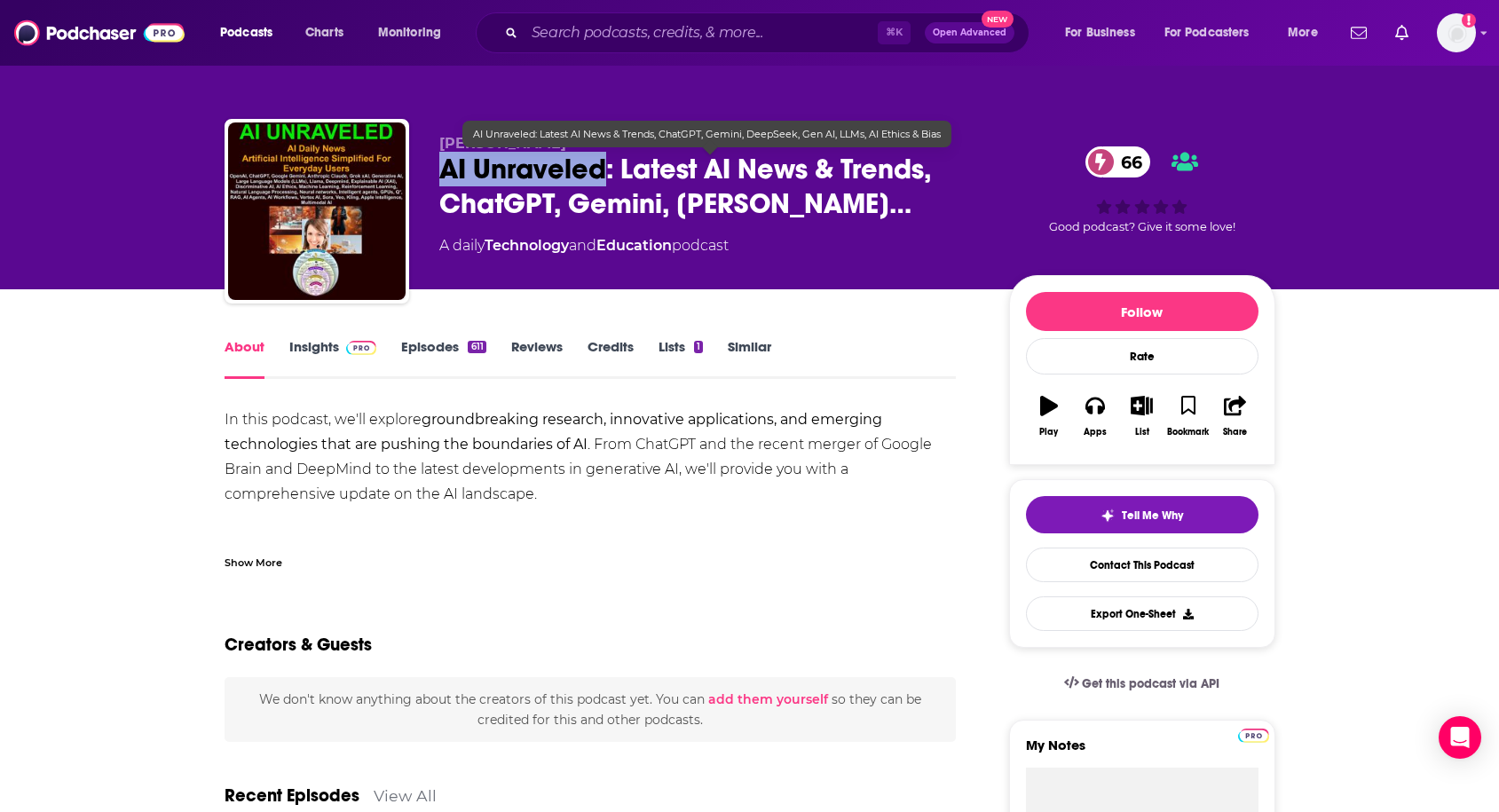
drag, startPoint x: 436, startPoint y: 169, endPoint x: 603, endPoint y: 166, distance: 167.0
click at [603, 166] on div "[PERSON_NAME] AI Unraveled: Latest AI News & Trends, ChatGPT, Gemini, Dee… 66 A…" at bounding box center [750, 215] width 1050 height 191
copy h1 "AI Unraveled"
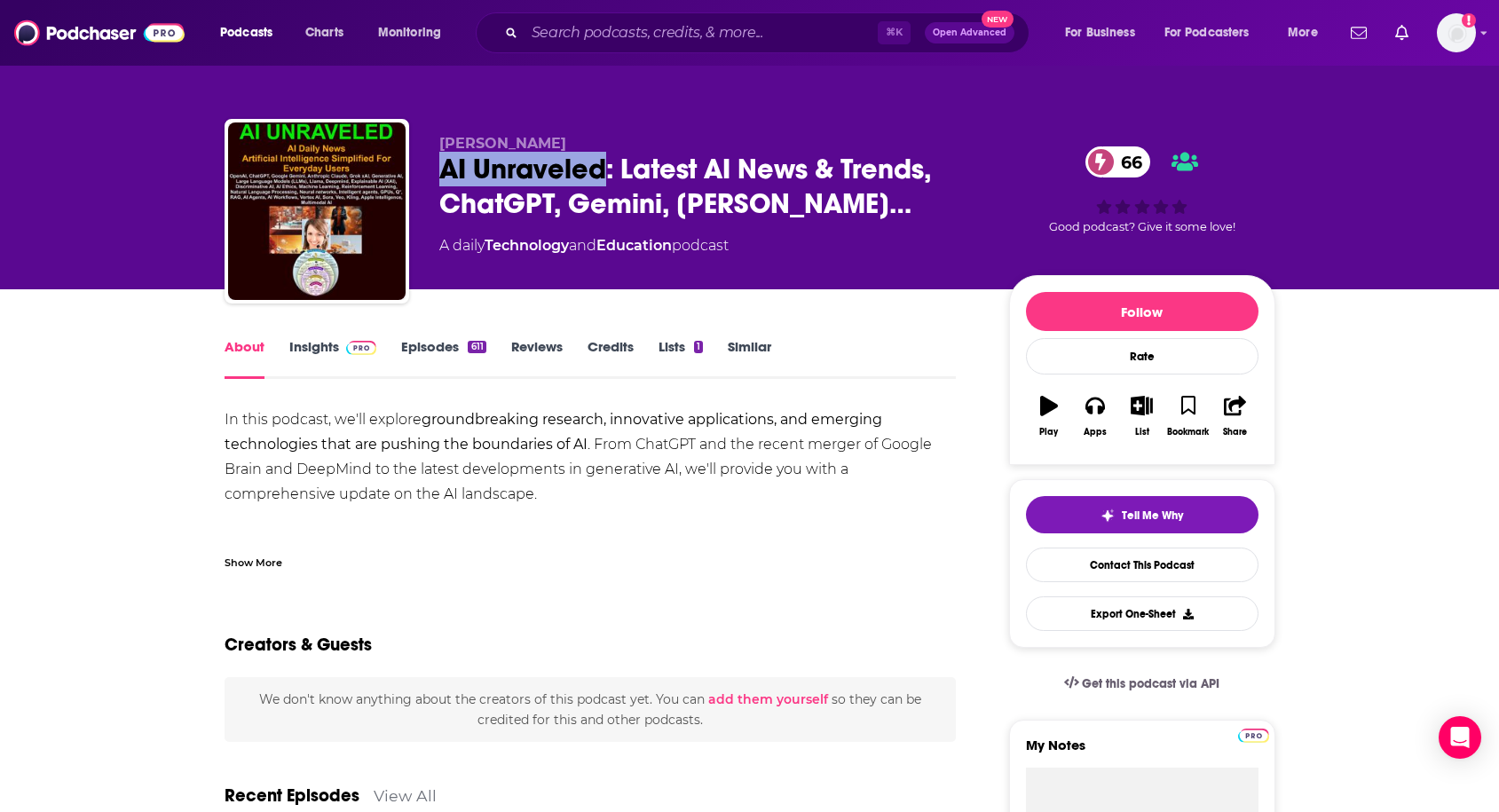
click at [346, 340] on span at bounding box center [361, 346] width 31 height 17
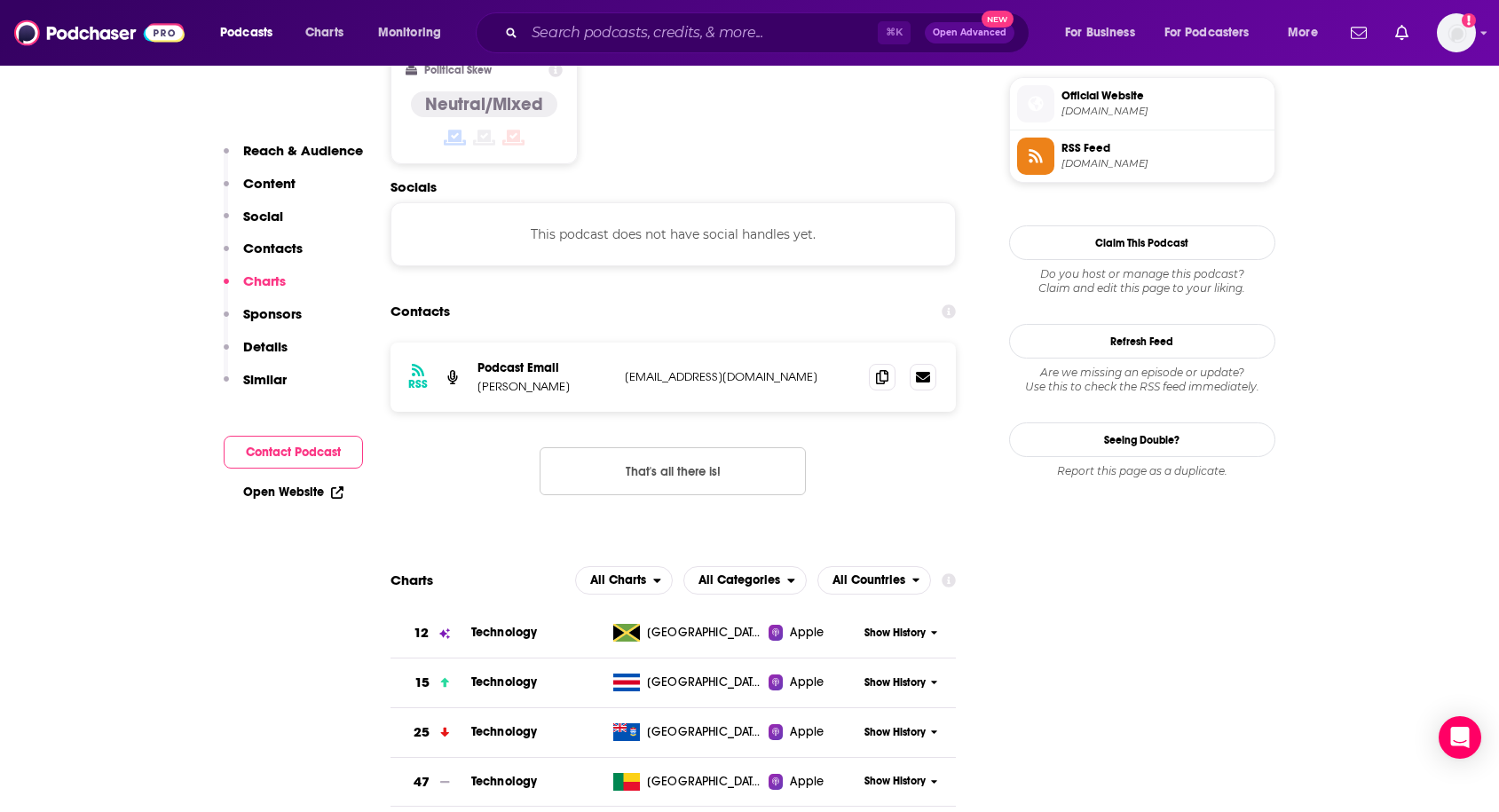
scroll to position [1429, 0]
click at [879, 368] on icon at bounding box center [883, 375] width 13 height 14
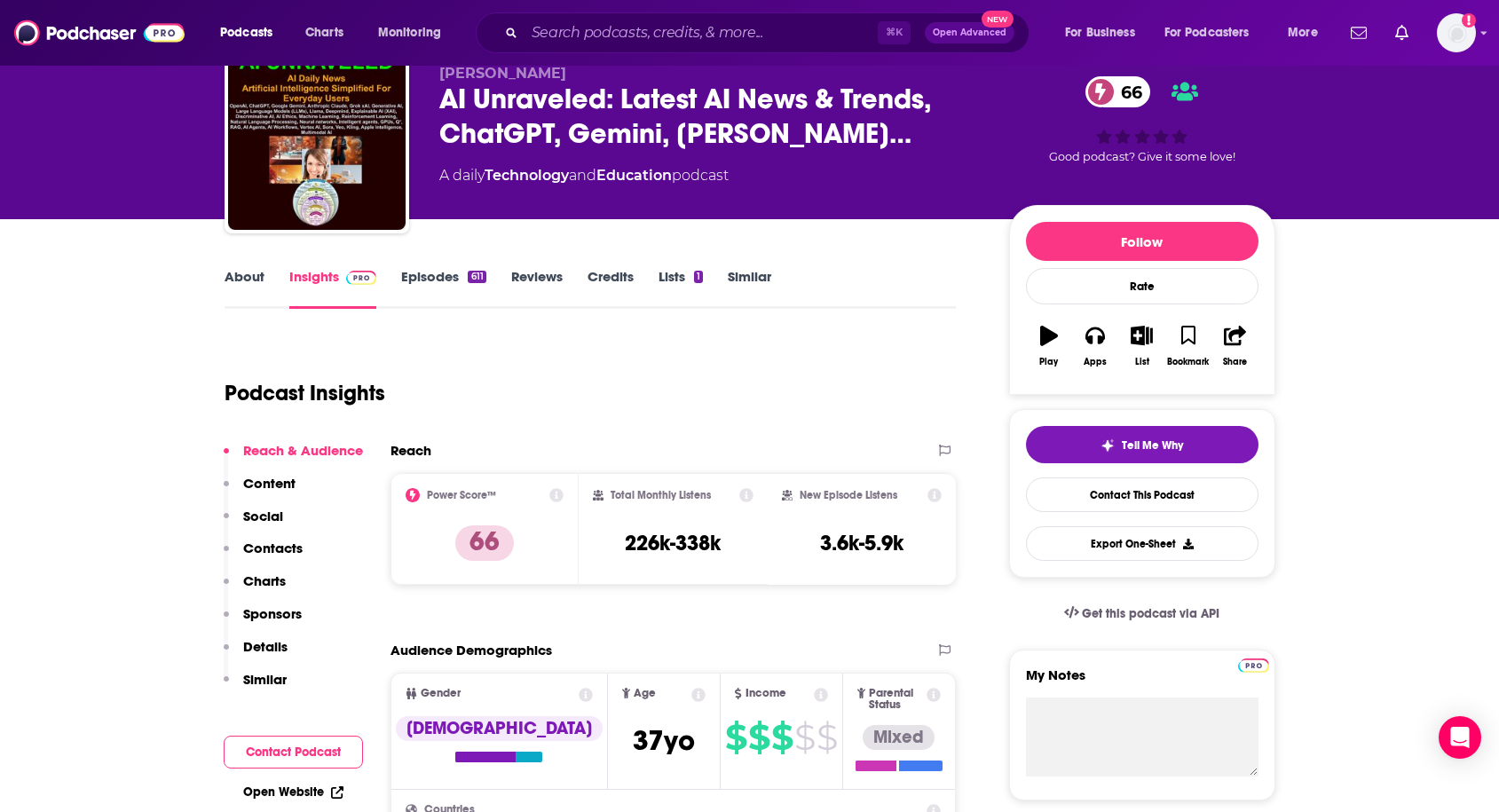
scroll to position [124, 0]
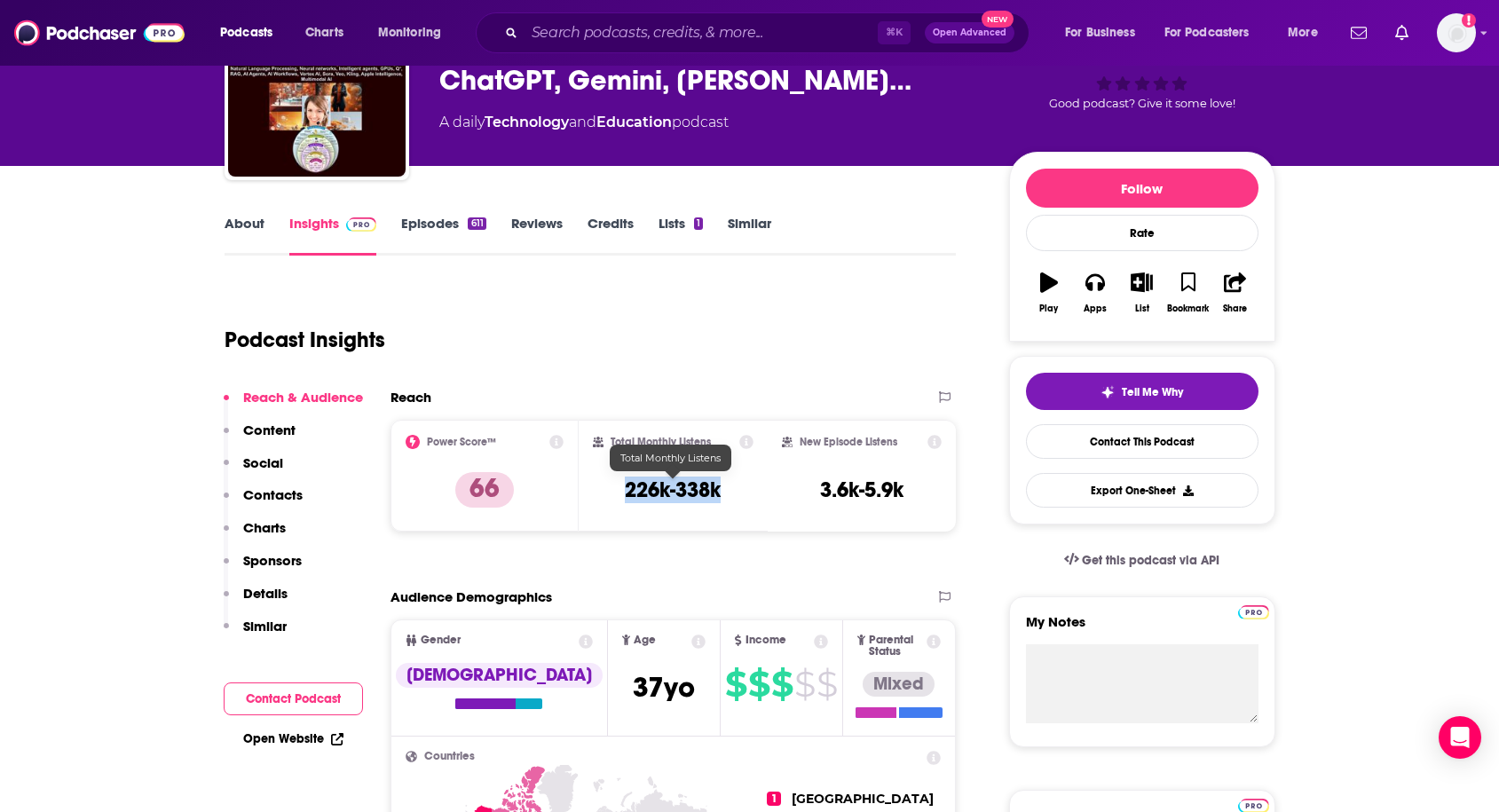
drag, startPoint x: 615, startPoint y: 484, endPoint x: 722, endPoint y: 487, distance: 107.0
click at [722, 487] on div "Total Monthly Listens 226k-338k" at bounding box center [673, 475] width 161 height 81
copy h3 "226k-338k"
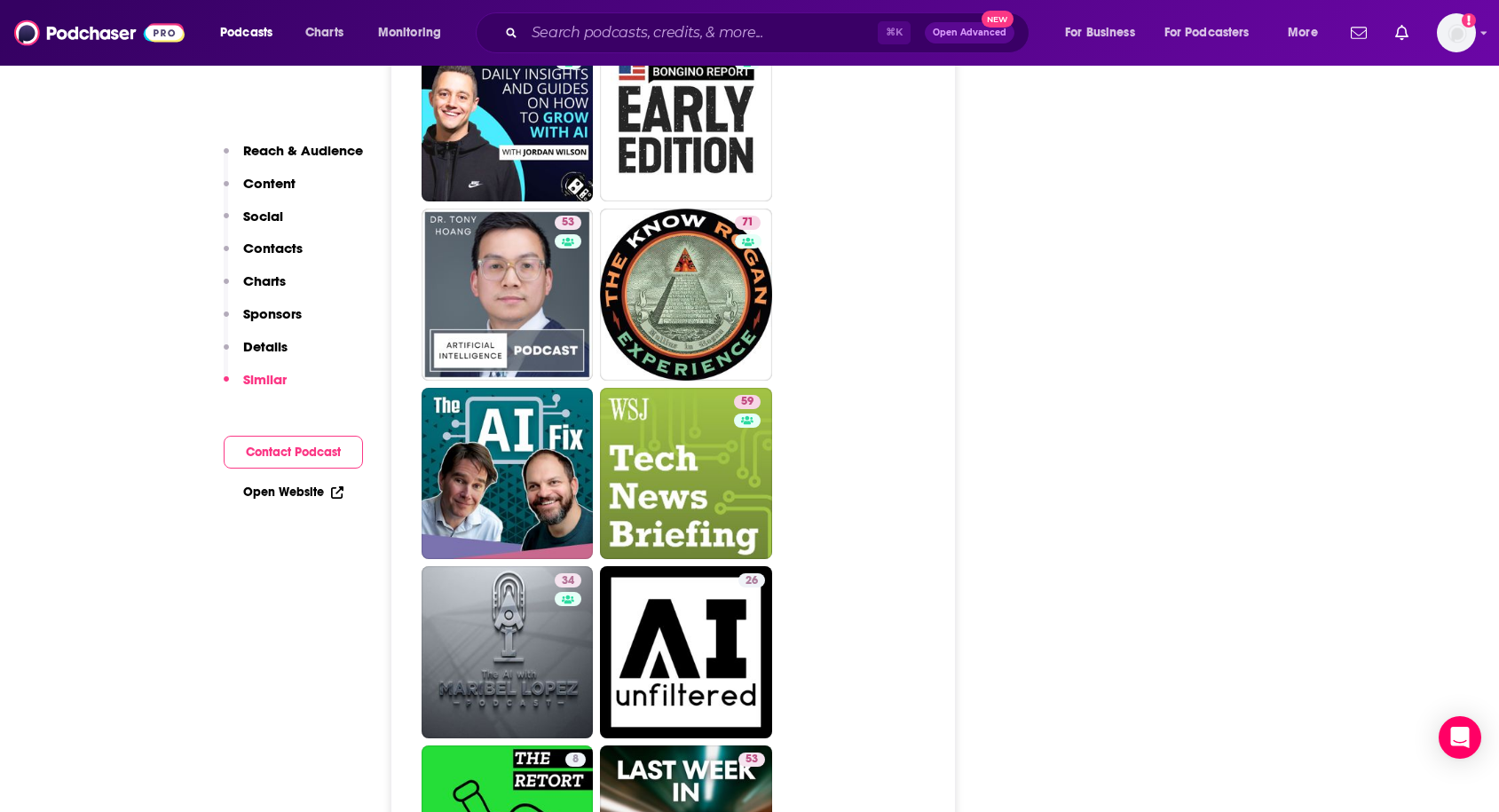
scroll to position [3874, 0]
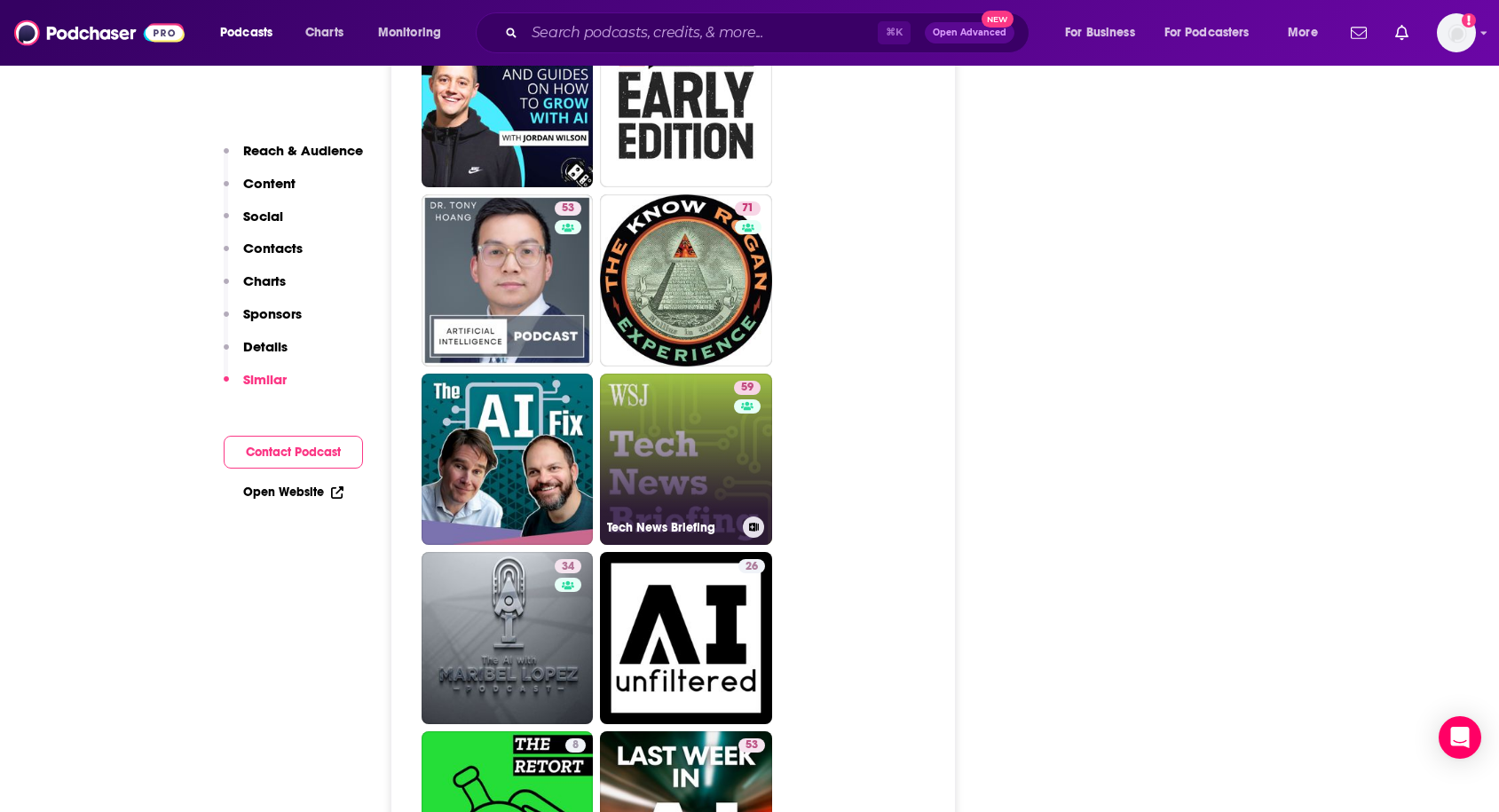
click at [701, 419] on link "59 Tech News Briefing" at bounding box center [686, 459] width 172 height 172
type input "[URL][DOMAIN_NAME]"
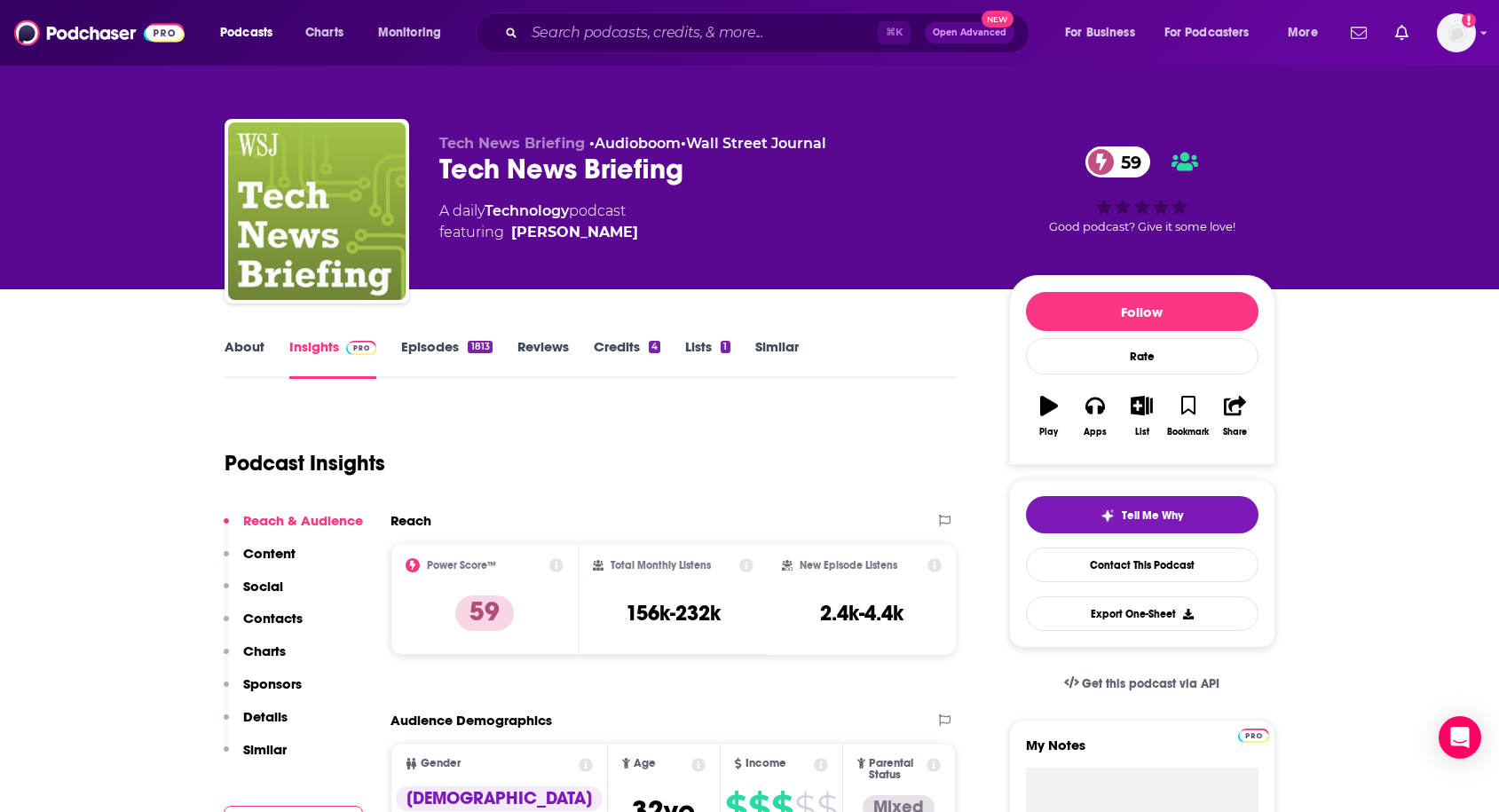
click at [257, 346] on link "About" at bounding box center [245, 358] width 40 height 41
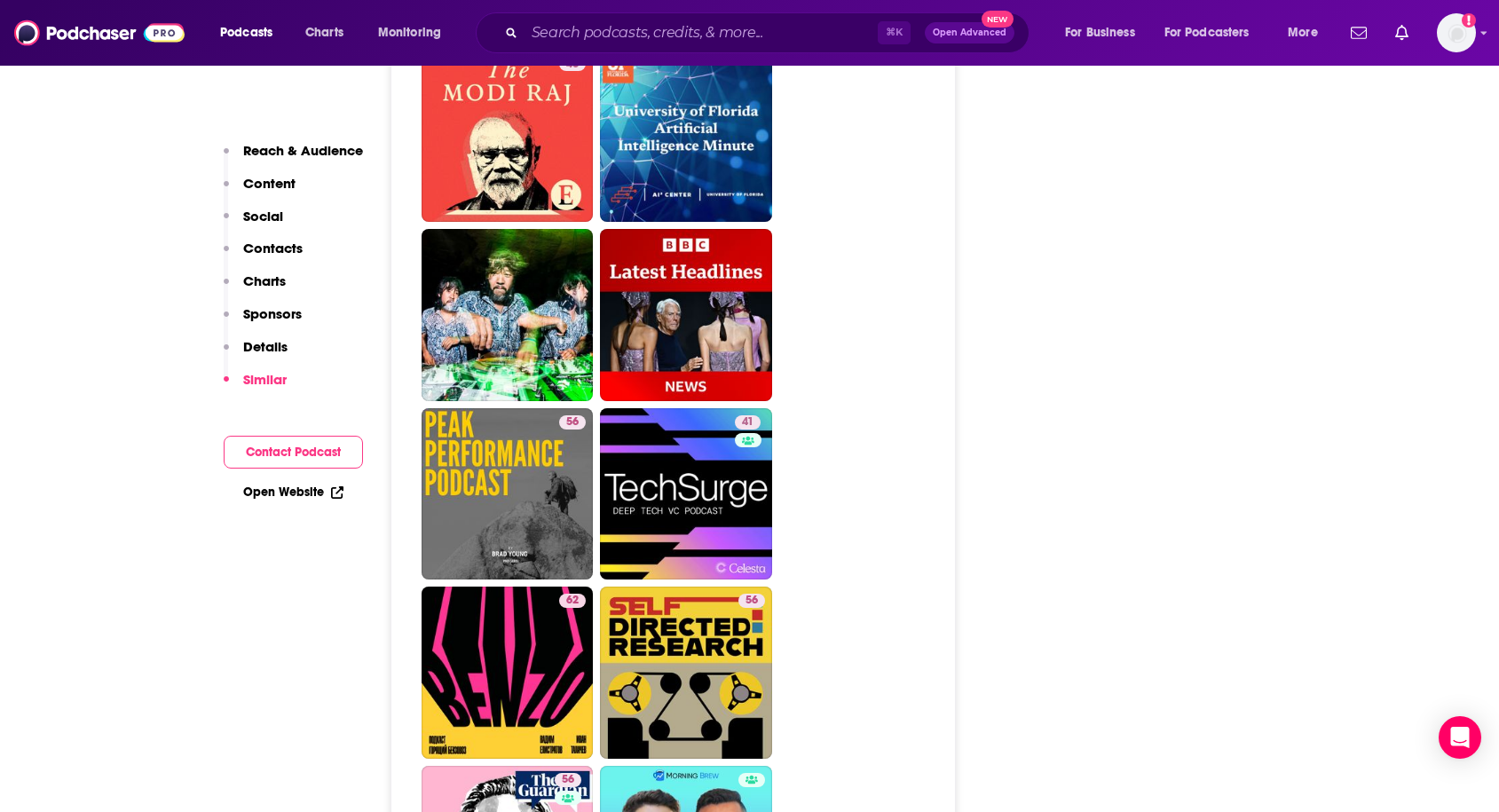
scroll to position [4465, 0]
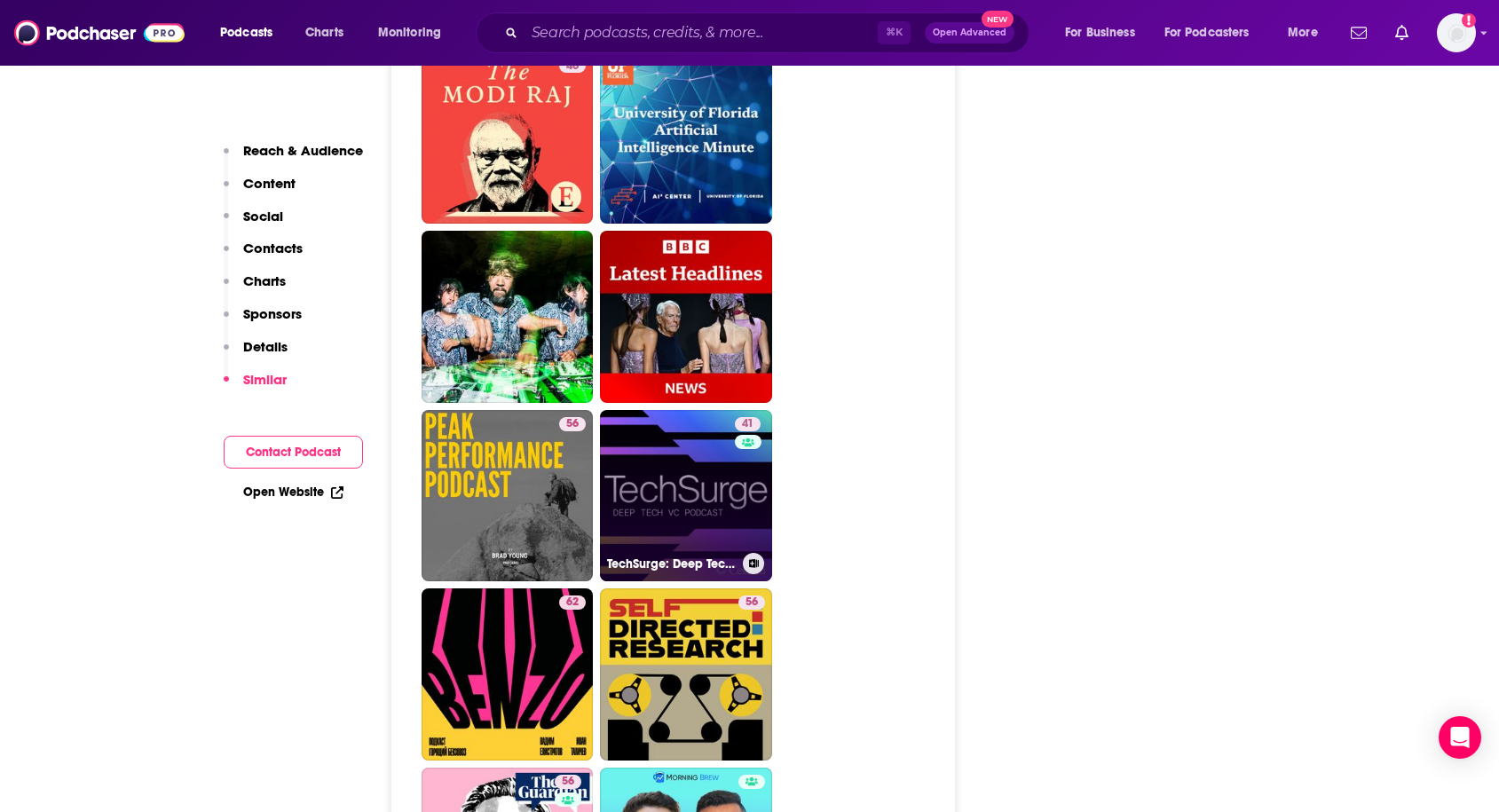
click at [689, 421] on link "41 TechSurge: Deep Tech VC Podcast" at bounding box center [686, 495] width 172 height 172
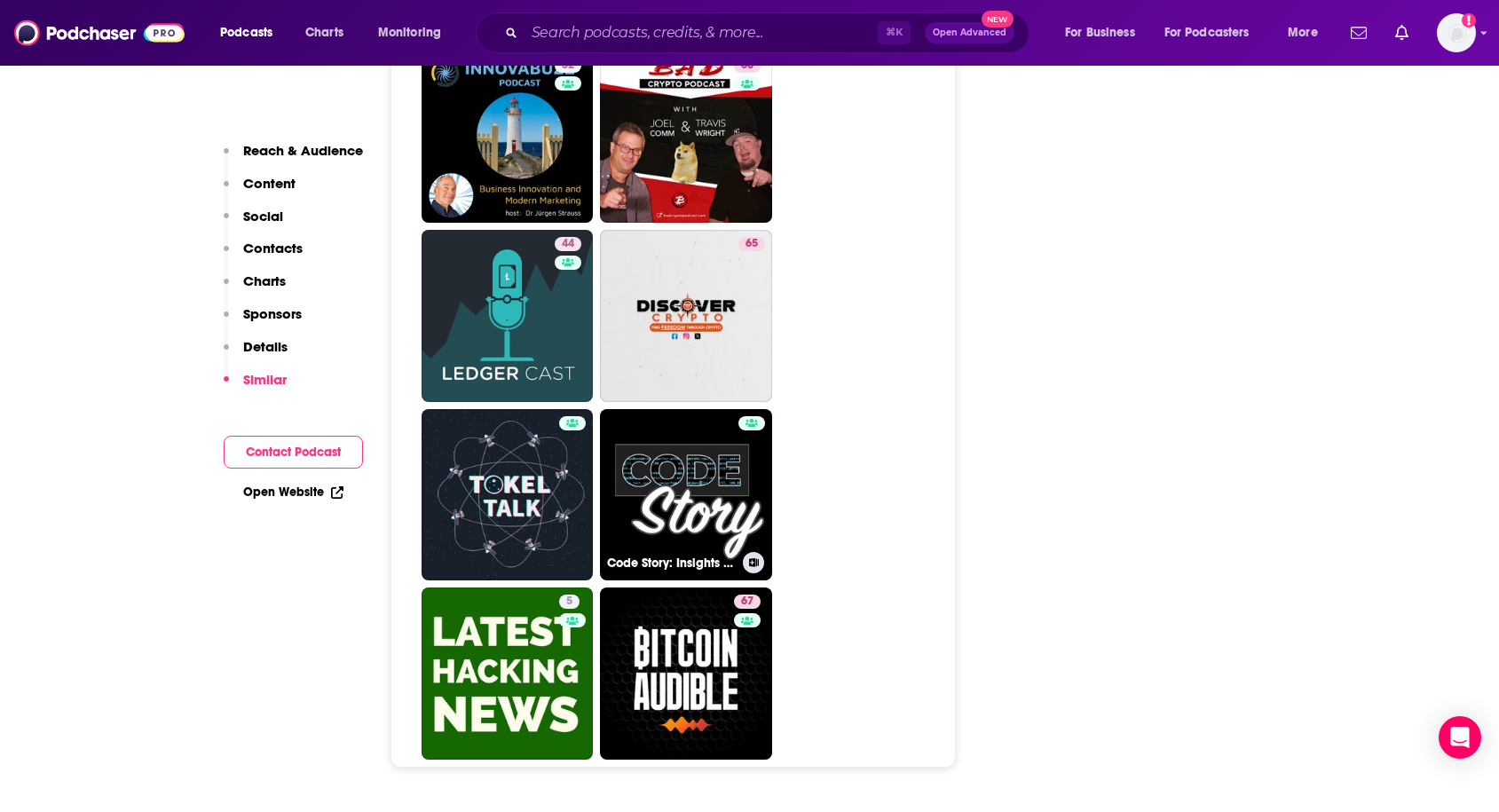
scroll to position [6353, 0]
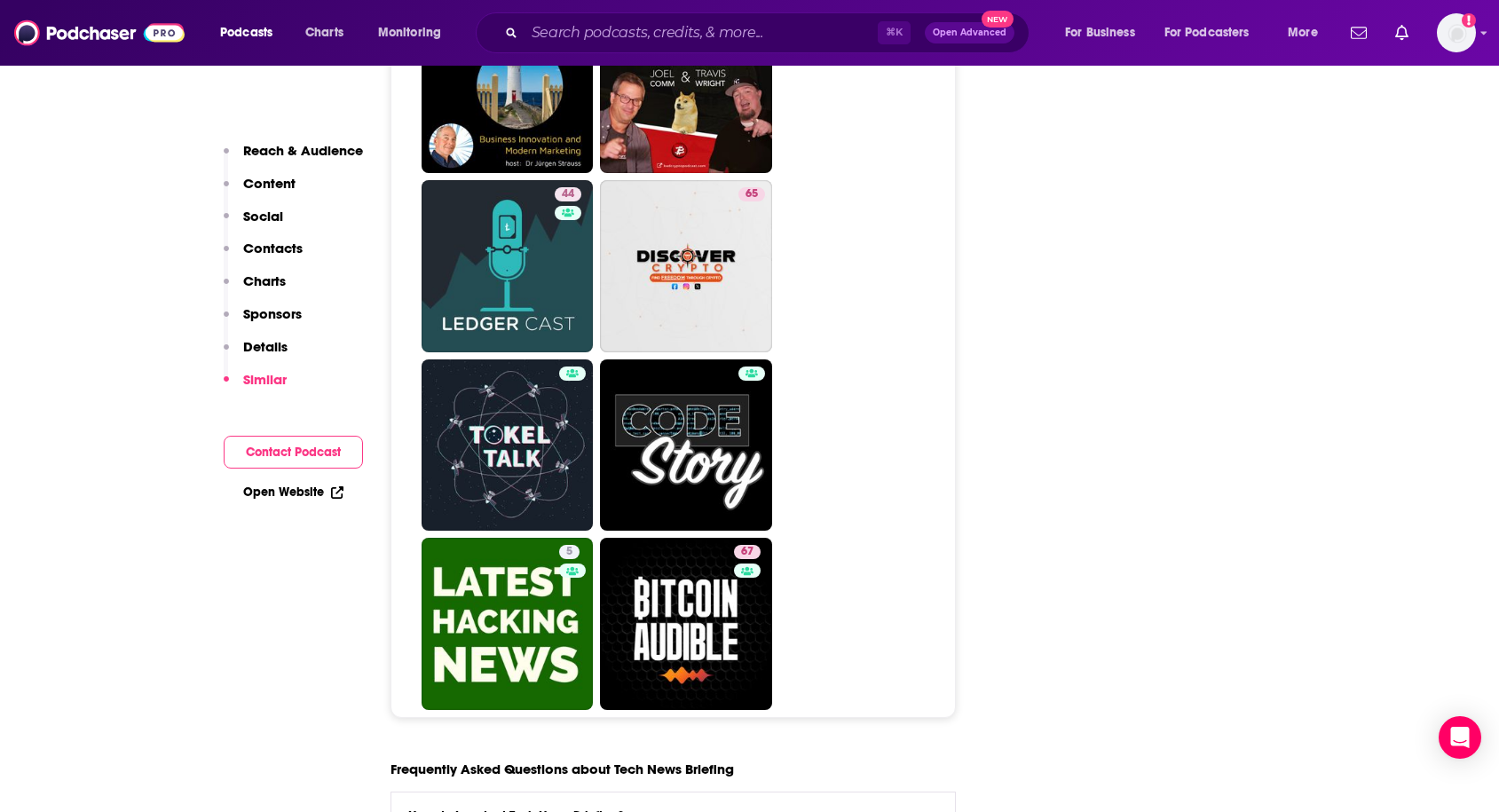
type input "[URL][DOMAIN_NAME]"
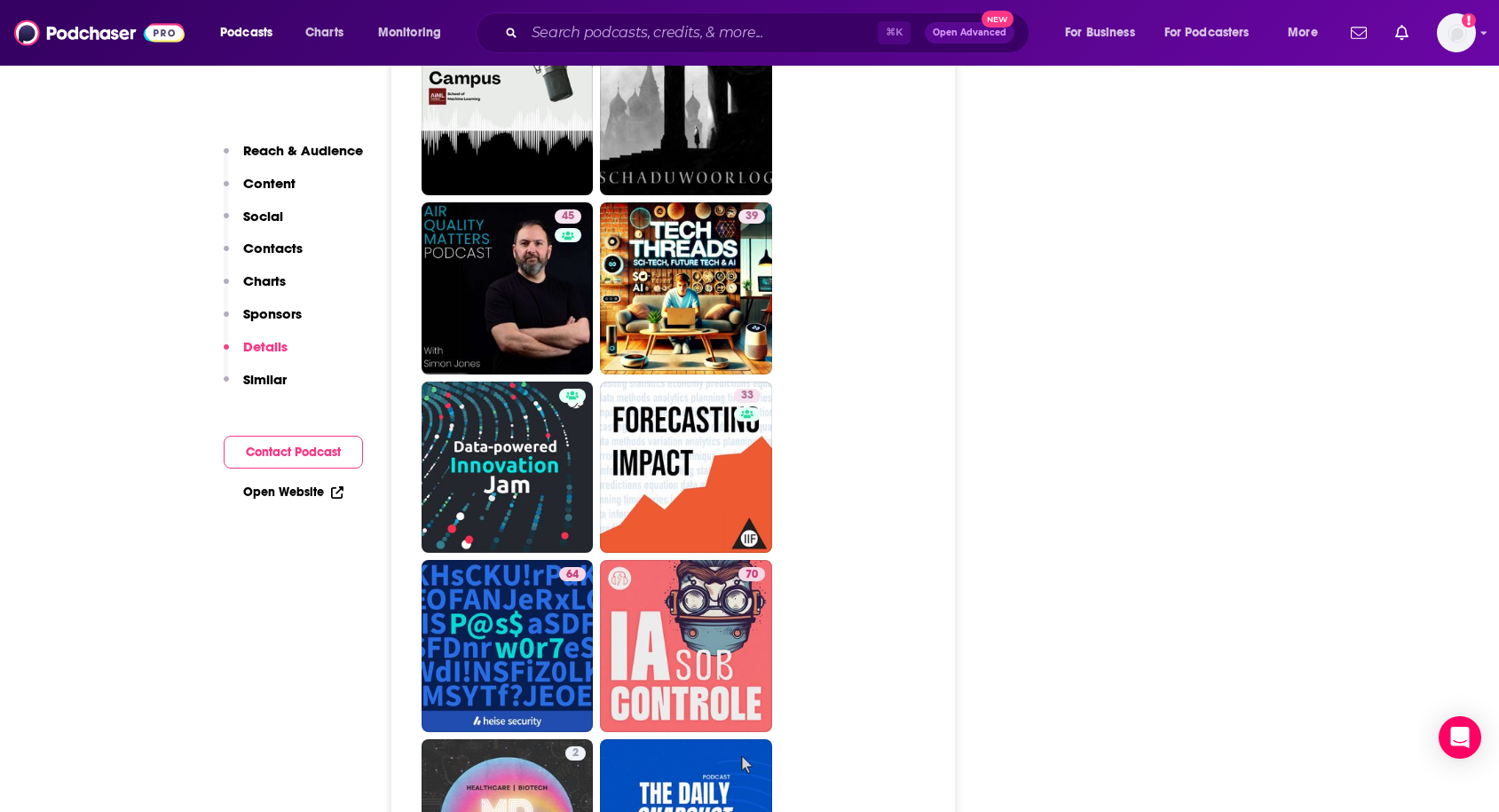
scroll to position [4598, 0]
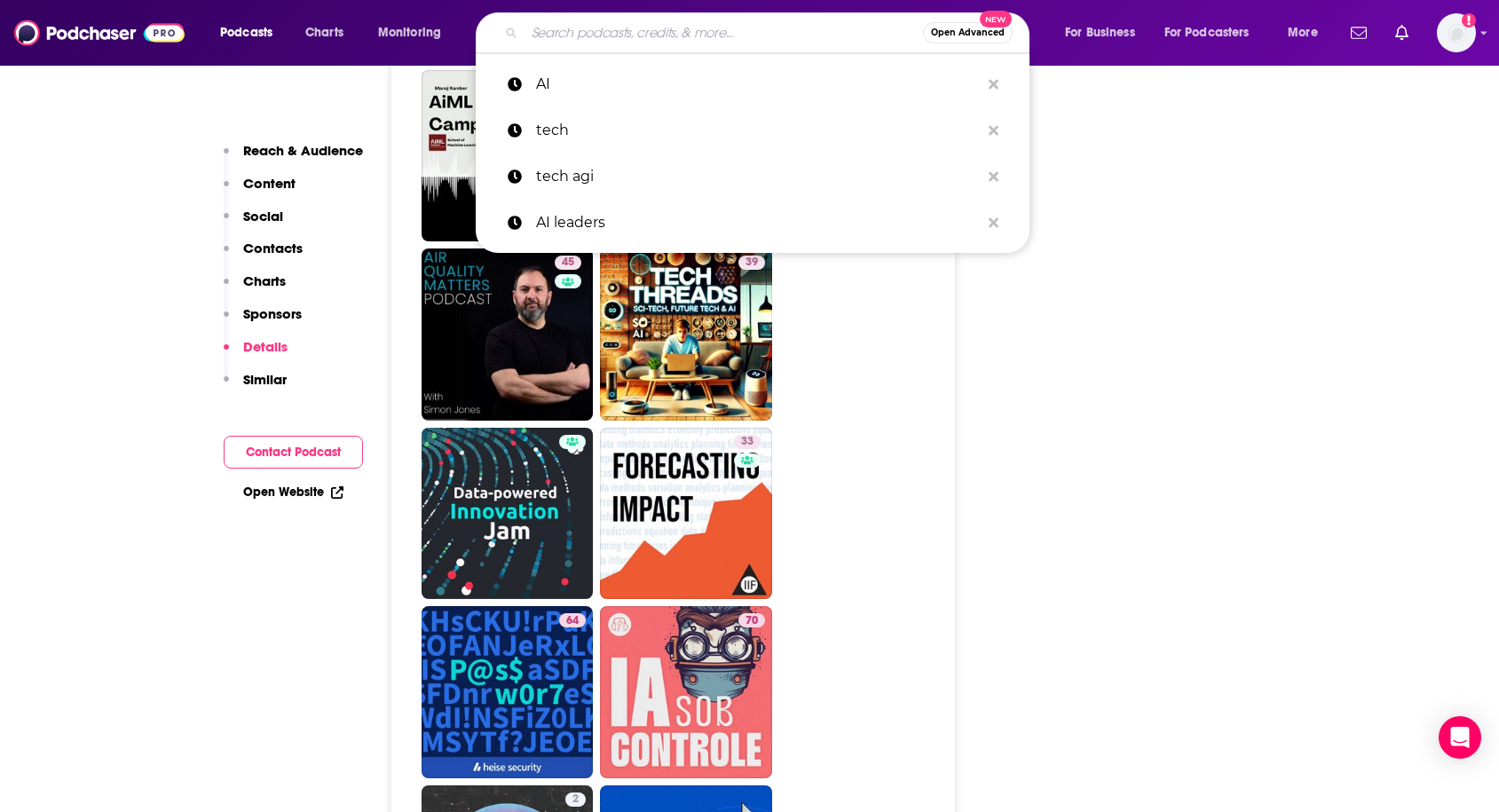
click at [596, 39] on input "Search podcasts, credits, & more..." at bounding box center [724, 32] width 399 height 28
paste input "Artificial General Intelligence (AGI) Show with Soroush Pour"
type input "Artificial General Intelligence (AGI) Show with Soroush Pour"
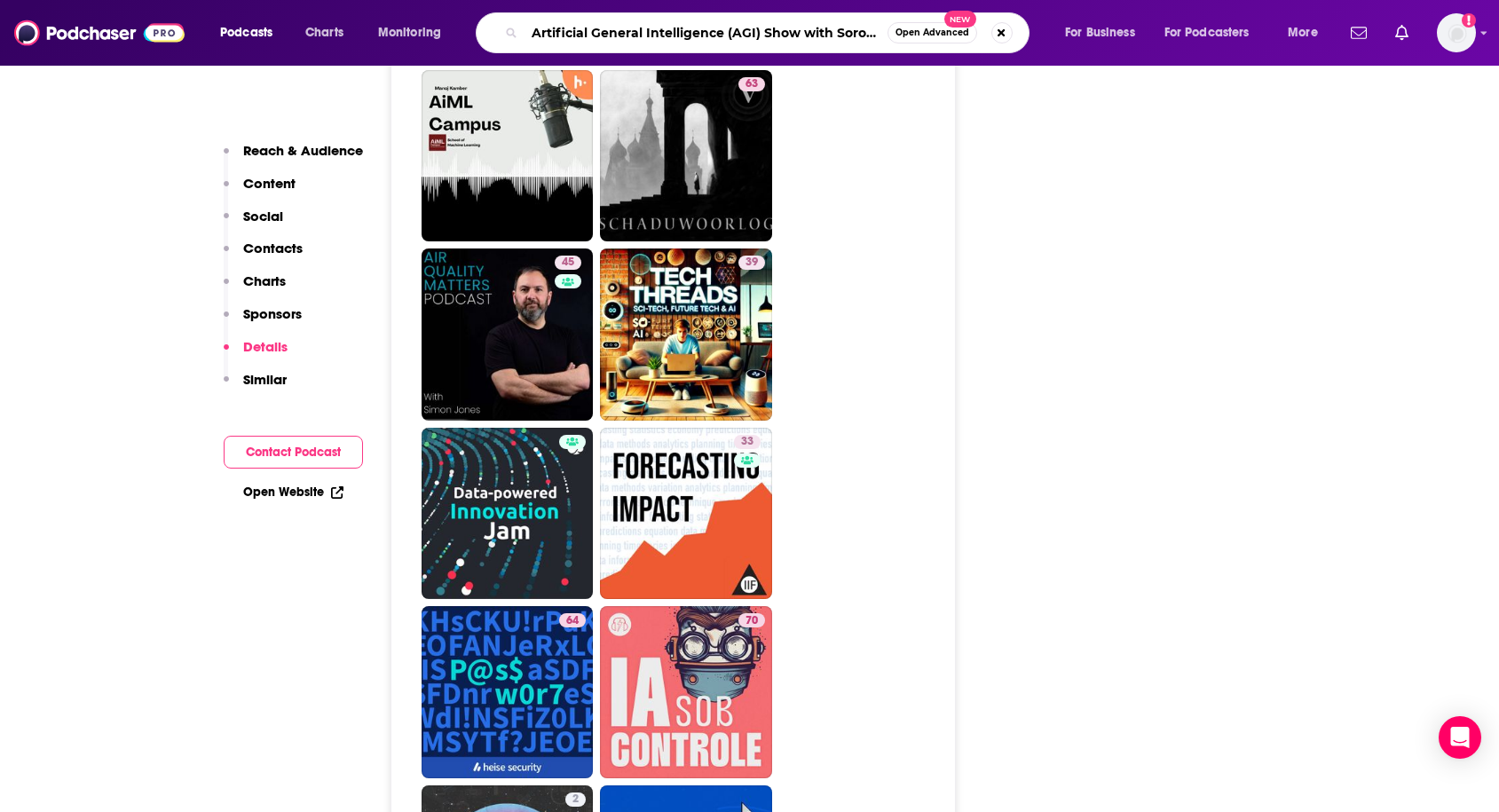
scroll to position [0, 43]
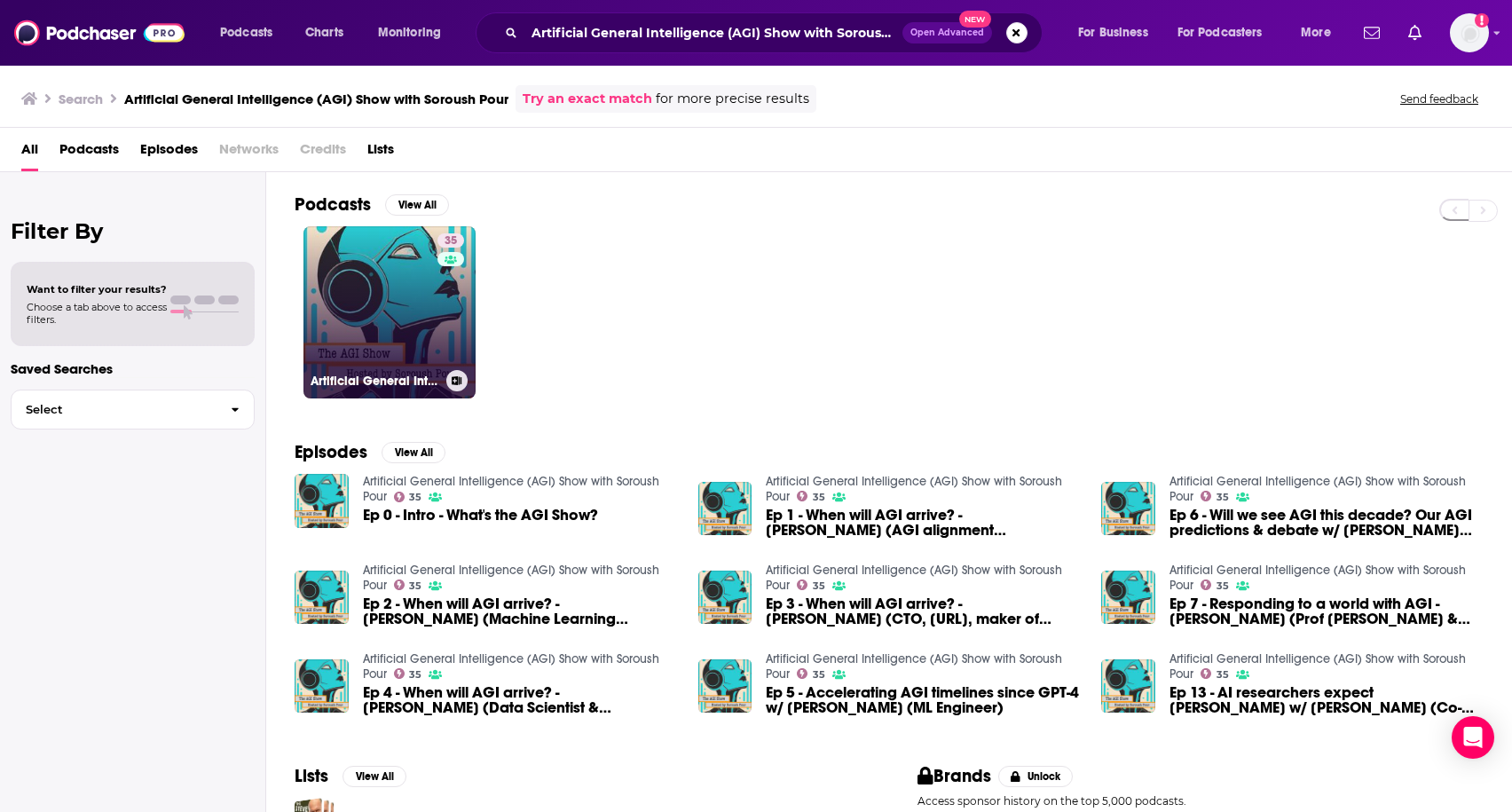
click at [370, 240] on link "35 Artificial General Intelligence (AGI) Show with Soroush Pour" at bounding box center [389, 312] width 172 height 172
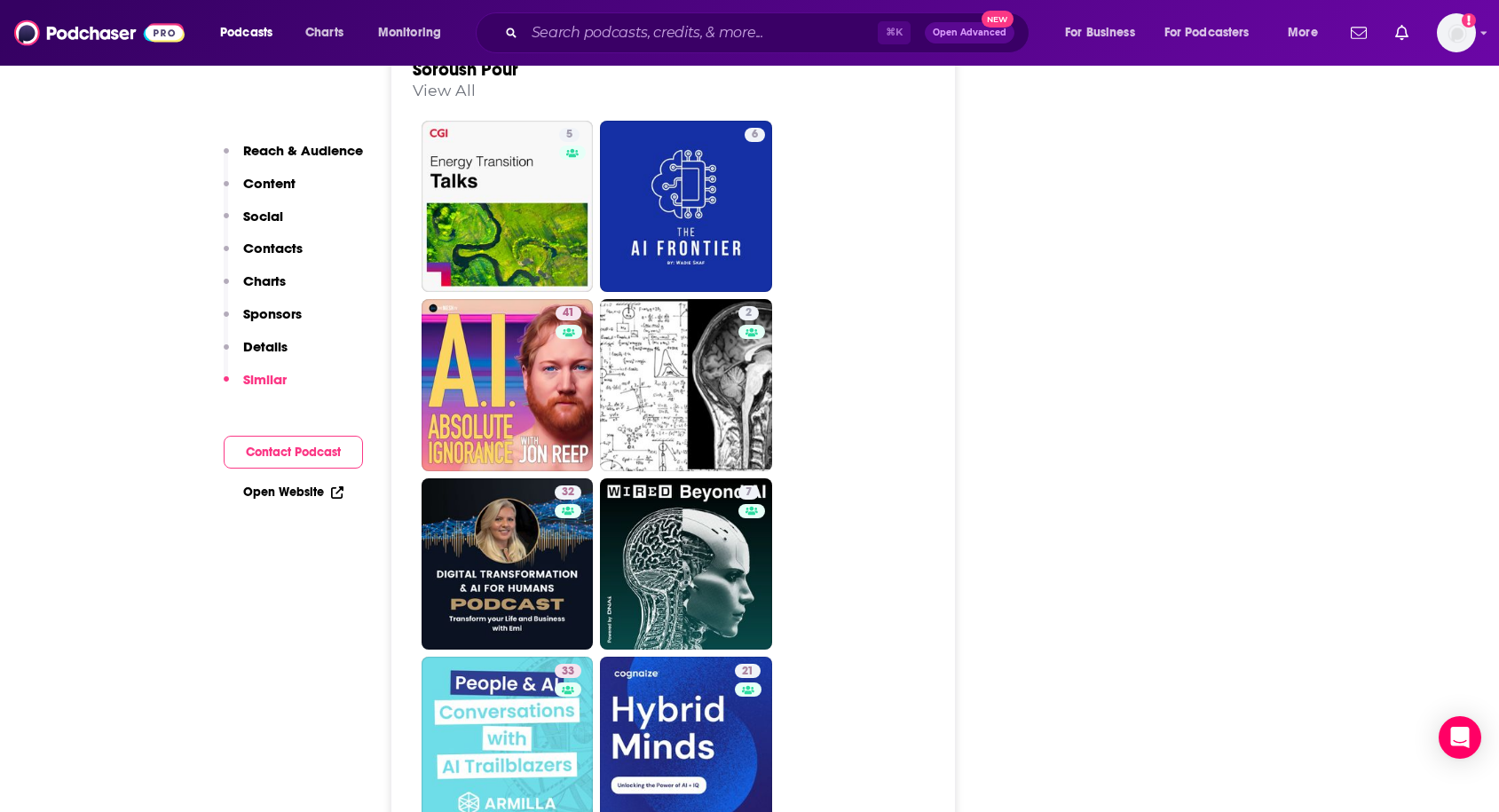
scroll to position [2709, 0]
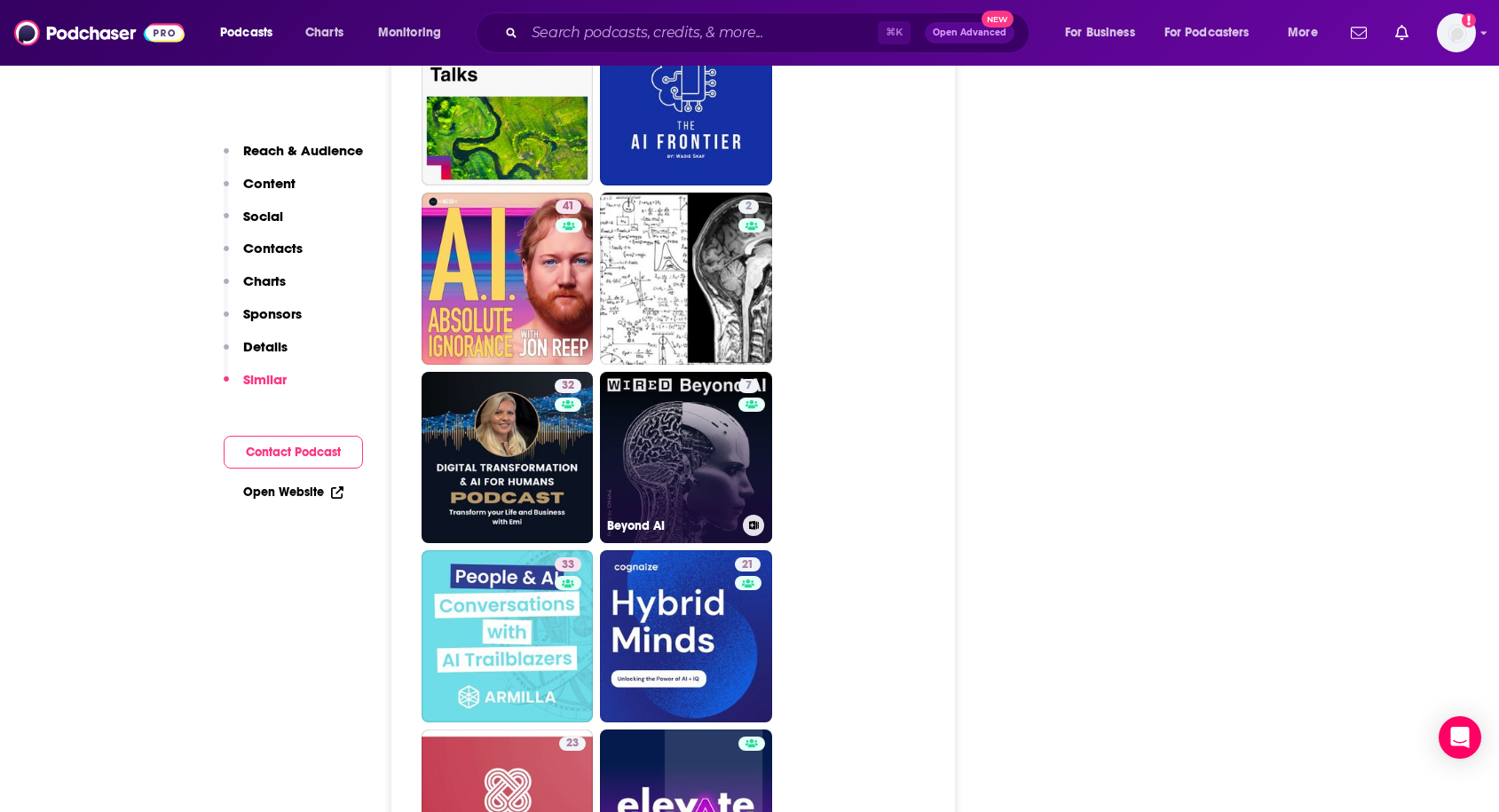
click at [637, 471] on link "7 Beyond AI" at bounding box center [686, 457] width 172 height 172
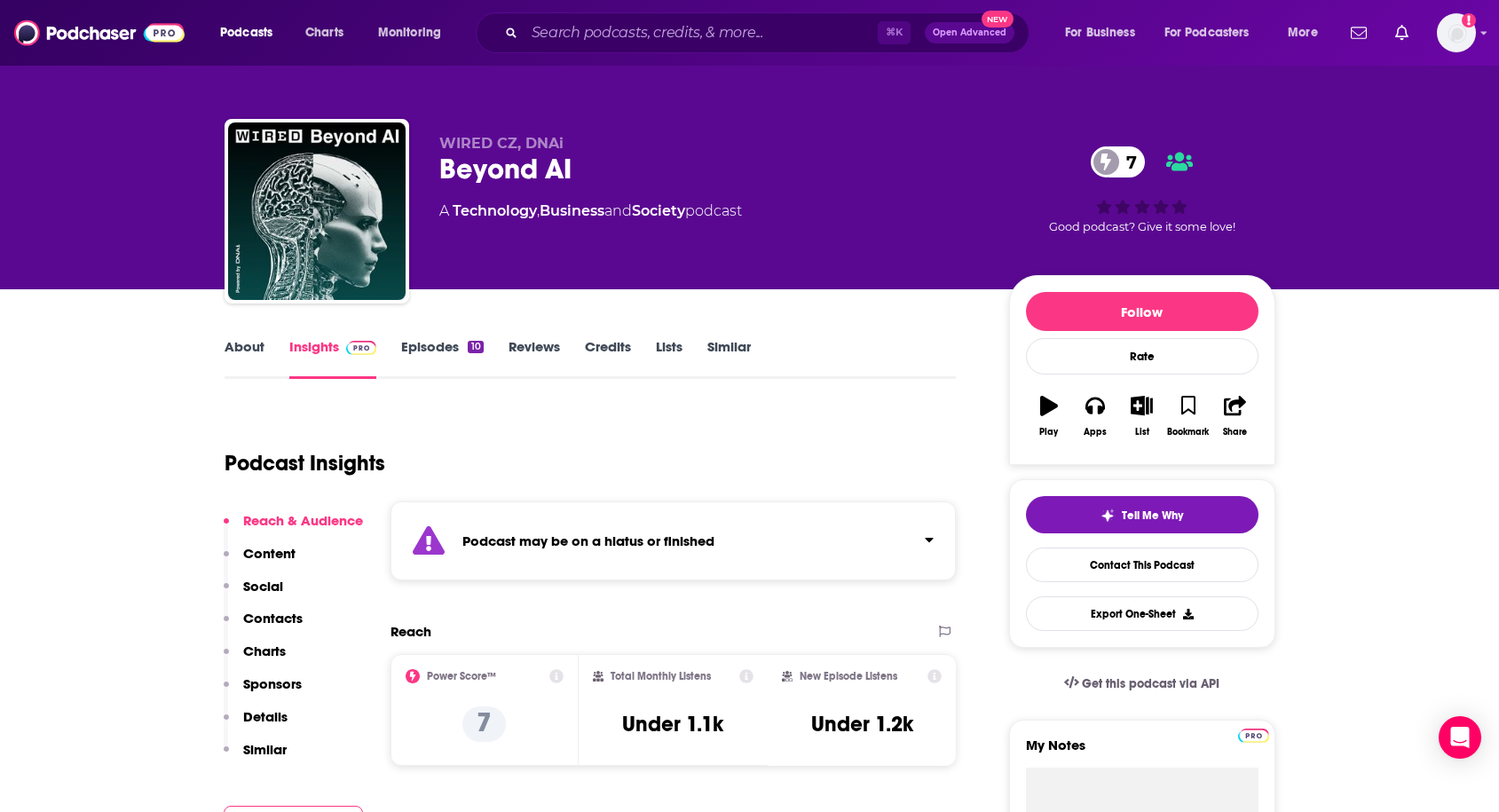
type input "[URL][DOMAIN_NAME]"
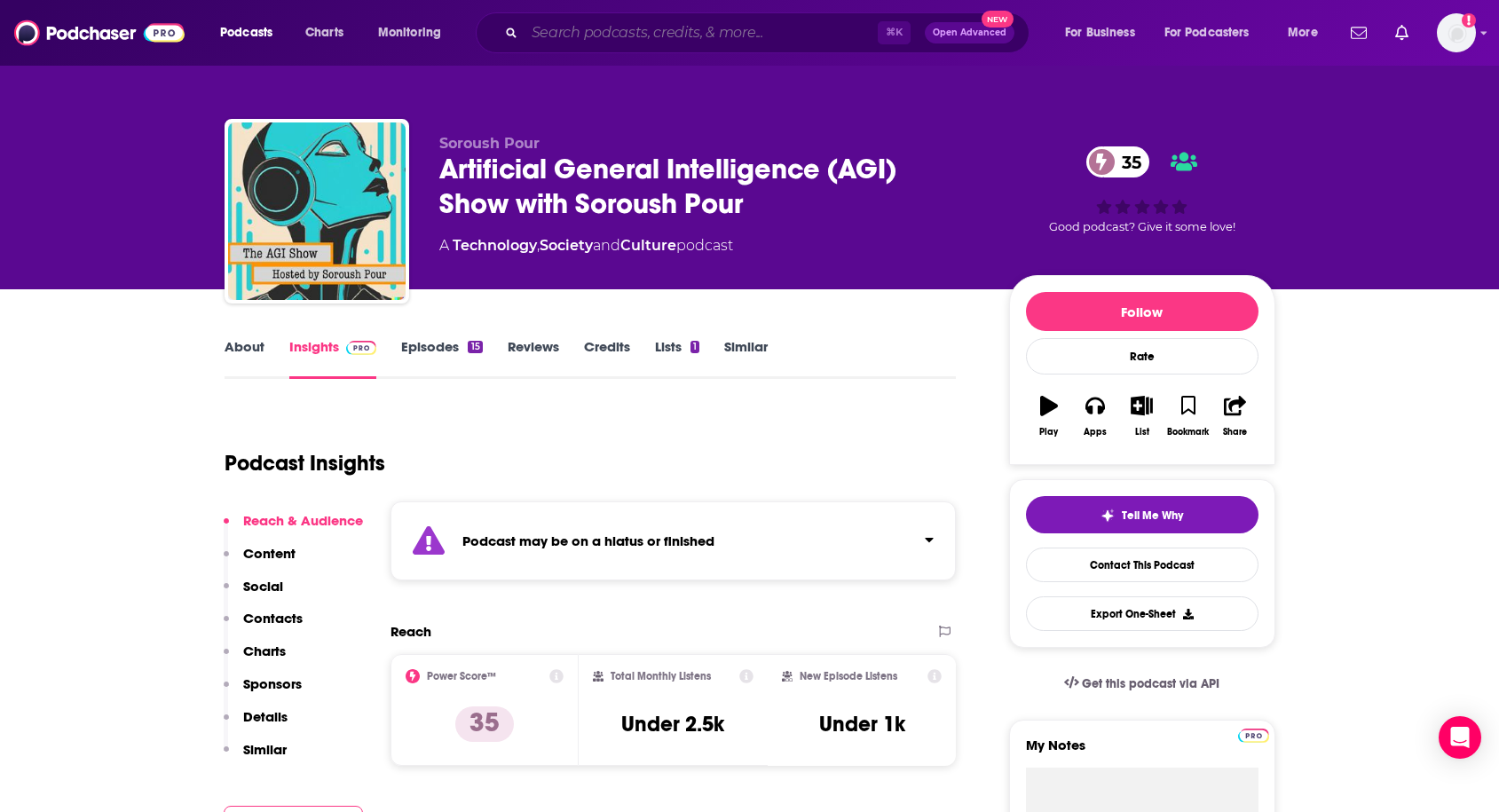
click at [724, 41] on input "Search podcasts, credits, & more..." at bounding box center [700, 32] width 353 height 28
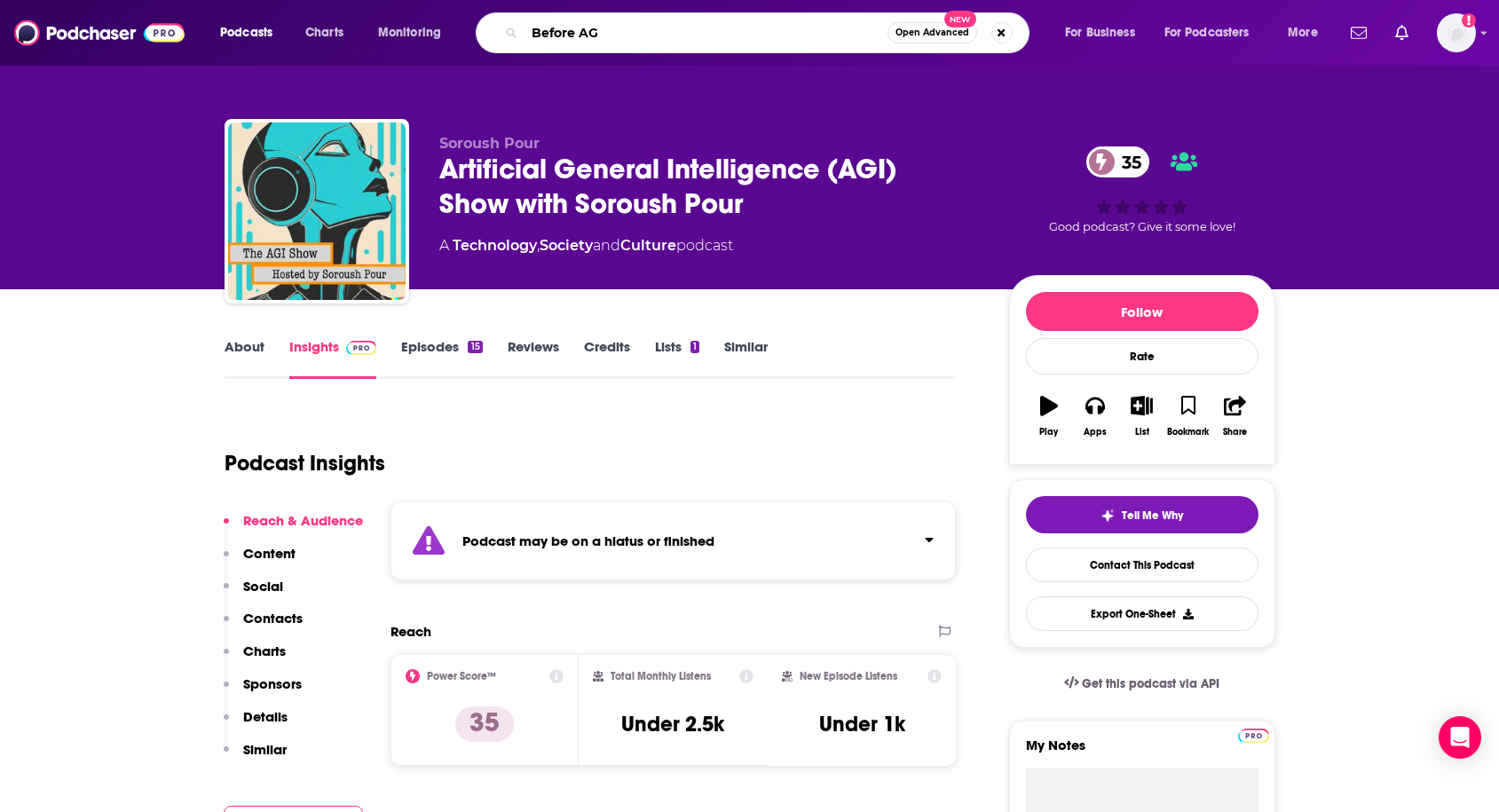
type input "Before AGI"
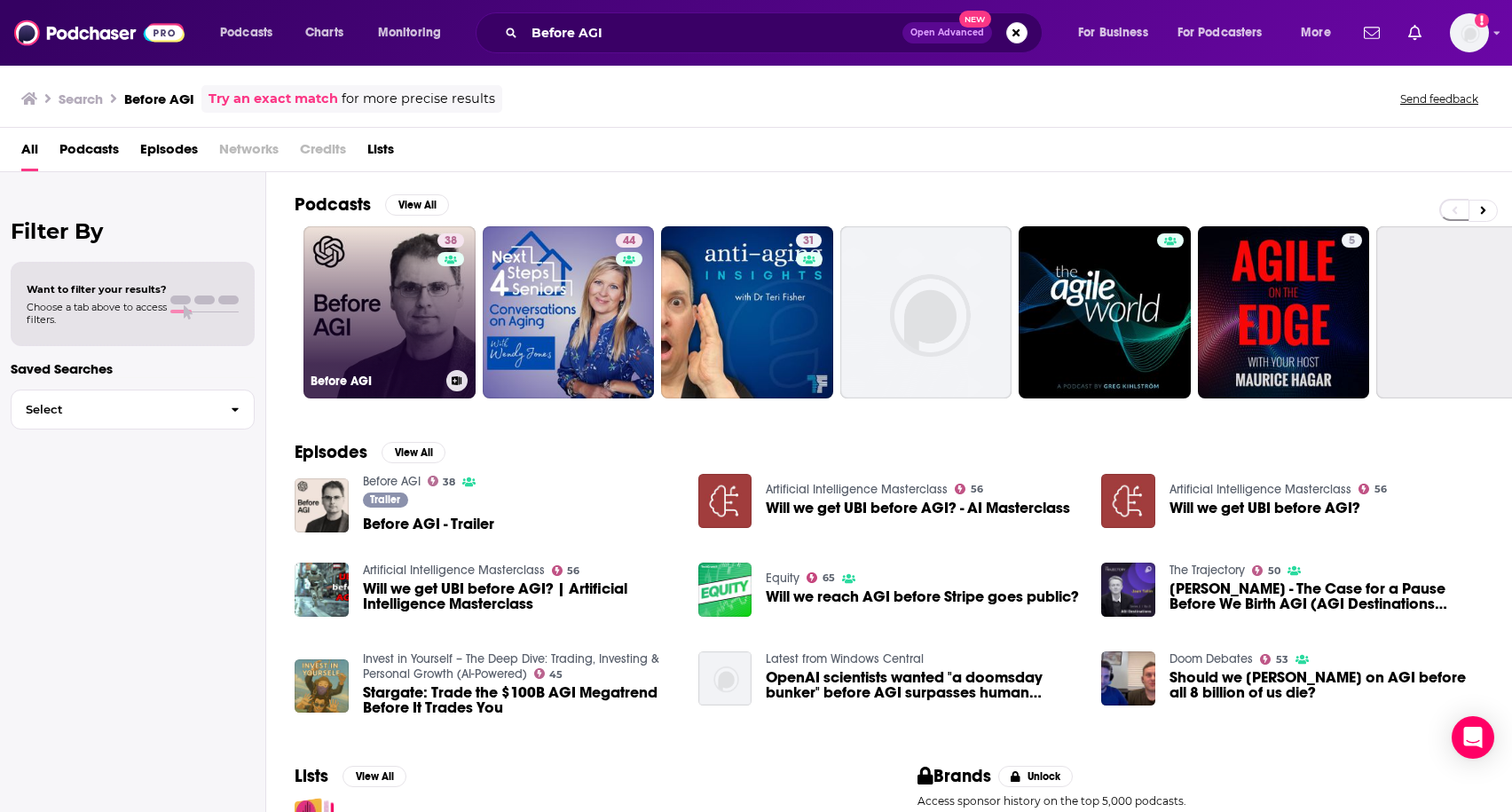
click at [435, 344] on link "38 Before AGI" at bounding box center [389, 312] width 172 height 172
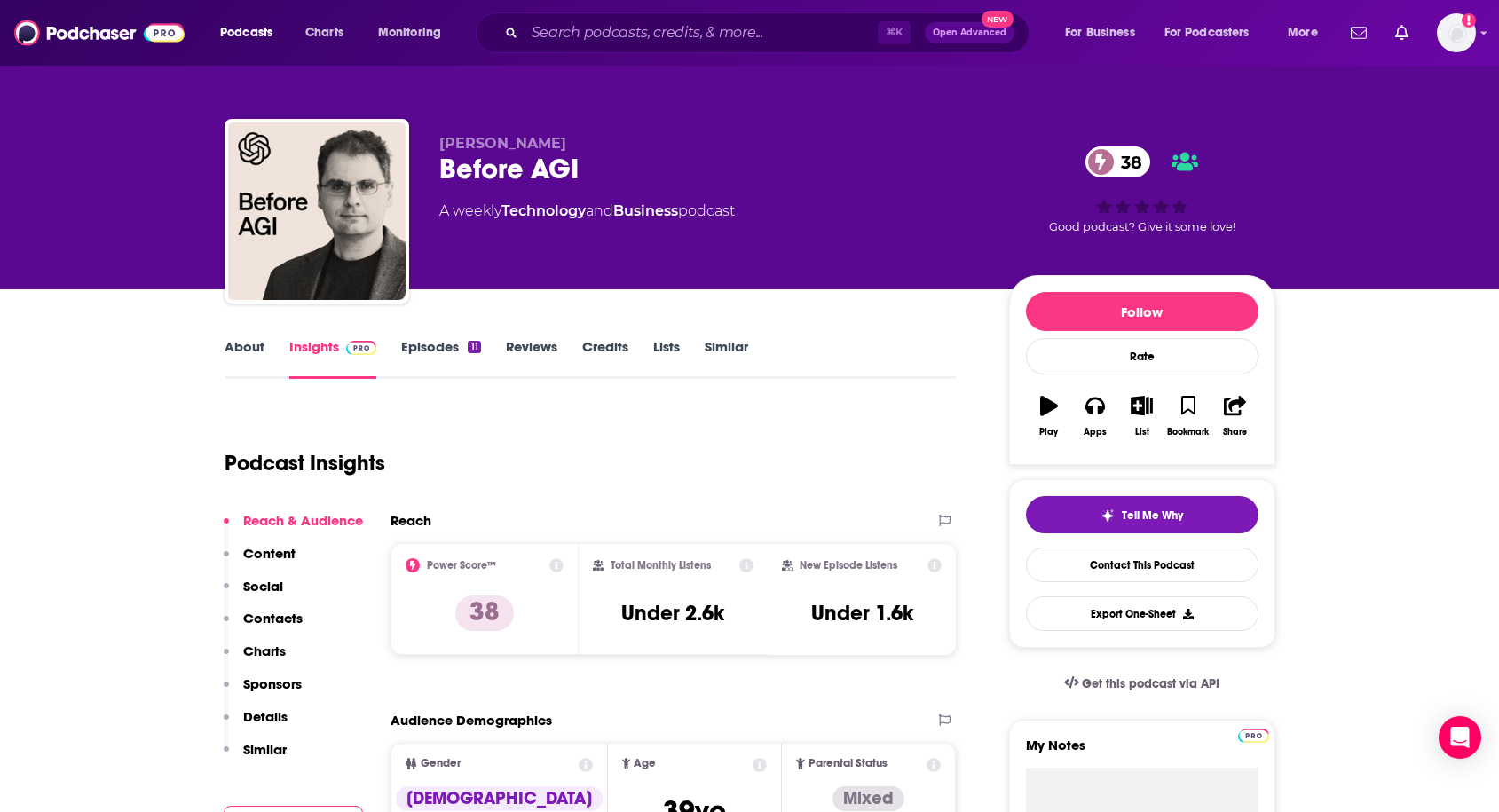
click at [544, 147] on span "[PERSON_NAME]" at bounding box center [503, 143] width 127 height 17
copy span "[PERSON_NAME]"
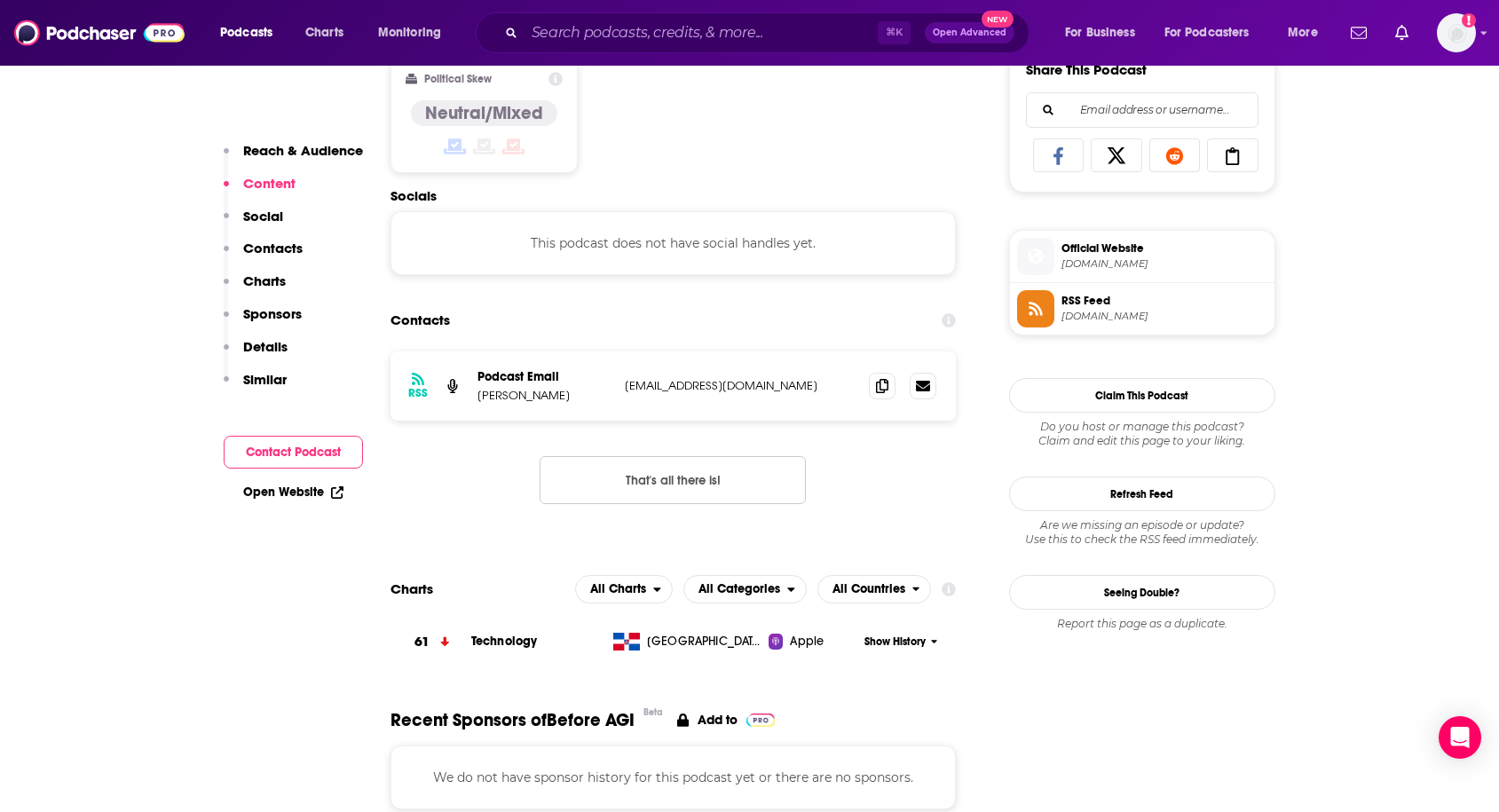
scroll to position [1149, 0]
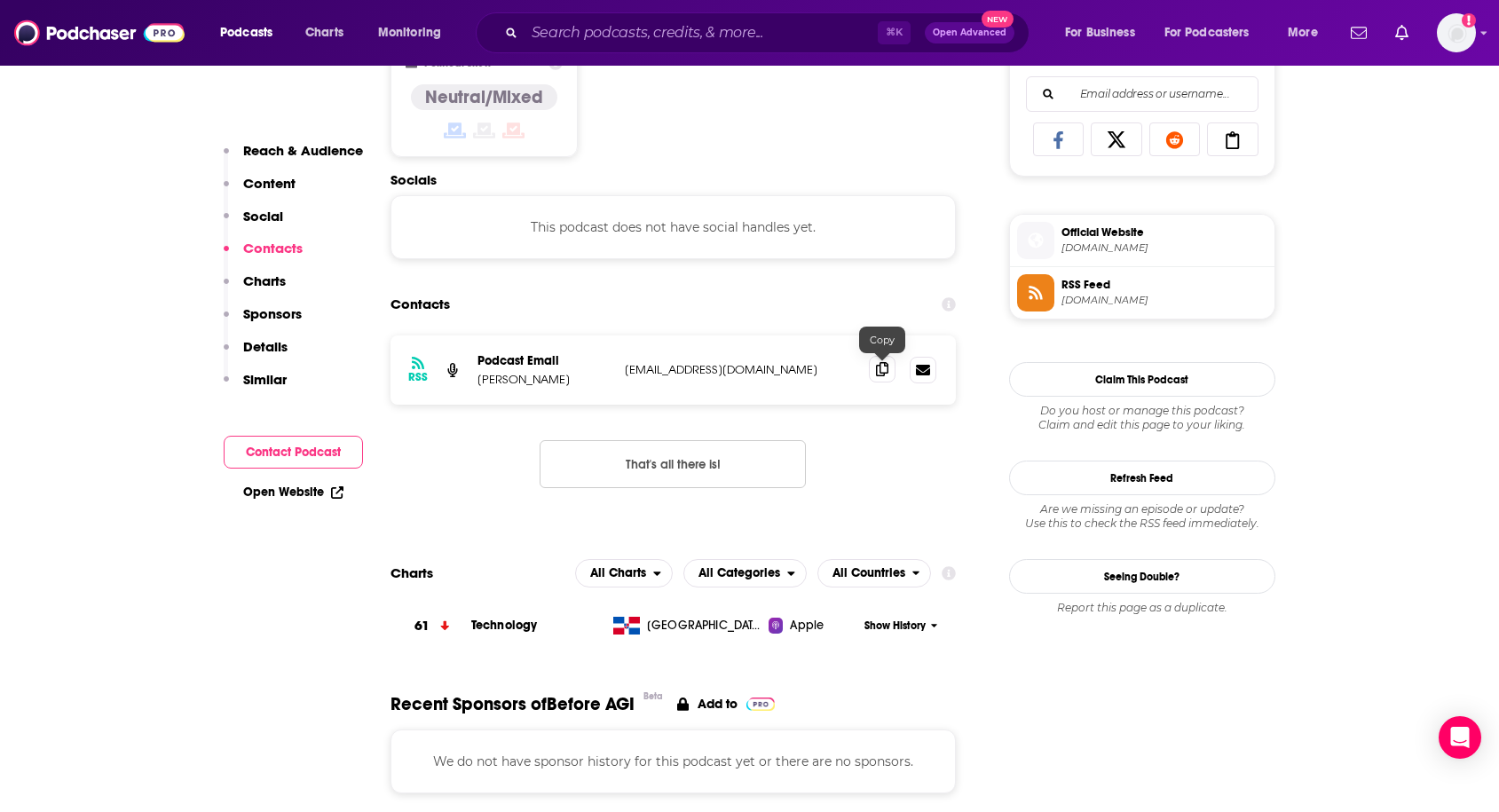
click at [883, 369] on icon at bounding box center [883, 369] width 13 height 14
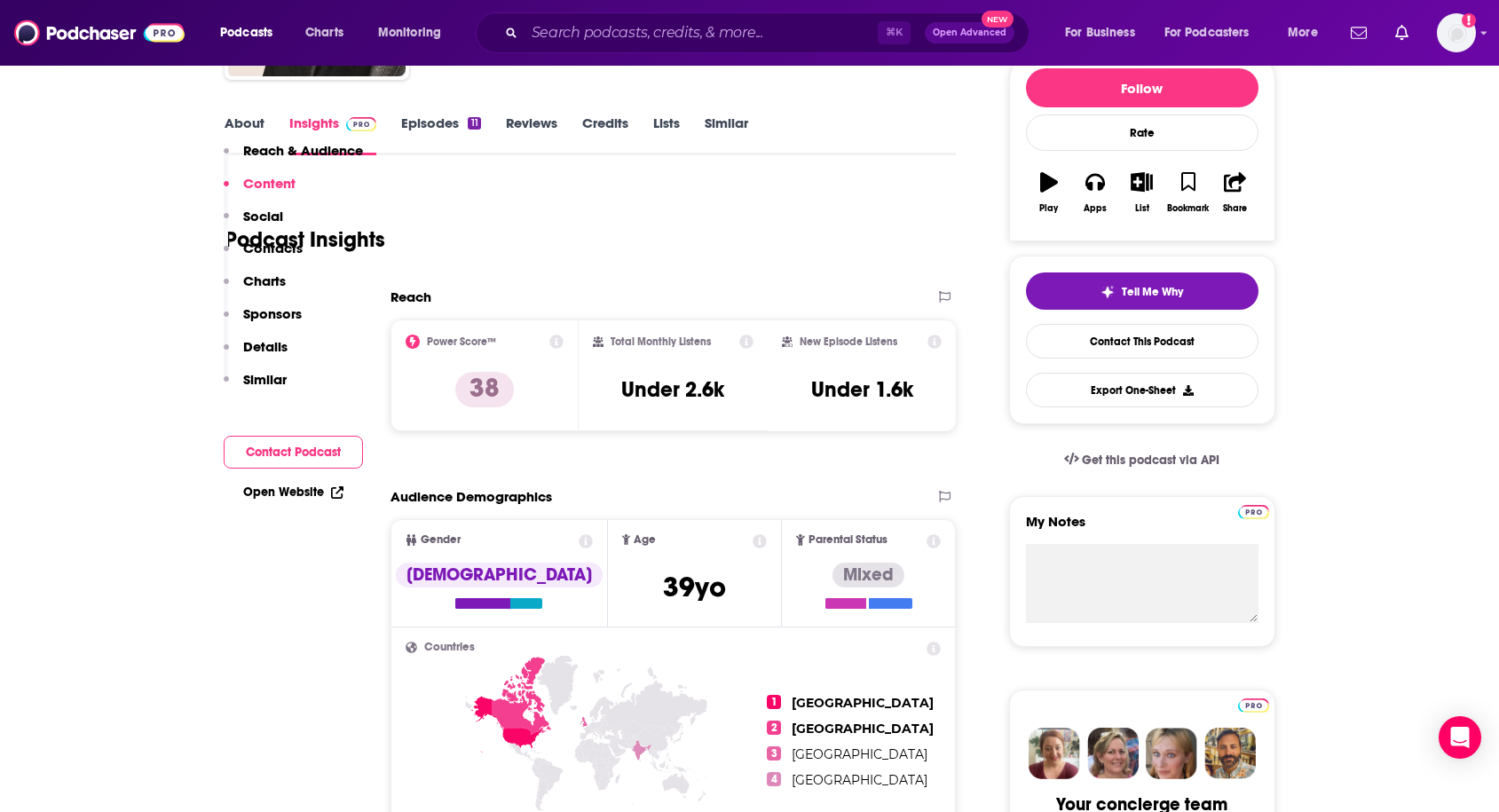
scroll to position [0, 0]
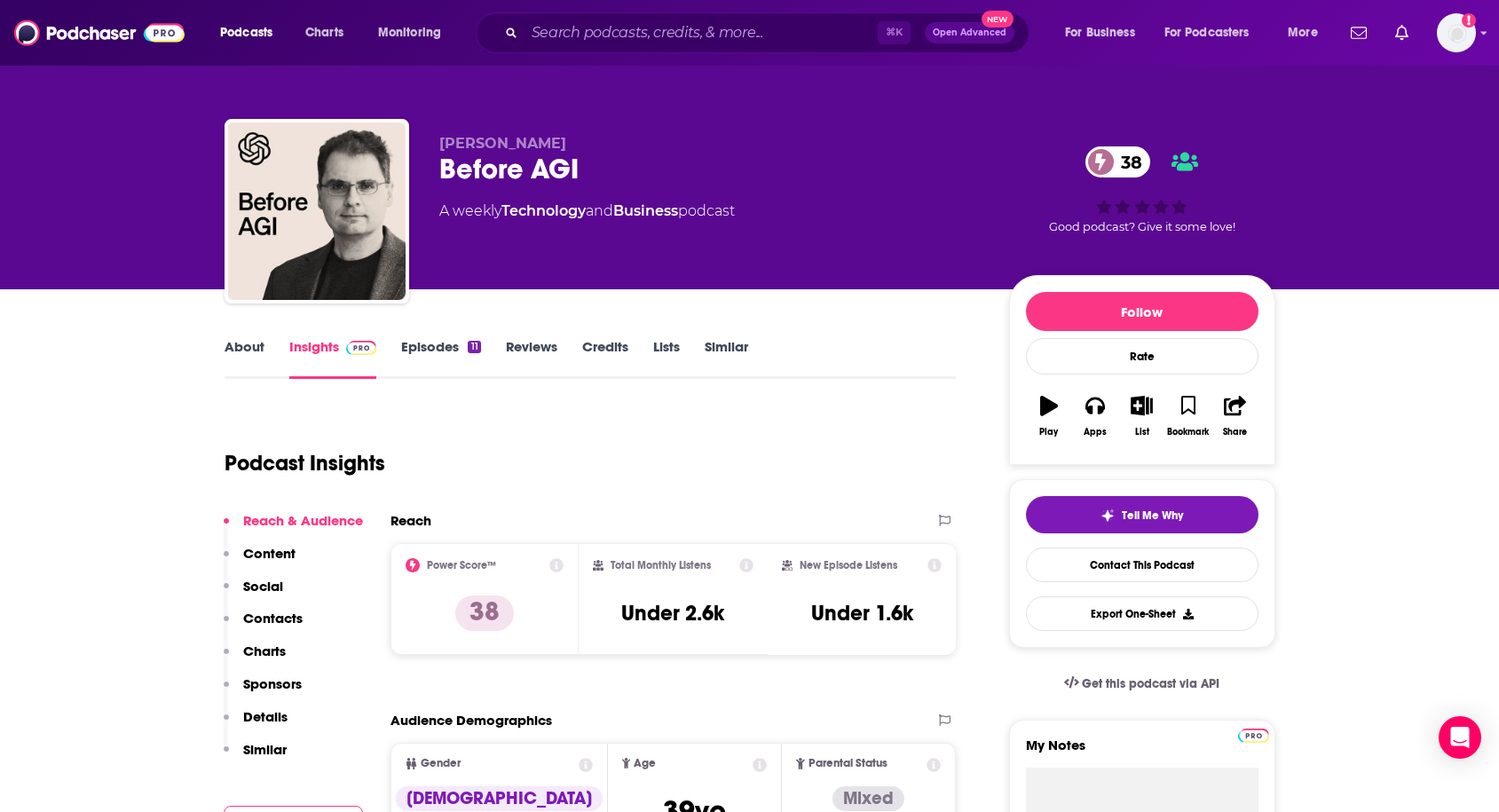
click at [239, 346] on link "About" at bounding box center [245, 358] width 40 height 41
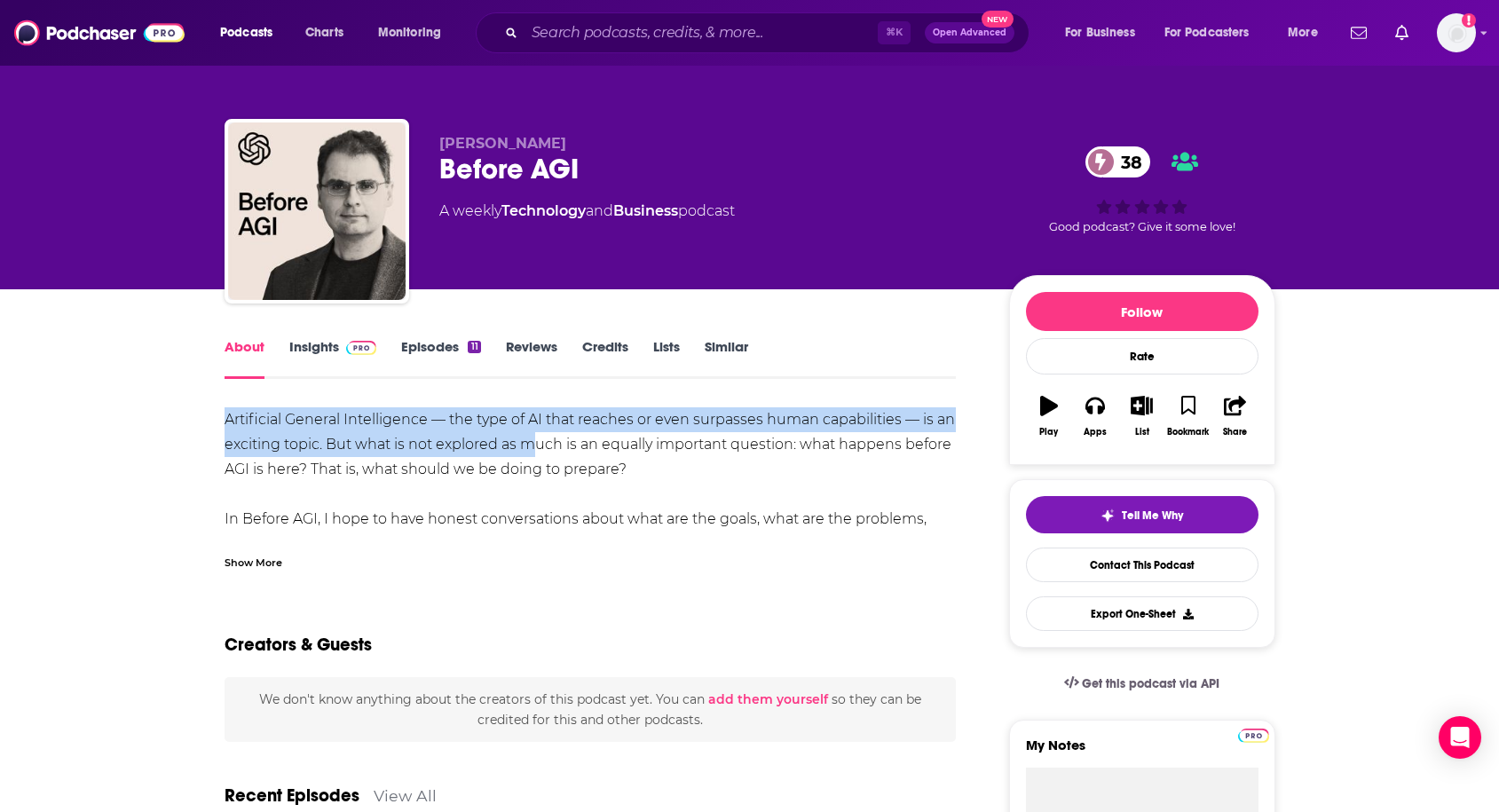
drag, startPoint x: 220, startPoint y: 411, endPoint x: 532, endPoint y: 455, distance: 315.1
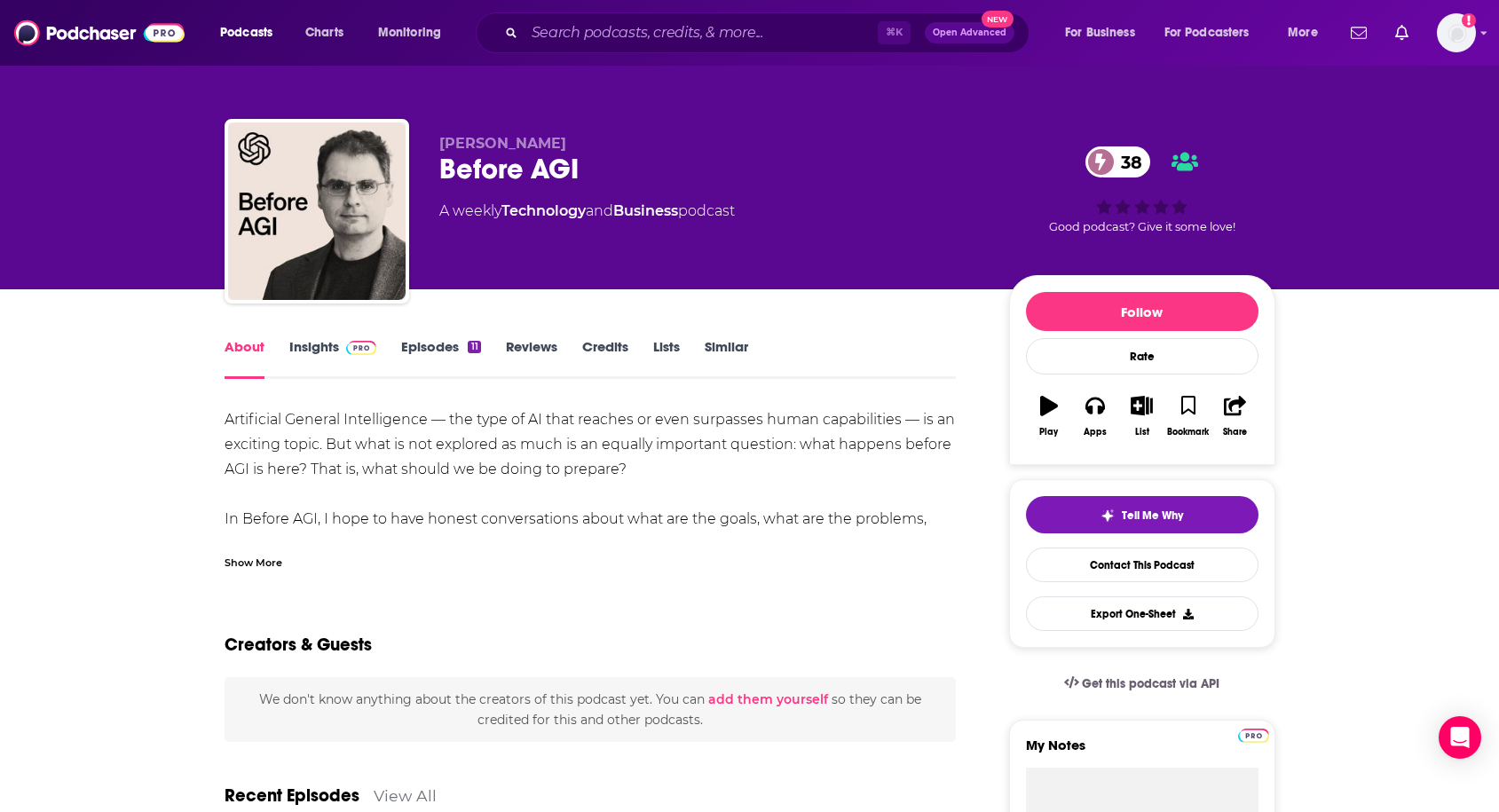
click at [249, 565] on div "Show More" at bounding box center [254, 561] width 58 height 17
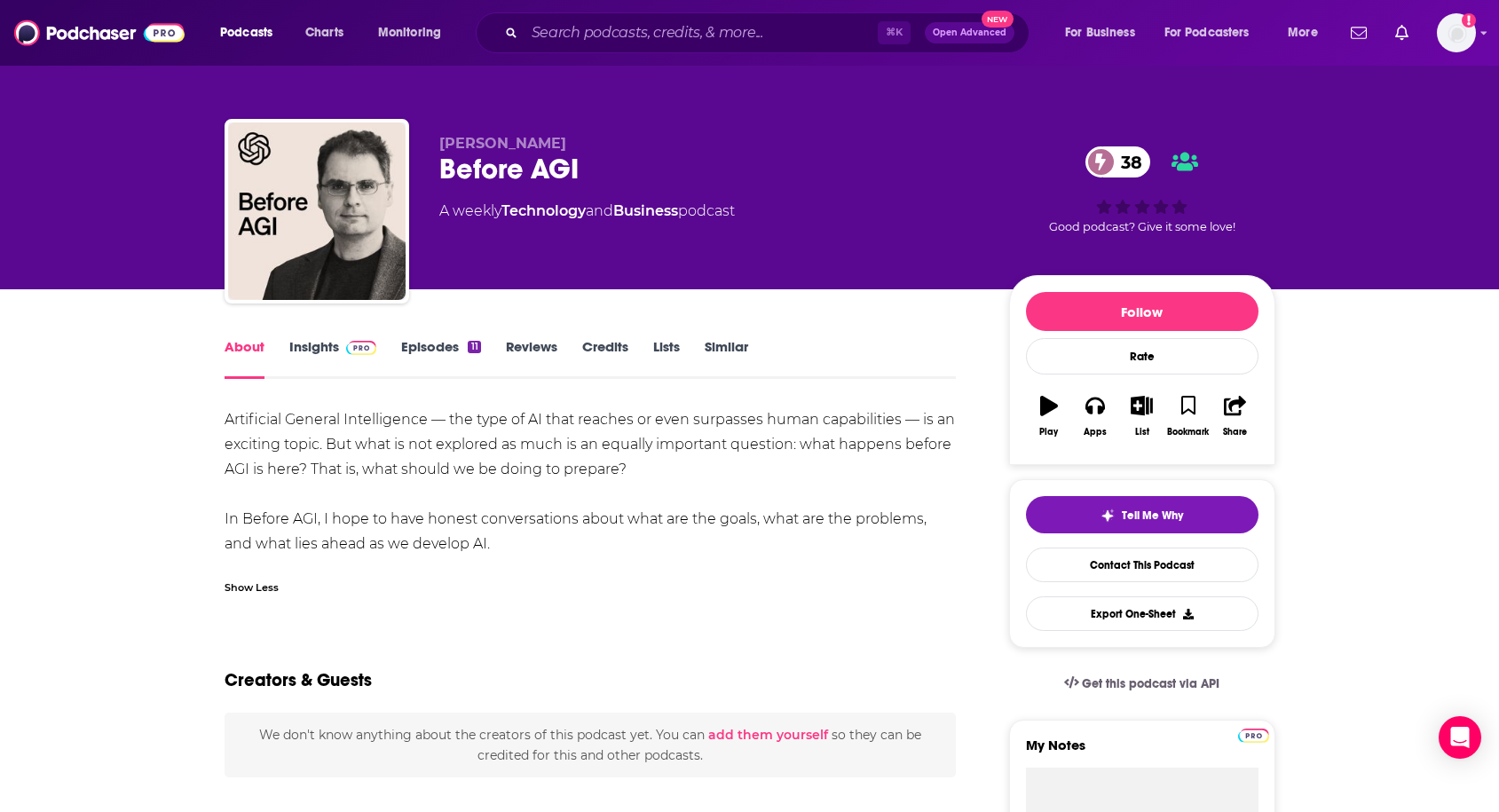
drag, startPoint x: 223, startPoint y: 425, endPoint x: 476, endPoint y: 548, distance: 281.3
copy div "Artificial General Intelligence — the type of AI that reaches or even surpasses…"
click at [660, 564] on div "Artificial General Intelligence — the type of AI that reaches or even surpasses…" at bounding box center [590, 505] width 732 height 198
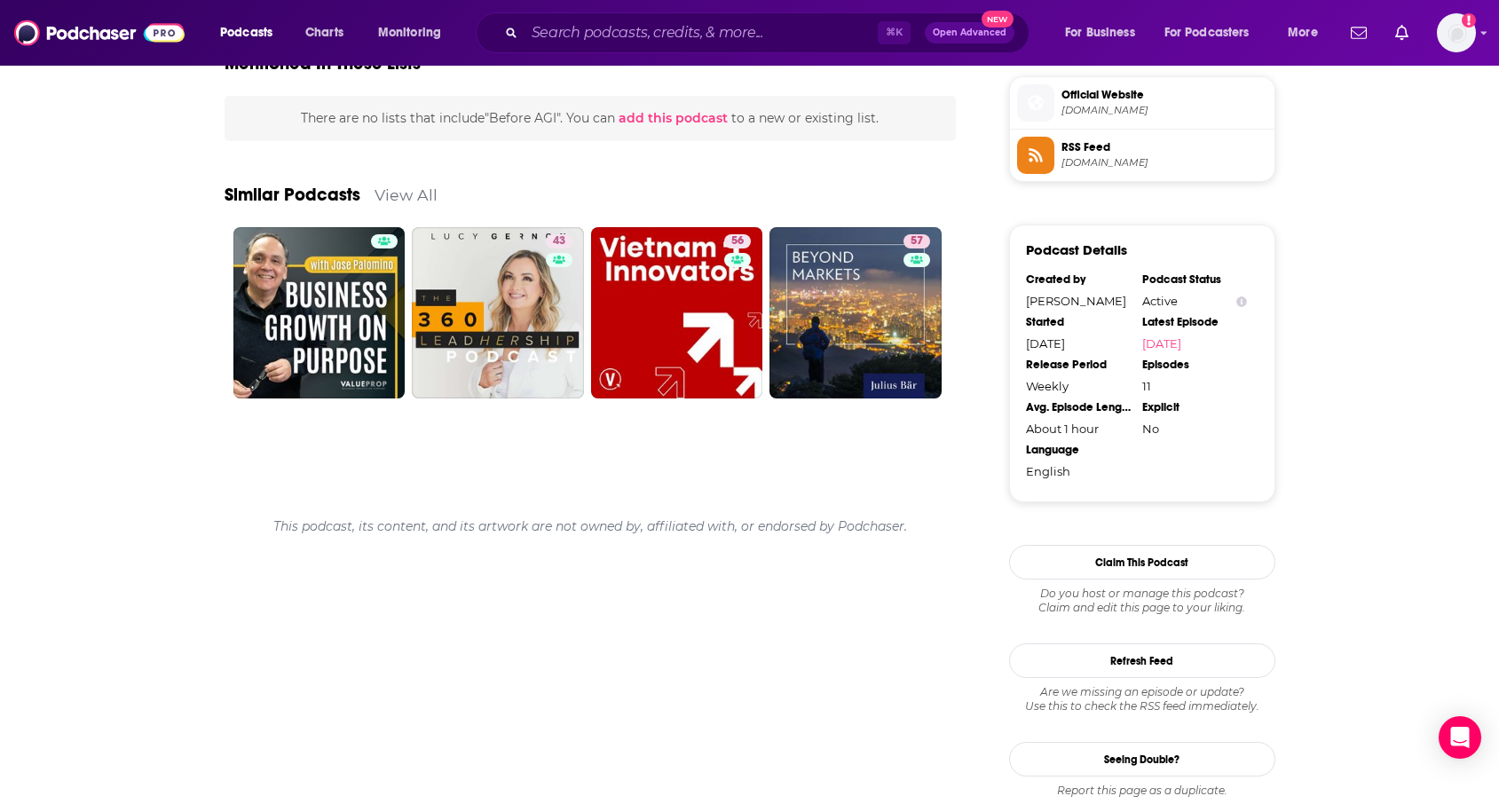
scroll to position [1260, 0]
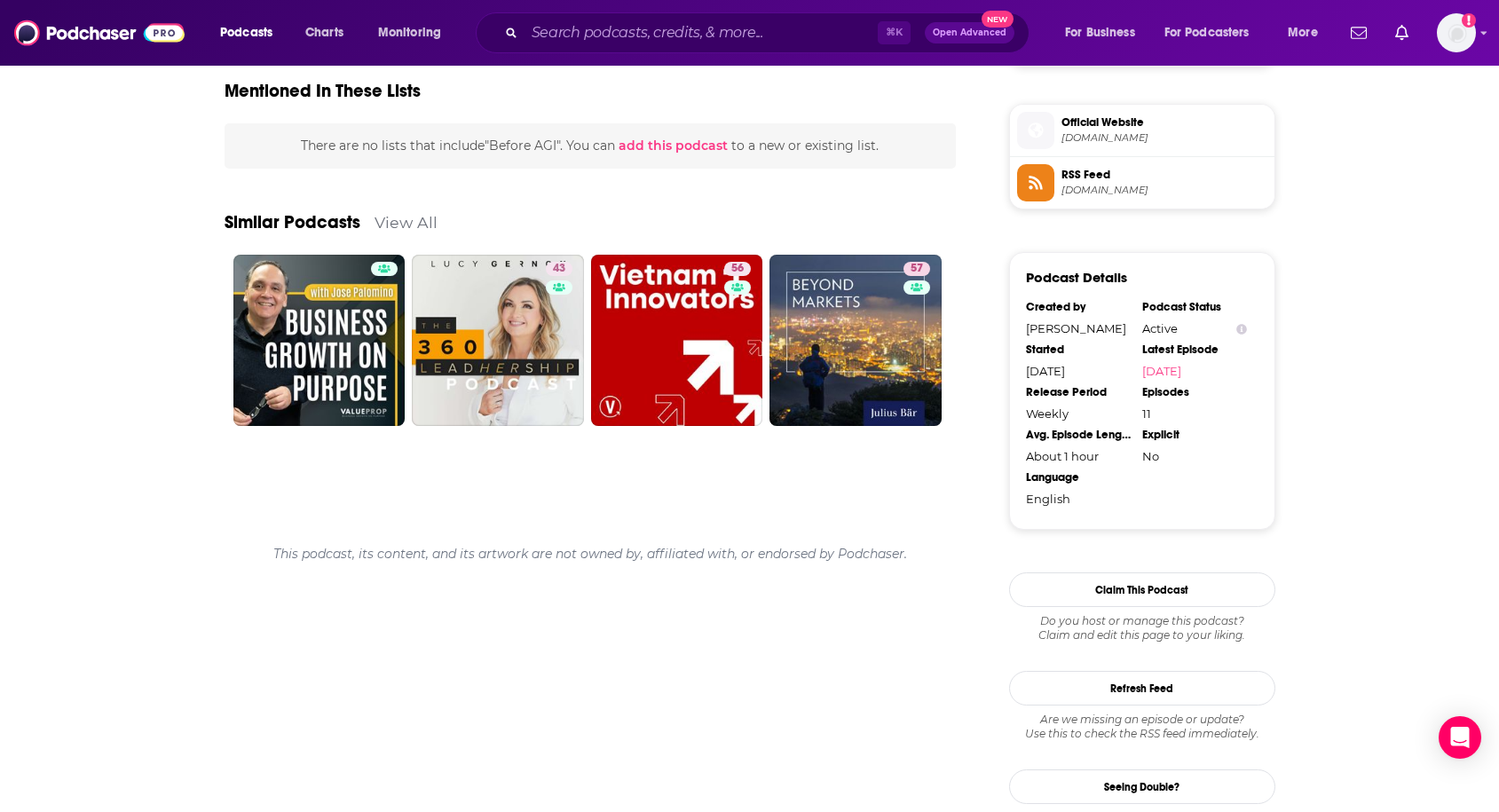
click at [399, 221] on link "View All" at bounding box center [406, 222] width 63 height 19
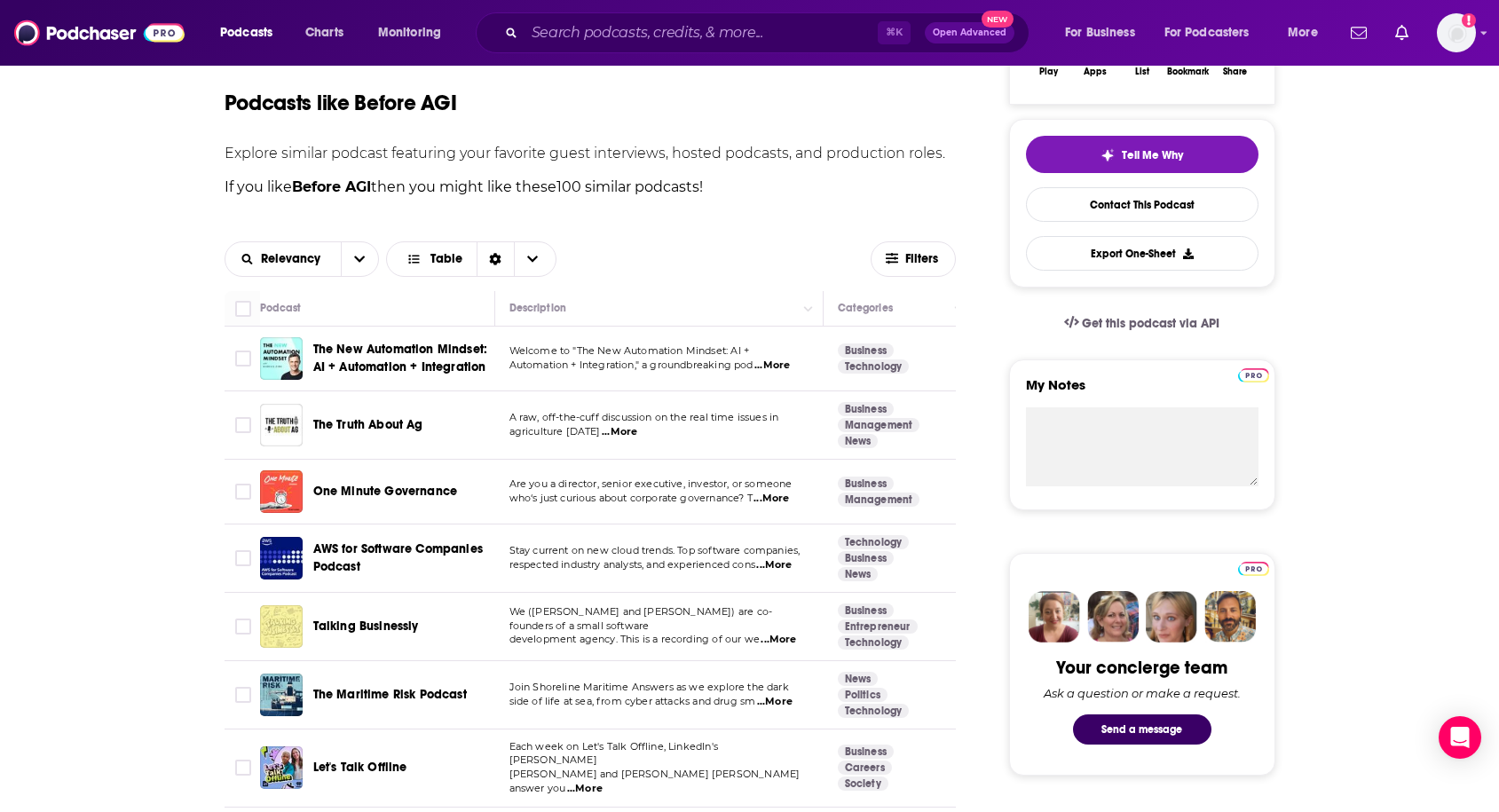
scroll to position [363, 0]
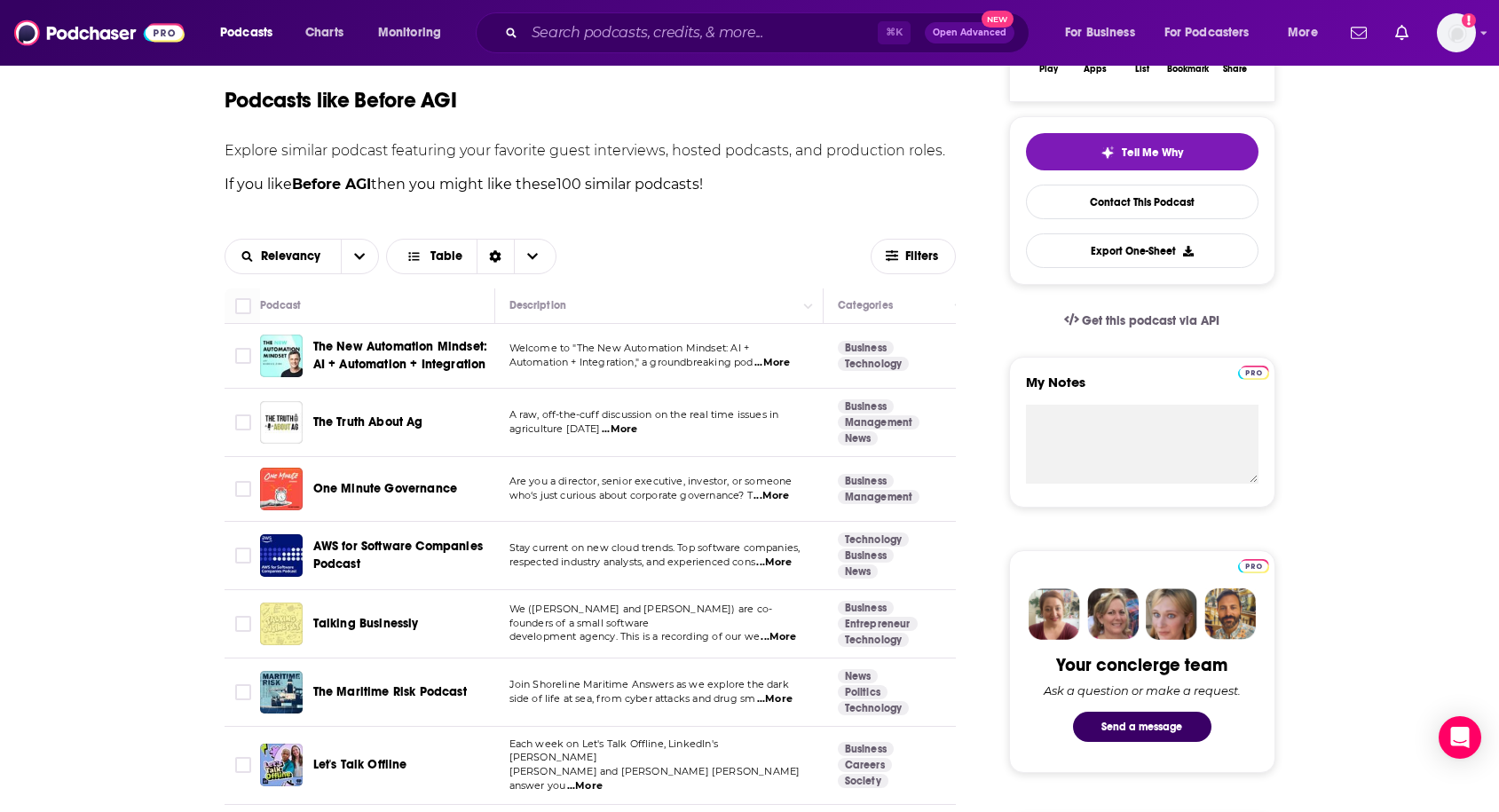
click at [777, 354] on p "Welcome to "The New Automation Mindset: AI +" at bounding box center [658, 349] width 299 height 14
click at [781, 360] on span "...More" at bounding box center [772, 363] width 35 height 14
click at [764, 245] on div "Relevancy Table" at bounding box center [548, 256] width 647 height 35
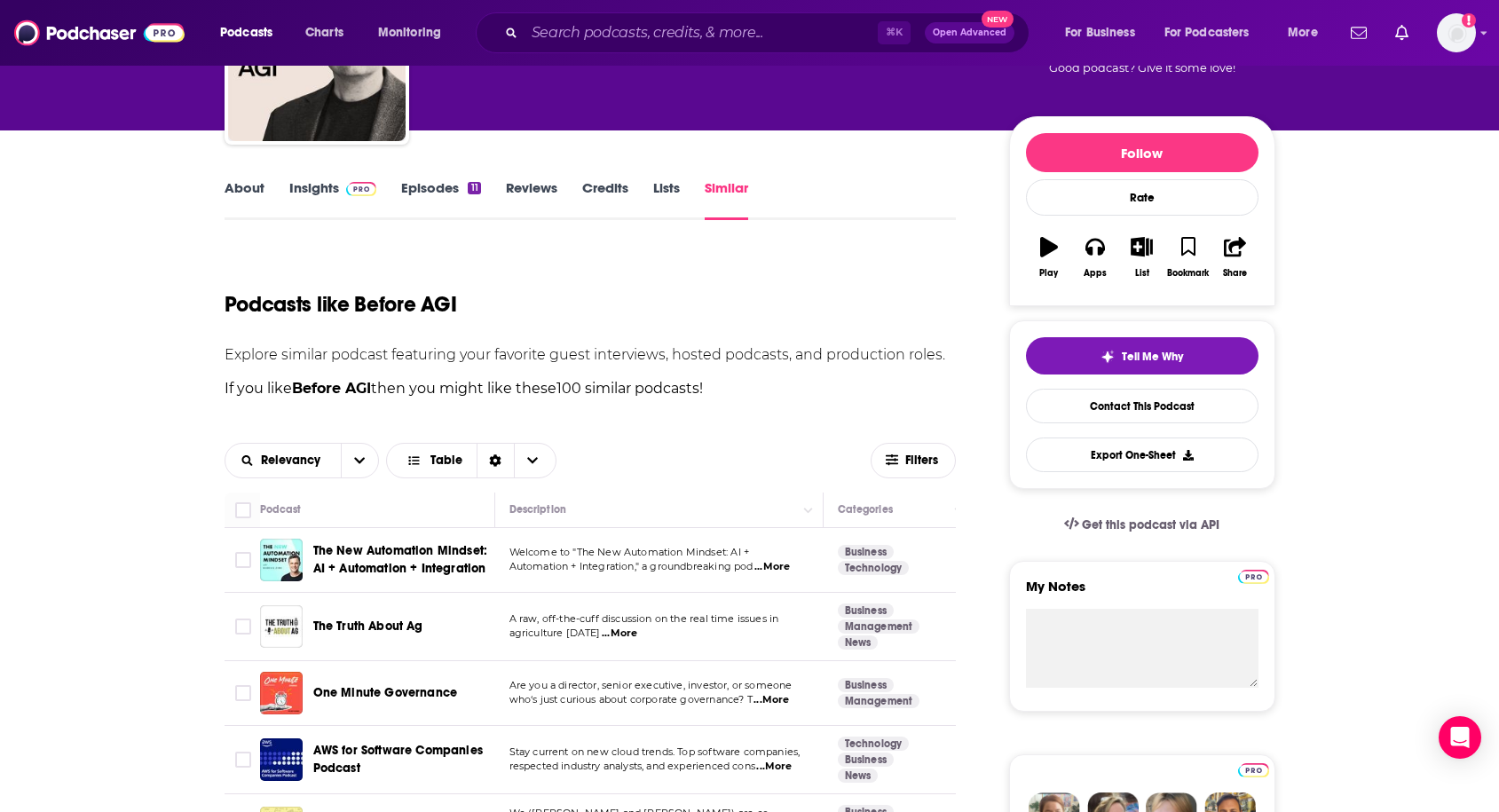
scroll to position [0, 0]
